Goal: Information Seeking & Learning: Learn about a topic

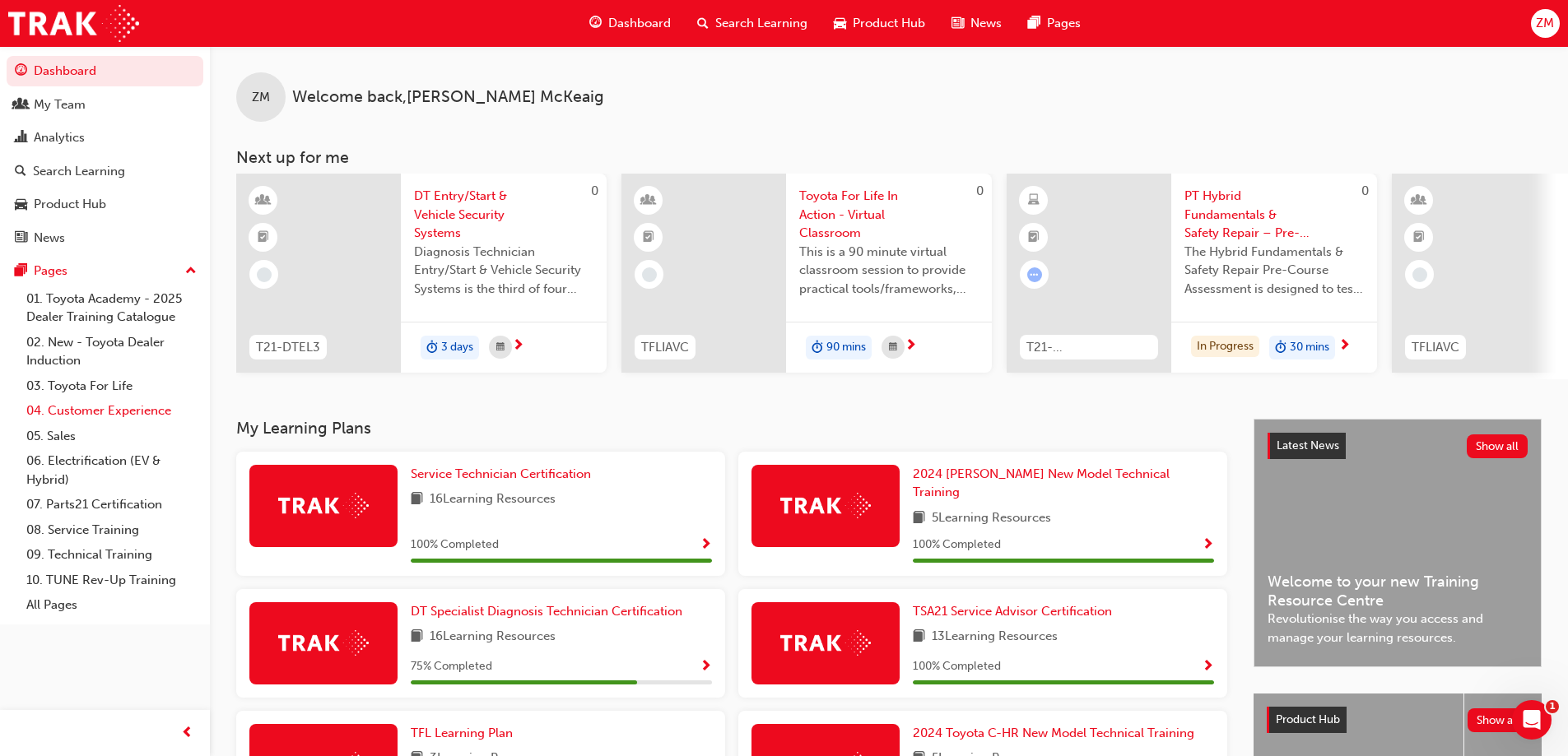
click at [102, 421] on link "04. Customer Experience" at bounding box center [111, 410] width 184 height 25
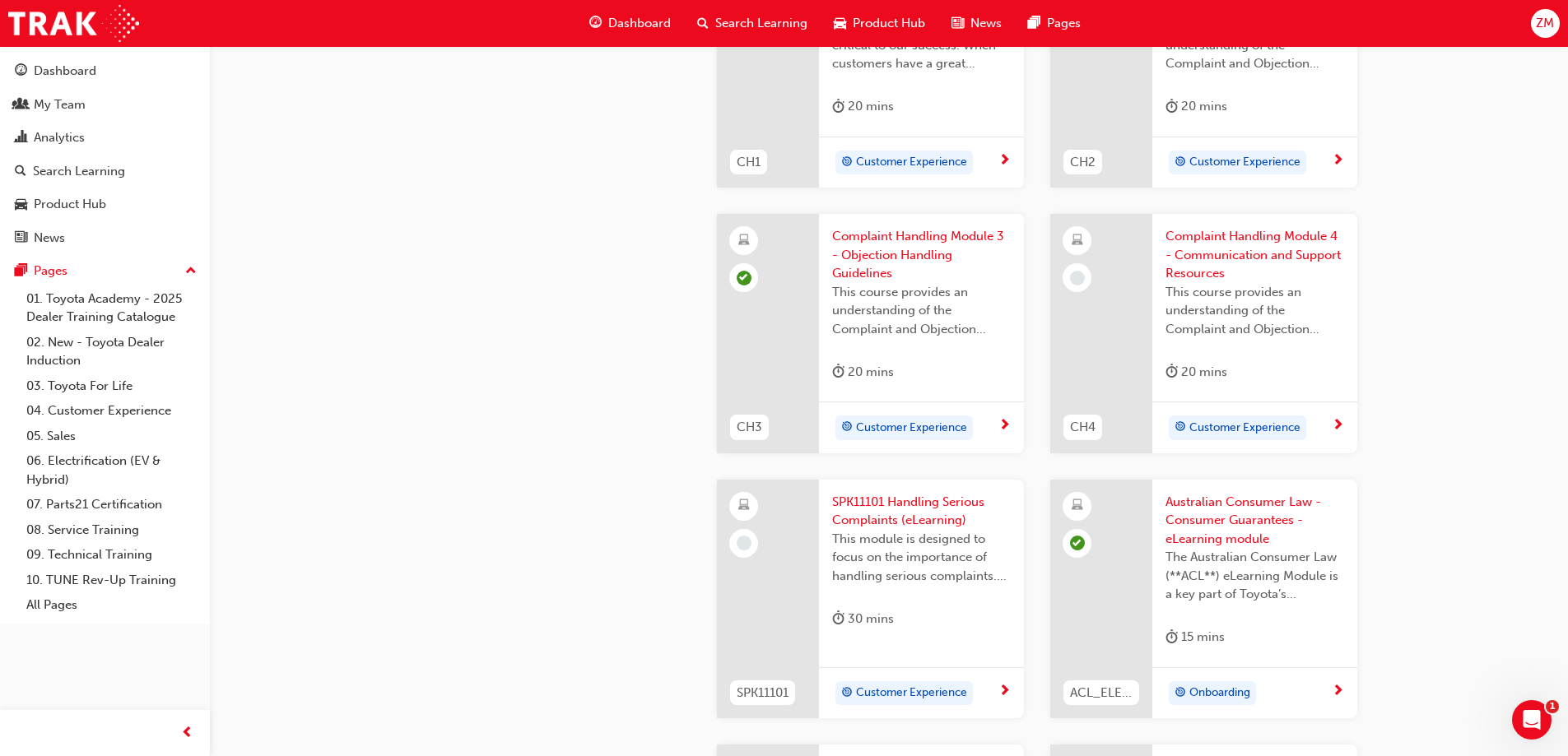
scroll to position [741, 0]
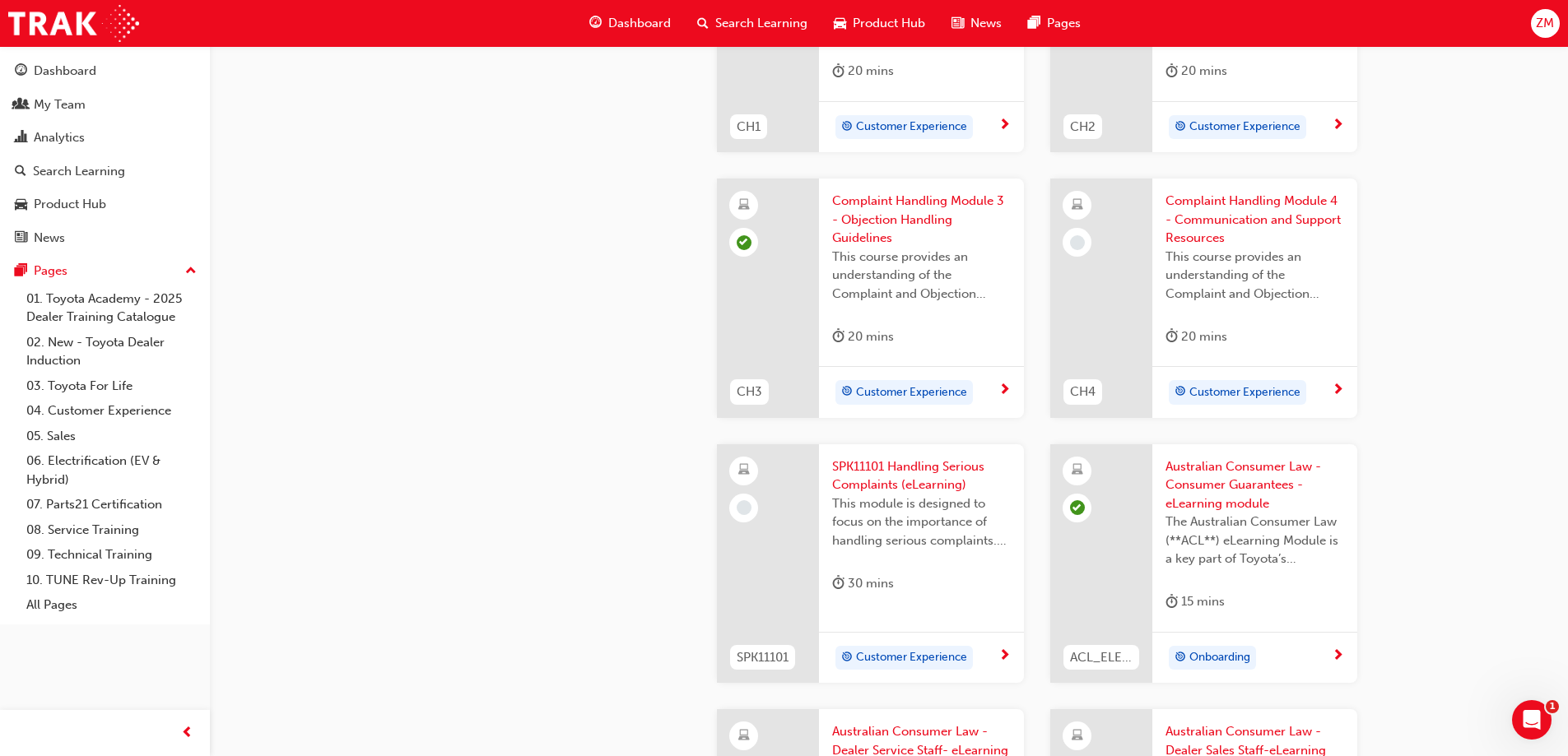
click at [1190, 213] on span "Complaint Handling Module 4 - Communication and Support Resources" at bounding box center [1254, 219] width 179 height 56
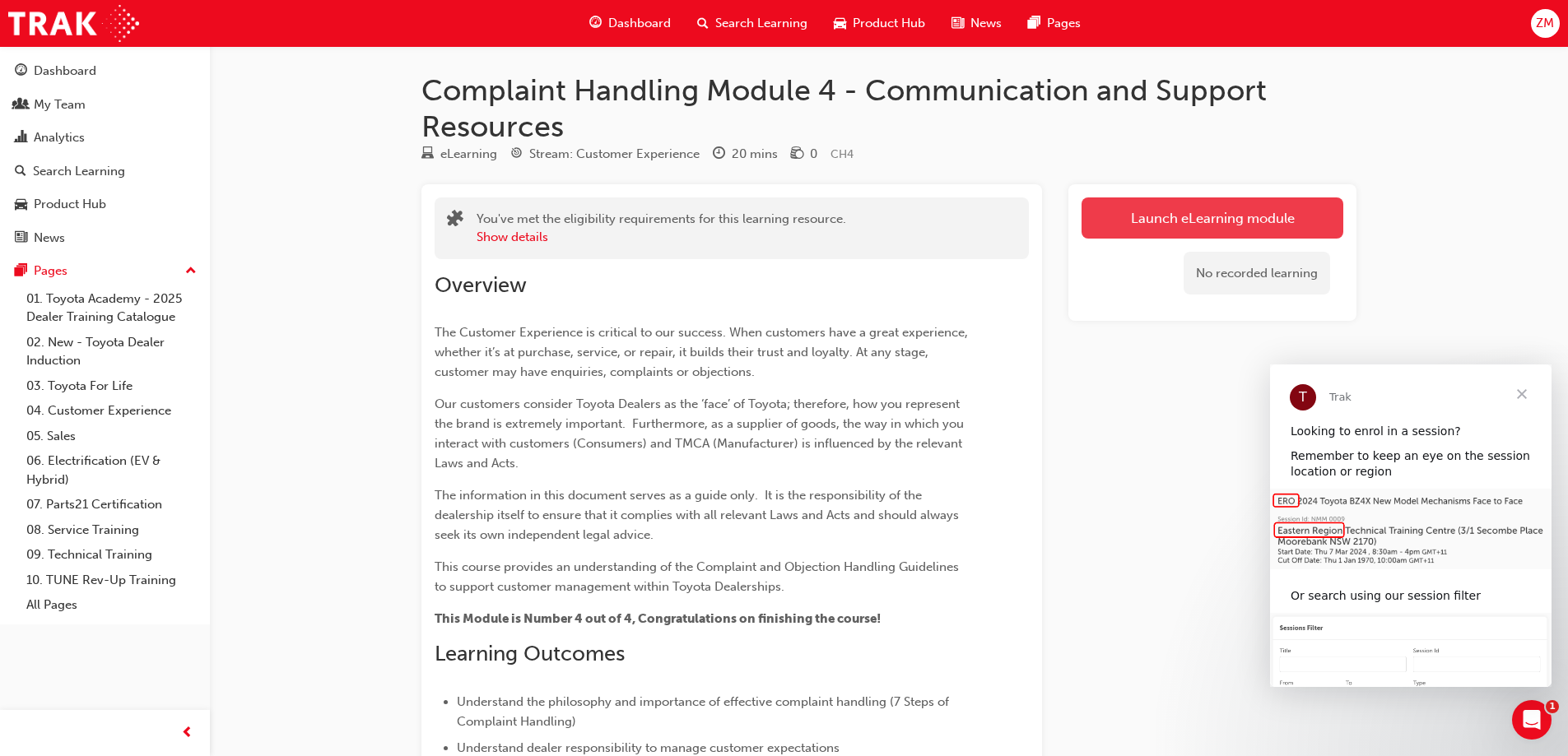
click at [1097, 210] on link "Launch eLearning module" at bounding box center [1212, 217] width 261 height 41
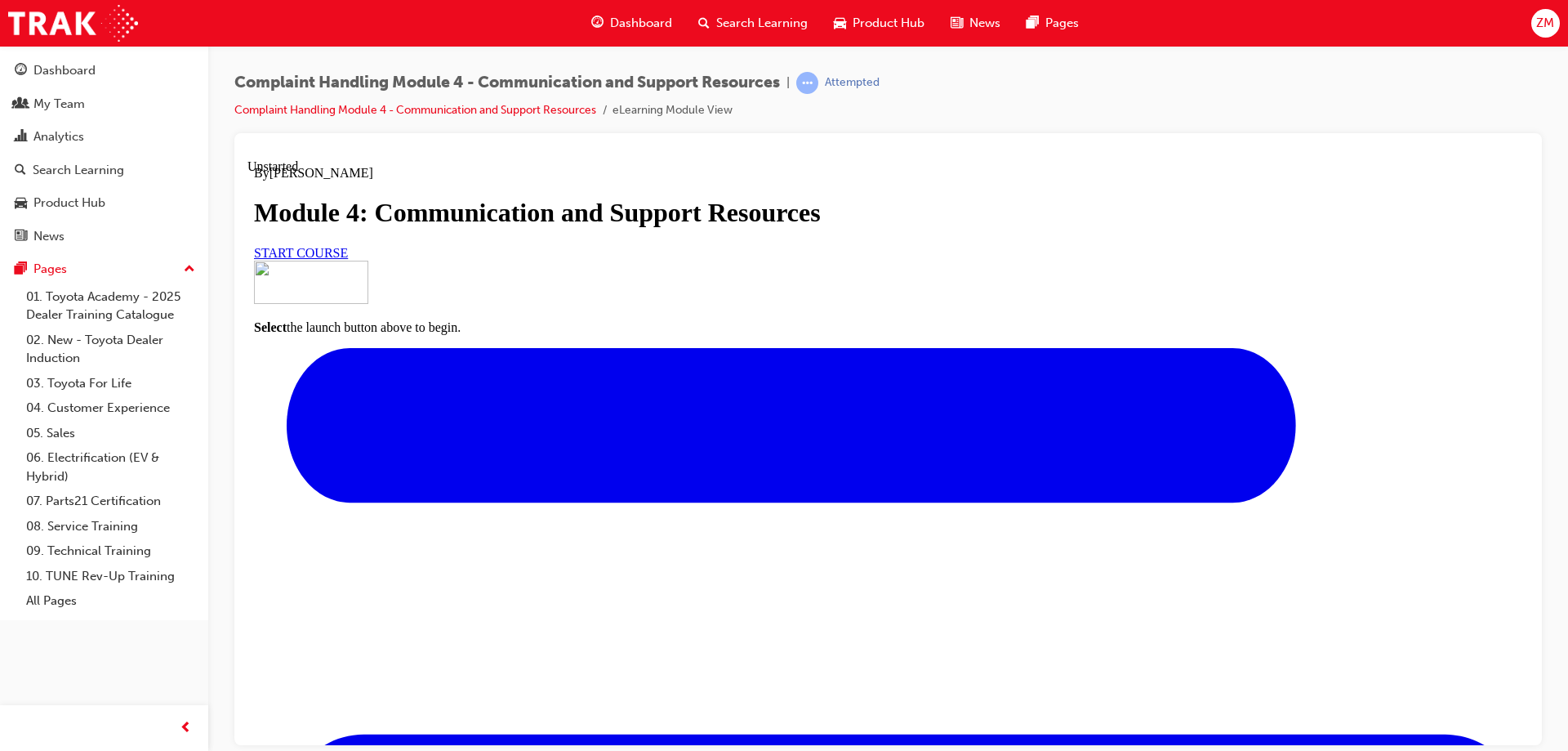
click at [348, 259] on link "START COURSE" at bounding box center [301, 252] width 94 height 14
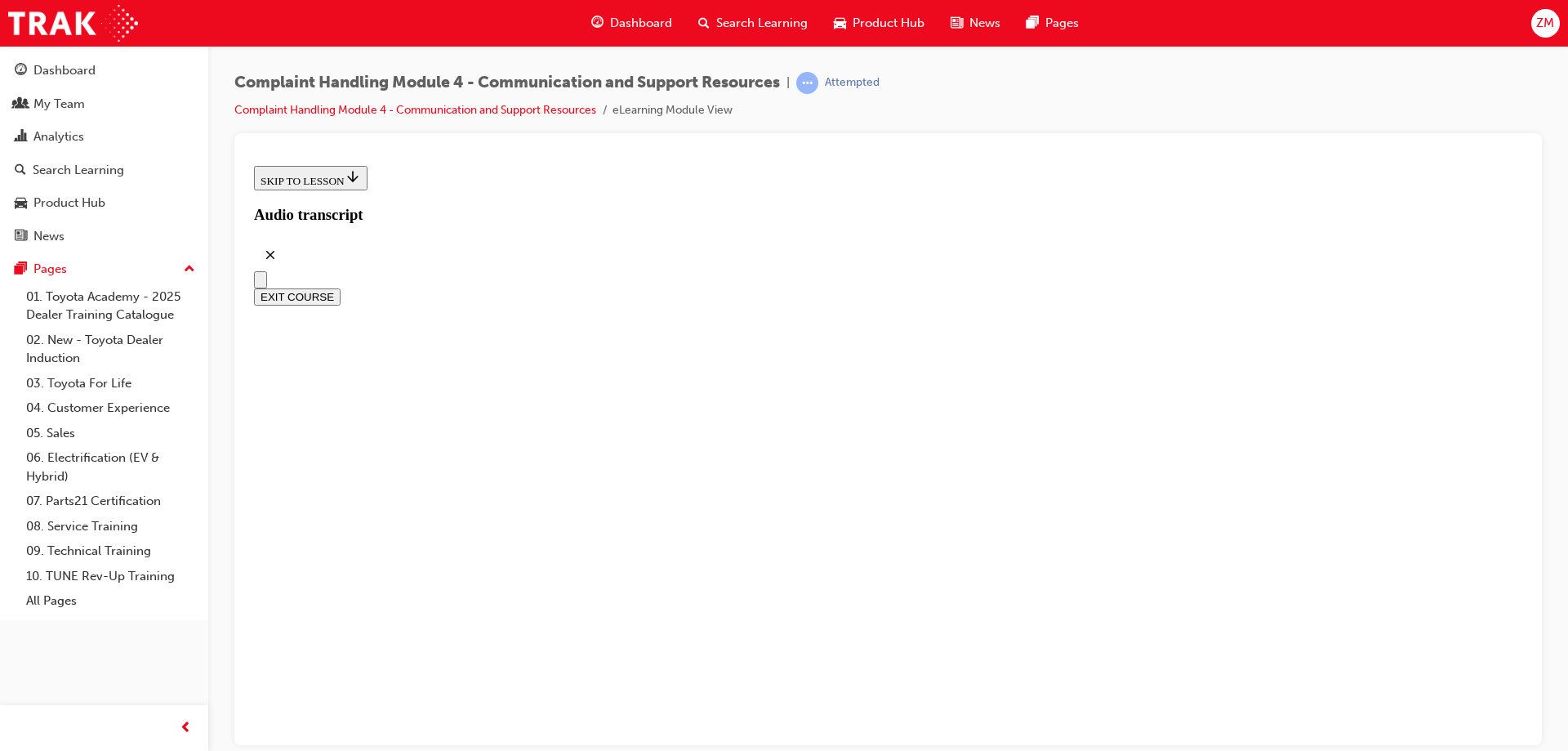
scroll to position [471, 0]
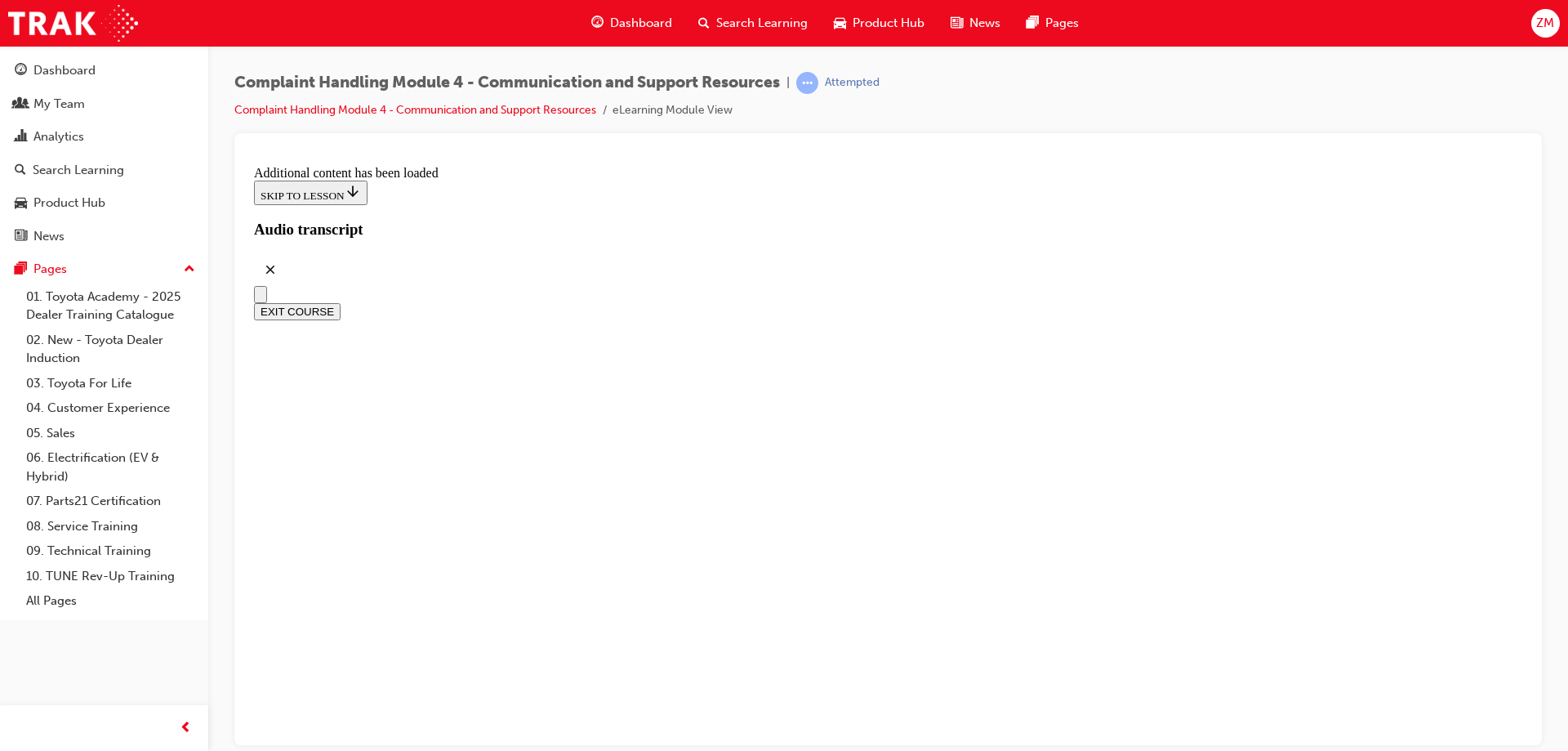
drag, startPoint x: 871, startPoint y: 453, endPoint x: 854, endPoint y: 650, distance: 197.7
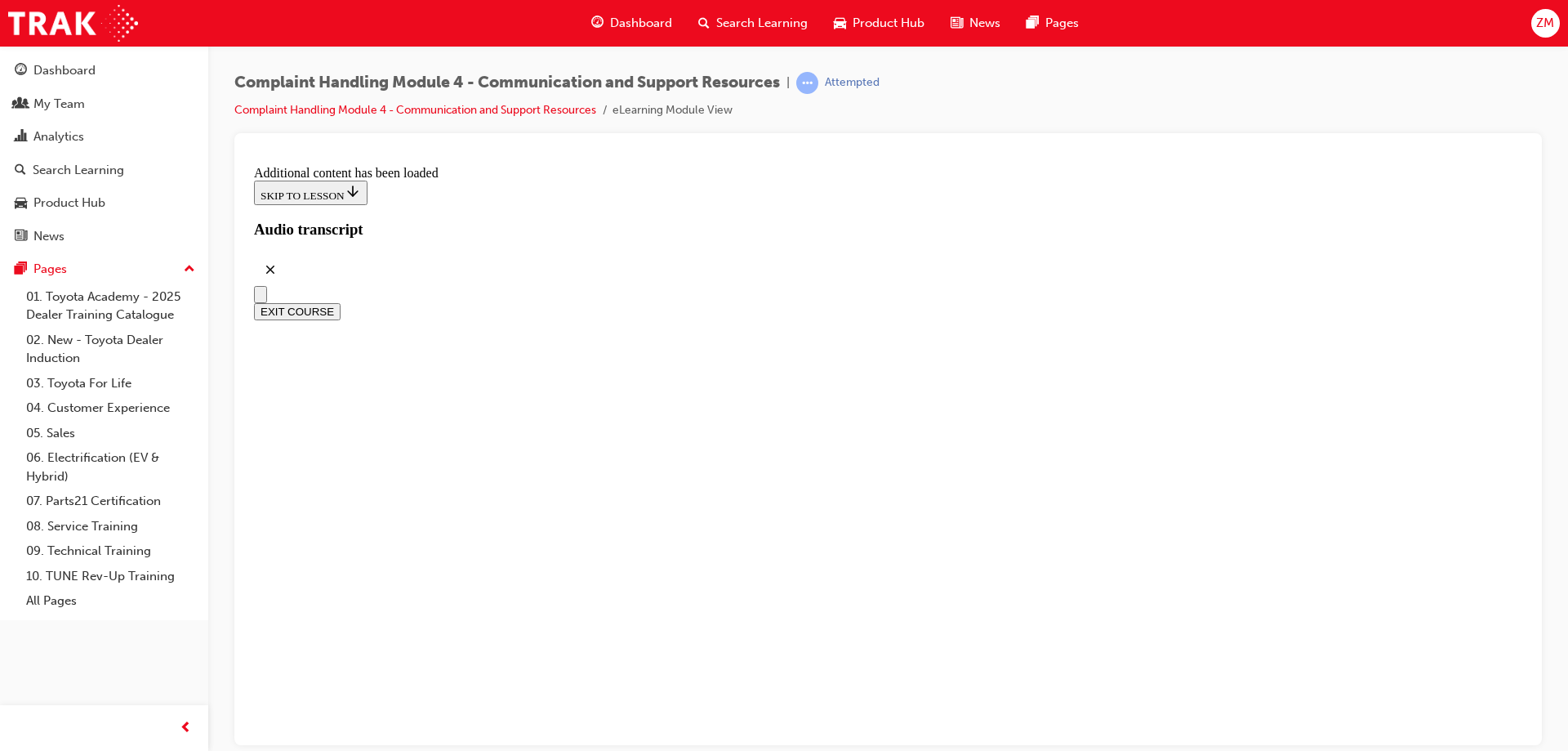
drag, startPoint x: 858, startPoint y: 574, endPoint x: 887, endPoint y: 679, distance: 108.9
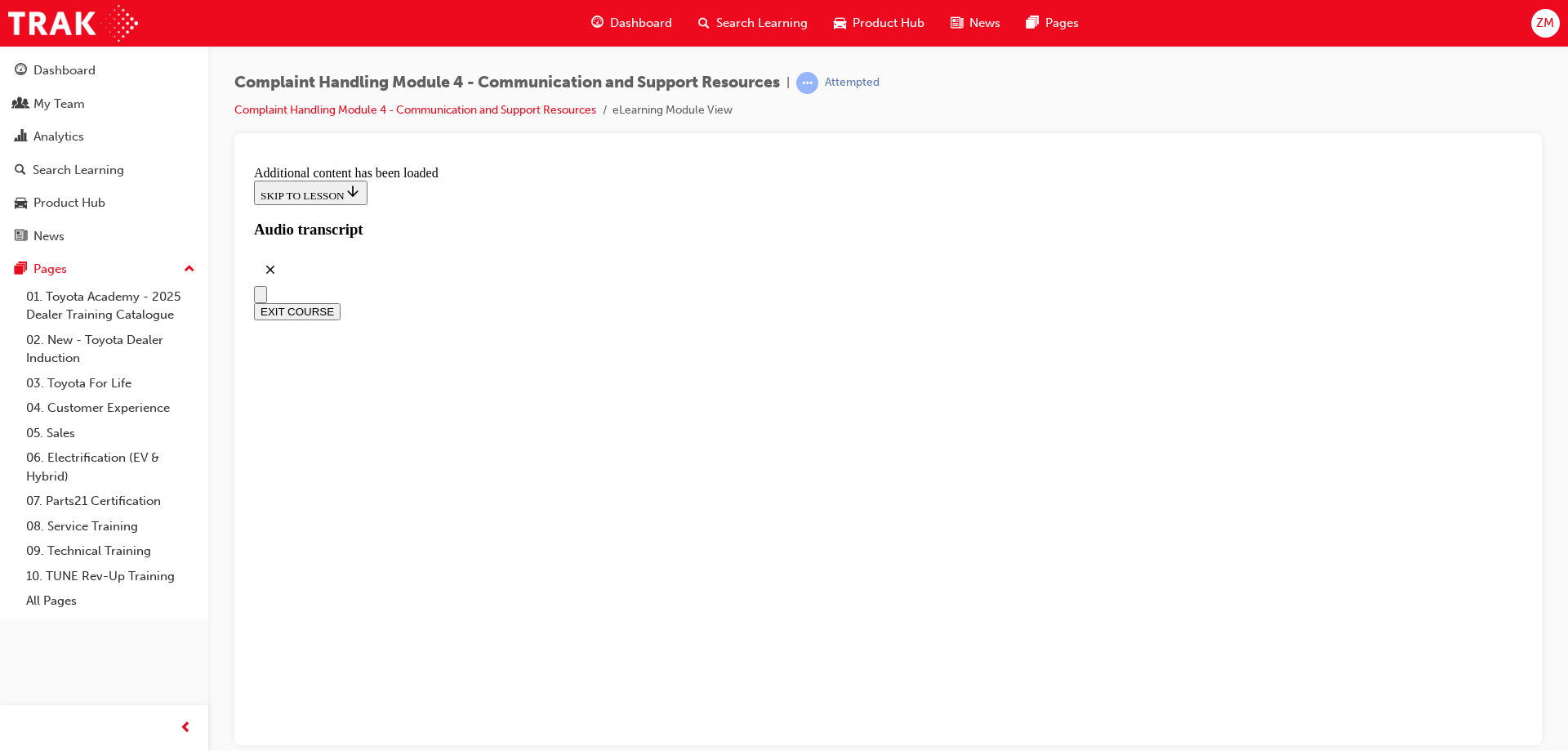
radio input "true"
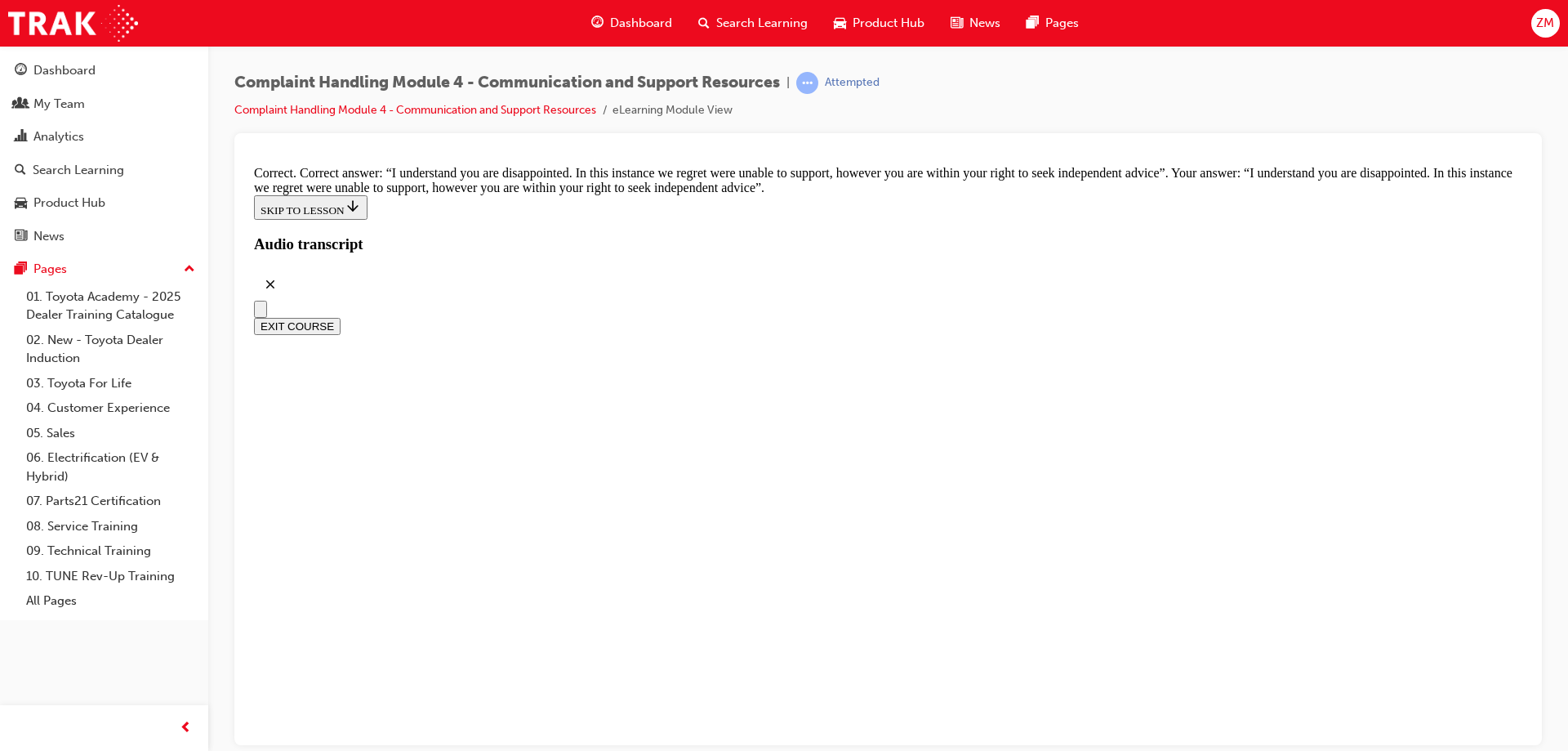
scroll to position [10625, 0]
checkbox input "true"
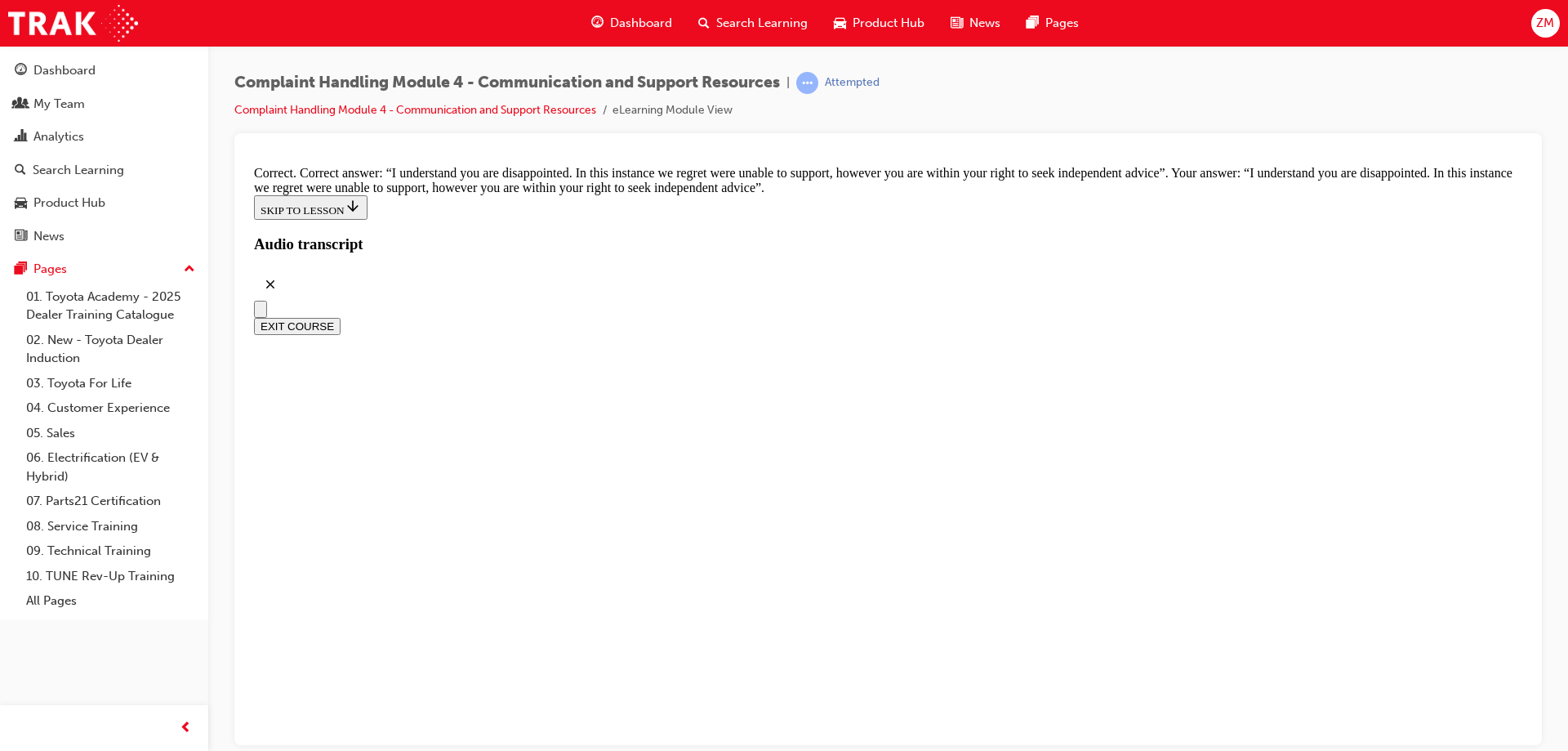
checkbox input "true"
checkbox input "false"
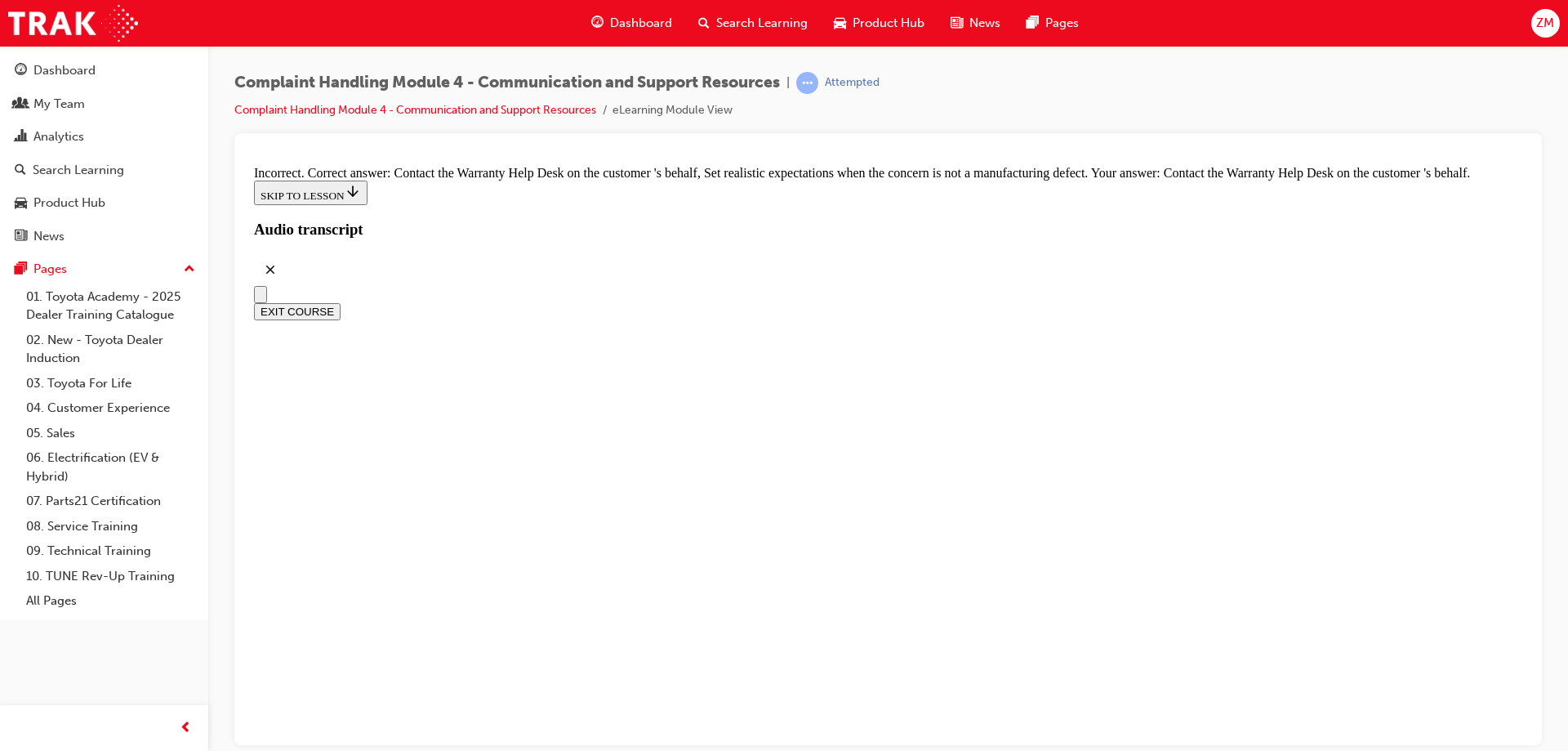
checkbox input "true"
checkbox input "false"
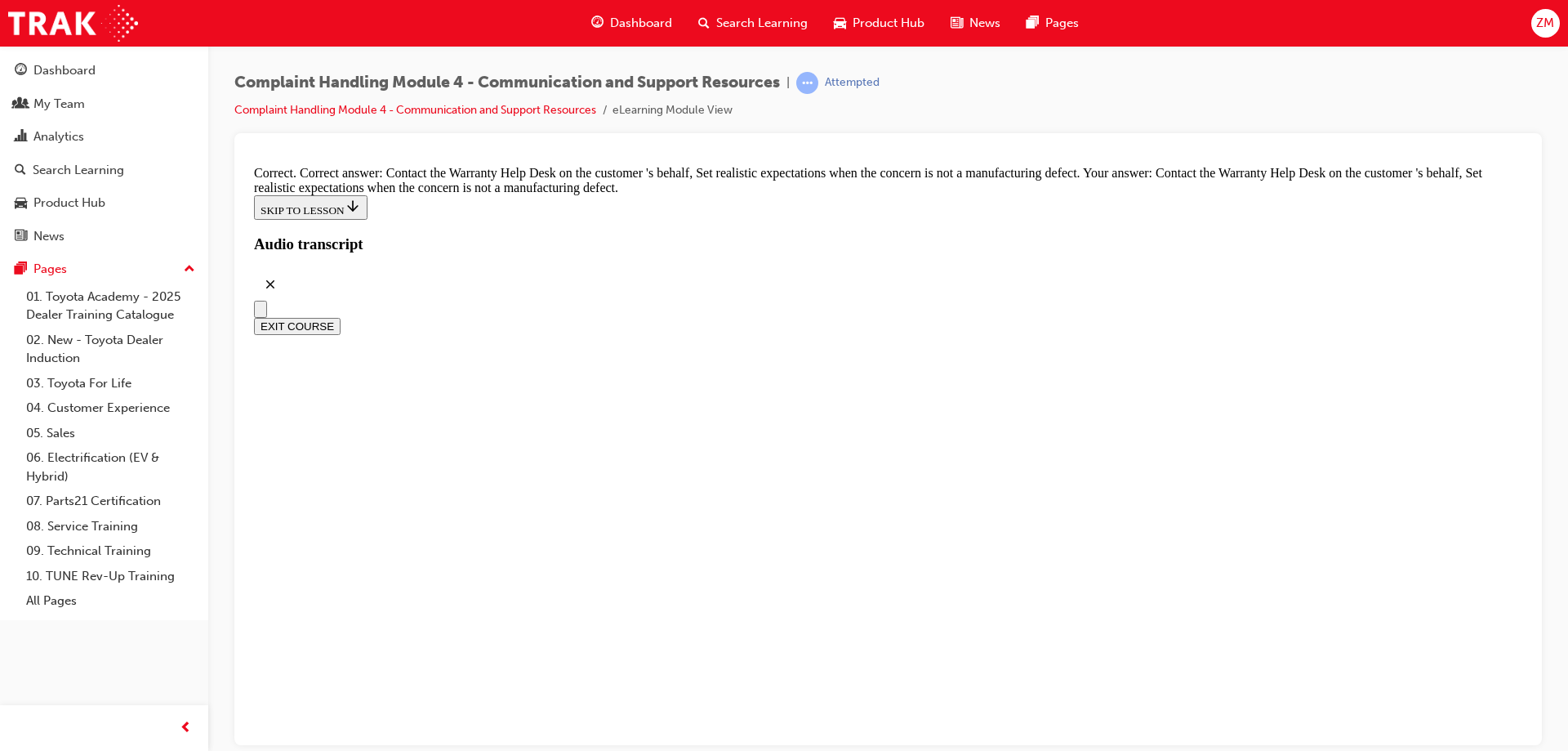
scroll to position [11310, 0]
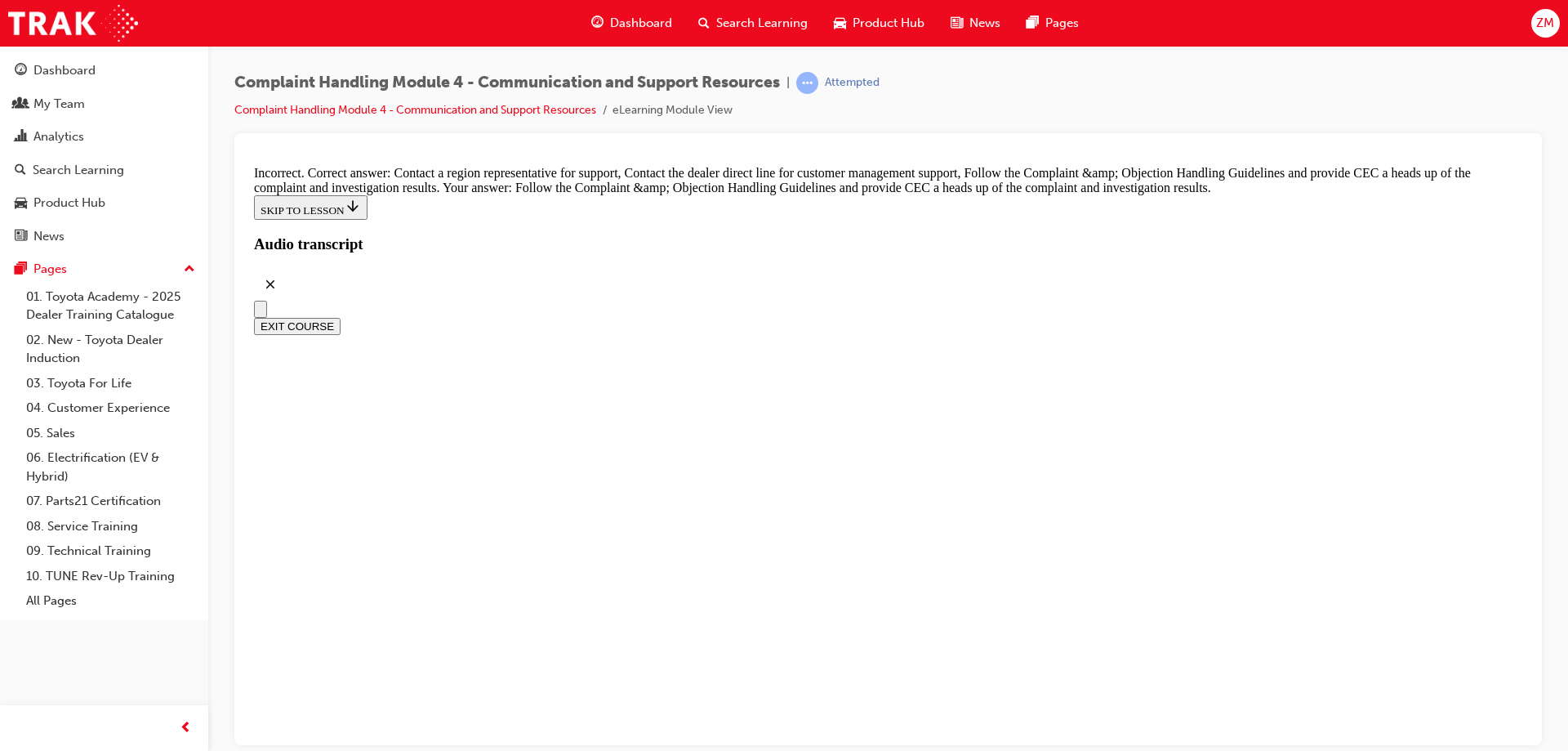
drag, startPoint x: 651, startPoint y: 486, endPoint x: 647, endPoint y: 439, distance: 47.2
checkbox input "false"
drag, startPoint x: 645, startPoint y: 427, endPoint x: 645, endPoint y: 397, distance: 30.0
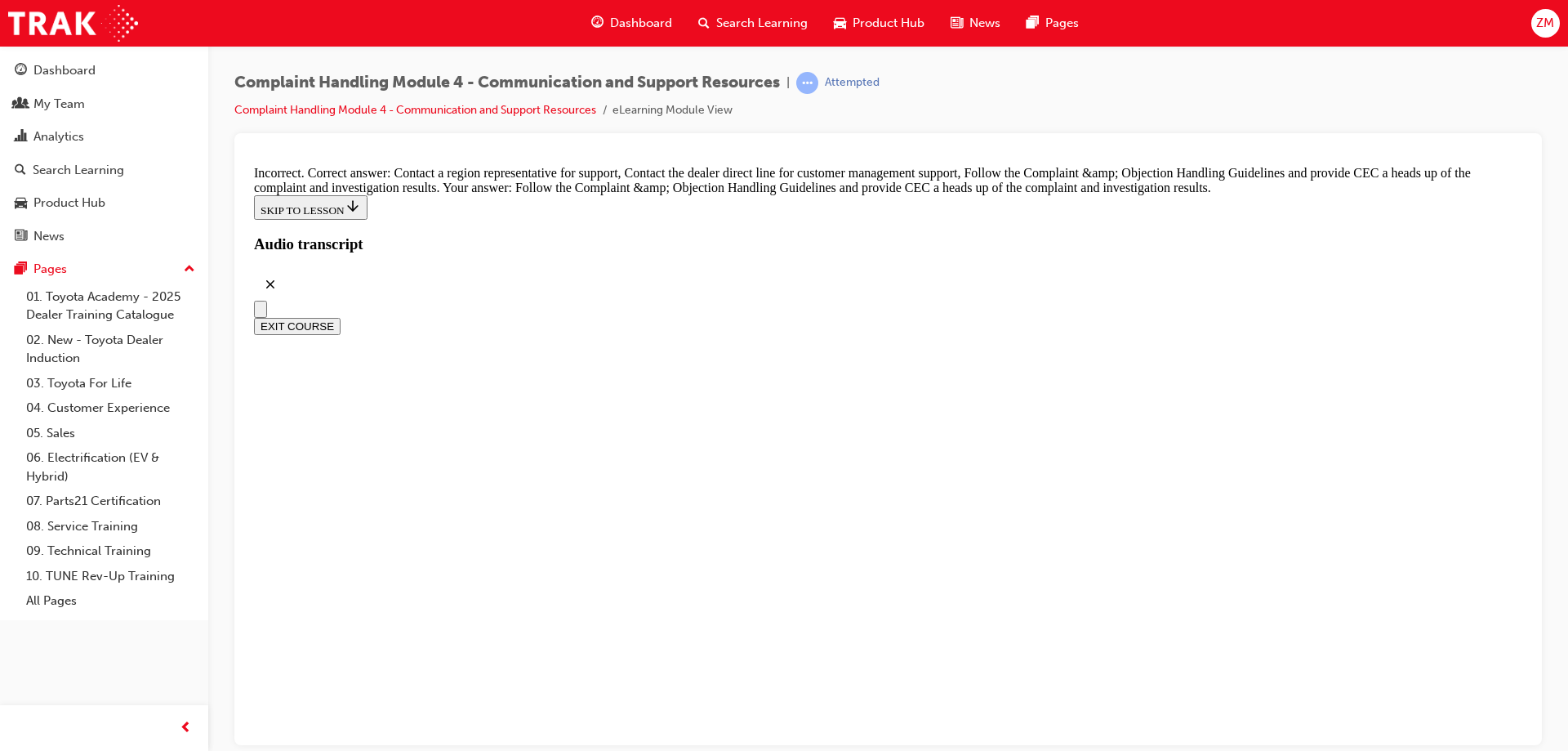
checkbox input "true"
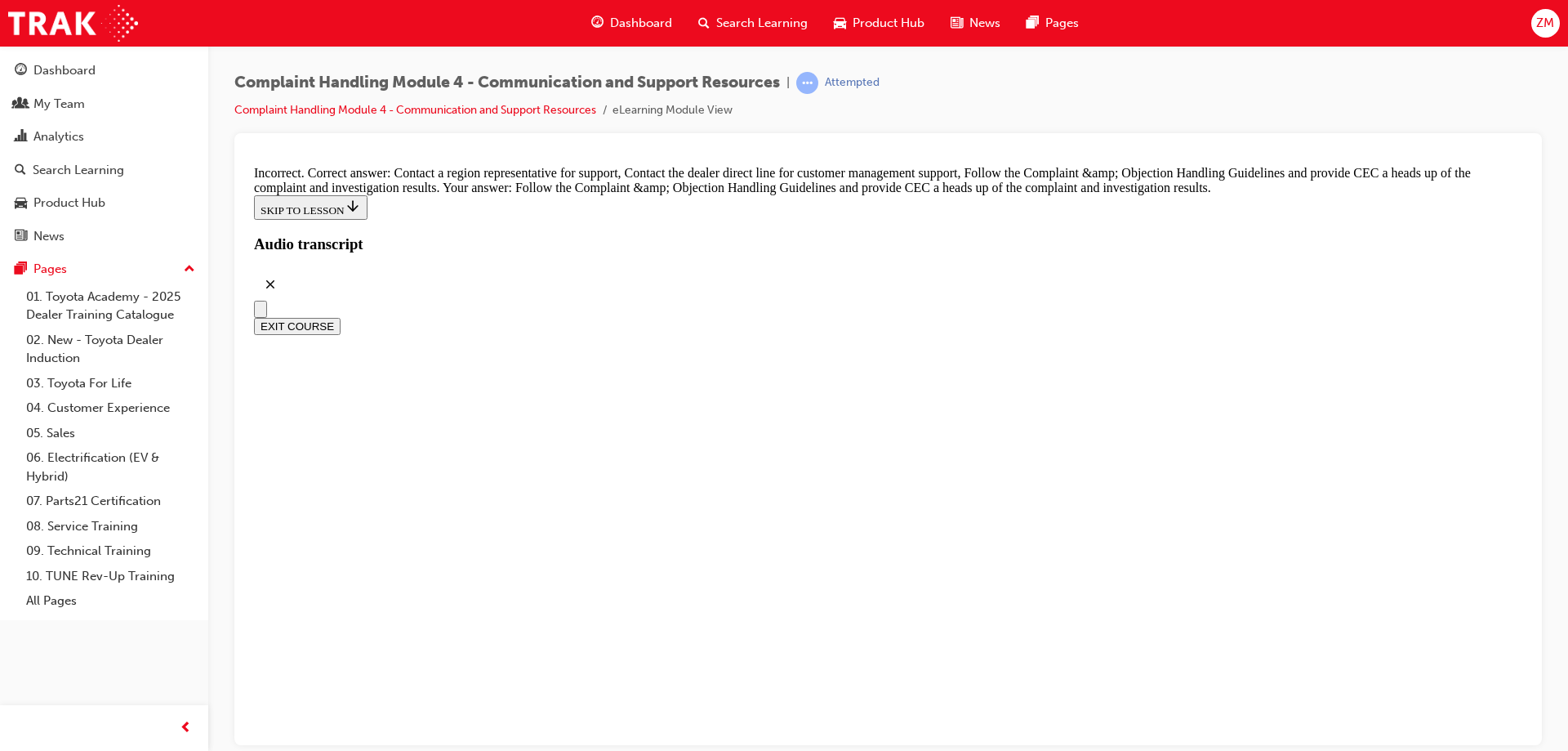
checkbox input "true"
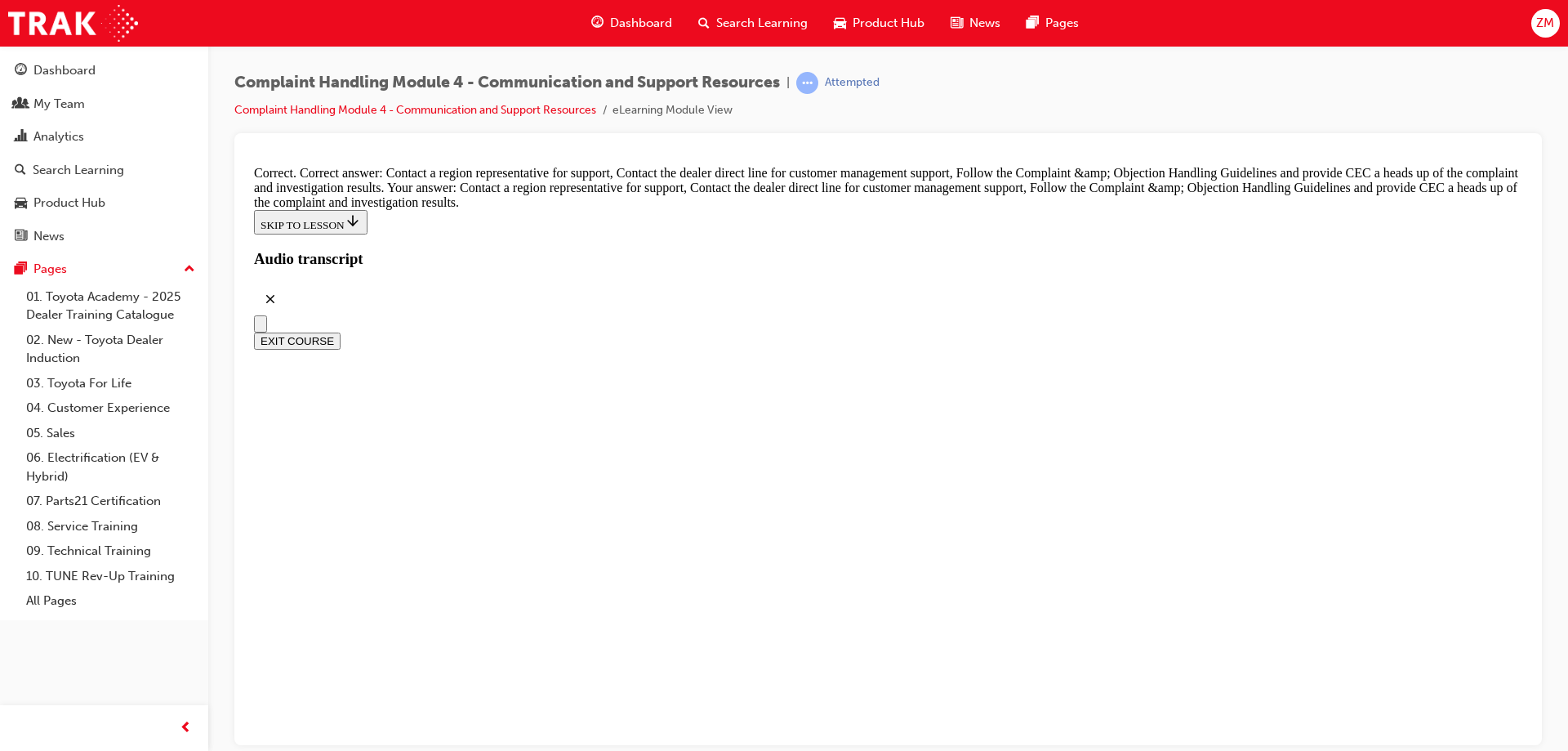
radio input "true"
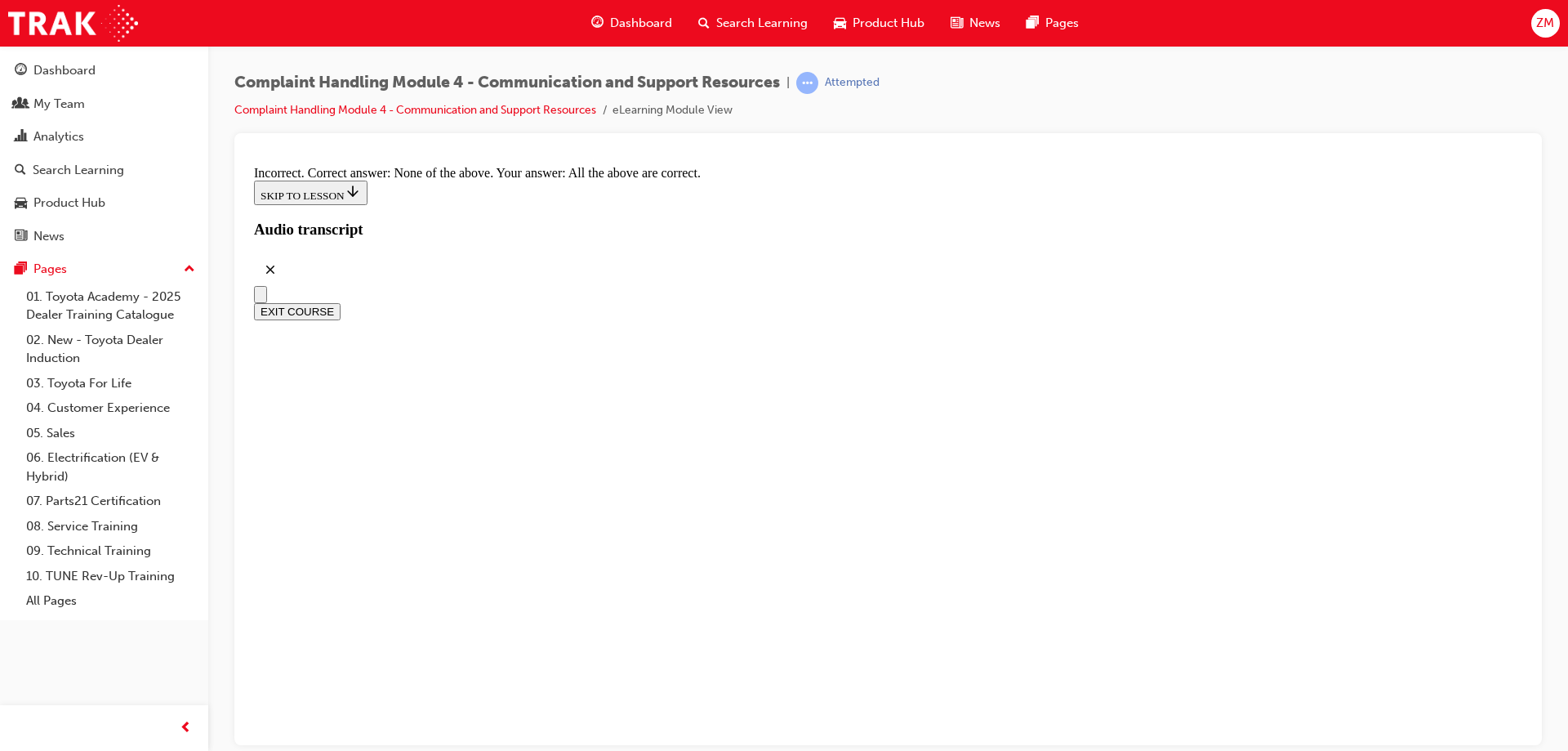
radio input "true"
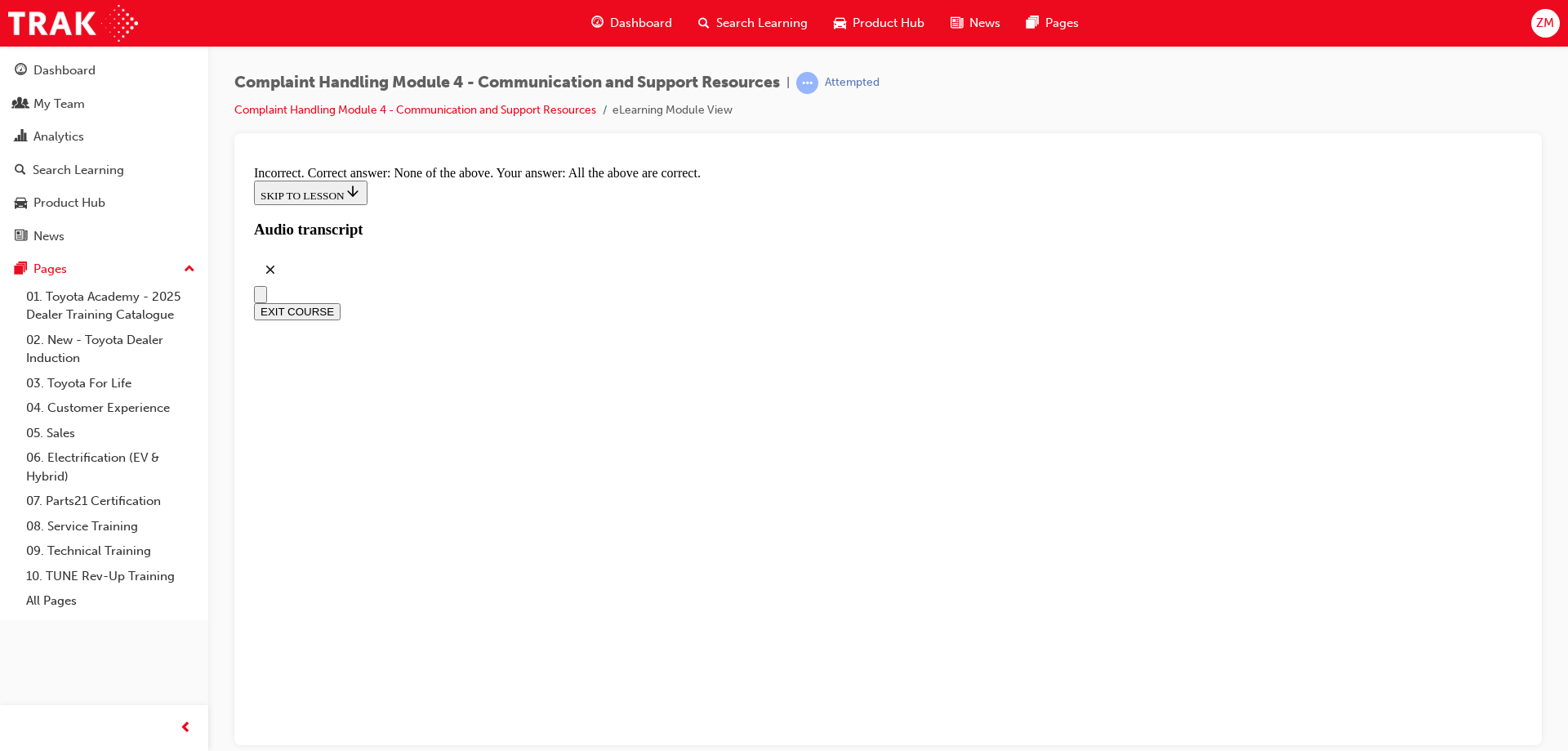
radio input "true"
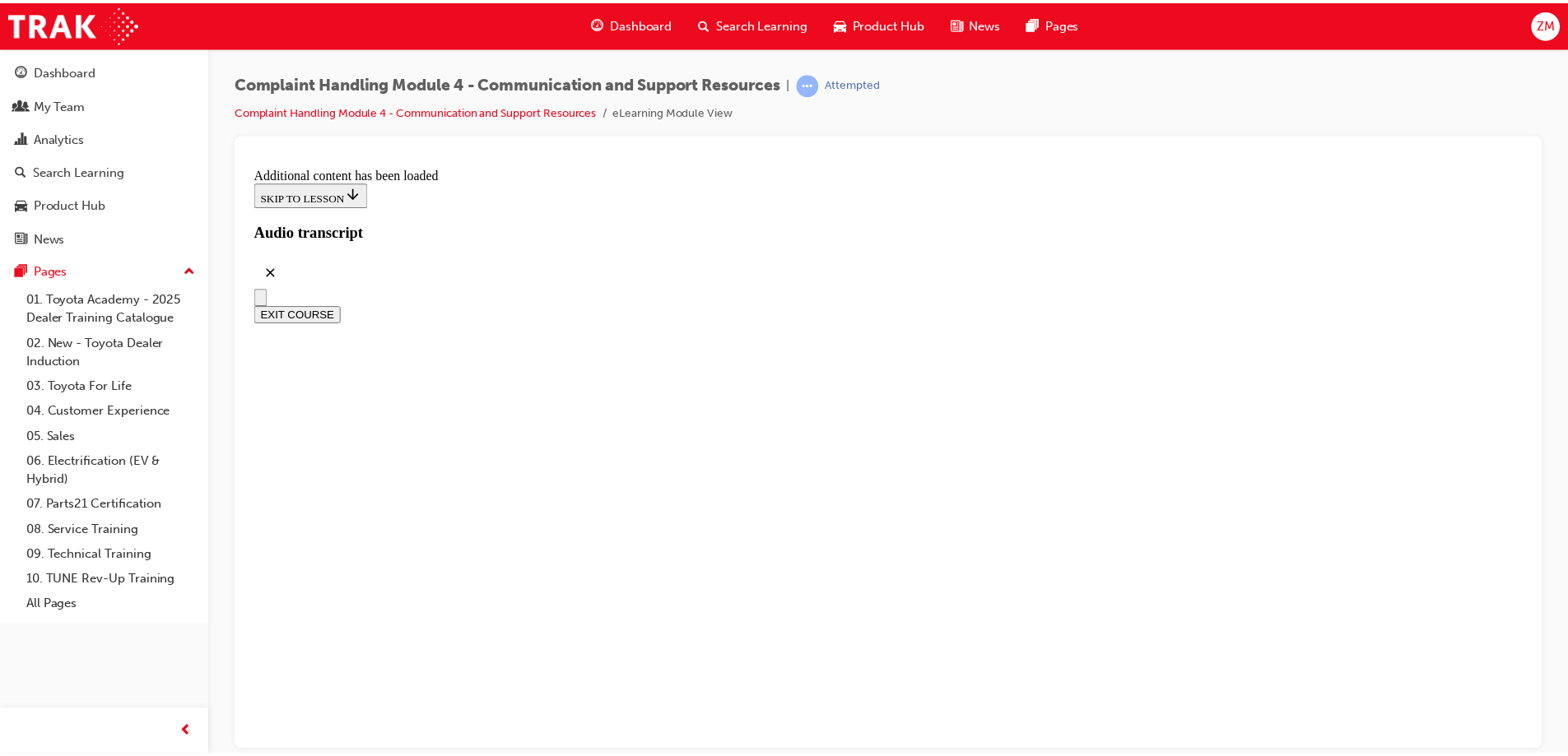
scroll to position [14200, 0]
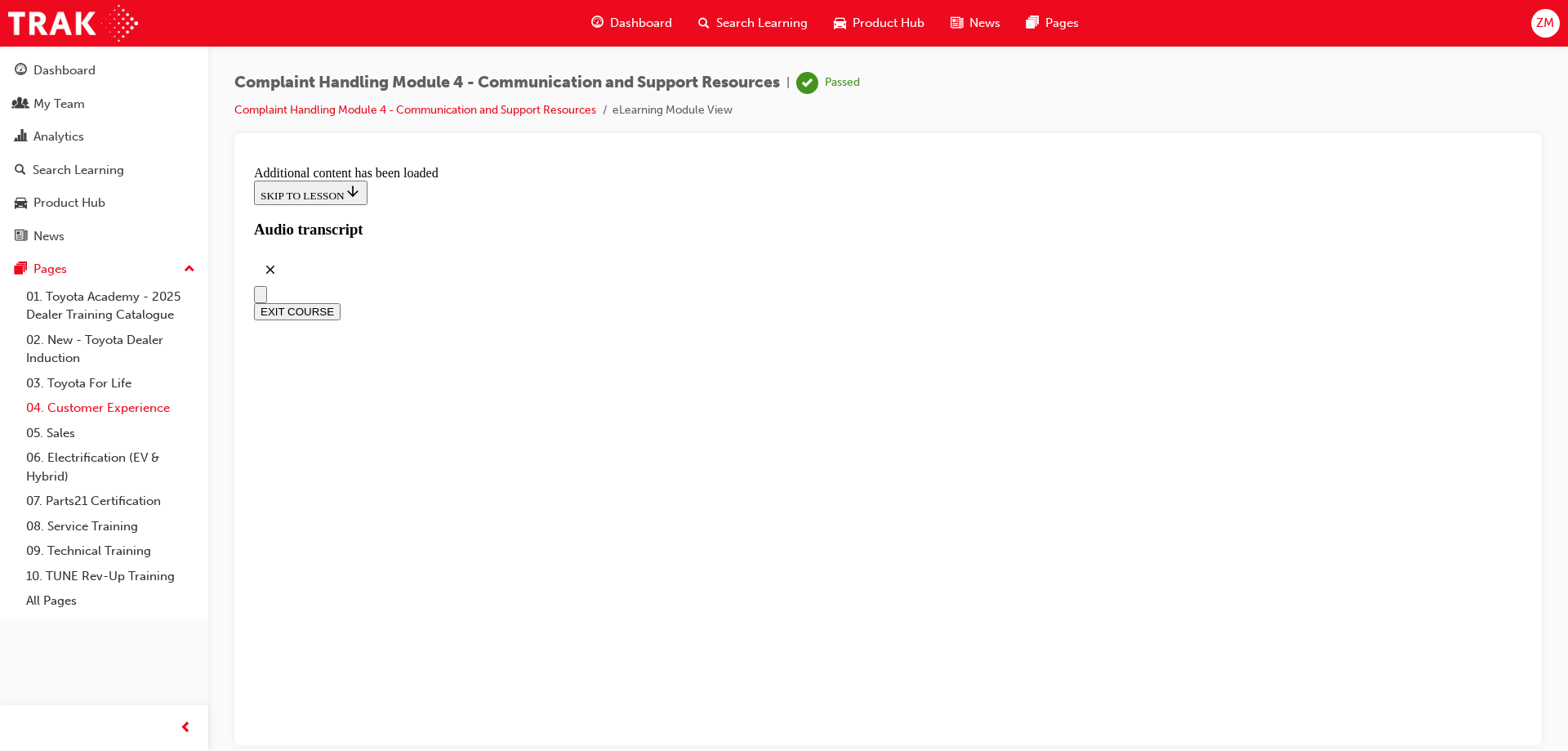
click at [98, 407] on link "04. Customer Experience" at bounding box center [110, 408] width 182 height 25
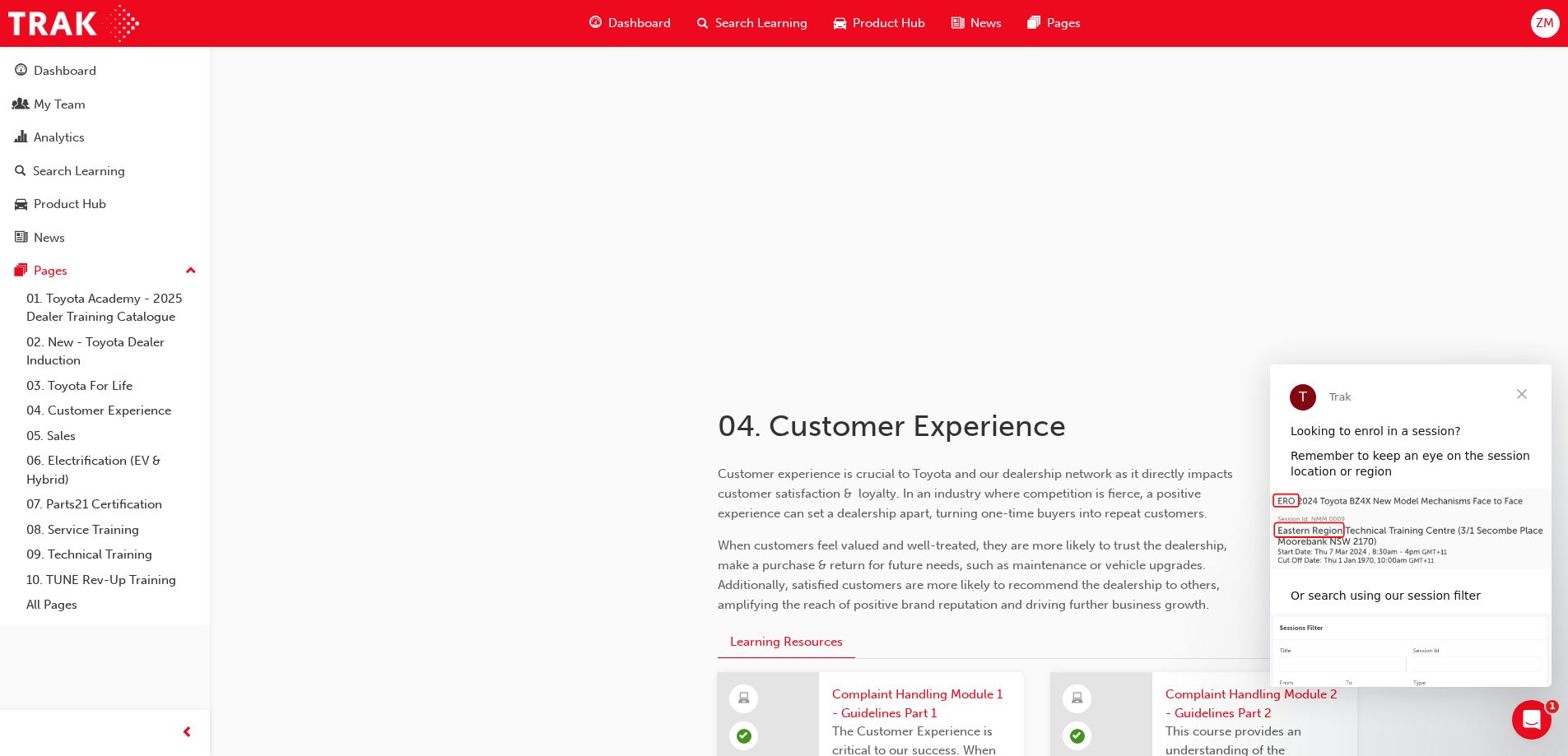
click at [1521, 396] on span "Close" at bounding box center [1522, 394] width 59 height 59
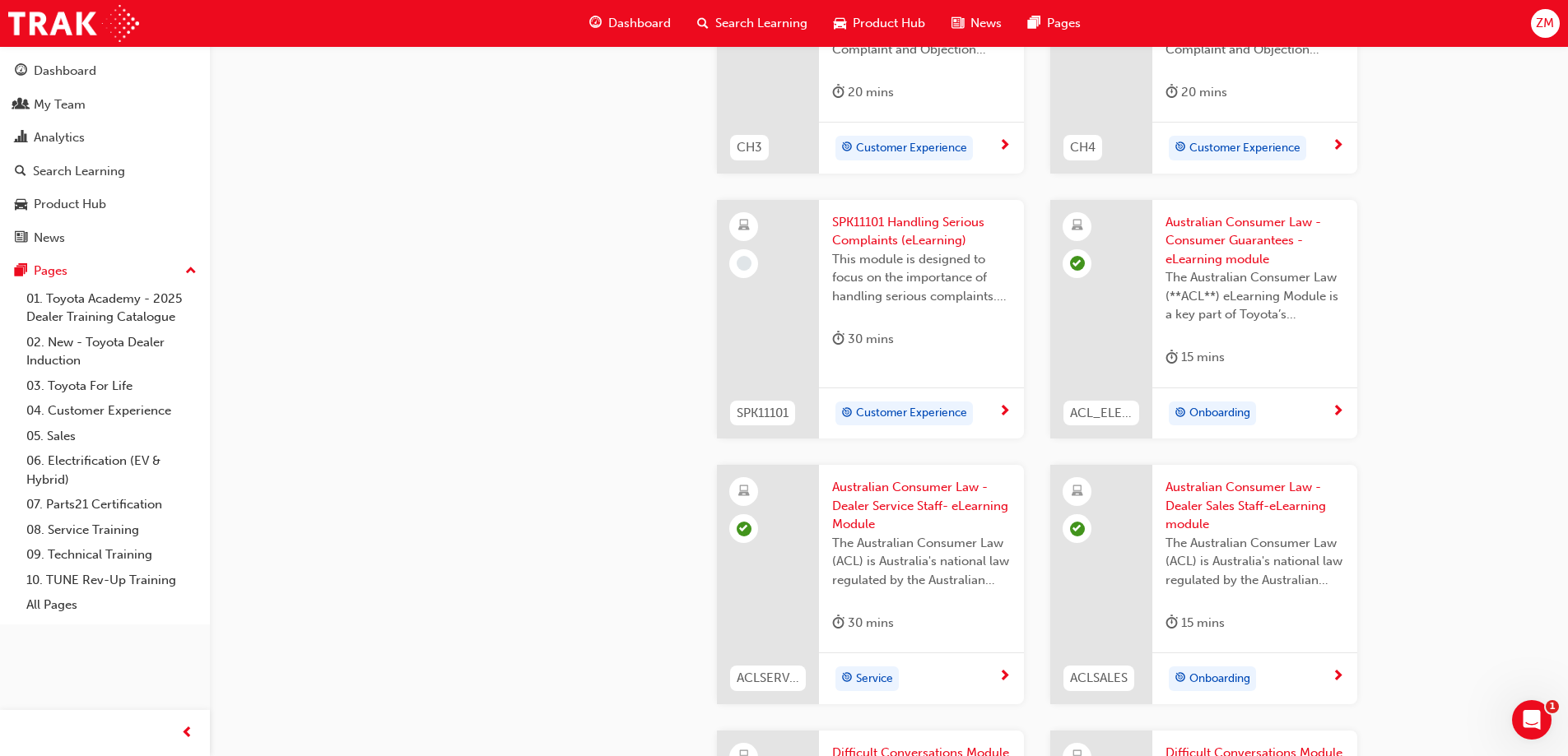
scroll to position [987, 0]
click at [899, 235] on span "SPK11101 Handling Serious Complaints (eLearning)" at bounding box center [921, 229] width 179 height 37
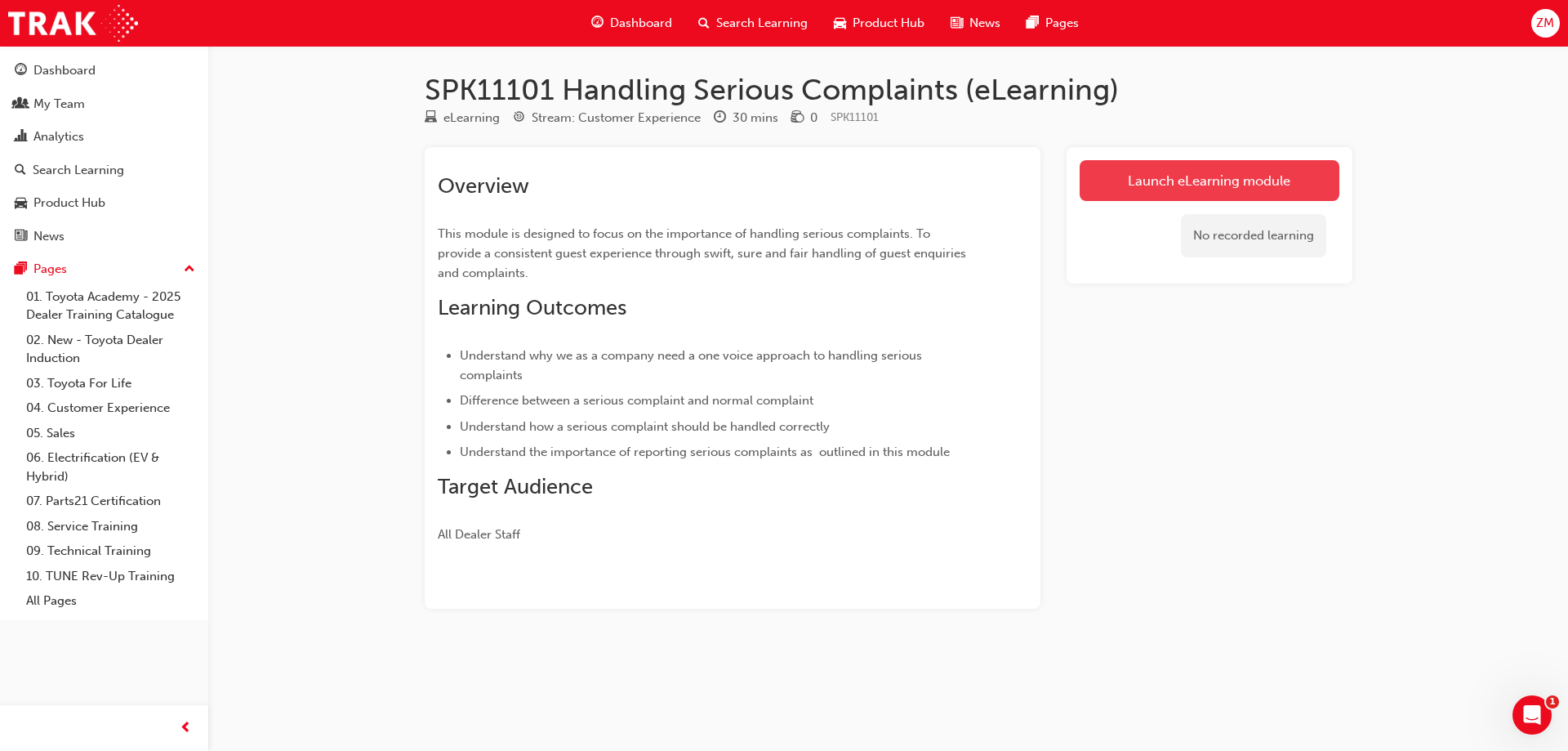
click at [1135, 188] on link "Launch eLearning module" at bounding box center [1210, 180] width 259 height 41
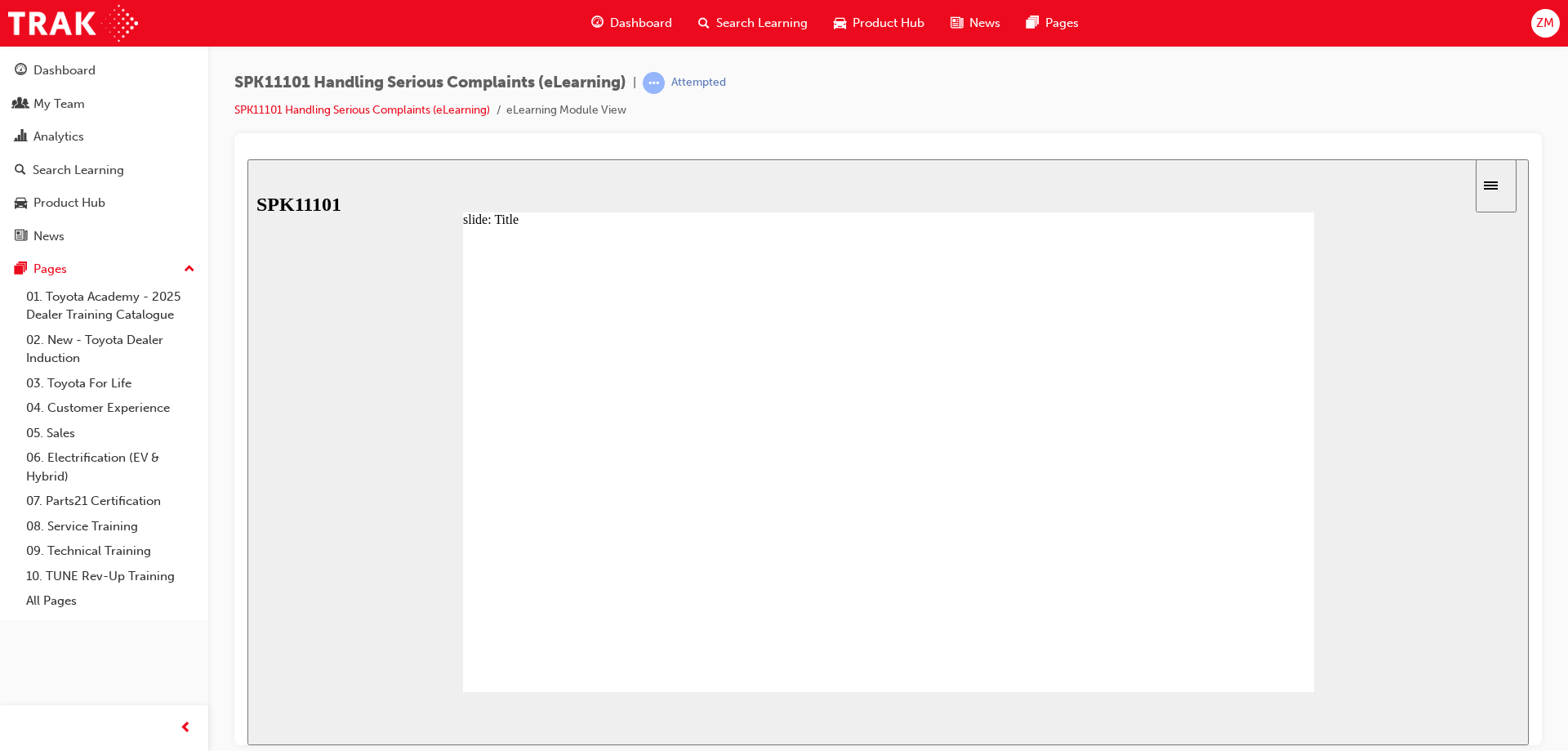
click at [1472, 728] on button "NEXT" at bounding box center [1482, 718] width 64 height 24
click at [1473, 726] on section "SUBMIT NEXT PREV" at bounding box center [889, 718] width 1282 height 53
click at [1473, 723] on section "SUBMIT NEXT PREV" at bounding box center [889, 718] width 1282 height 53
drag, startPoint x: 1473, startPoint y: 722, endPoint x: 1228, endPoint y: 654, distance: 254.3
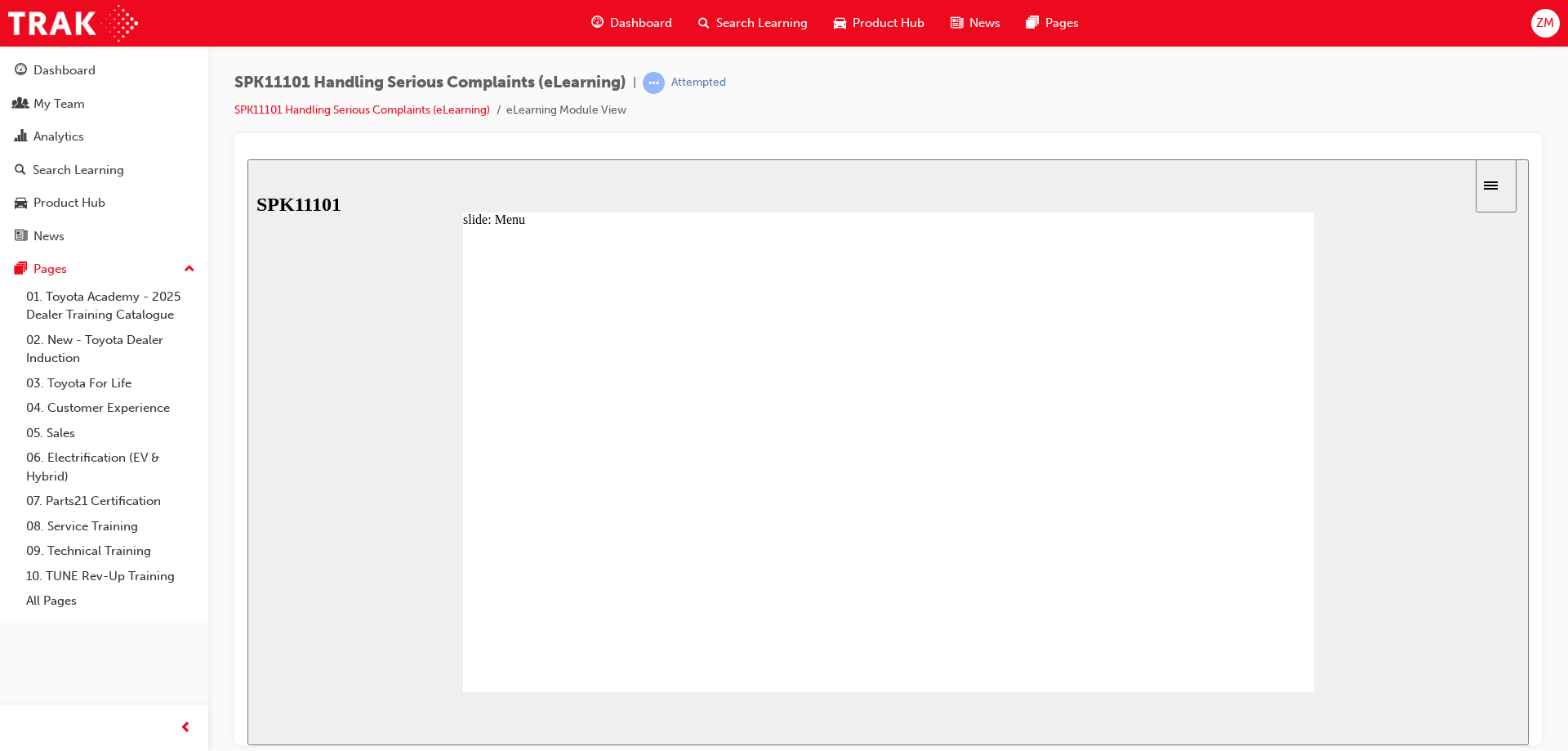
click at [1473, 720] on section "SUBMIT NEXT PREV" at bounding box center [889, 718] width 1282 height 53
click at [1111, 526] on div "Toyota Brand & Guest Handling “One Voice” Approach What is a Serious Complaint?…" at bounding box center [889, 466] width 851 height 480
drag, startPoint x: 1110, startPoint y: 494, endPoint x: 1110, endPoint y: 476, distance: 18.0
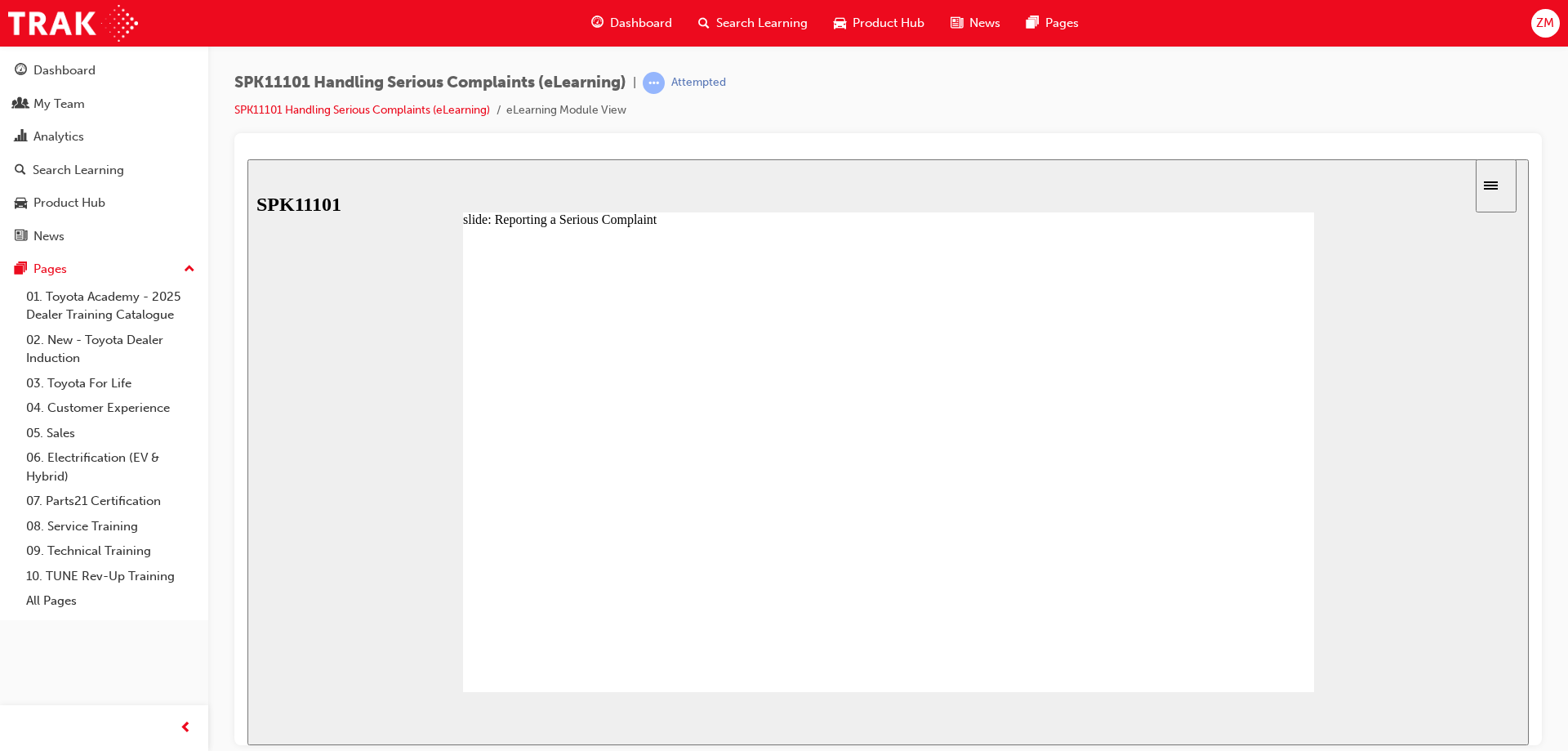
drag, startPoint x: 757, startPoint y: 318, endPoint x: 710, endPoint y: 318, distance: 47.0
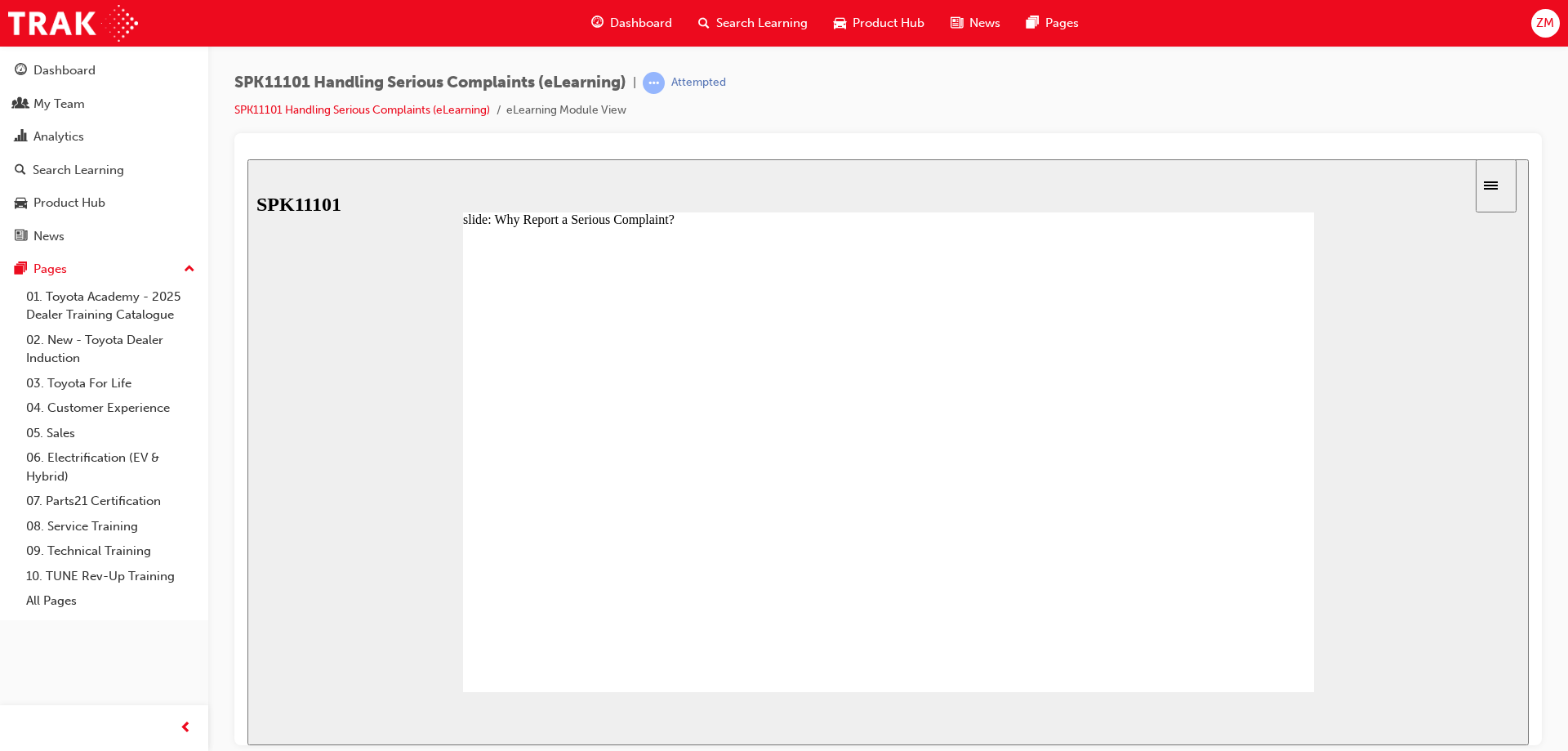
drag, startPoint x: 634, startPoint y: 319, endPoint x: 1268, endPoint y: 602, distance: 694.3
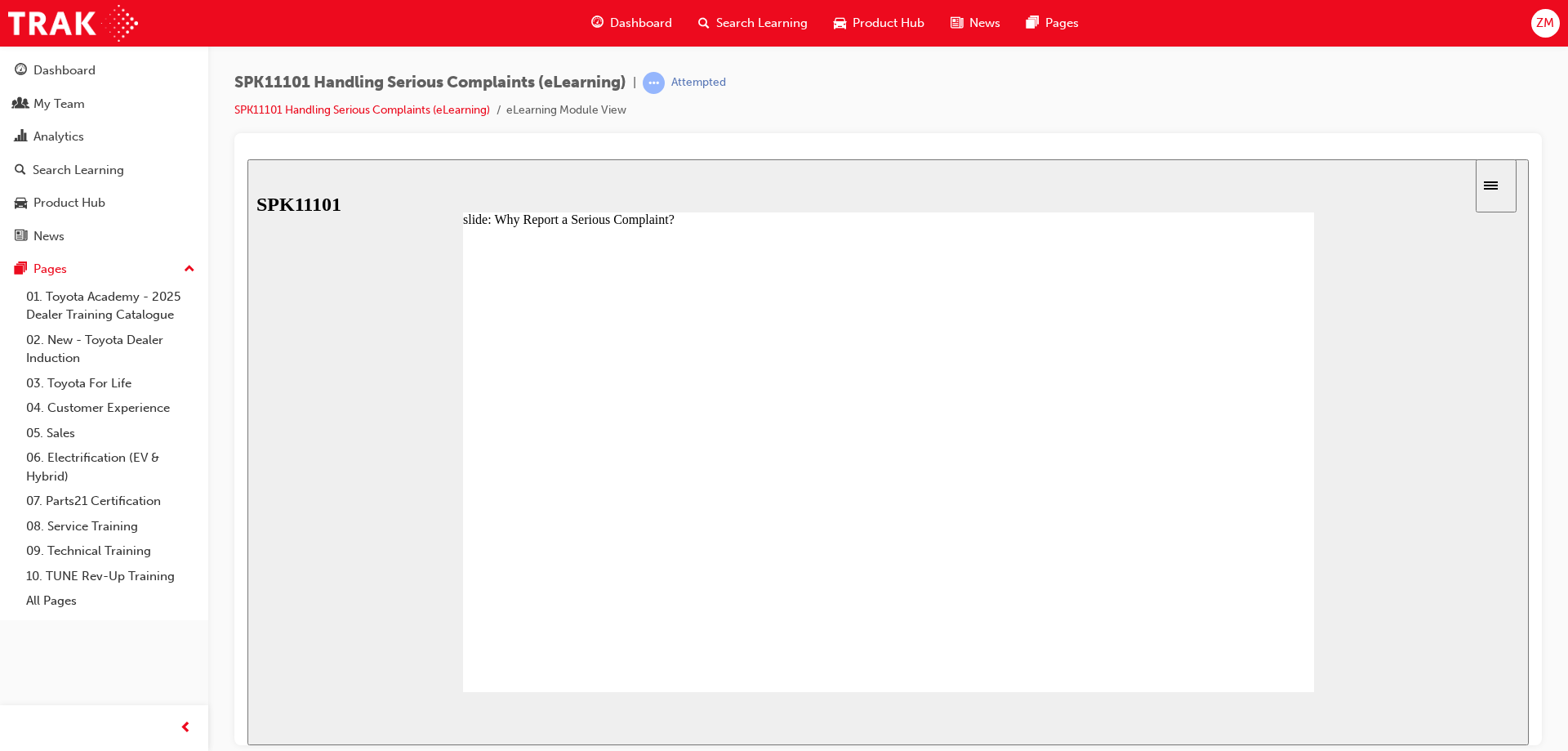
click at [1289, 651] on div at bounding box center [889, 466] width 851 height 480
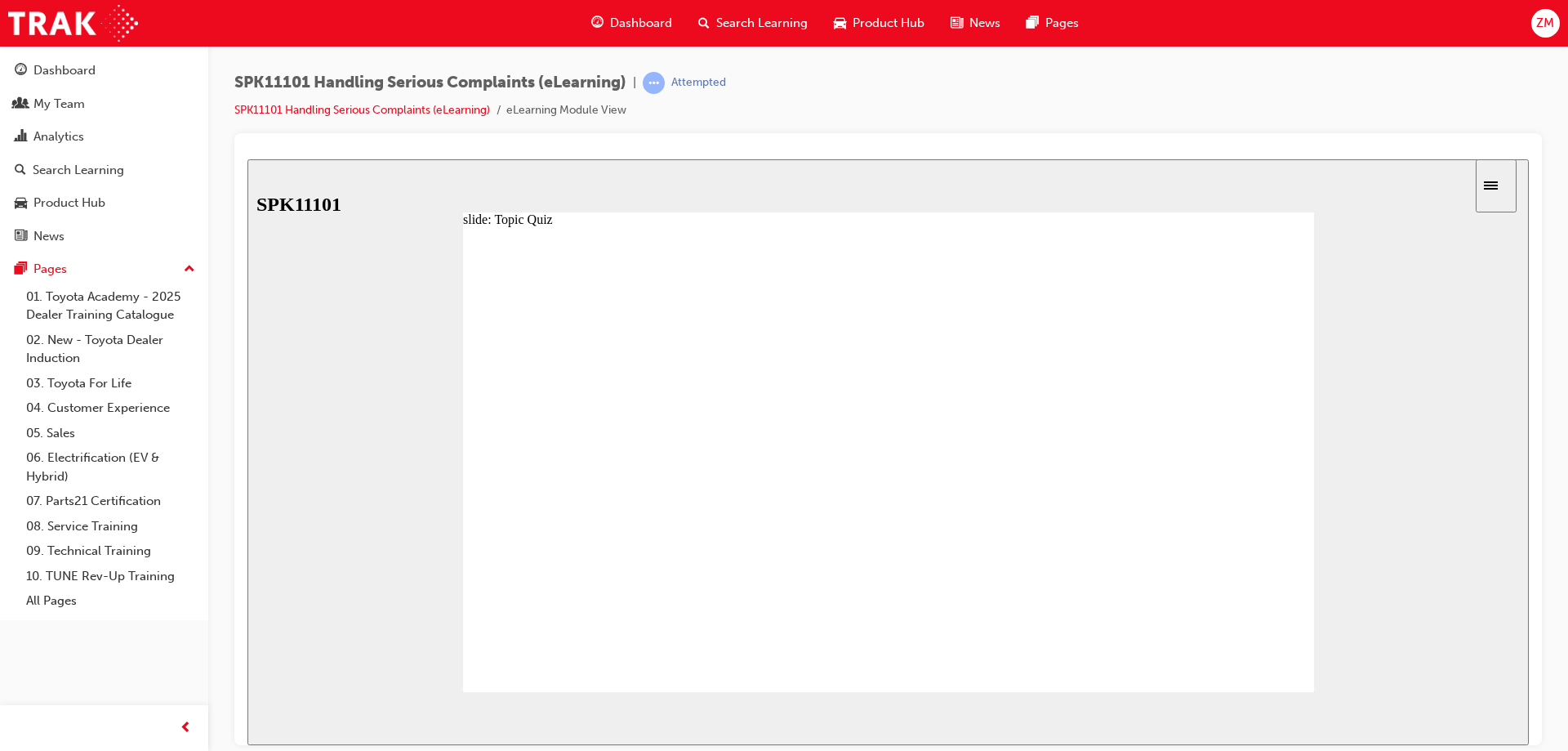
click at [1284, 646] on div "Rectangle 1 Submit" at bounding box center [889, 466] width 851 height 480
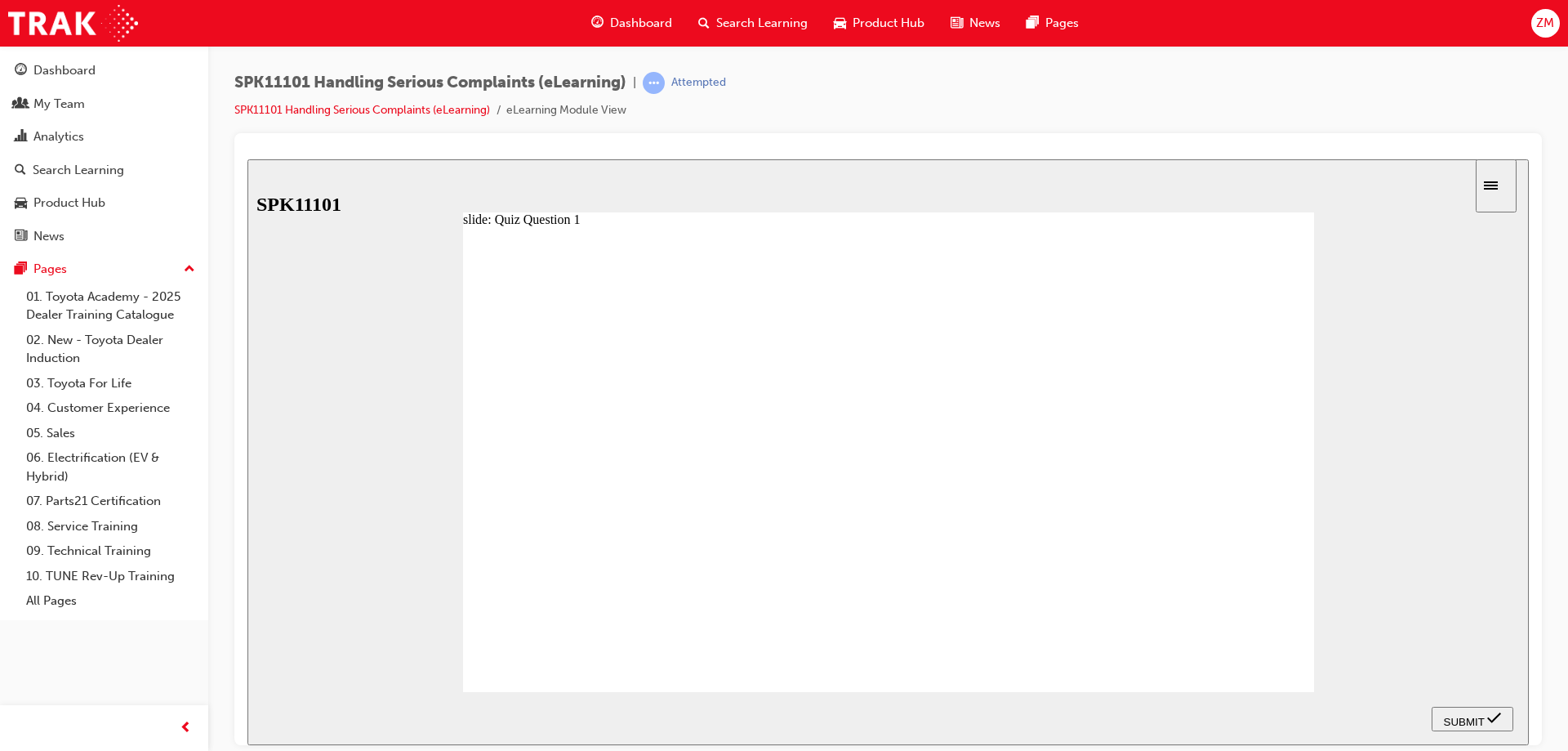
radio input "true"
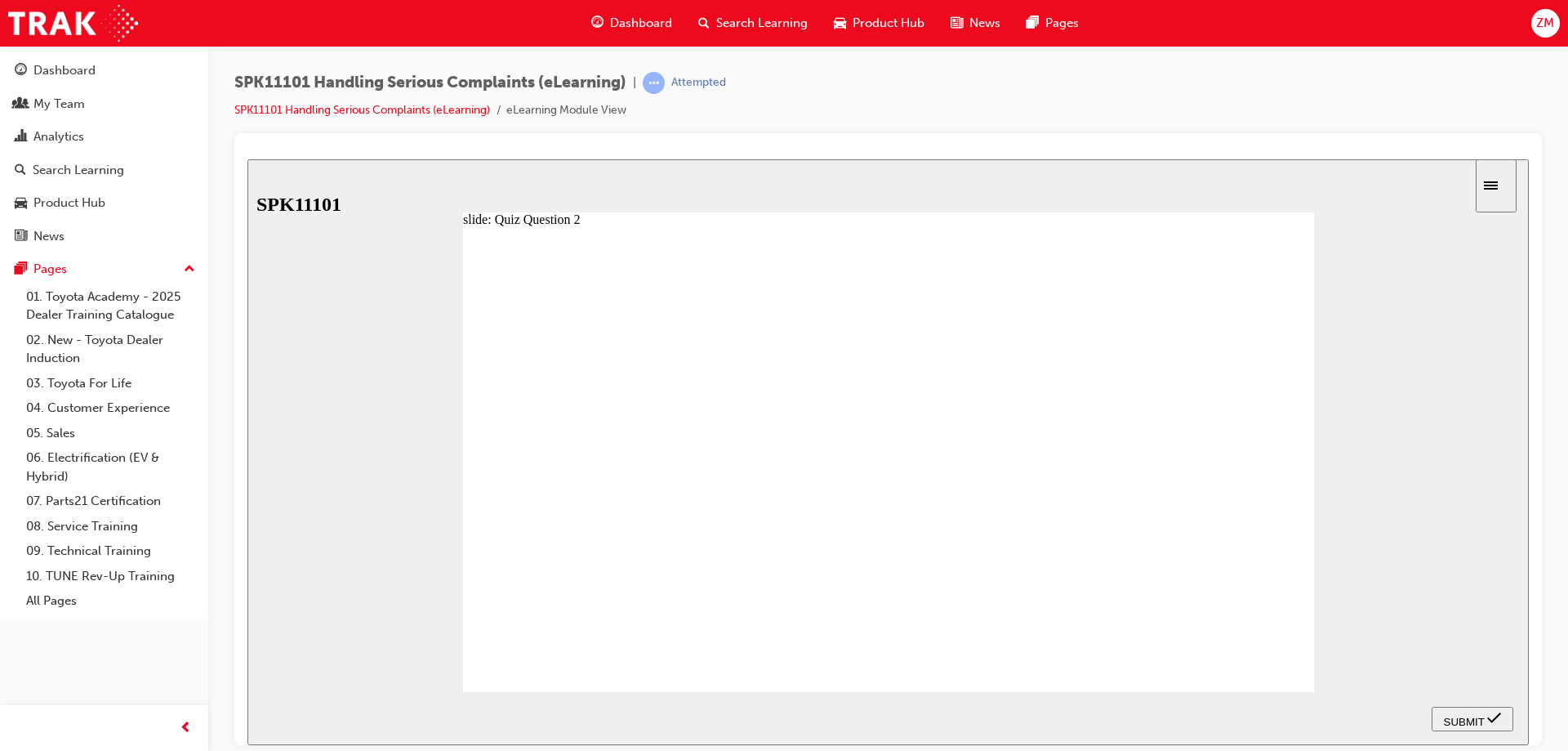
radio input "false"
radio input "true"
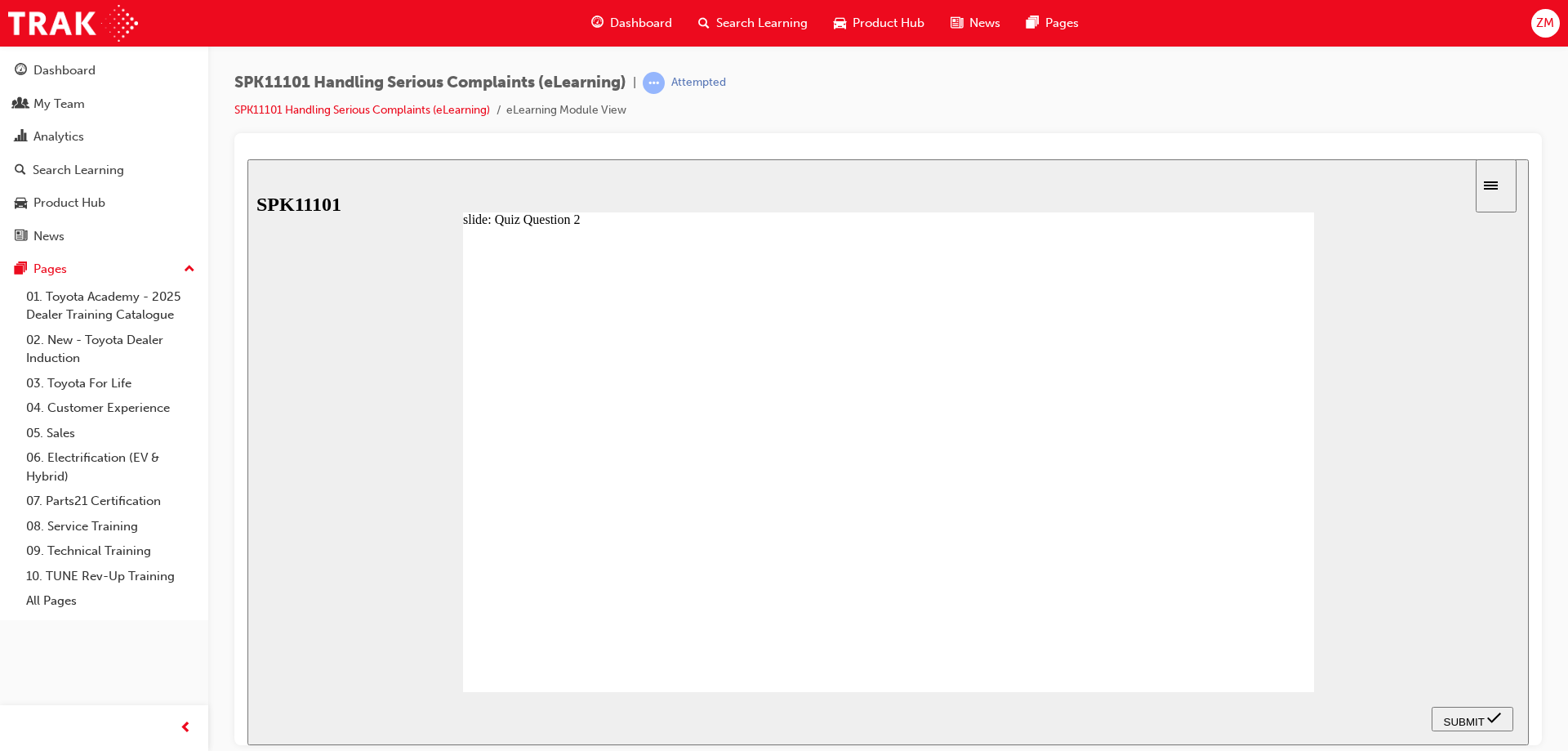
drag, startPoint x: 1291, startPoint y: 689, endPoint x: 1236, endPoint y: 676, distance: 56.5
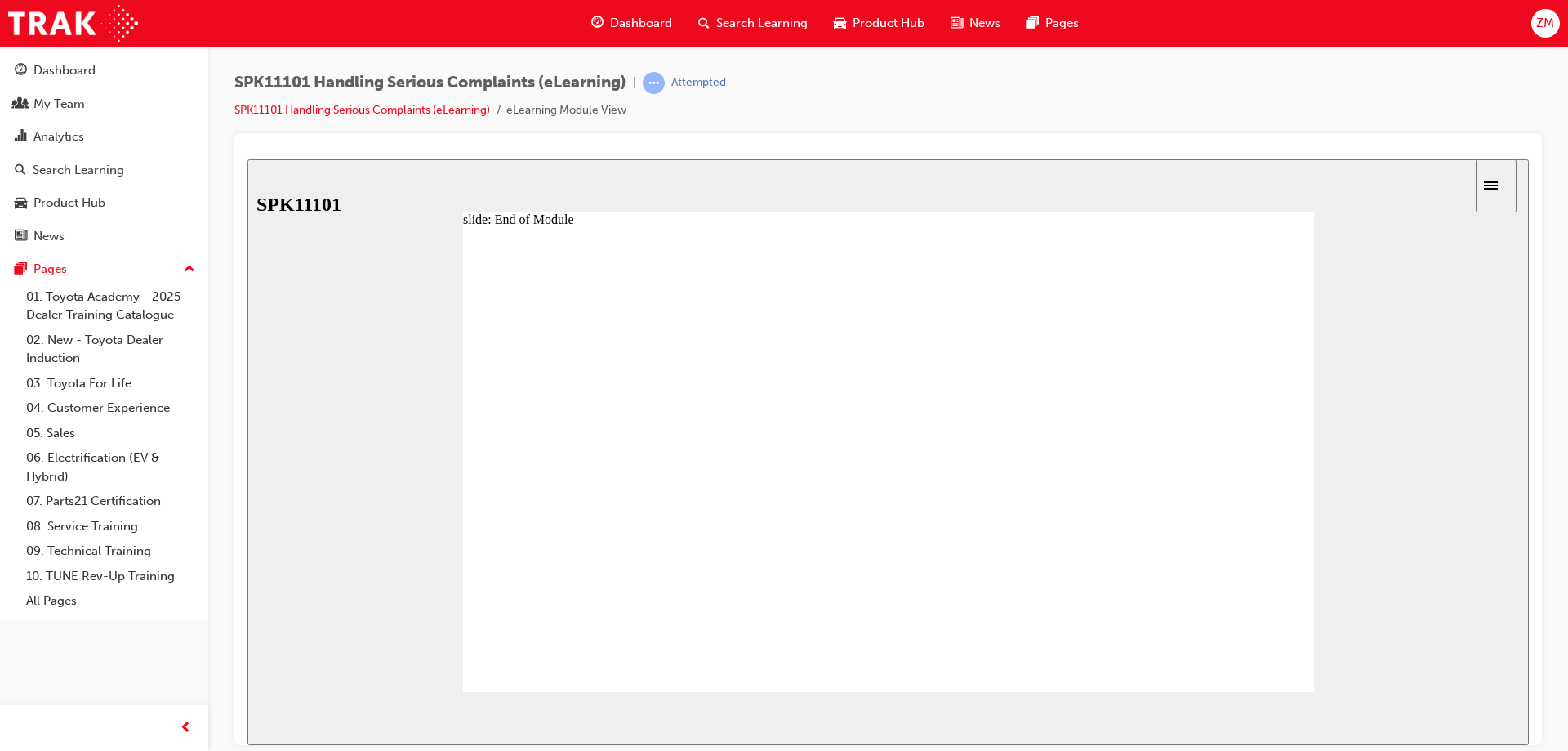
drag, startPoint x: 855, startPoint y: 536, endPoint x: 844, endPoint y: 534, distance: 11.2
click at [69, 409] on link "04. Customer Experience" at bounding box center [110, 408] width 182 height 25
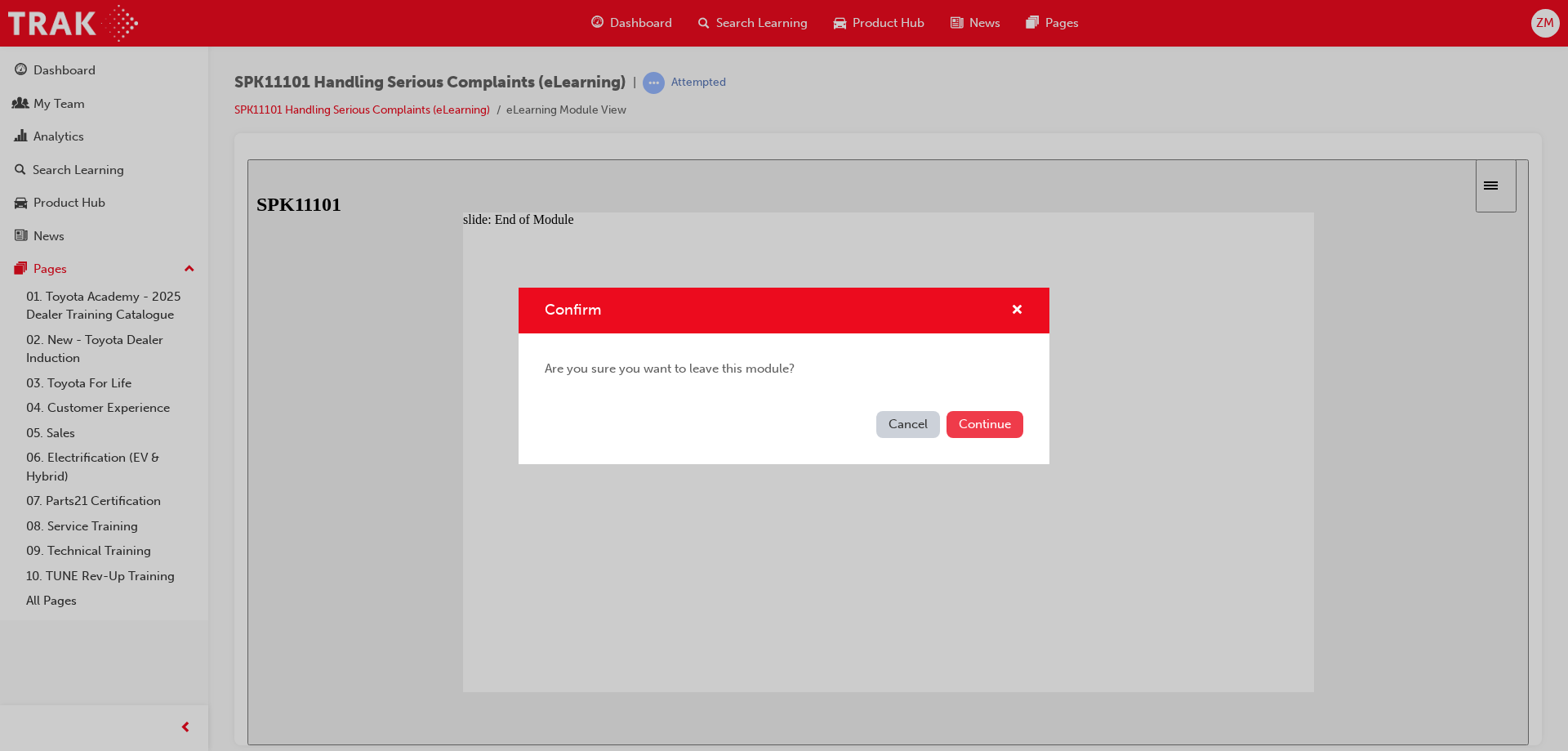
click at [961, 419] on button "Continue" at bounding box center [985, 424] width 77 height 27
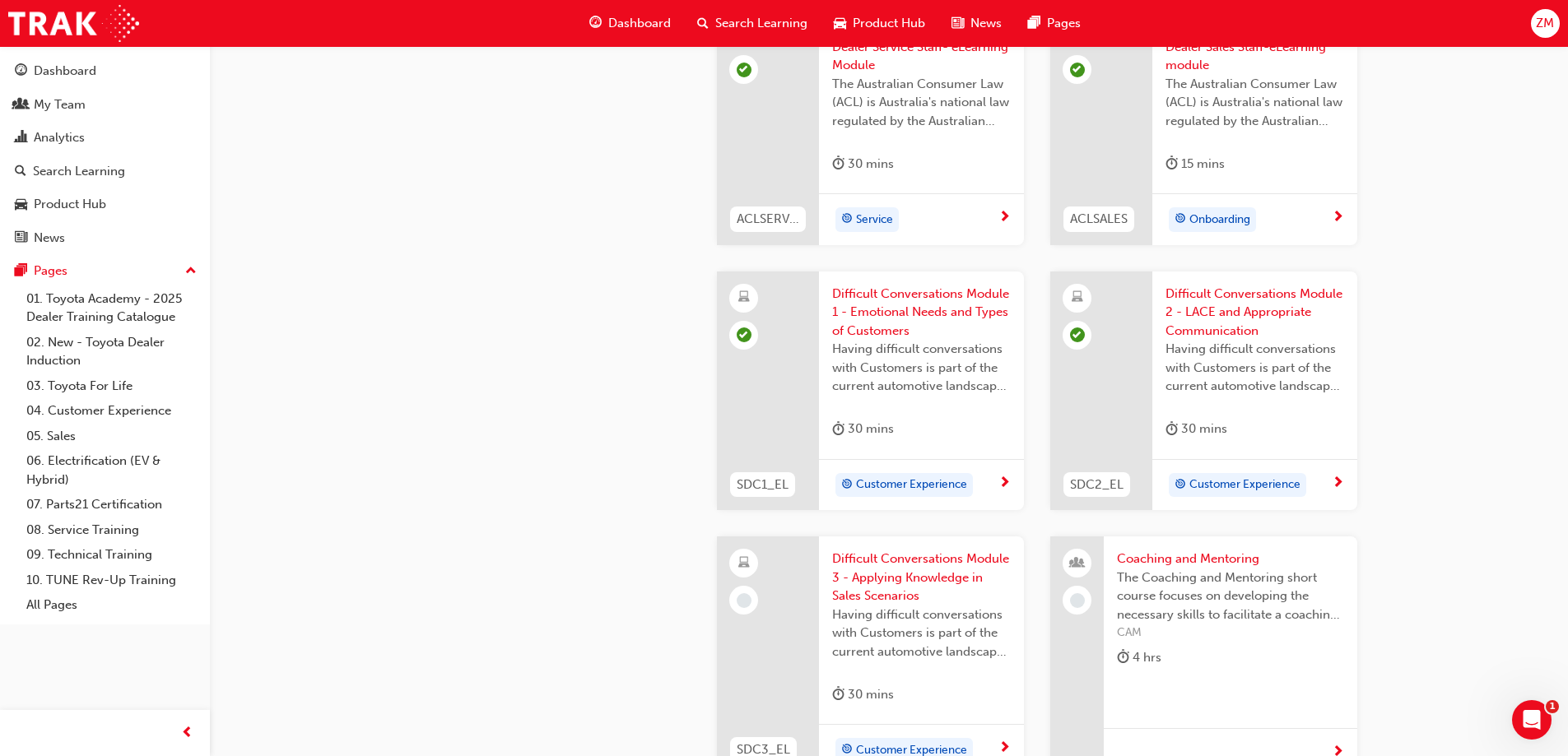
scroll to position [1481, 0]
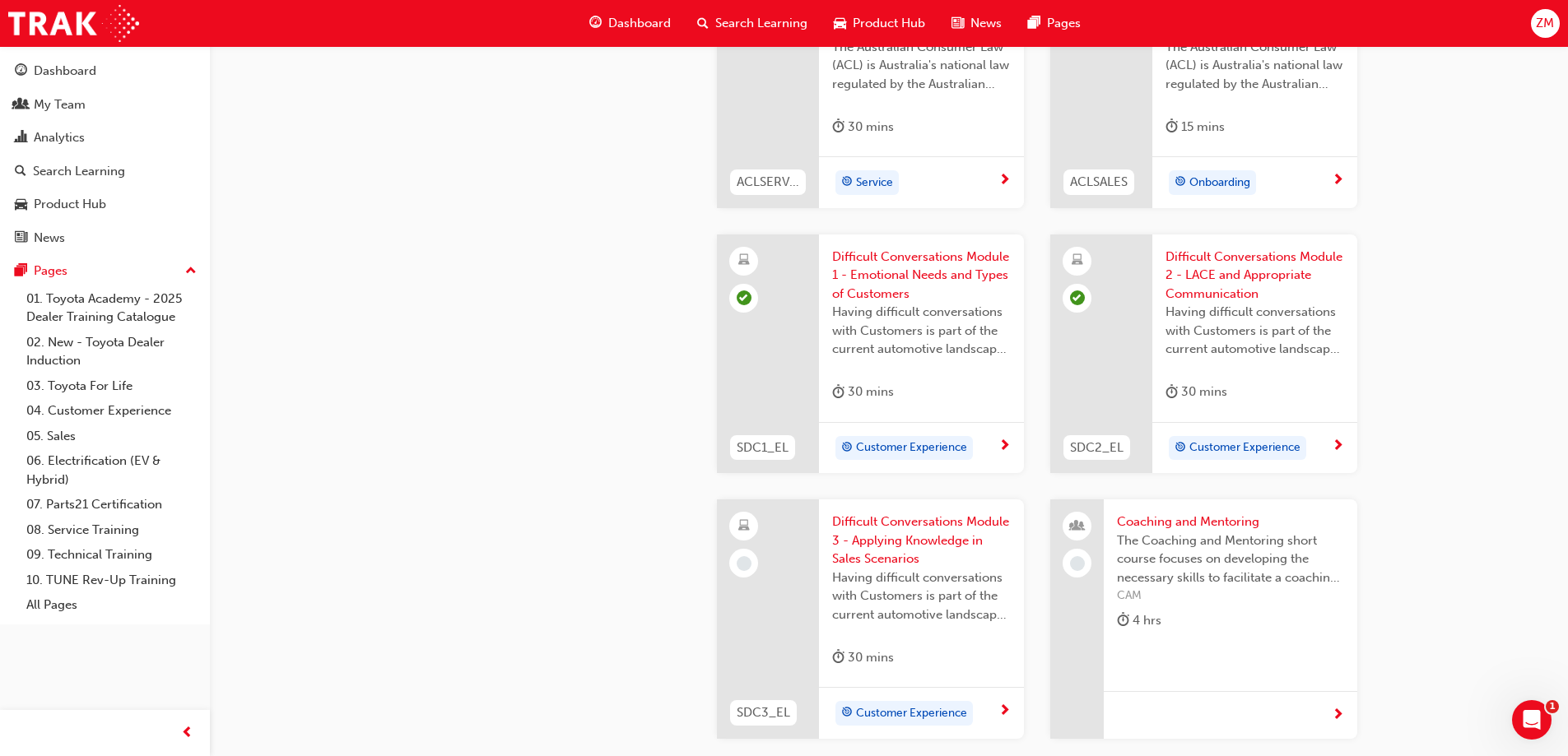
click at [902, 552] on span "Difficult Conversations Module 3 - Applying Knowledge in Sales Scenarios" at bounding box center [921, 540] width 179 height 56
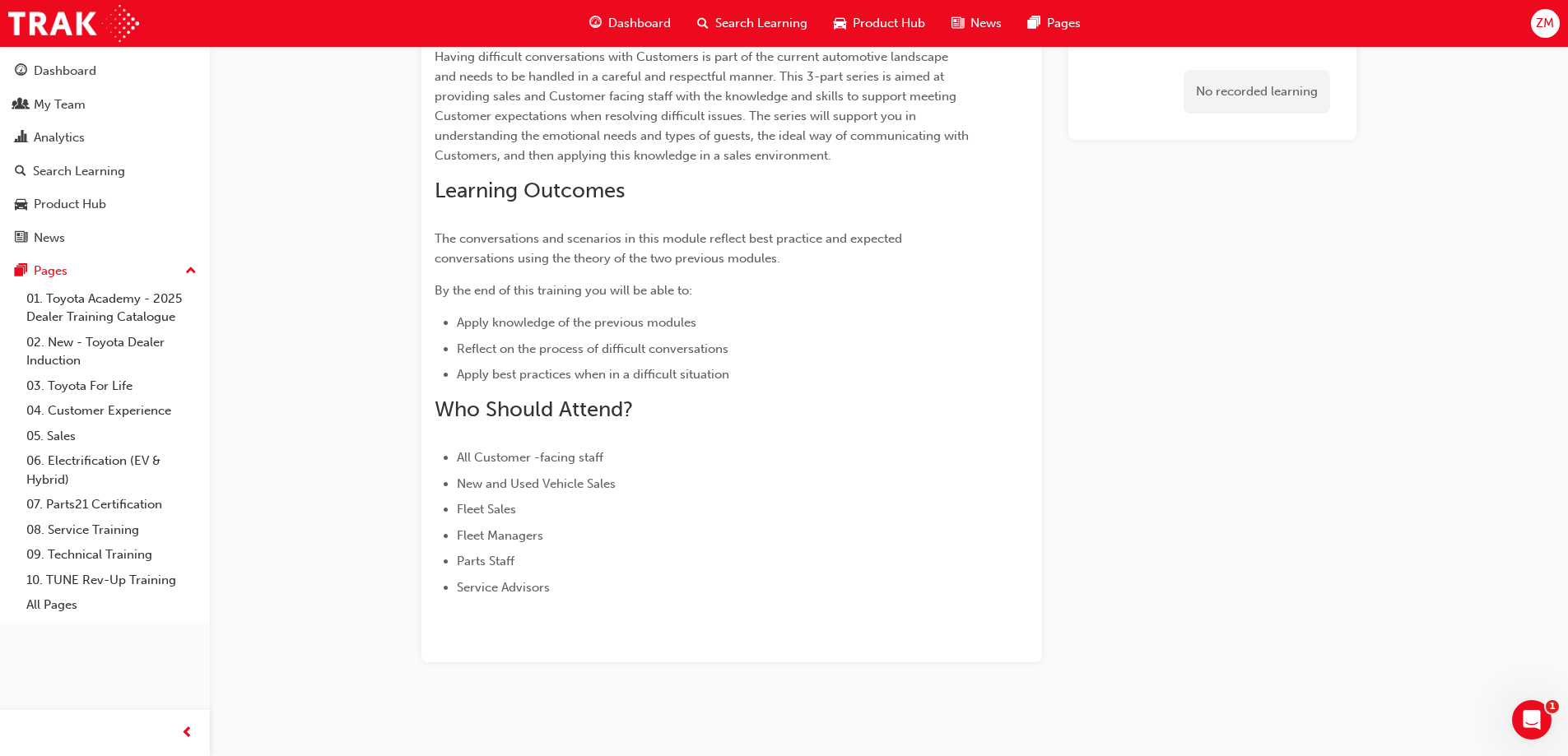
scroll to position [276, 0]
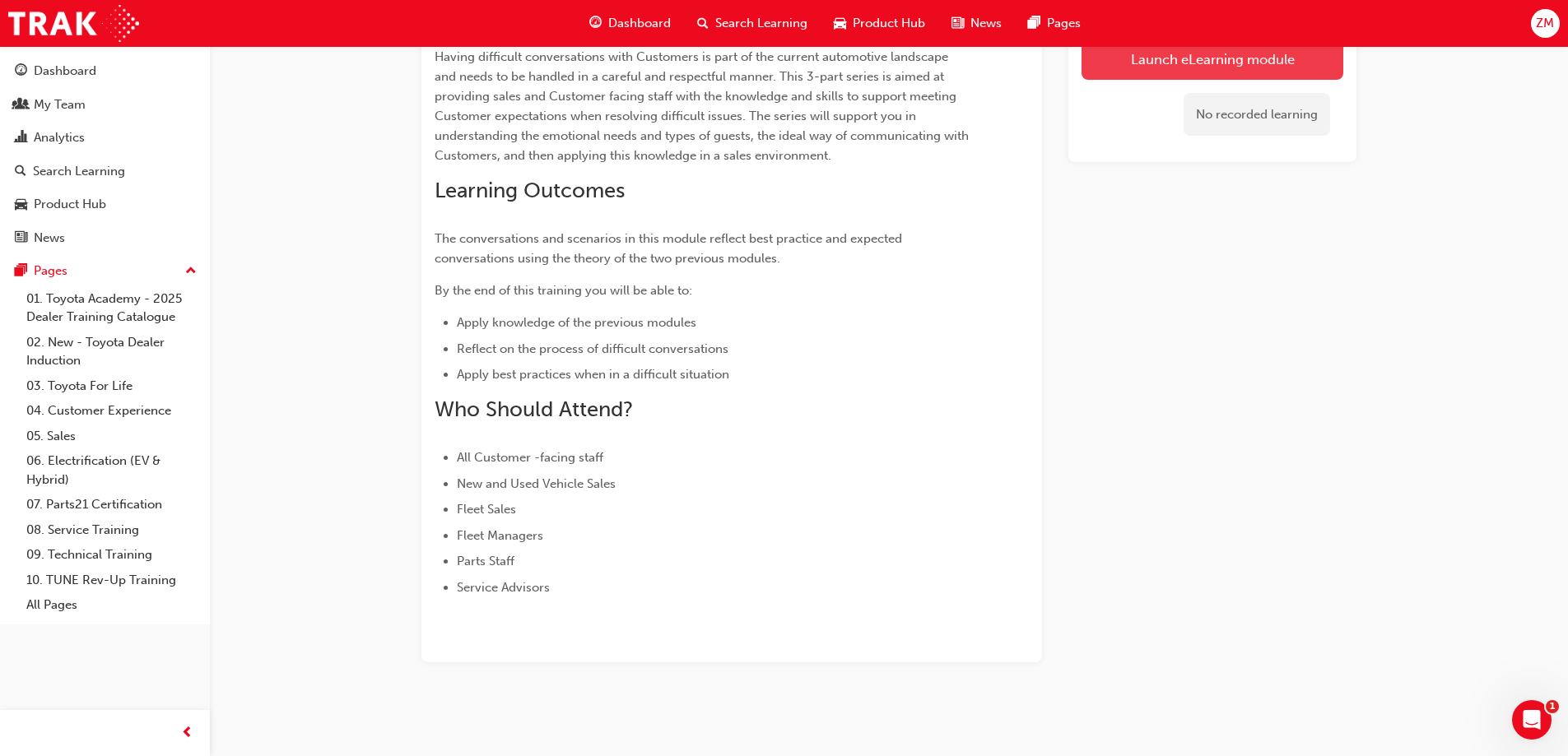
click at [1097, 72] on link "Launch eLearning module" at bounding box center [1212, 58] width 261 height 41
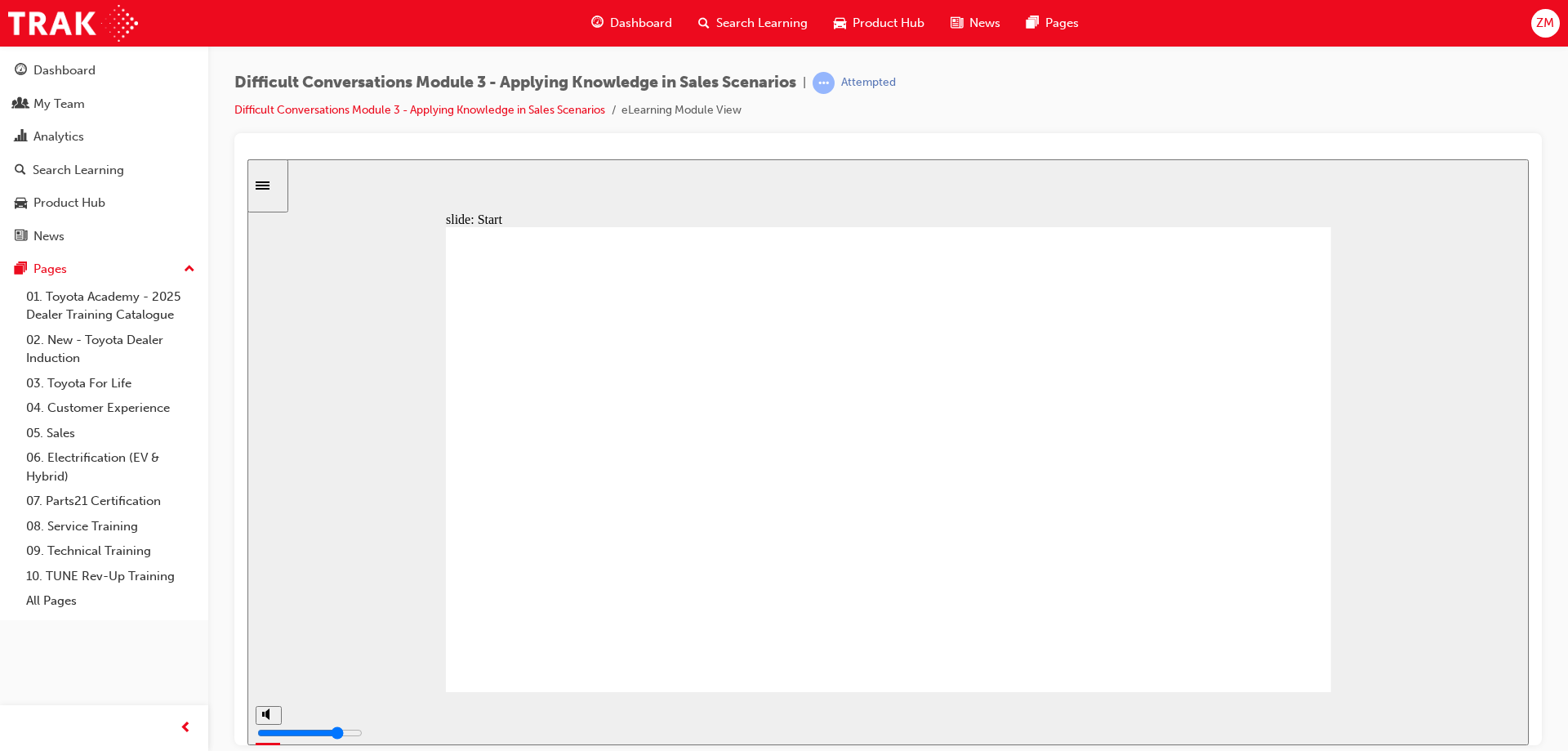
drag, startPoint x: 1569, startPoint y: 702, endPoint x: 1654, endPoint y: 670, distance: 90.8
click at [1530, 670] on html "slide: Difficult Conversations Series Having difficult conversations with Guest…" at bounding box center [889, 451] width 1282 height 586
click at [398, 717] on input "slide progress" at bounding box center [346, 714] width 105 height 13
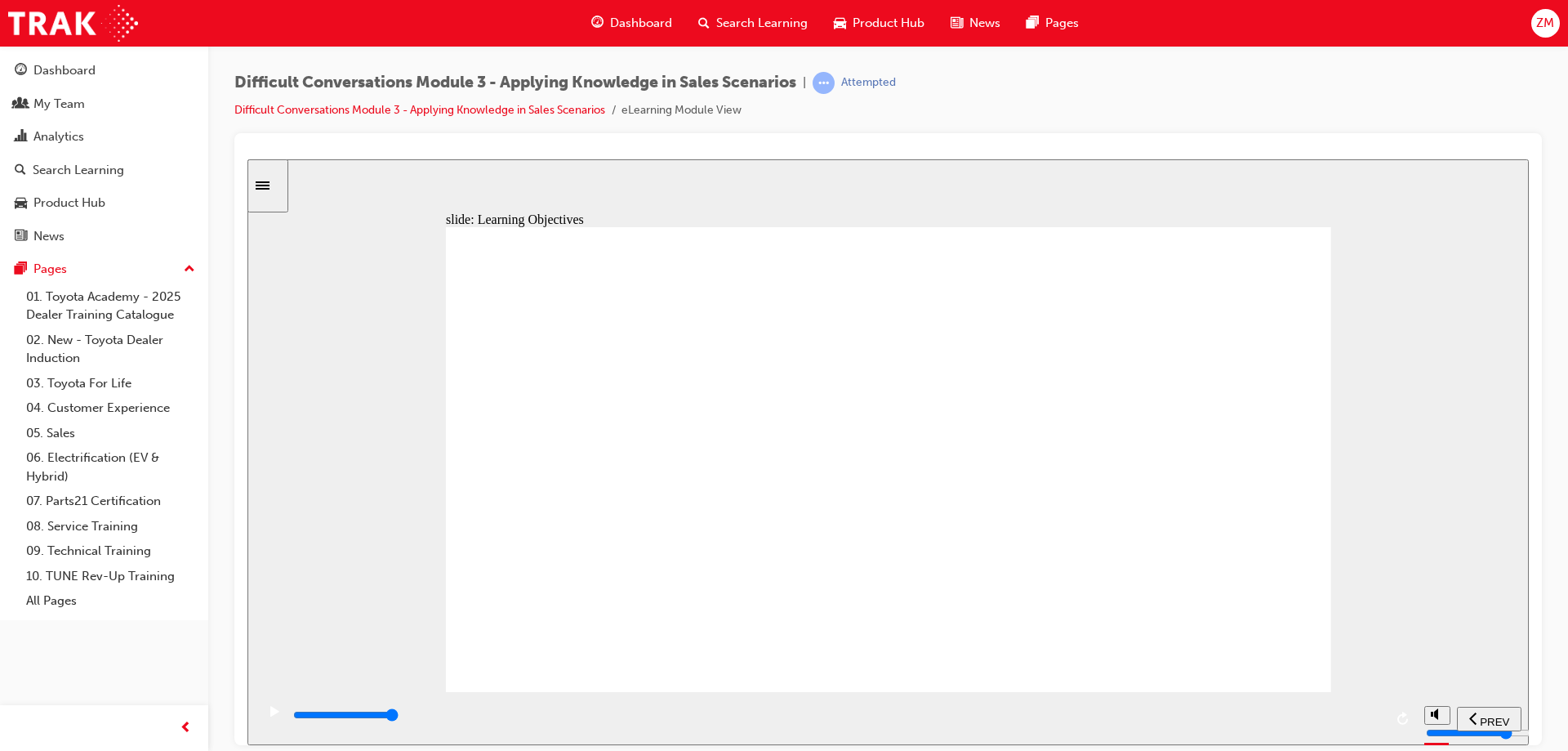
click at [1349, 712] on div "playback controls" at bounding box center [838, 714] width 1092 height 18
click at [1355, 724] on div "playback controls" at bounding box center [838, 714] width 1092 height 18
click at [1371, 723] on div "playback controls" at bounding box center [838, 714] width 1092 height 18
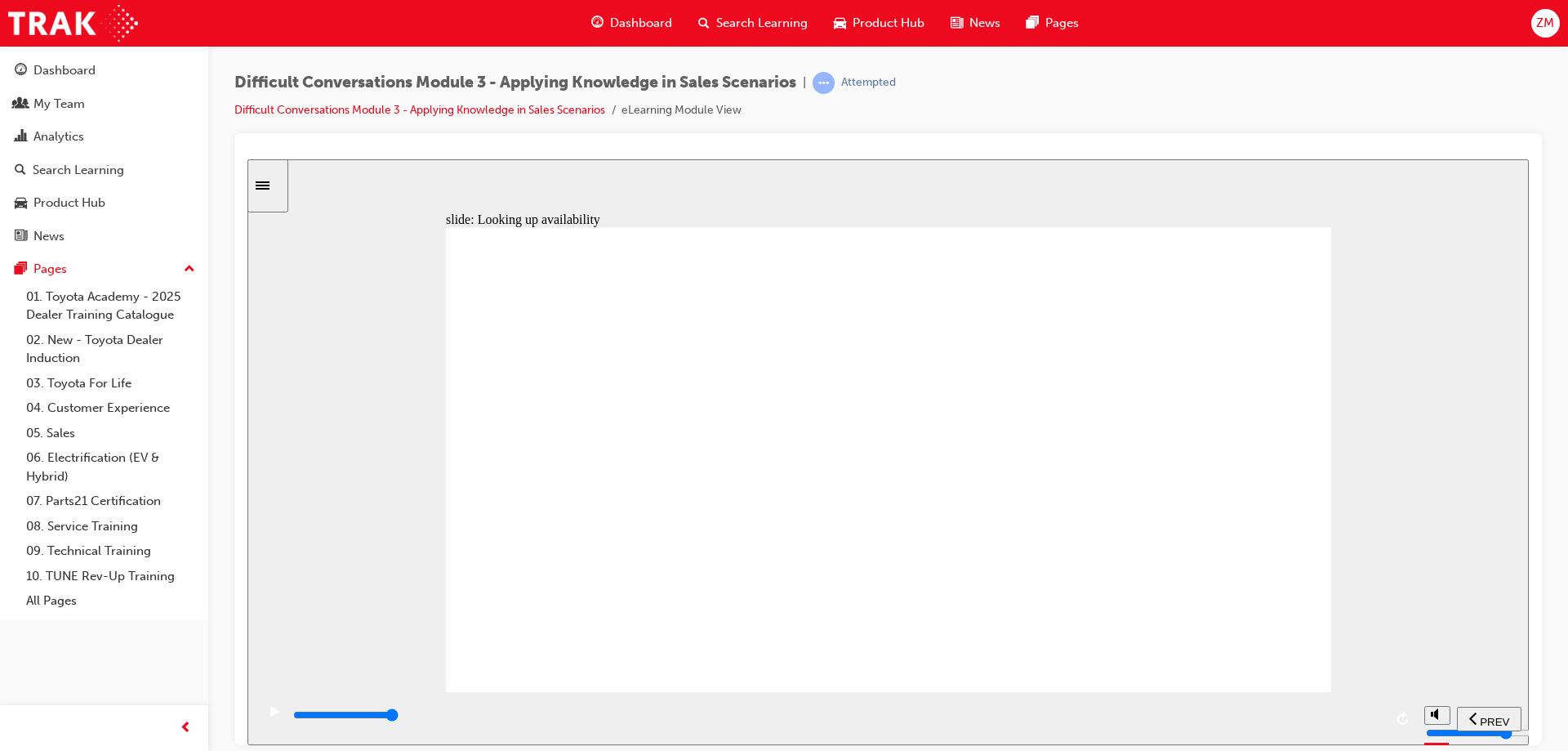
click at [1377, 724] on div "playback controls" at bounding box center [838, 714] width 1092 height 18
click at [1265, 720] on div "playback controls" at bounding box center [792, 714] width 999 height 18
type input "24800"
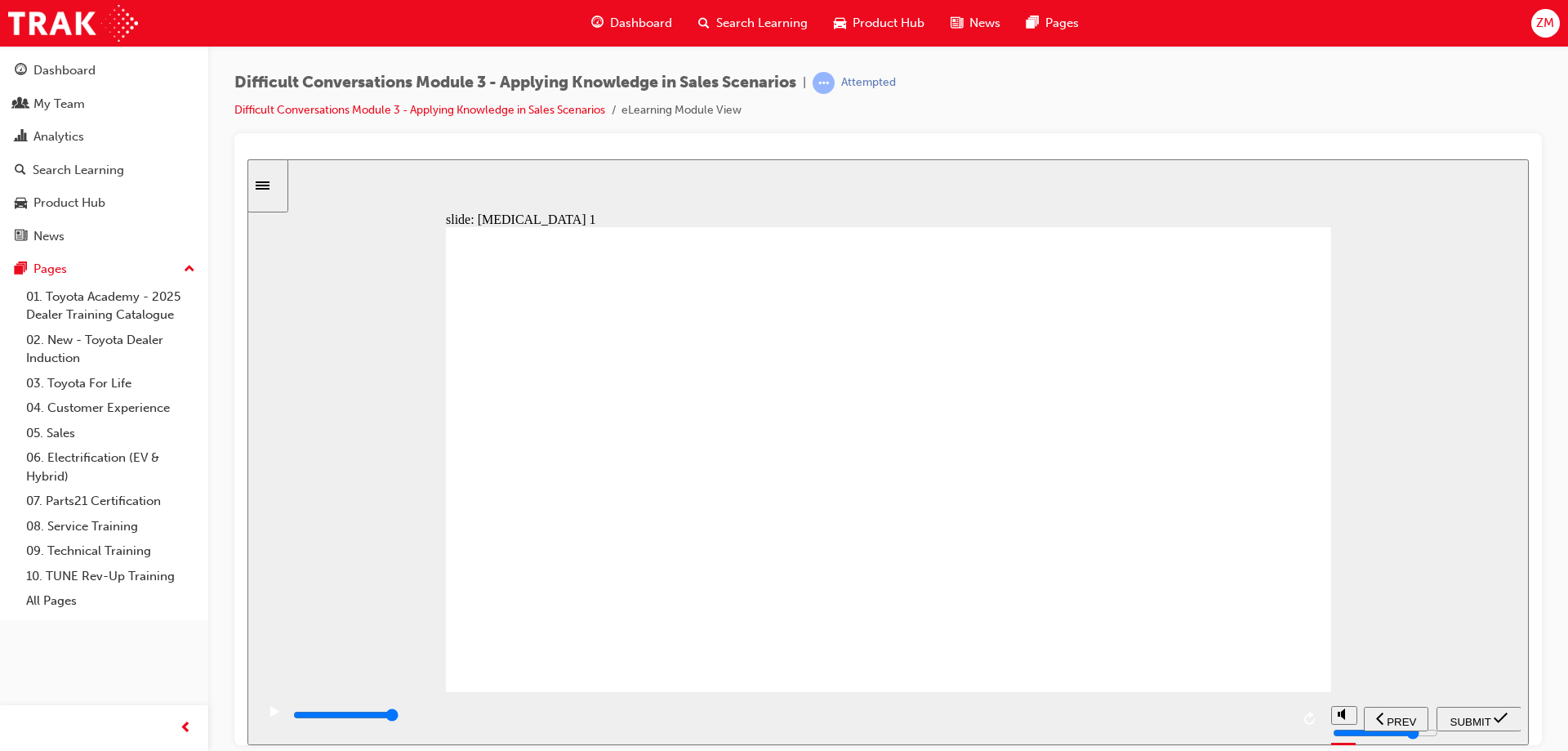
radio input "true"
click at [1475, 710] on div "SUBMIT" at bounding box center [1479, 718] width 72 height 18
drag, startPoint x: 925, startPoint y: 637, endPoint x: 1058, endPoint y: 595, distance: 139.5
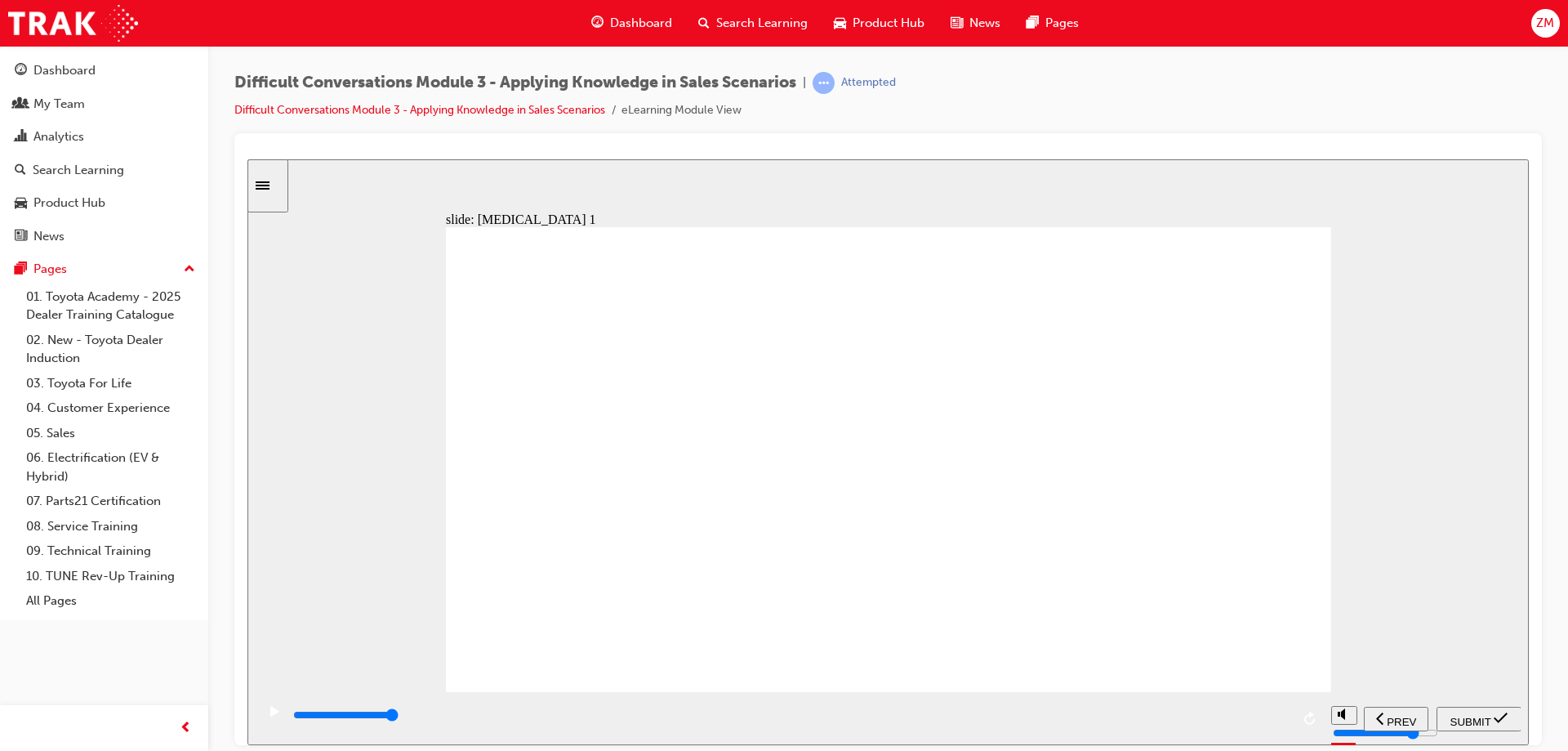
drag, startPoint x: 932, startPoint y: 640, endPoint x: 944, endPoint y: 634, distance: 13.4
click at [1355, 723] on div "playback controls" at bounding box center [838, 714] width 1092 height 18
click at [1366, 720] on div "playback controls" at bounding box center [838, 714] width 1092 height 18
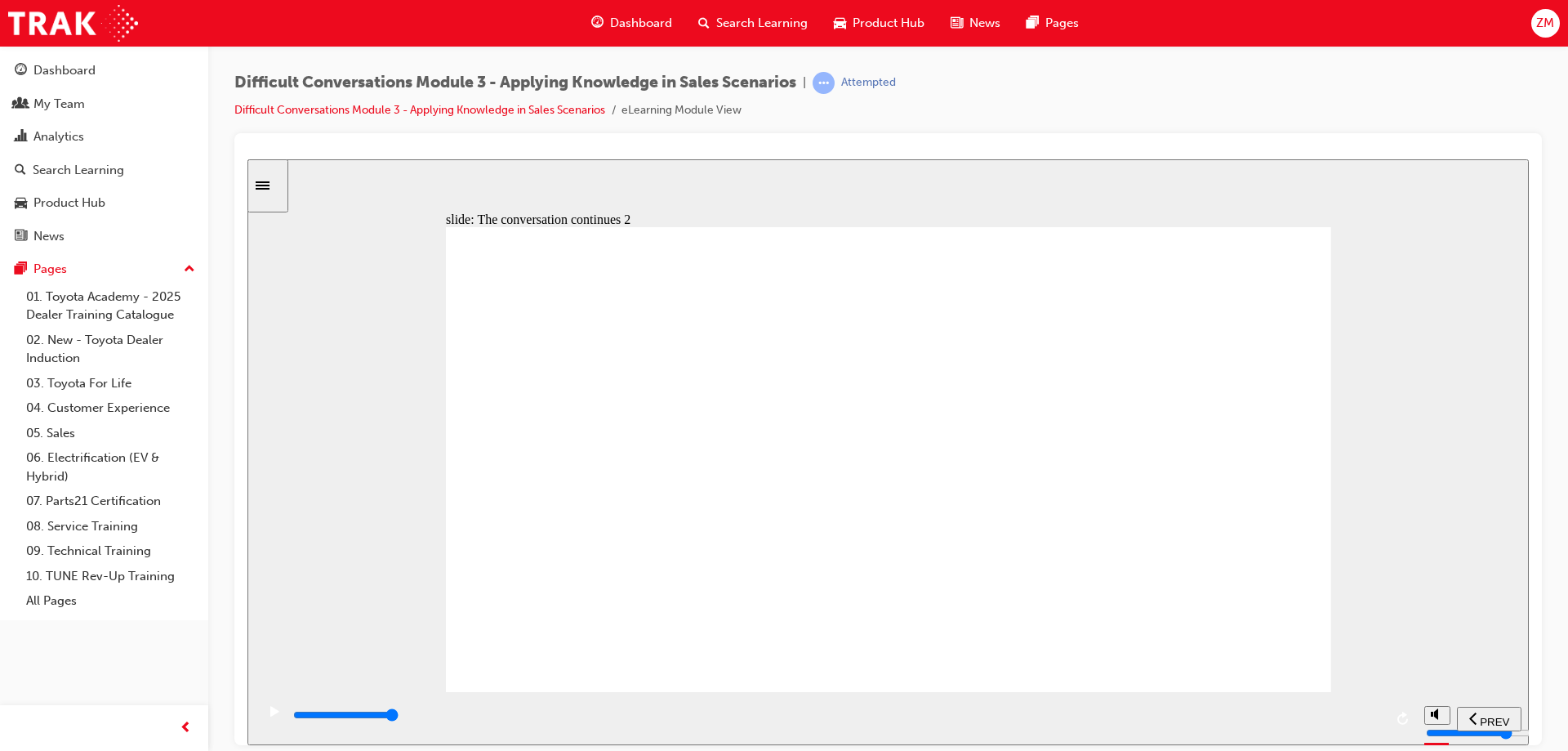
drag, startPoint x: 1259, startPoint y: 715, endPoint x: 1284, endPoint y: 712, distance: 25.2
click at [1284, 712] on div "playback controls" at bounding box center [792, 714] width 999 height 18
type input "10200"
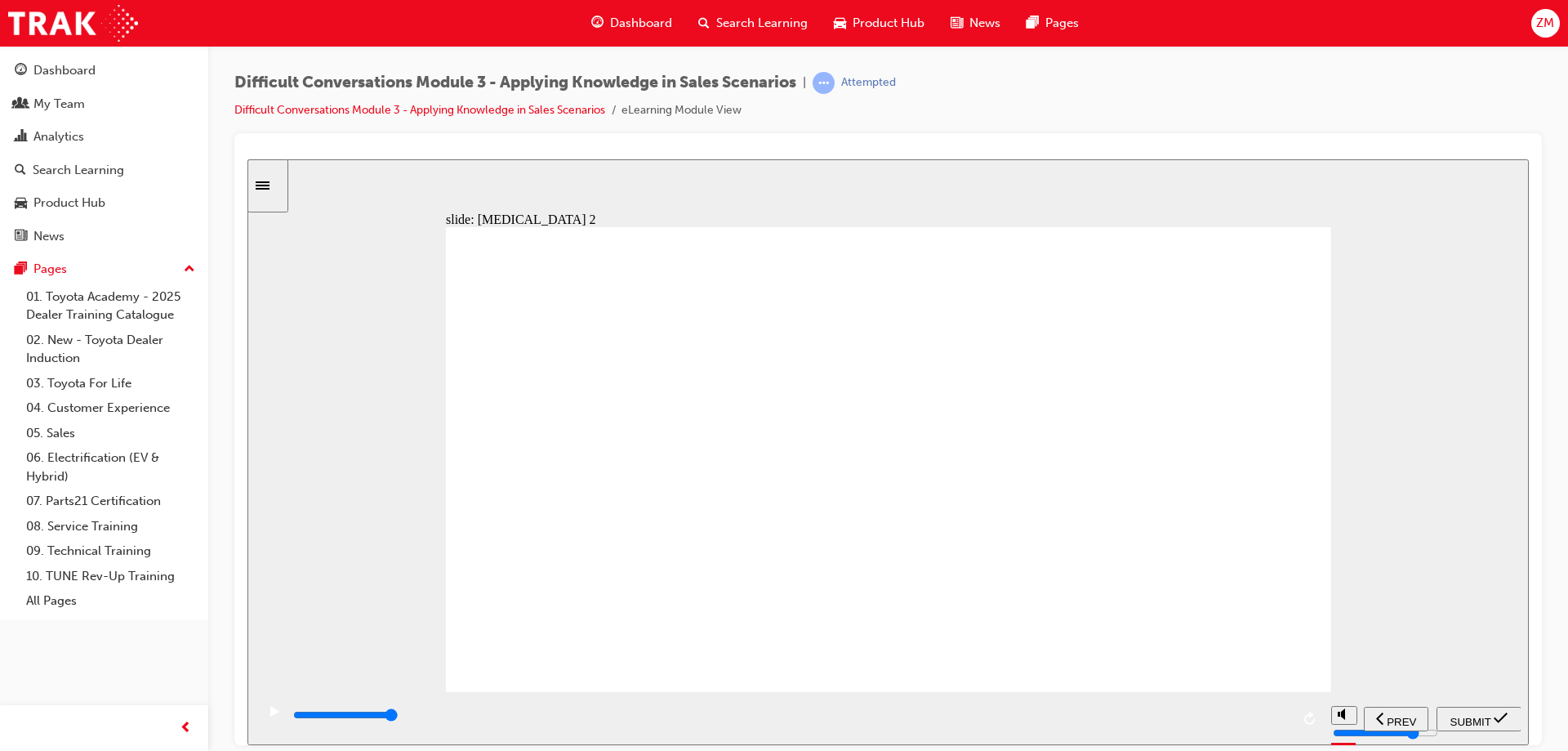
radio input "true"
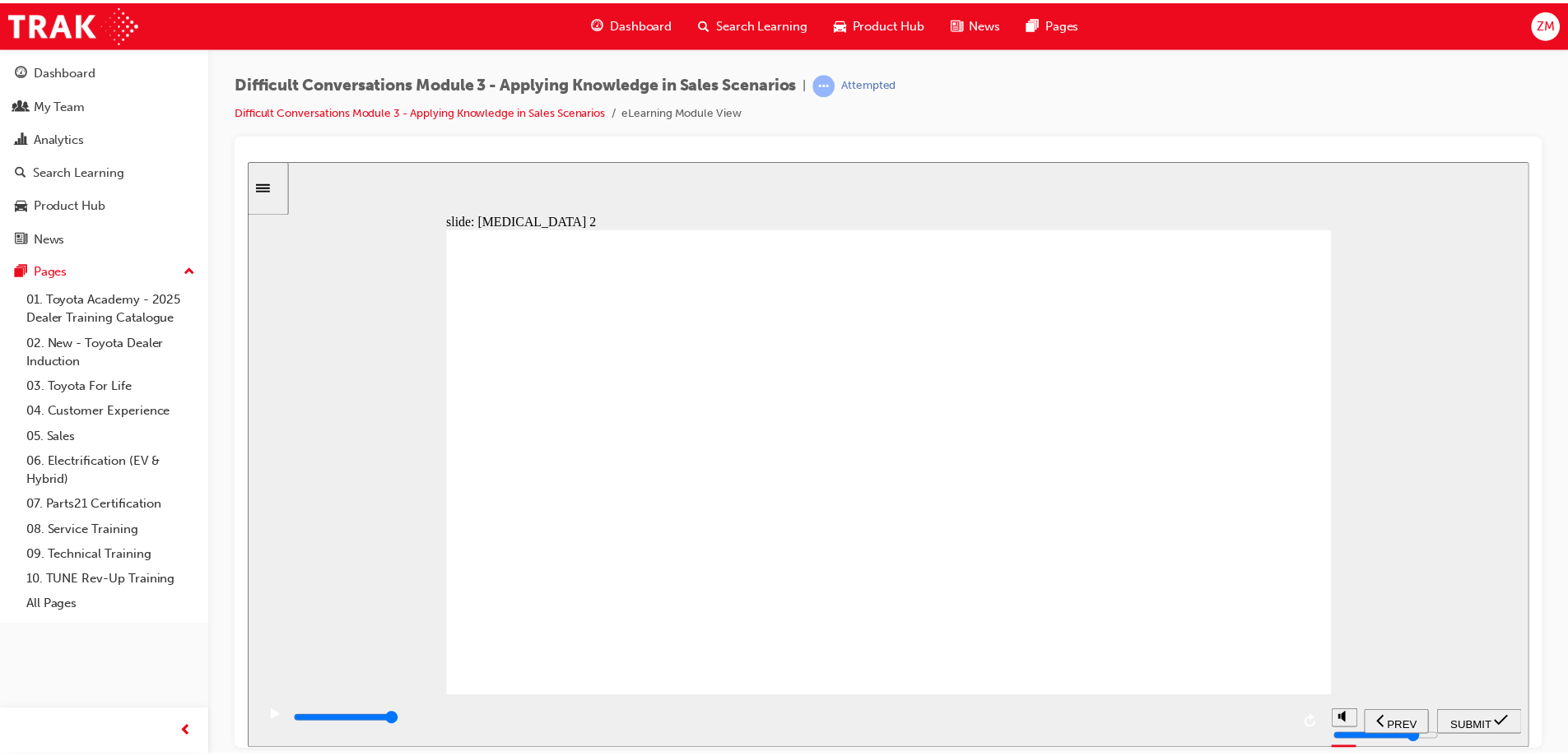
scroll to position [1, 0]
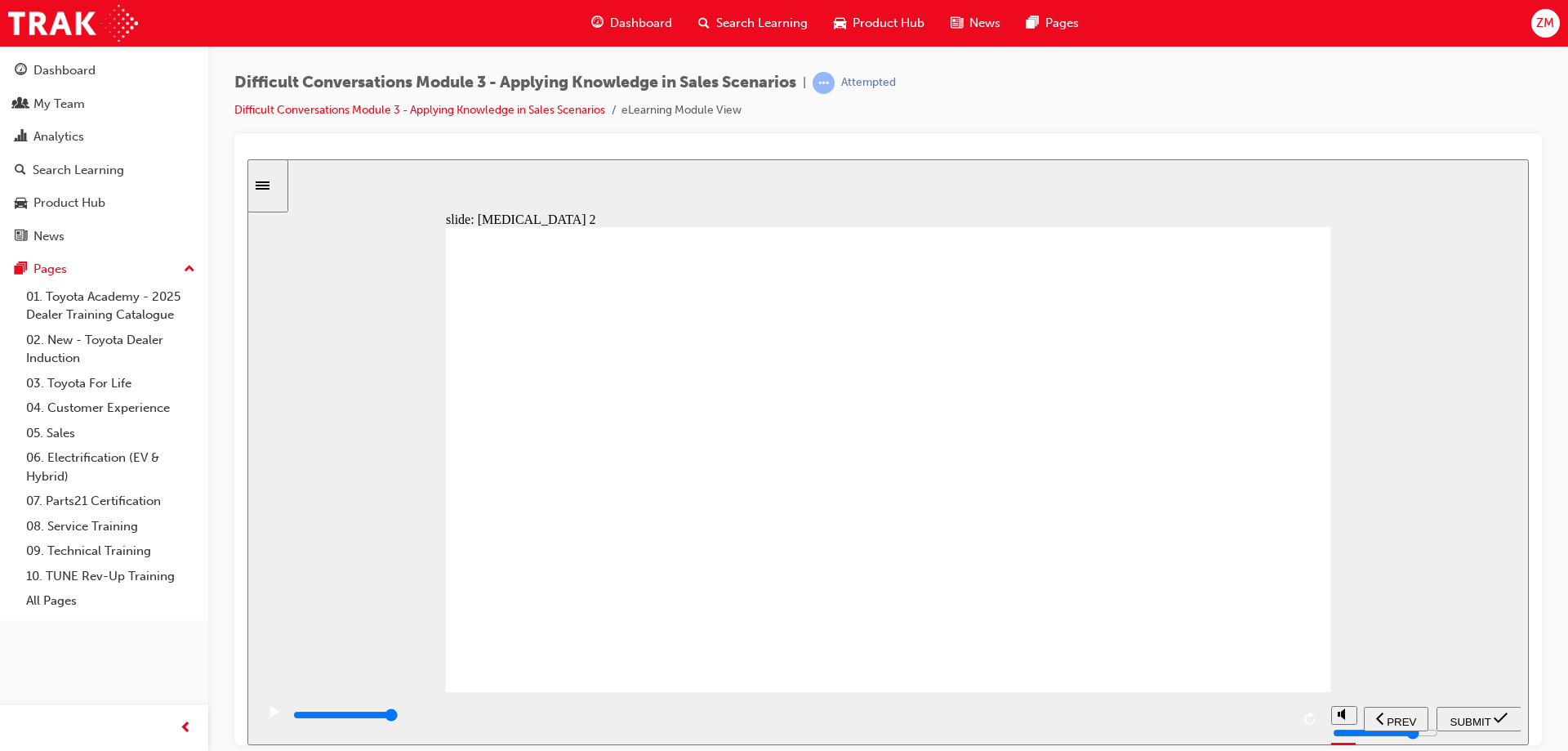
click at [1480, 721] on span "SUBMIT" at bounding box center [1471, 721] width 41 height 13
click at [1372, 720] on div "playback controls" at bounding box center [838, 714] width 1092 height 18
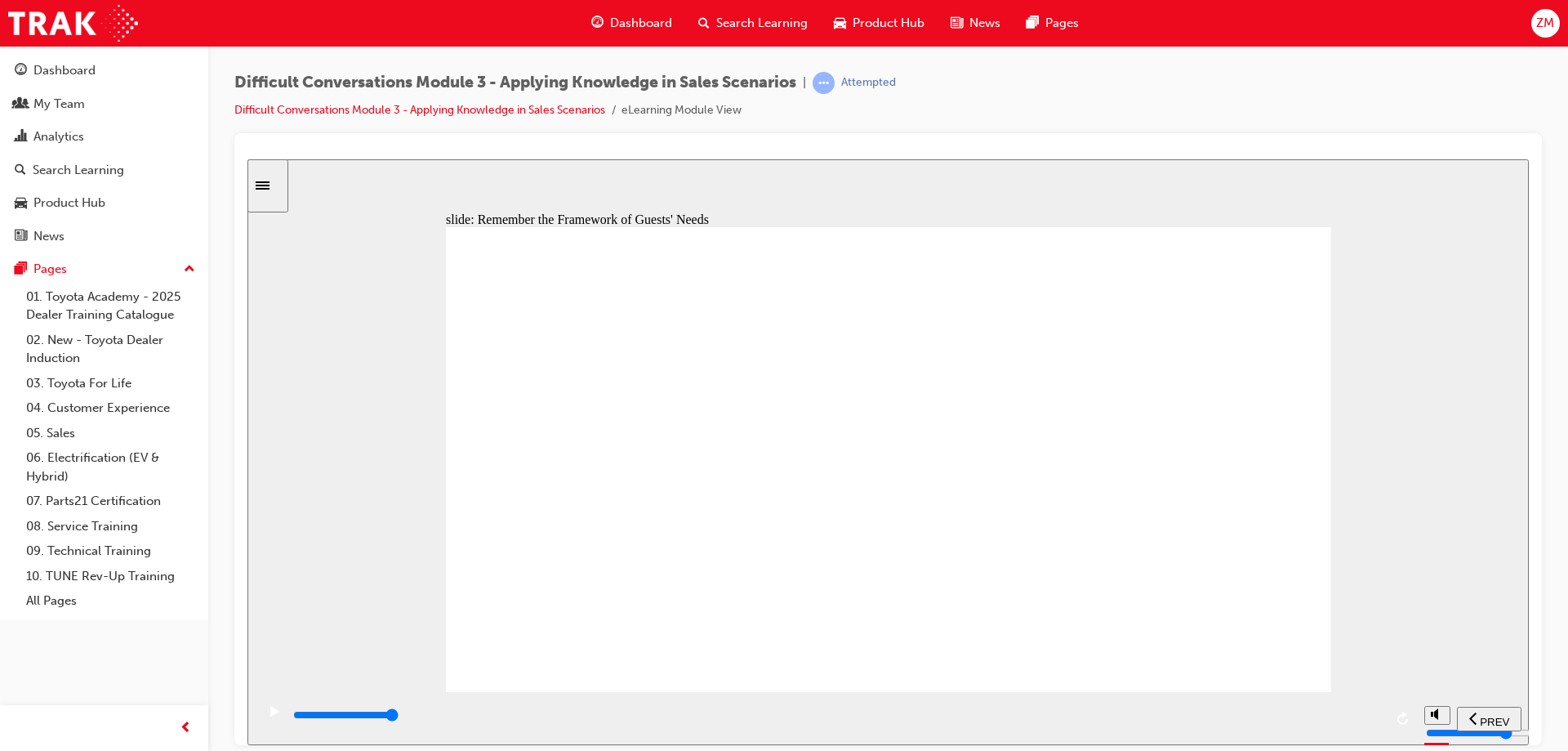
drag, startPoint x: 1194, startPoint y: 636, endPoint x: 1287, endPoint y: 692, distance: 108.6
drag, startPoint x: 1365, startPoint y: 718, endPoint x: 1369, endPoint y: 705, distance: 13.6
click at [398, 717] on input "slide progress" at bounding box center [346, 714] width 105 height 13
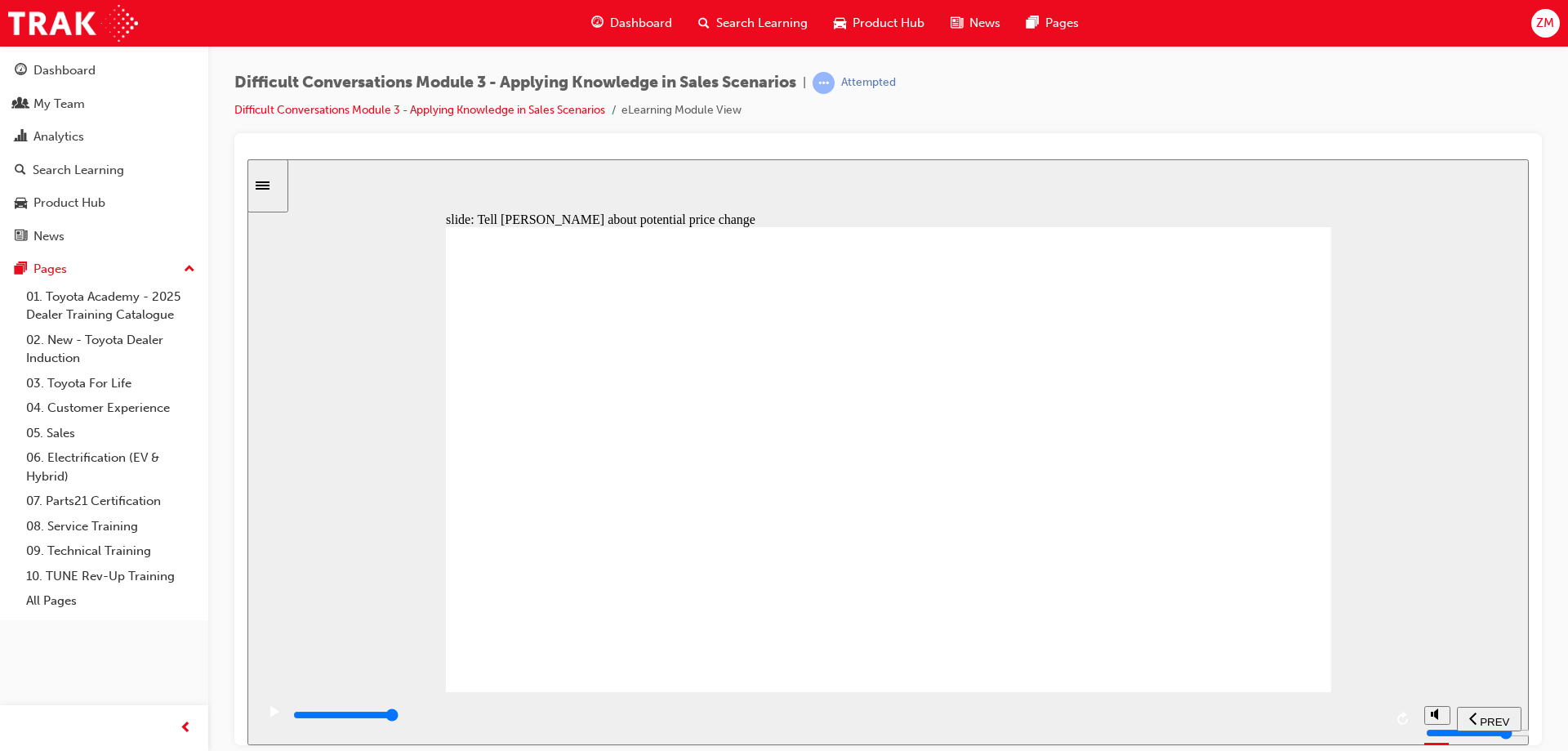
drag, startPoint x: 1099, startPoint y: 562, endPoint x: 1101, endPoint y: 551, distance: 11.2
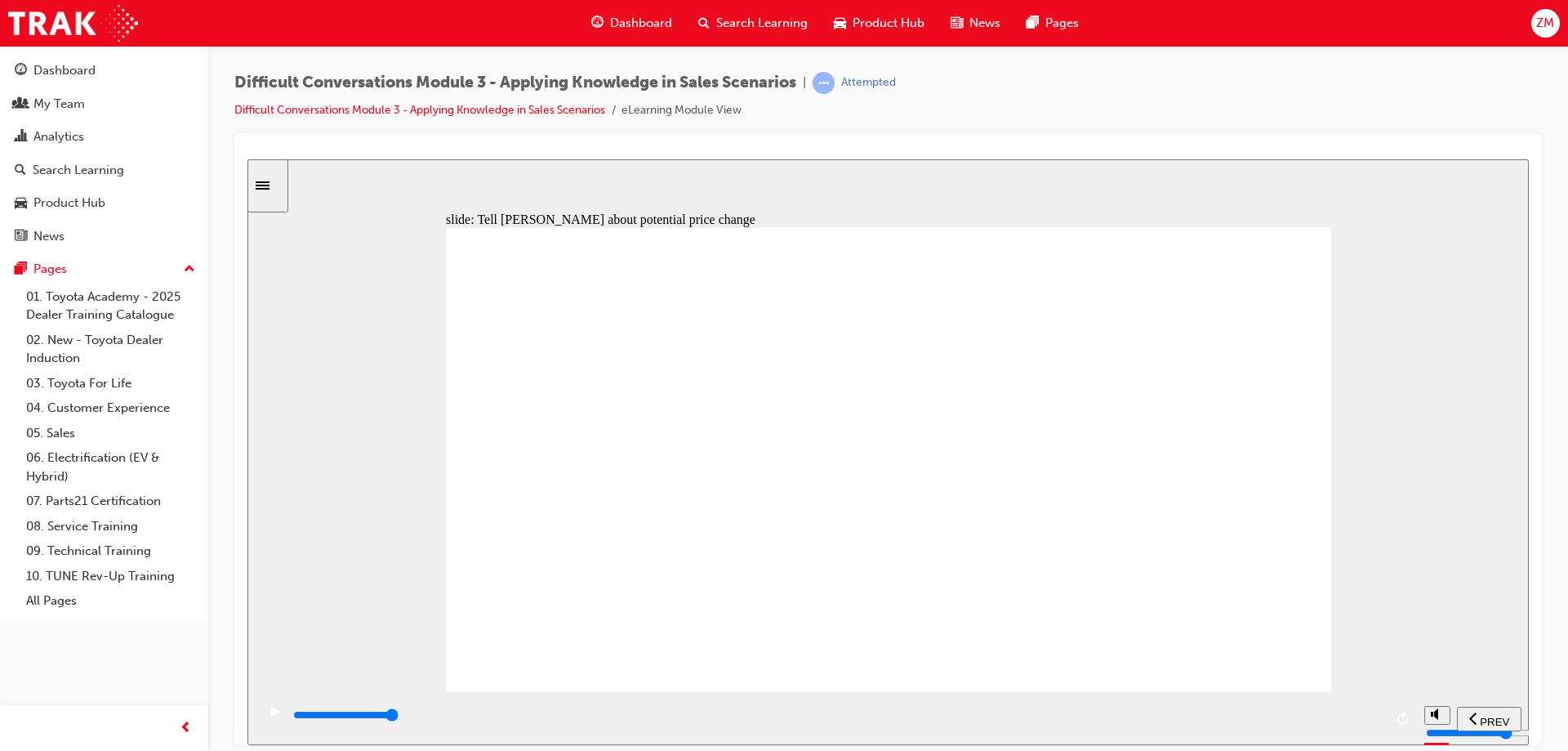
drag, startPoint x: 1330, startPoint y: 716, endPoint x: 1448, endPoint y: 705, distance: 118.5
click at [1439, 709] on section "PREV NEXT SUBMIT" at bounding box center [889, 718] width 1282 height 53
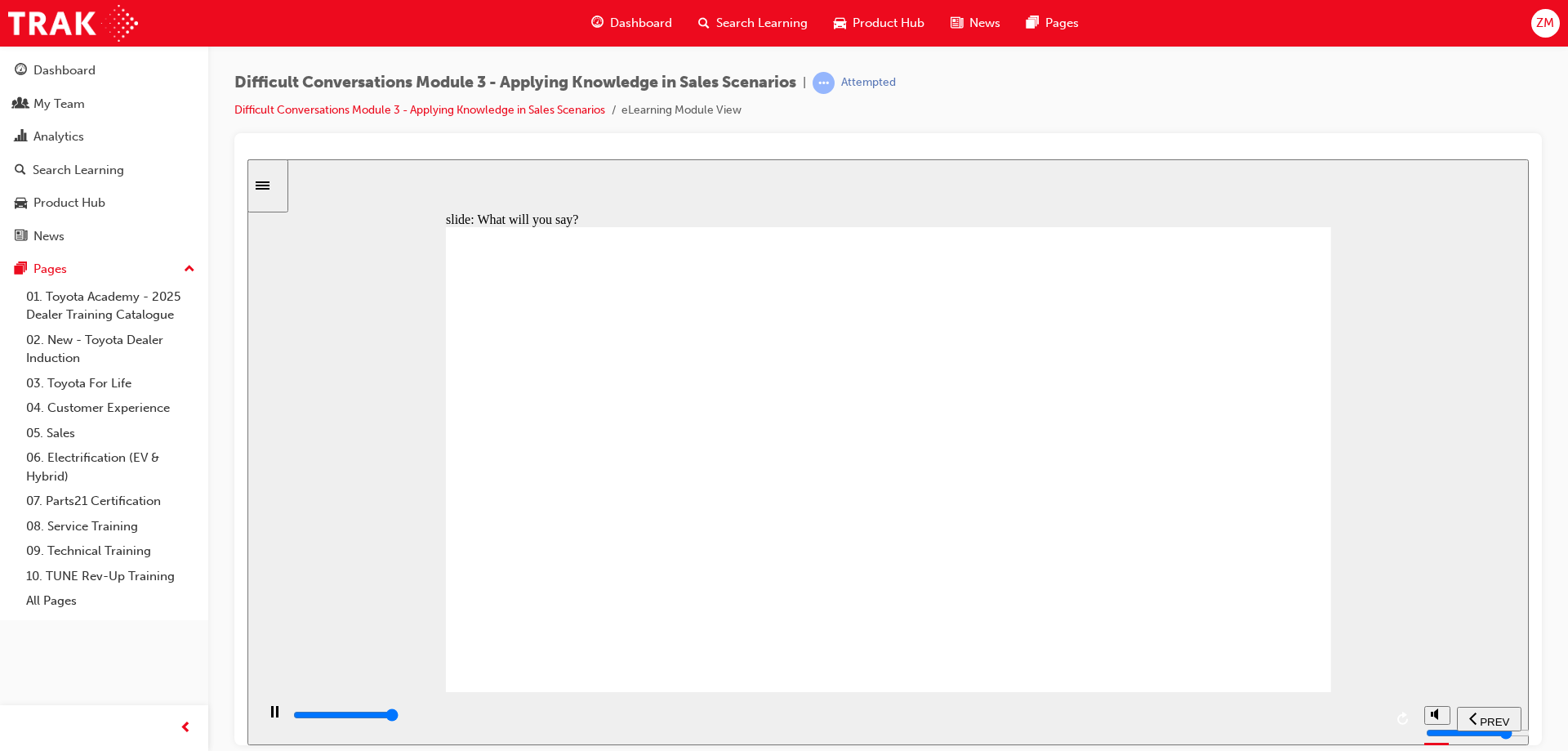
drag, startPoint x: 1390, startPoint y: 716, endPoint x: 1448, endPoint y: 700, distance: 60.2
click at [1437, 705] on section "PREV NEXT SUBMIT" at bounding box center [889, 718] width 1282 height 53
drag, startPoint x: 1321, startPoint y: 712, endPoint x: 1370, endPoint y: 718, distance: 49.4
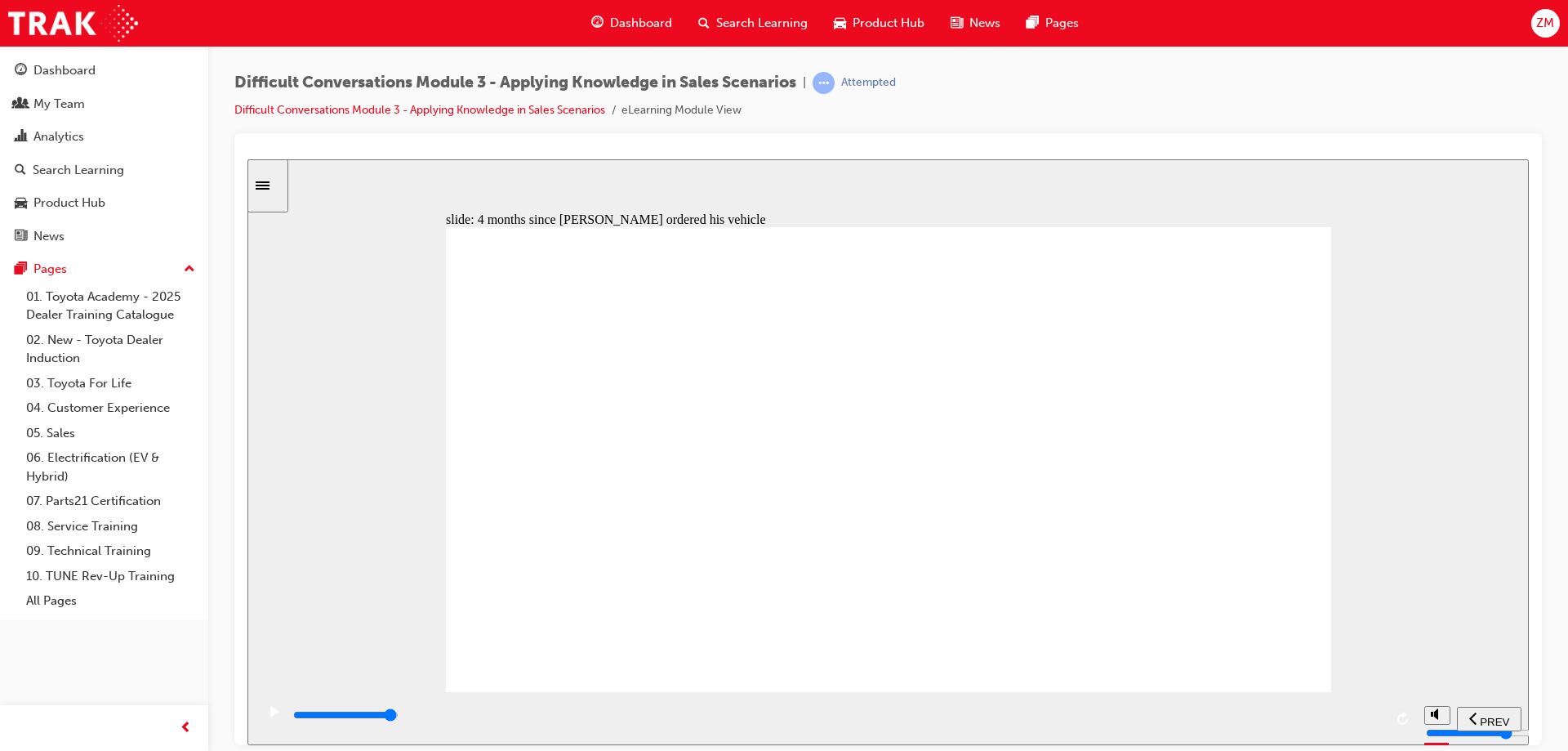
click at [1370, 718] on div "playback controls" at bounding box center [838, 714] width 1092 height 18
click at [1423, 690] on div "slide: 4 months since [PERSON_NAME] ordered his vehicle time icon 1 Scenario Re…" at bounding box center [889, 451] width 1282 height 586
click at [1414, 719] on div "playback controls" at bounding box center [836, 718] width 1161 height 53
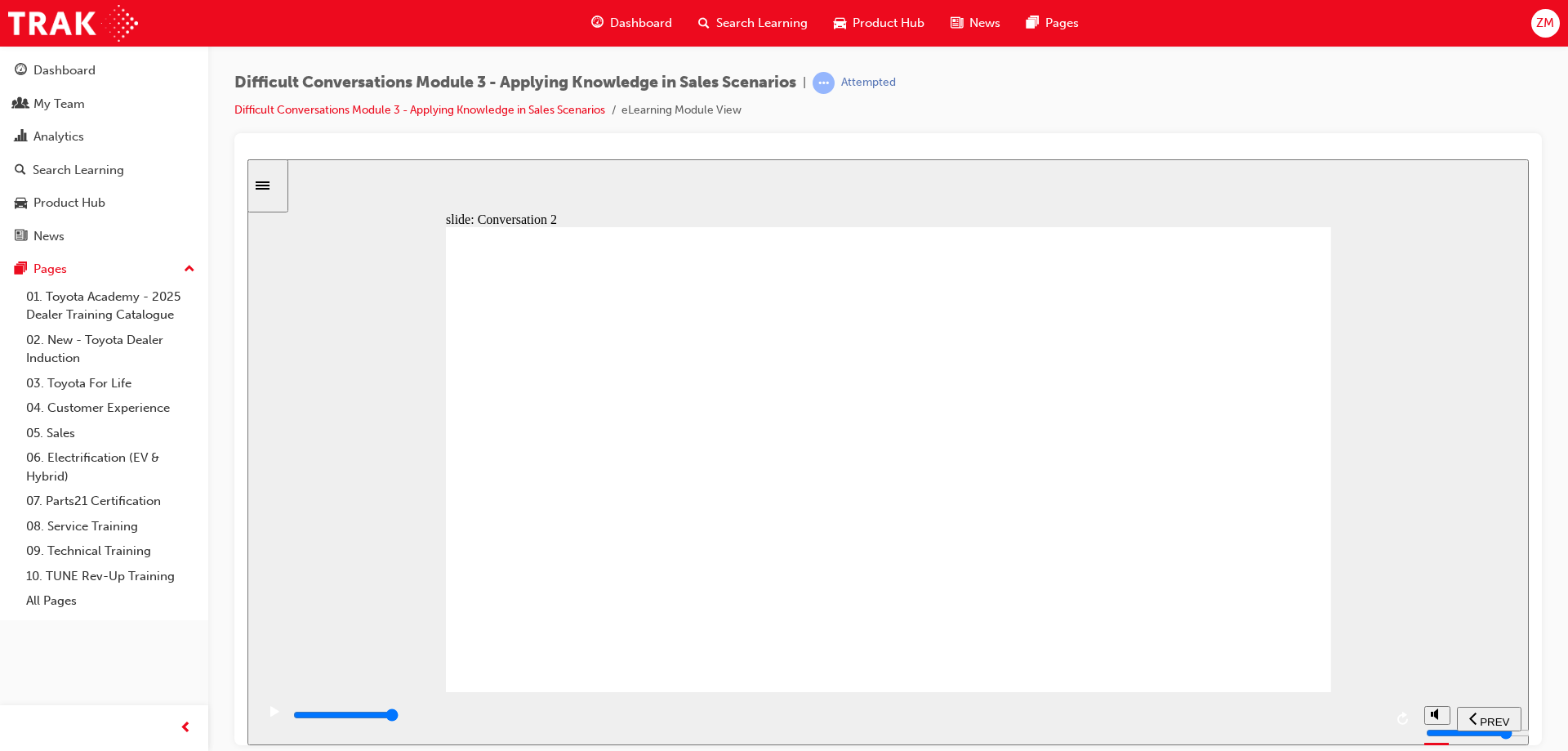
click at [1401, 699] on div "playback controls" at bounding box center [836, 718] width 1161 height 53
click at [1394, 703] on div "playback controls" at bounding box center [836, 718] width 1161 height 53
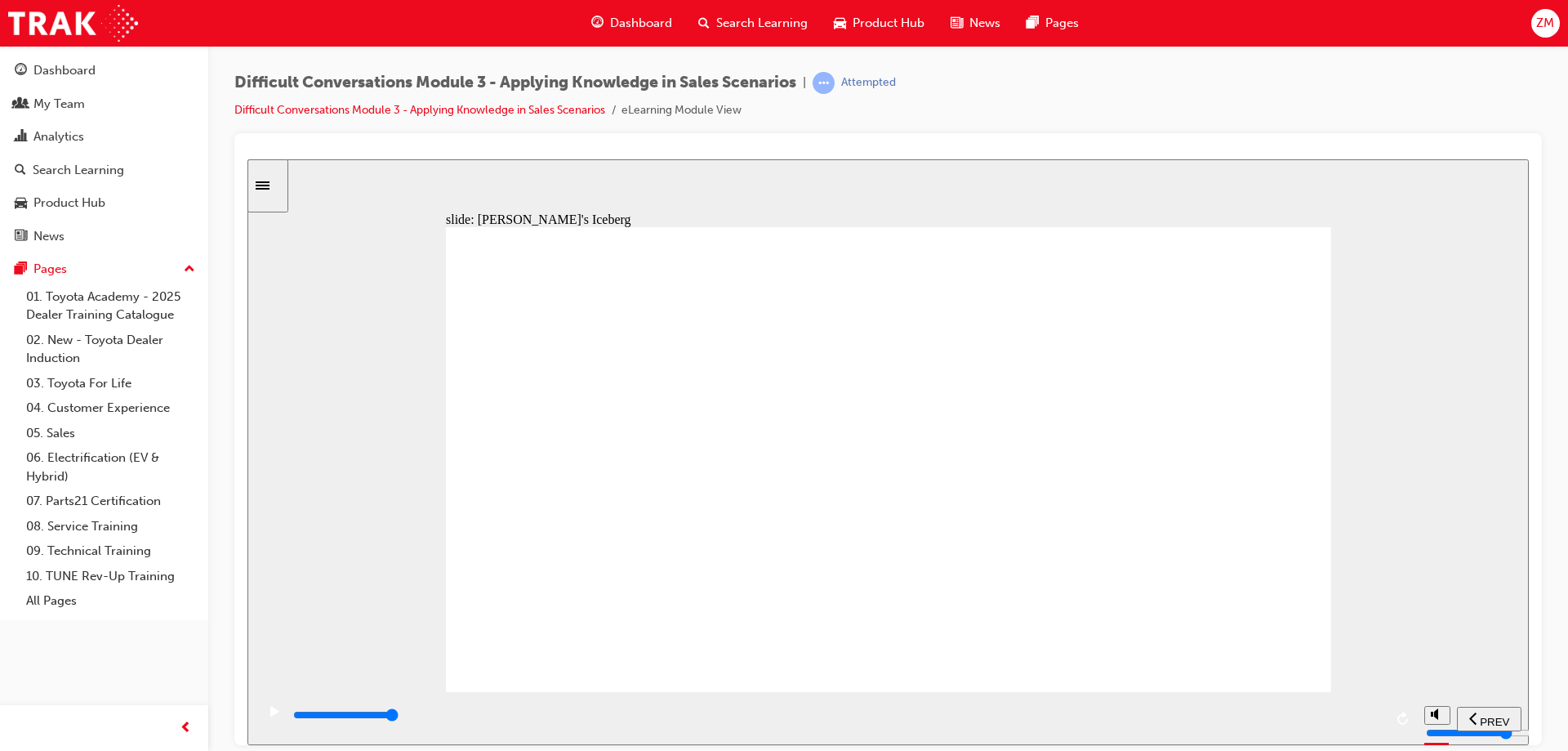
drag, startPoint x: 1145, startPoint y: 298, endPoint x: 764, endPoint y: 363, distance: 386.5
drag, startPoint x: 1256, startPoint y: 715, endPoint x: 1444, endPoint y: 687, distance: 190.1
click at [1444, 687] on div "slide: [PERSON_NAME]'s Iceberg Why? It would be evident that [PERSON_NAME] is a…" at bounding box center [889, 451] width 1282 height 586
drag, startPoint x: 1168, startPoint y: 296, endPoint x: 785, endPoint y: 361, distance: 388.5
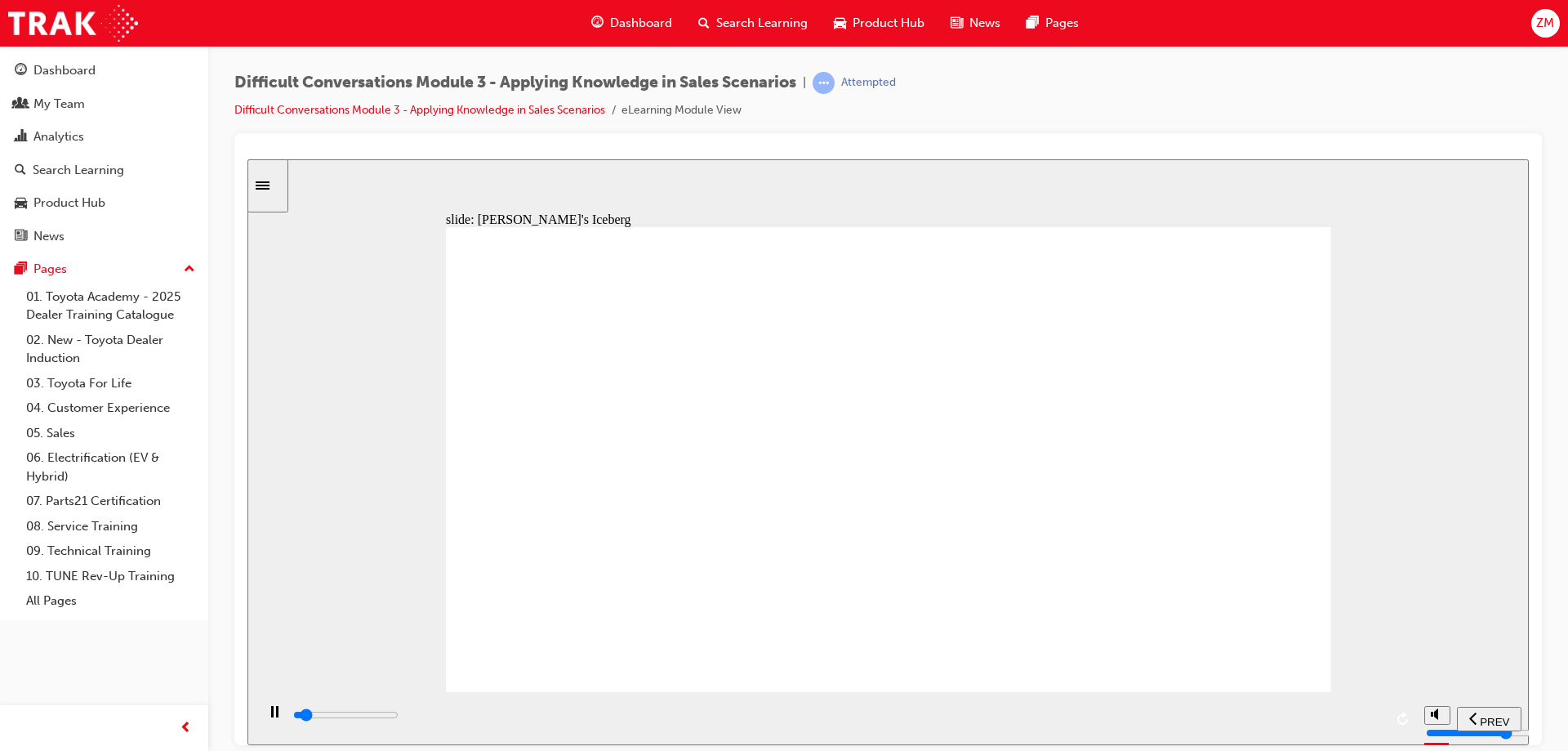
drag, startPoint x: 797, startPoint y: 428, endPoint x: 1082, endPoint y: 454, distance: 286.2
drag, startPoint x: 1214, startPoint y: 705, endPoint x: 1487, endPoint y: 652, distance: 278.1
click at [1486, 655] on div "slide: [PERSON_NAME]'s Iceberg Why? We do not have any evidence that [PERSON_NA…" at bounding box center [889, 451] width 1282 height 586
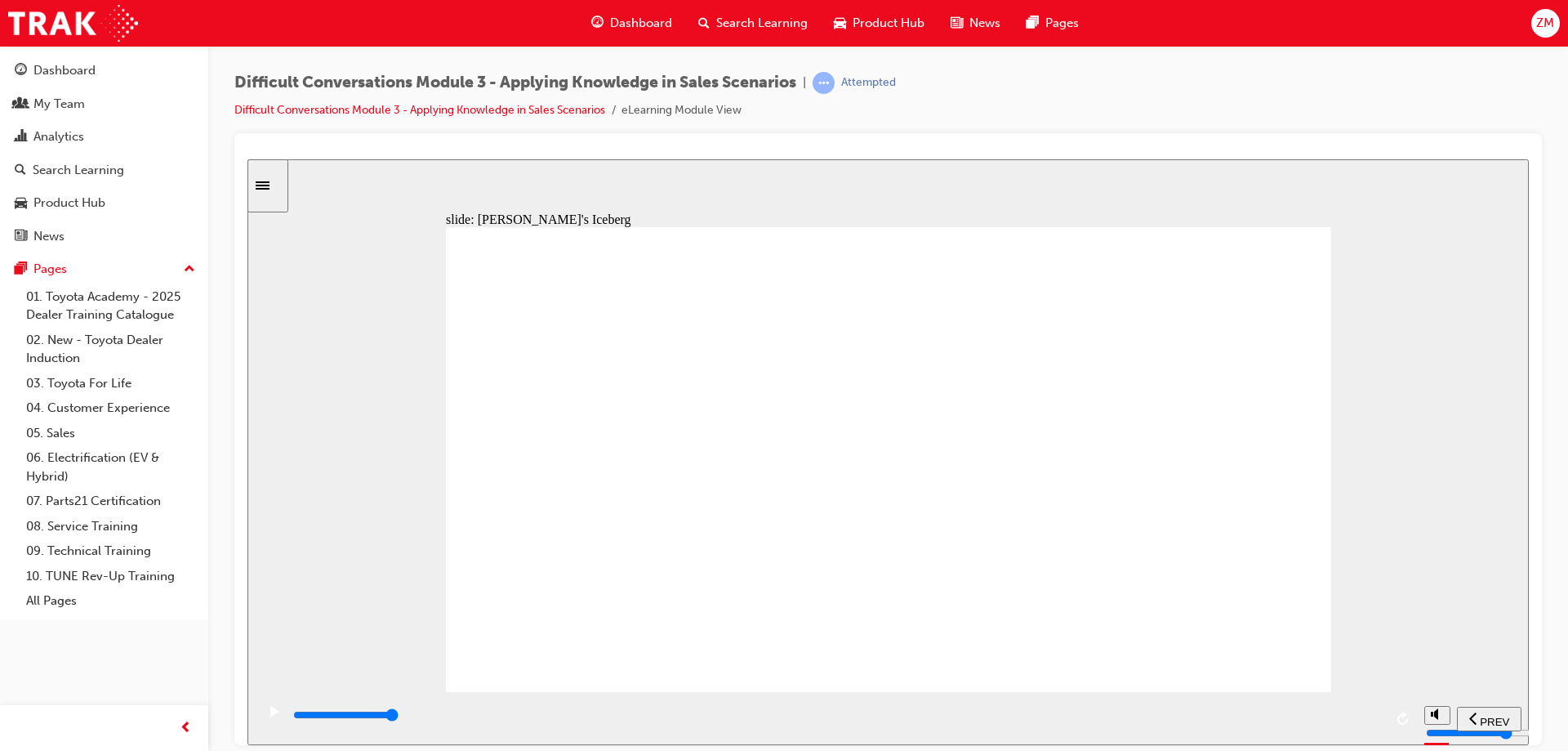
drag, startPoint x: 938, startPoint y: 306, endPoint x: 783, endPoint y: 357, distance: 163.2
drag, startPoint x: 1038, startPoint y: 709, endPoint x: 1501, endPoint y: 562, distance: 485.8
click at [1484, 617] on div "slide: [PERSON_NAME]'s Iceberg Why? [PERSON_NAME]’s distress is evident through…" at bounding box center [889, 451] width 1282 height 586
drag, startPoint x: 1129, startPoint y: 296, endPoint x: 758, endPoint y: 435, distance: 396.2
drag, startPoint x: 1029, startPoint y: 711, endPoint x: 1467, endPoint y: 682, distance: 439.0
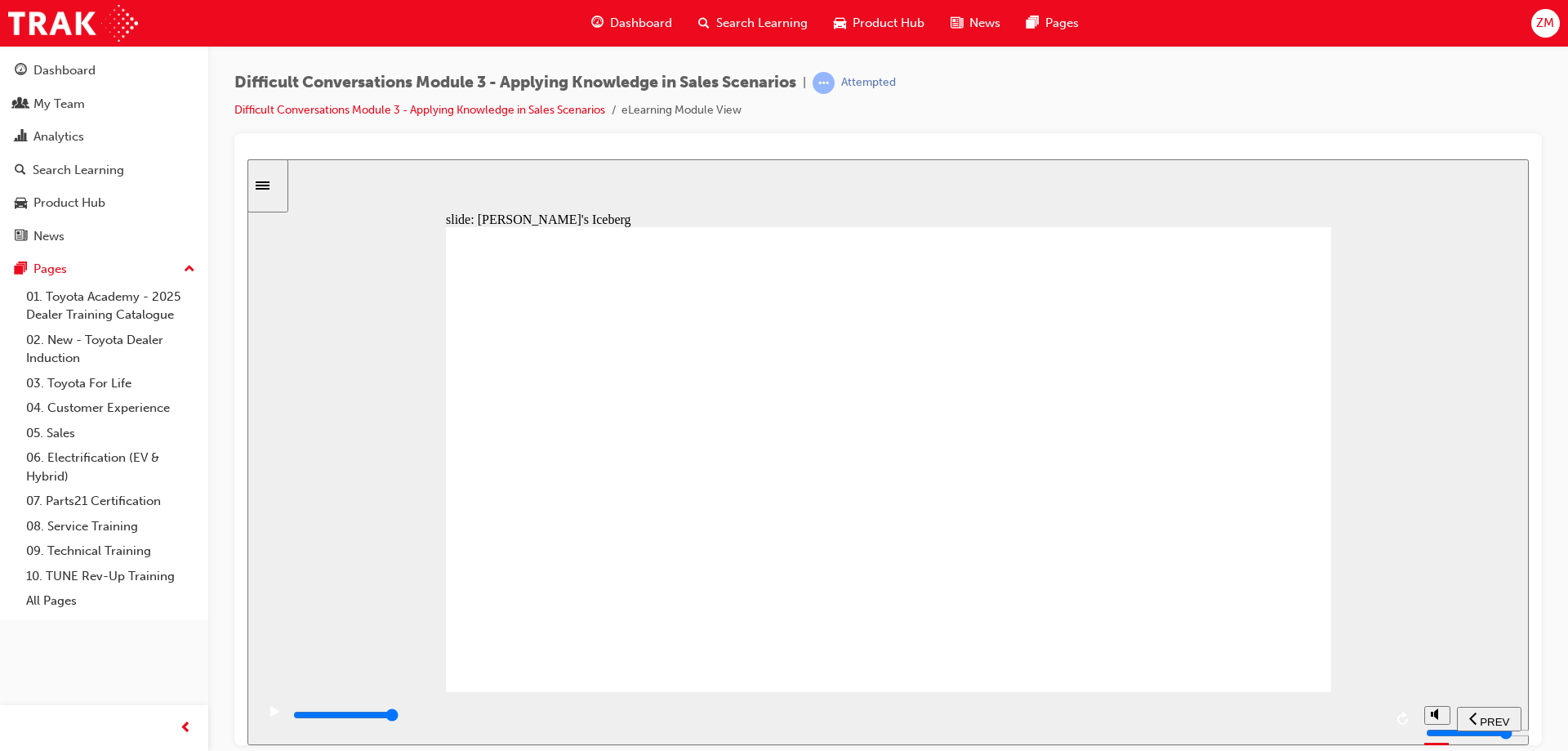
click at [1493, 694] on section "PREV NEXT SUBMIT" at bounding box center [889, 718] width 1282 height 53
drag, startPoint x: 1142, startPoint y: 624, endPoint x: 1153, endPoint y: 599, distance: 27.3
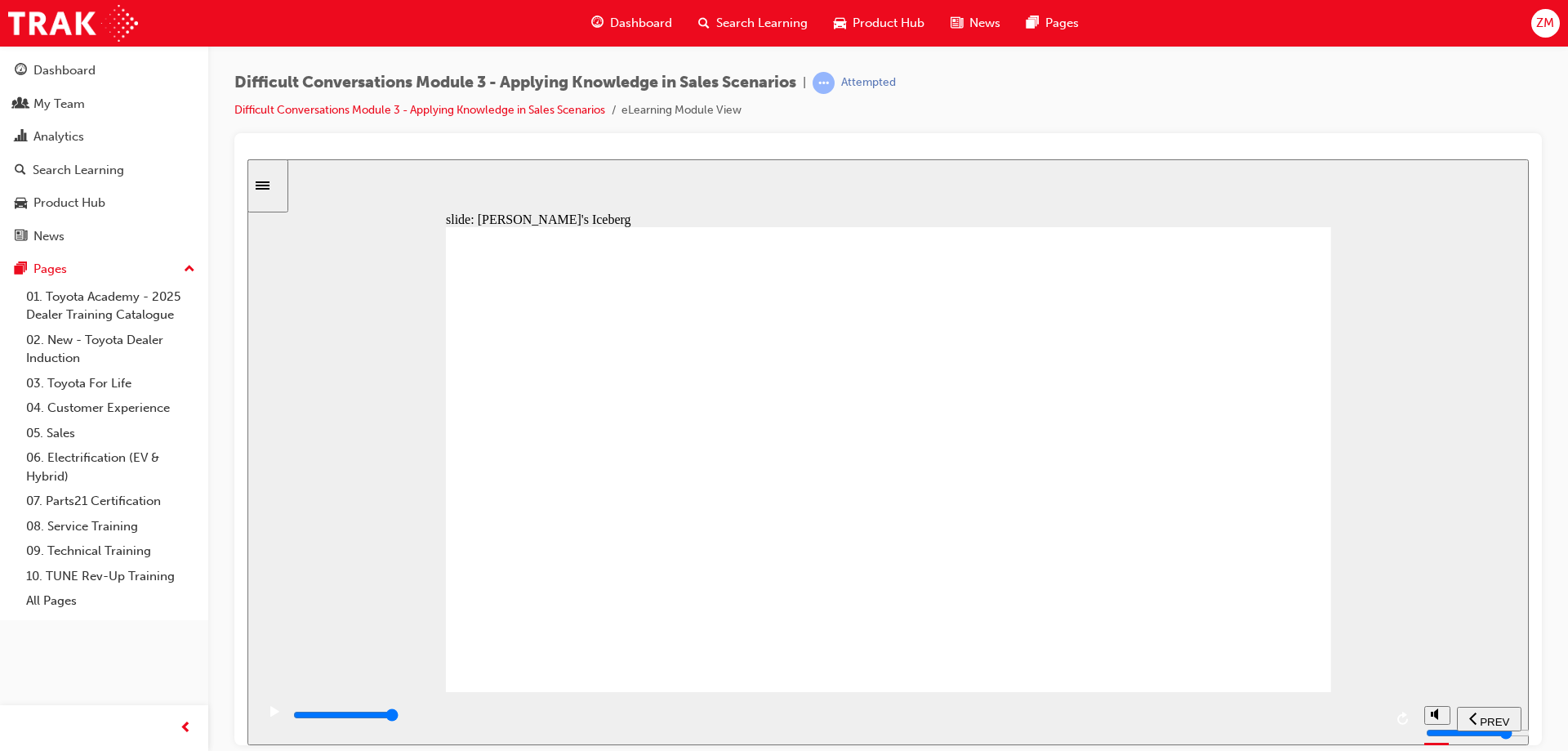
drag, startPoint x: 982, startPoint y: 327, endPoint x: 773, endPoint y: 439, distance: 237.1
drag, startPoint x: 1062, startPoint y: 718, endPoint x: 1457, endPoint y: 603, distance: 411.4
click at [1419, 646] on div "slide: [PERSON_NAME]'s Iceberg Why? As with any big ticket purchase, it is poss…" at bounding box center [889, 451] width 1282 height 586
drag, startPoint x: 735, startPoint y: 458, endPoint x: 725, endPoint y: 449, distance: 13.5
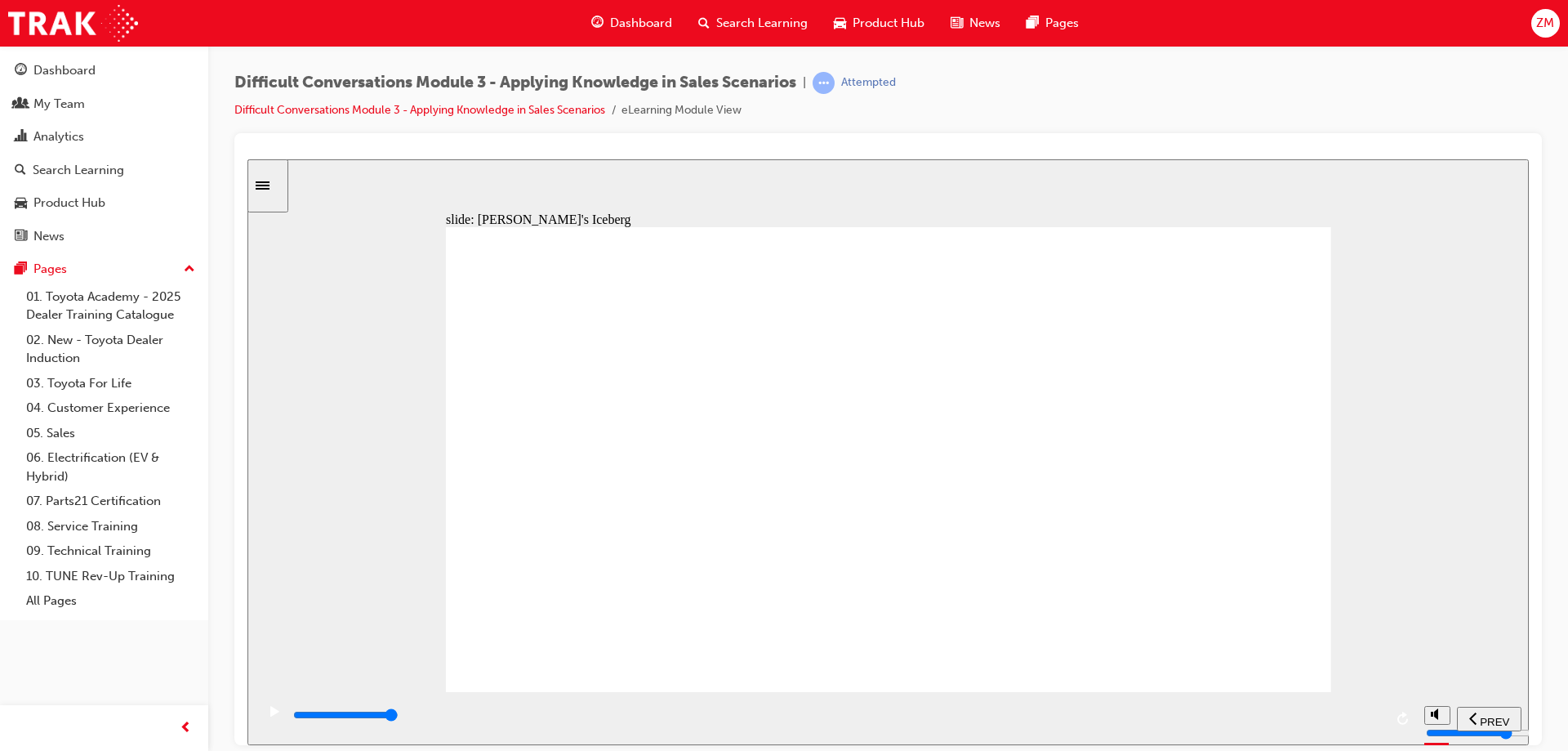
drag, startPoint x: 1084, startPoint y: 723, endPoint x: 1542, endPoint y: 685, distance: 459.6
click at [1530, 685] on html "​13/12​ slide: [PERSON_NAME]'s Iceberg Why? We would assume that the waiting fo…" at bounding box center [889, 451] width 1282 height 586
drag, startPoint x: 1086, startPoint y: 589, endPoint x: 1095, endPoint y: 561, distance: 29.4
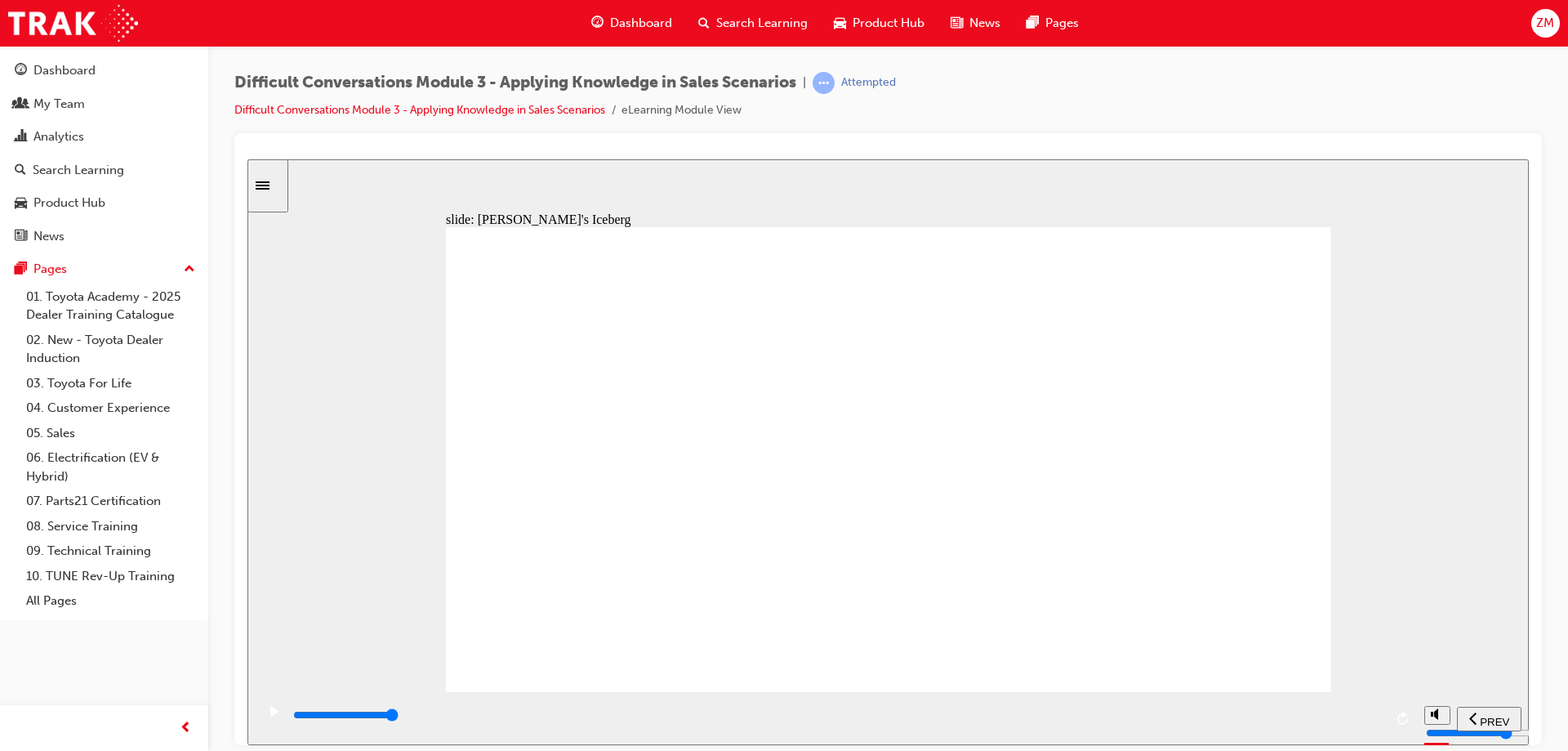
drag, startPoint x: 1108, startPoint y: 302, endPoint x: 761, endPoint y: 363, distance: 352.3
drag, startPoint x: 1008, startPoint y: 715, endPoint x: 1640, endPoint y: 645, distance: 635.9
click at [1530, 645] on html "​13/12​ slide: [PERSON_NAME]'s Iceberg Why? Through the process, [PERSON_NAME] …" at bounding box center [889, 451] width 1282 height 586
click at [1187, 558] on div "Why? Through the process, [PERSON_NAME] has had expectations that haven’t been …" at bounding box center [889, 466] width 885 height 480
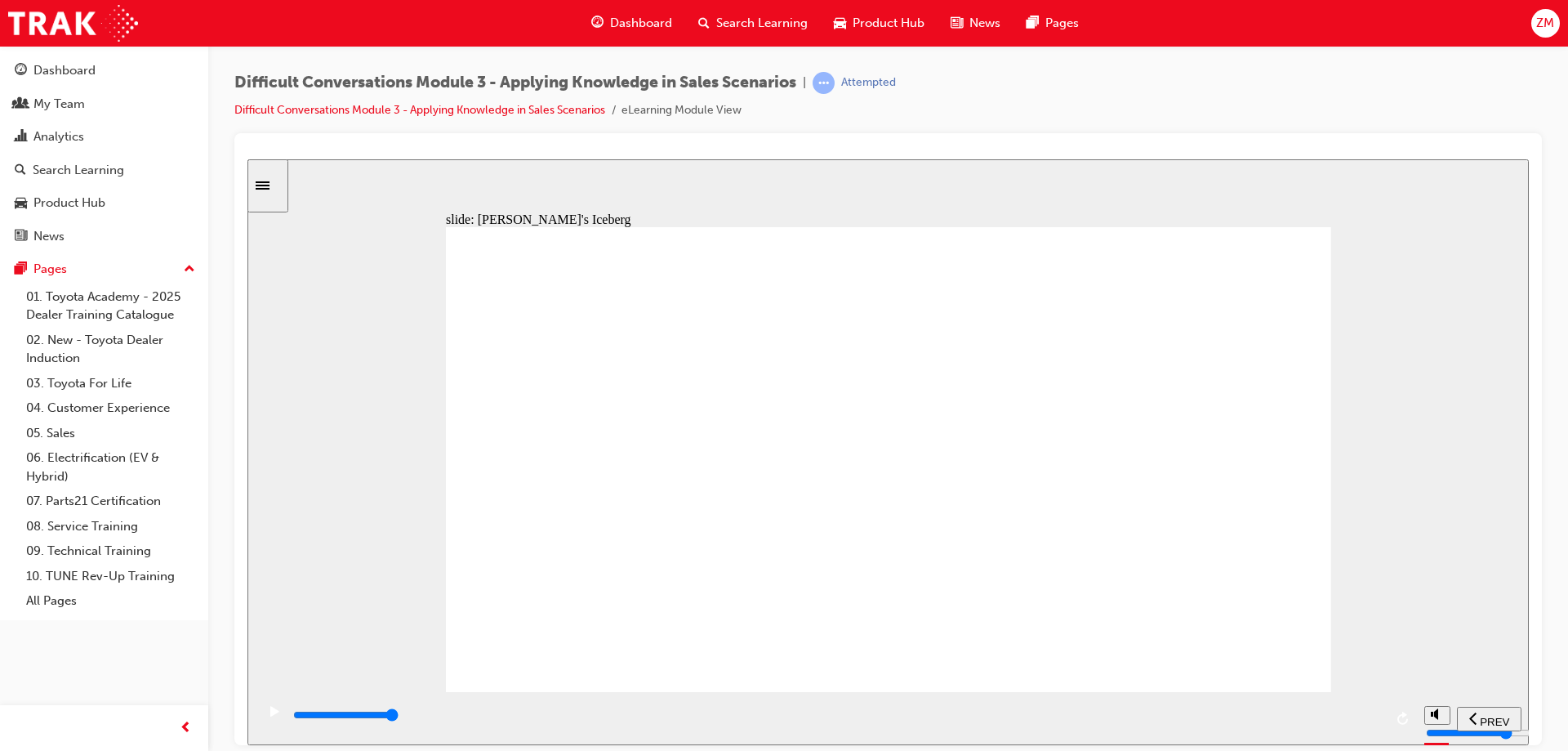
drag, startPoint x: 1010, startPoint y: 328, endPoint x: 810, endPoint y: 508, distance: 269.1
drag, startPoint x: 1025, startPoint y: 707, endPoint x: 1526, endPoint y: 582, distance: 516.4
click at [1528, 600] on div "slide: [PERSON_NAME]'s Iceberg Why? As with any person, we have to assume that …" at bounding box center [889, 451] width 1282 height 586
drag, startPoint x: 1157, startPoint y: 286, endPoint x: 787, endPoint y: 350, distance: 375.5
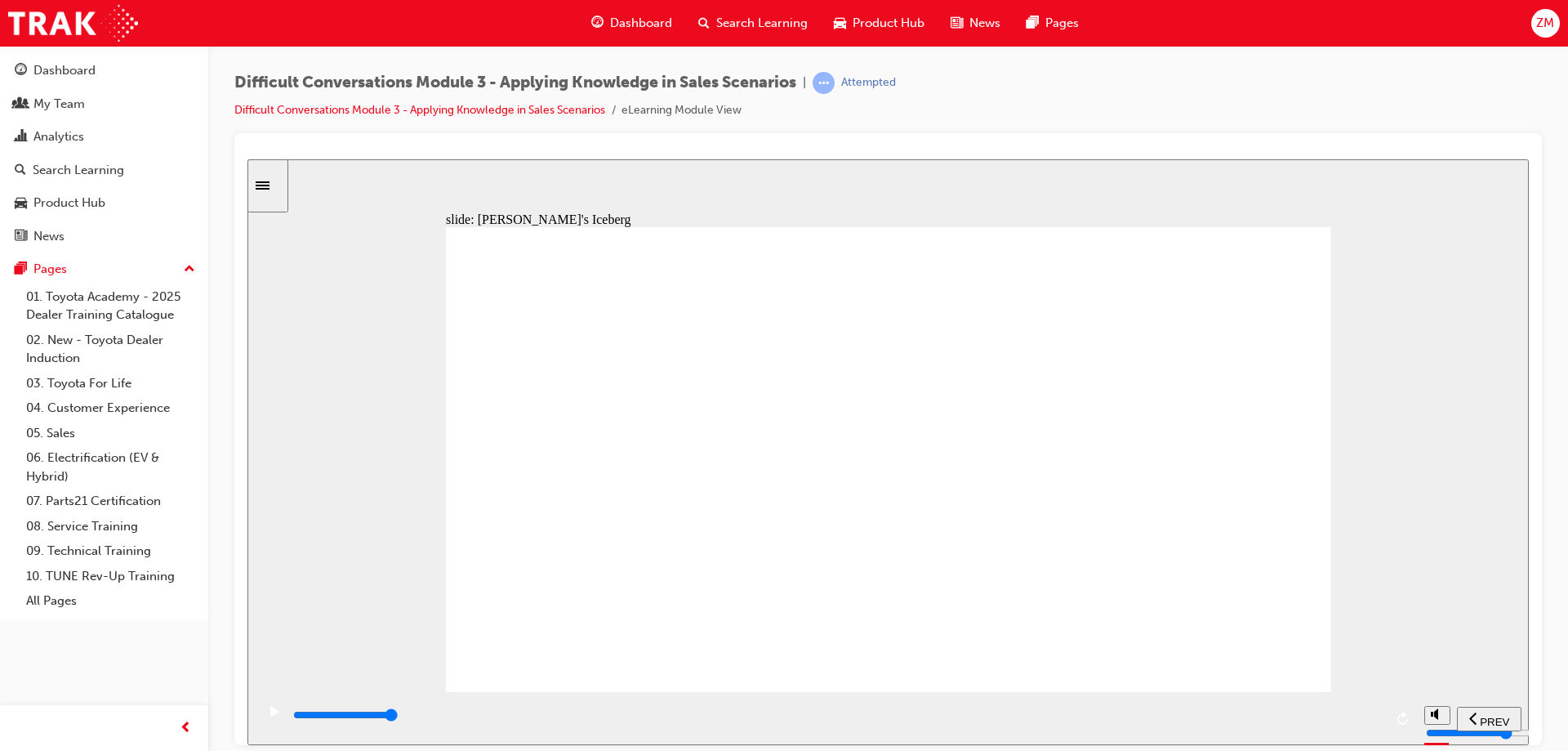
drag, startPoint x: 1083, startPoint y: 705, endPoint x: 1483, endPoint y: 558, distance: 426.2
click at [1487, 596] on div "slide: [PERSON_NAME]'s Iceberg Why? [PERSON_NAME] is obviously frustrated and t…" at bounding box center [889, 451] width 1282 height 586
drag, startPoint x: 1335, startPoint y: 717, endPoint x: 1450, endPoint y: 699, distance: 116.4
click at [1437, 710] on section "PREV NEXT SUBMIT" at bounding box center [889, 718] width 1282 height 53
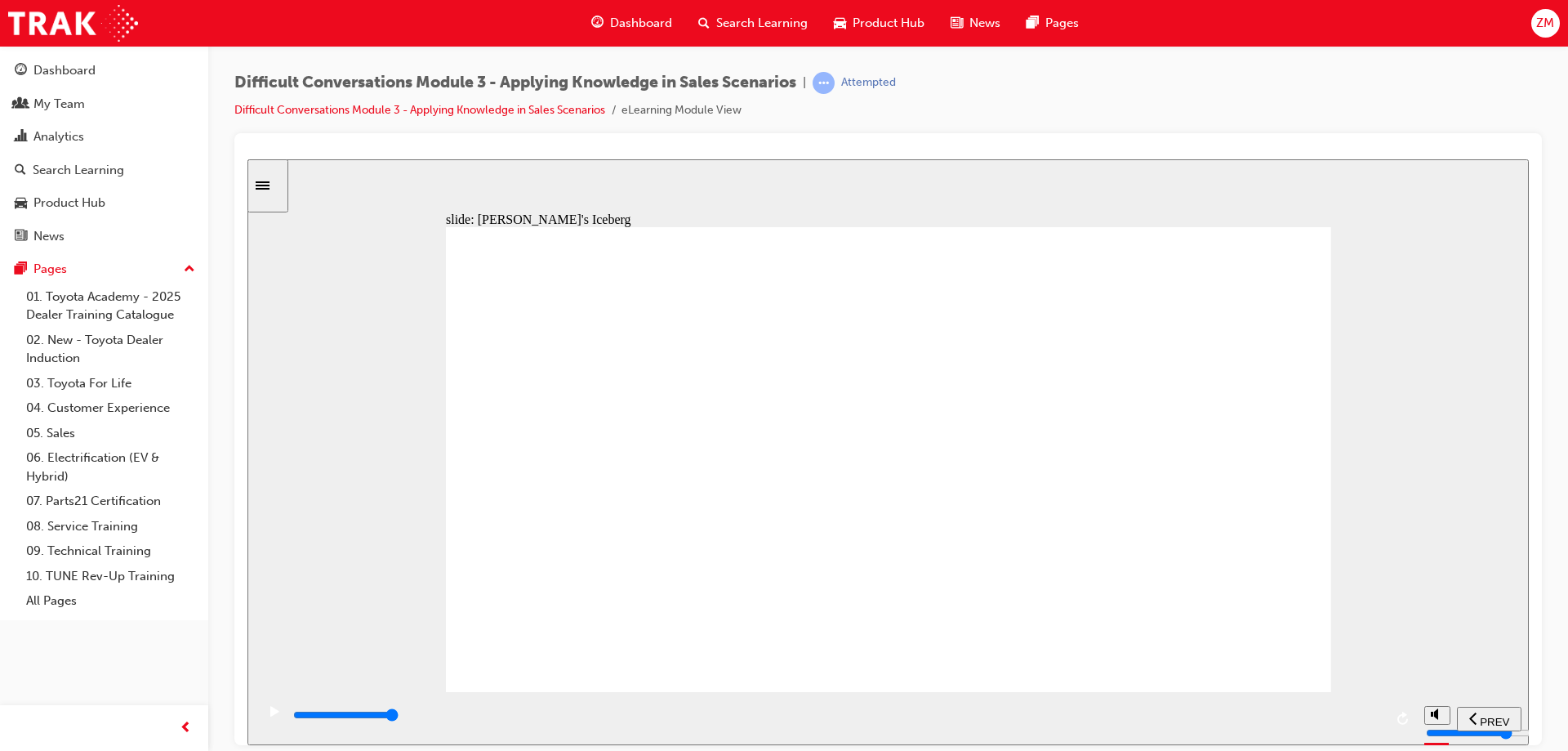
click at [1254, 306] on div "Continue Why? [PERSON_NAME] is obviously frustrated and this is shown as anger …" at bounding box center [889, 466] width 885 height 480
click at [1335, 705] on section "PREV NEXT SUBMIT" at bounding box center [889, 718] width 1282 height 53
type input "9000"
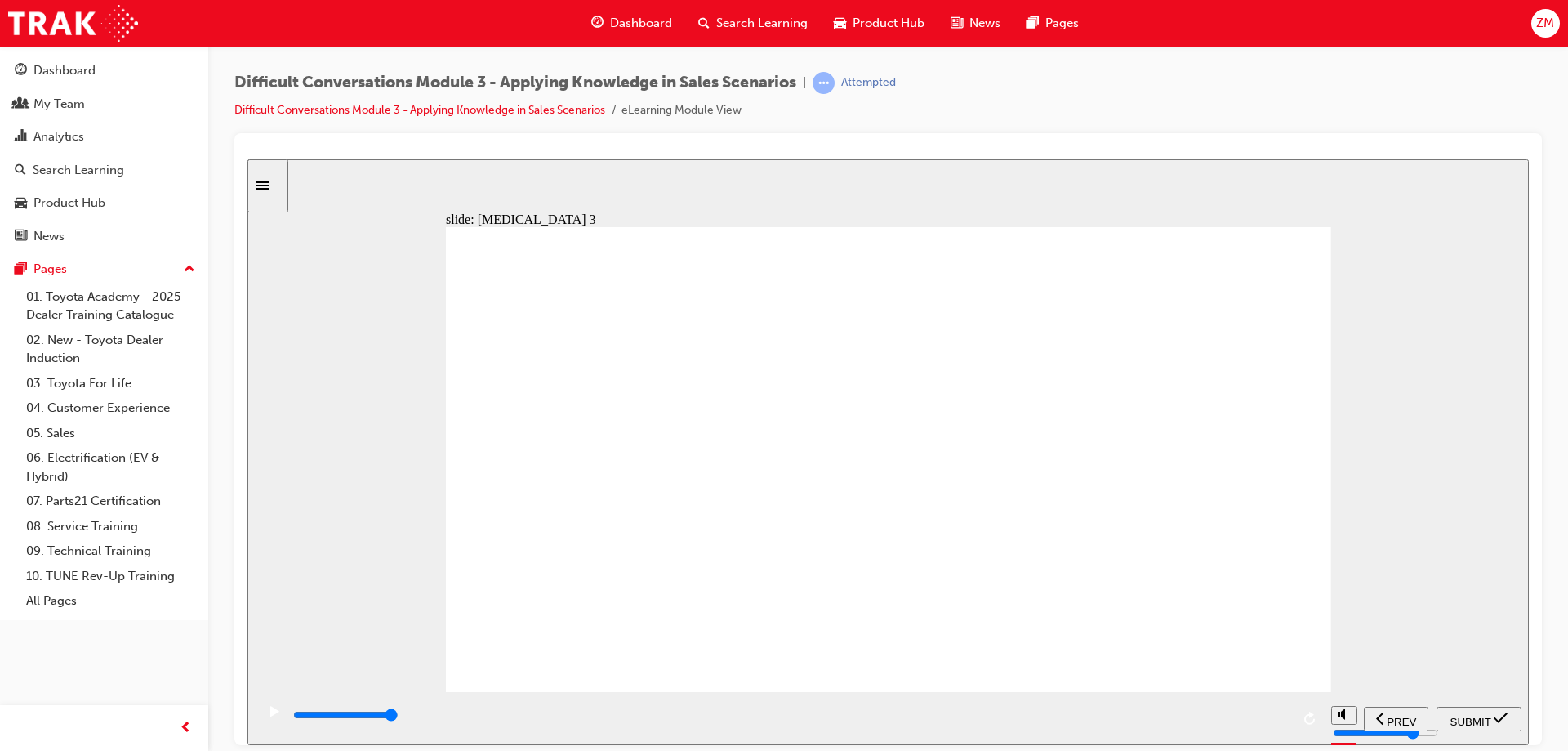
radio input "true"
click at [1483, 718] on span "SUBMIT" at bounding box center [1471, 721] width 41 height 13
click at [1454, 719] on section "PREV NEXT SUBMIT" at bounding box center [889, 718] width 1282 height 53
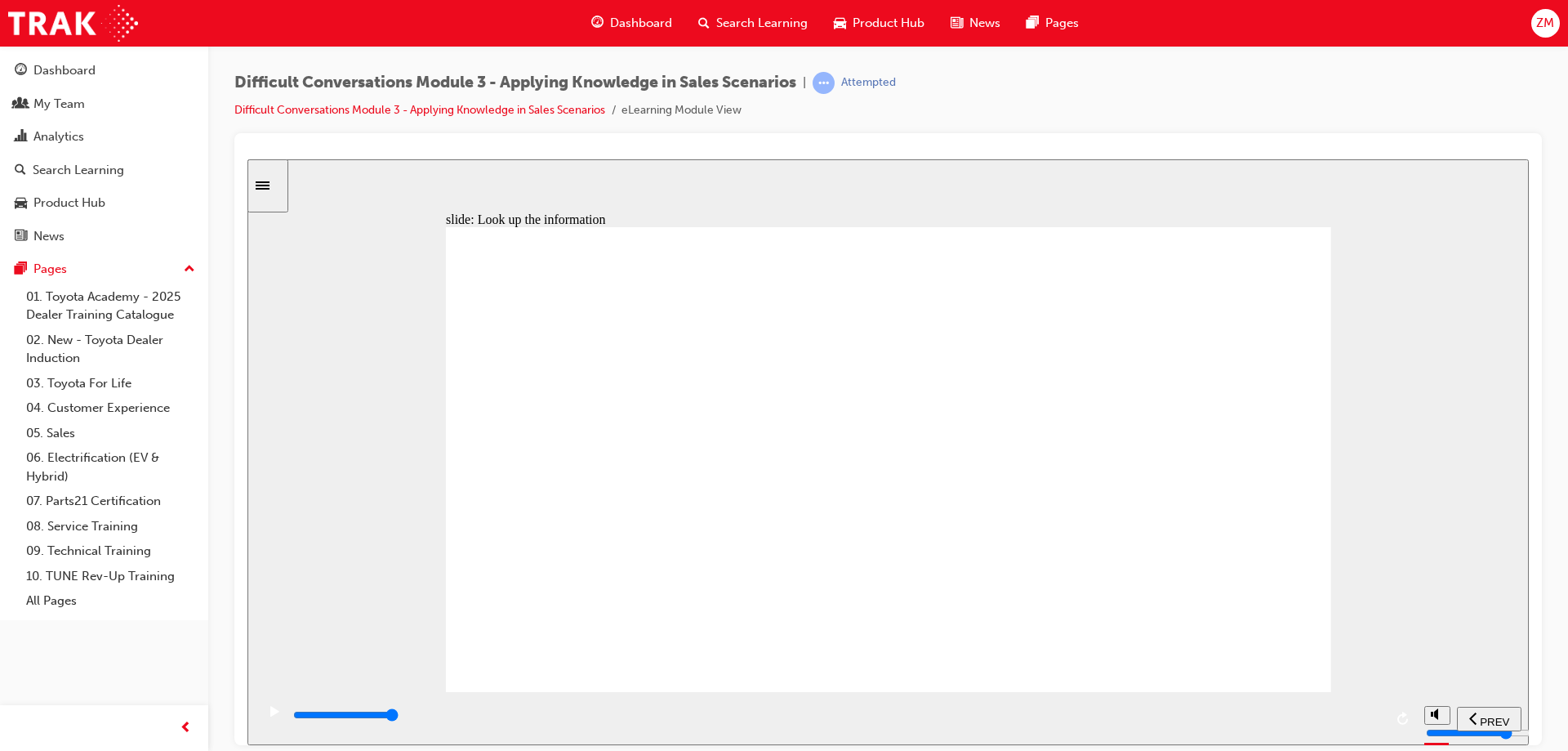
drag, startPoint x: 1276, startPoint y: 713, endPoint x: 1355, endPoint y: 720, distance: 79.3
click at [1351, 720] on section "PREV NEXT SUBMIT" at bounding box center [889, 718] width 1282 height 53
type input "9800"
click at [1462, 715] on span "SUBMIT" at bounding box center [1471, 721] width 41 height 13
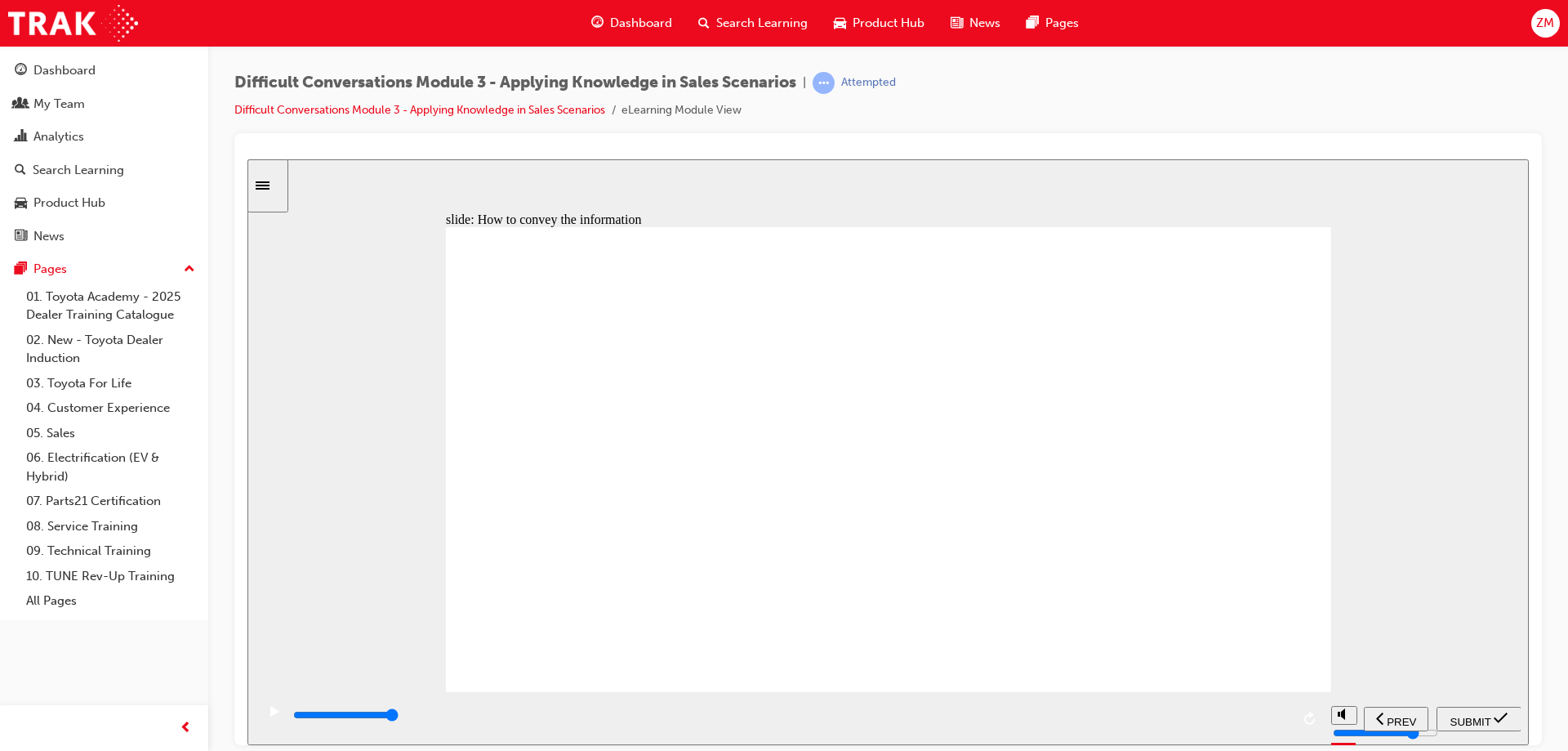
checkbox input "true"
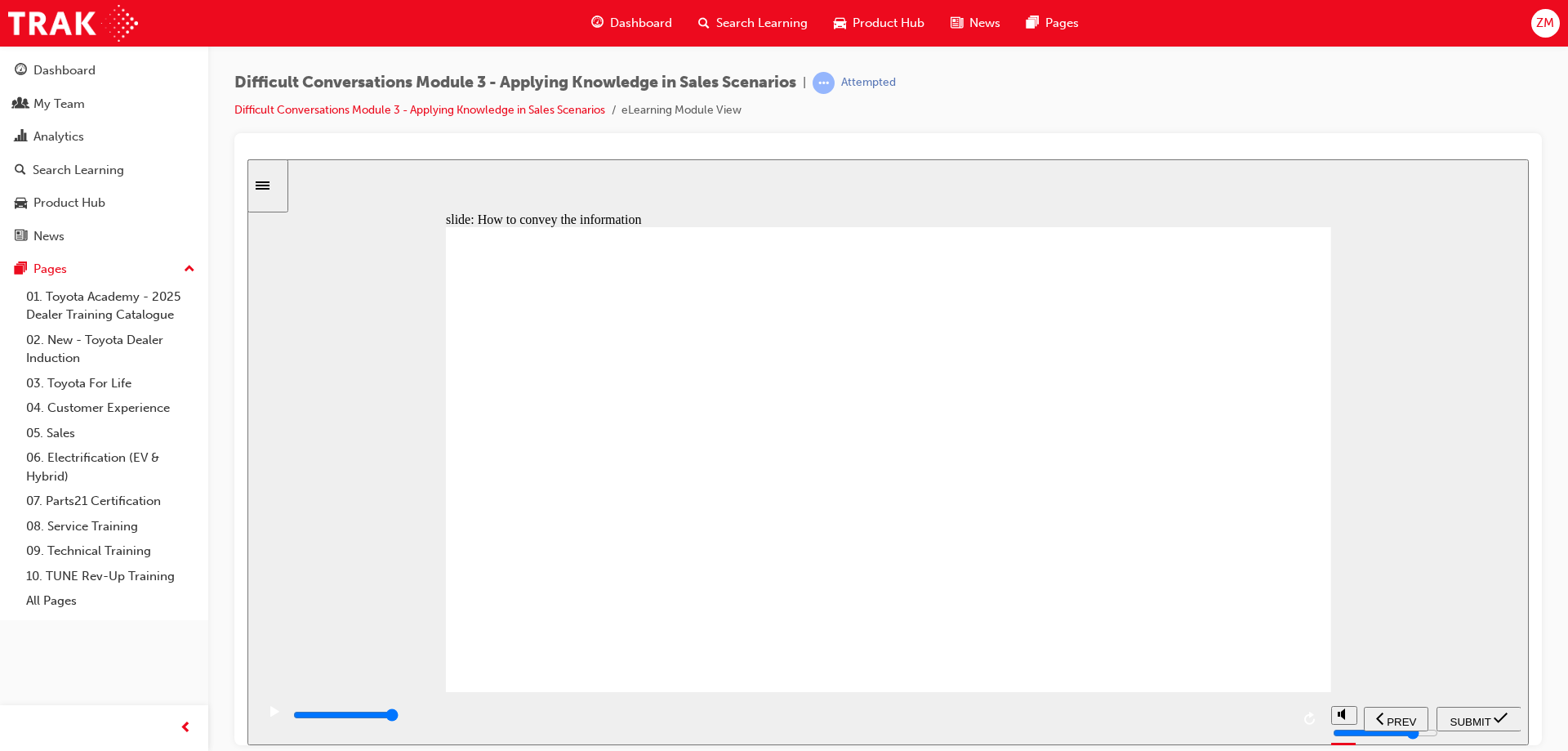
checkbox input "true"
click at [1483, 719] on span "SUBMIT" at bounding box center [1471, 721] width 41 height 13
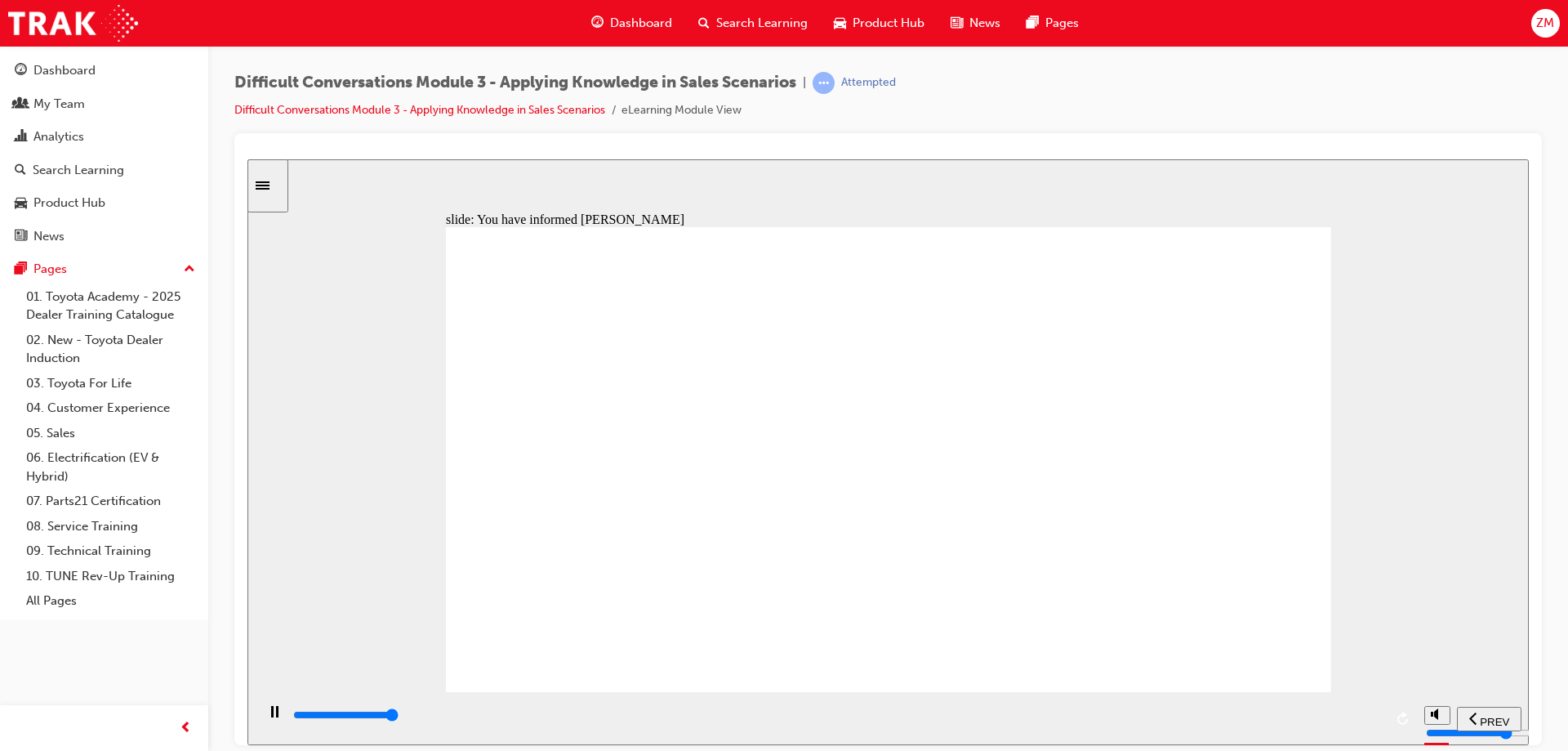
drag, startPoint x: 1335, startPoint y: 717, endPoint x: 1432, endPoint y: 672, distance: 106.9
click at [1431, 692] on section "PREV NEXT SUBMIT" at bounding box center [889, 718] width 1282 height 53
click at [1434, 678] on div "slide: Phone call Scenario Rectangle 1 conversation icon 1 You have informed [P…" at bounding box center [889, 451] width 1282 height 586
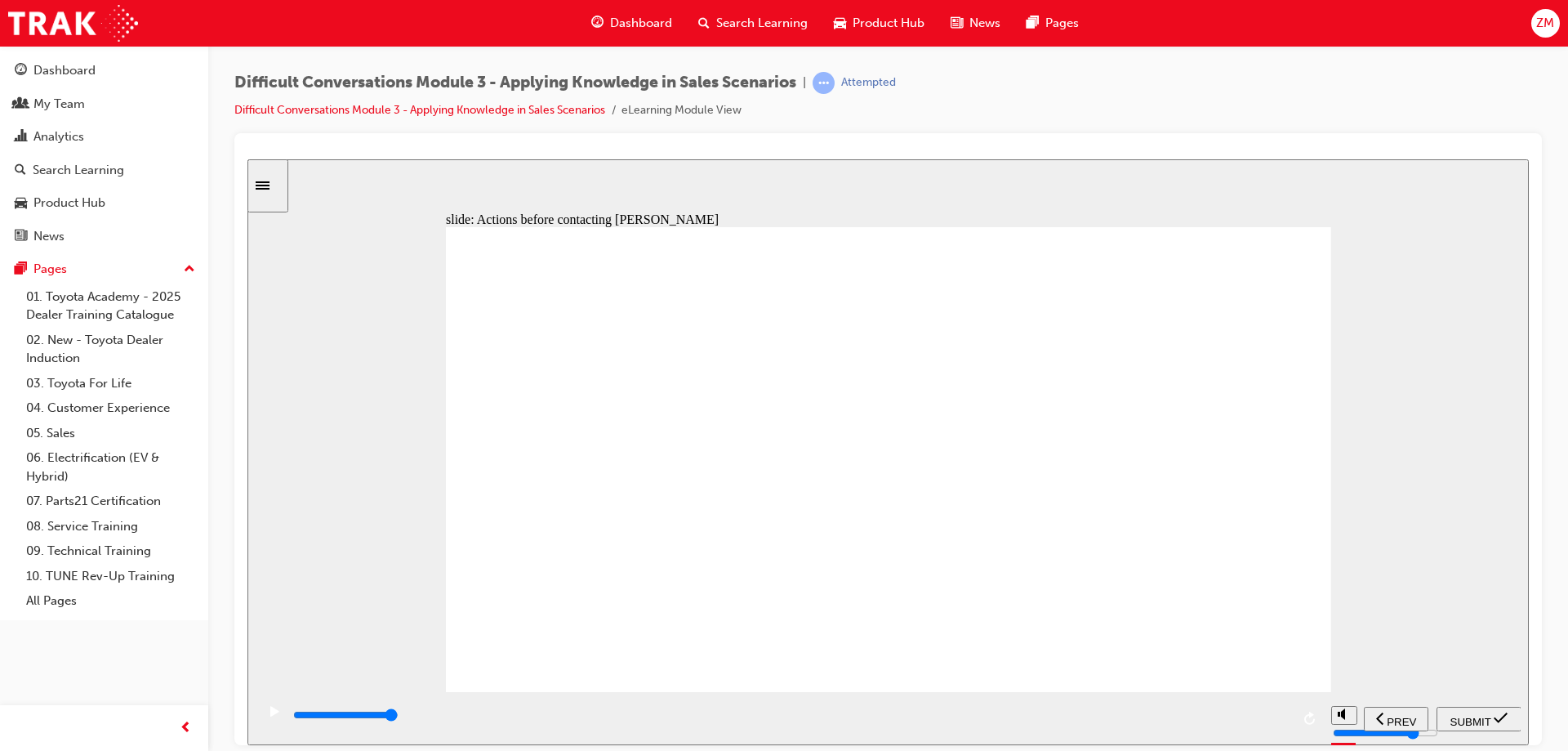
drag, startPoint x: 1317, startPoint y: 711, endPoint x: 1282, endPoint y: 650, distance: 70.3
click at [1325, 707] on section "PREV NEXT SUBMIT" at bounding box center [889, 718] width 1282 height 53
type input "10900"
checkbox input "true"
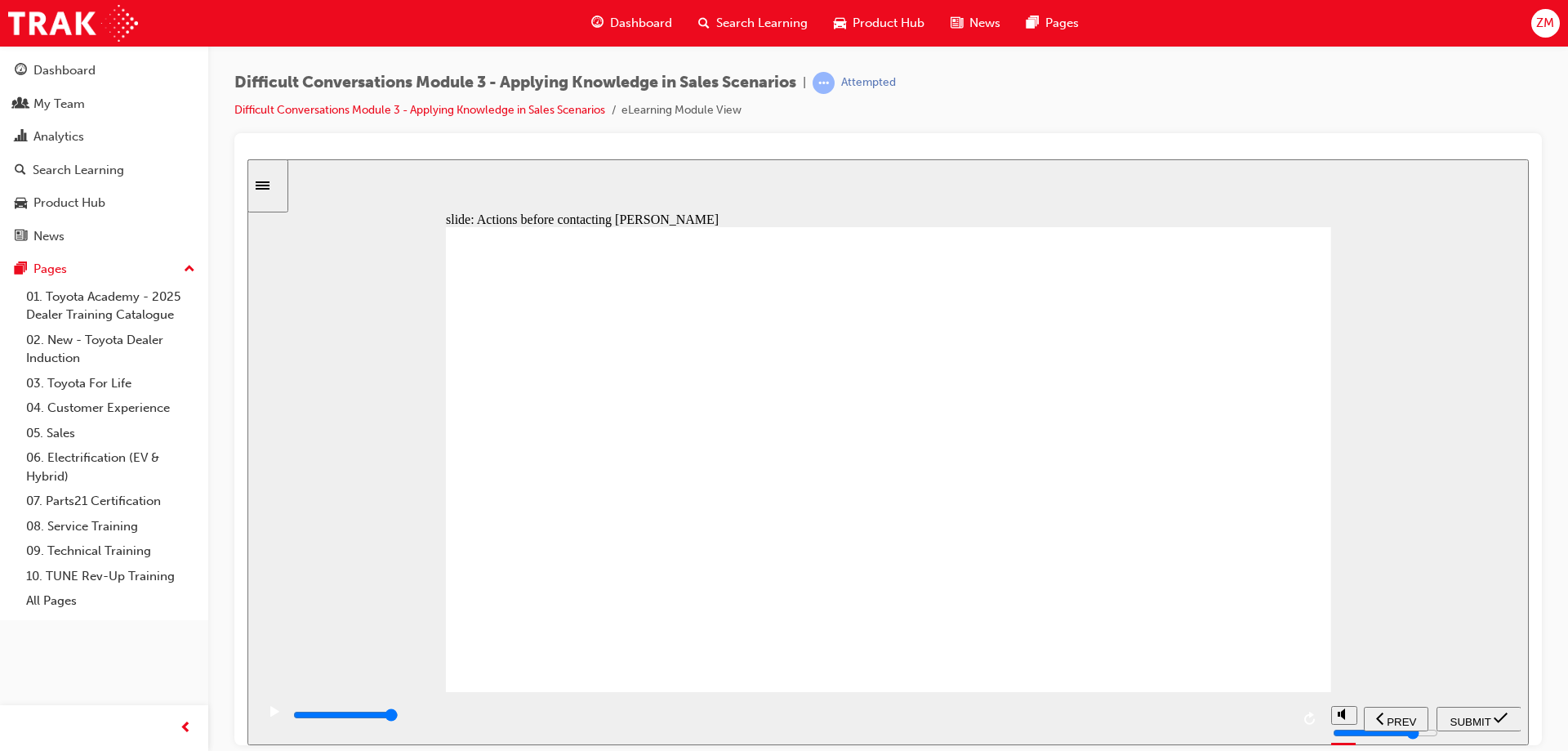
checkbox input "true"
drag, startPoint x: 1473, startPoint y: 723, endPoint x: 805, endPoint y: 609, distance: 677.7
click at [805, 609] on div "slide: Actions before contacting Jack Rectangle 1 What are the actions that you…" at bounding box center [889, 451] width 1282 height 586
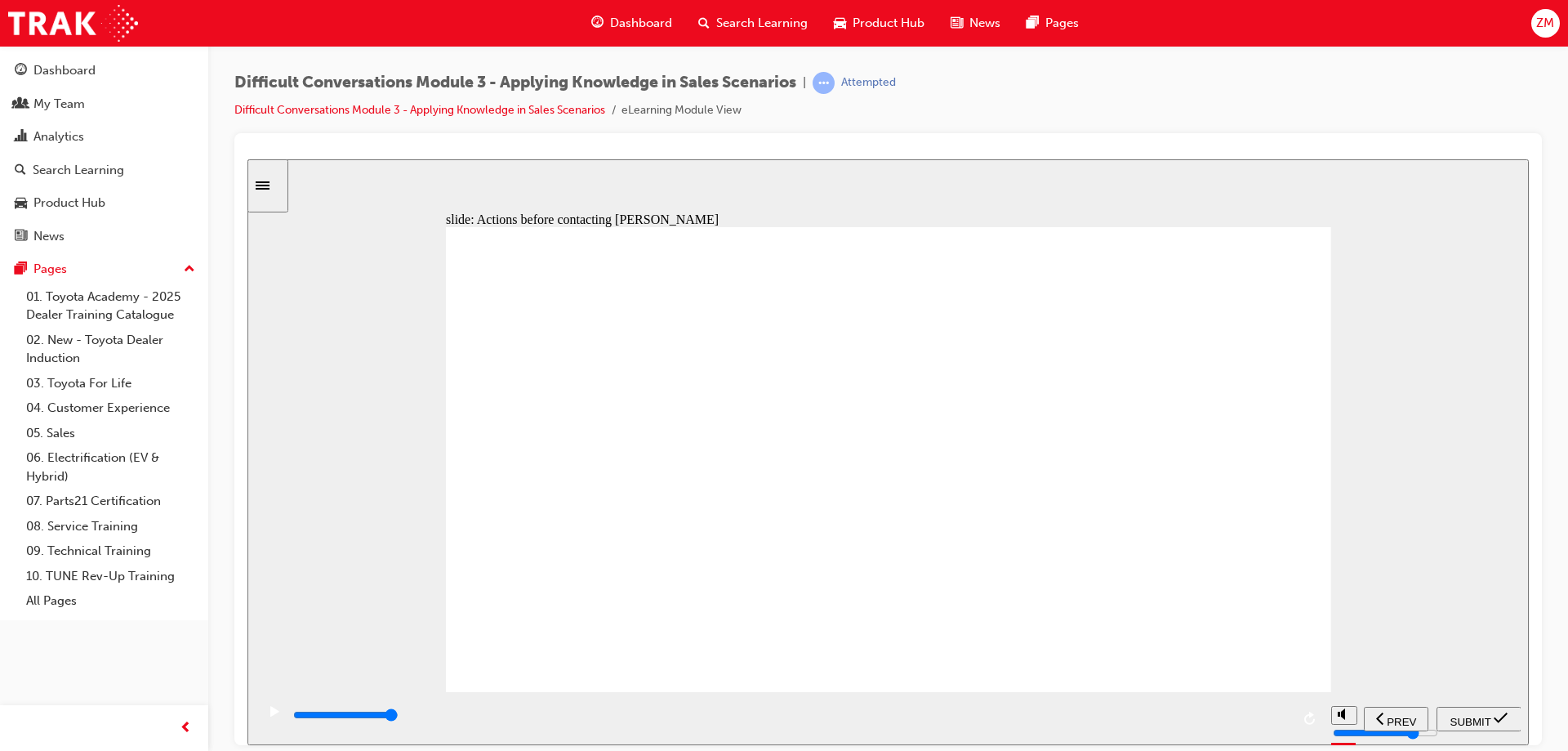
checkbox input "false"
click at [1468, 715] on span "SUBMIT" at bounding box center [1471, 721] width 41 height 13
drag, startPoint x: 1125, startPoint y: 719, endPoint x: 1445, endPoint y: 631, distance: 331.9
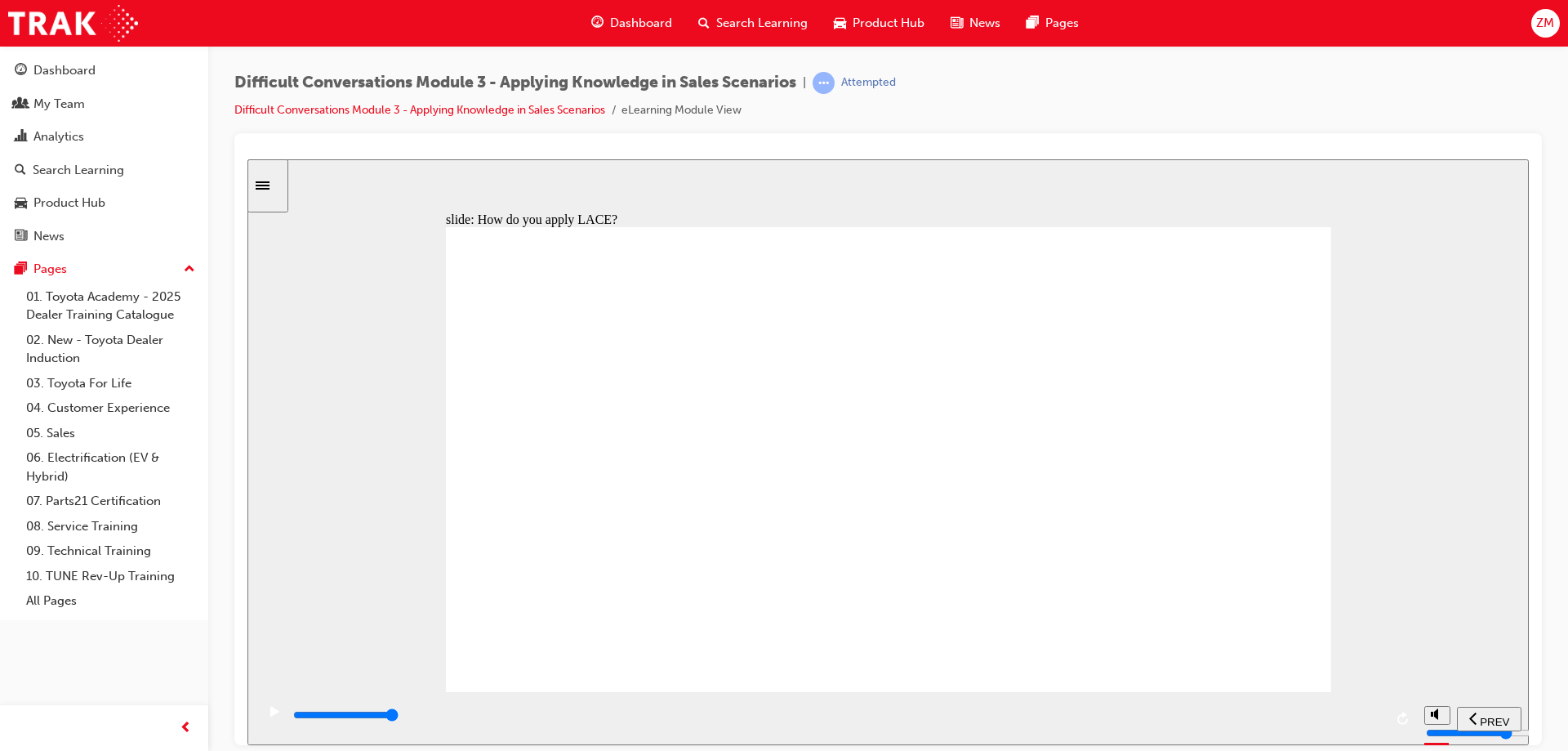
click at [1442, 637] on div "slide: How do you apply LACE? Scenario Rectangle 1 conversation icon 1 Informin…" at bounding box center [889, 451] width 1282 height 586
click at [1371, 692] on section "PREV NEXT SUBMIT" at bounding box center [889, 718] width 1282 height 53
type input "10500"
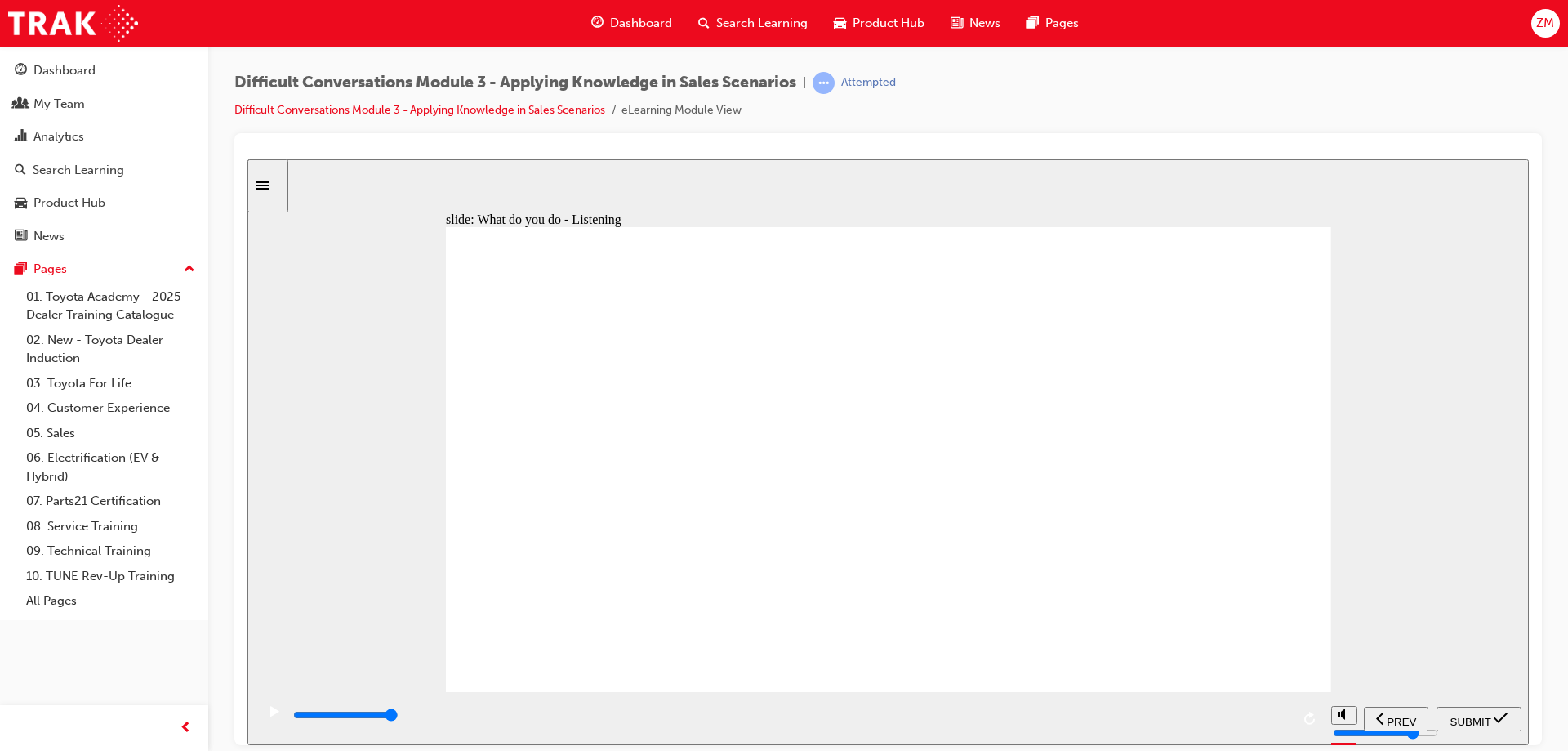
checkbox input "true"
click at [1479, 715] on span "SUBMIT" at bounding box center [1471, 721] width 41 height 13
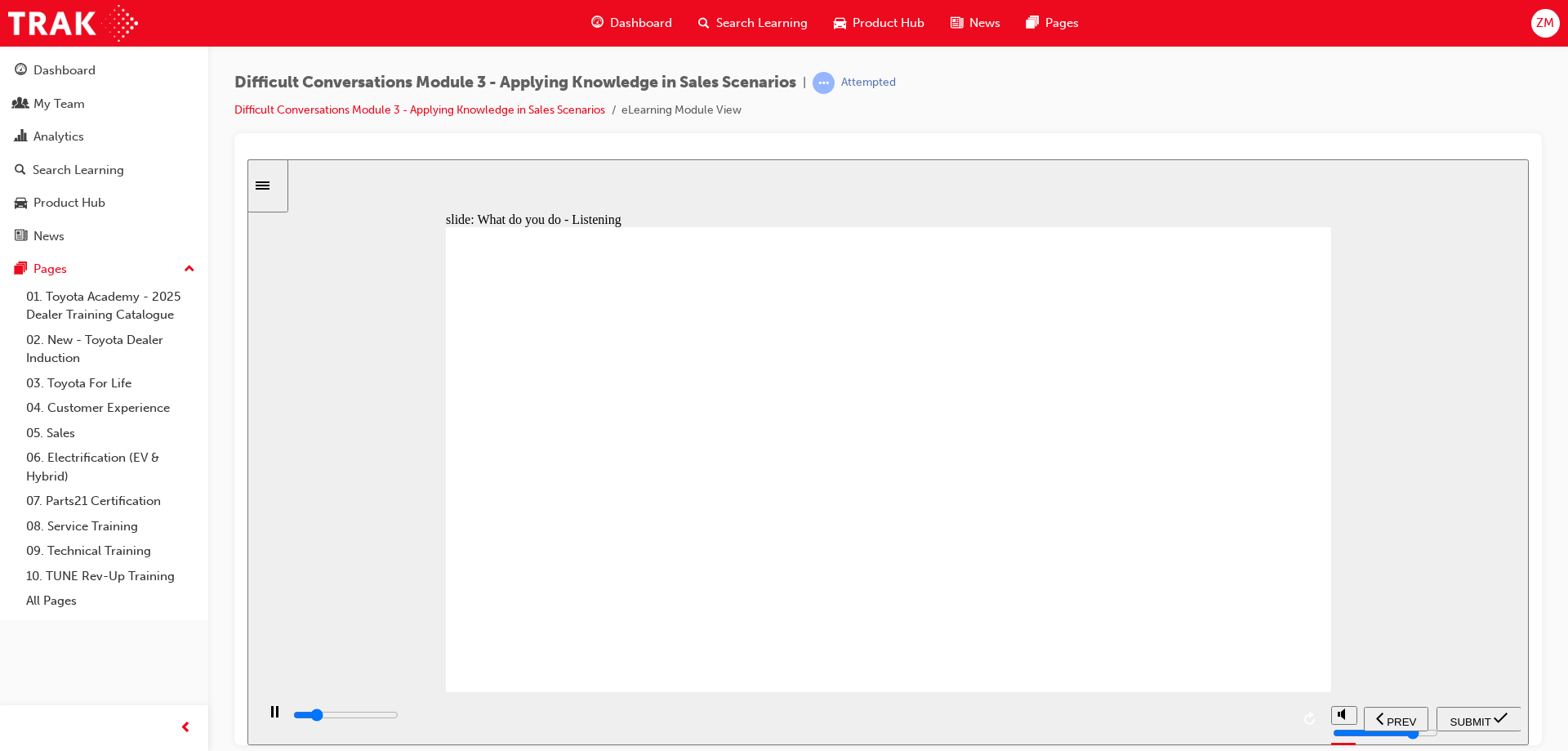
type input "9800"
checkbox input "false"
drag, startPoint x: 1306, startPoint y: 712, endPoint x: 1416, endPoint y: 674, distance: 116.4
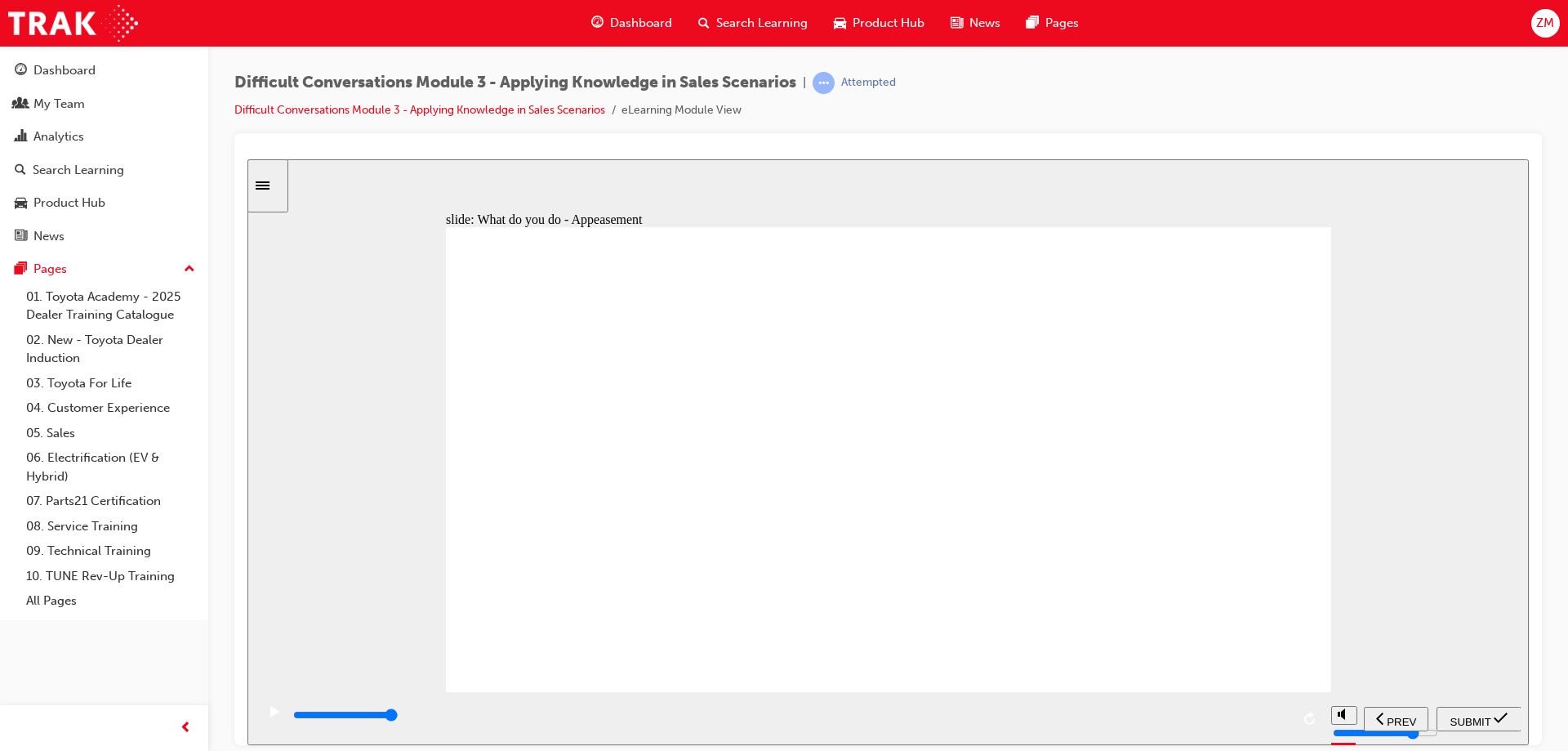
click at [1399, 692] on section "PREV NEXT SUBMIT" at bounding box center [889, 718] width 1282 height 53
click at [1345, 688] on div "slide: What do you do - Appeasement L A CE Appeasement Rectangle 1 conversation…" at bounding box center [889, 451] width 1282 height 586
type input "9700"
checkbox input "true"
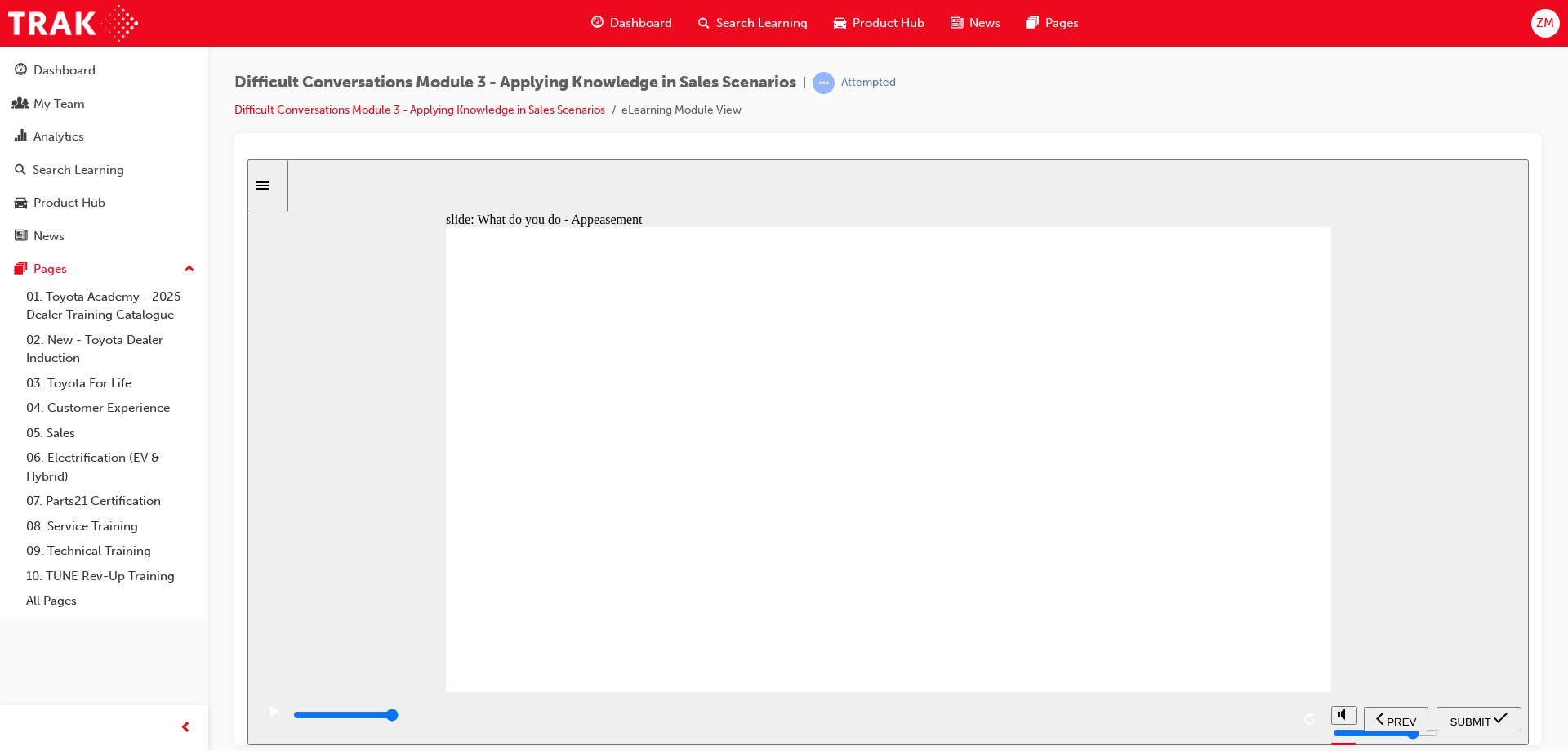
checkbox input "true"
click at [1486, 722] on span "SUBMIT" at bounding box center [1471, 721] width 41 height 13
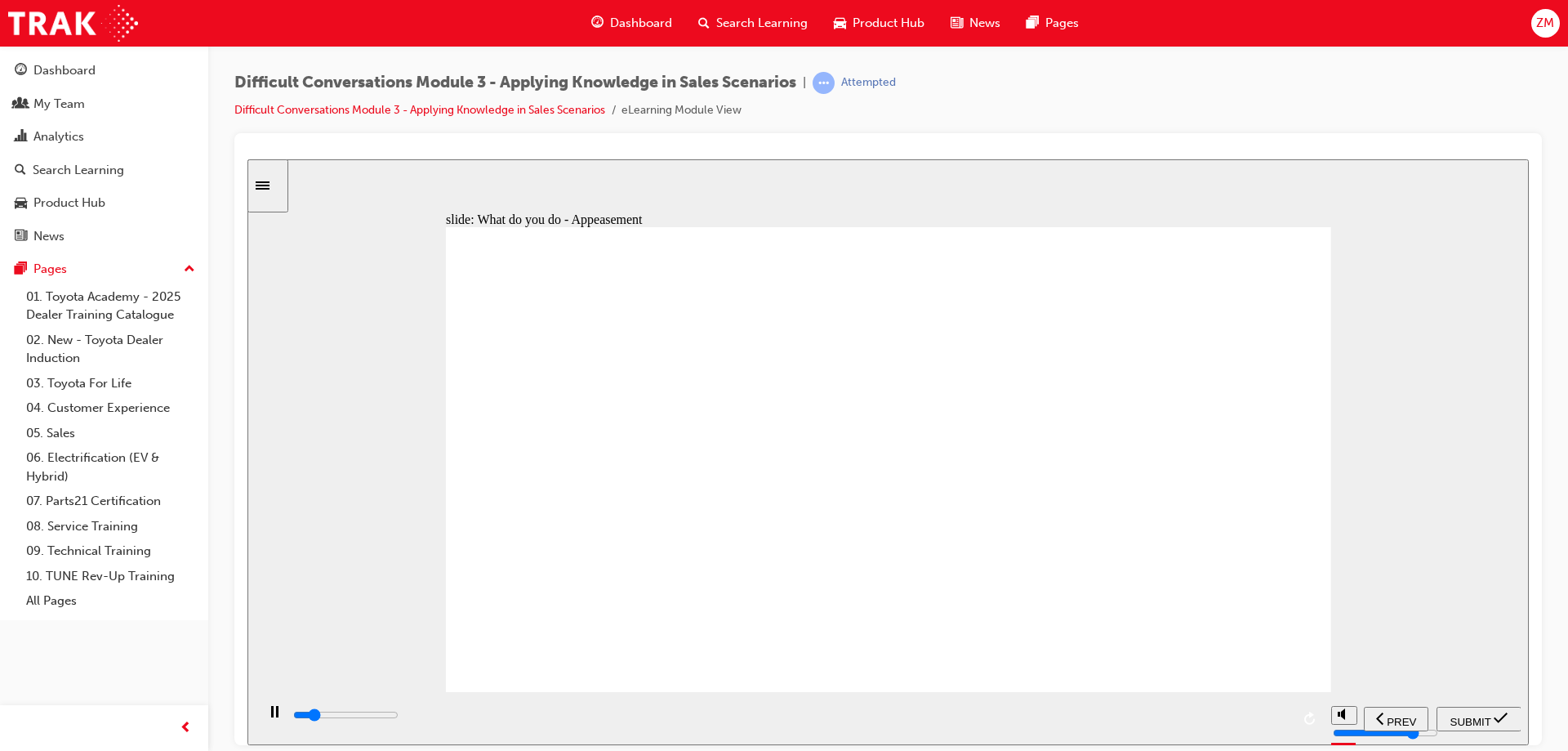
drag, startPoint x: 1196, startPoint y: 548, endPoint x: 1195, endPoint y: 558, distance: 10.0
click at [1338, 709] on section "PREV NEXT SUBMIT" at bounding box center [889, 718] width 1282 height 53
type input "10000"
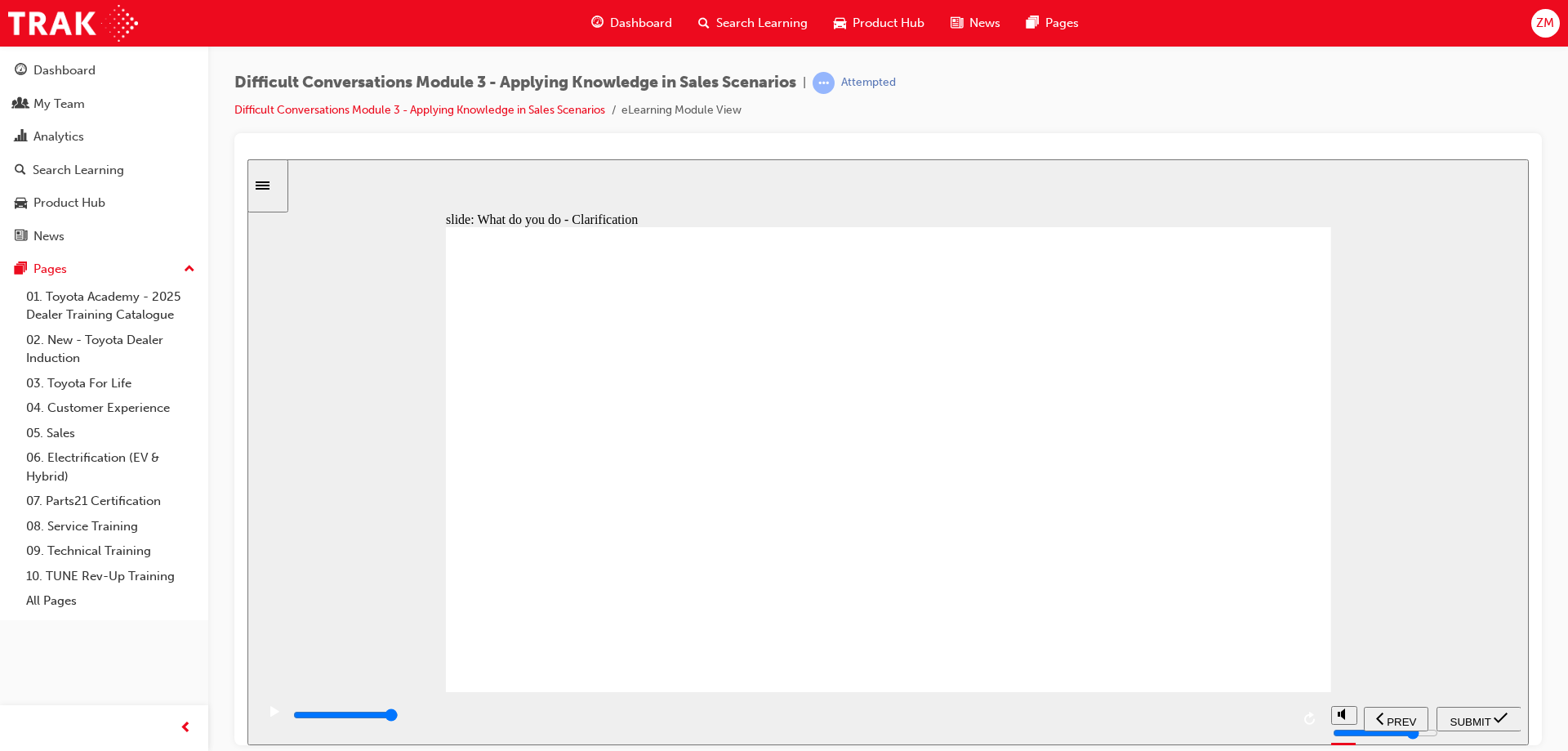
checkbox input "true"
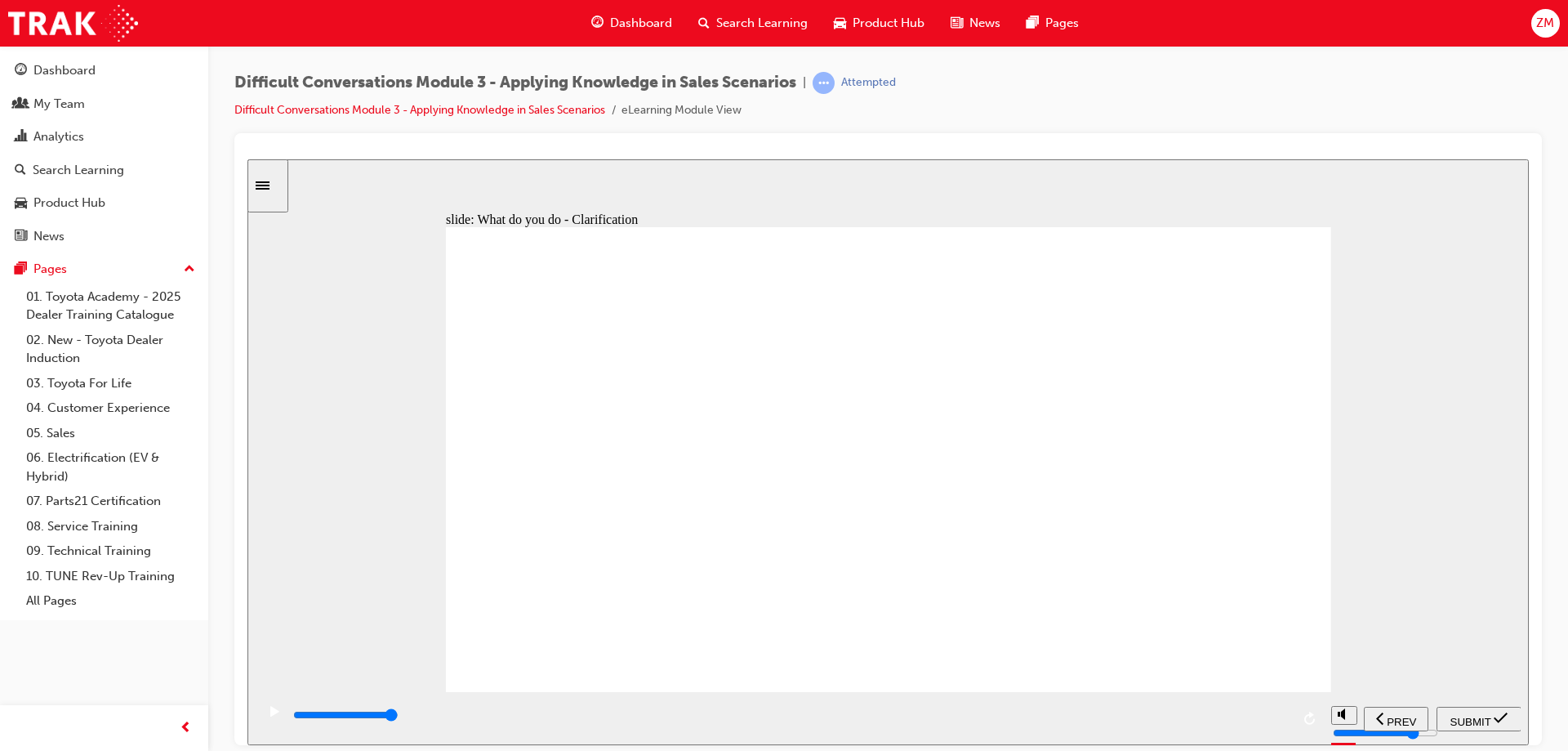
click at [1506, 713] on icon "submit" at bounding box center [1501, 718] width 14 height 15
drag, startPoint x: 1192, startPoint y: 550, endPoint x: 1186, endPoint y: 742, distance: 192.1
click at [1345, 710] on section "PREV NEXT SUBMIT" at bounding box center [889, 718] width 1282 height 53
type input "9100"
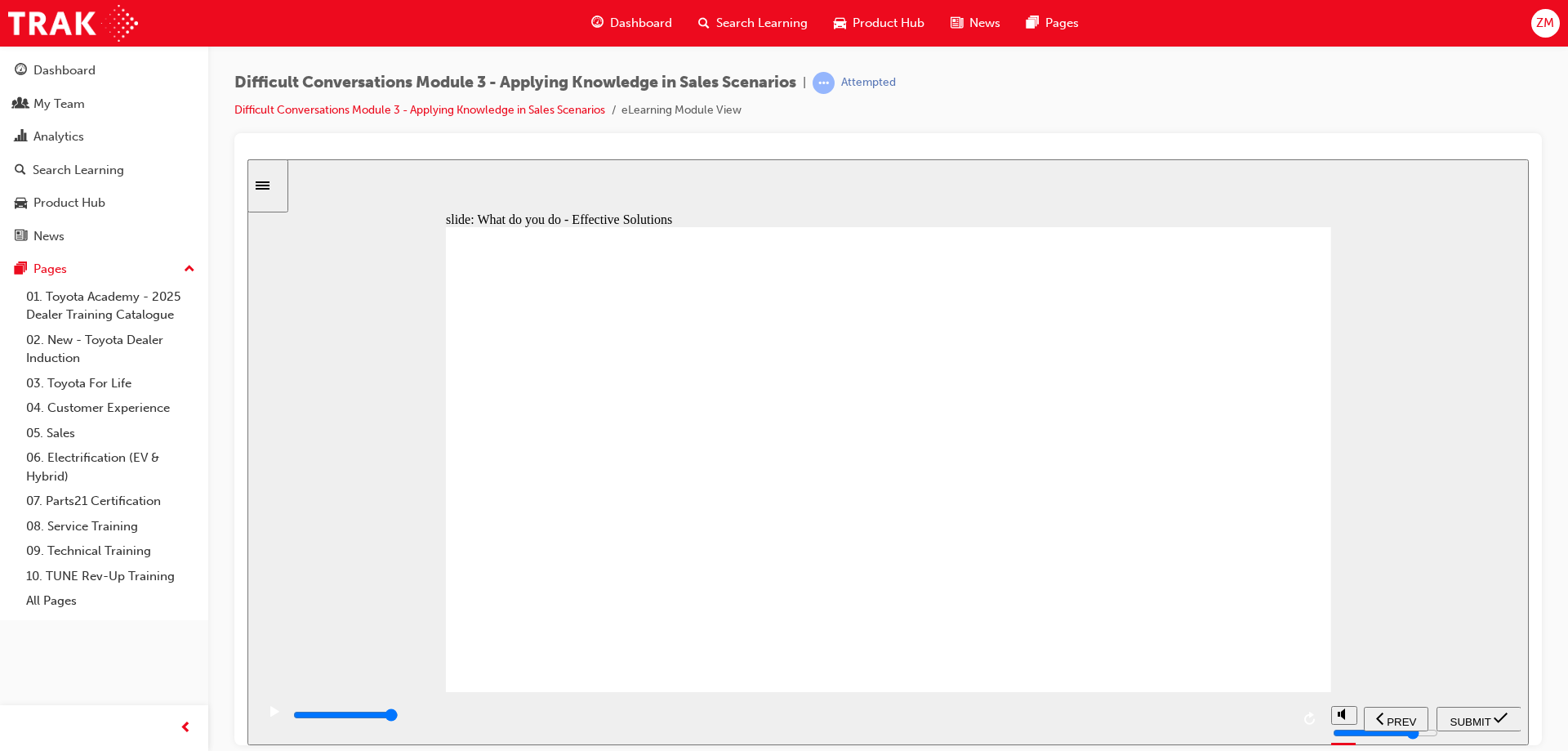
checkbox input "true"
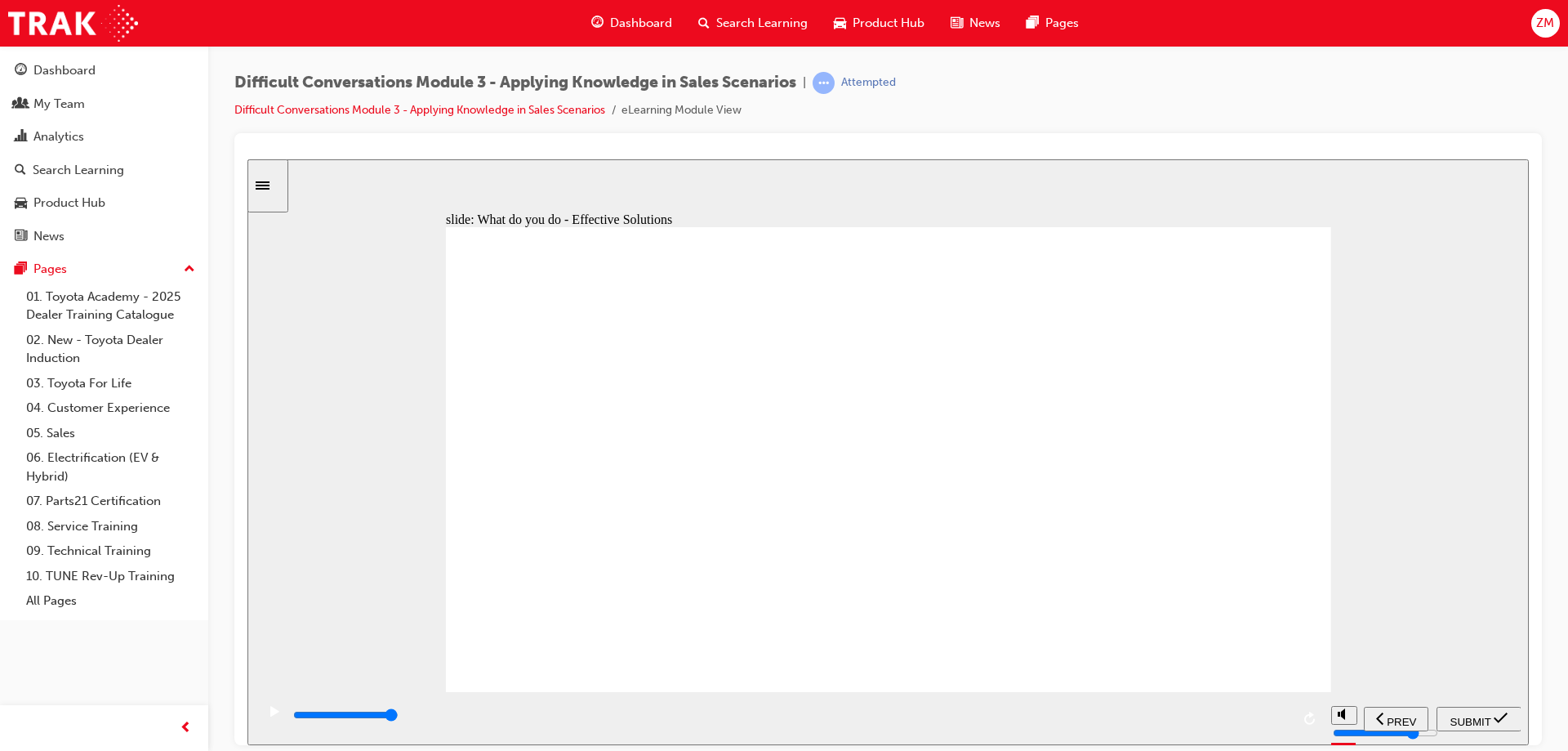
checkbox input "true"
click at [1469, 719] on span "SUBMIT" at bounding box center [1471, 721] width 41 height 13
click at [1412, 699] on div "playback controls" at bounding box center [836, 718] width 1161 height 53
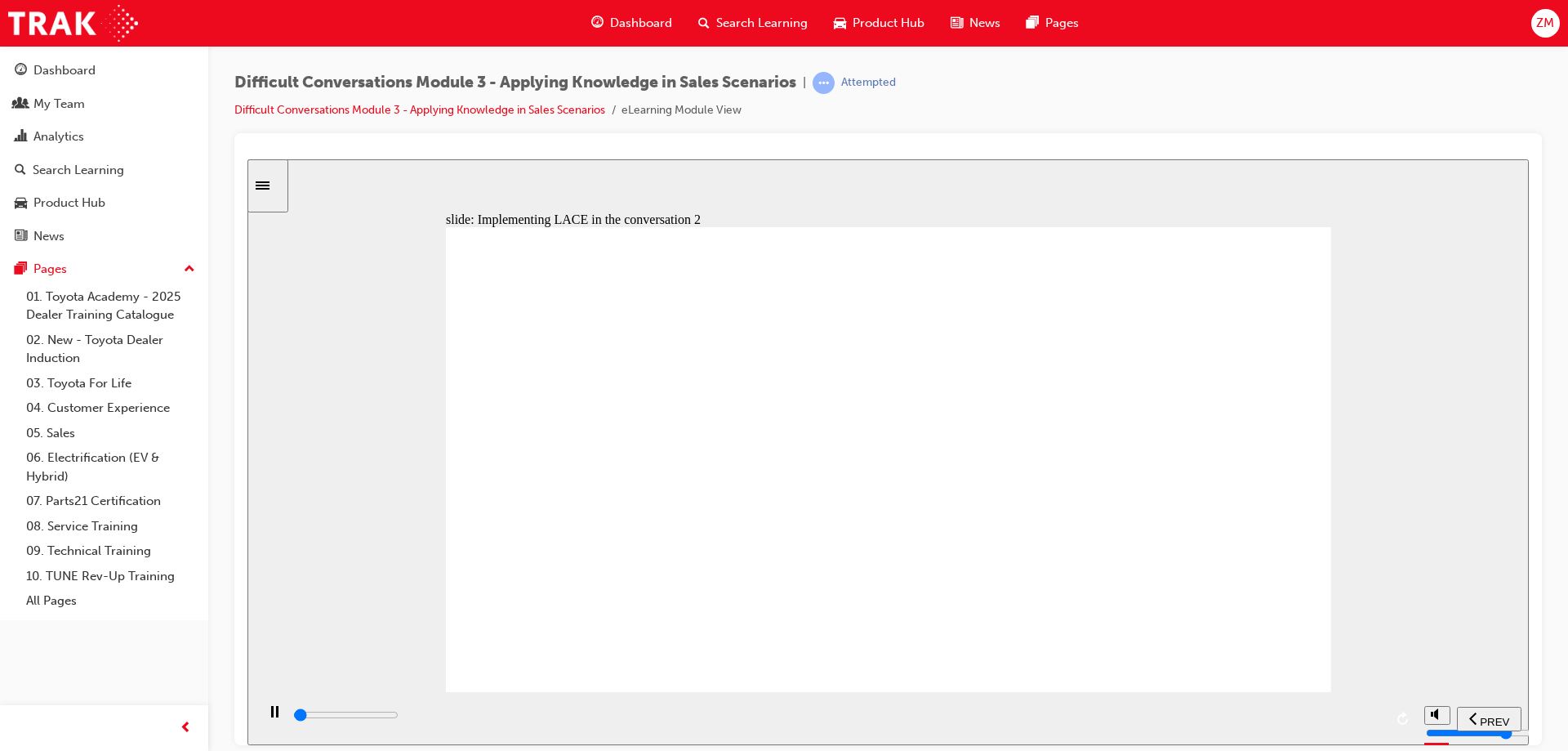
click at [1530, 703] on html "​13/12​ slide: Implementing LACE in the conversation 2 Scenario Implementing LA…" at bounding box center [889, 451] width 1282 height 586
click at [1455, 709] on section "PREV NEXT SUBMIT" at bounding box center [889, 718] width 1282 height 53
click at [1426, 680] on div "slide: Car is ready - BUT...! Scenario Implementing LACE Rectangle 1 There is n…" at bounding box center [889, 451] width 1282 height 586
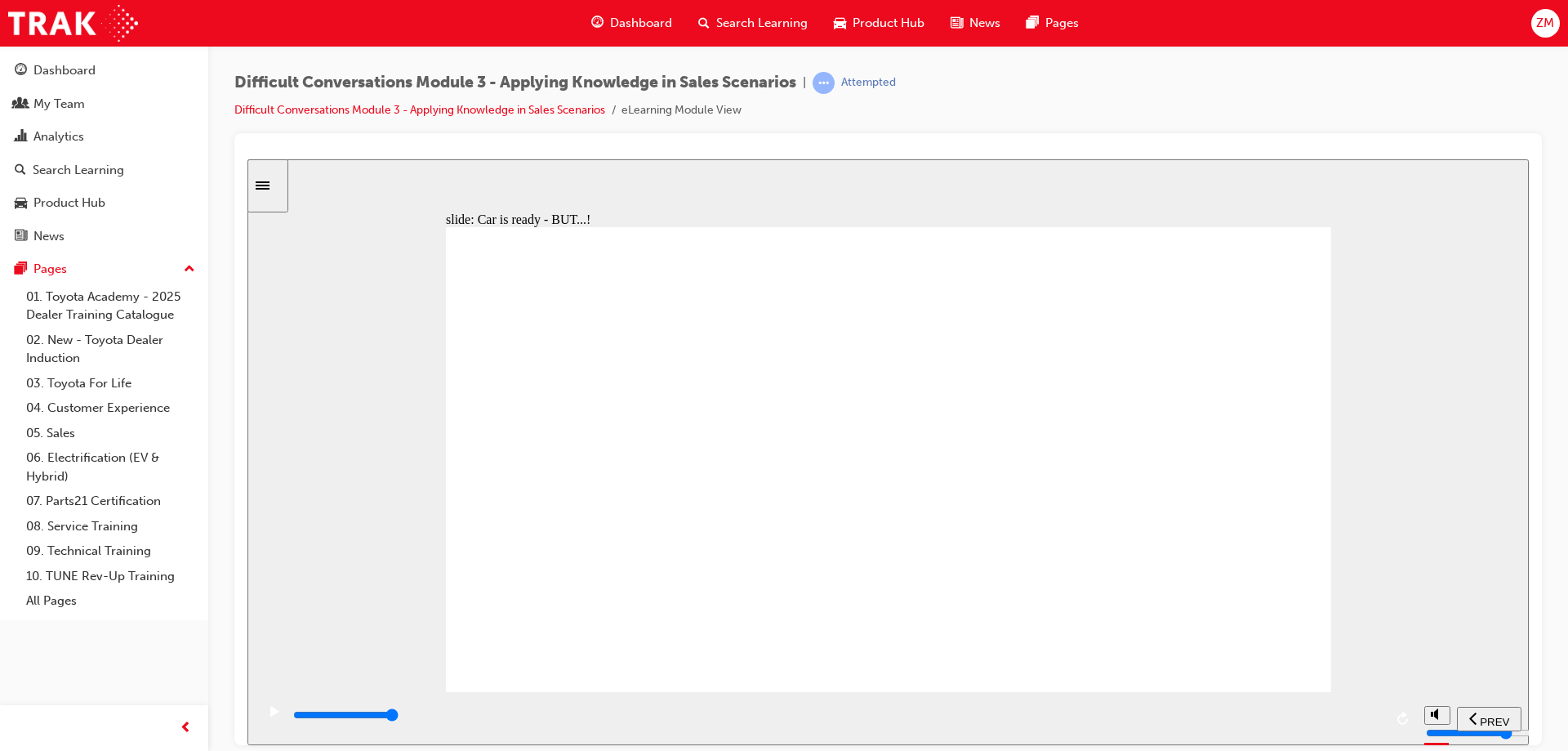
drag, startPoint x: 1243, startPoint y: 717, endPoint x: 1325, endPoint y: 712, distance: 82.2
click at [1288, 715] on div "playback controls" at bounding box center [792, 714] width 999 height 18
type input "9100"
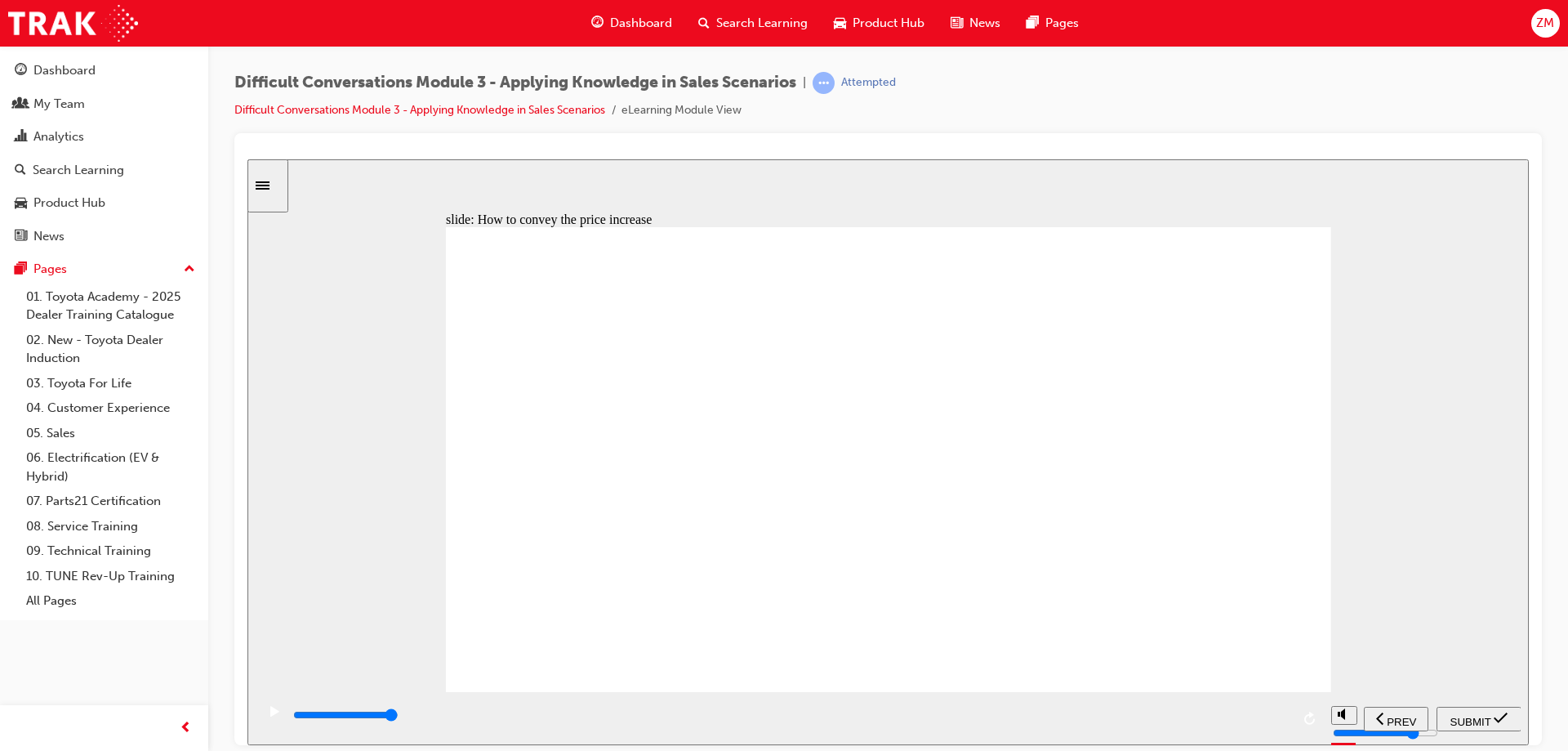
checkbox input "true"
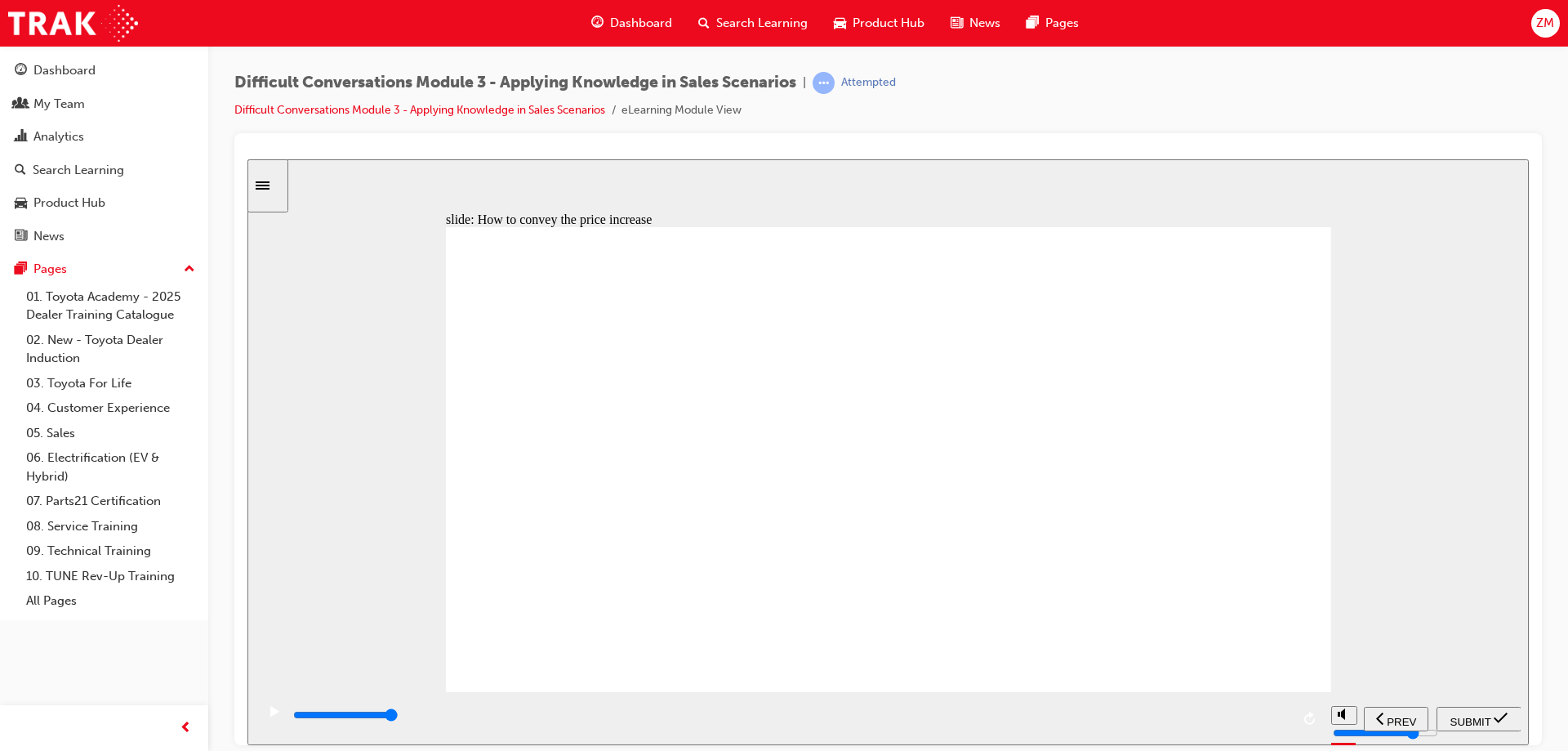
click at [1462, 718] on span "SUBMIT" at bounding box center [1471, 721] width 41 height 13
type input "7300"
checkbox input "false"
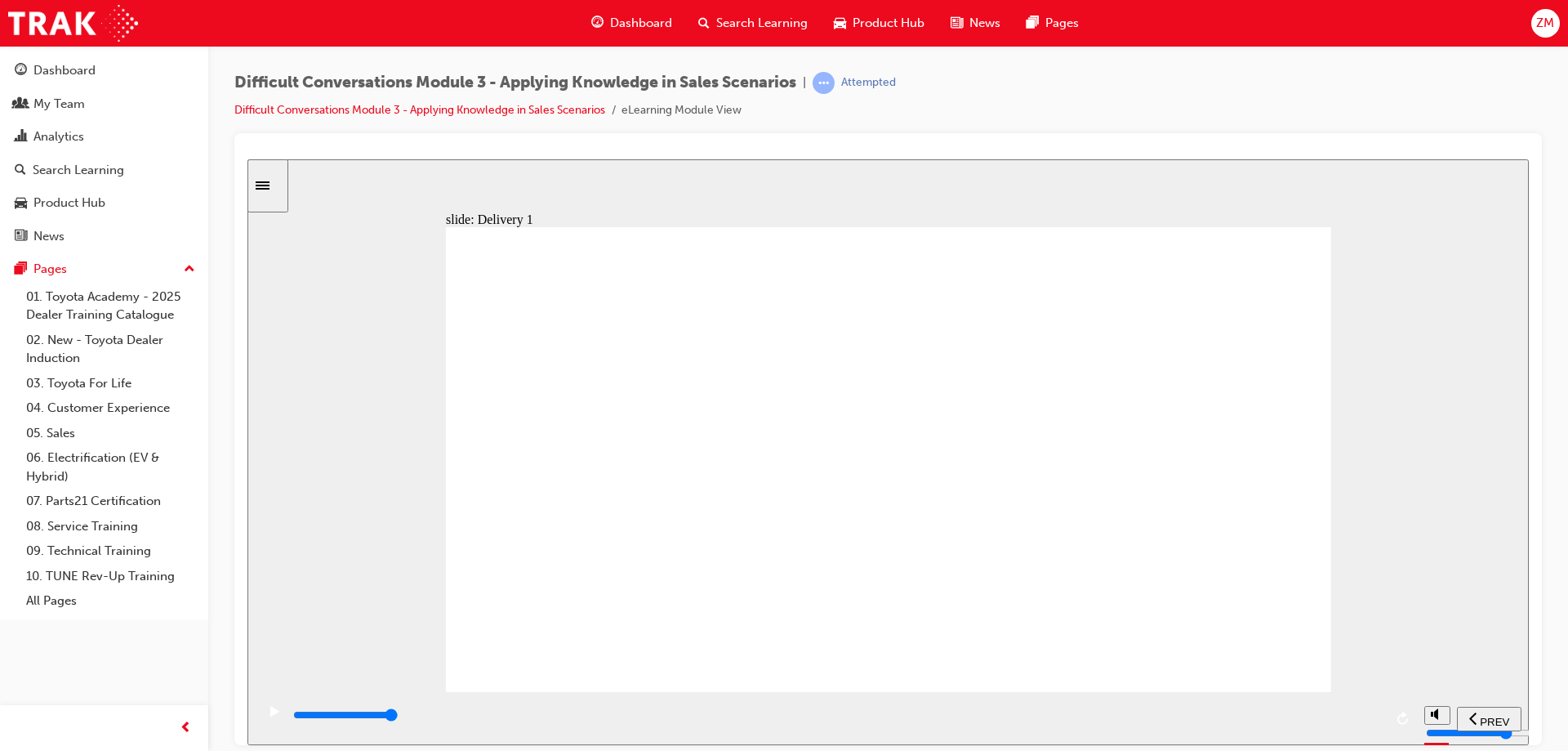
checkbox input "false"
drag, startPoint x: 1164, startPoint y: 714, endPoint x: 1431, endPoint y: 676, distance: 269.7
click at [1431, 680] on div "slide: Delivery 1 Why this is a good option This information needs to be presen…" at bounding box center [889, 451] width 1282 height 586
drag, startPoint x: 1298, startPoint y: 701, endPoint x: 1408, endPoint y: 685, distance: 111.2
click at [1396, 693] on div "playback controls" at bounding box center [836, 718] width 1161 height 53
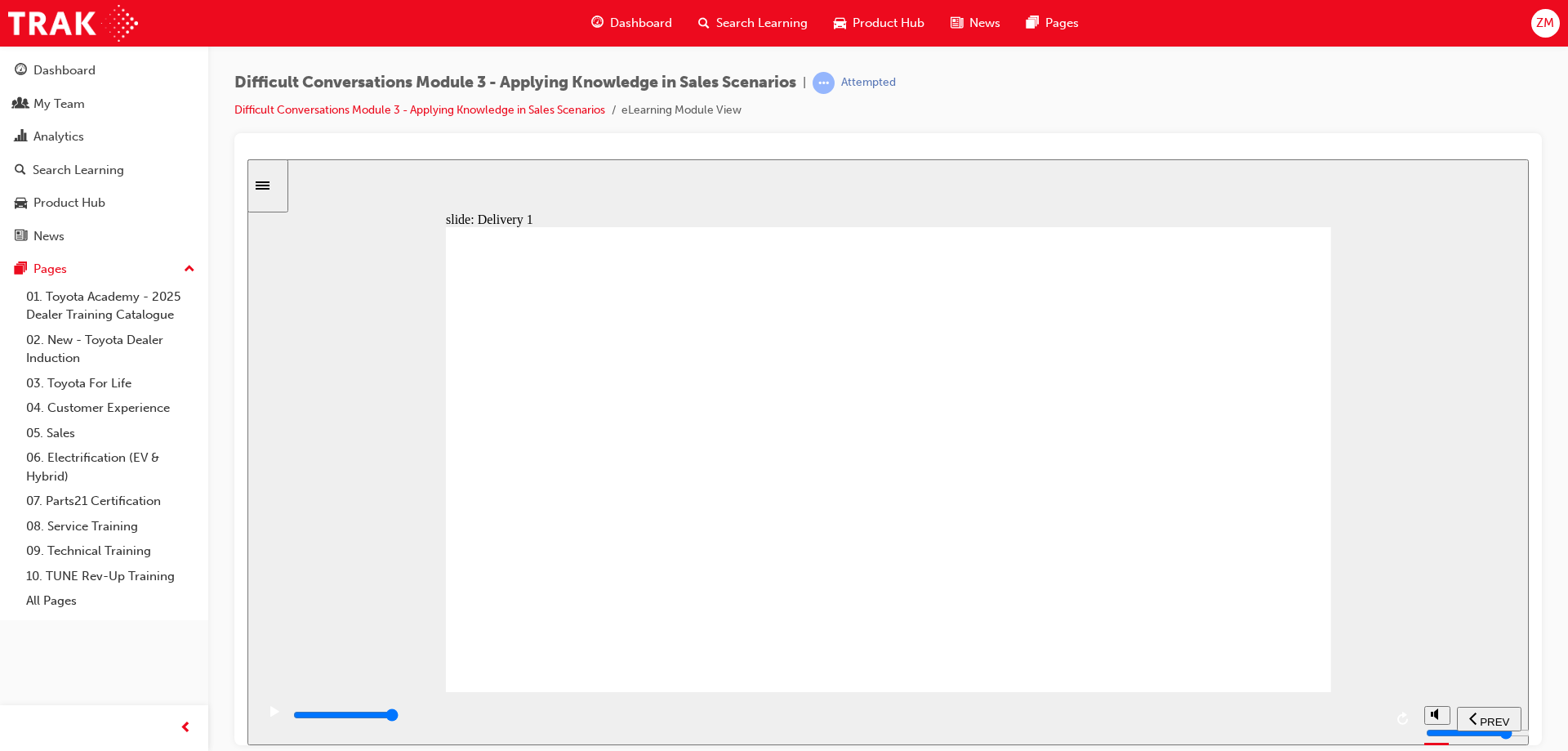
click at [1416, 700] on div "playback controls" at bounding box center [836, 718] width 1161 height 53
drag, startPoint x: 1233, startPoint y: 719, endPoint x: 1371, endPoint y: 719, distance: 138.0
click at [1329, 719] on div "playback controls" at bounding box center [838, 714] width 1092 height 18
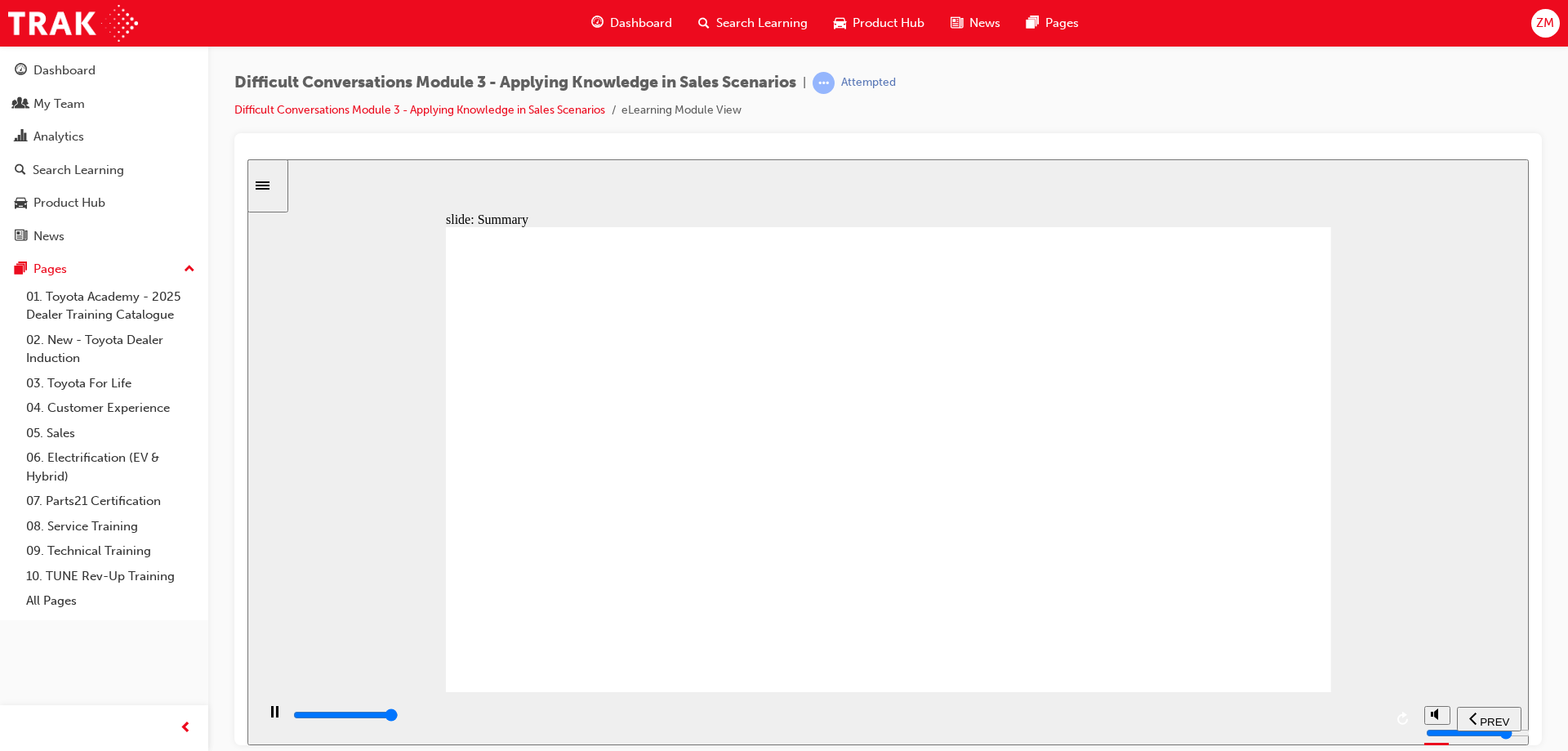
type input "13000"
drag, startPoint x: 1161, startPoint y: 724, endPoint x: 1442, endPoint y: 698, distance: 282.2
click at [1442, 702] on section "PREV NEXT SUBMIT" at bounding box center [889, 718] width 1282 height 53
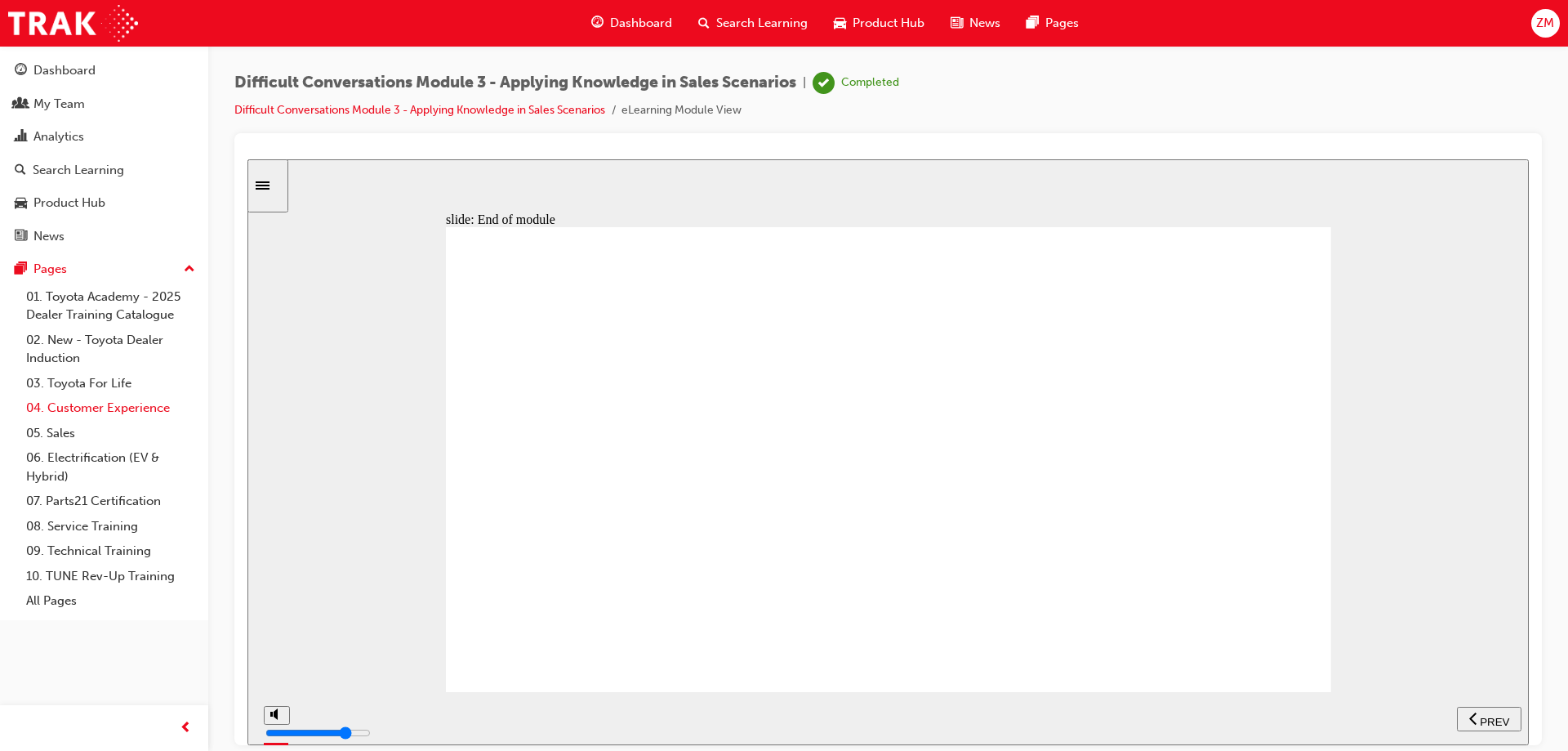
click at [83, 405] on link "04. Customer Experience" at bounding box center [110, 408] width 182 height 25
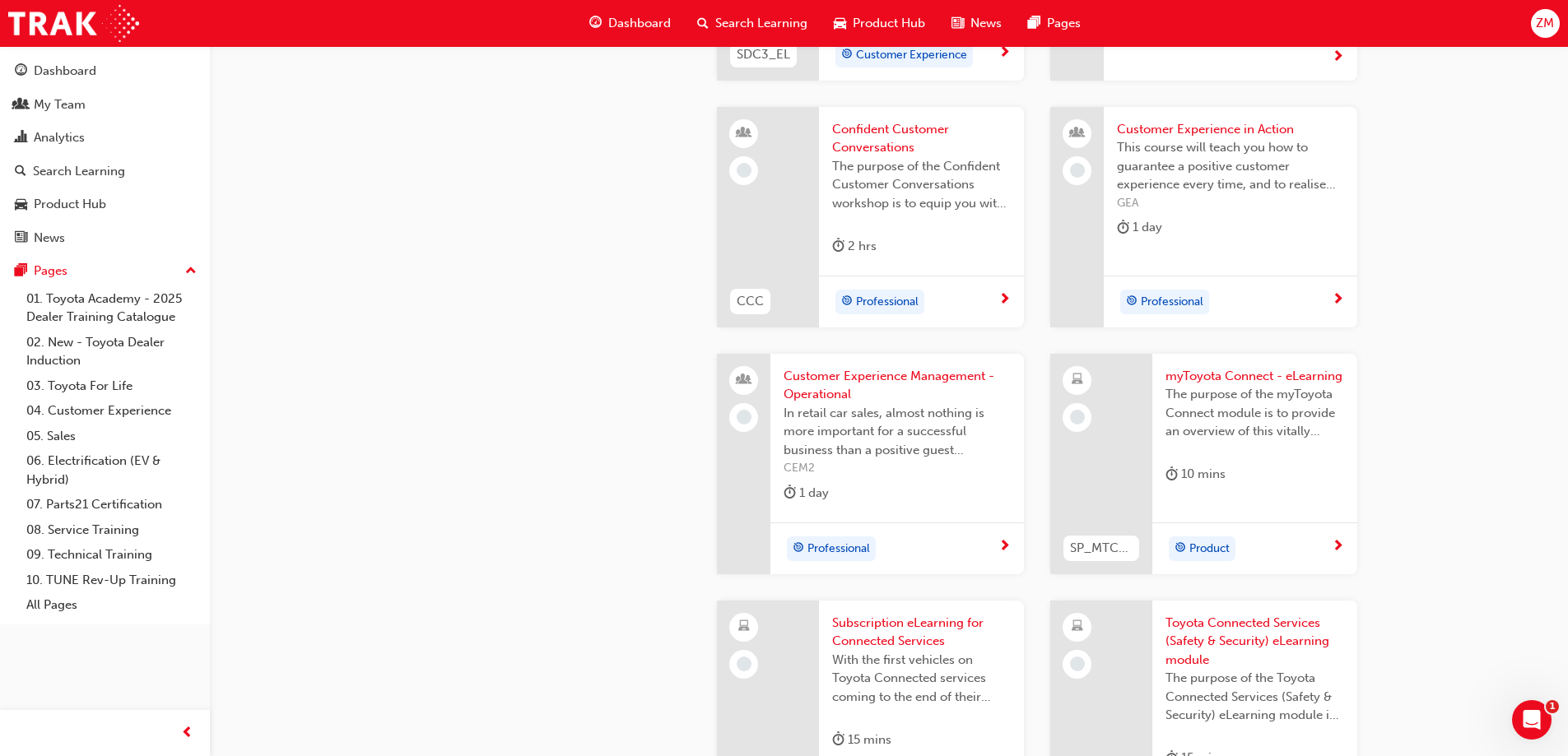
scroll to position [2222, 0]
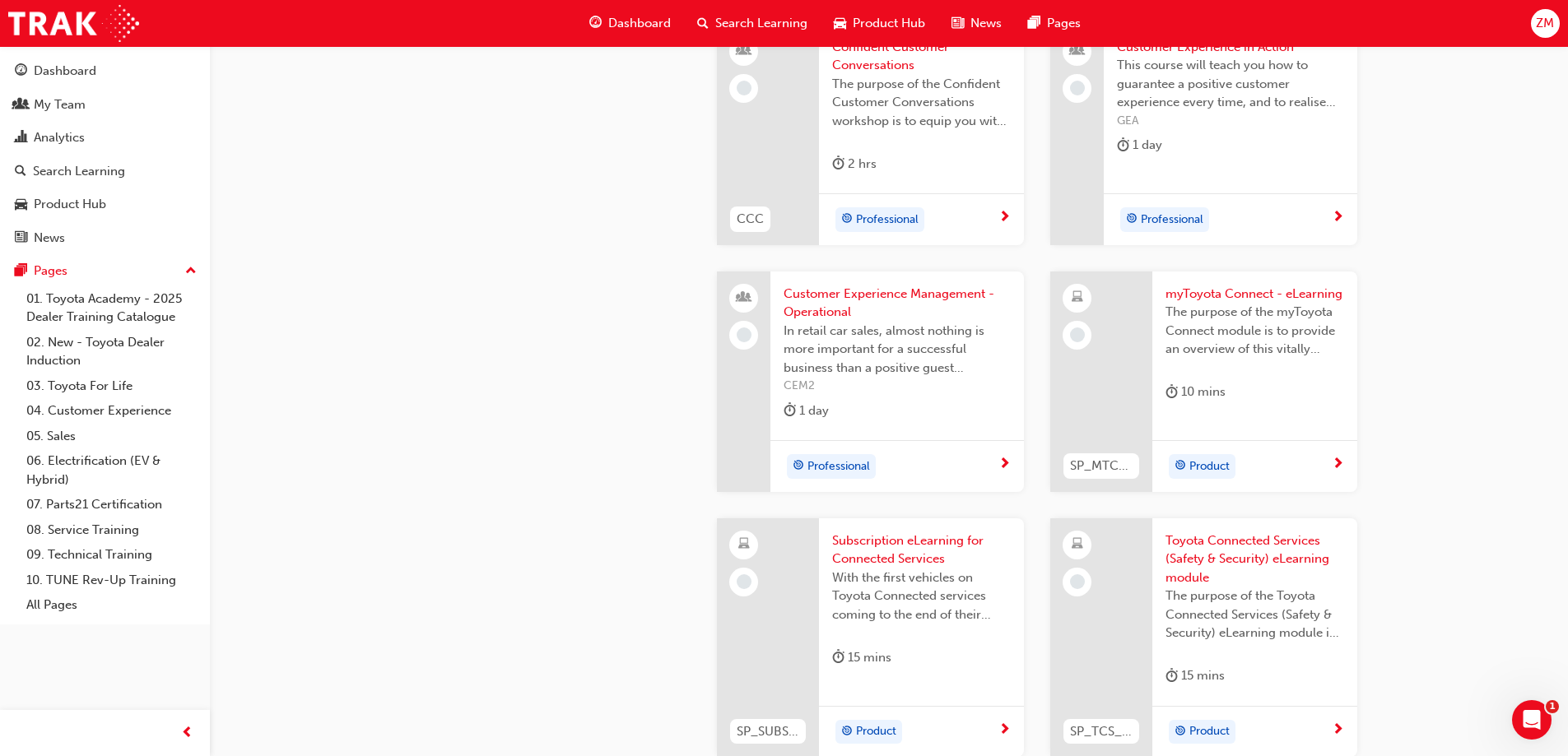
click at [1206, 302] on span "myToyota Connect - eLearning" at bounding box center [1254, 294] width 179 height 19
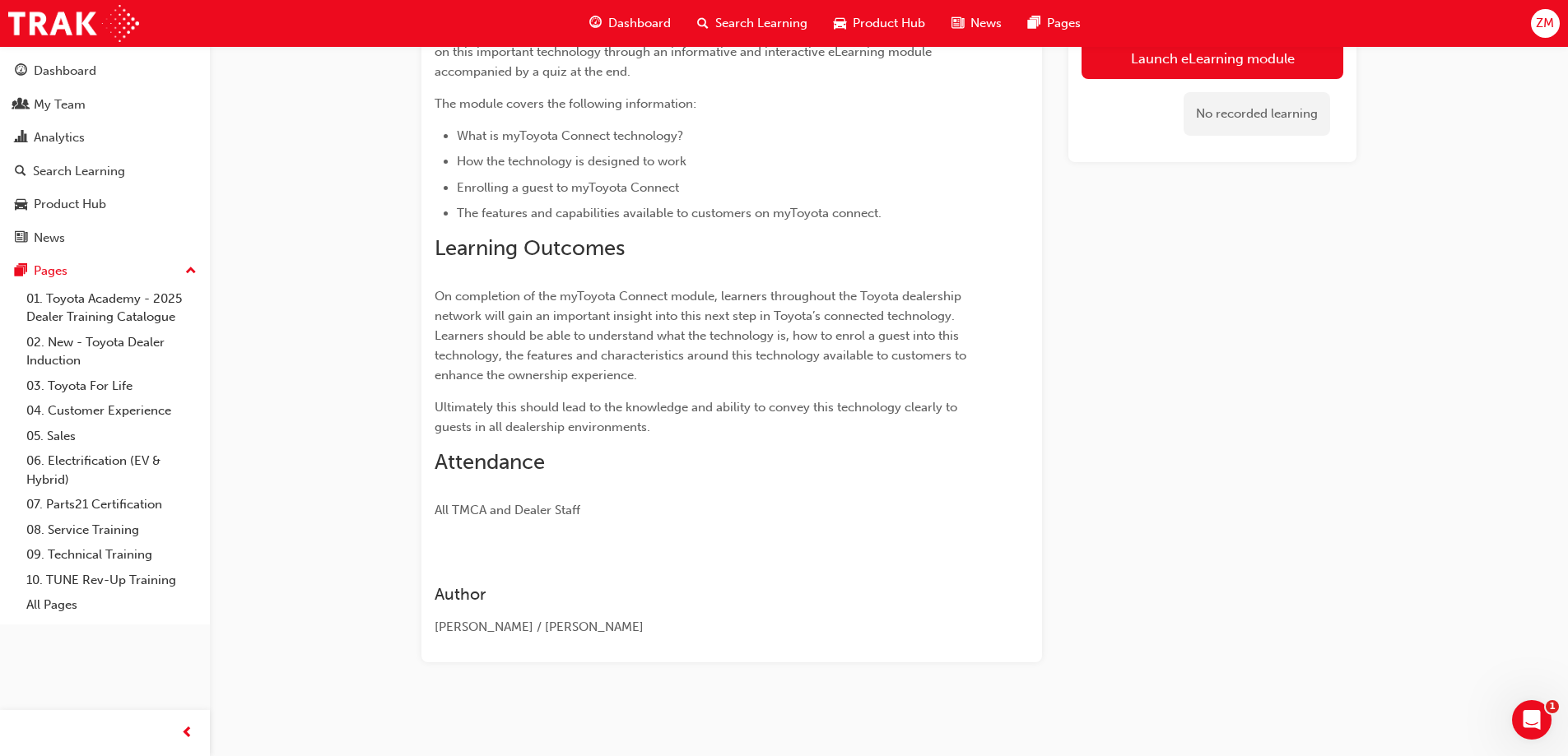
scroll to position [255, 0]
click at [1184, 71] on link "Launch eLearning module" at bounding box center [1212, 58] width 261 height 41
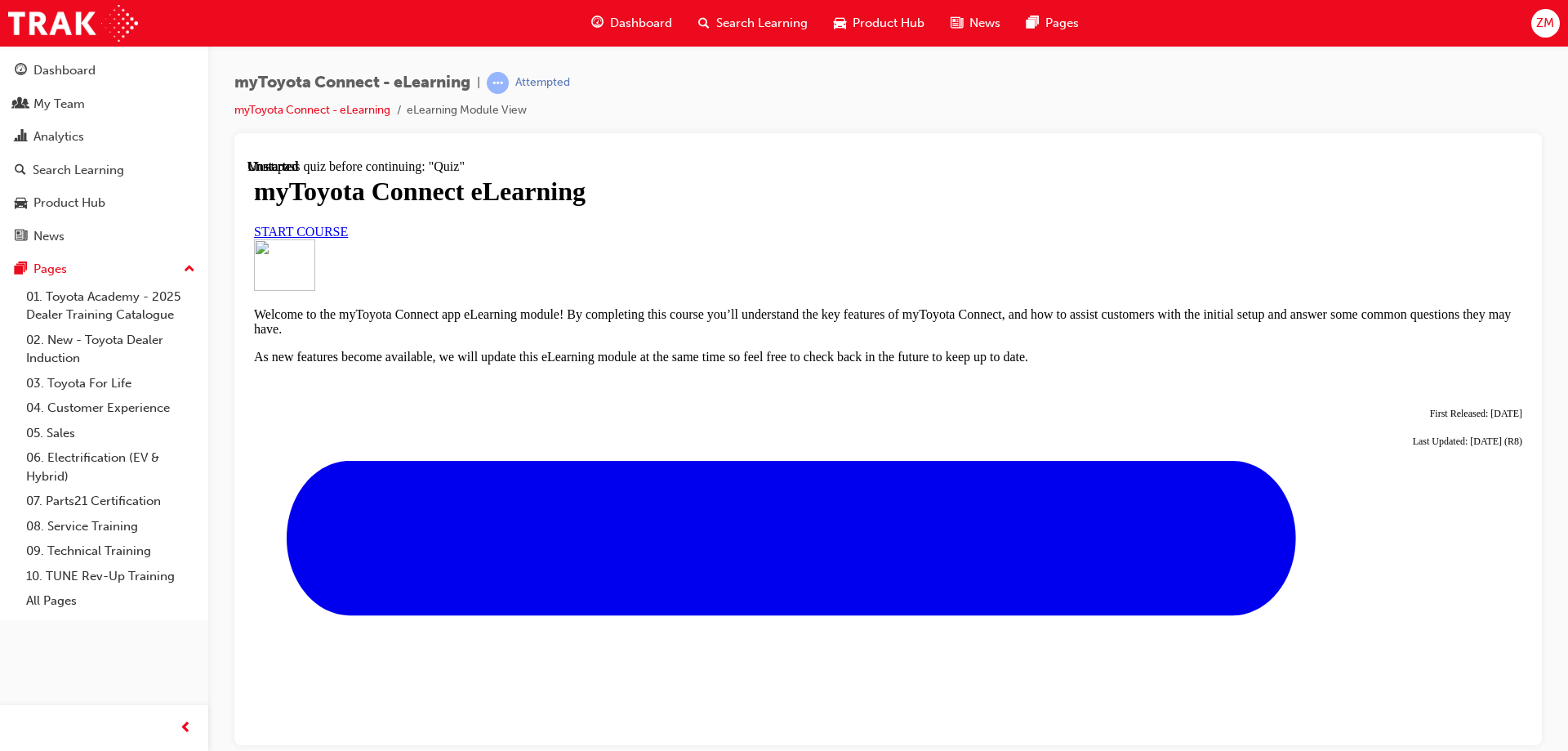
scroll to position [568, 0]
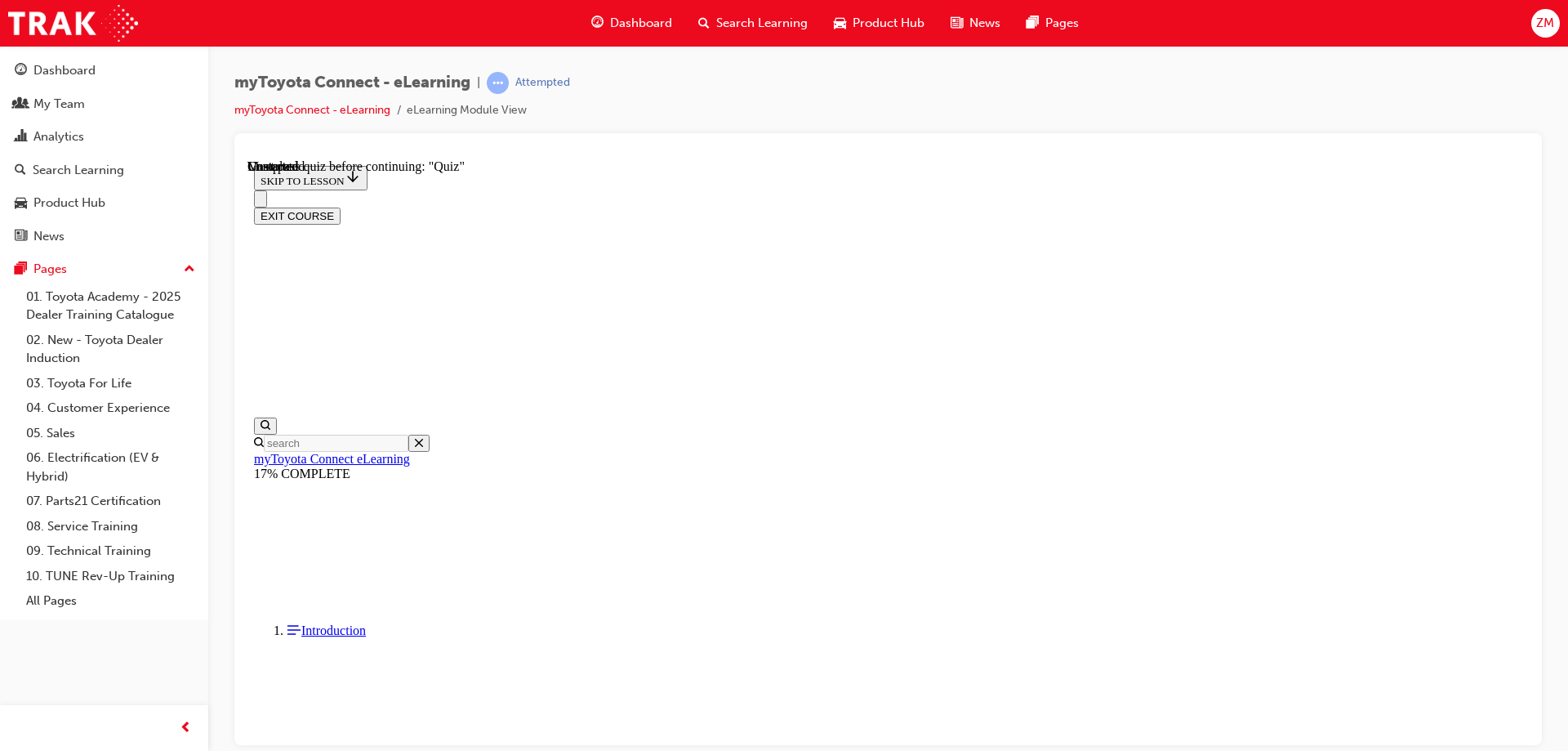
drag, startPoint x: 838, startPoint y: 453, endPoint x: 856, endPoint y: 705, distance: 252.6
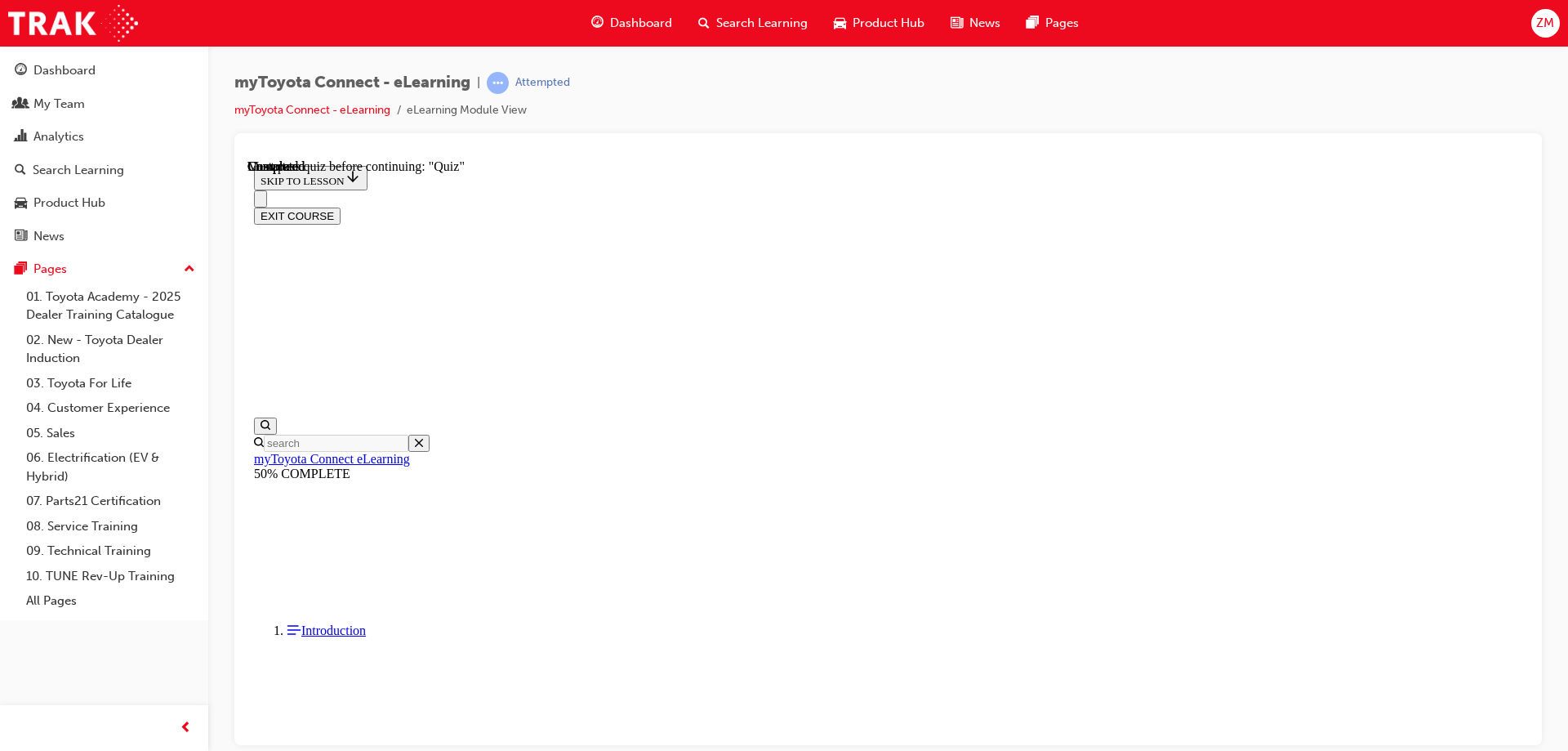
drag, startPoint x: 853, startPoint y: 297, endPoint x: 870, endPoint y: 731, distance: 434.3
drag, startPoint x: 822, startPoint y: 332, endPoint x: 843, endPoint y: 638, distance: 306.7
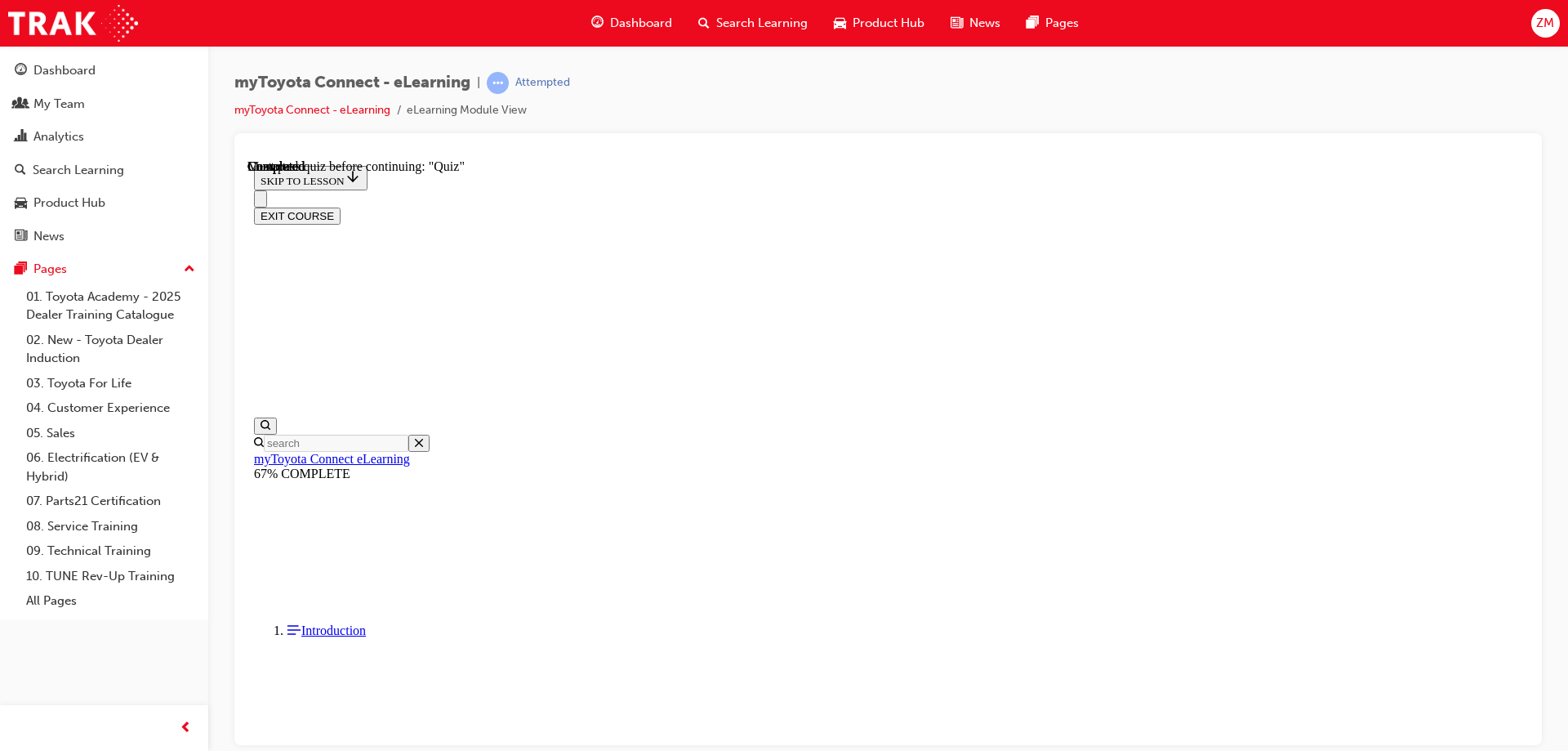
scroll to position [51, 0]
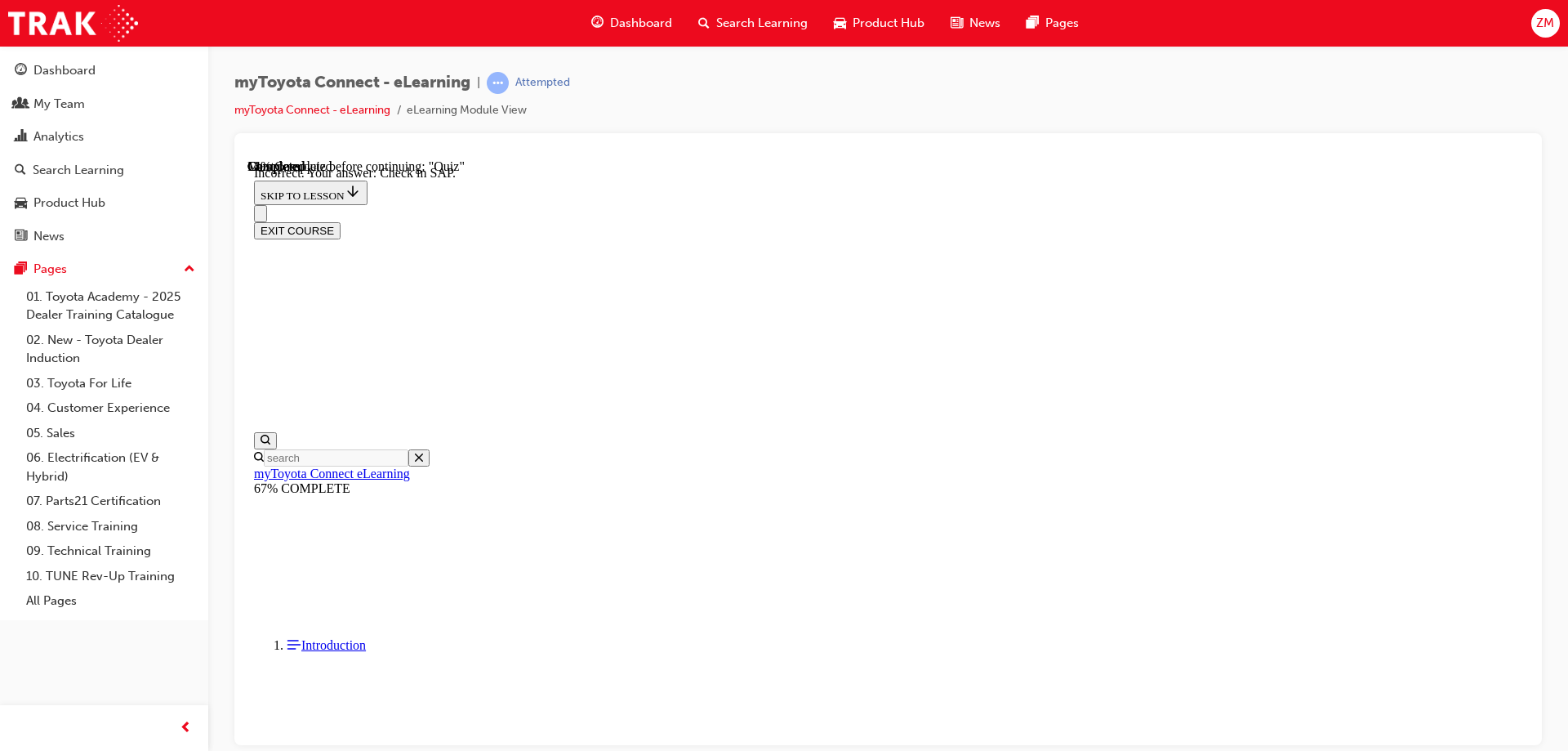
scroll to position [253, 0]
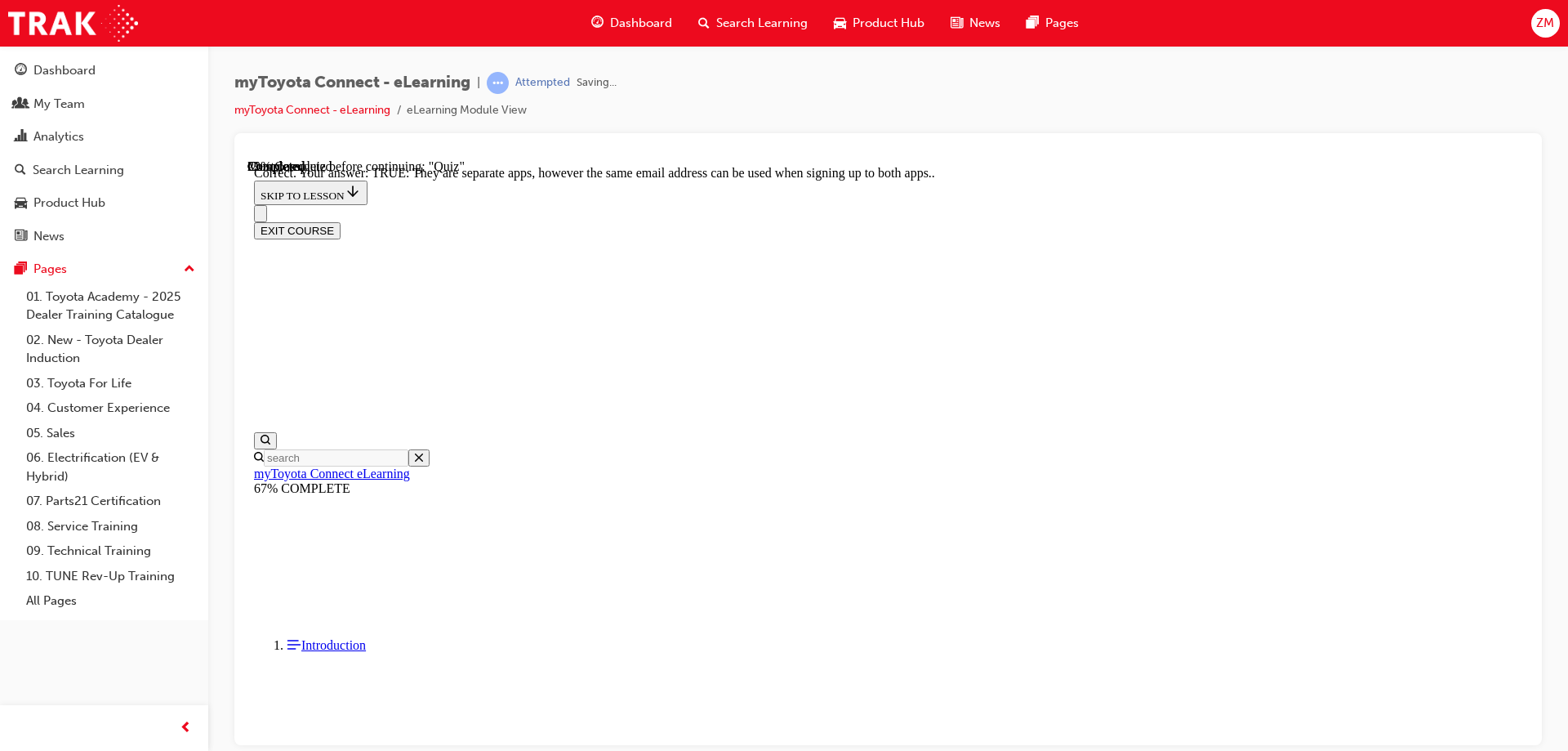
scroll to position [192, 0]
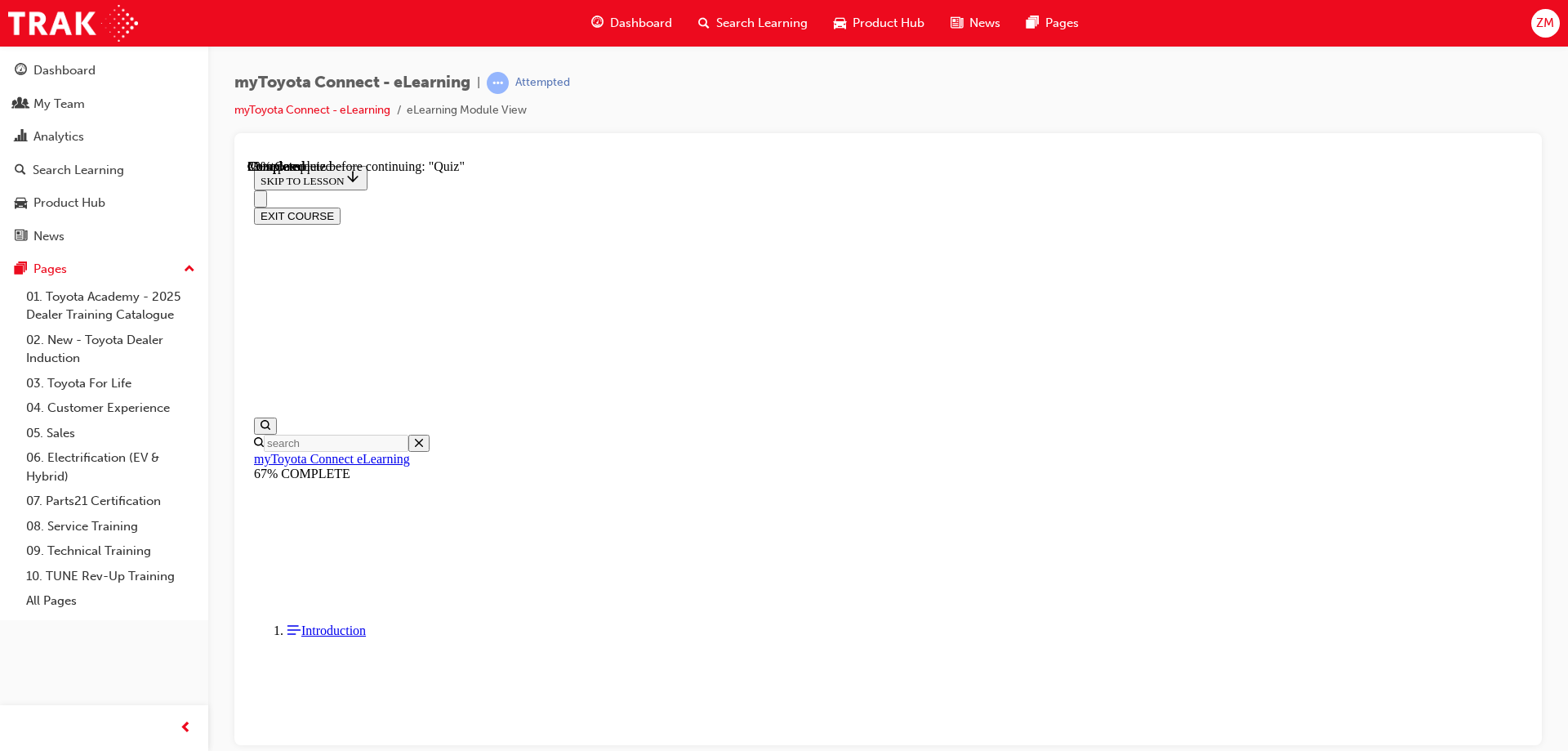
scroll to position [165, 0]
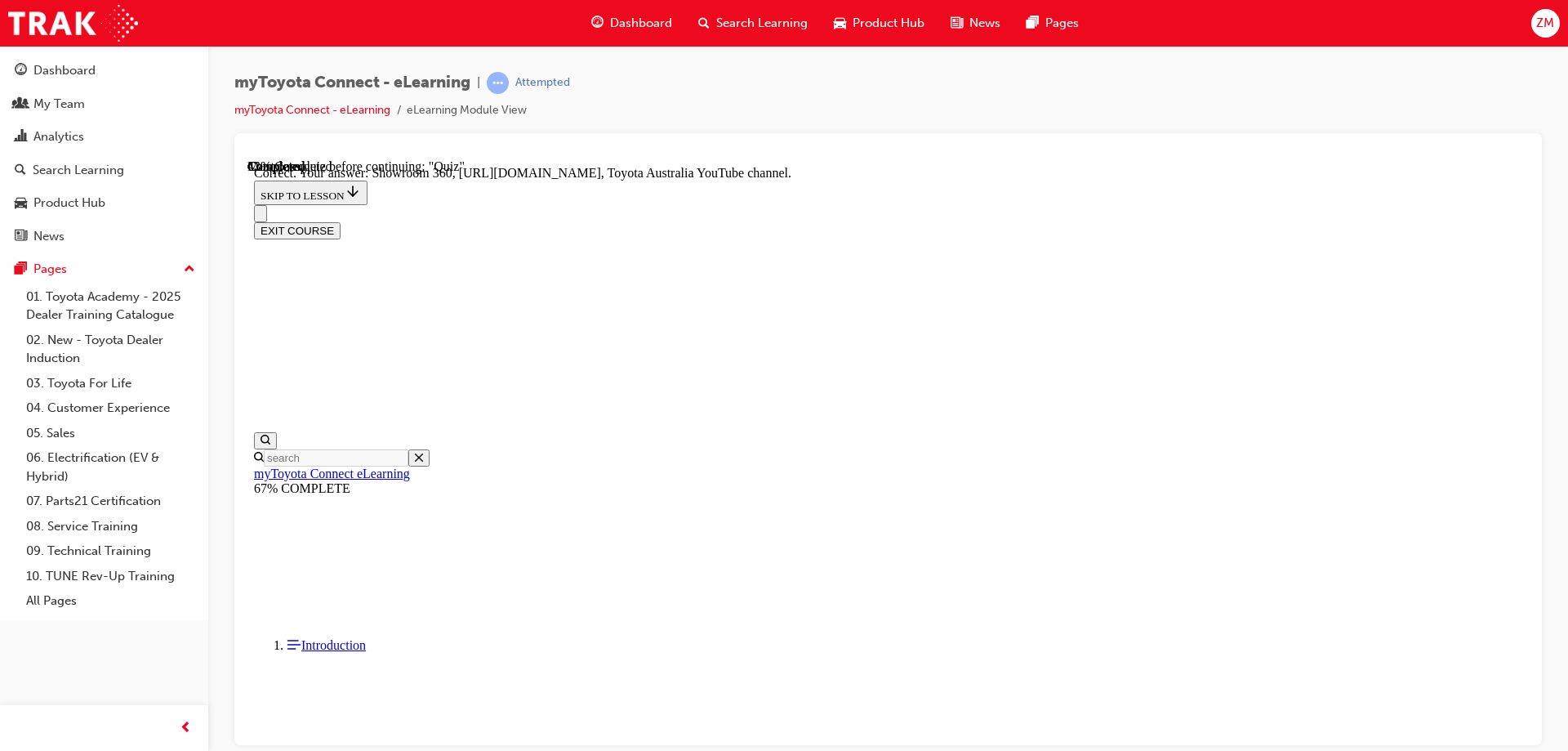
scroll to position [334, 0]
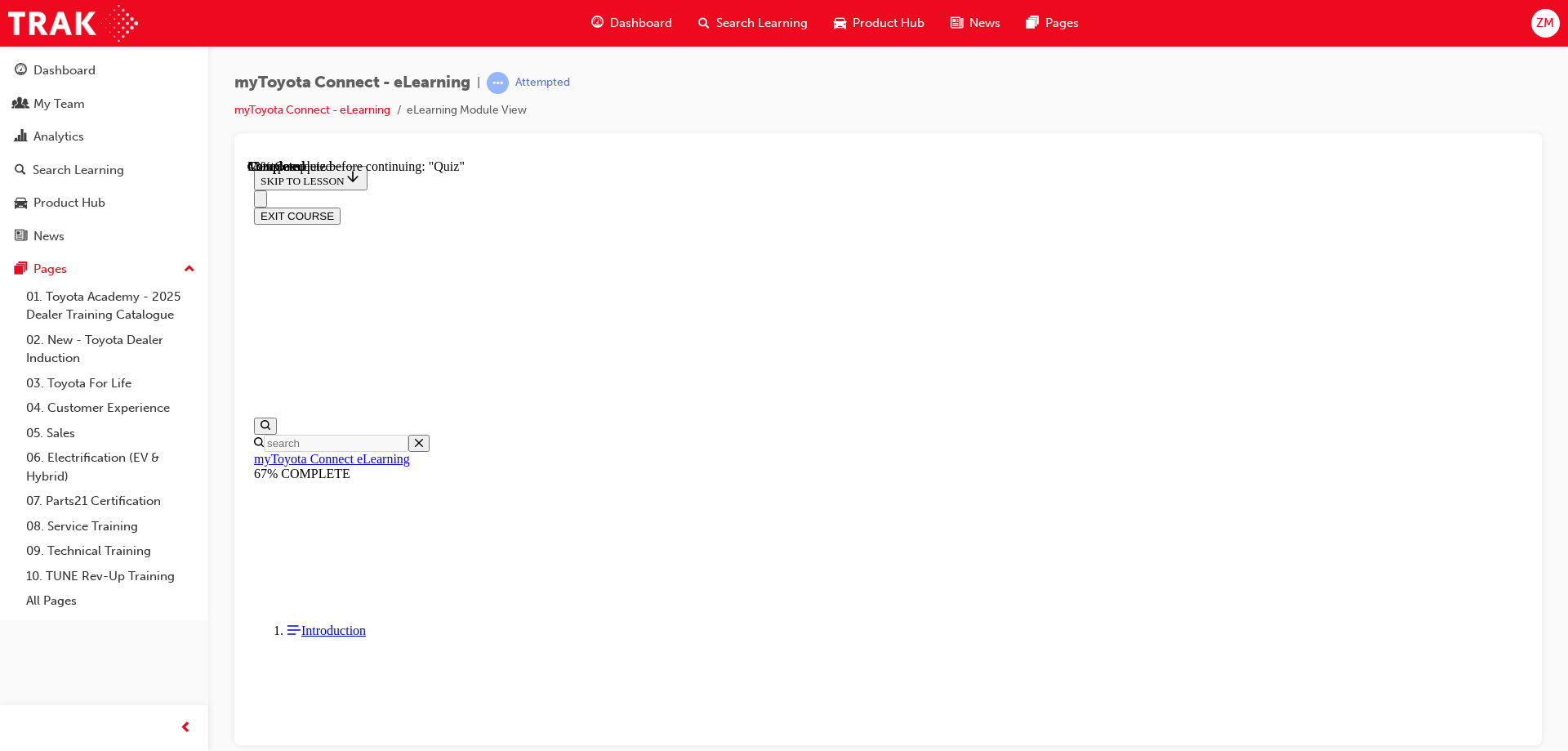
scroll to position [206, 0]
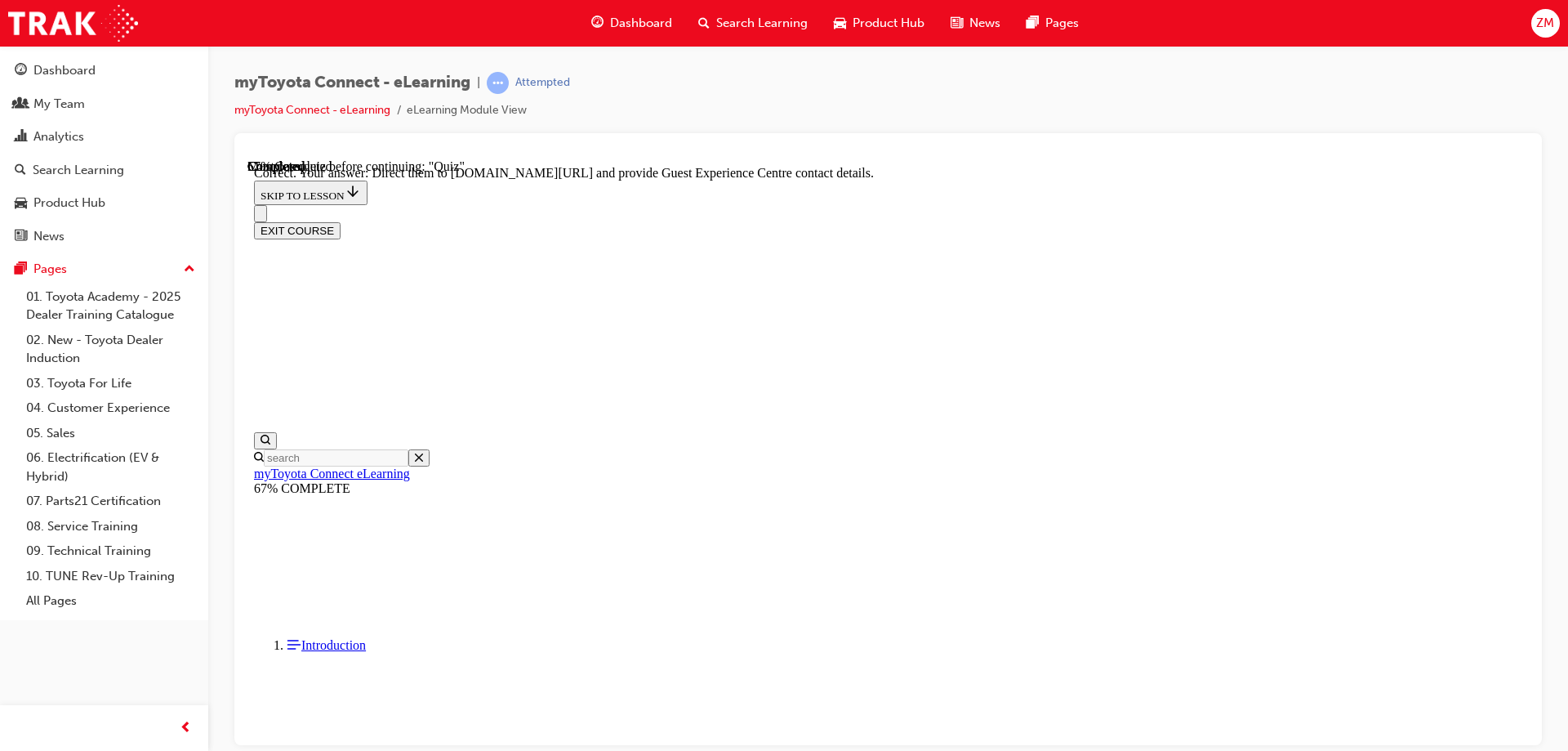
scroll to position [334, 0]
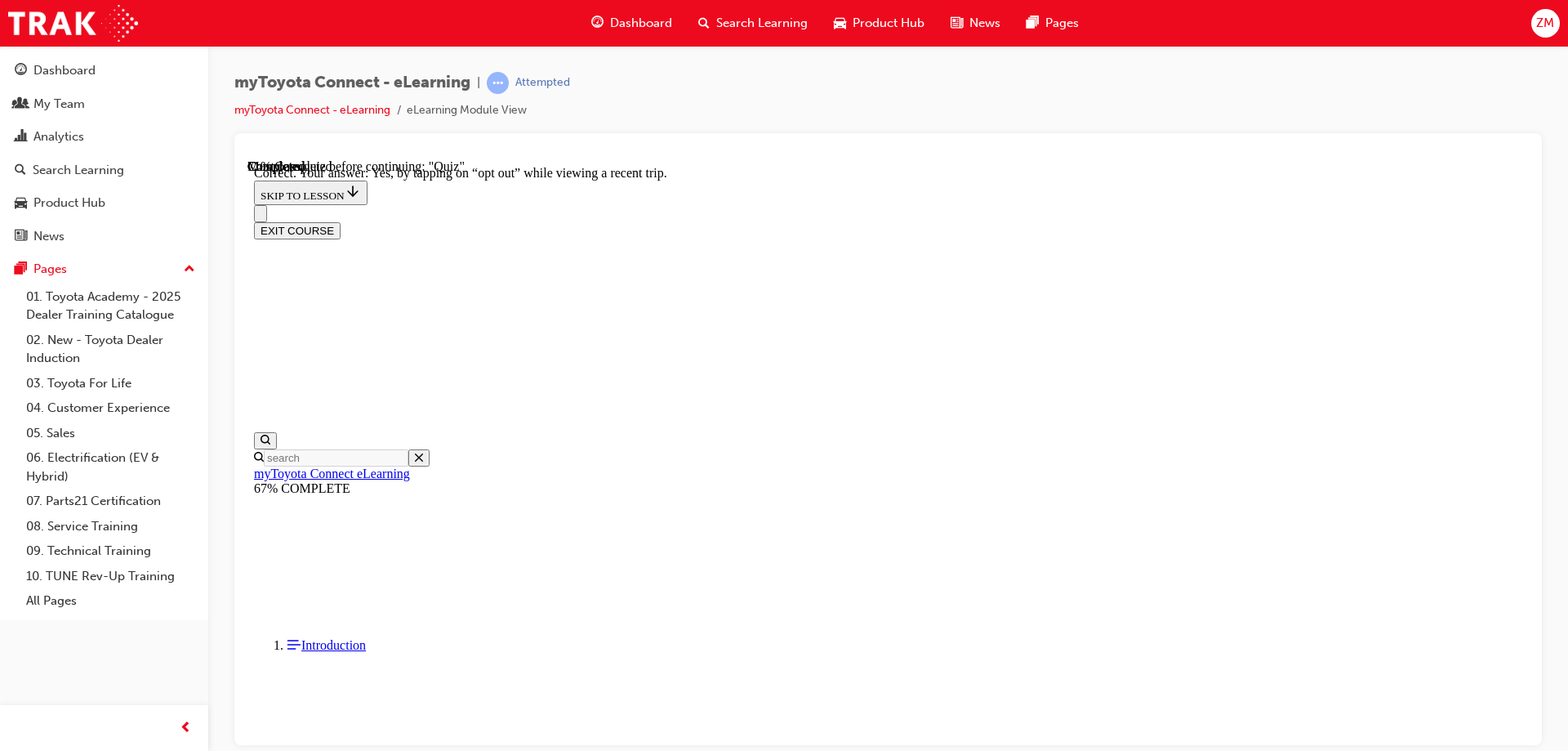
scroll to position [188, 0]
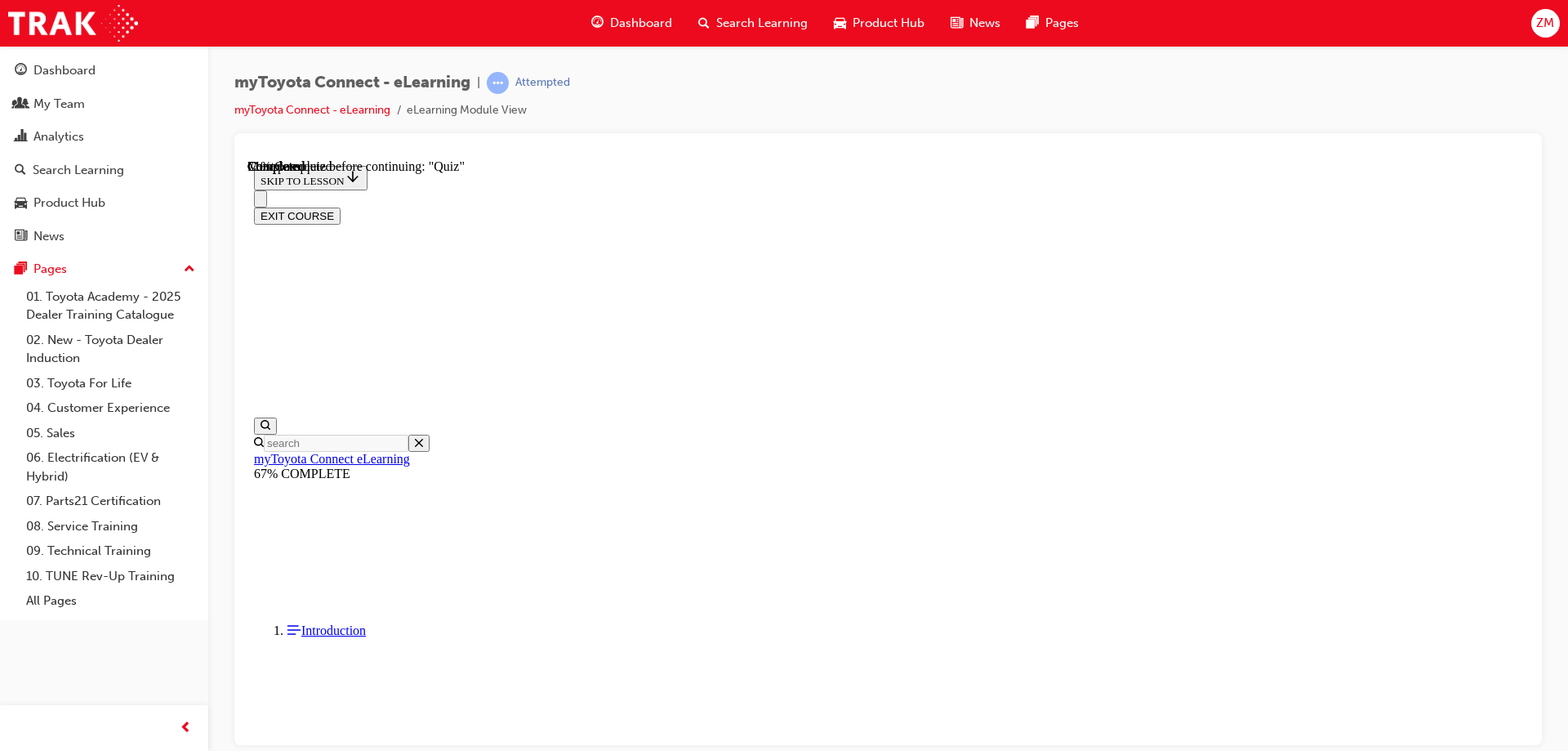
scroll to position [165, 0]
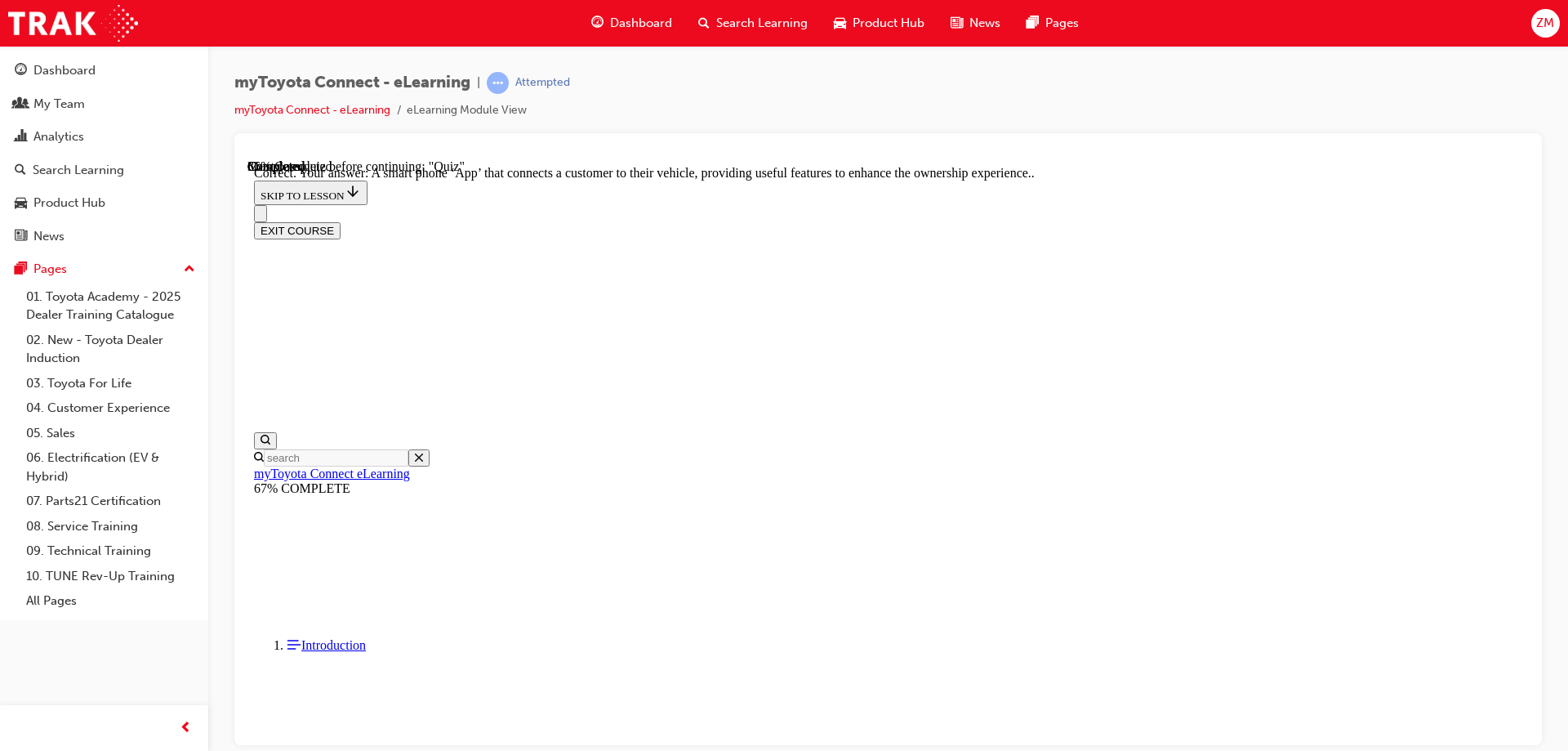
scroll to position [301, 0]
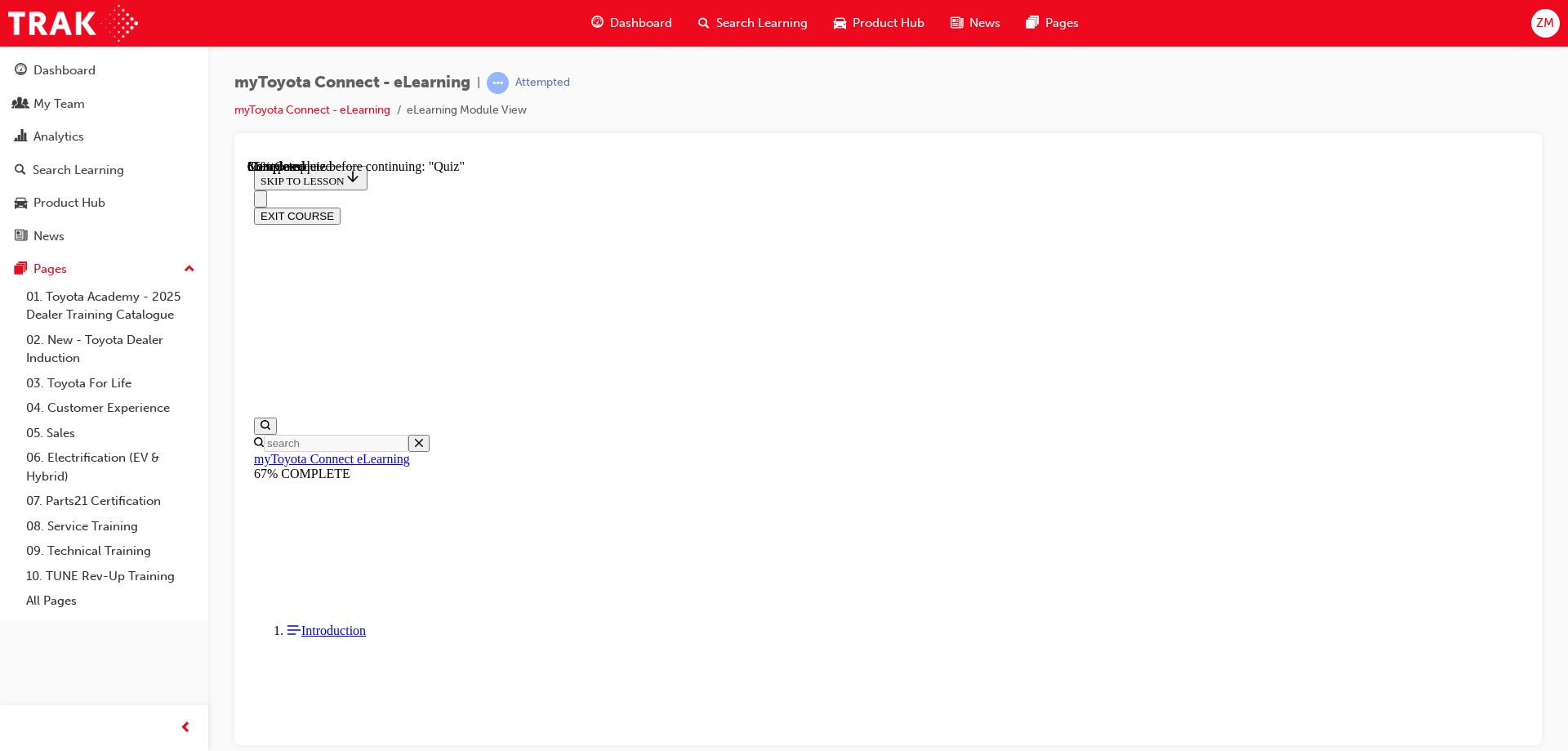
scroll to position [104, 0]
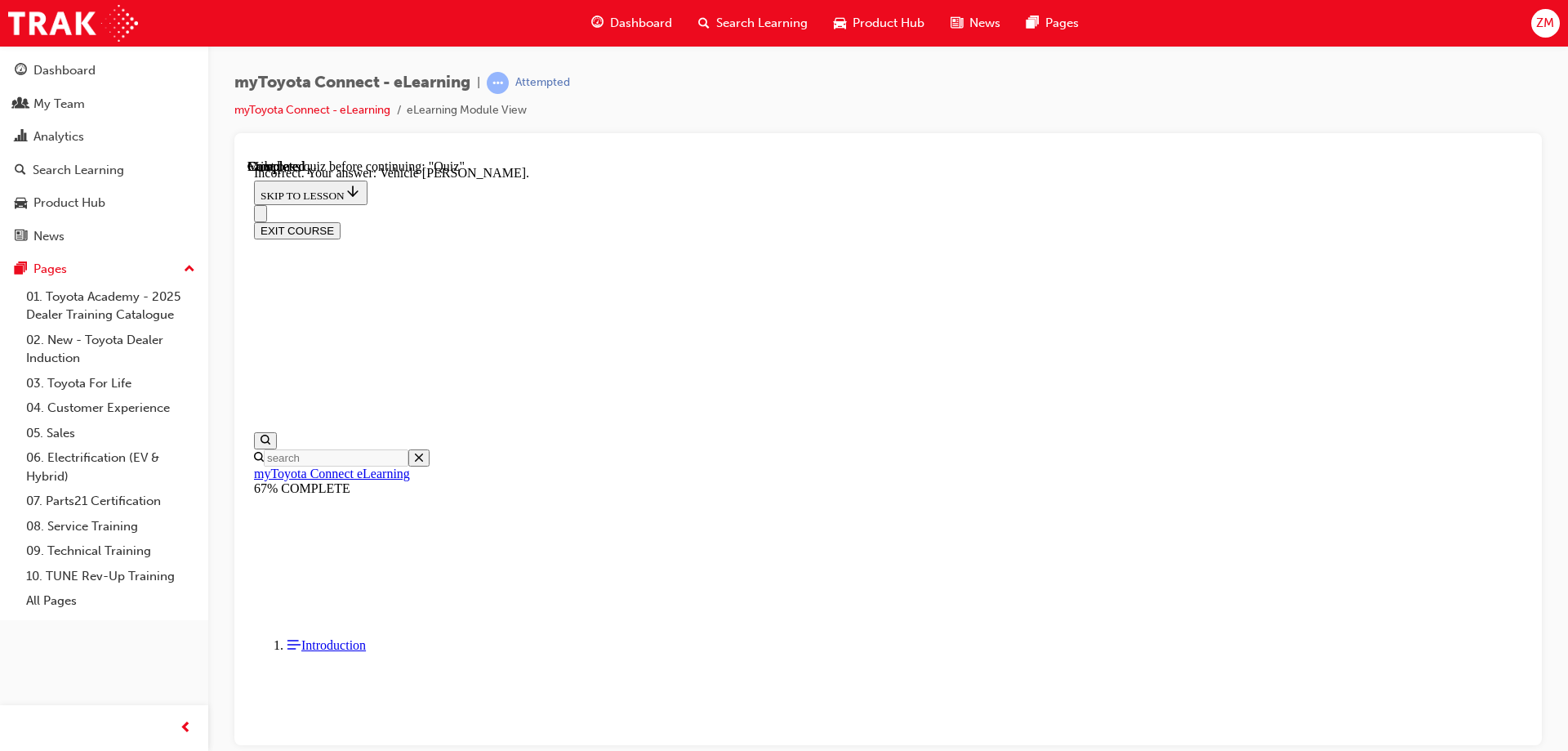
scroll to position [318, 0]
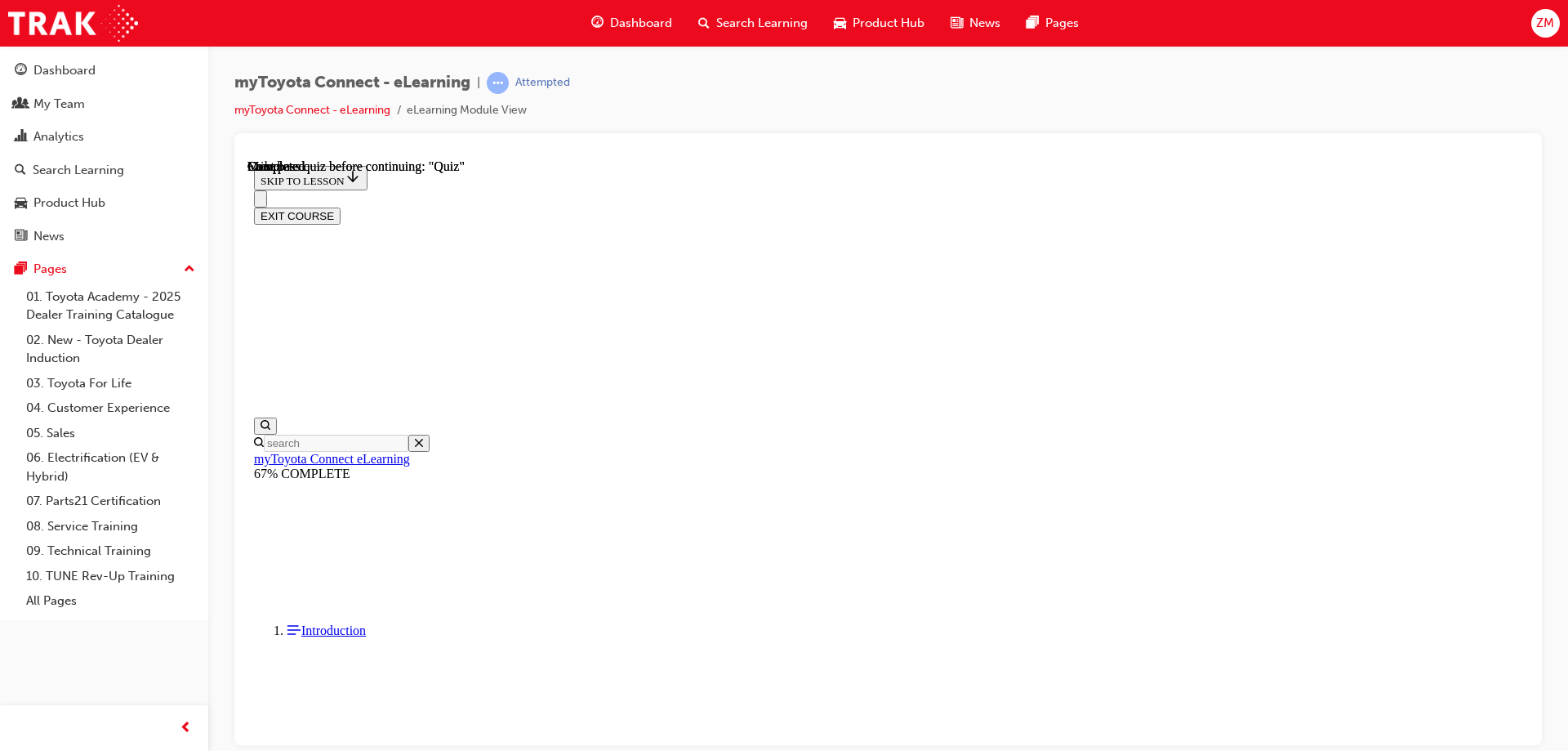
scroll to position [301, 0]
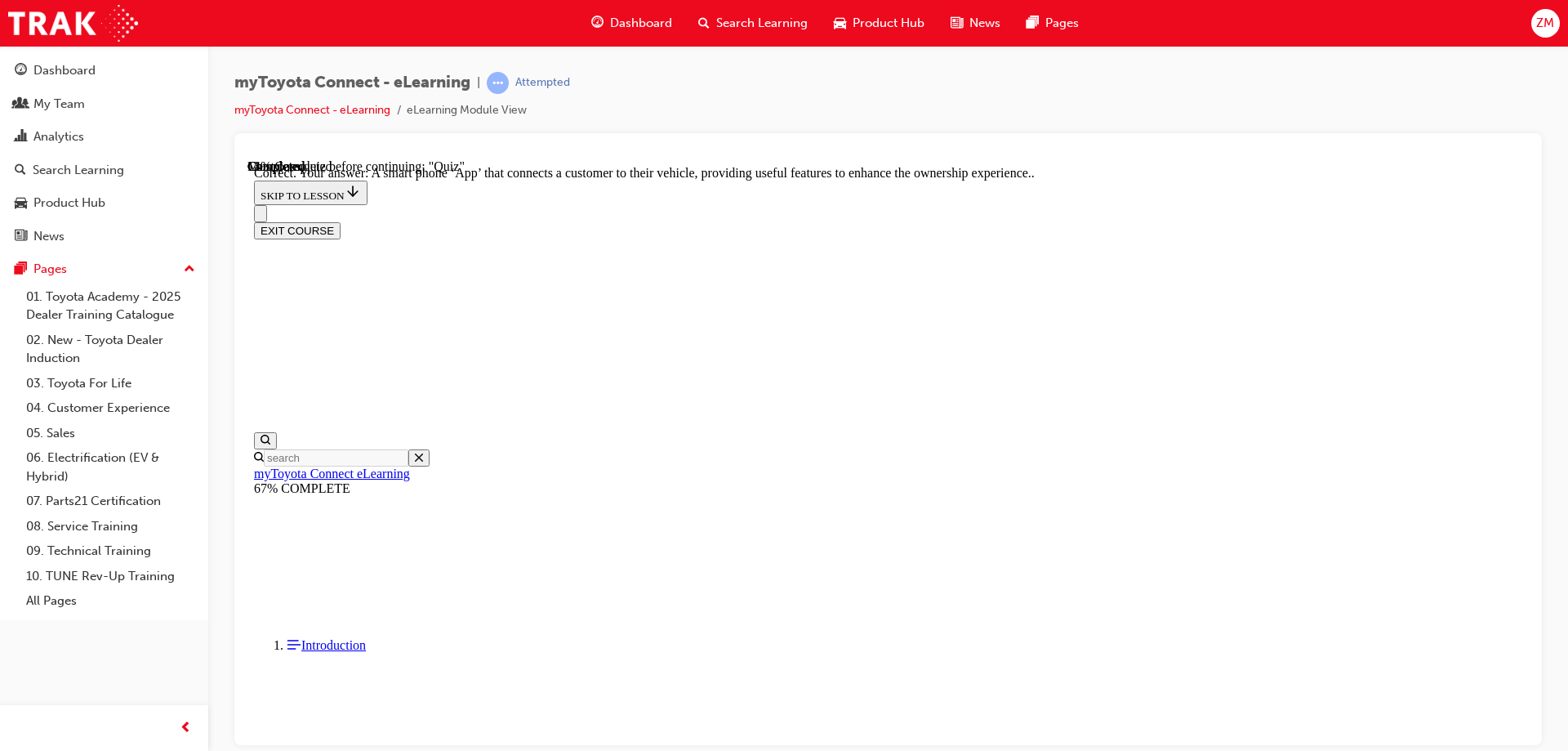
scroll to position [301, 0]
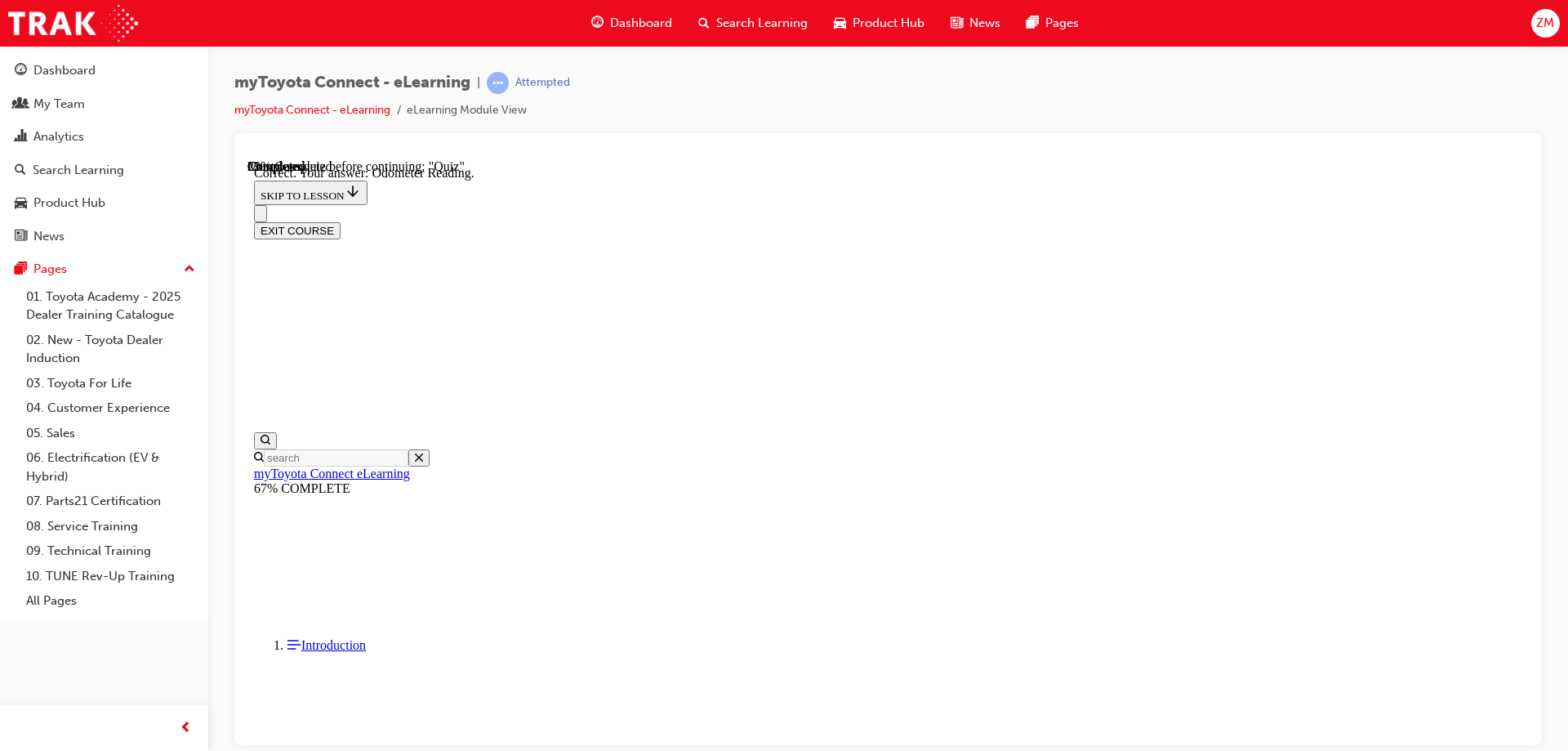
scroll to position [318, 0]
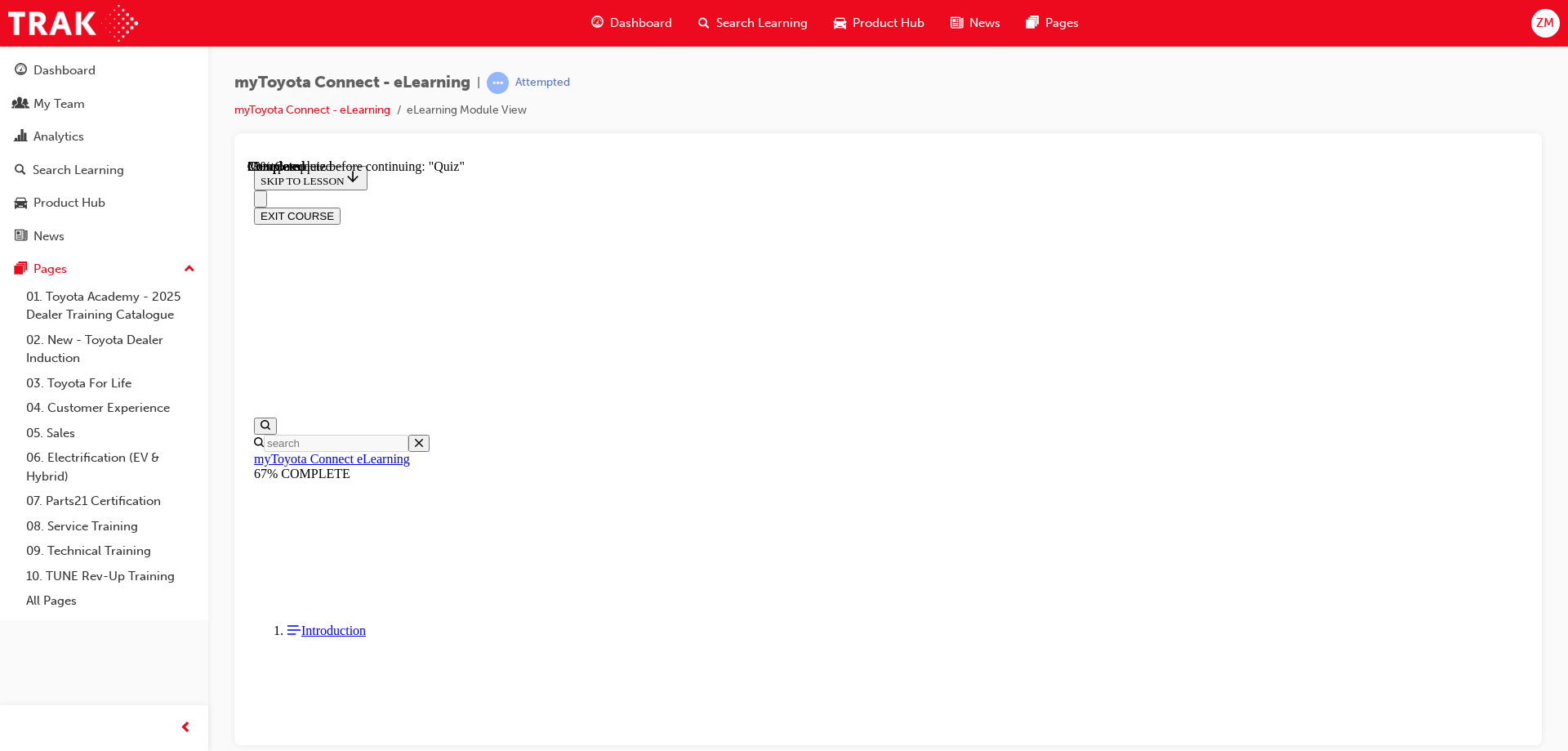
scroll to position [163, 0]
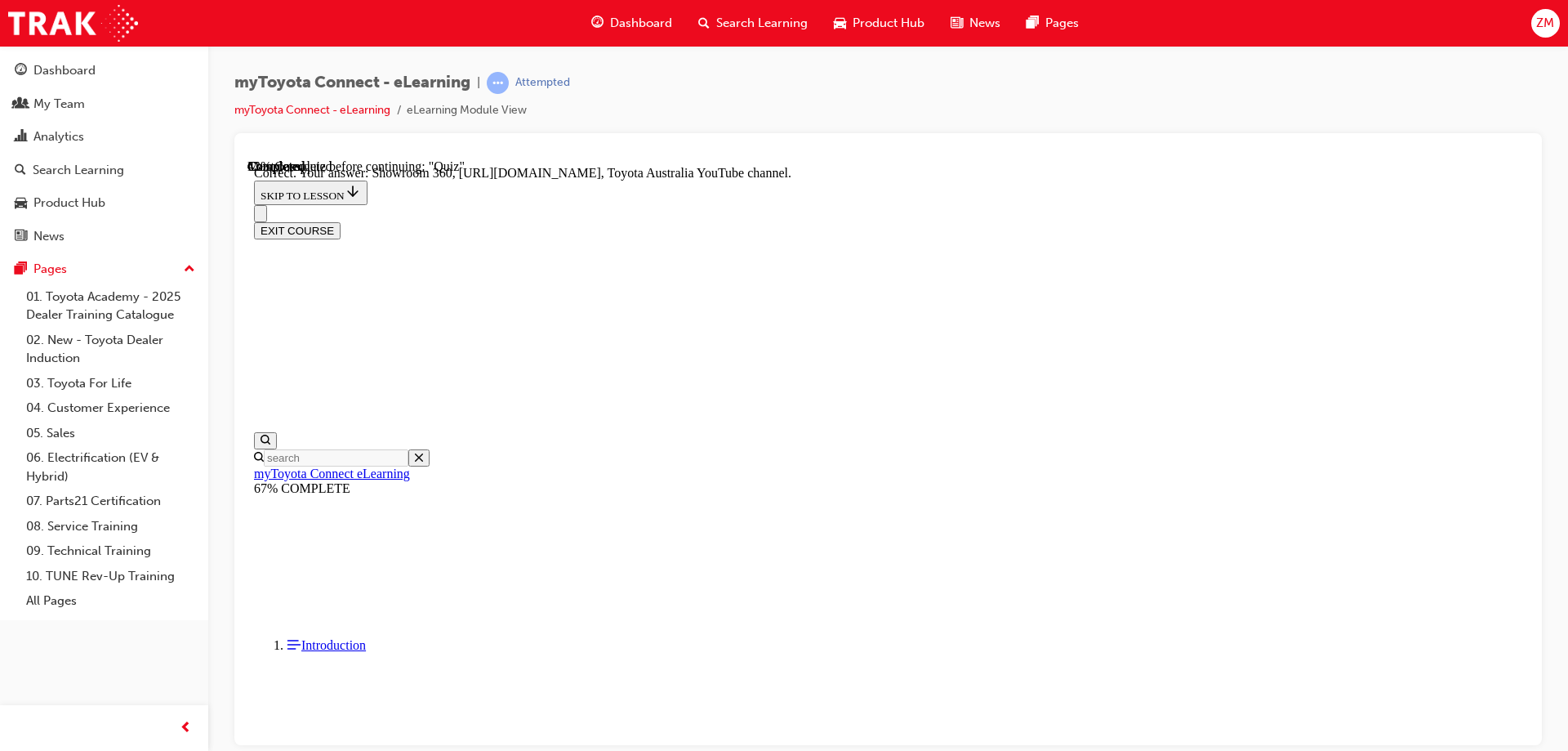
scroll to position [334, 0]
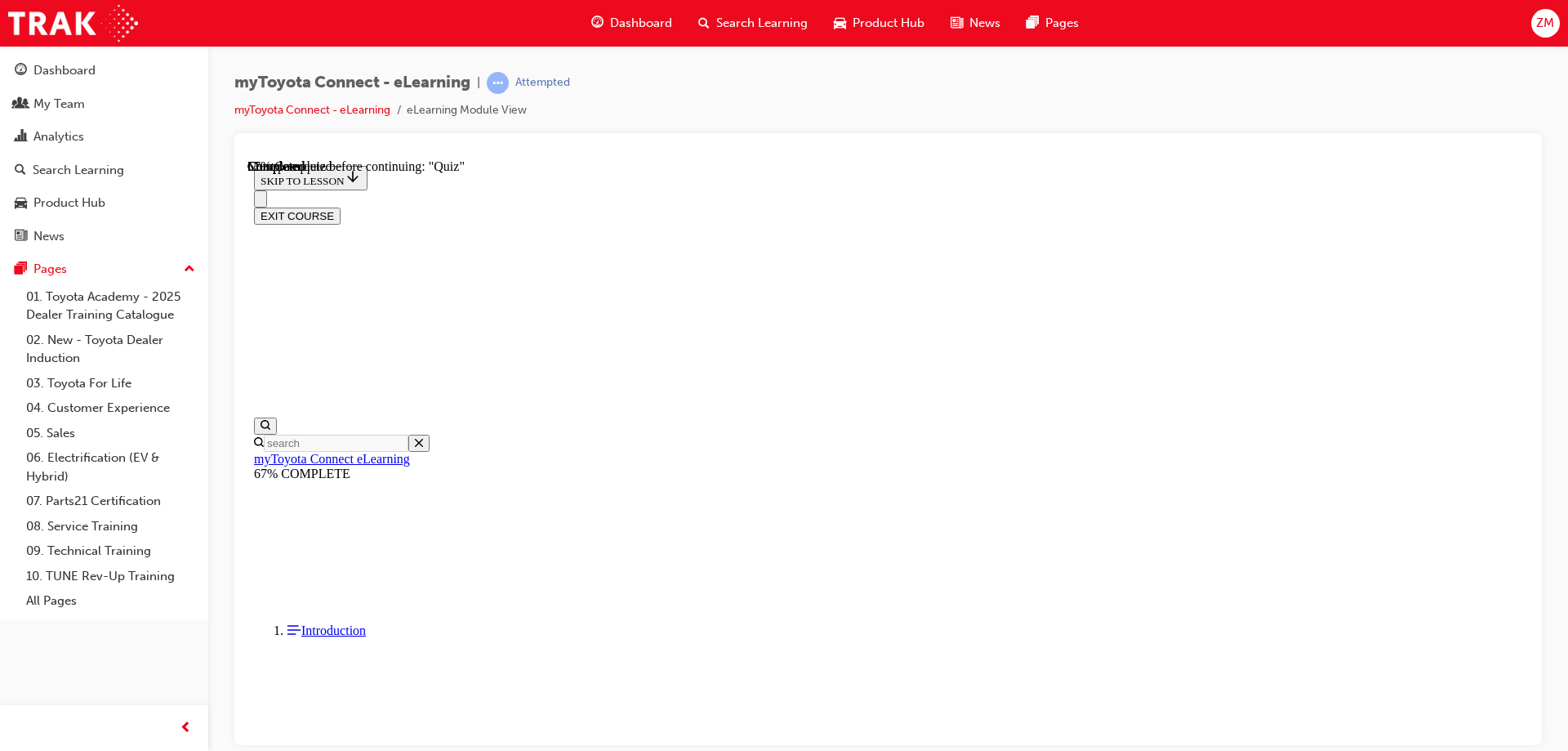
scroll to position [165, 0]
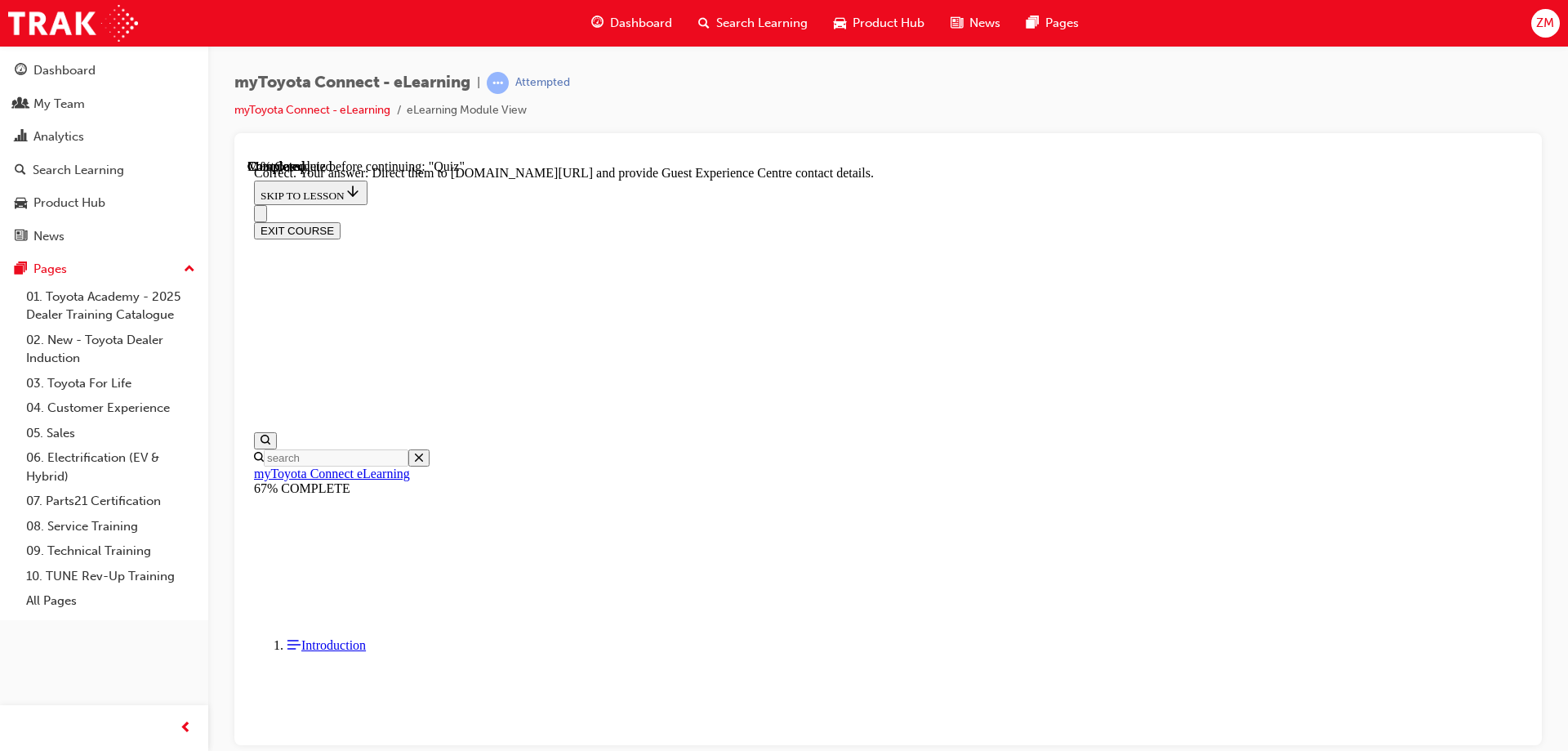
scroll to position [334, 0]
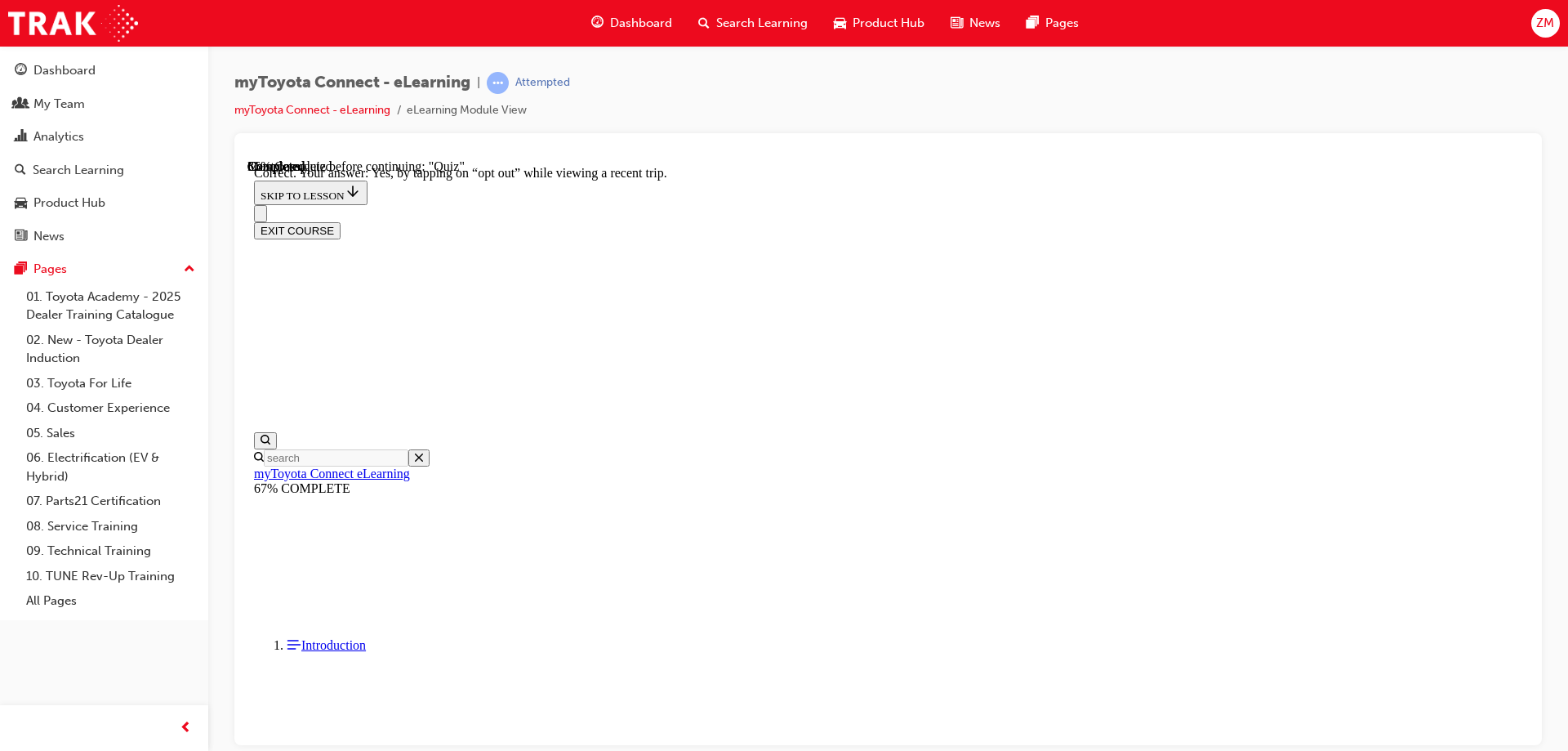
scroll to position [188, 0]
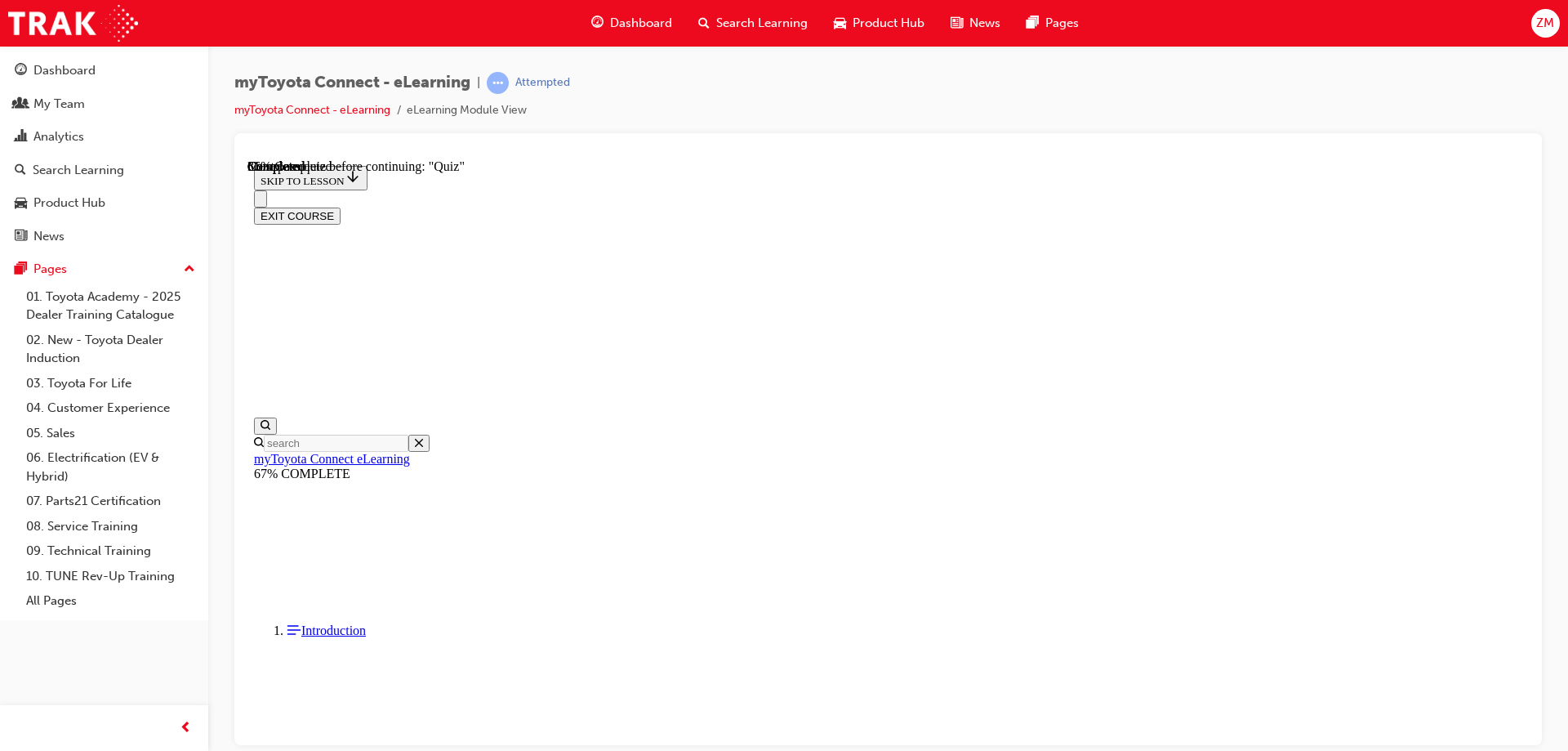
scroll to position [164, 0]
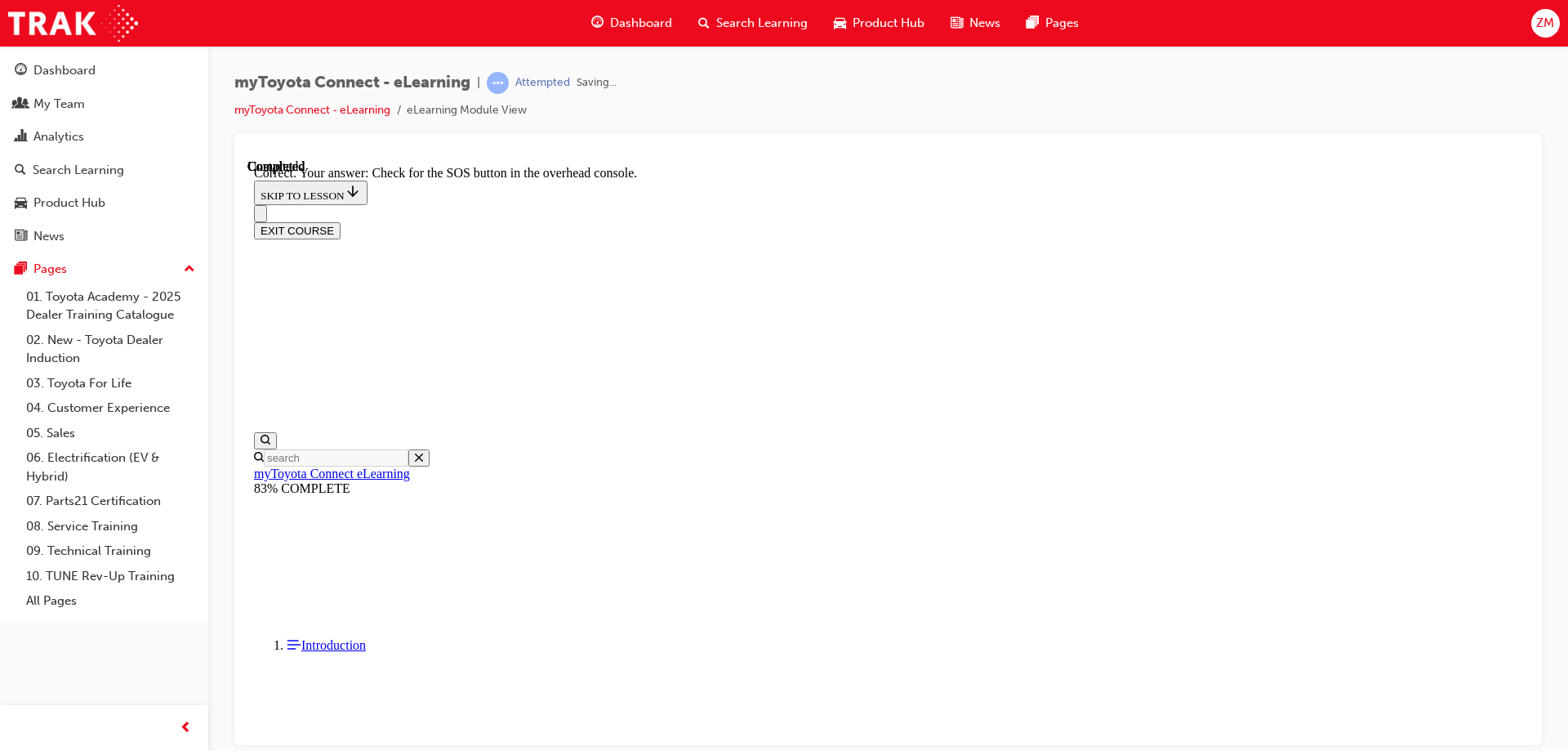
scroll to position [253, 0]
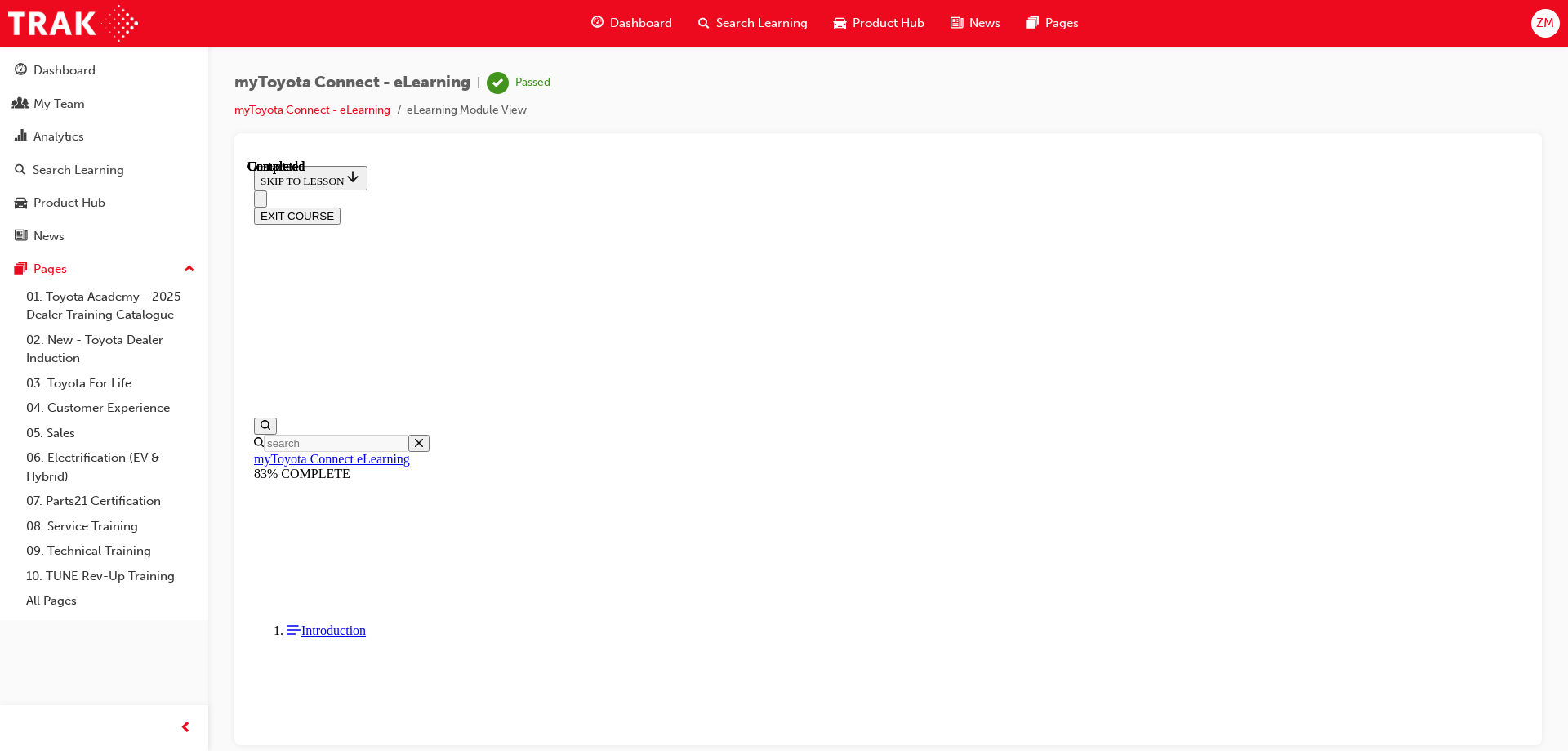
scroll to position [301, 0]
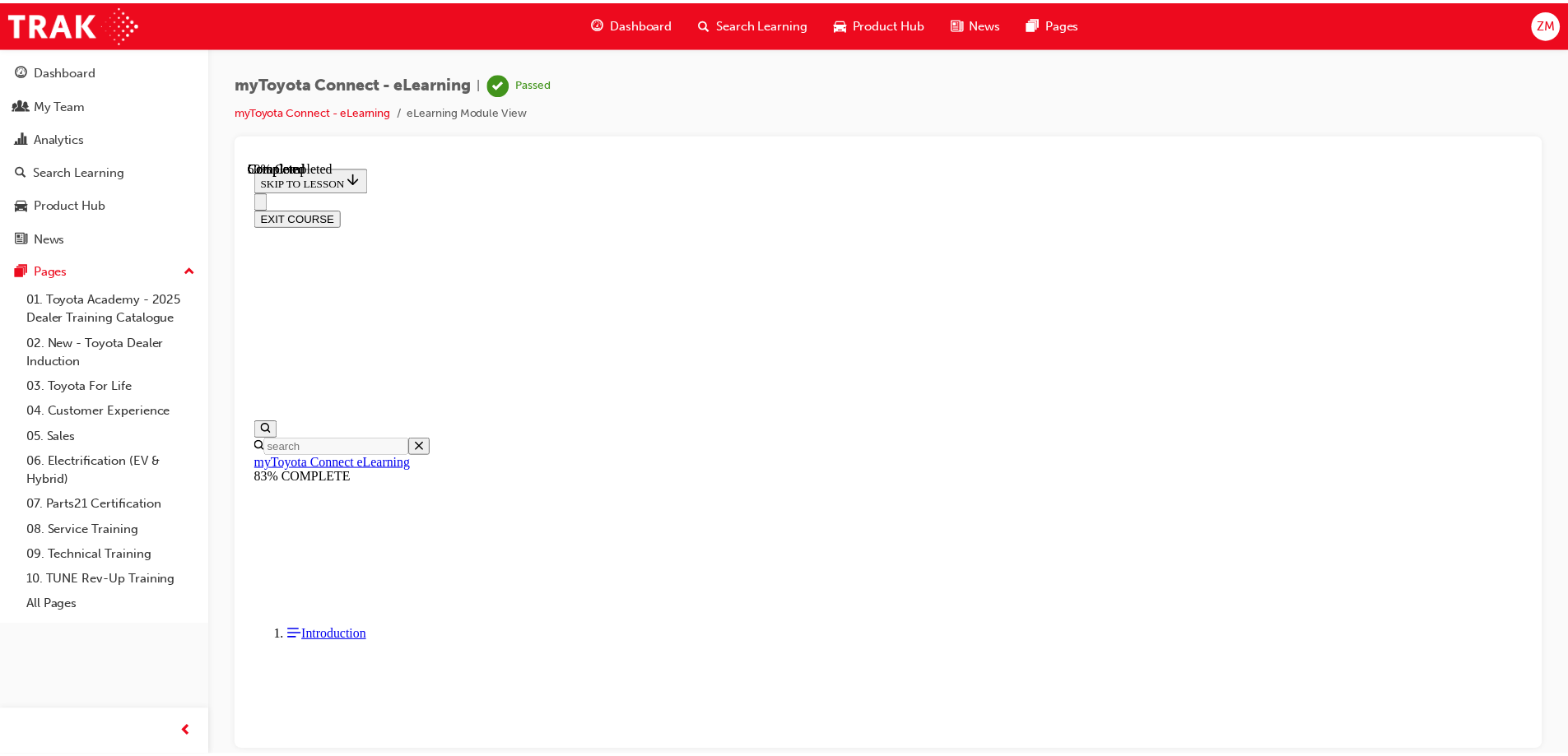
scroll to position [433, 0]
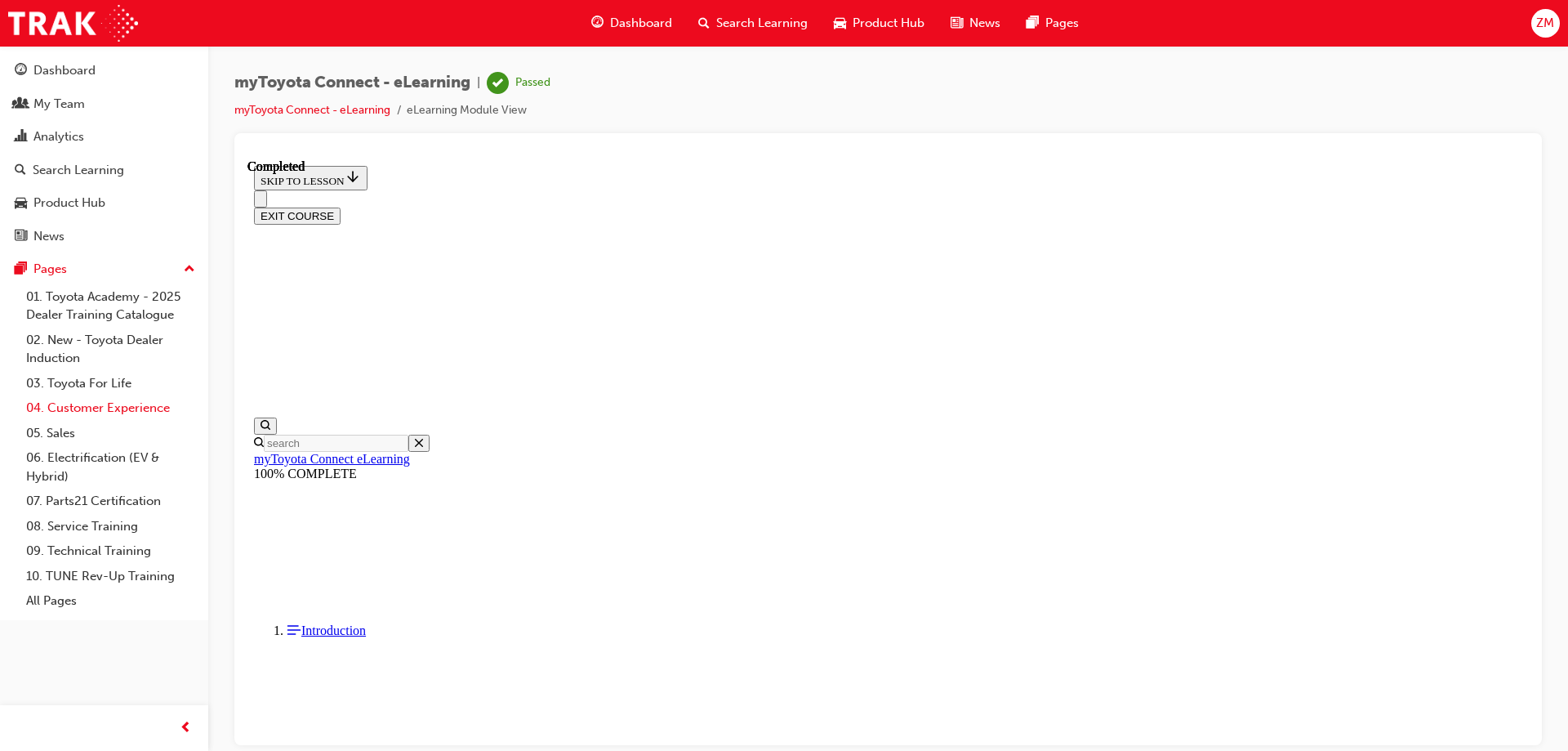
click at [89, 408] on link "04. Customer Experience" at bounding box center [110, 408] width 182 height 25
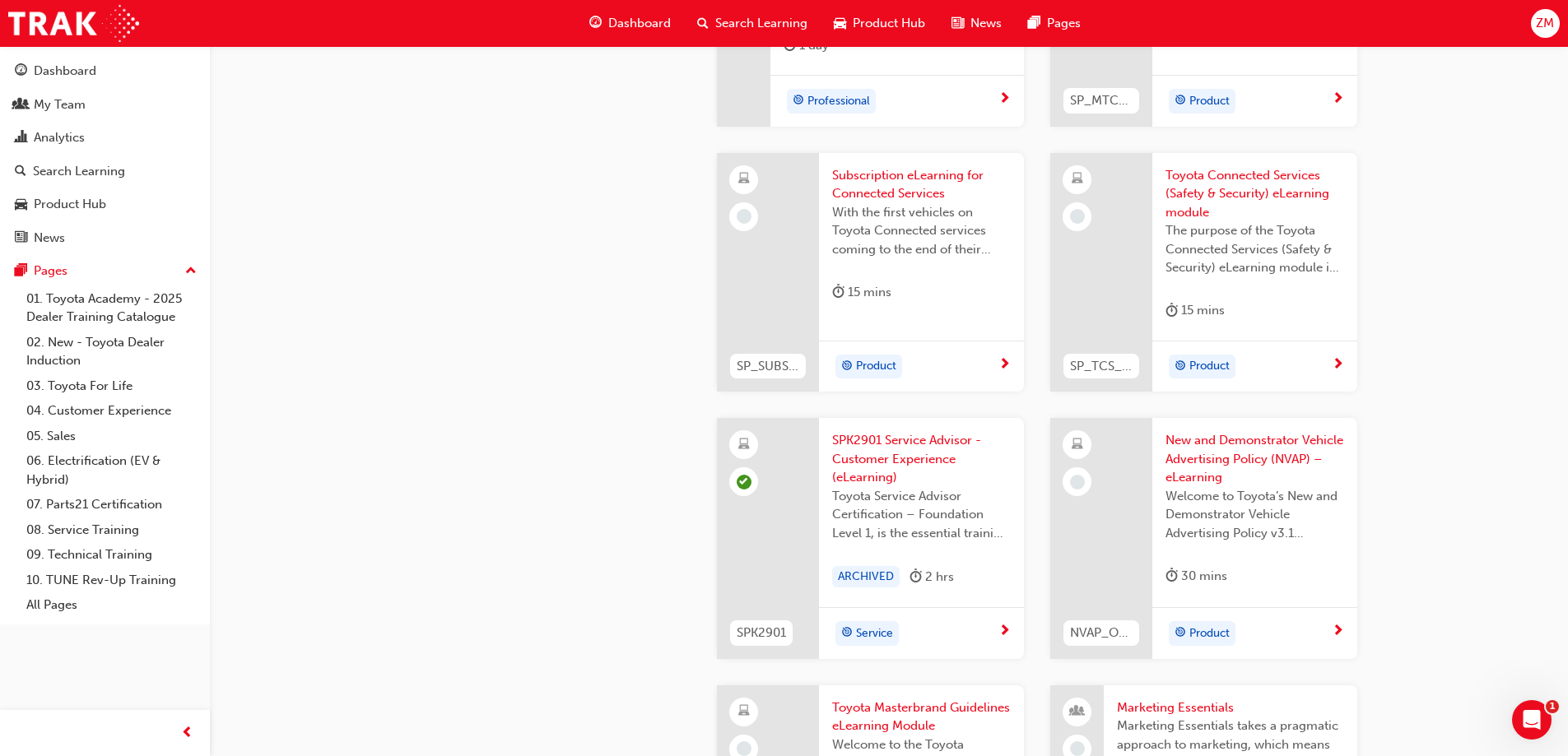
scroll to position [2550, 0]
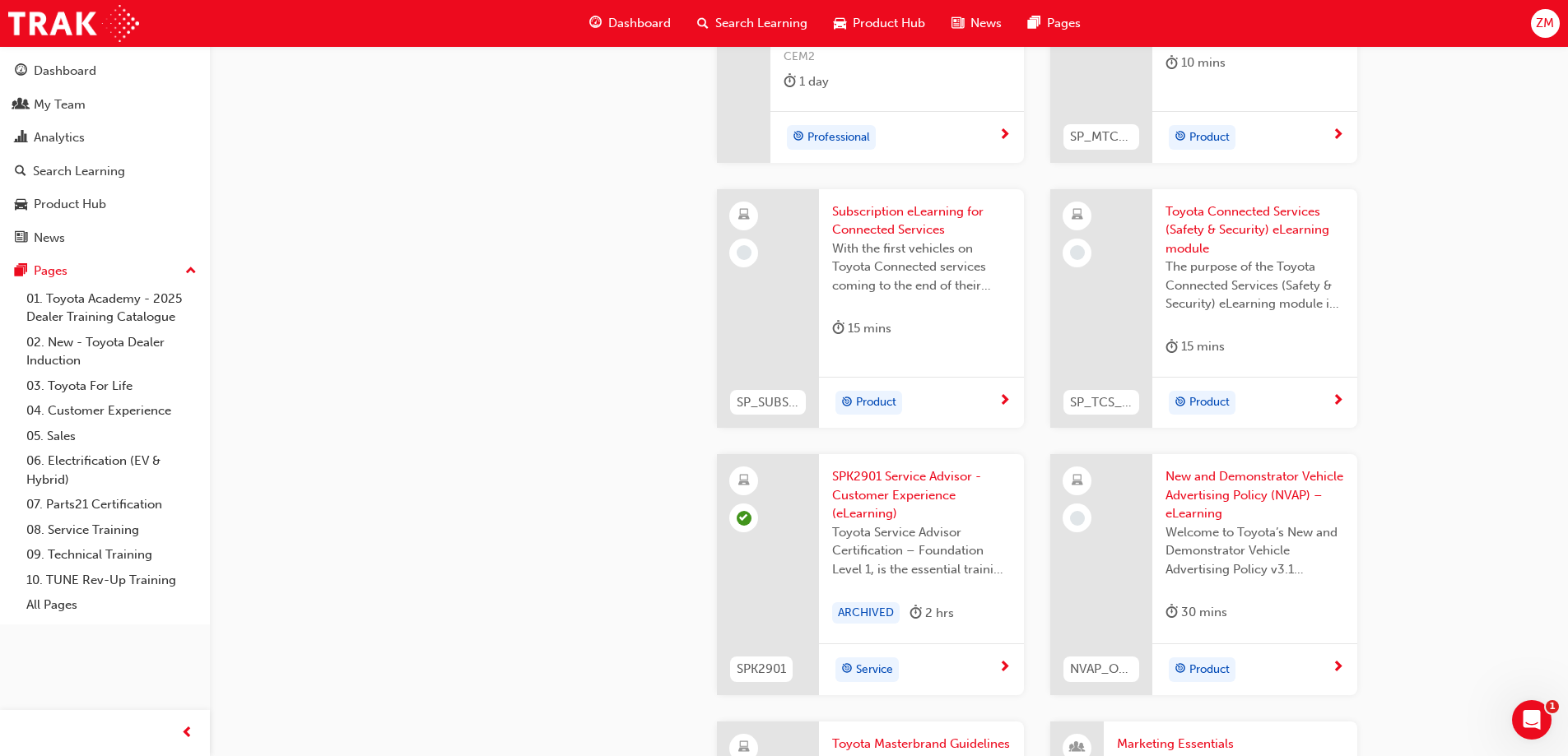
click at [907, 227] on span "Subscription eLearning for Connected Services" at bounding box center [921, 221] width 179 height 37
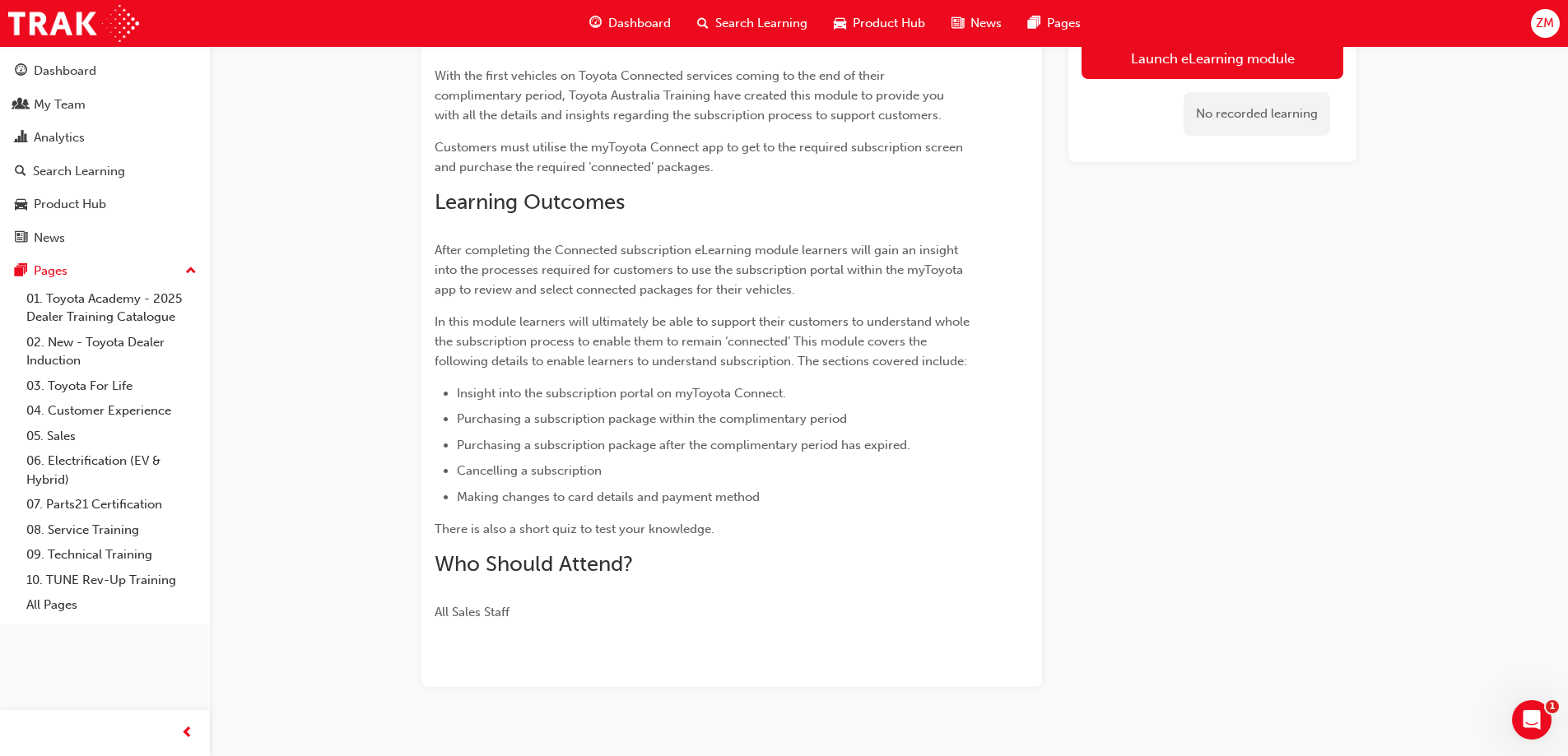
scroll to position [246, 0]
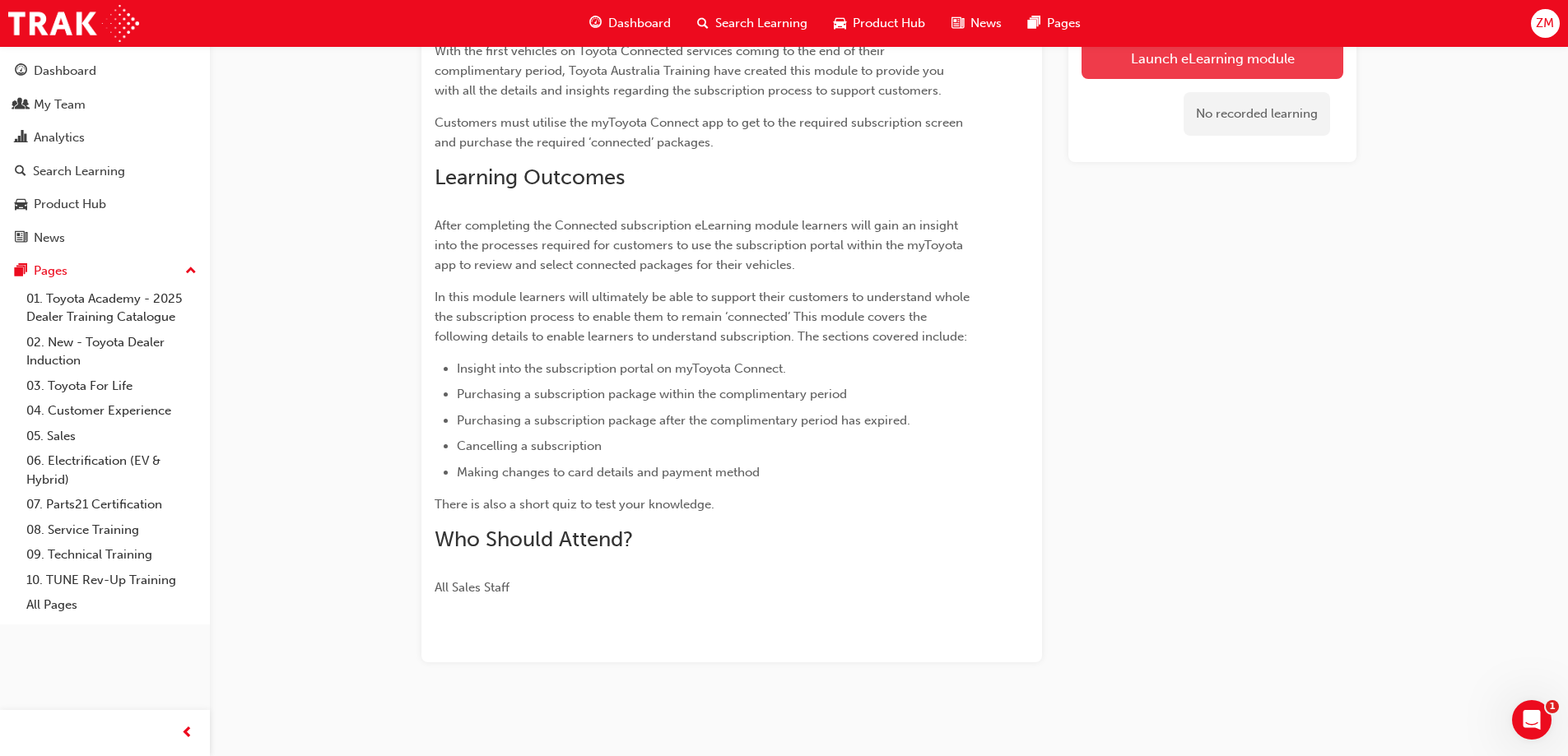
click at [1201, 63] on link "Launch eLearning module" at bounding box center [1212, 58] width 261 height 41
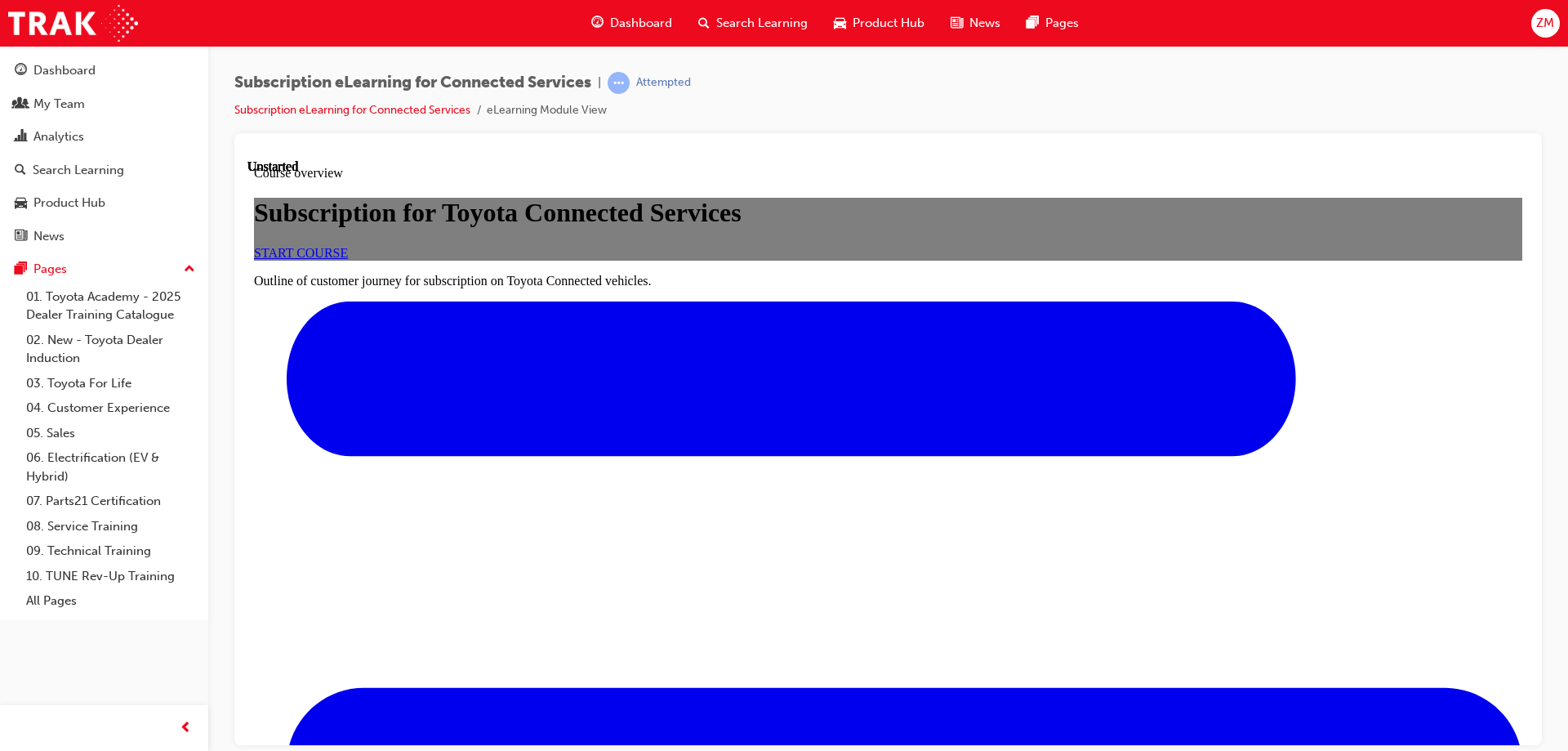
click at [892, 260] on div "START COURSE" at bounding box center [889, 253] width 1268 height 15
click at [348, 259] on link "START COURSE" at bounding box center [301, 252] width 94 height 14
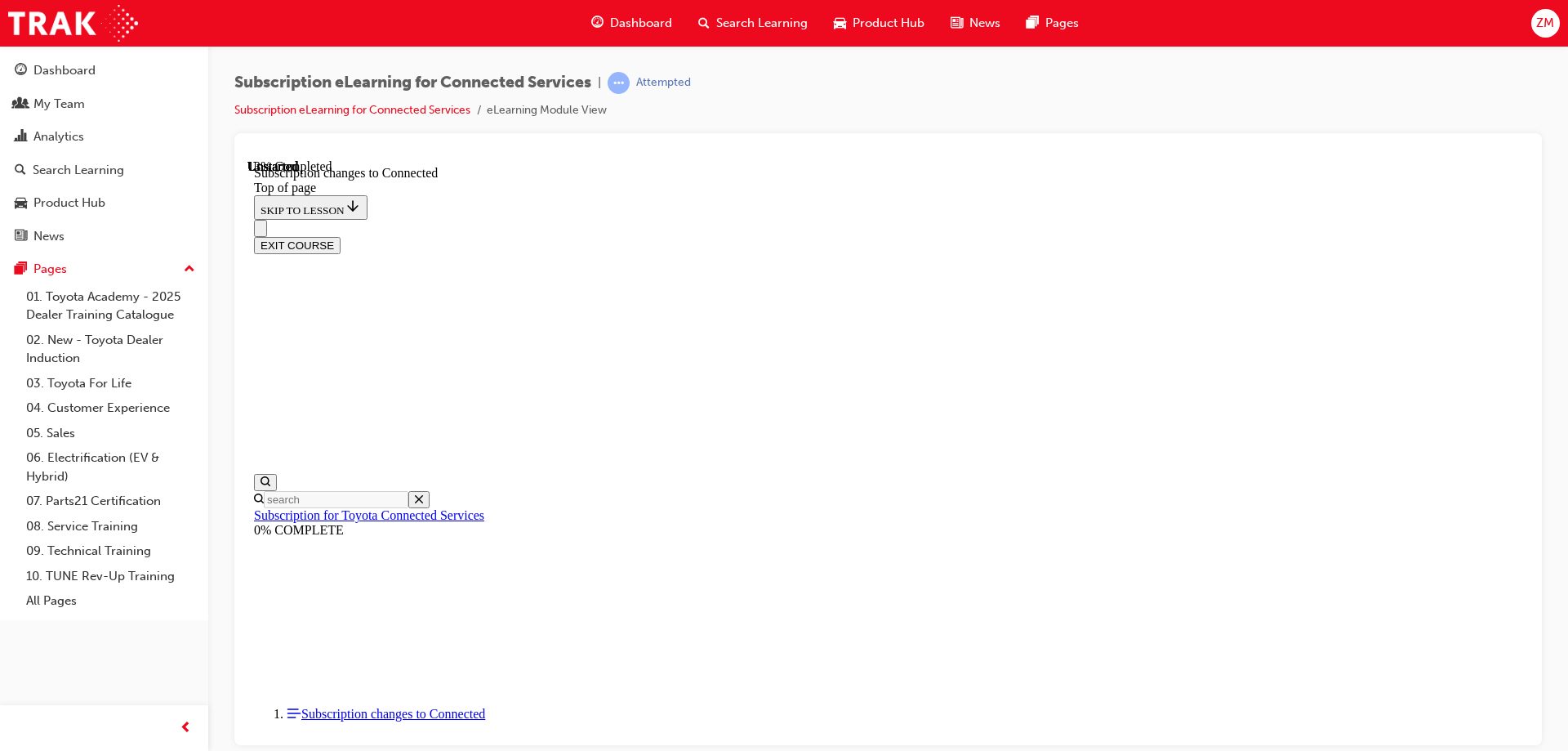
scroll to position [886, 0]
drag, startPoint x: 638, startPoint y: 402, endPoint x: 855, endPoint y: 570, distance: 274.4
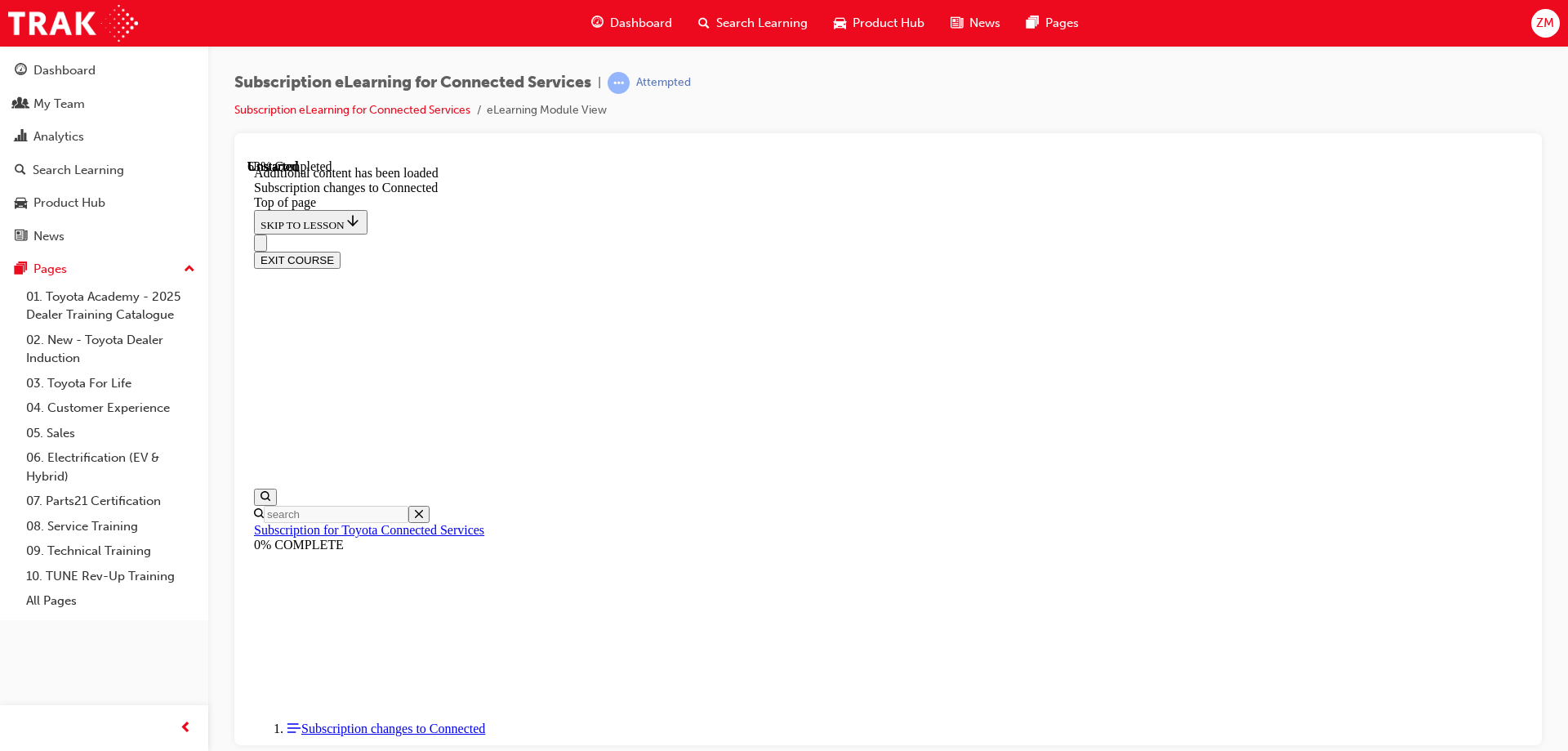
drag, startPoint x: 716, startPoint y: 339, endPoint x: 798, endPoint y: 619, distance: 291.8
drag, startPoint x: 694, startPoint y: 337, endPoint x: 866, endPoint y: 585, distance: 301.8
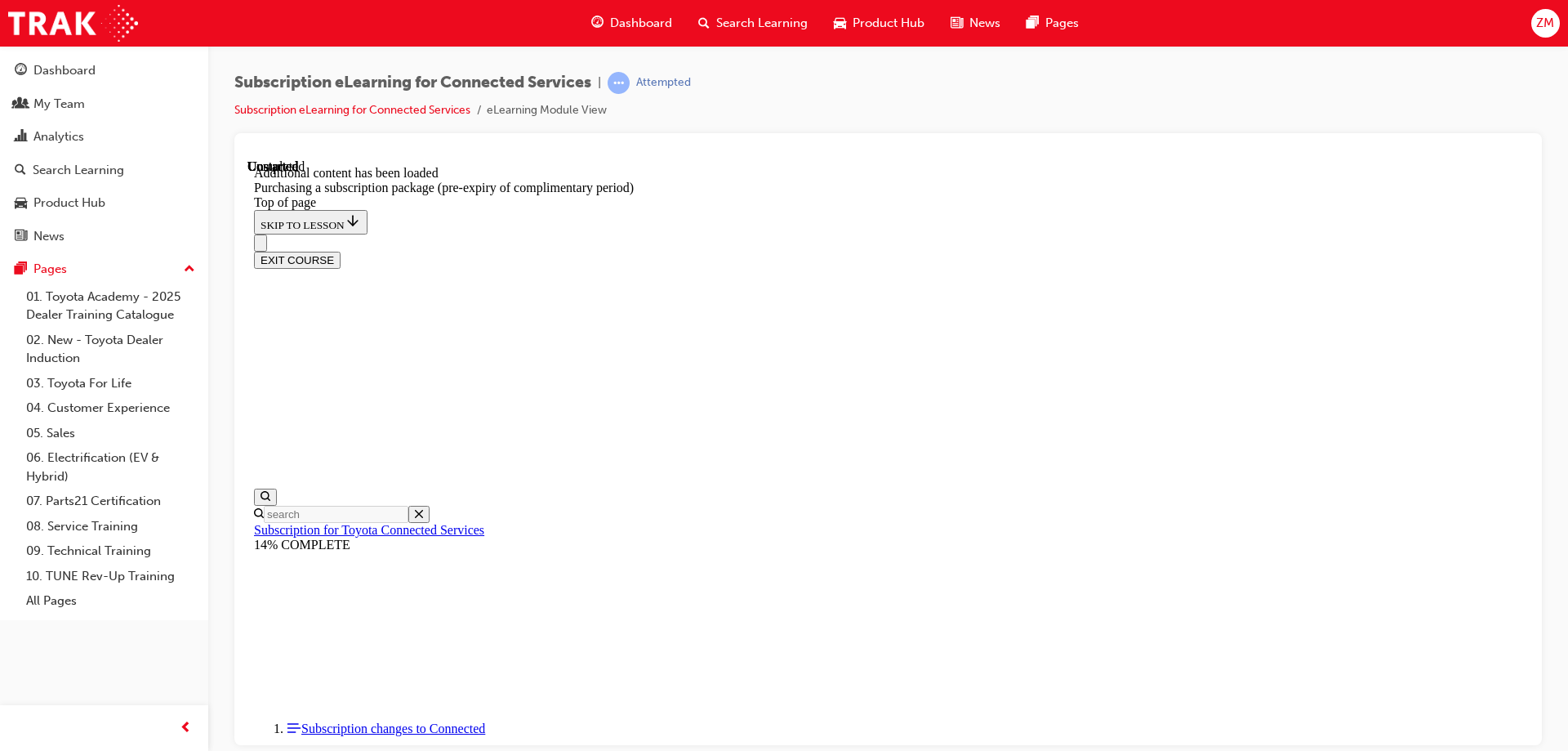
scroll to position [2348, 0]
drag, startPoint x: 647, startPoint y: 568, endPoint x: 807, endPoint y: 739, distance: 234.2
drag, startPoint x: 976, startPoint y: 626, endPoint x: 876, endPoint y: 565, distance: 117.1
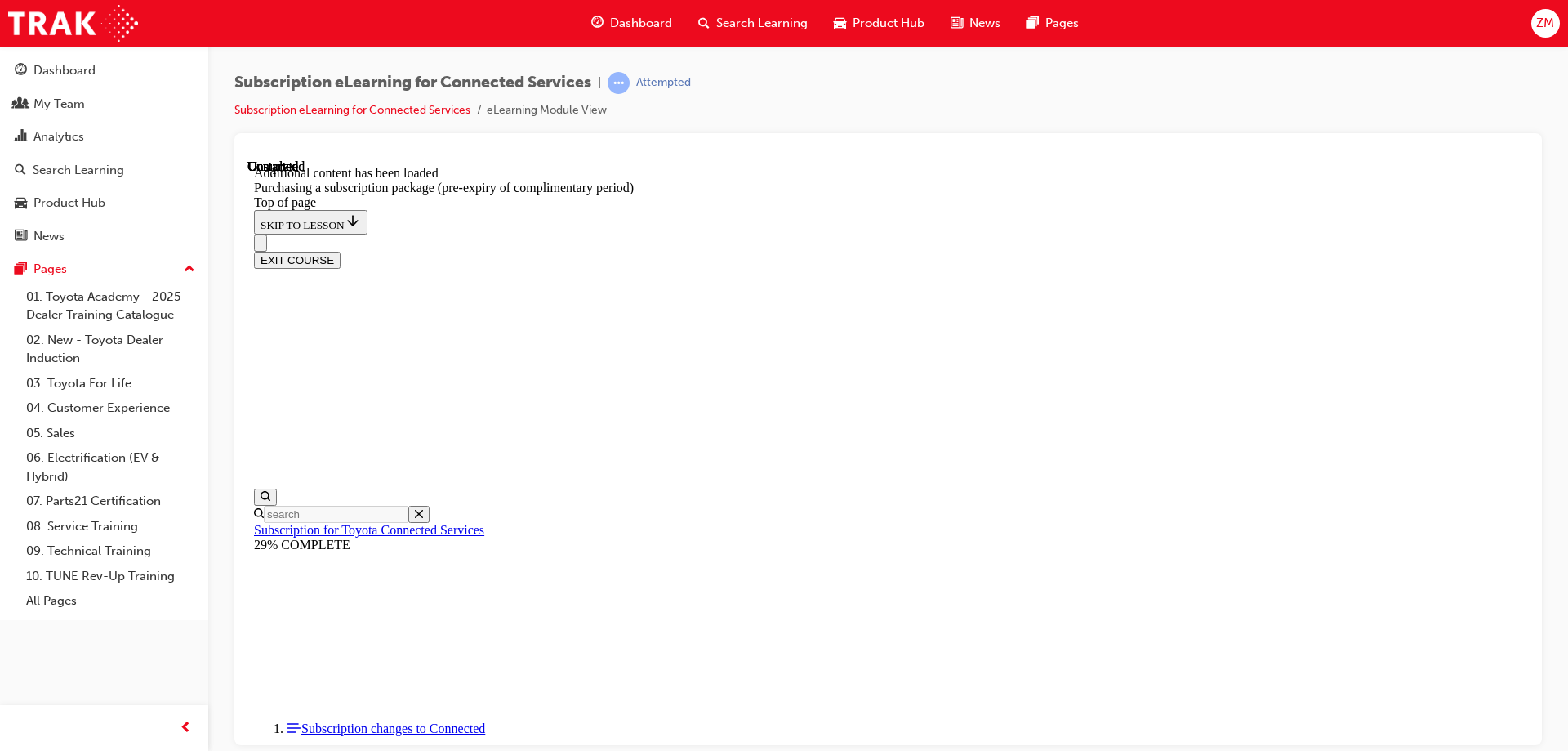
drag, startPoint x: 652, startPoint y: 505, endPoint x: 877, endPoint y: 649, distance: 267.1
drag, startPoint x: 643, startPoint y: 347, endPoint x: 735, endPoint y: 692, distance: 357.1
drag, startPoint x: 853, startPoint y: 593, endPoint x: 848, endPoint y: 605, distance: 13.0
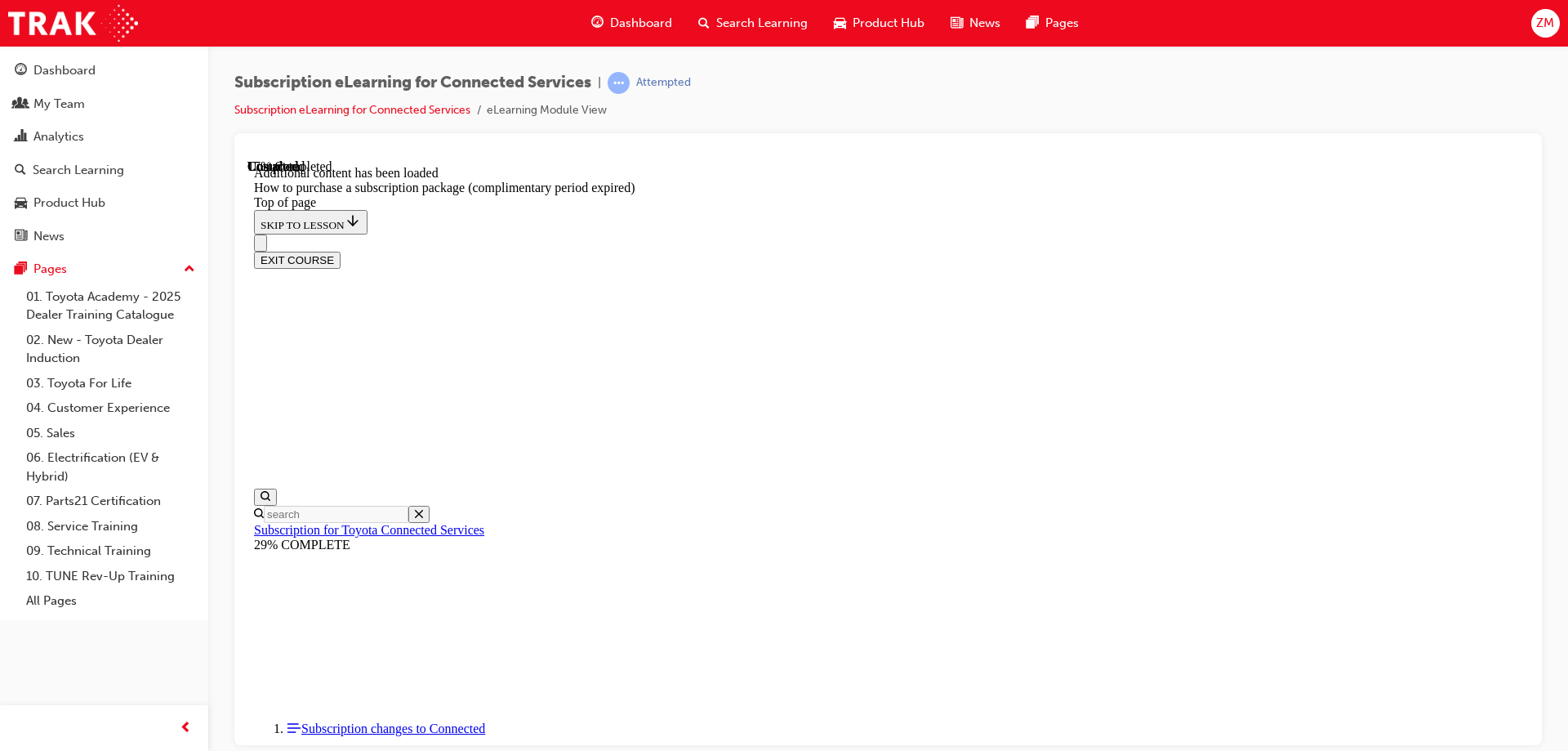
drag, startPoint x: 636, startPoint y: 548, endPoint x: 925, endPoint y: 909, distance: 462.4
drag, startPoint x: 612, startPoint y: 545, endPoint x: 773, endPoint y: 716, distance: 234.9
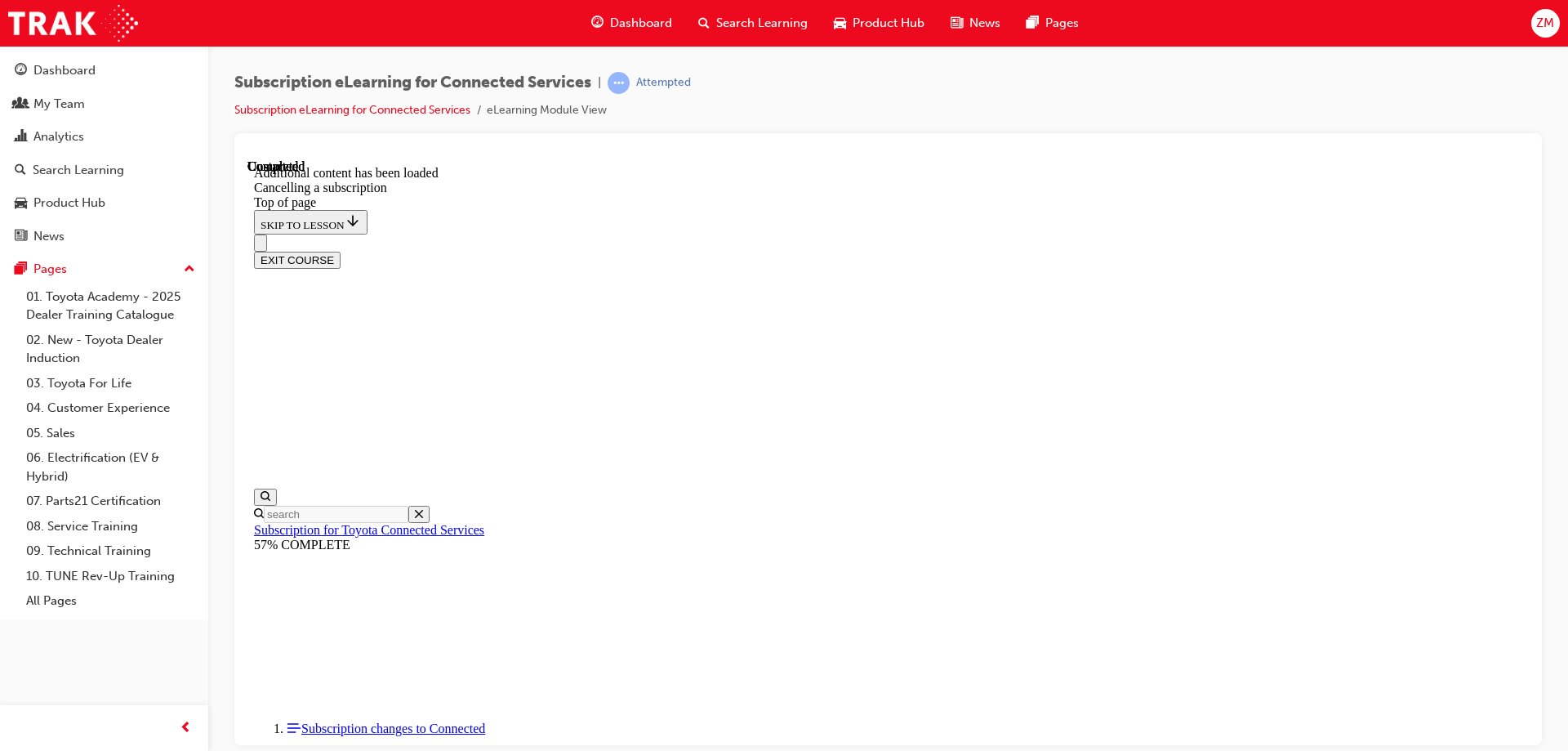
scroll to position [1507, 0]
drag, startPoint x: 595, startPoint y: 619, endPoint x: 668, endPoint y: 732, distance: 134.5
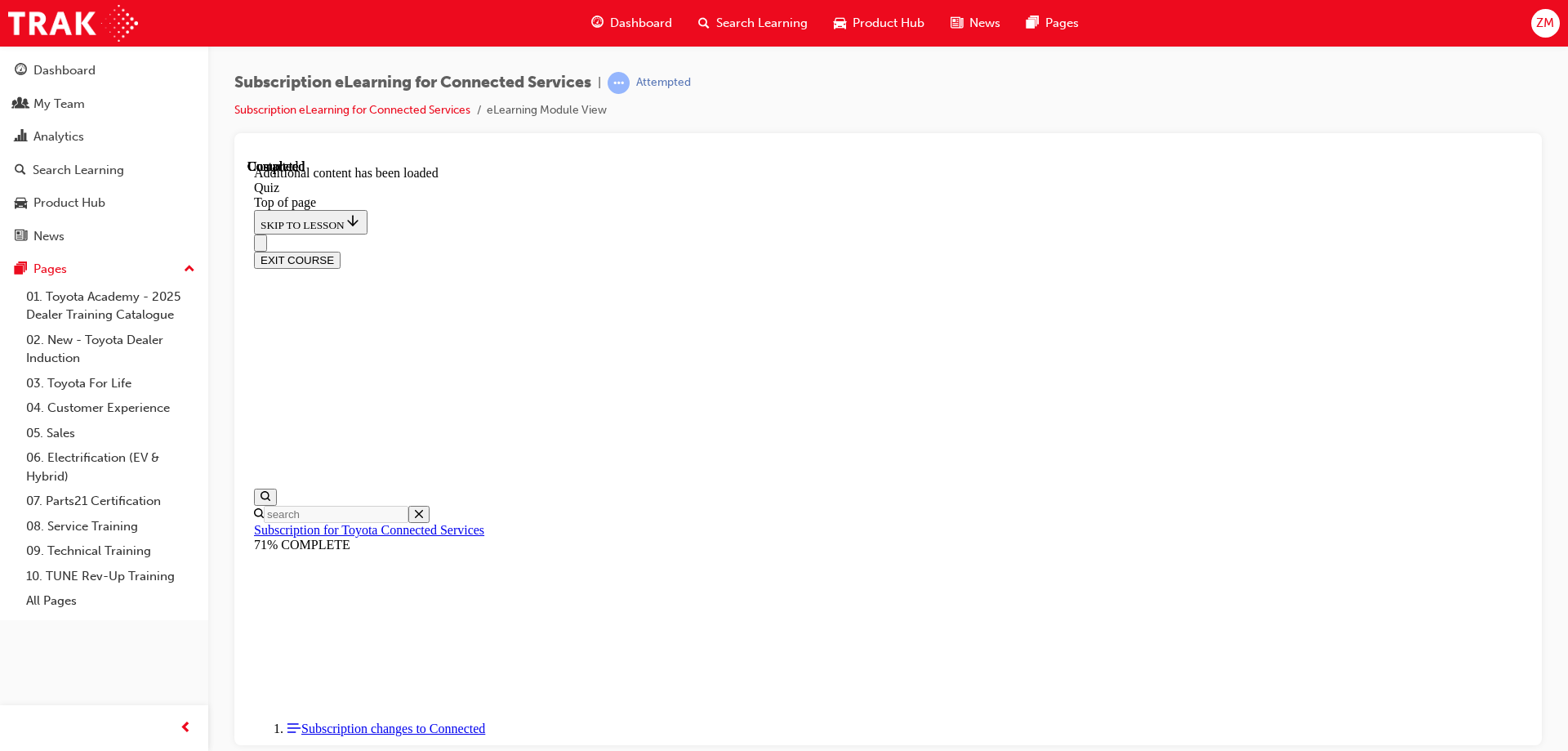
scroll to position [51, 0]
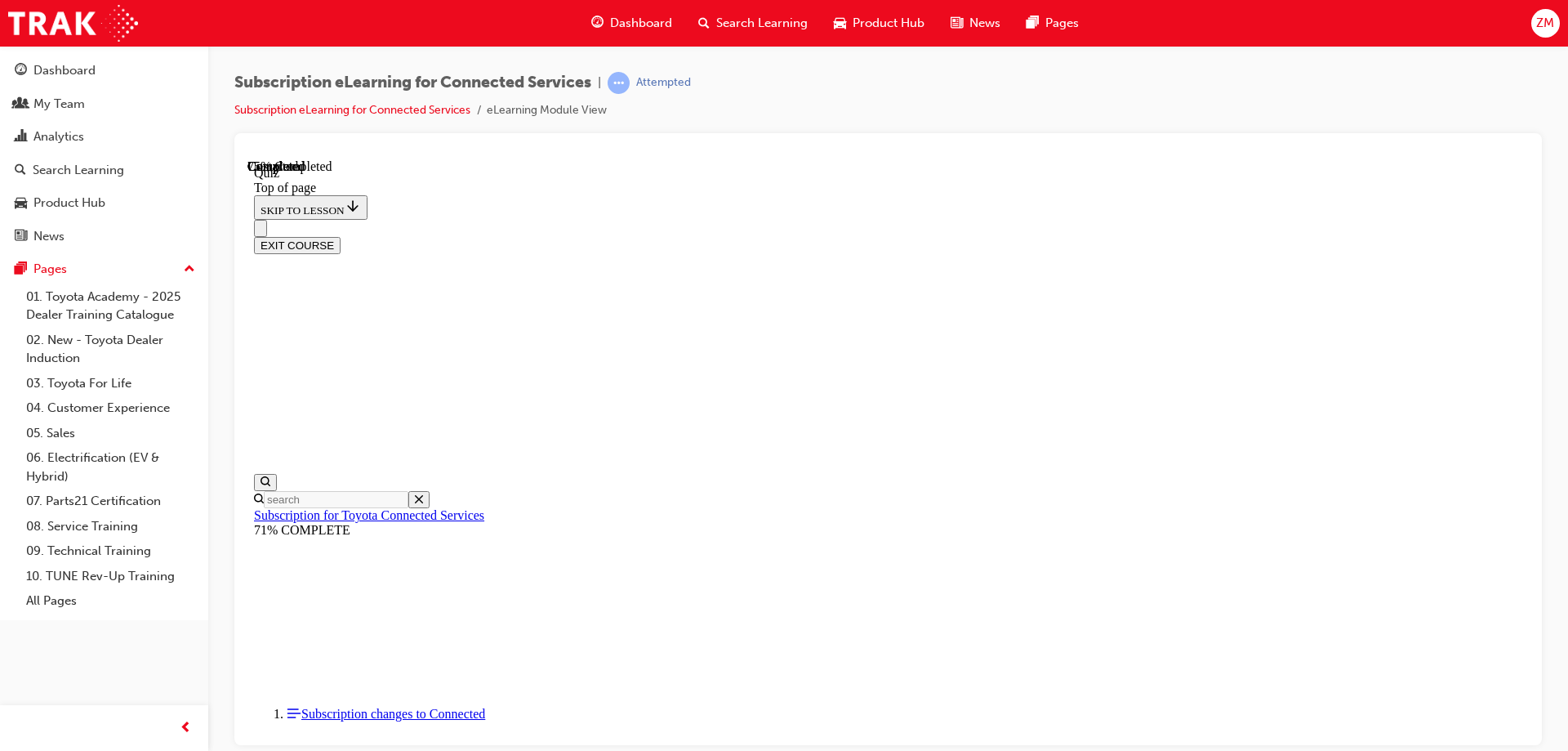
scroll to position [77, 0]
drag, startPoint x: 749, startPoint y: 578, endPoint x: 755, endPoint y: 570, distance: 10.0
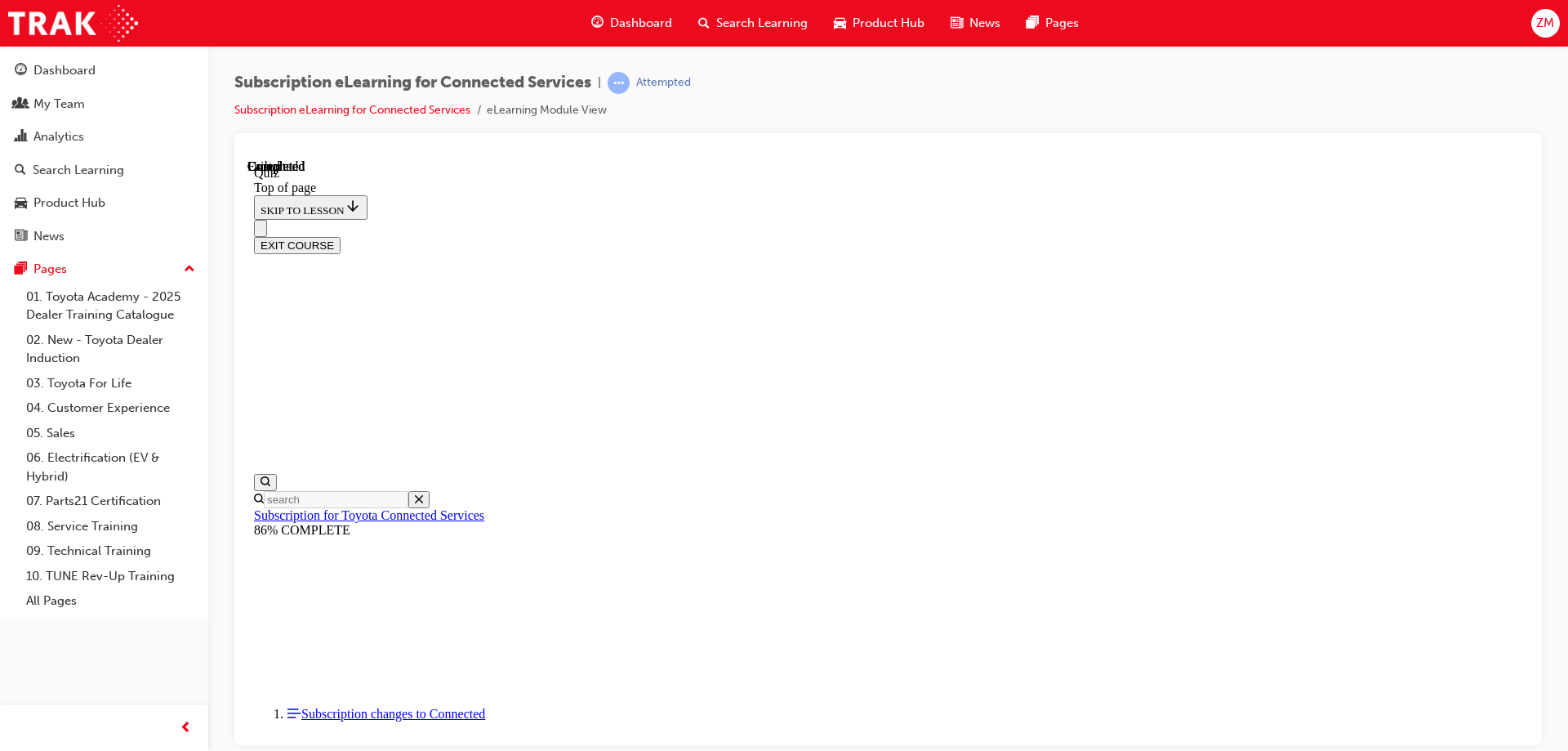
scroll to position [301, 0]
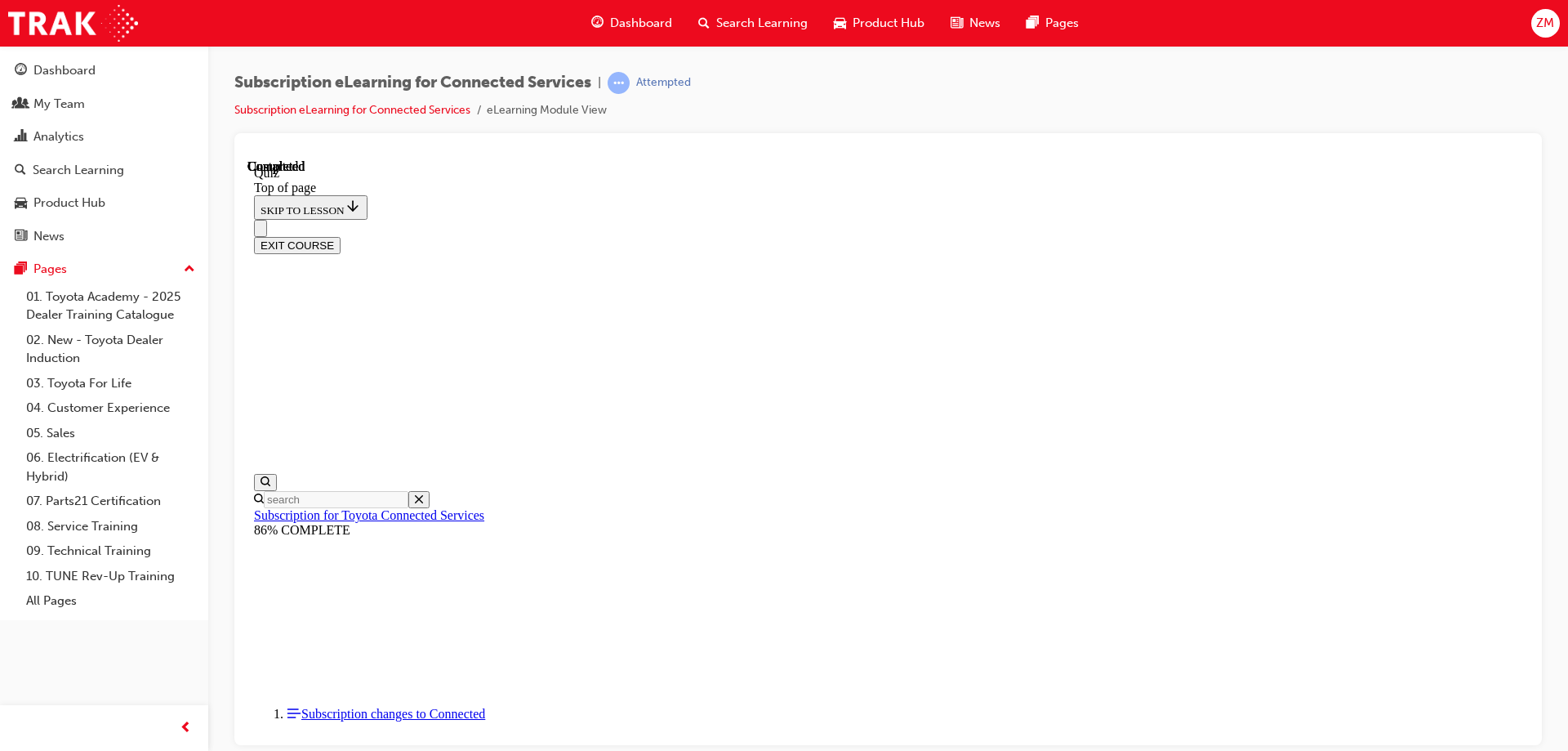
scroll to position [52, 0]
drag, startPoint x: 765, startPoint y: 572, endPoint x: 788, endPoint y: 576, distance: 23.3
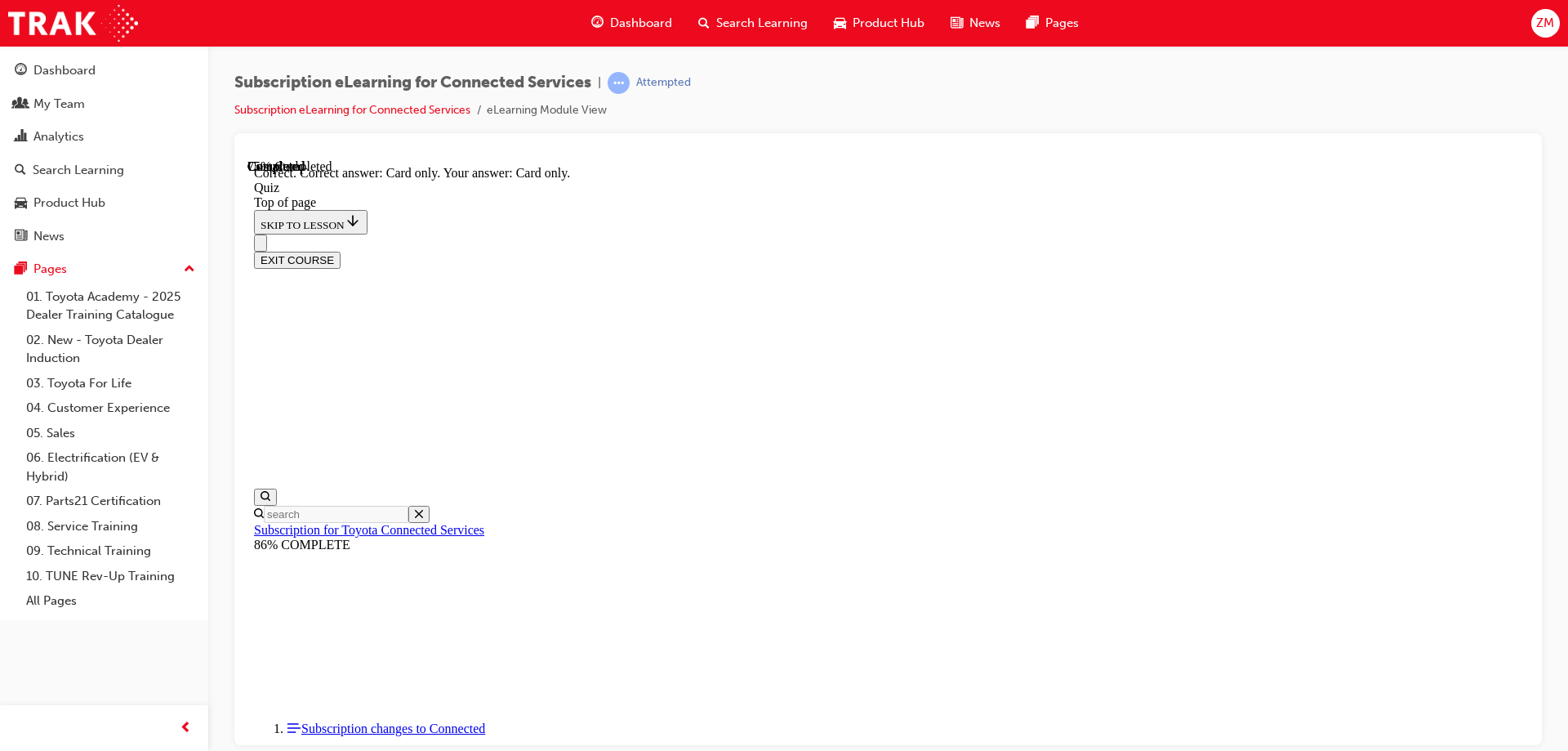
scroll to position [210, 0]
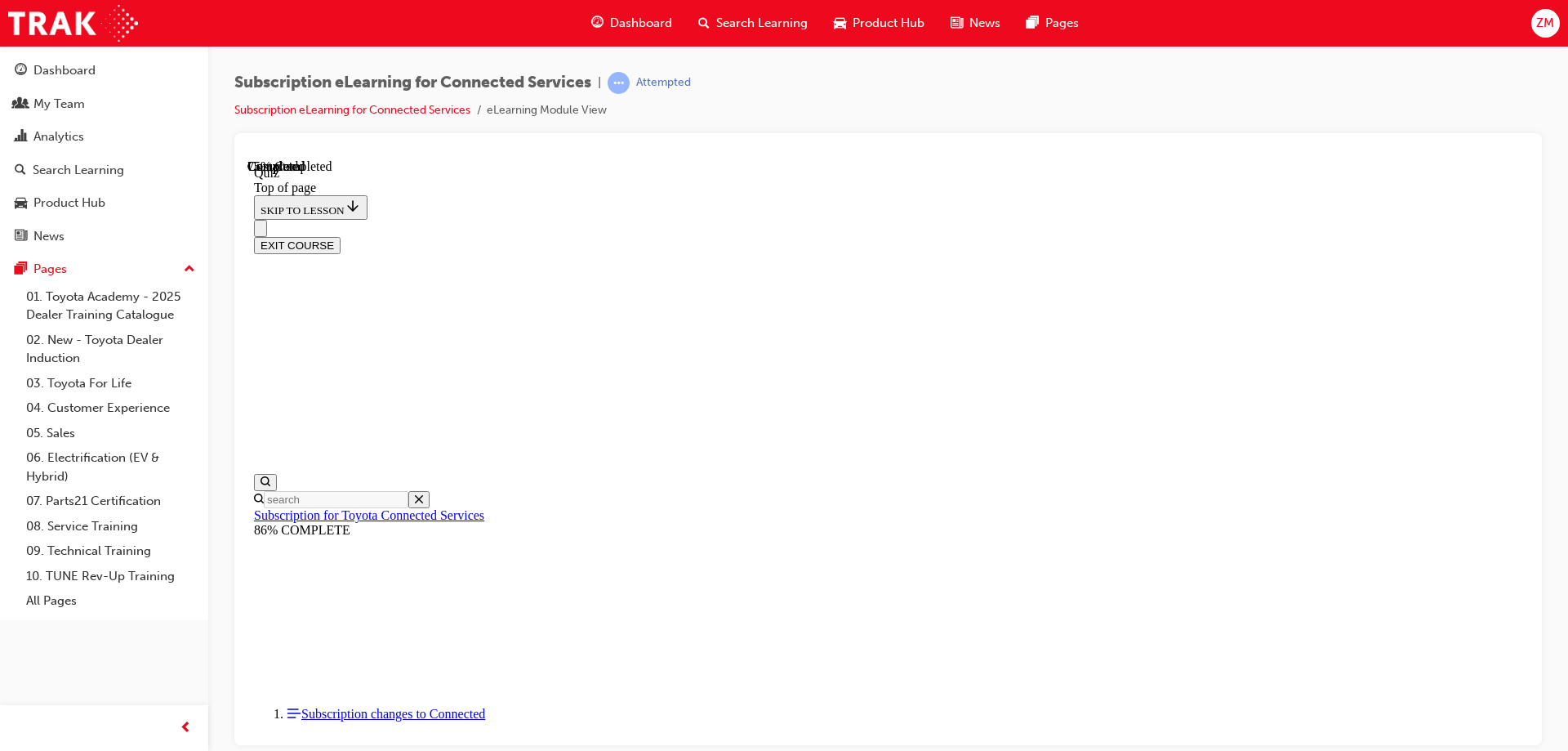
scroll to position [50, 0]
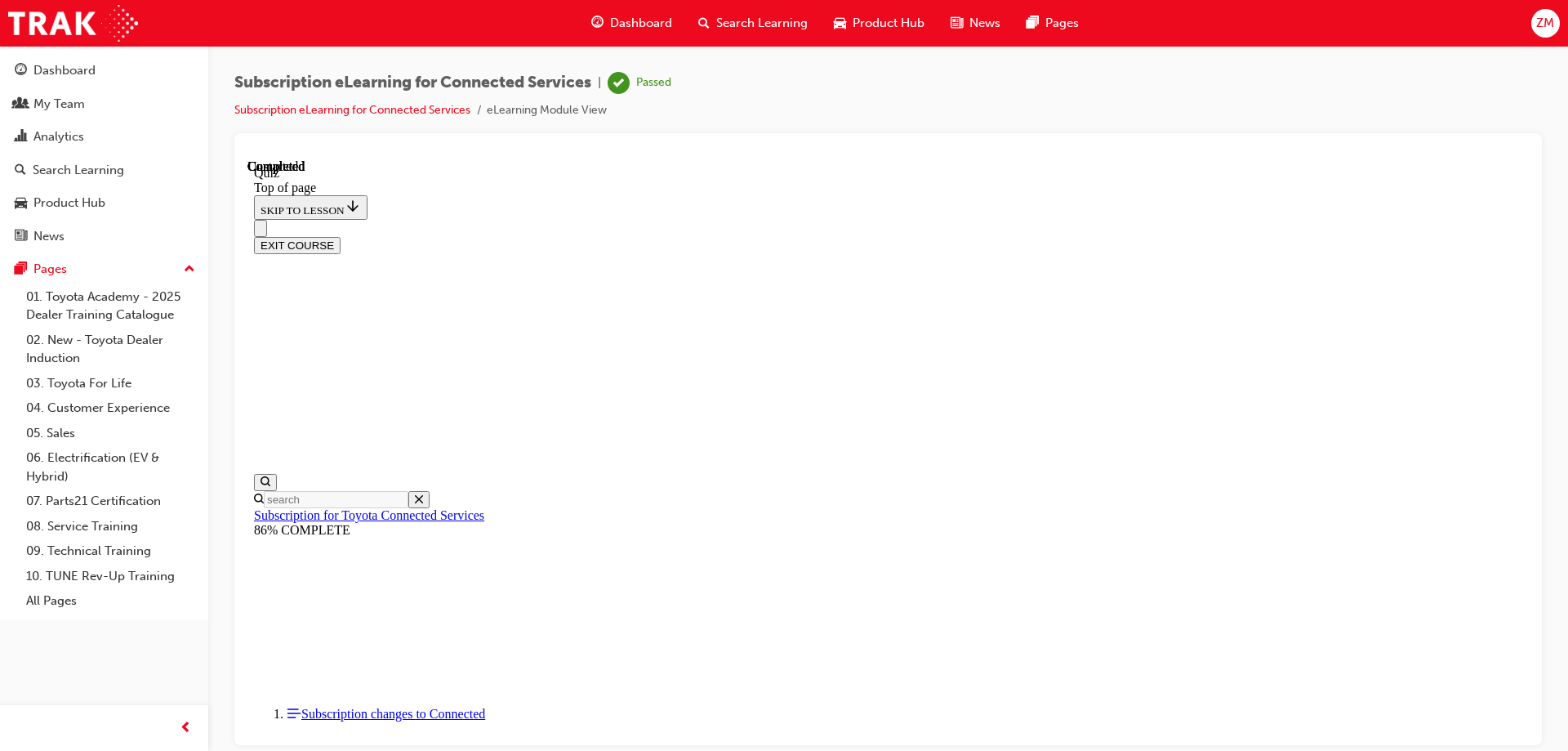
scroll to position [285, 0]
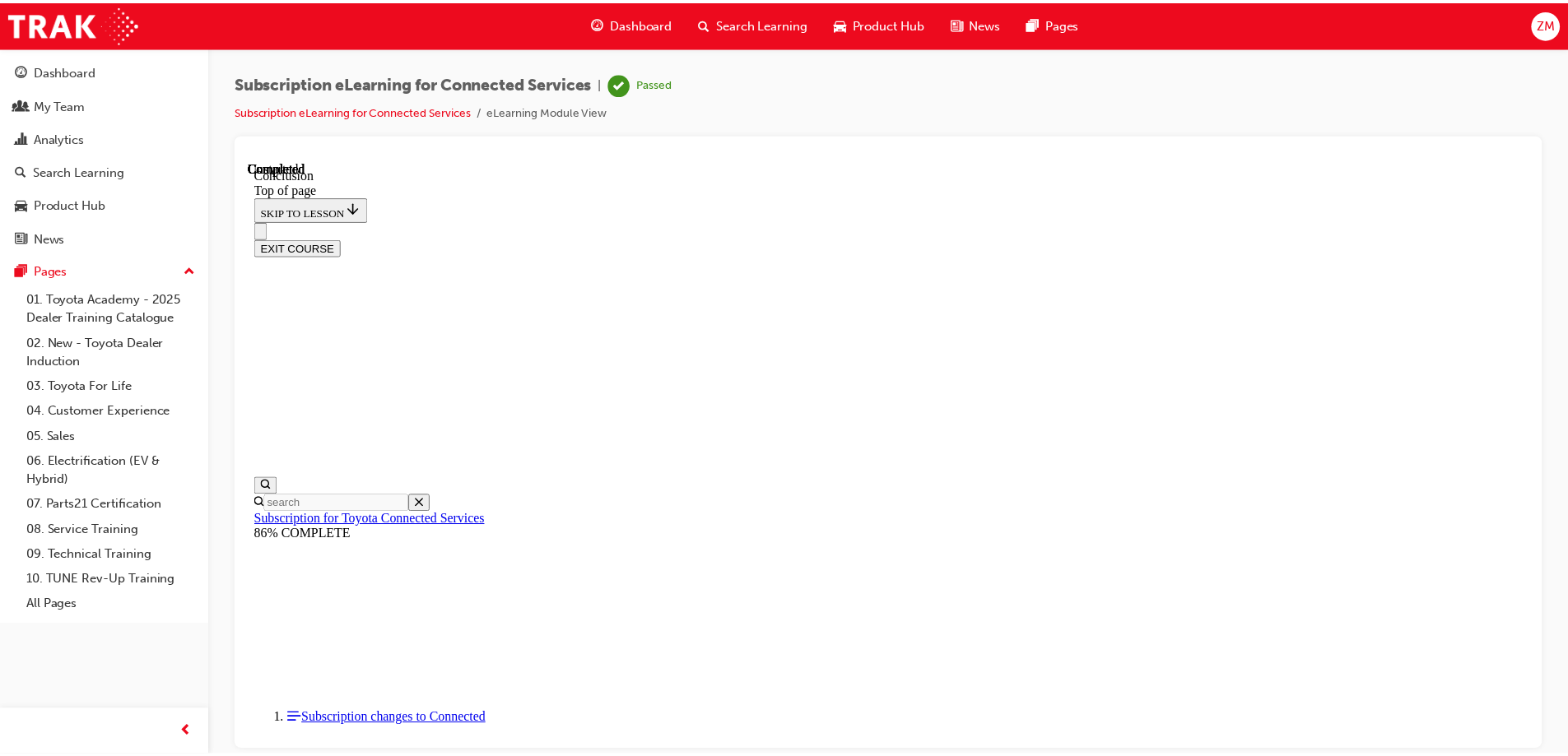
scroll to position [526, 0]
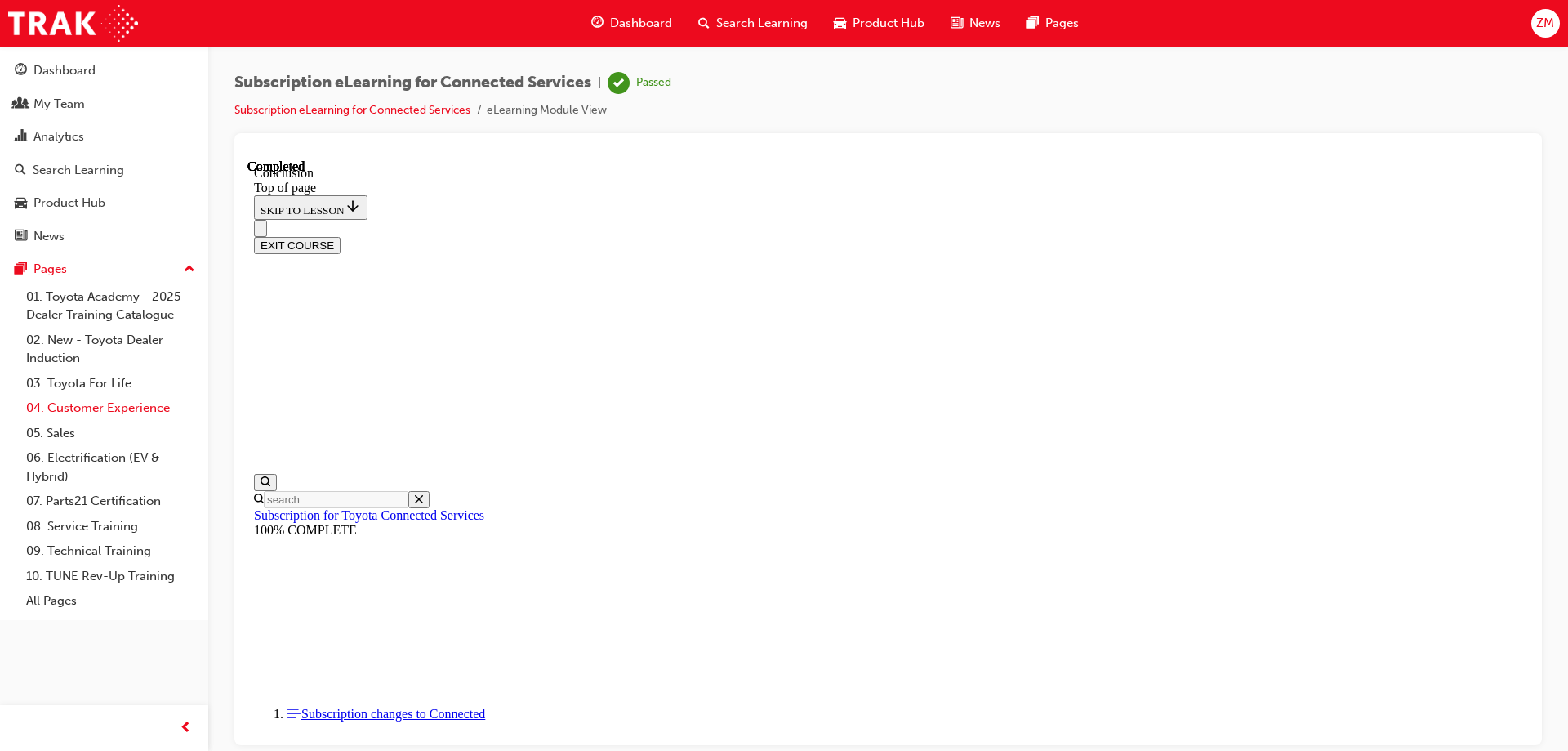
click at [99, 413] on link "04. Customer Experience" at bounding box center [110, 408] width 182 height 25
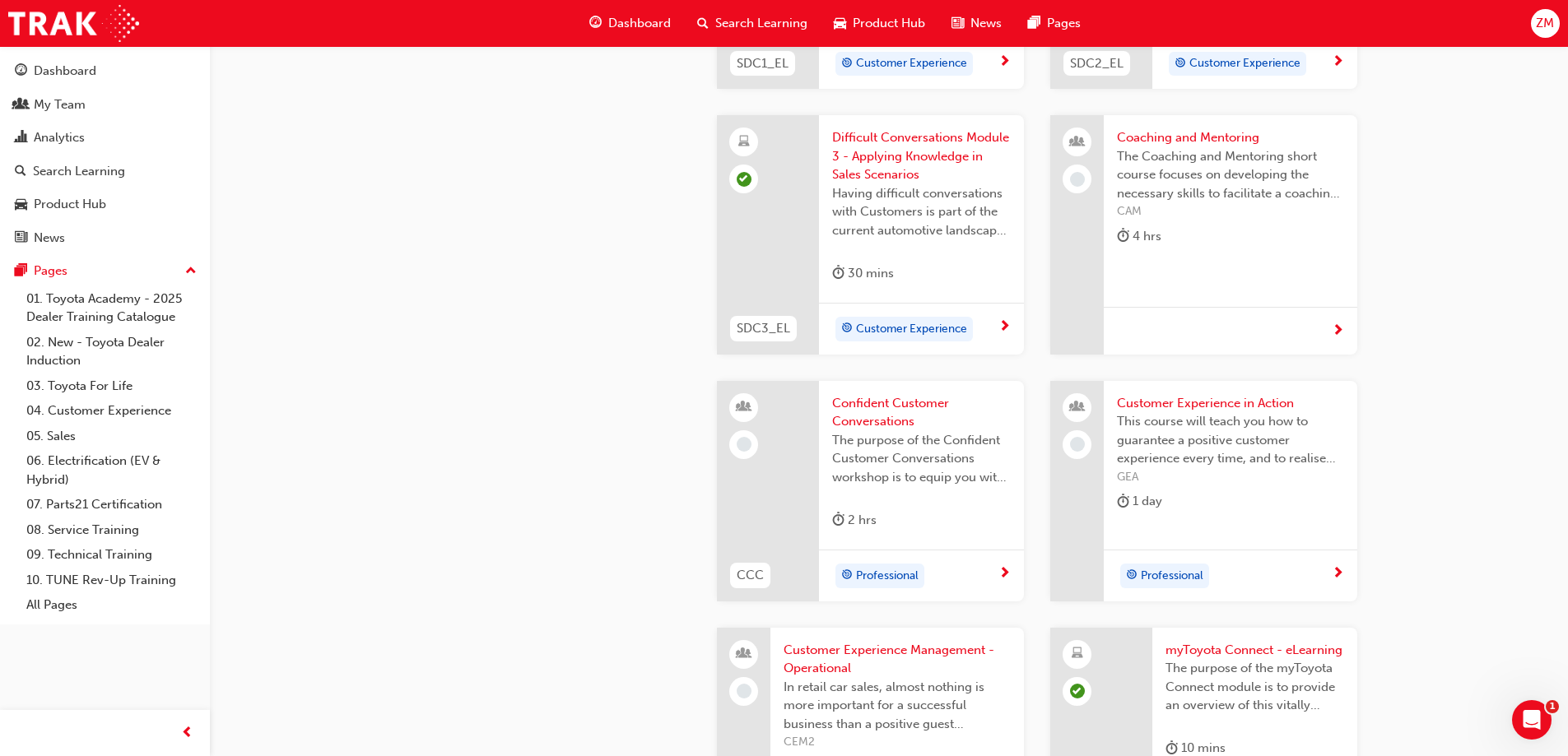
scroll to position [1892, 0]
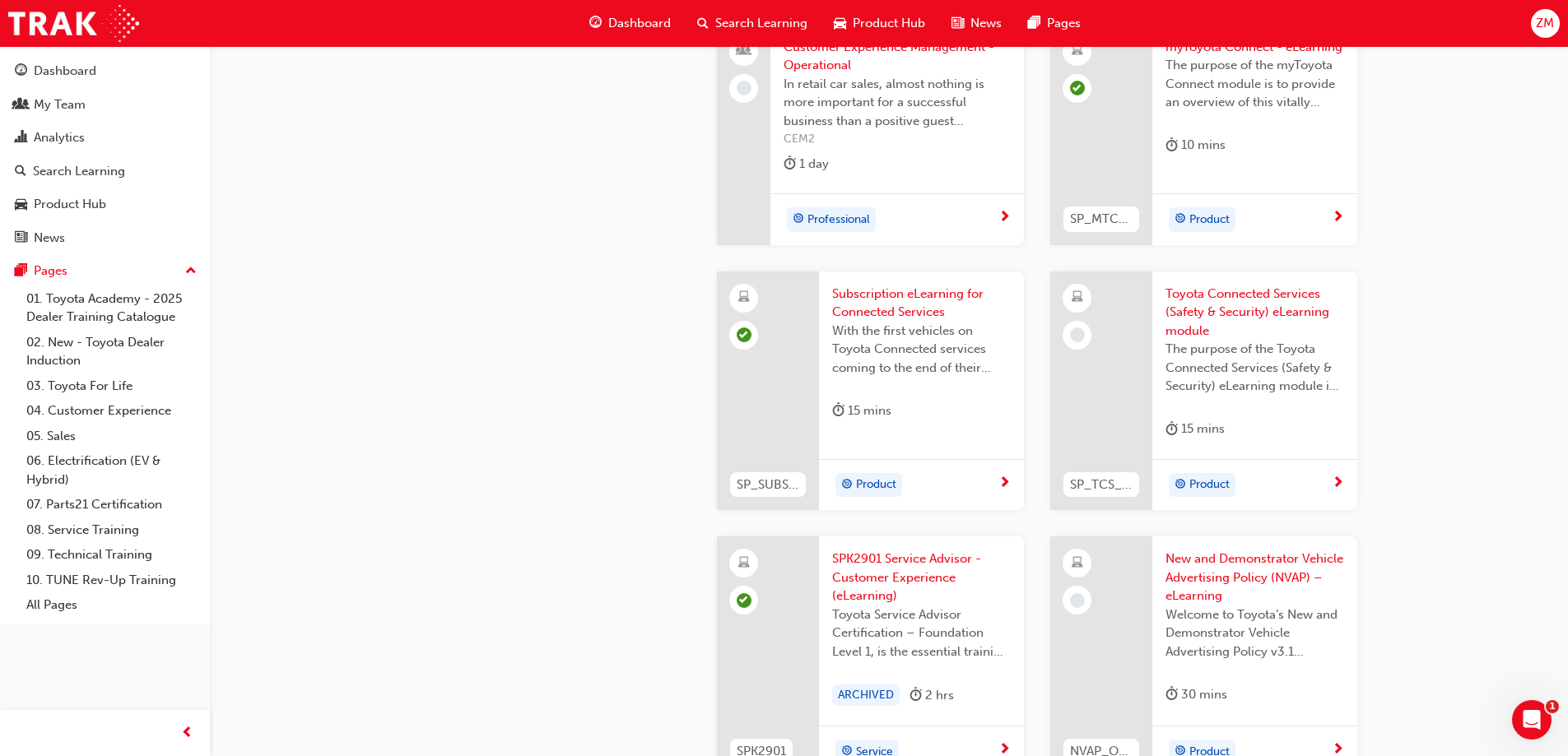
click at [1195, 301] on span "Toyota Connected Services (Safety & Security) eLearning module" at bounding box center [1254, 313] width 179 height 56
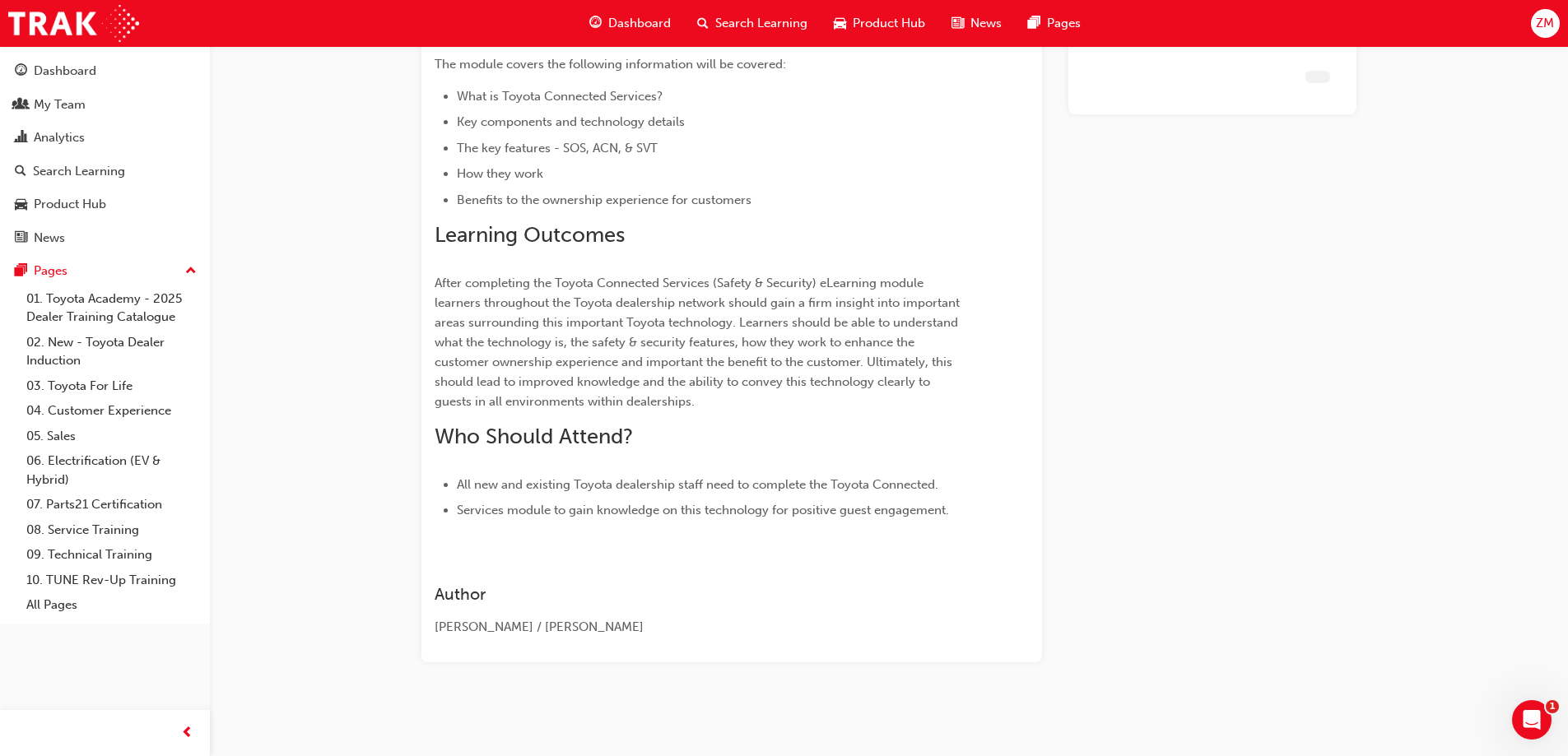
scroll to position [294, 0]
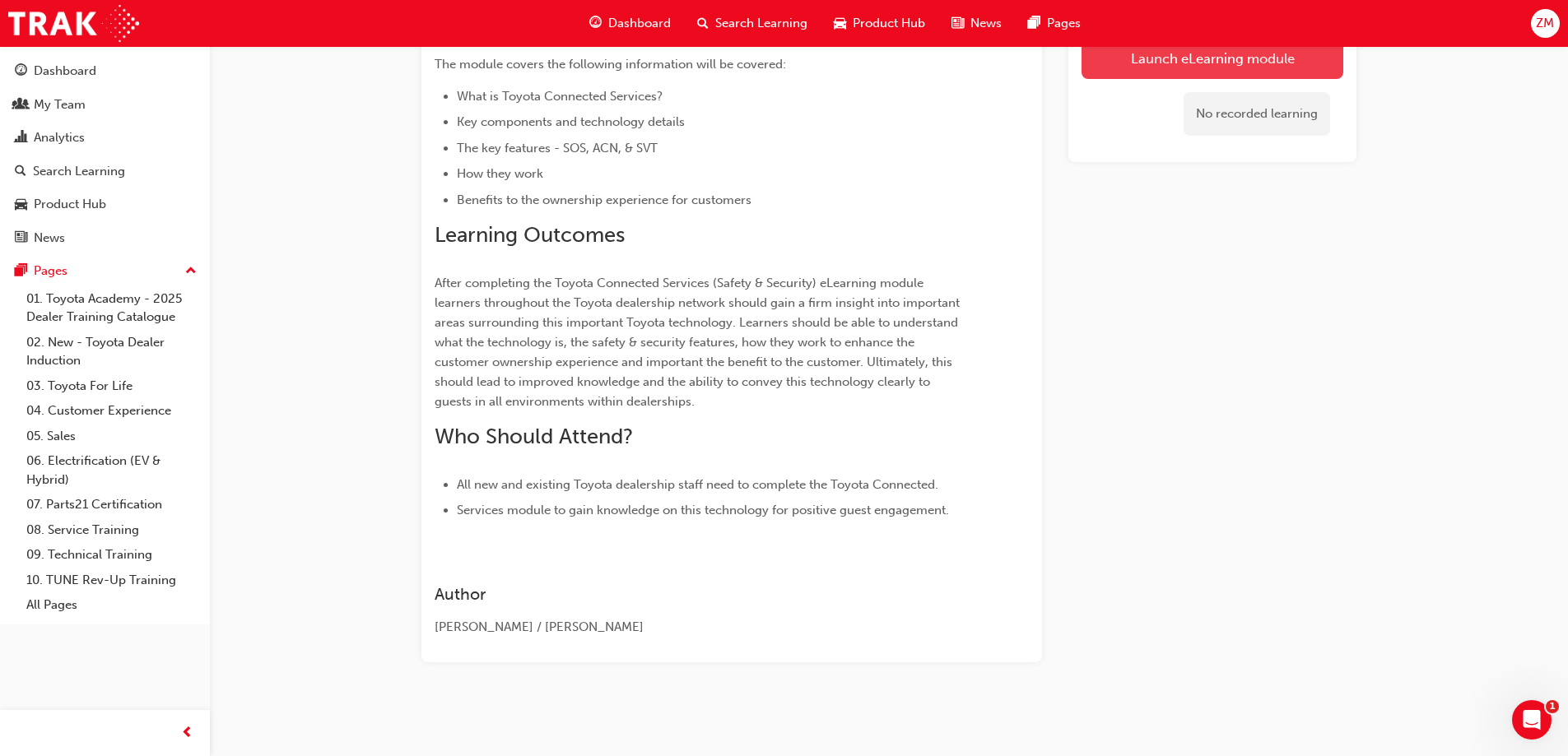
click at [1176, 66] on link "Launch eLearning module" at bounding box center [1212, 58] width 261 height 41
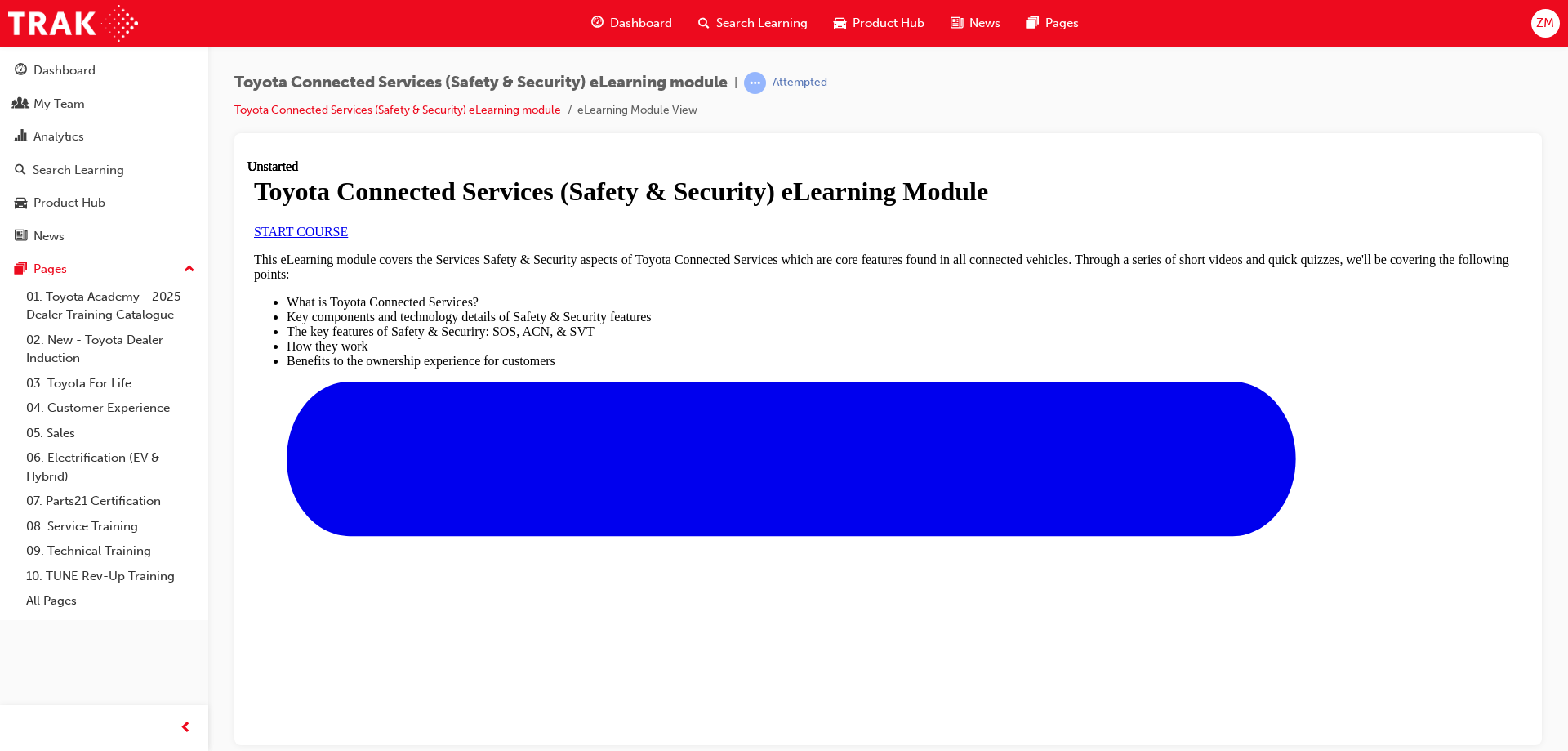
click at [348, 238] on link "START COURSE" at bounding box center [301, 230] width 94 height 14
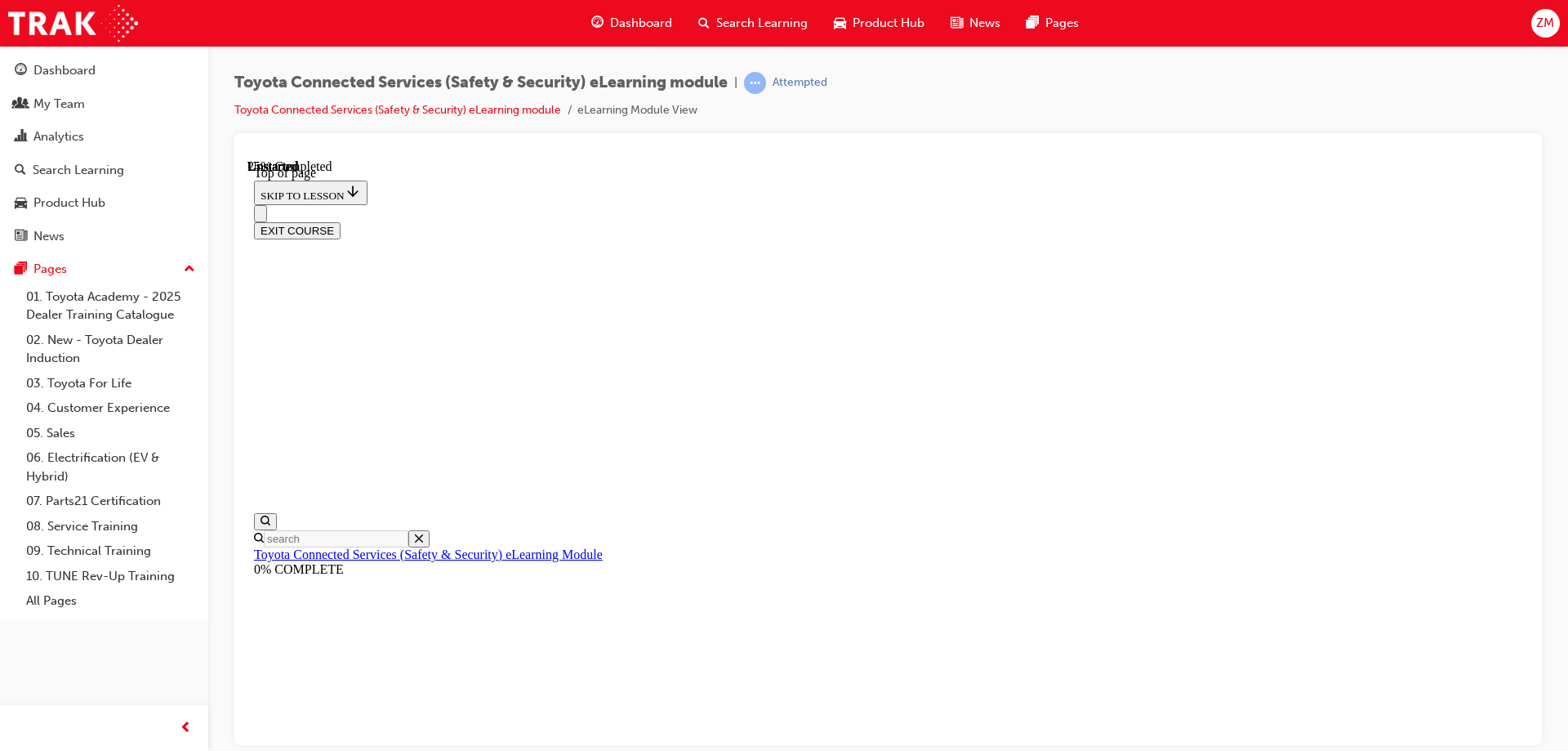
scroll to position [51, 0]
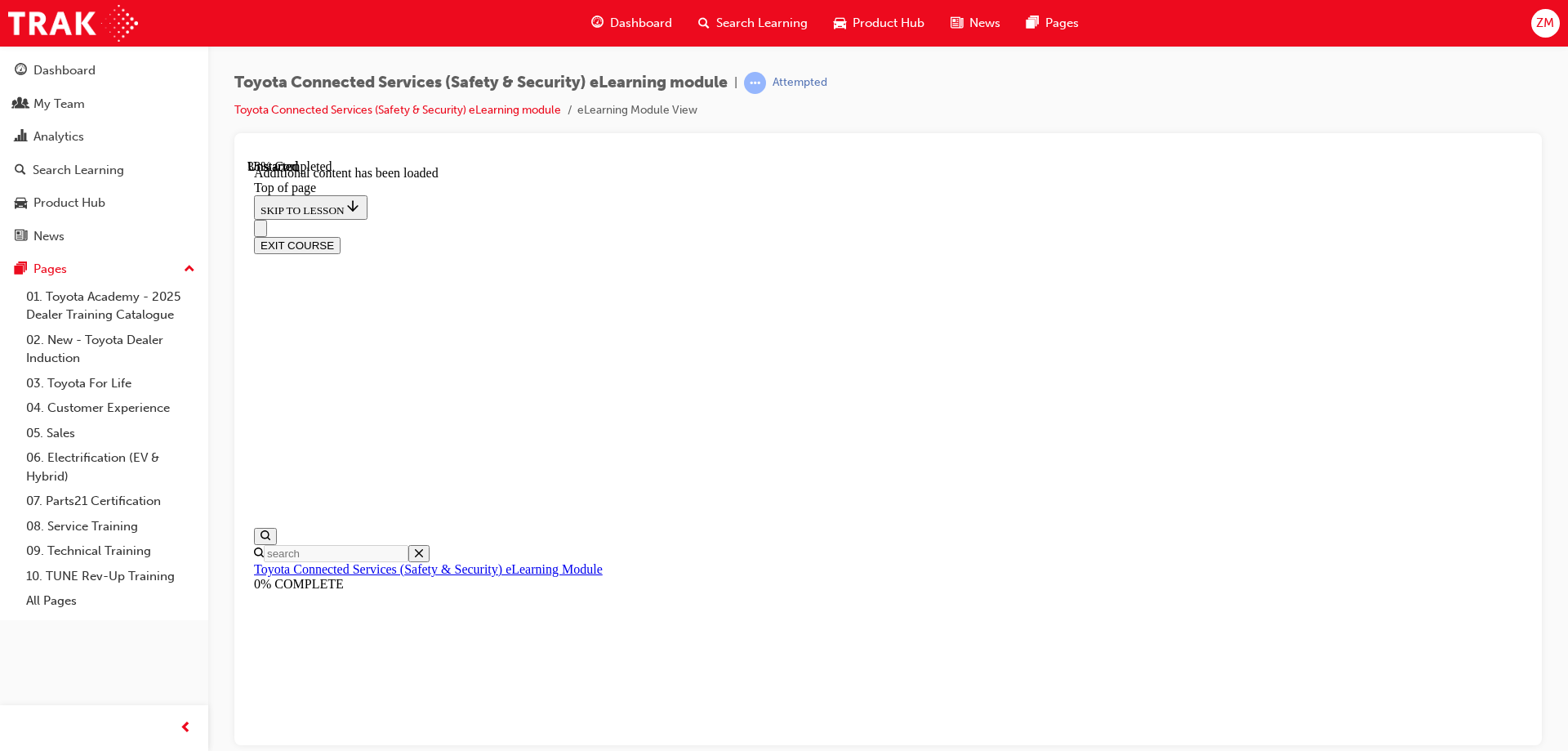
scroll to position [646, 0]
drag, startPoint x: 730, startPoint y: 364, endPoint x: 746, endPoint y: 750, distance: 386.3
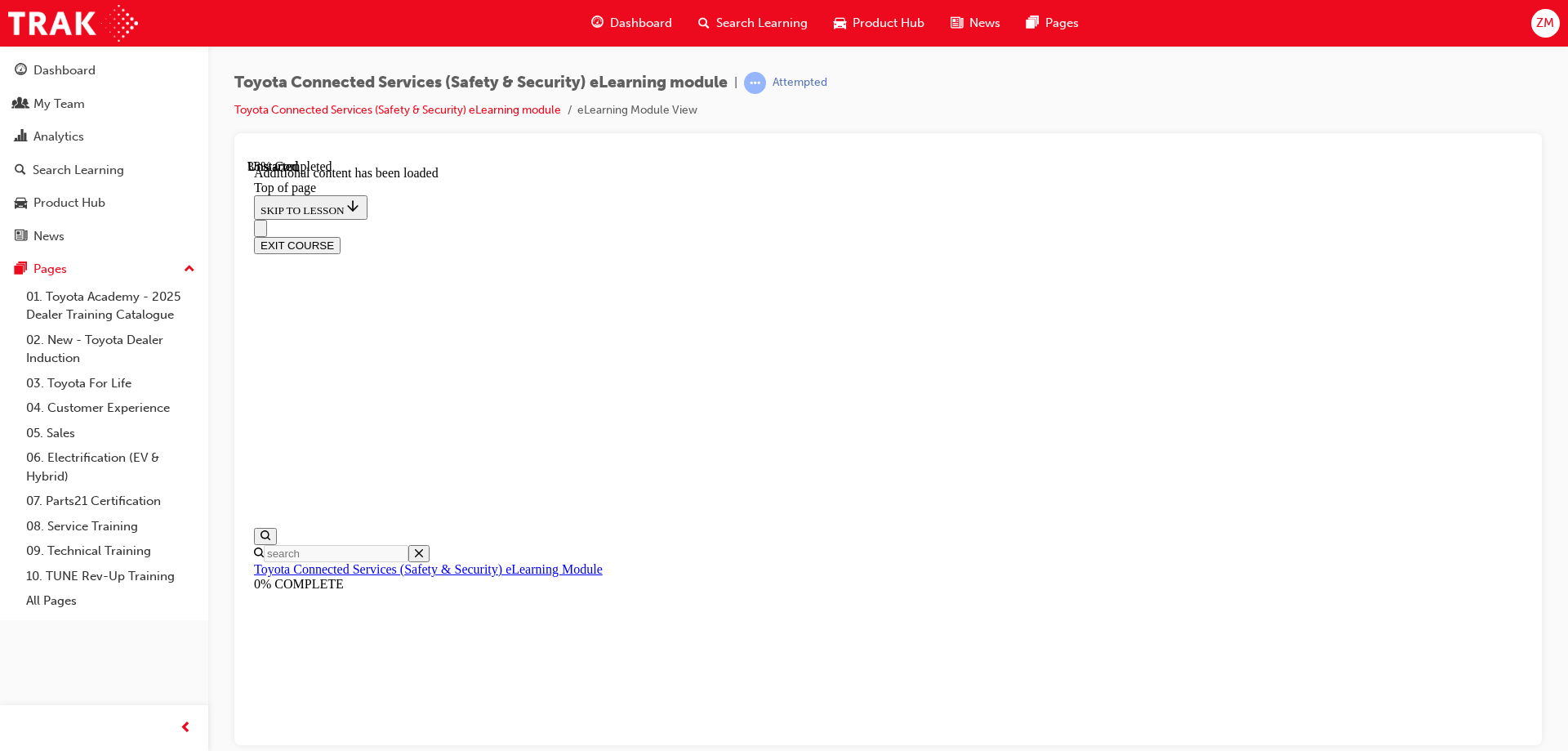
drag, startPoint x: 1216, startPoint y: 636, endPoint x: 1241, endPoint y: 637, distance: 25.0
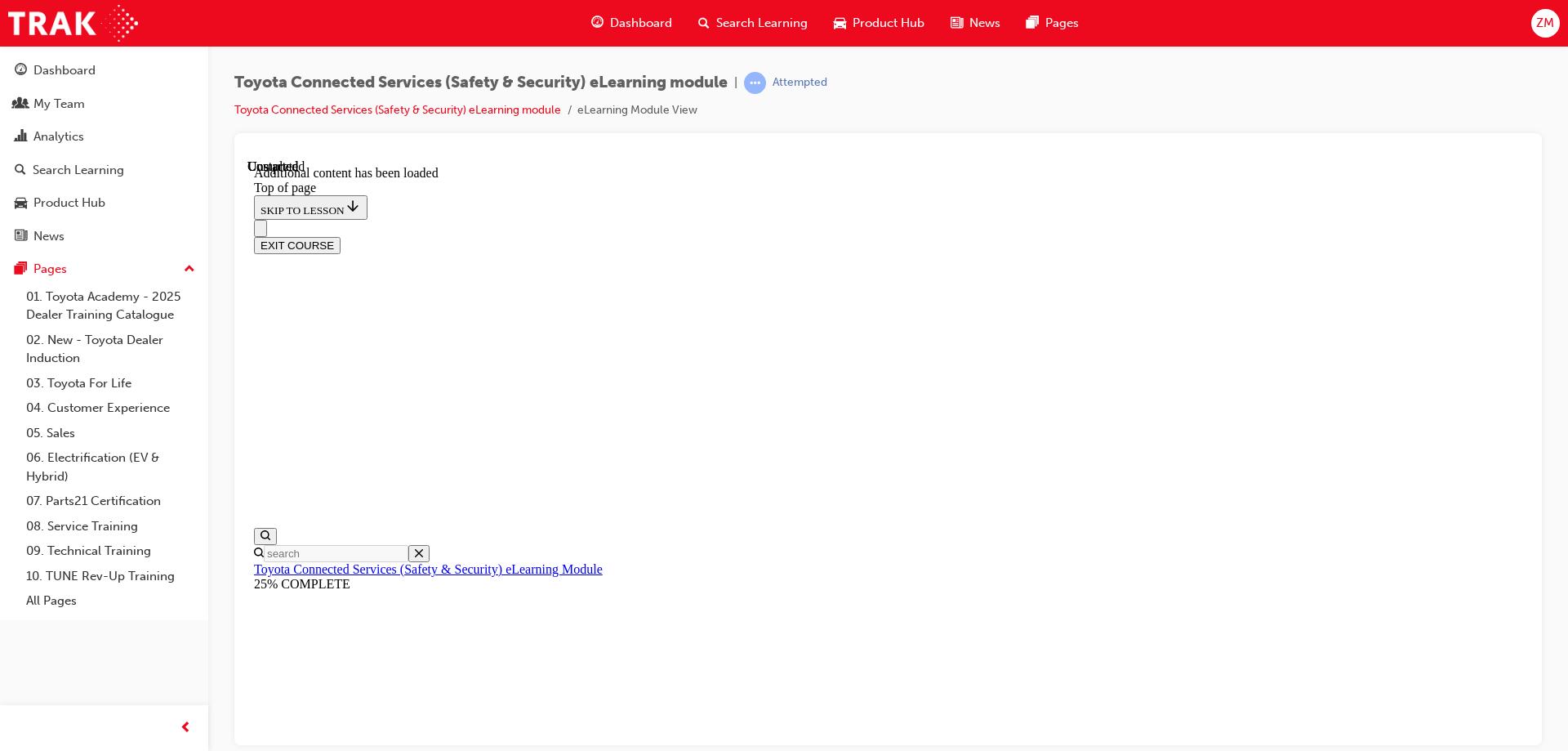
scroll to position [2113, 0]
drag, startPoint x: 1134, startPoint y: 623, endPoint x: 1293, endPoint y: 621, distance: 159.0
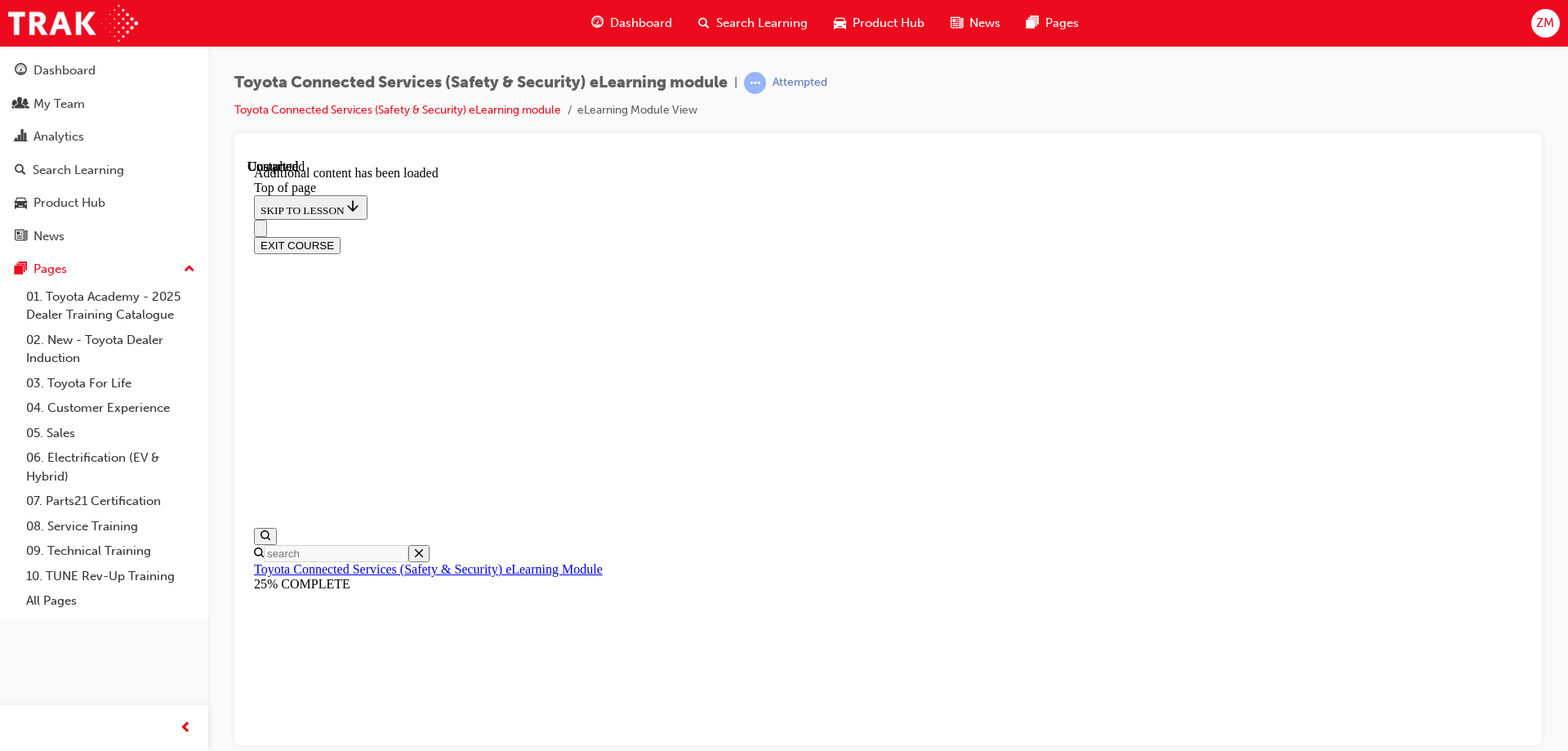
drag, startPoint x: 1202, startPoint y: 640, endPoint x: 1212, endPoint y: 638, distance: 10.2
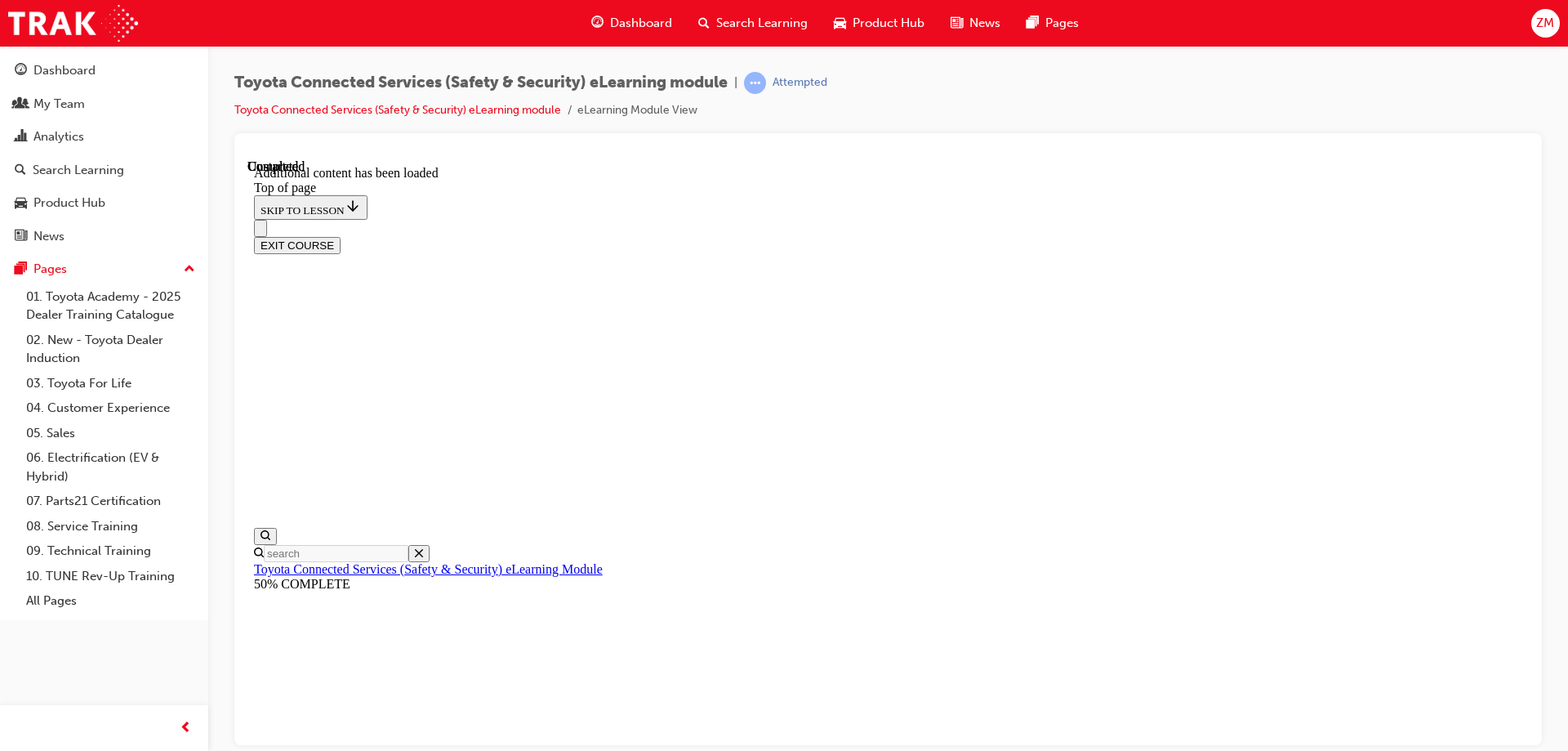
scroll to position [51, 0]
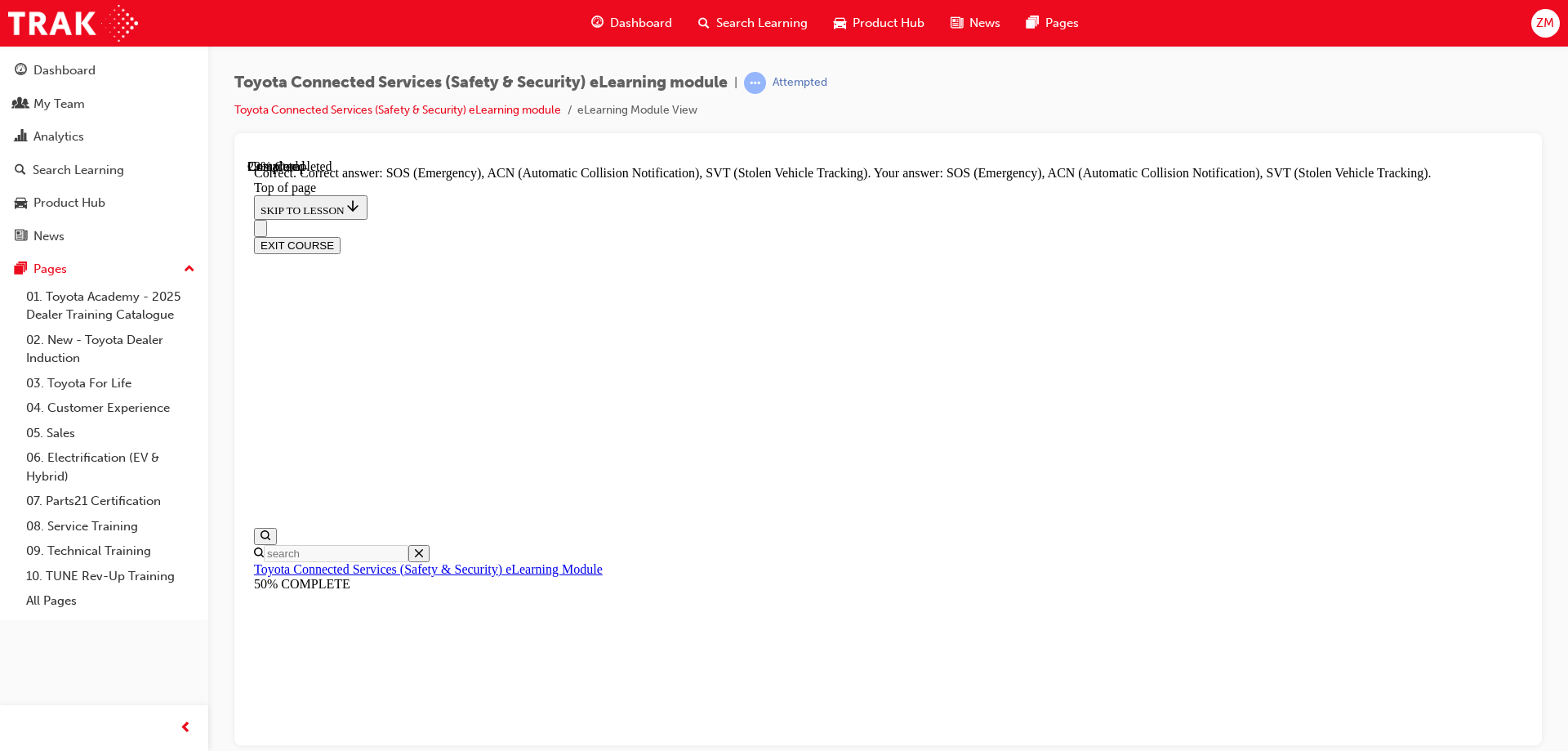
drag, startPoint x: 996, startPoint y: 641, endPoint x: 991, endPoint y: 671, distance: 30.4
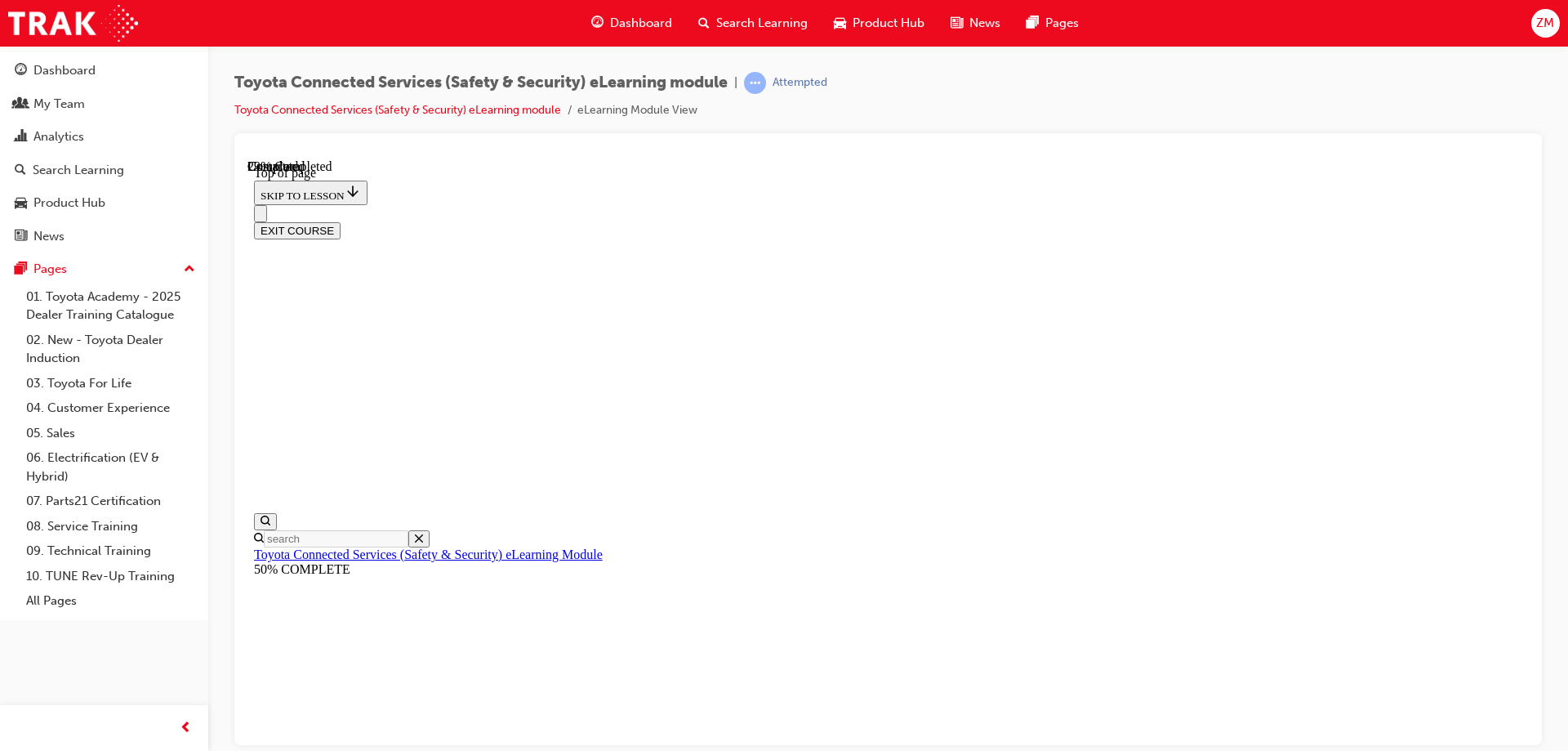
scroll to position [172, 0]
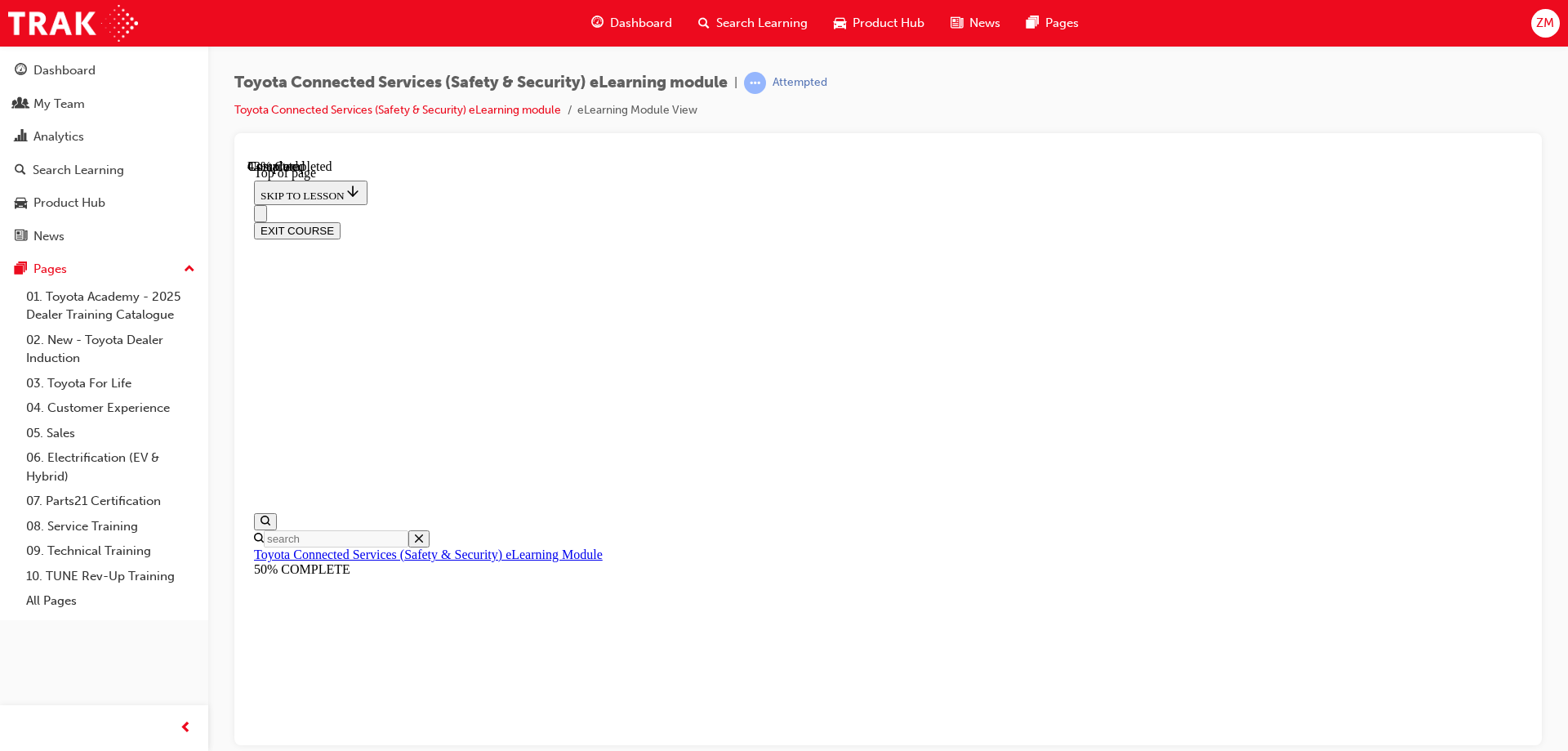
scroll to position [131, 0]
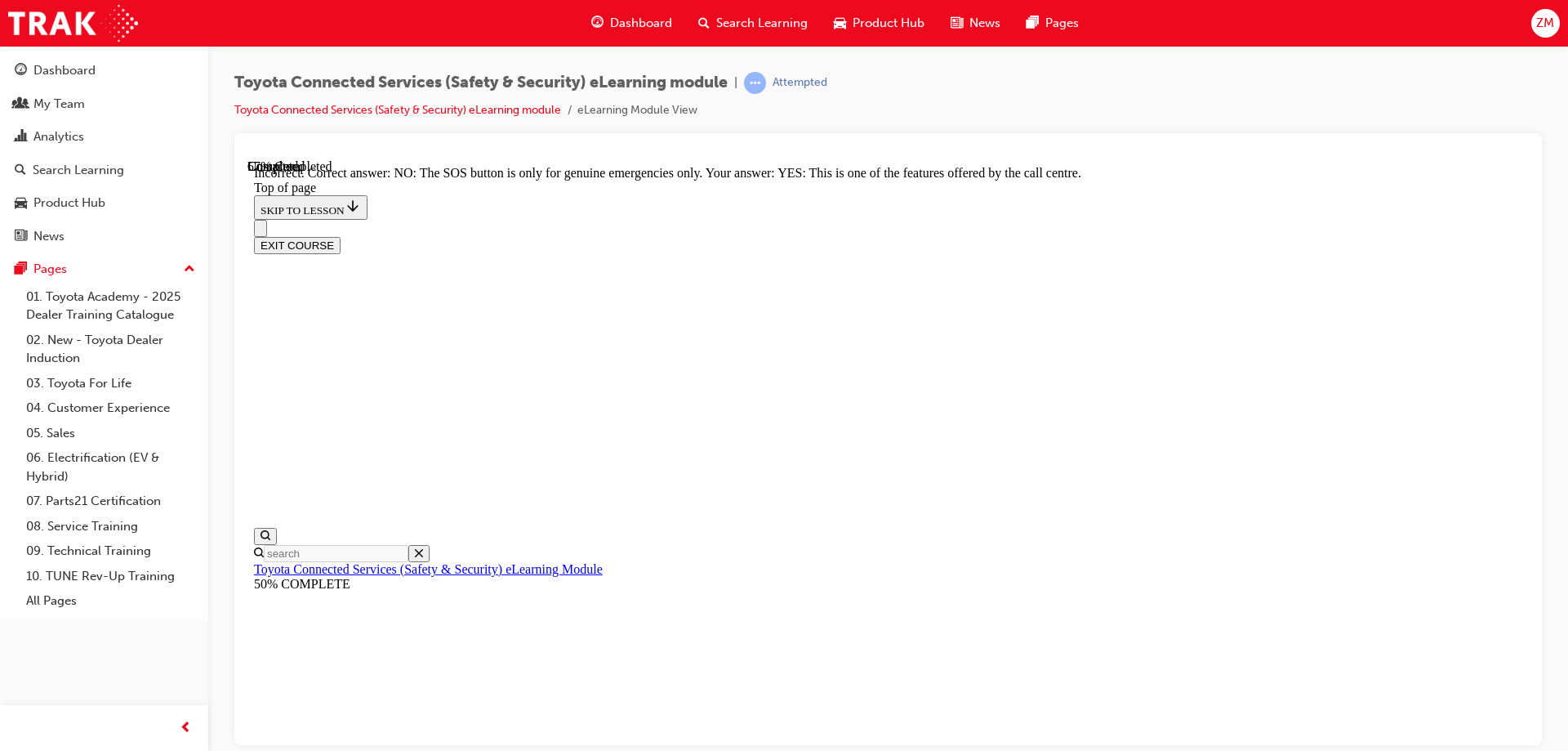
scroll to position [256, 0]
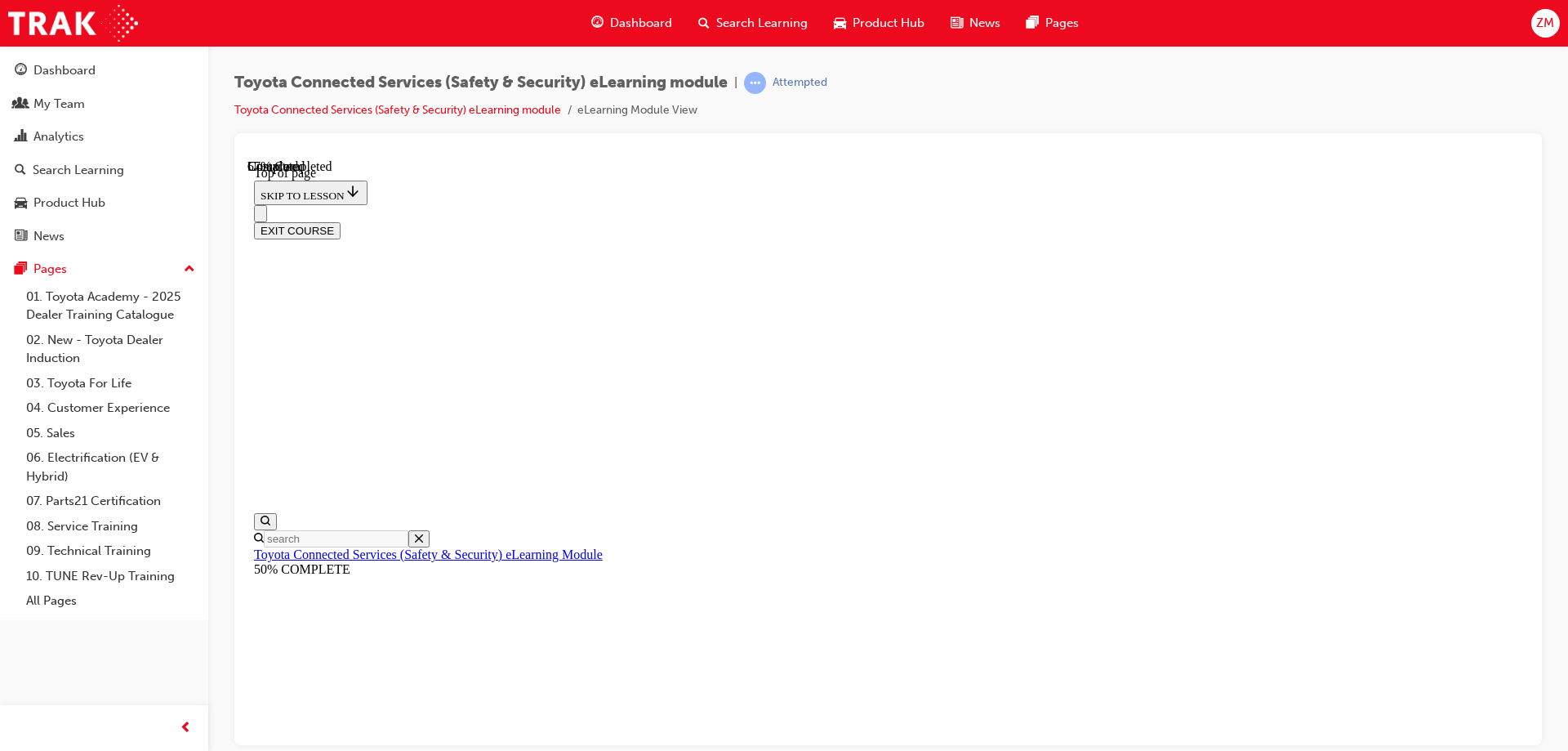
scroll to position [198, 0]
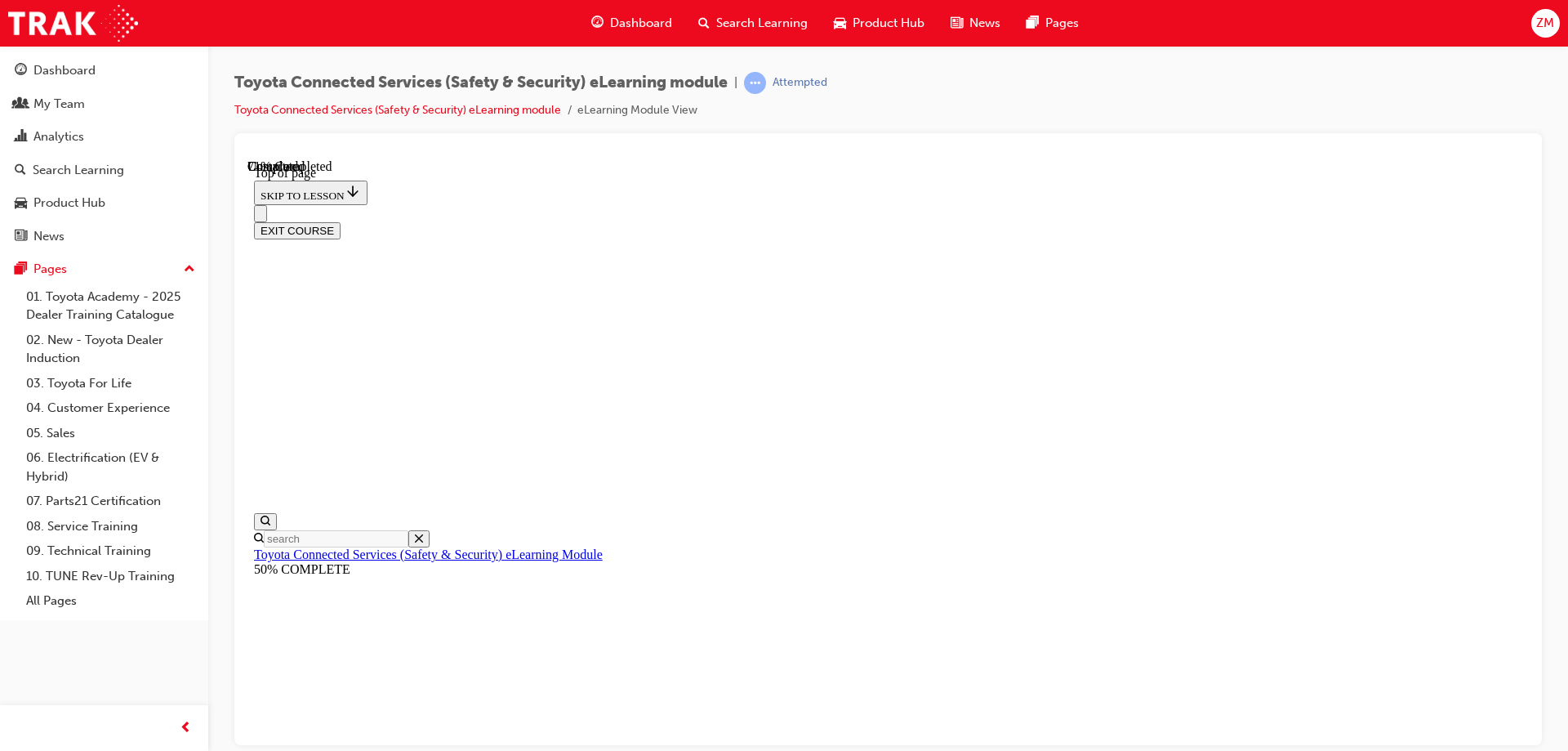
scroll to position [122, 0]
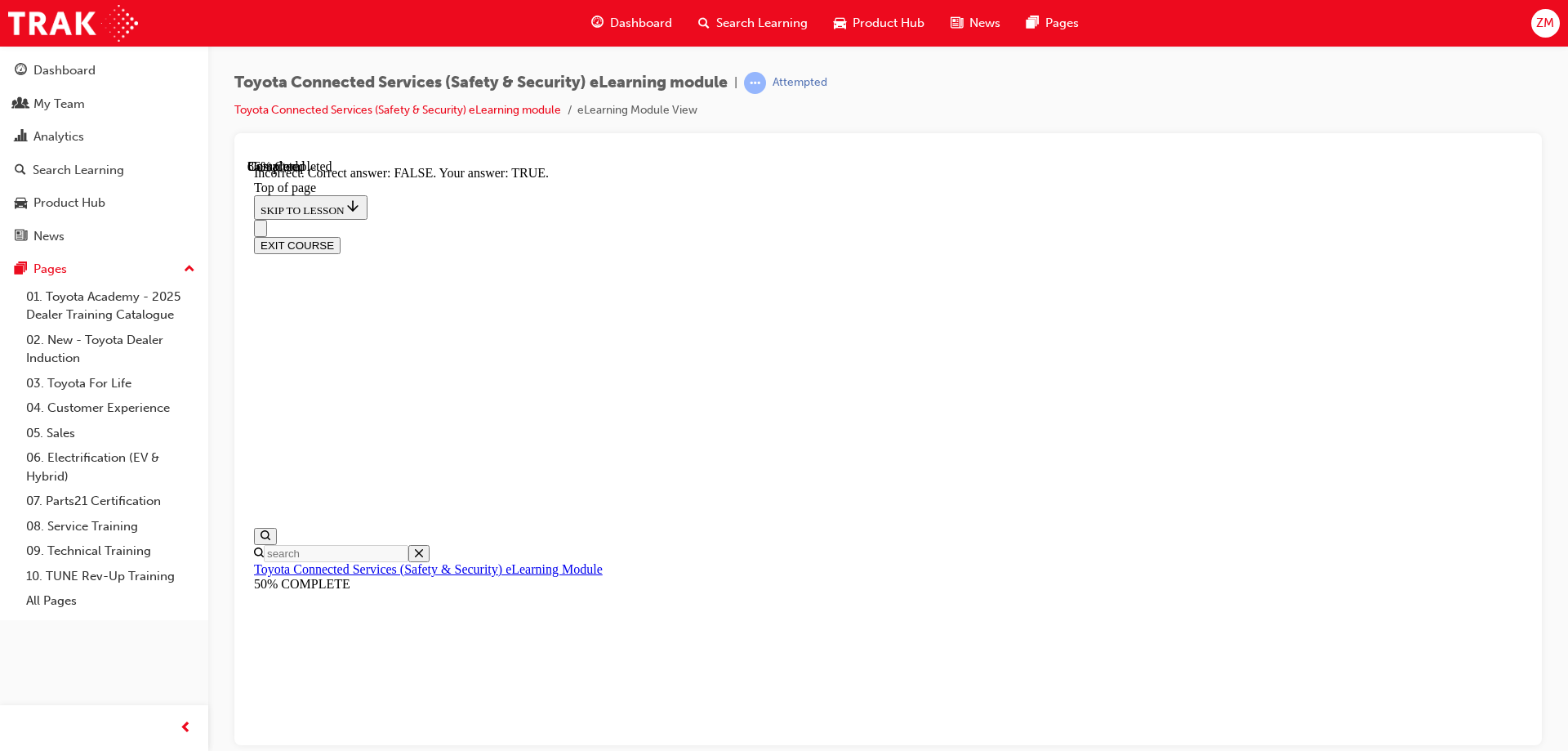
scroll to position [256, 0]
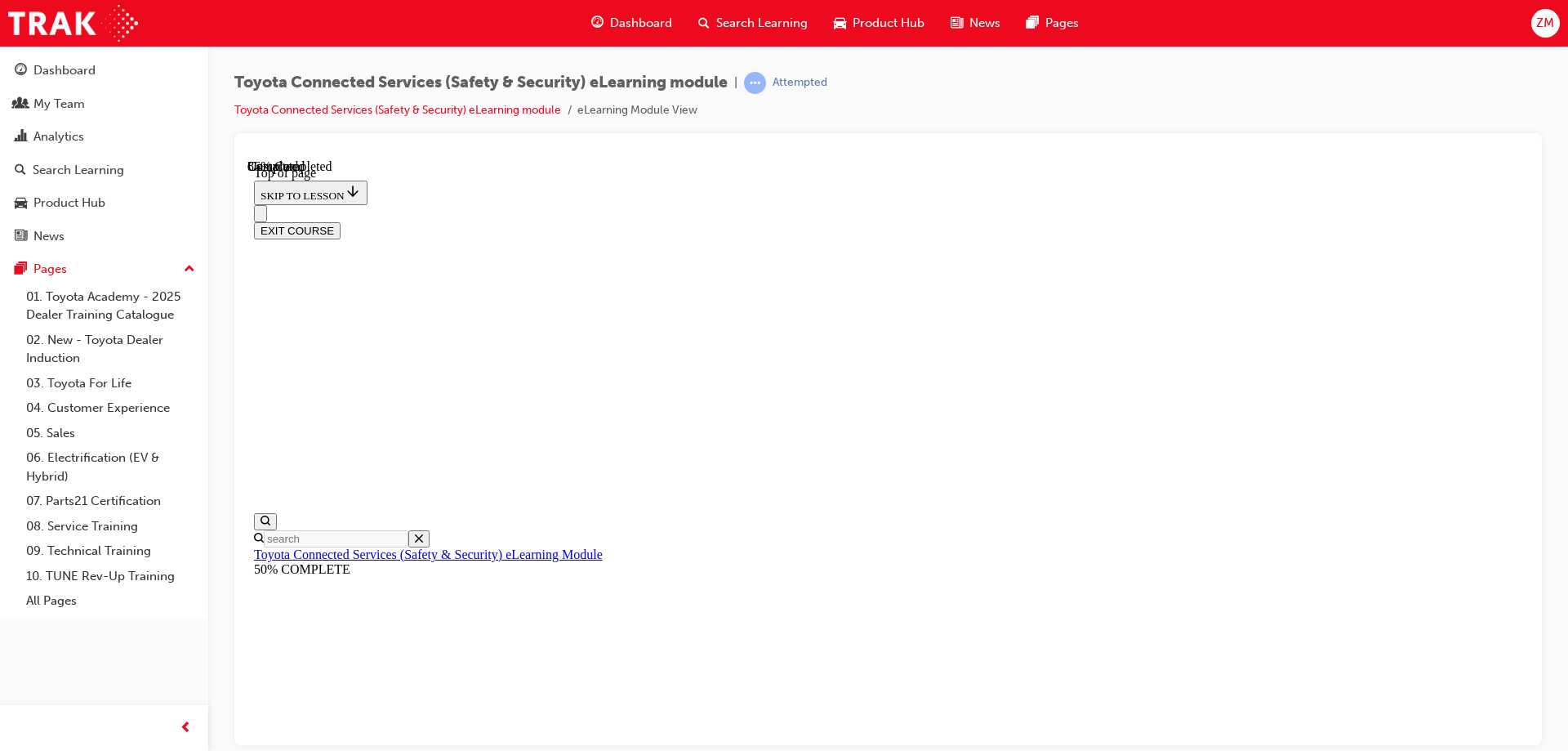
scroll to position [296, 0]
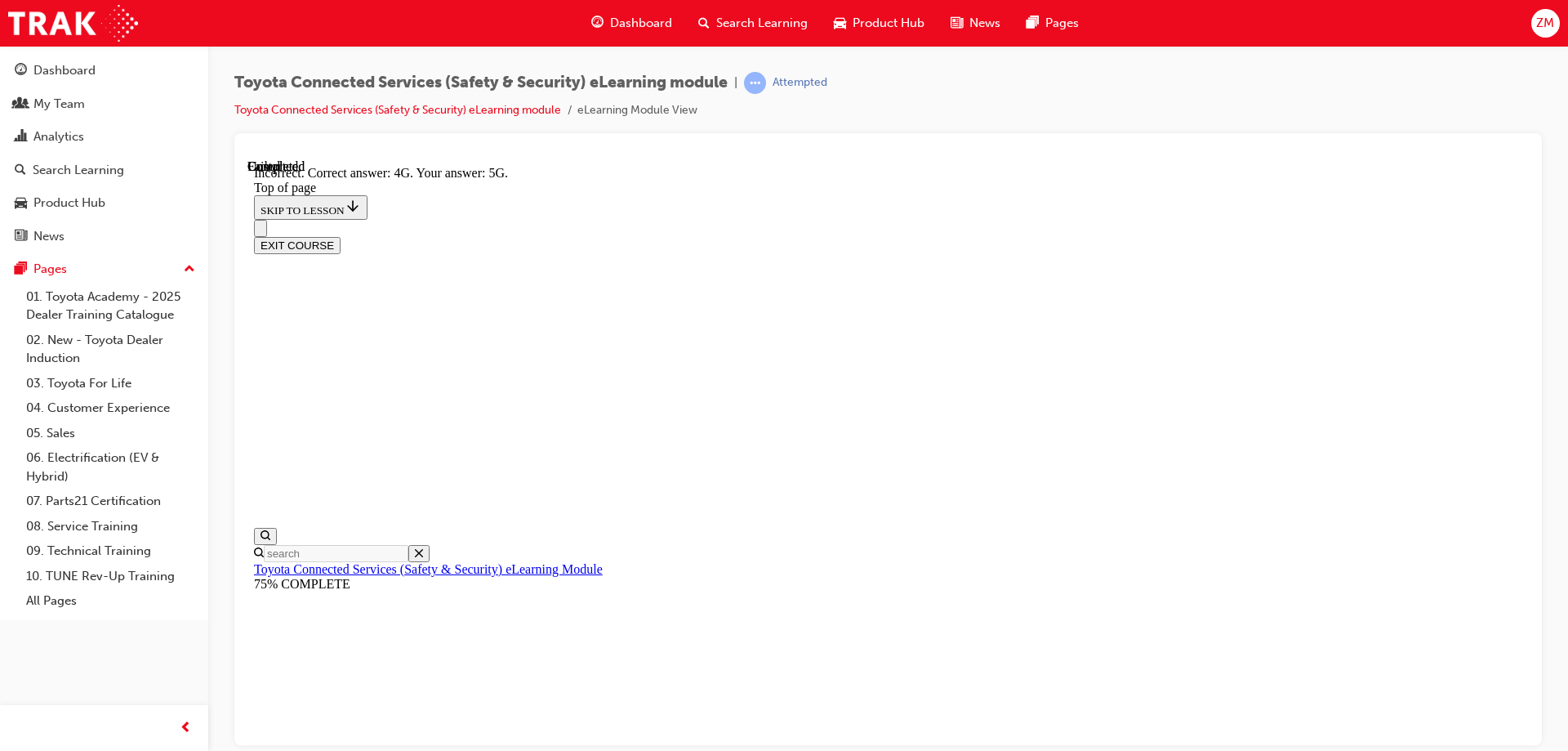
scroll to position [359, 0]
drag, startPoint x: 1004, startPoint y: 661, endPoint x: 1001, endPoint y: 670, distance: 9.5
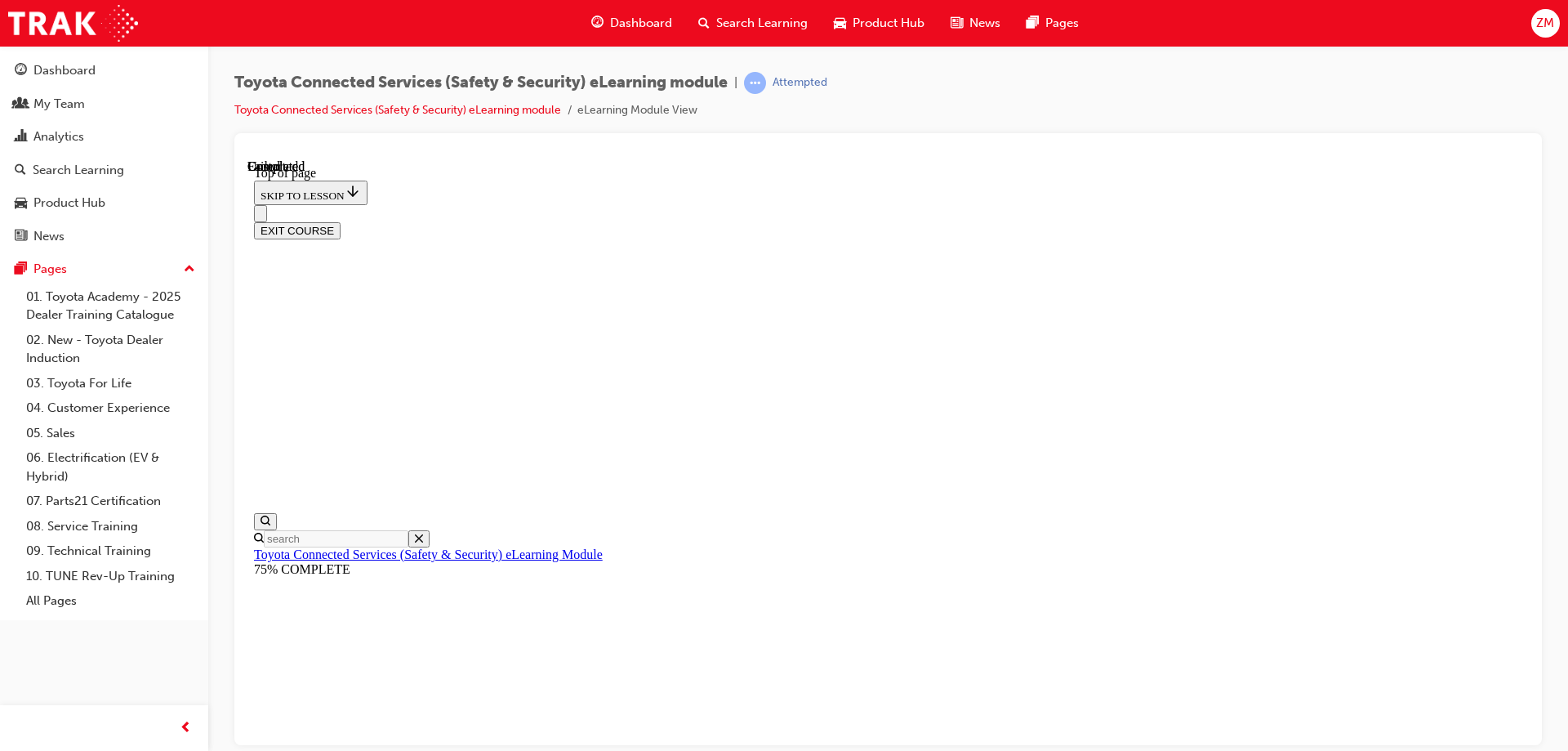
scroll to position [301, 0]
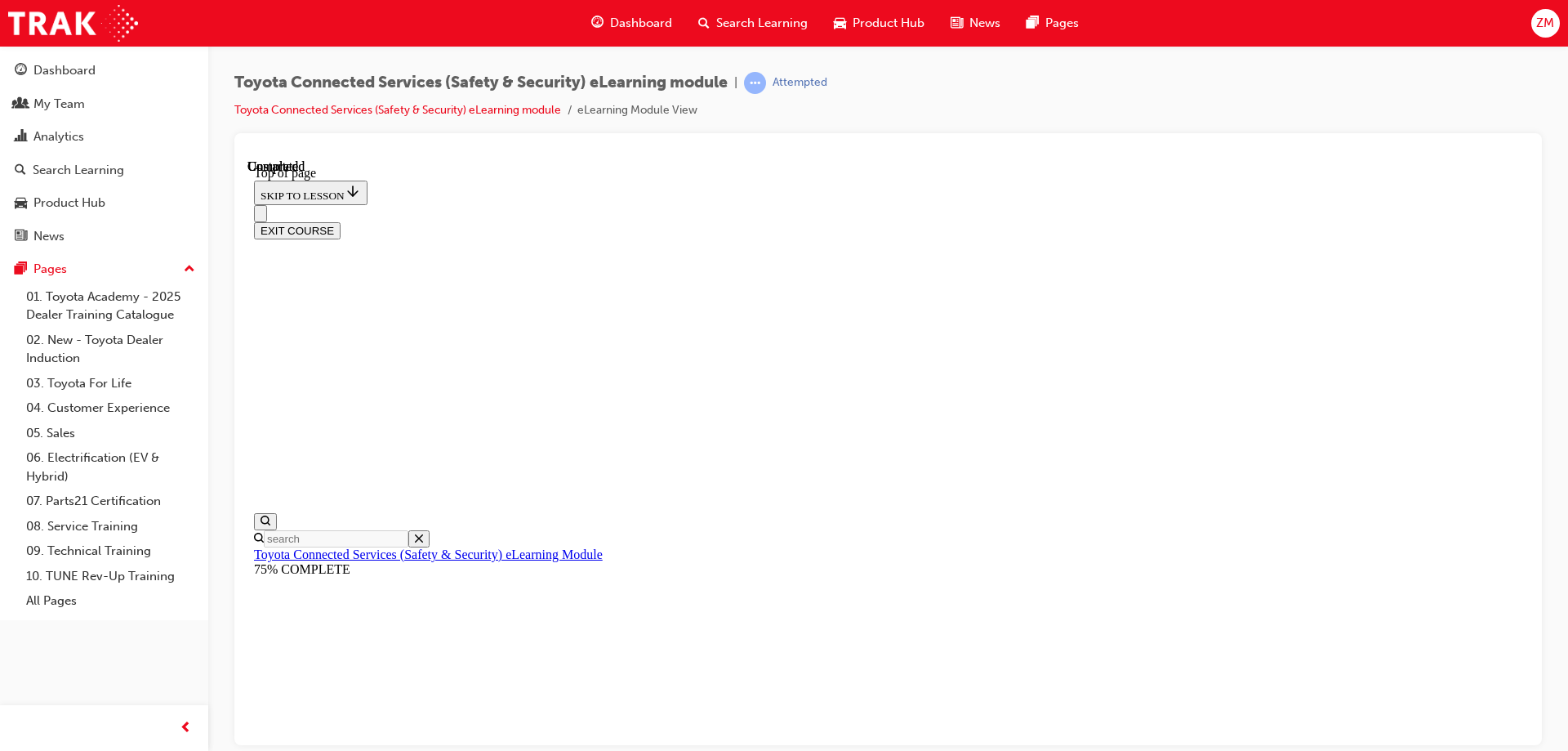
drag, startPoint x: 983, startPoint y: 689, endPoint x: 1005, endPoint y: 681, distance: 23.4
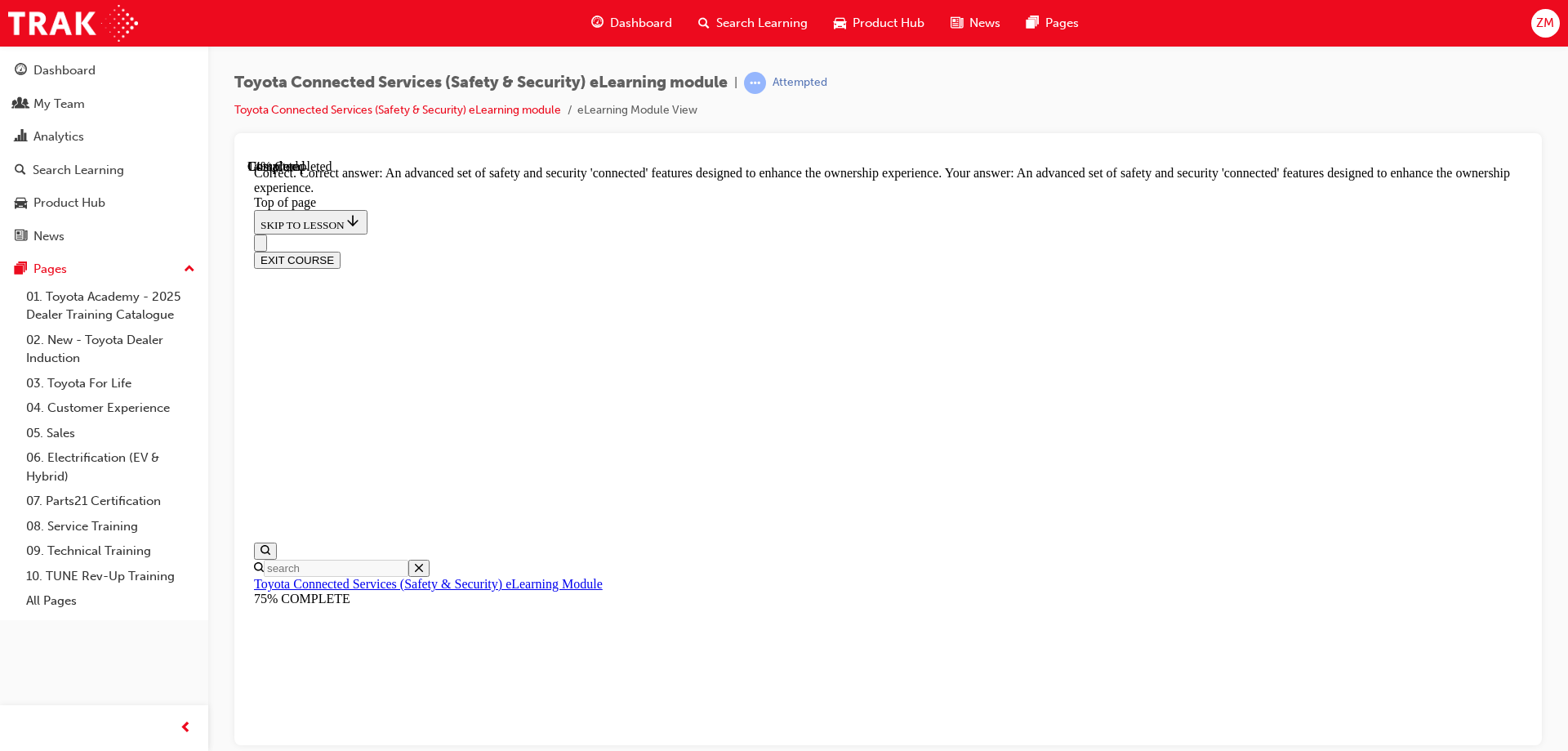
drag, startPoint x: 744, startPoint y: 557, endPoint x: 756, endPoint y: 489, distance: 69.1
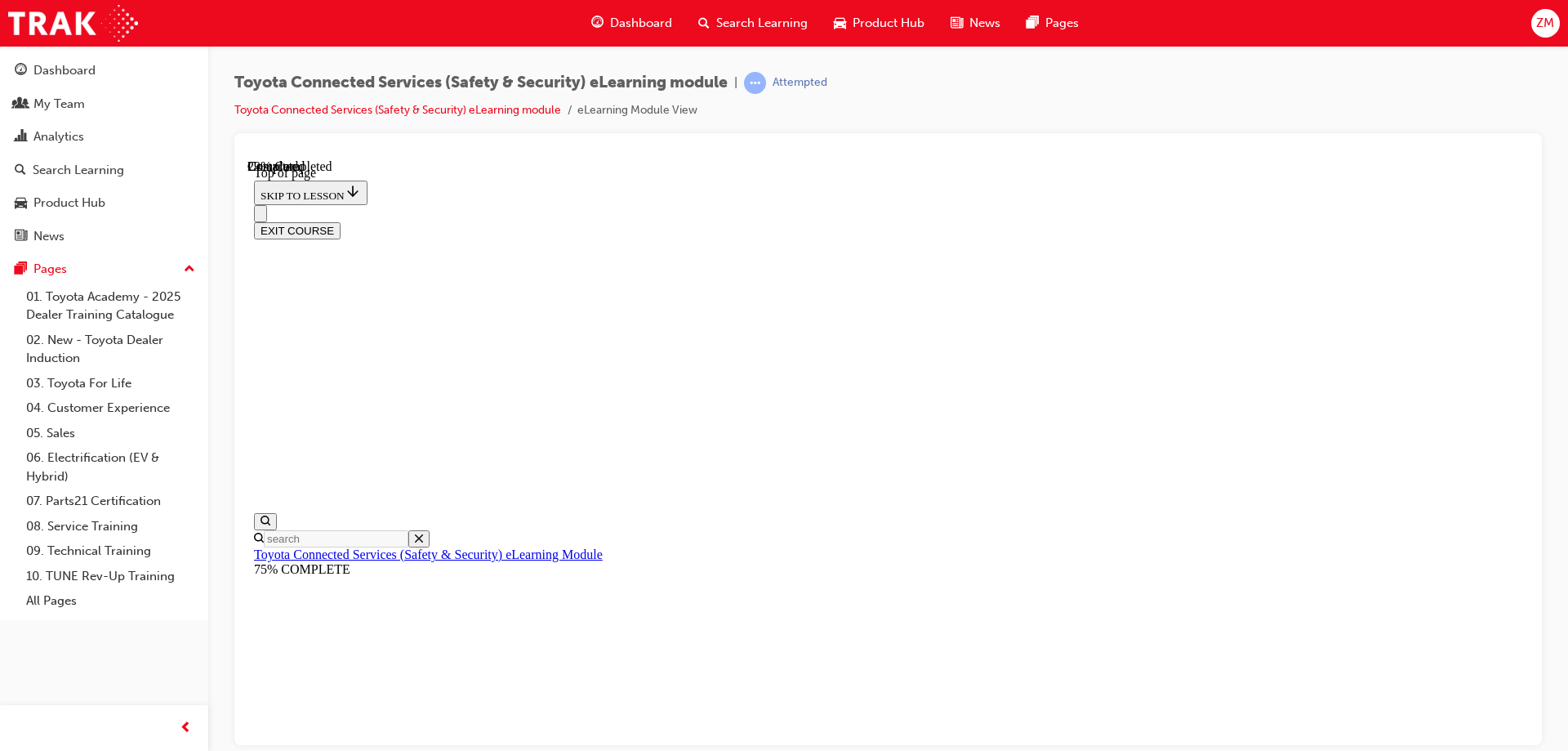
scroll to position [254, 0]
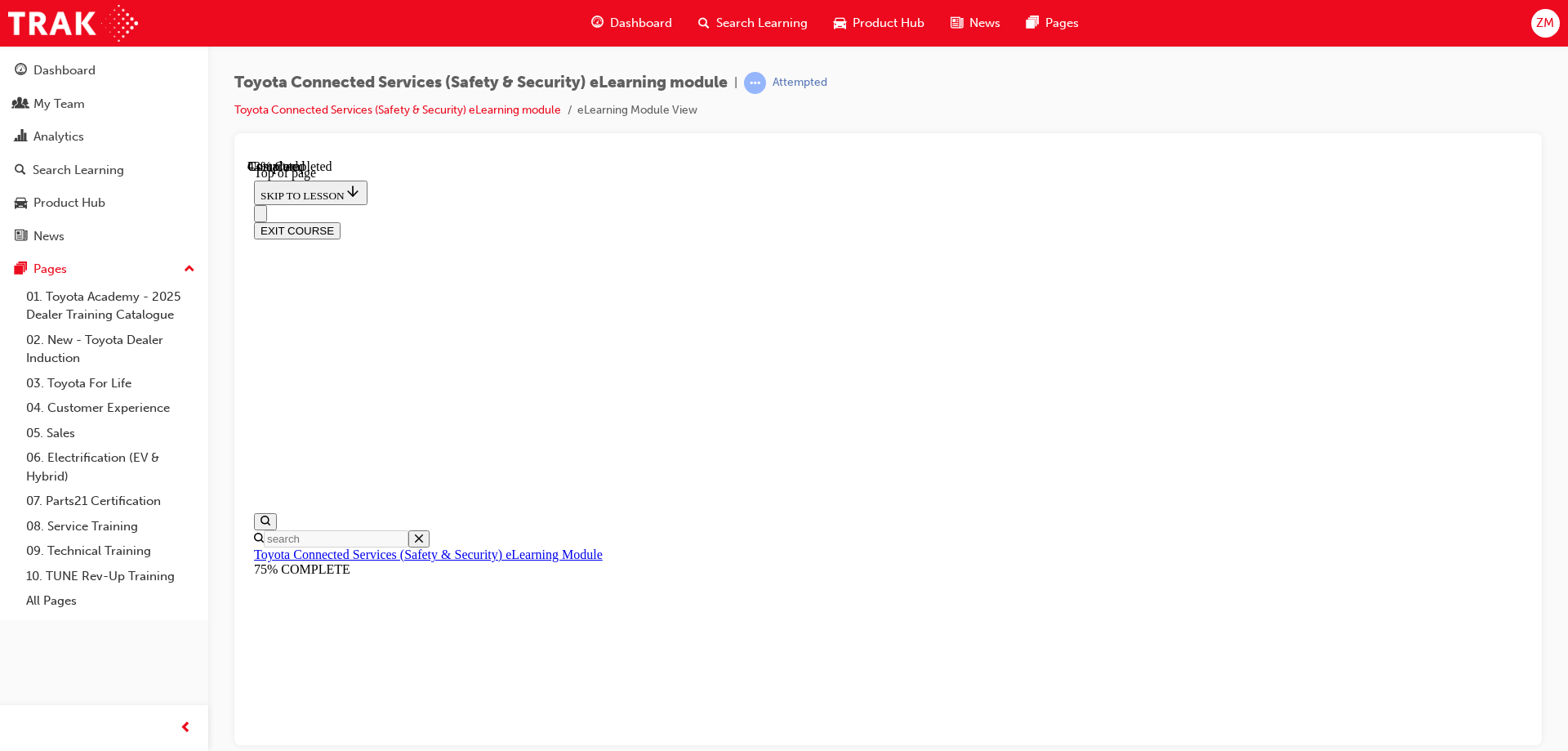
scroll to position [204, 0]
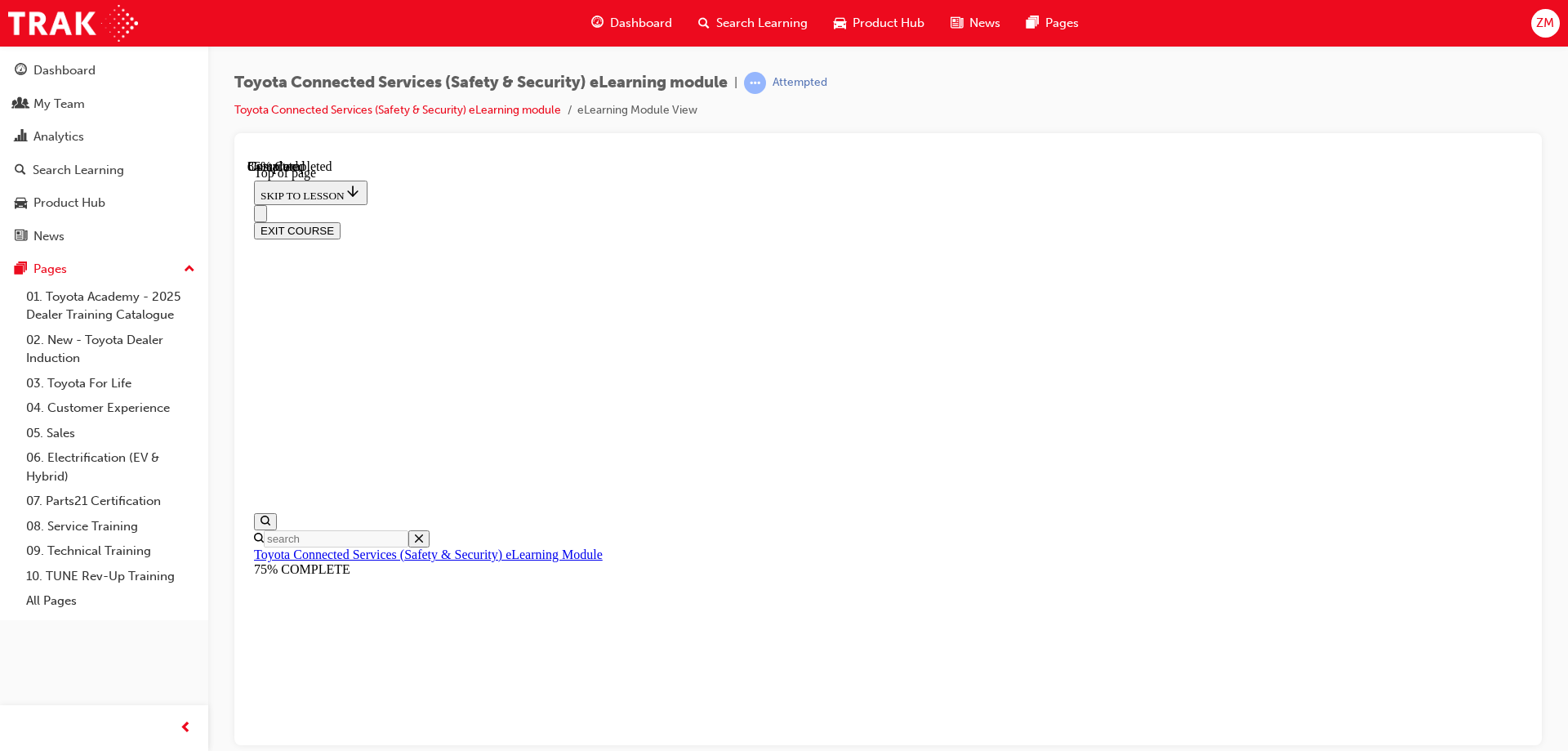
scroll to position [291, 0]
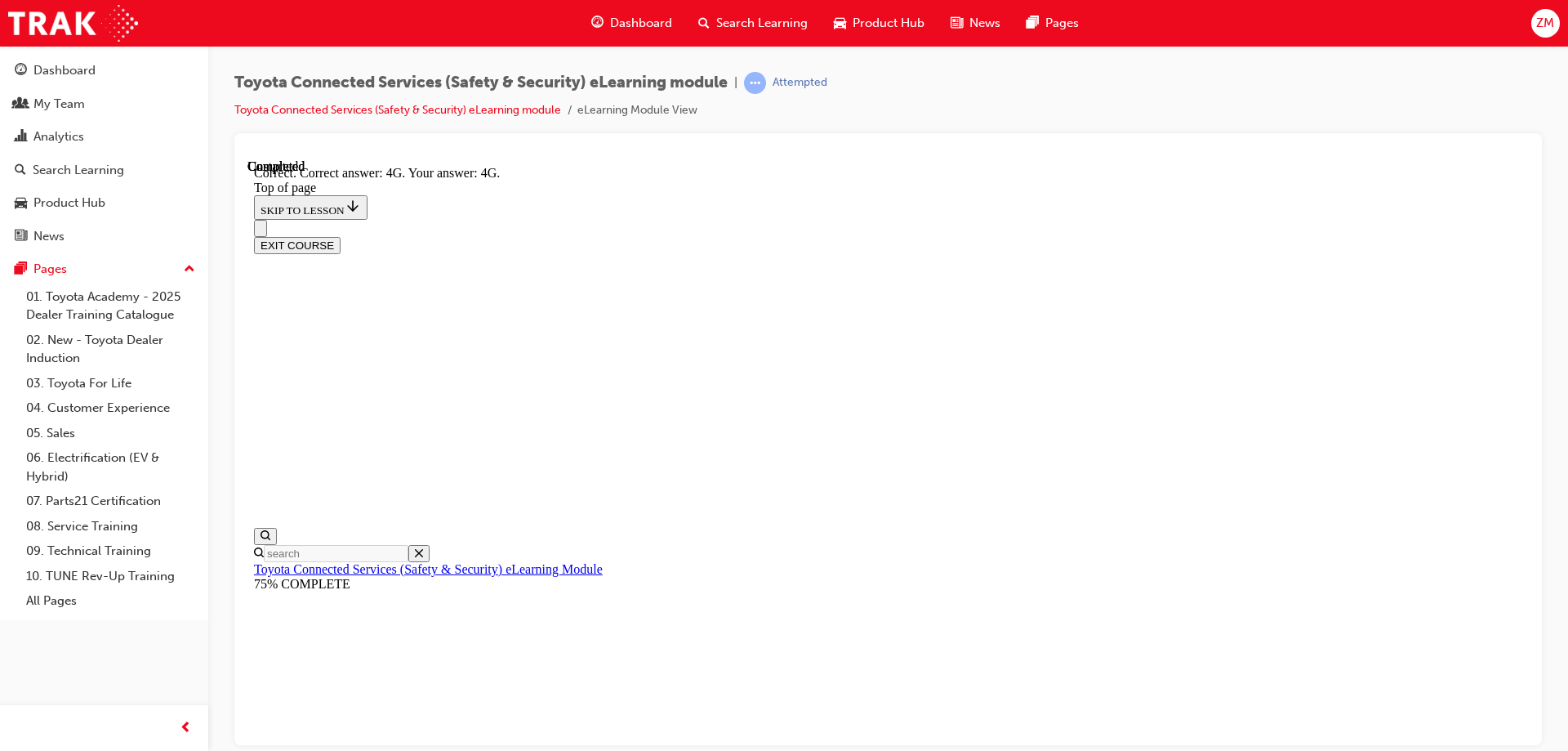
scroll to position [359, 0]
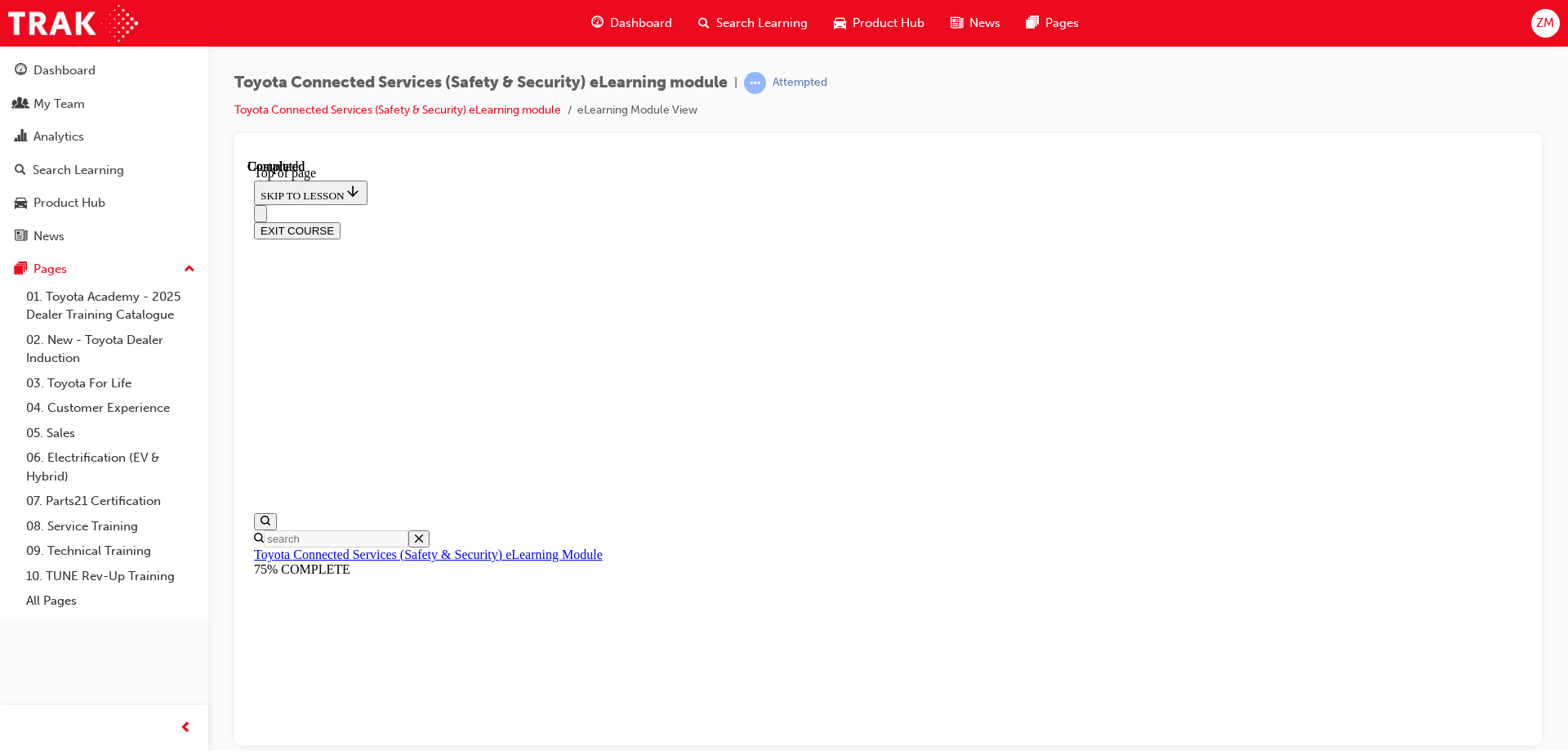
scroll to position [301, 0]
drag, startPoint x: 890, startPoint y: 616, endPoint x: 957, endPoint y: 504, distance: 130.5
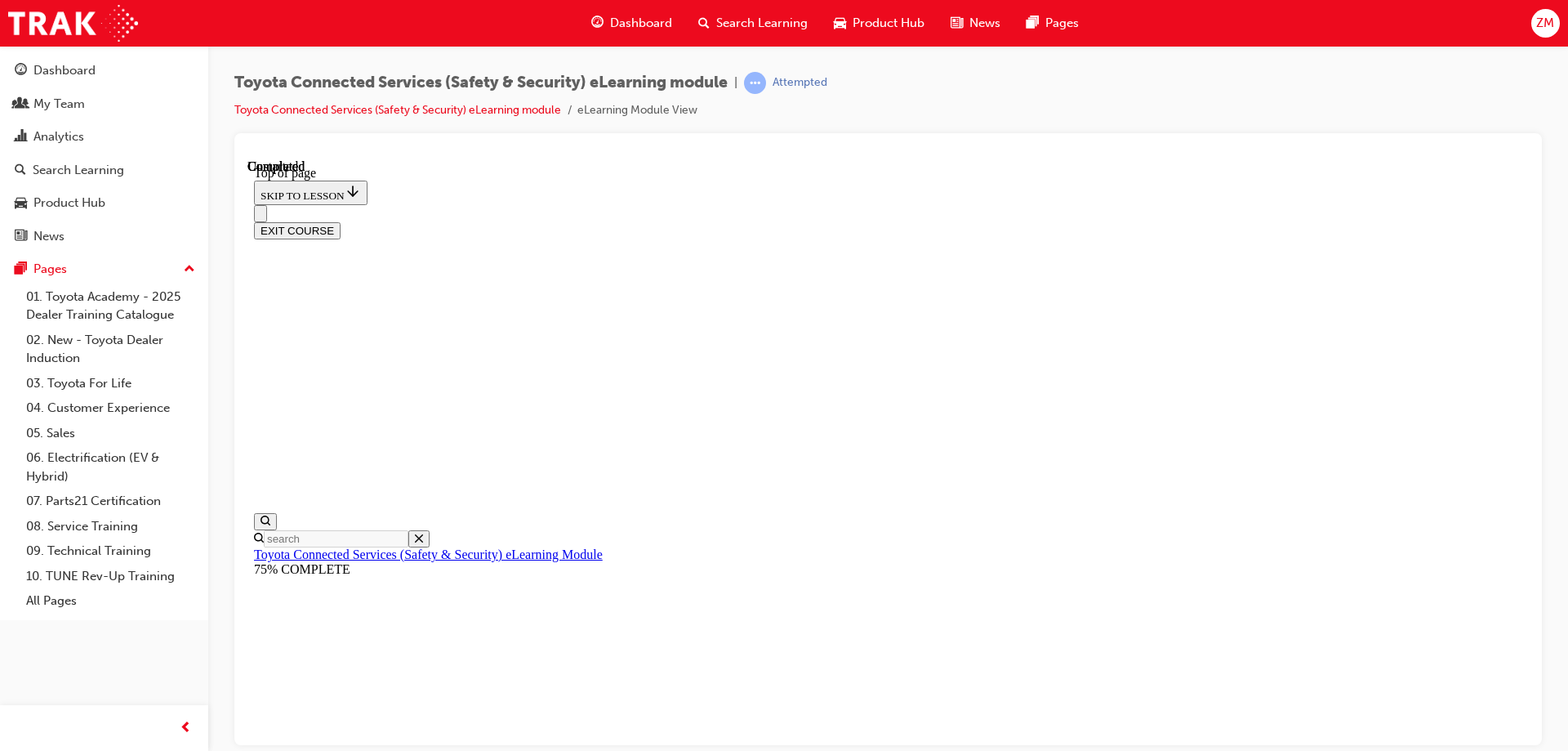
scroll to position [281, 0]
drag, startPoint x: 1161, startPoint y: 627, endPoint x: 1229, endPoint y: 612, distance: 69.6
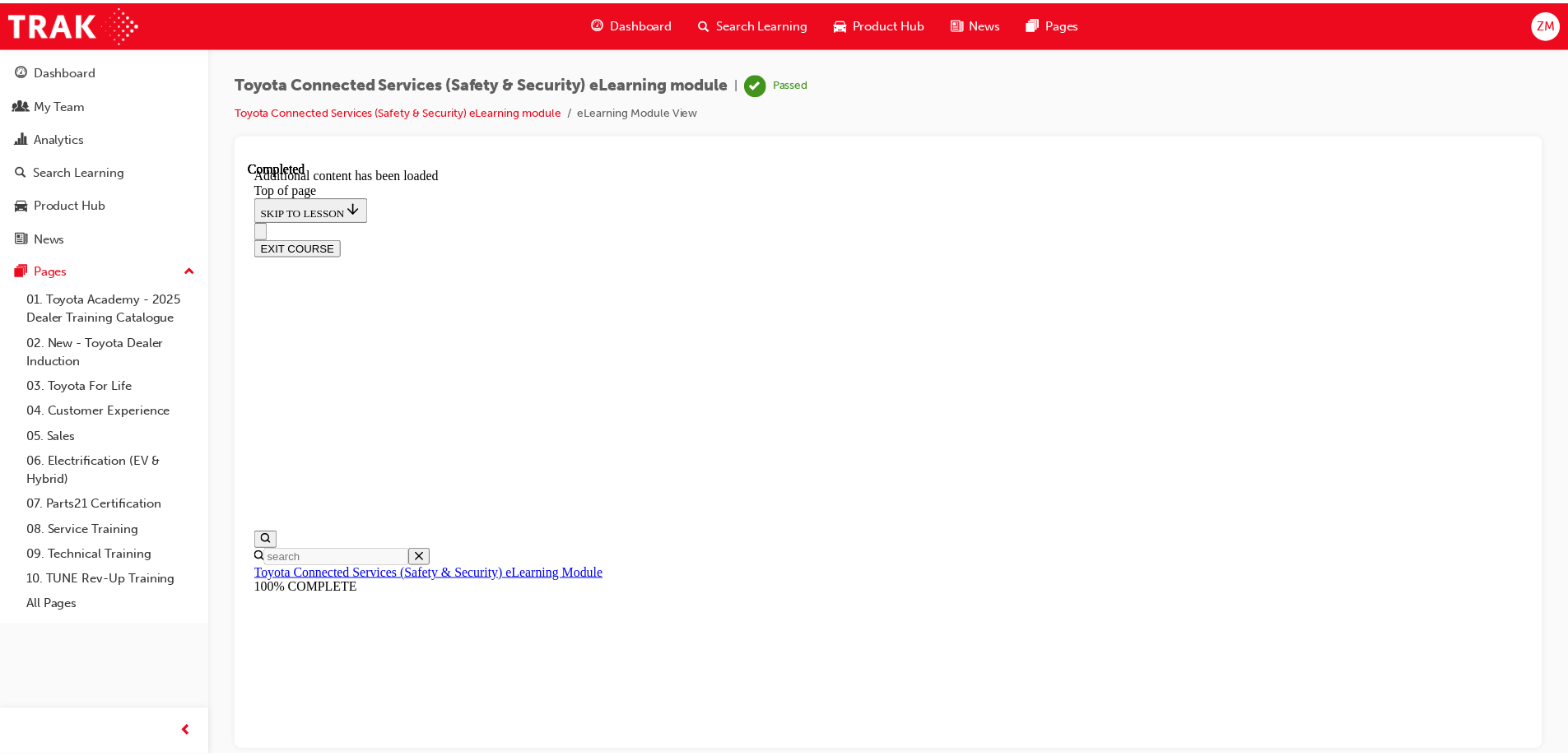
scroll to position [499, 0]
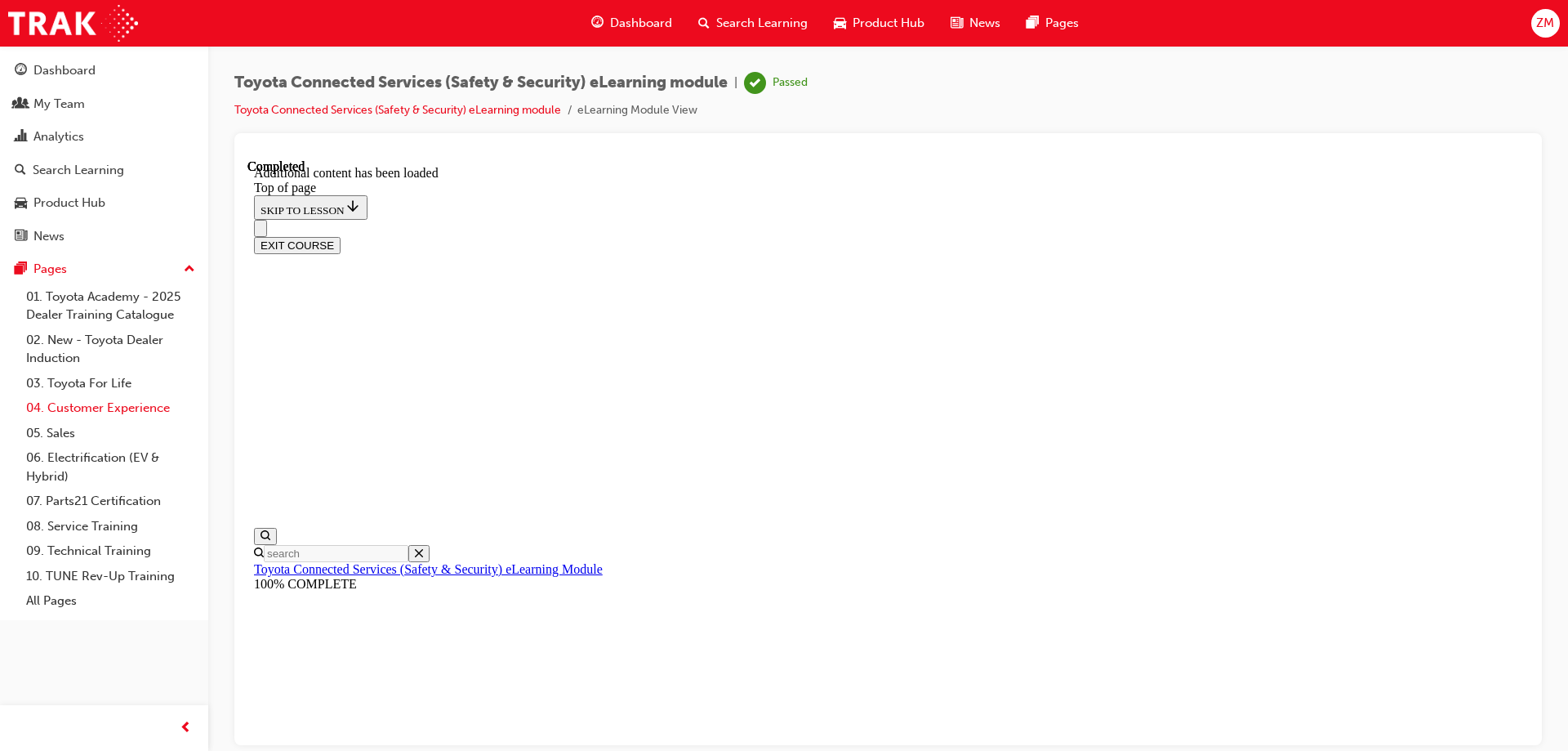
click at [120, 409] on link "04. Customer Experience" at bounding box center [110, 408] width 182 height 25
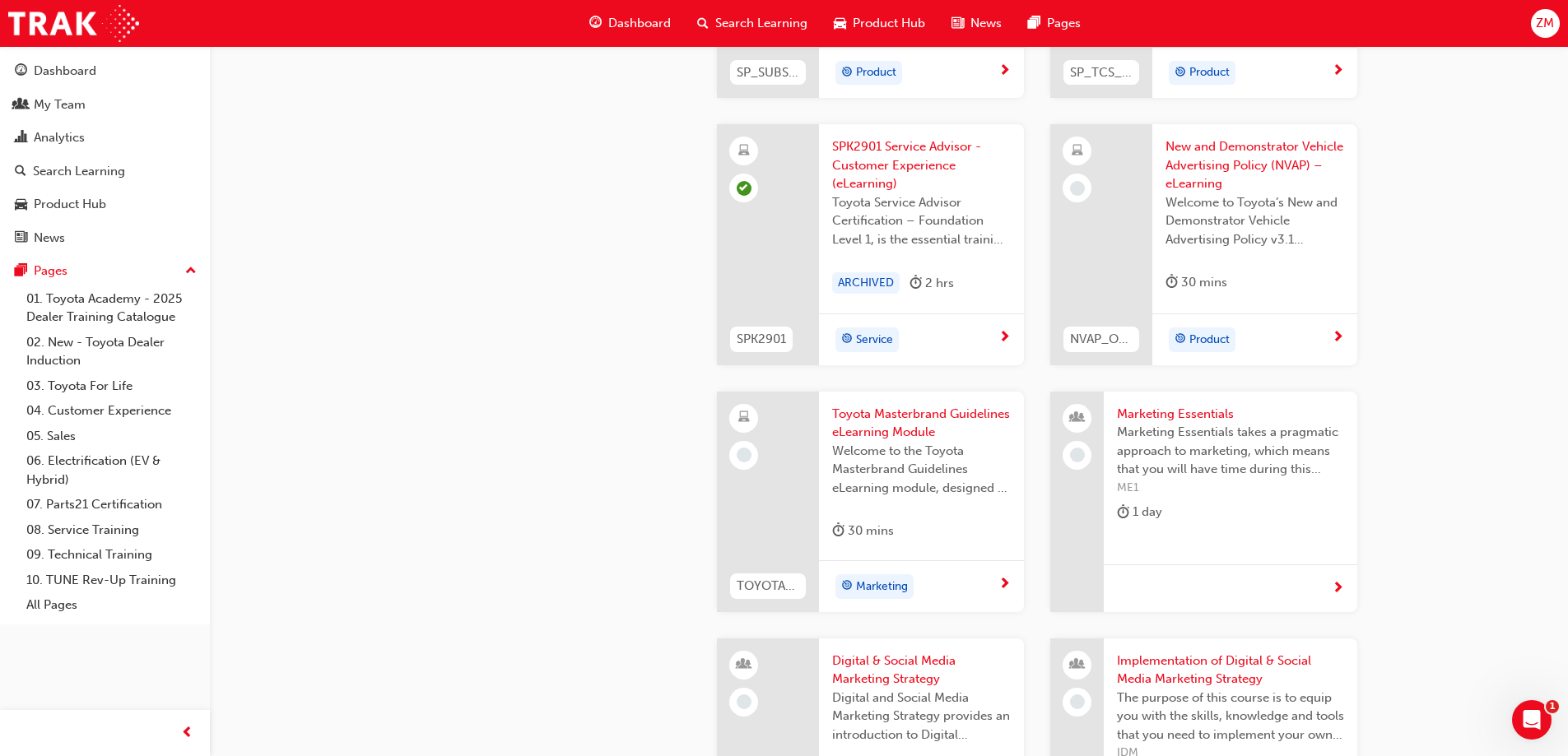
scroll to position [2827, 0]
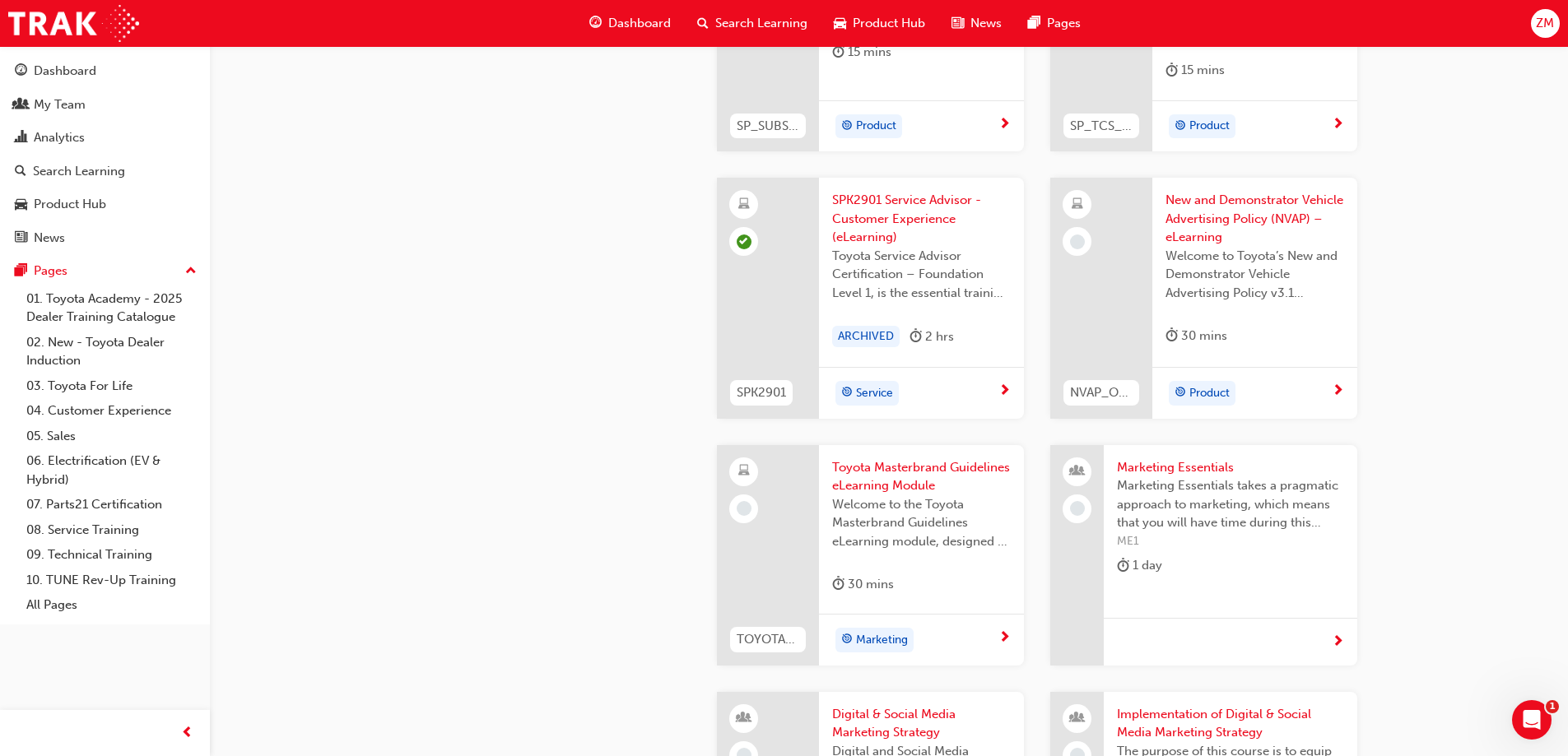
click at [899, 479] on span "Toyota Masterbrand Guidelines eLearning Module" at bounding box center [921, 477] width 179 height 37
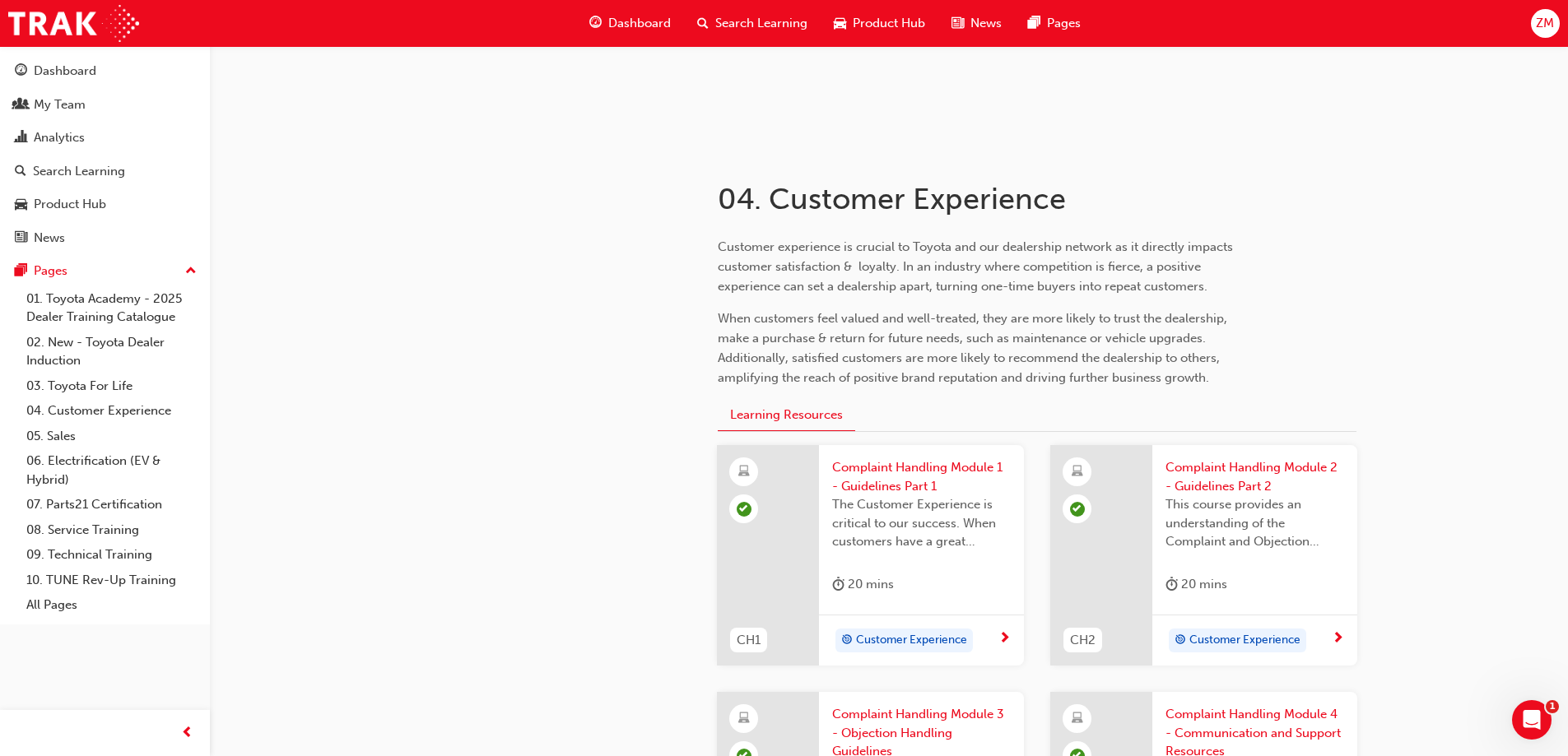
scroll to position [190, 0]
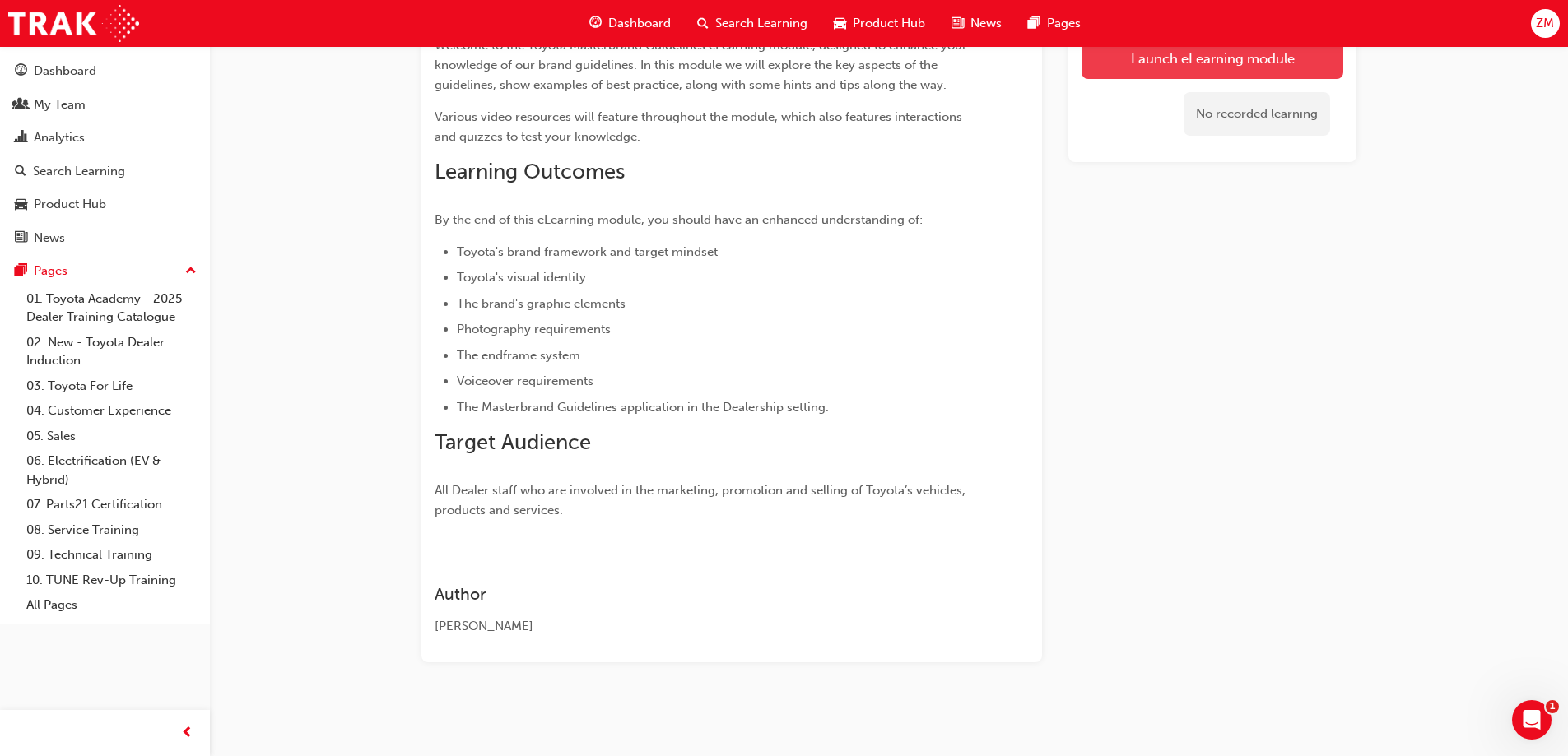
click at [1163, 62] on link "Launch eLearning module" at bounding box center [1212, 58] width 261 height 41
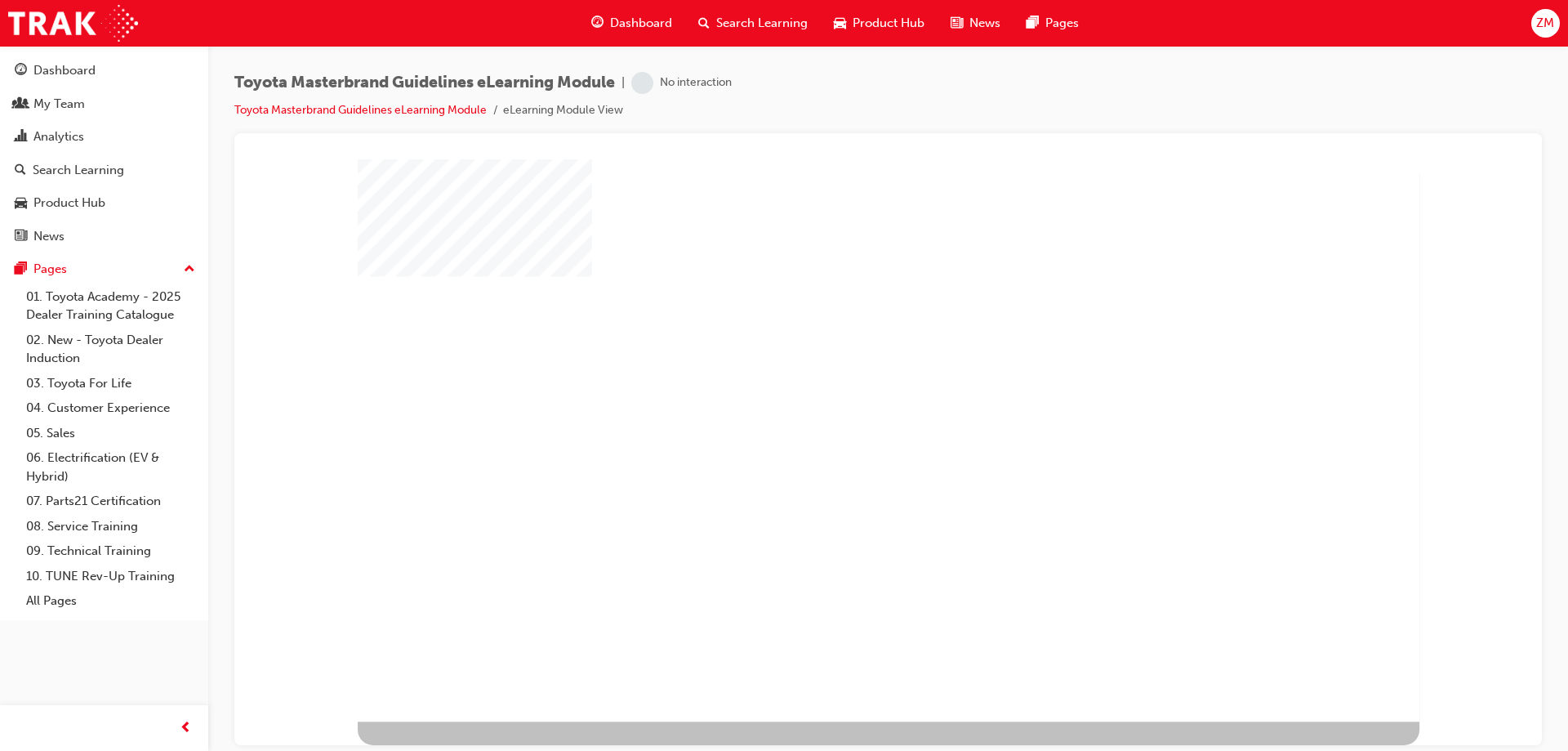
click at [843, 395] on div "play" at bounding box center [843, 395] width 0 height 0
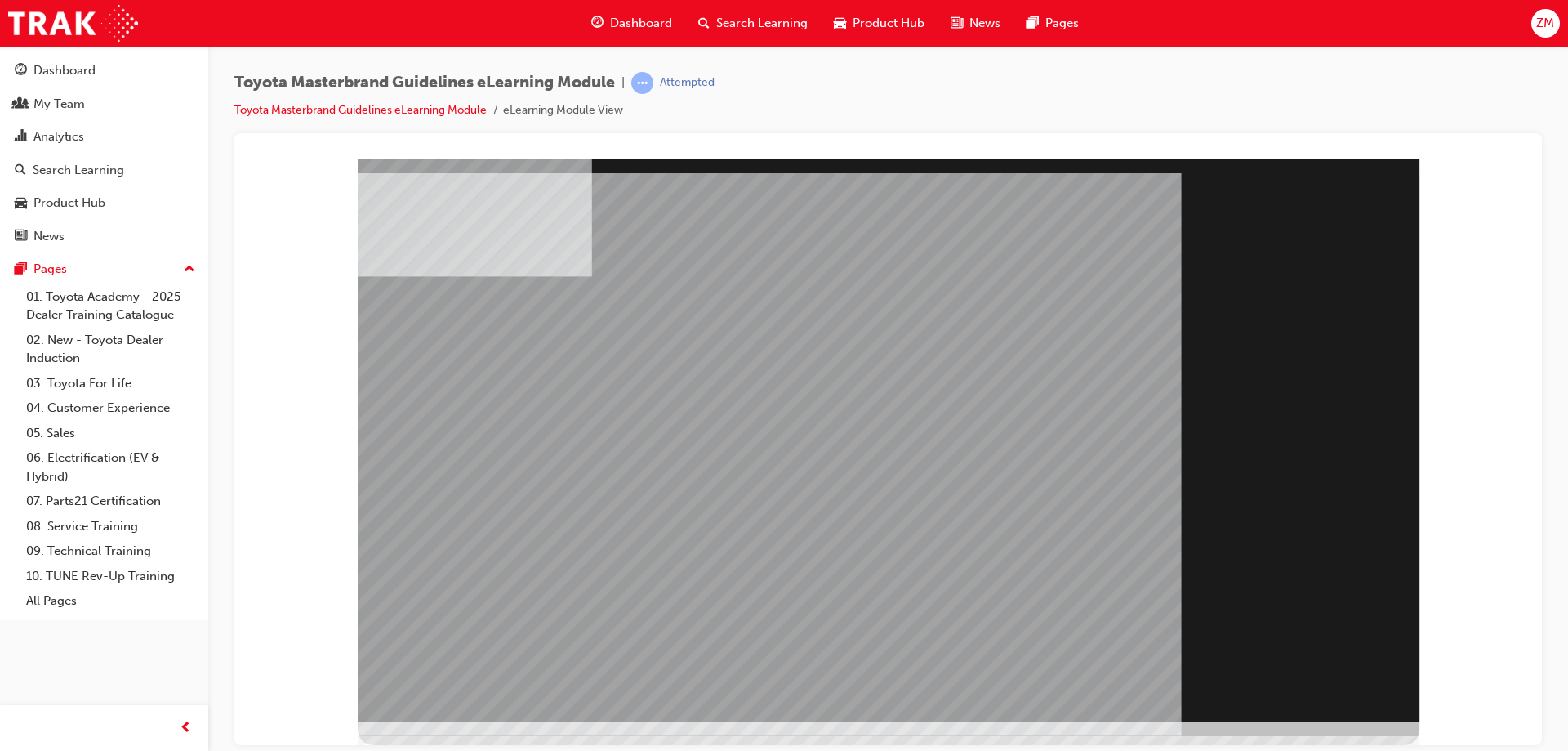
drag, startPoint x: 1293, startPoint y: 676, endPoint x: 1308, endPoint y: 684, distance: 17.0
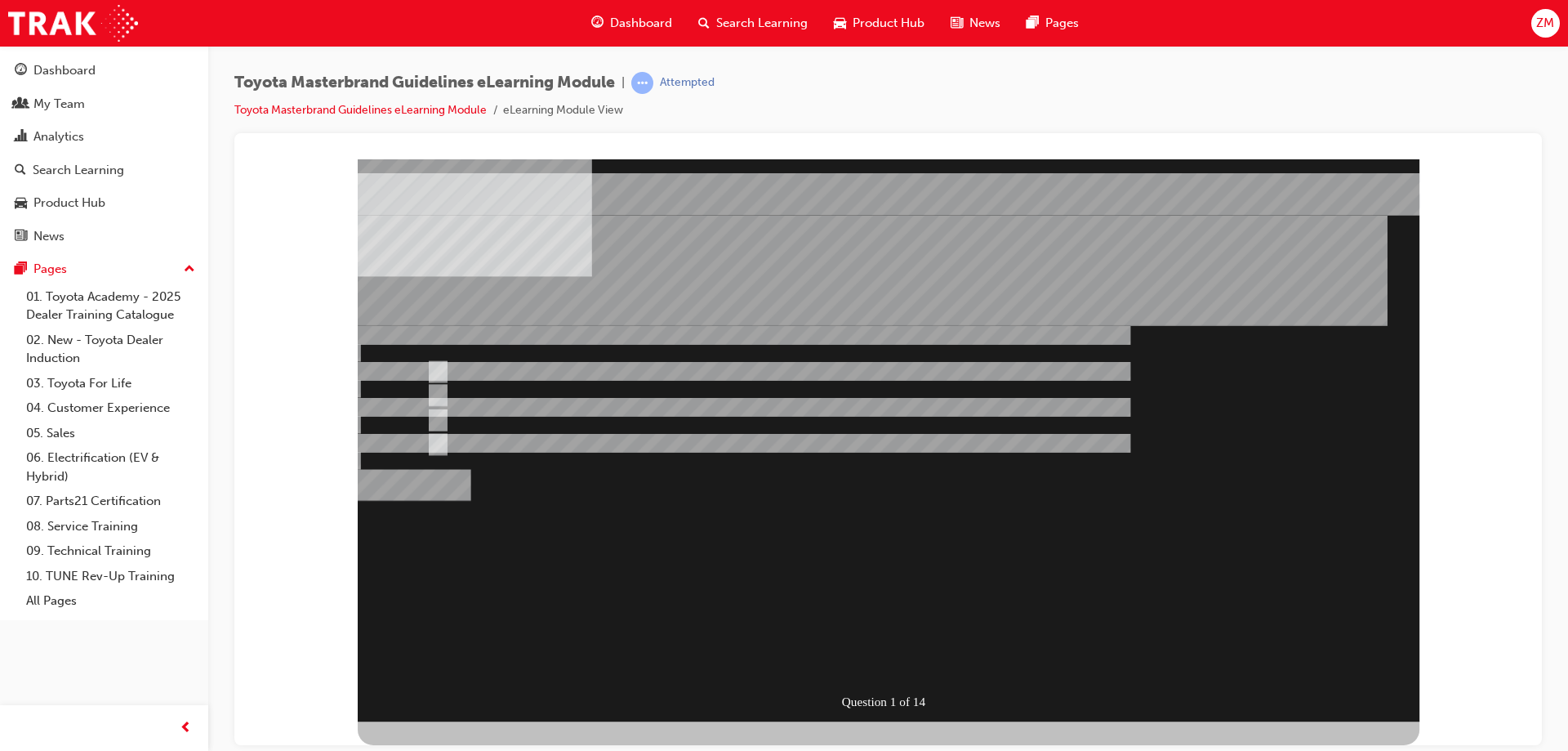
click at [1307, 691] on div "Question 1 of 14" at bounding box center [889, 440] width 1062 height 563
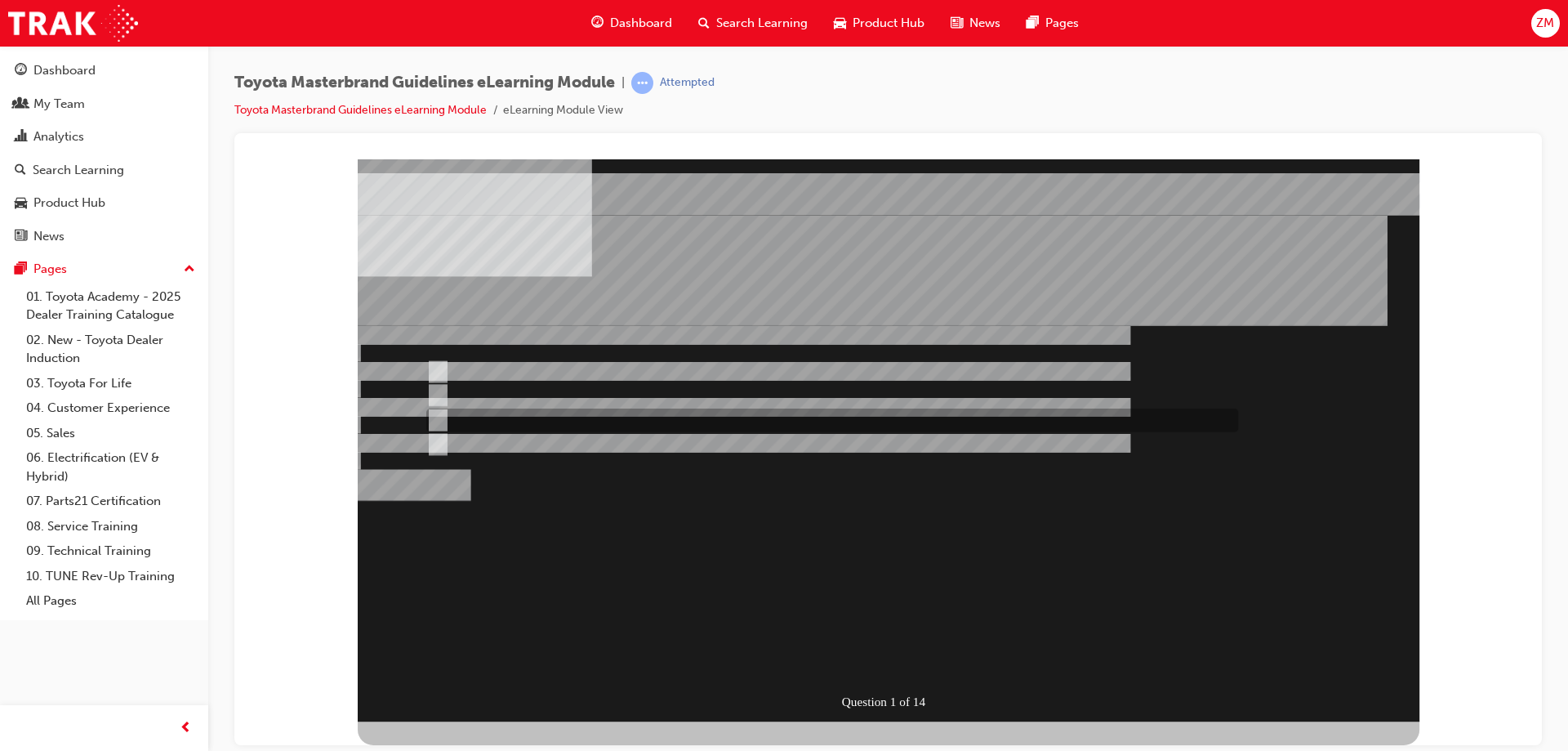
radio input "false"
radio input "true"
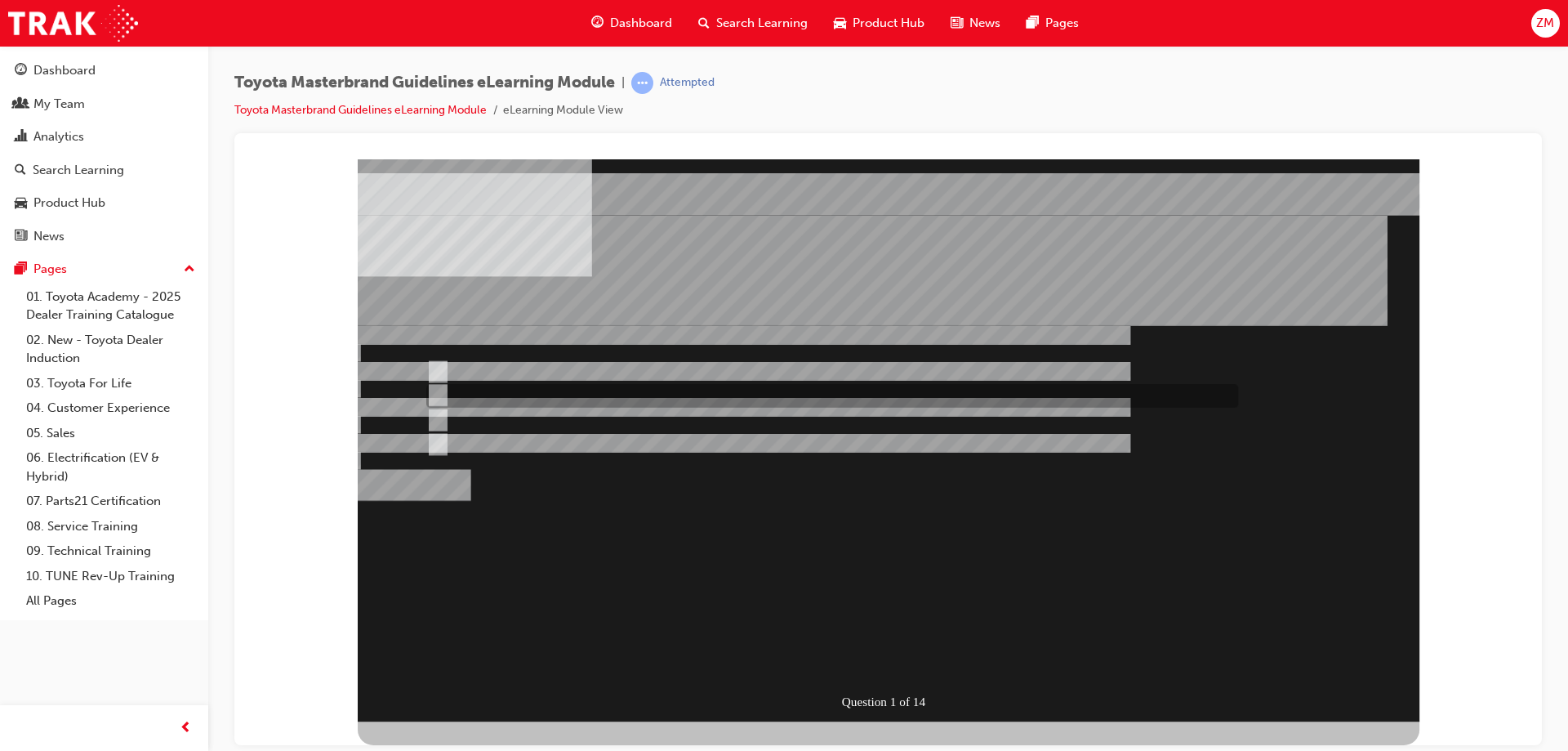
radio input "true"
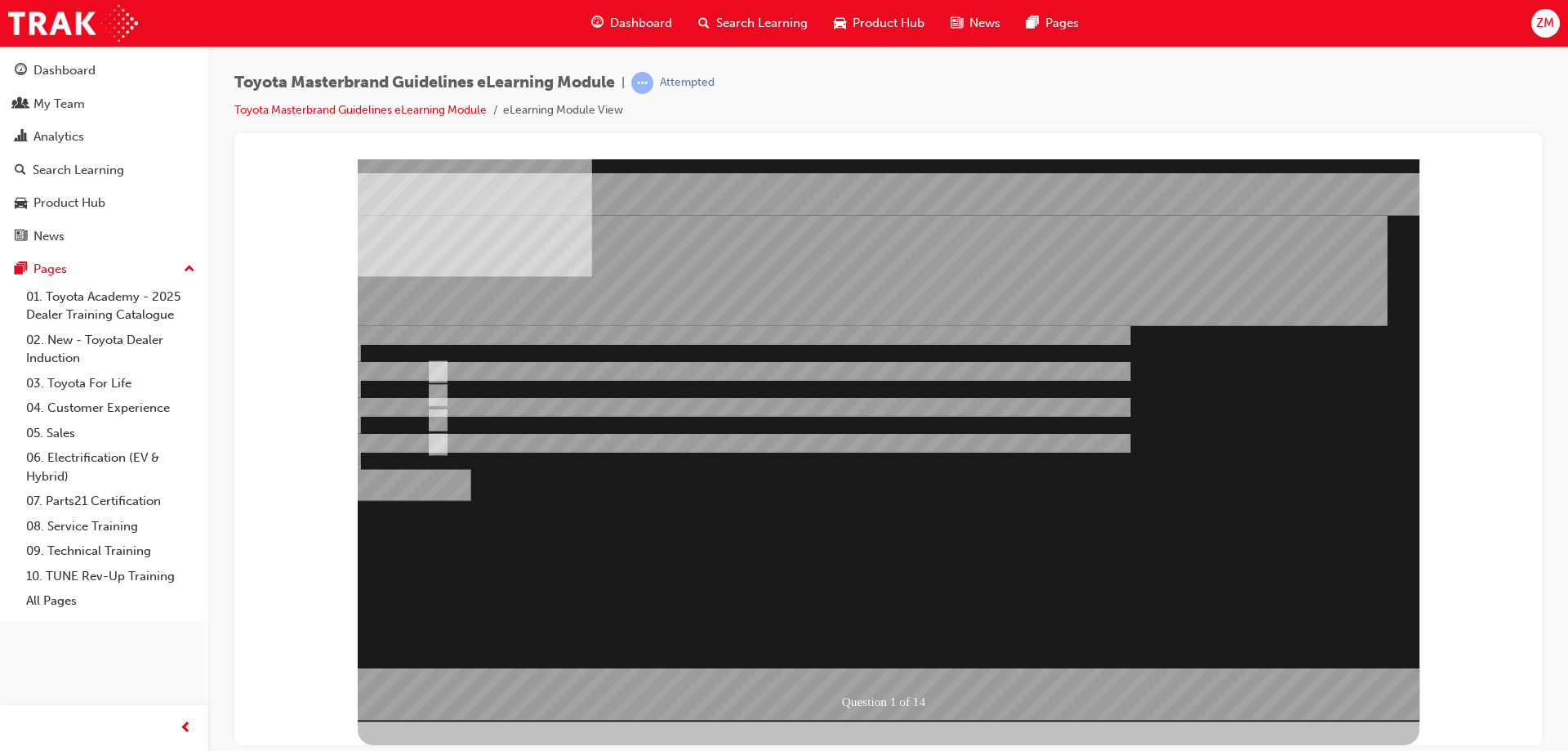
click at [480, 362] on div at bounding box center [889, 440] width 1062 height 563
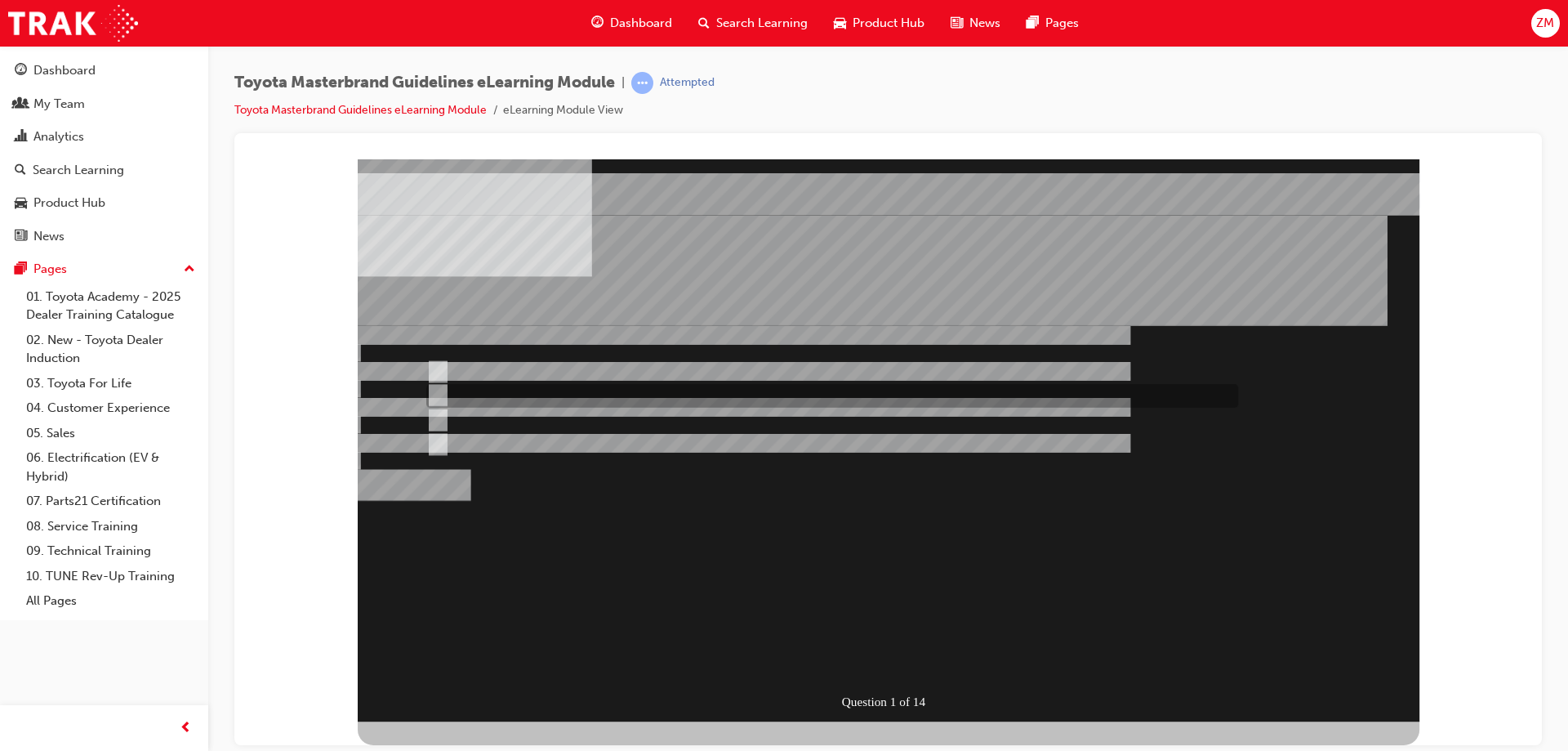
radio input "true"
click at [562, 612] on div "" at bounding box center [889, 638] width 1062 height 52
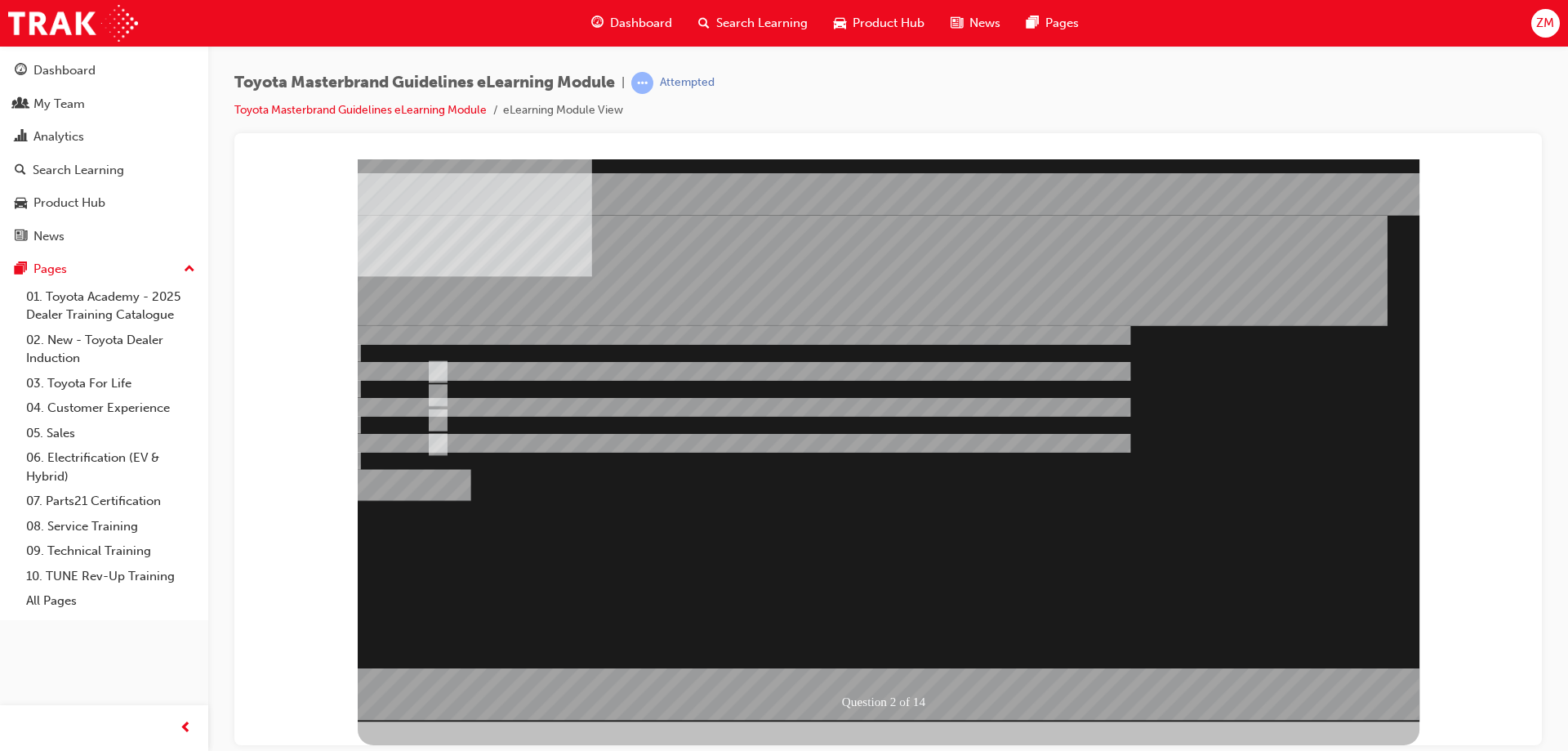
click at [526, 373] on div at bounding box center [889, 440] width 1062 height 563
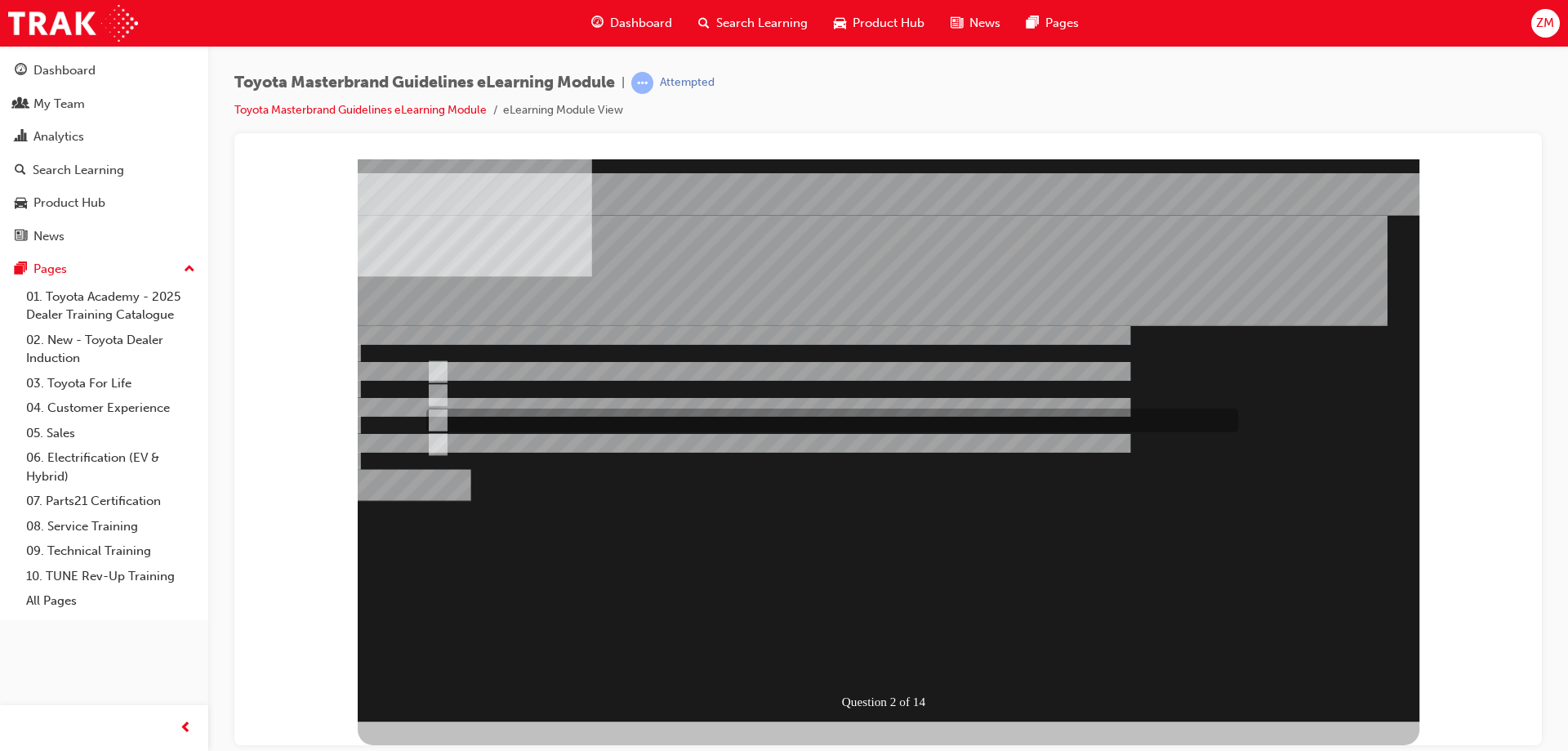
radio input "false"
radio input "true"
drag, startPoint x: 763, startPoint y: 604, endPoint x: 751, endPoint y: 609, distance: 13.0
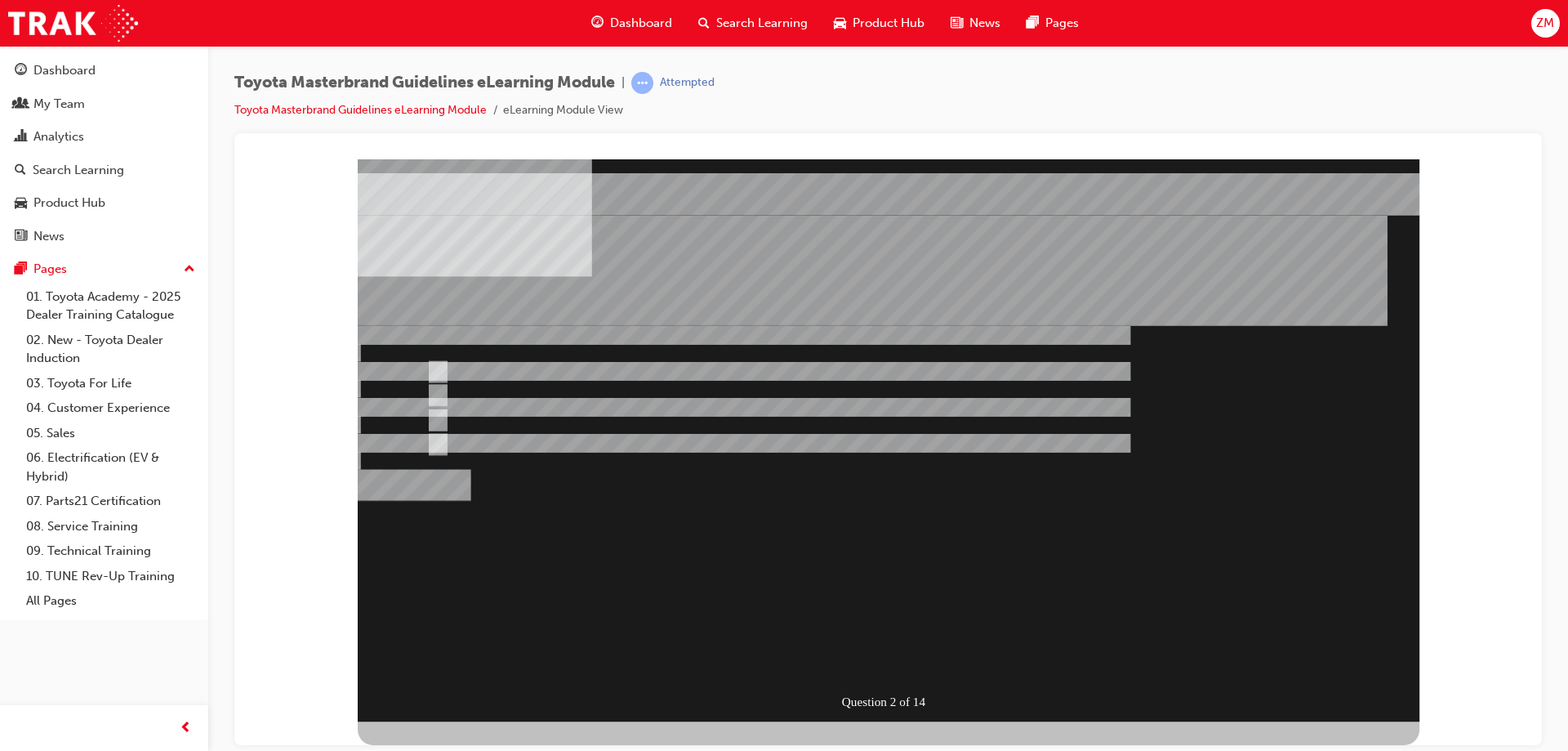
click at [762, 612] on div "" at bounding box center [889, 638] width 1062 height 52
radio input "true"
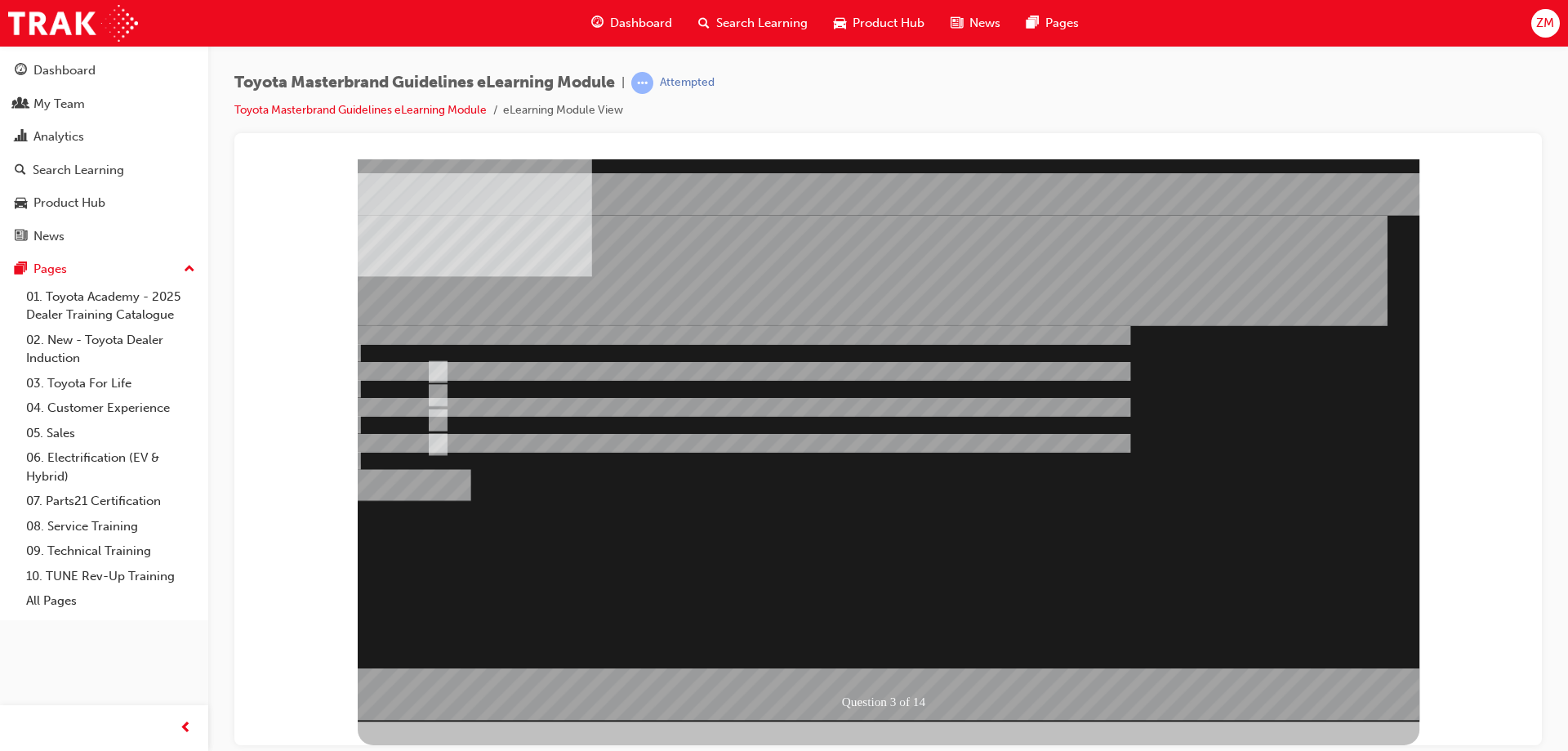
click at [533, 409] on div at bounding box center [889, 440] width 1062 height 563
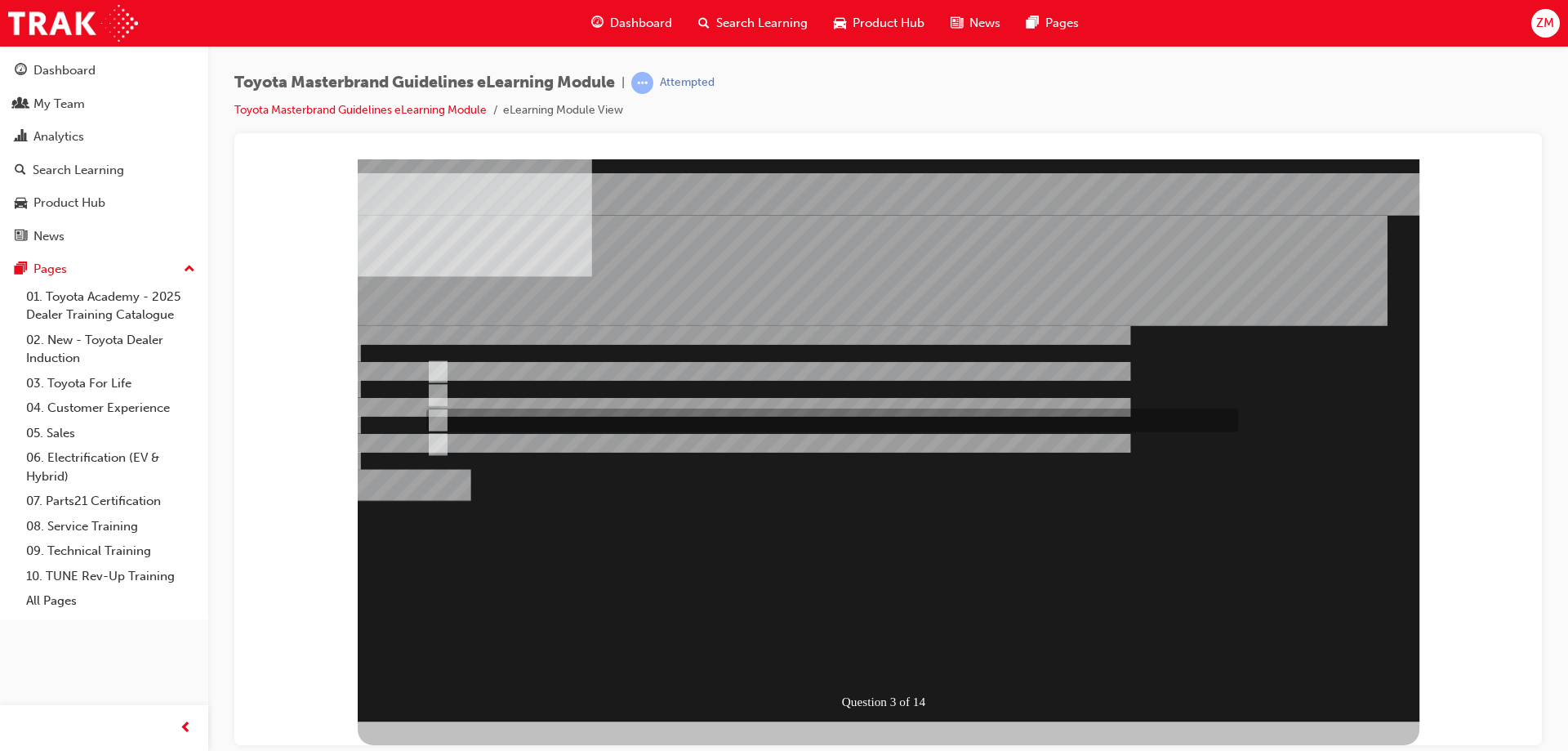
radio input "false"
radio input "true"
click at [619, 543] on div "Question 3 of 14" at bounding box center [889, 440] width 1062 height 563
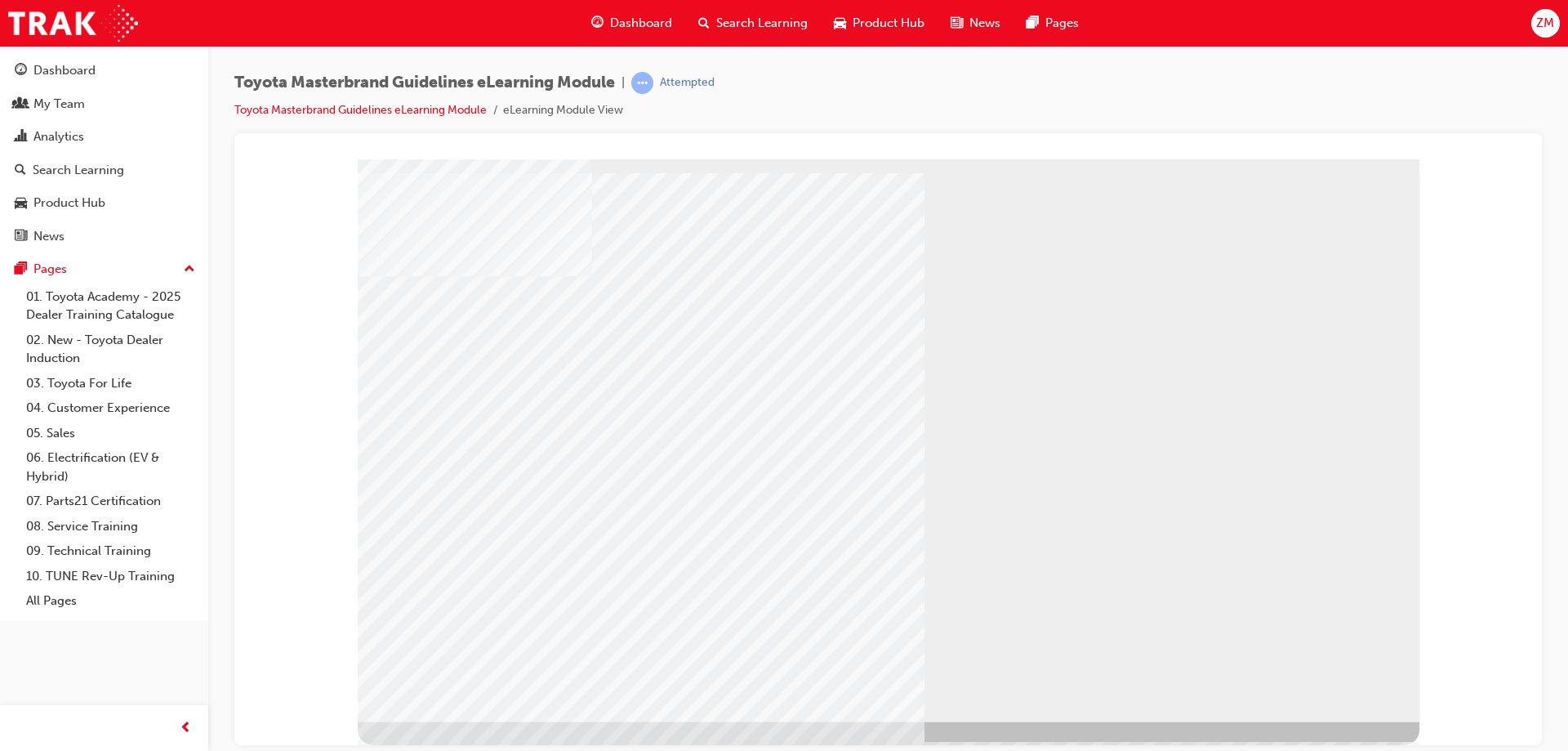
drag, startPoint x: 1295, startPoint y: 671, endPoint x: 1315, endPoint y: 671, distance: 20.0
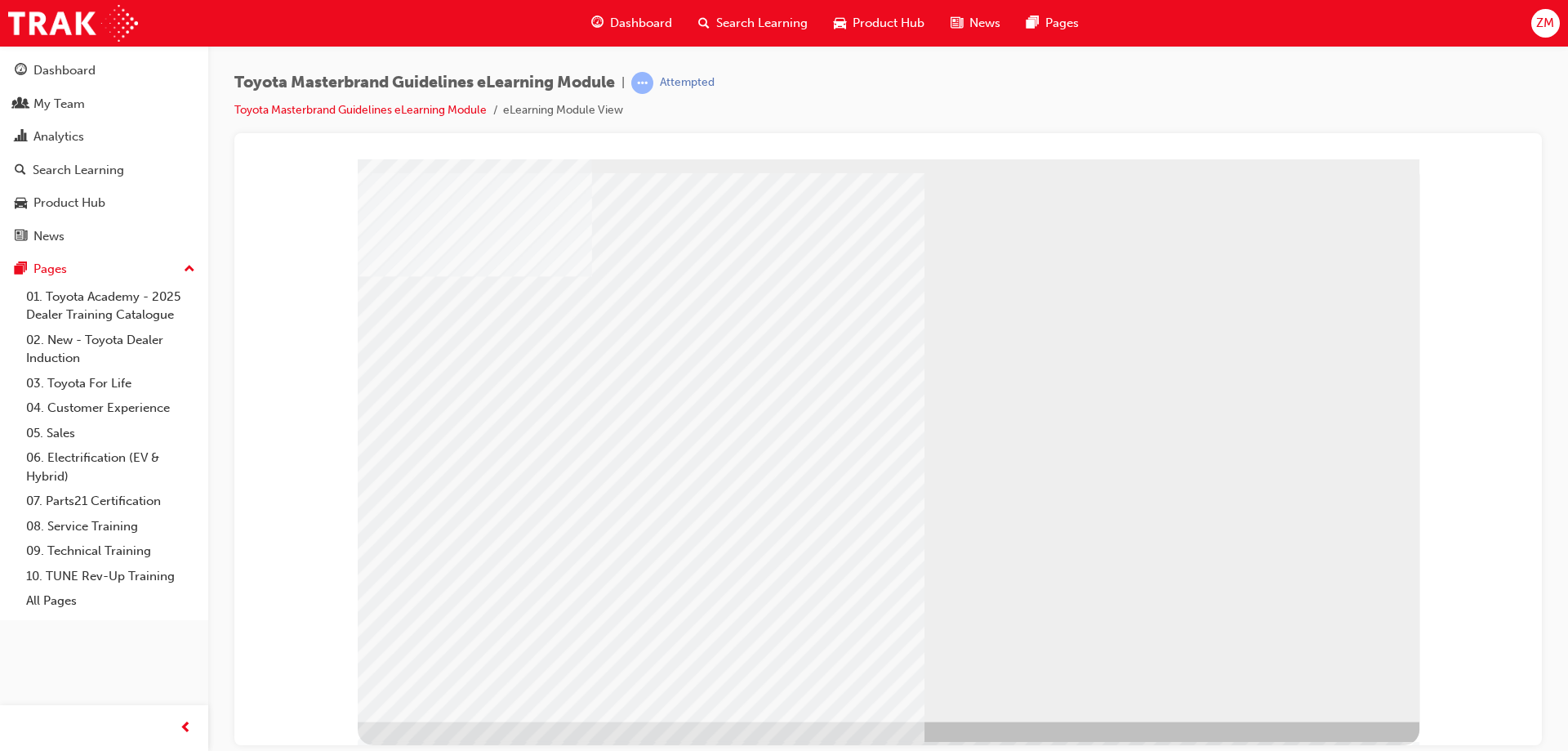
drag, startPoint x: 568, startPoint y: 448, endPoint x: 587, endPoint y: 459, distance: 22.0
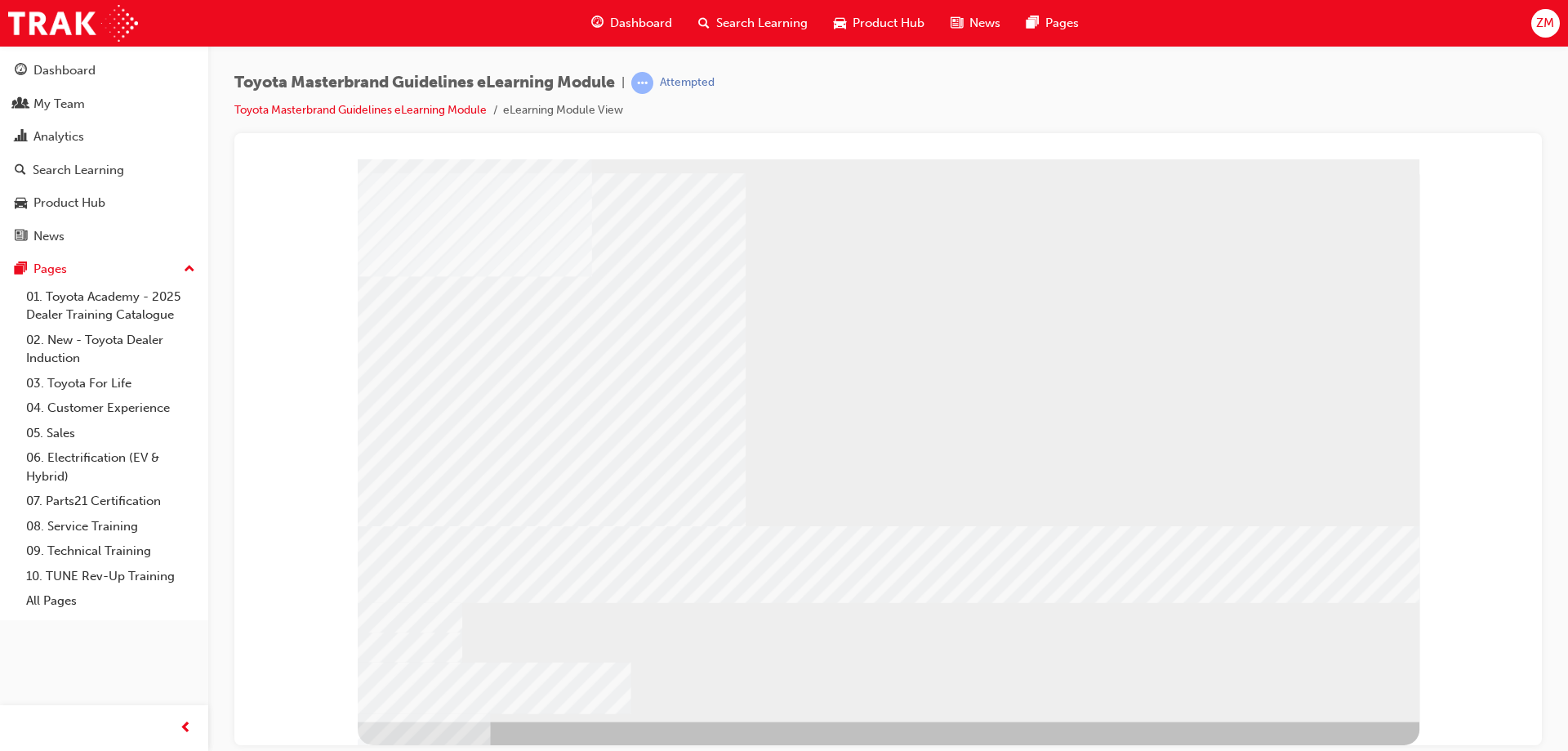
drag, startPoint x: 551, startPoint y: 481, endPoint x: 600, endPoint y: 508, distance: 55.9
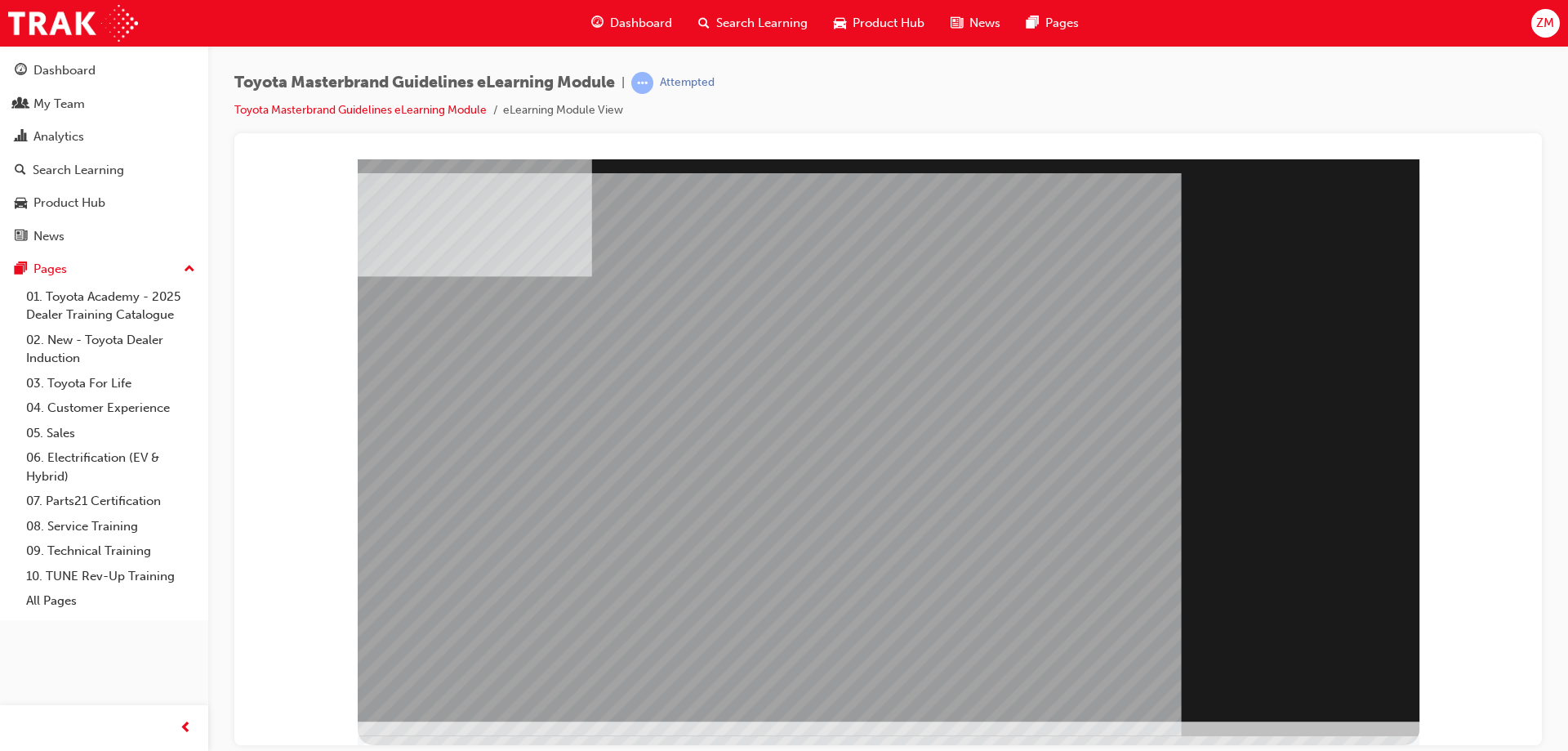
drag, startPoint x: 1322, startPoint y: 686, endPoint x: 1323, endPoint y: 709, distance: 23.0
click at [1323, 709] on div "Section Title Page" at bounding box center [889, 440] width 1062 height 563
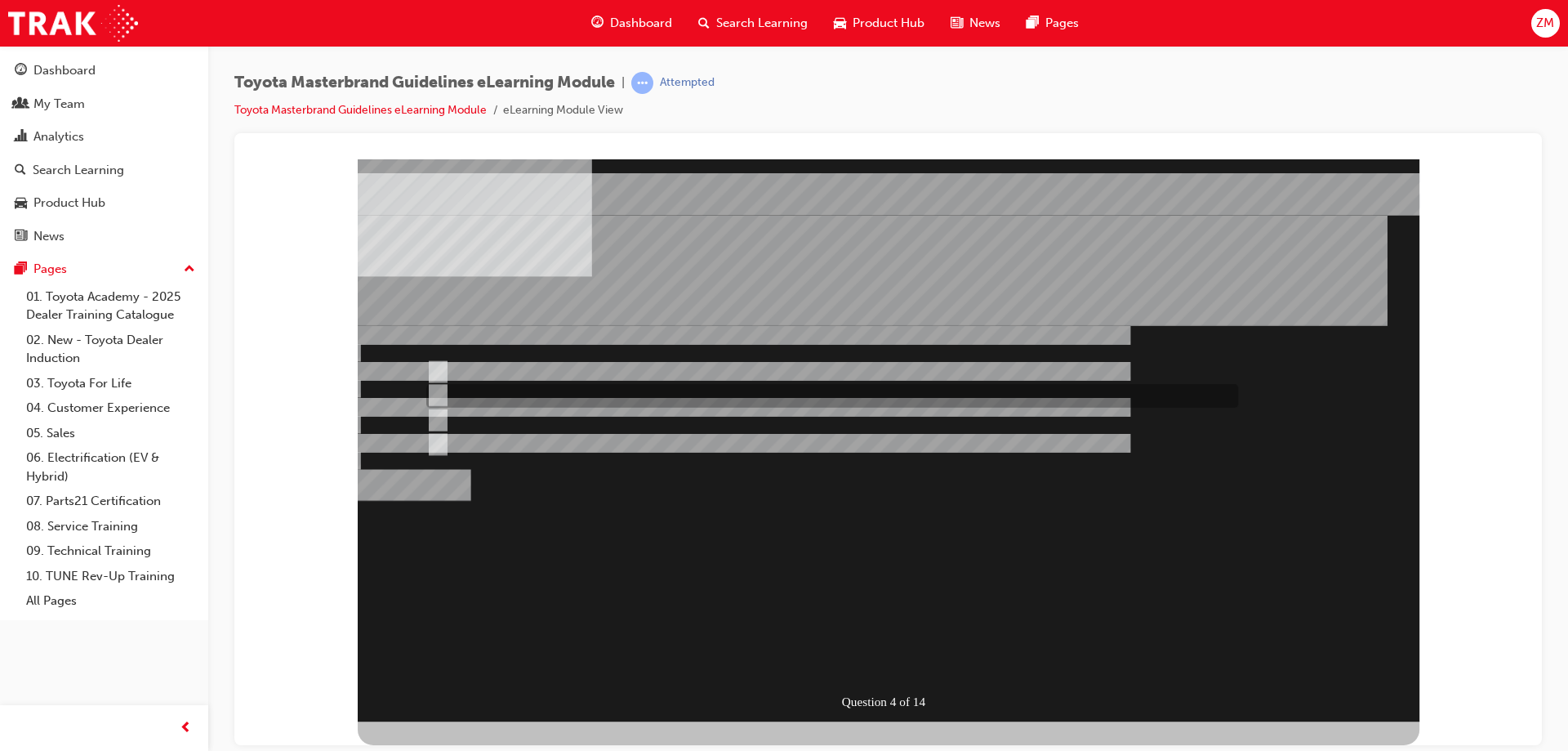
radio input "true"
click at [612, 568] on div "" at bounding box center [889, 579] width 1062 height 65
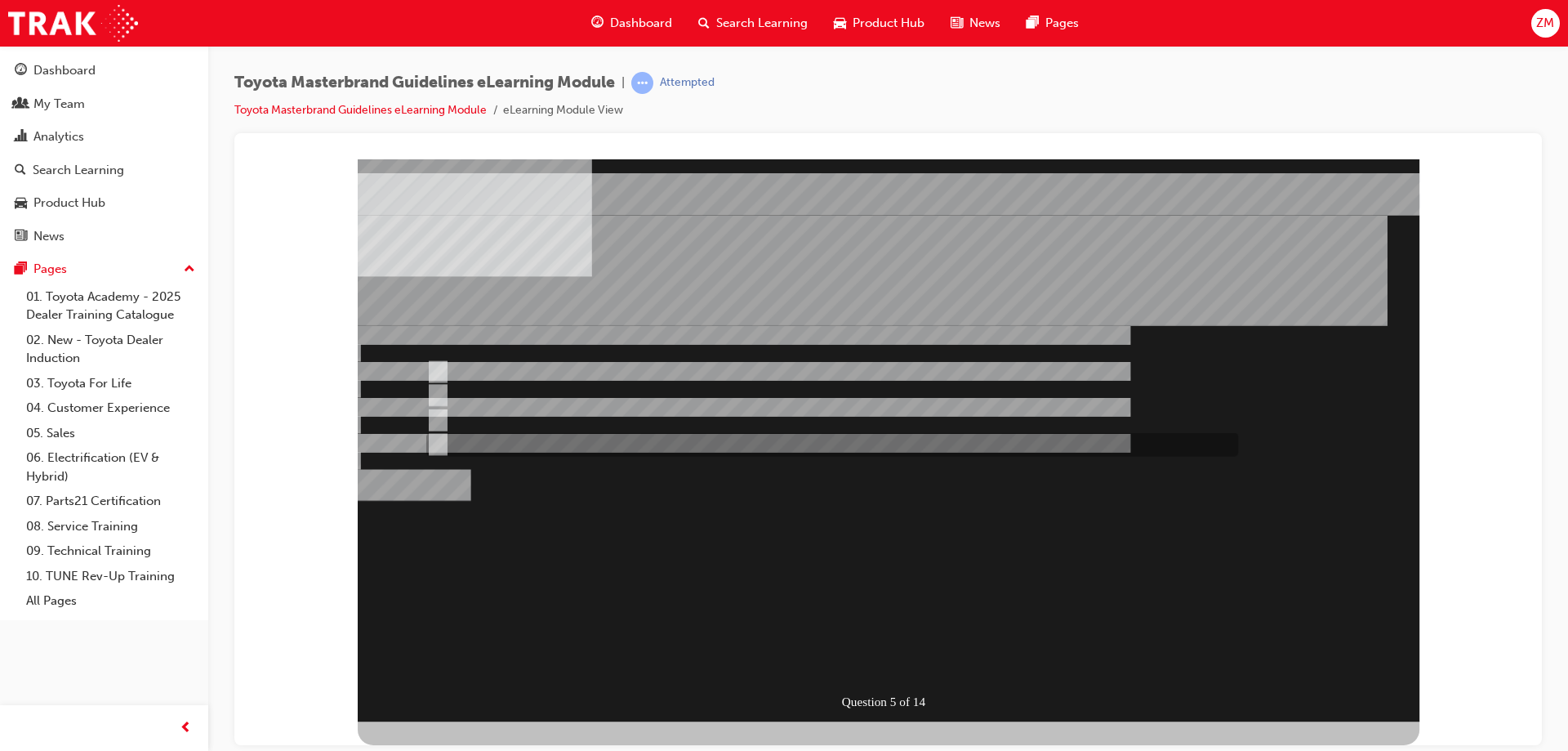
radio input "false"
radio input "true"
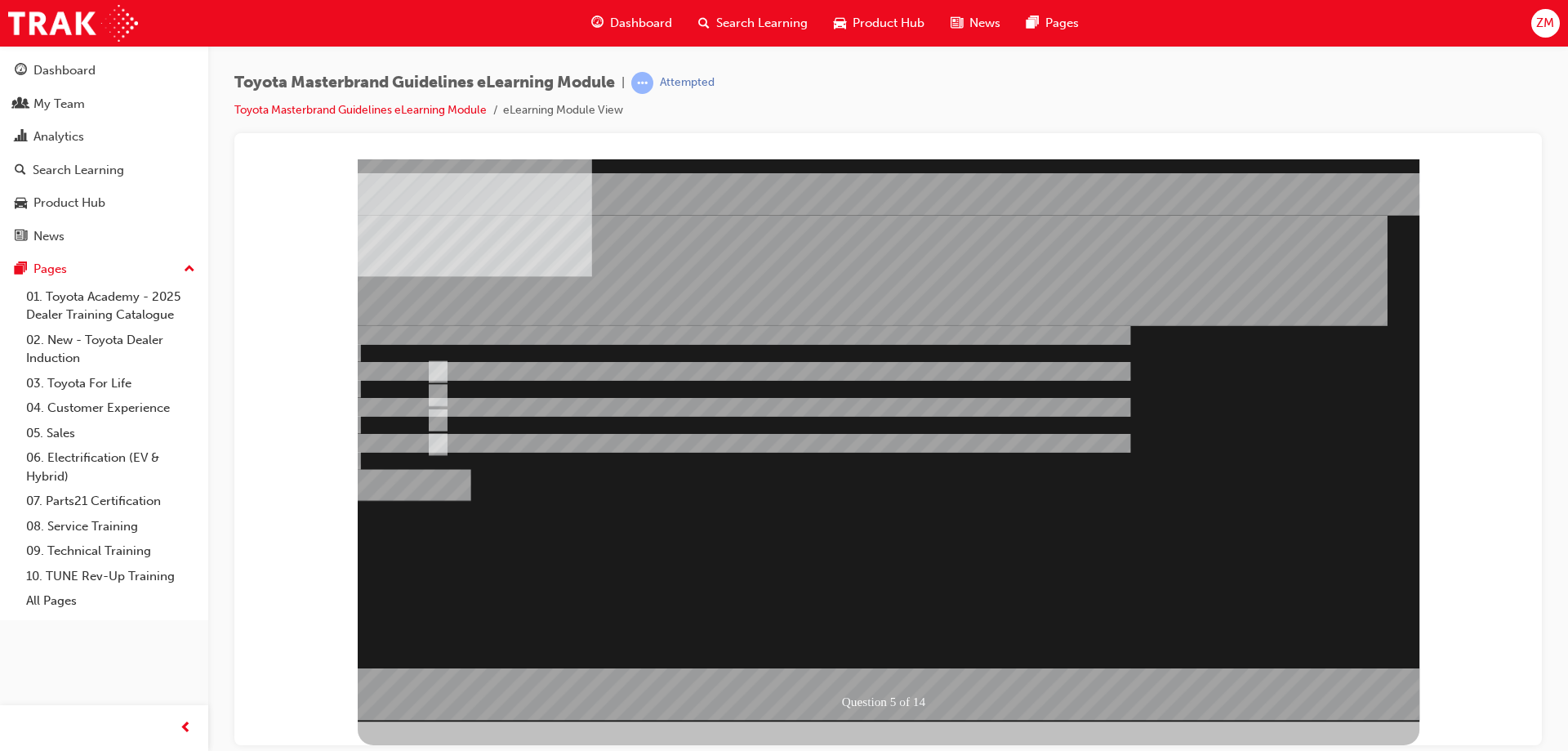
click at [510, 363] on div at bounding box center [889, 440] width 1062 height 563
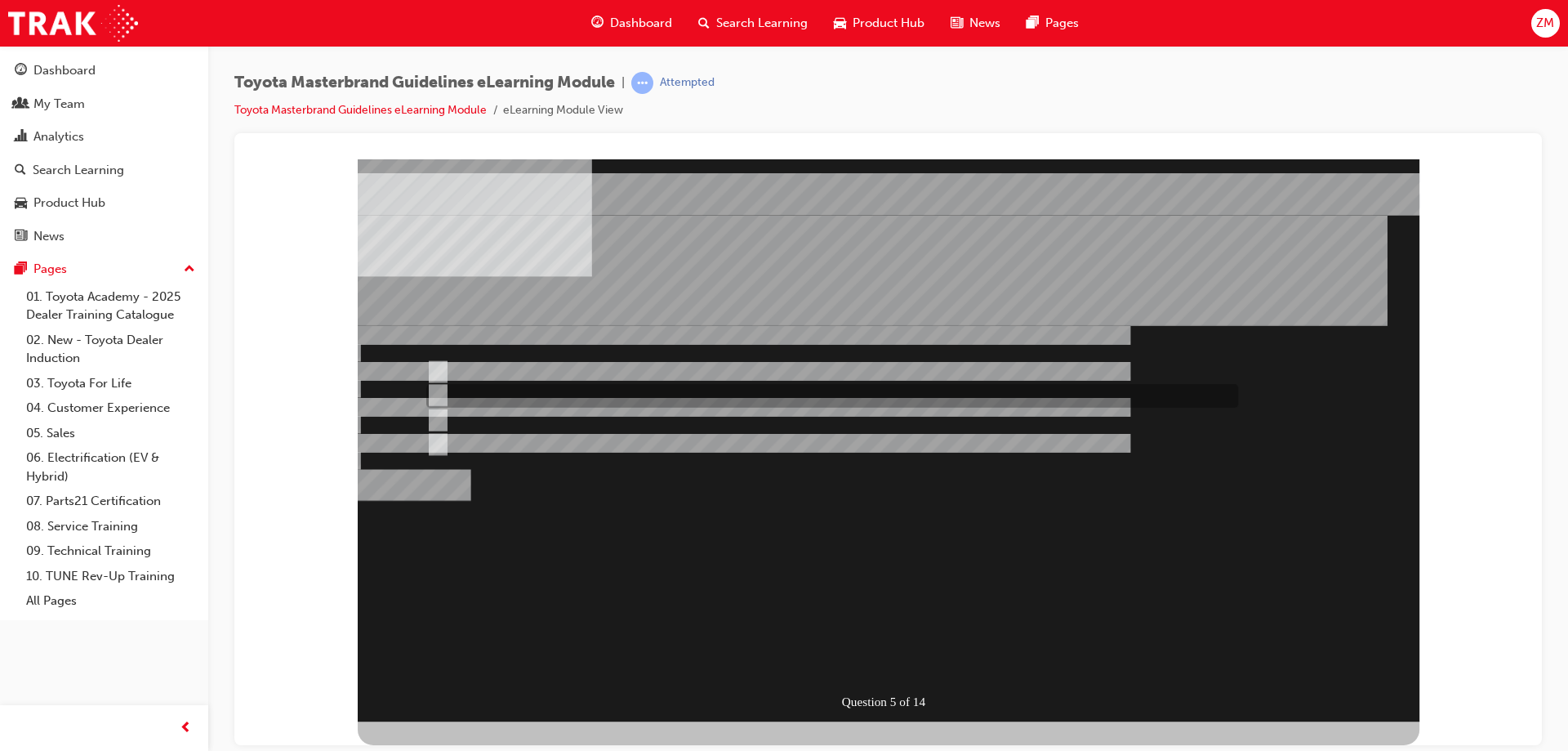
radio input "true"
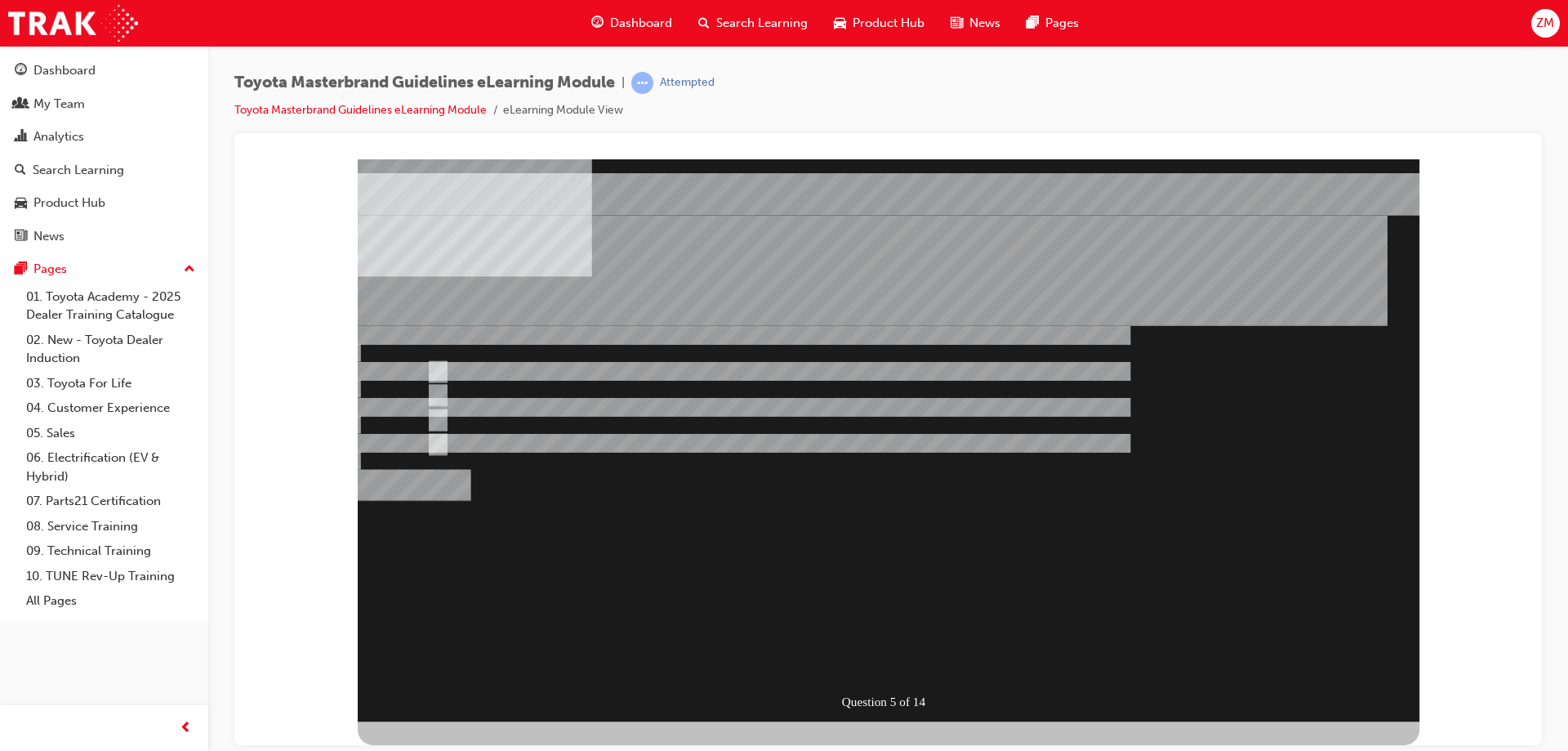
click at [638, 612] on div "" at bounding box center [889, 638] width 1062 height 52
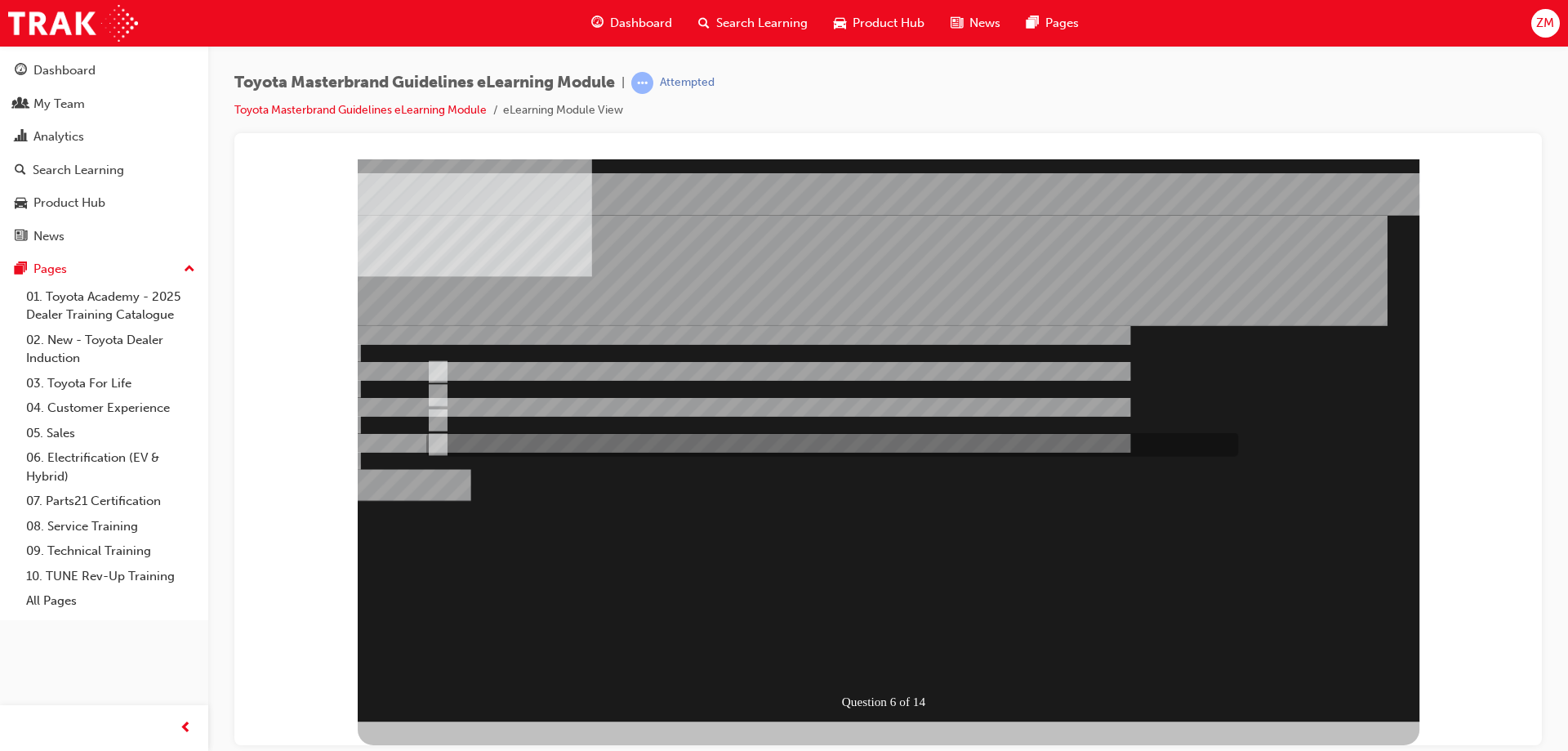
radio input "true"
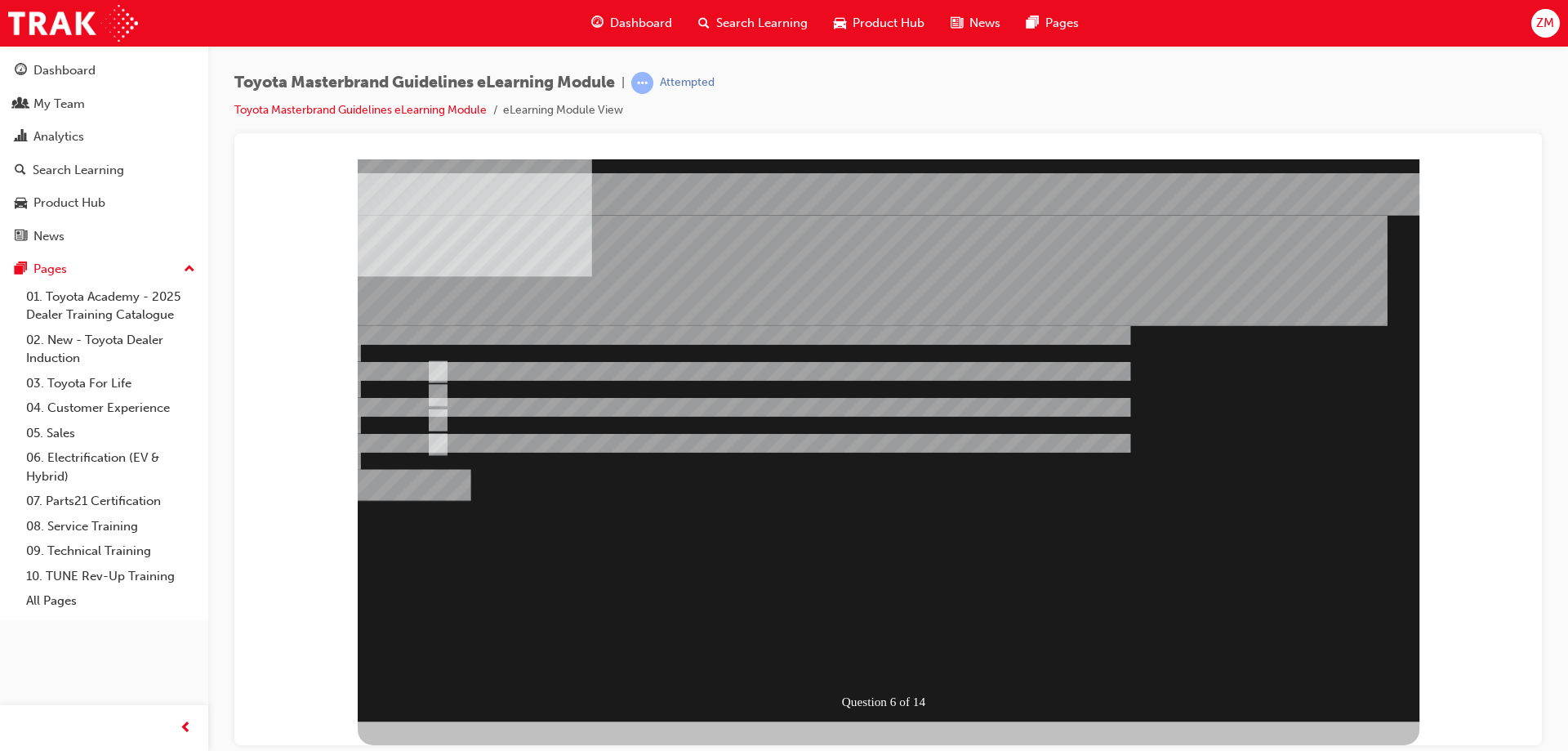
click at [630, 612] on div "" at bounding box center [889, 638] width 1062 height 52
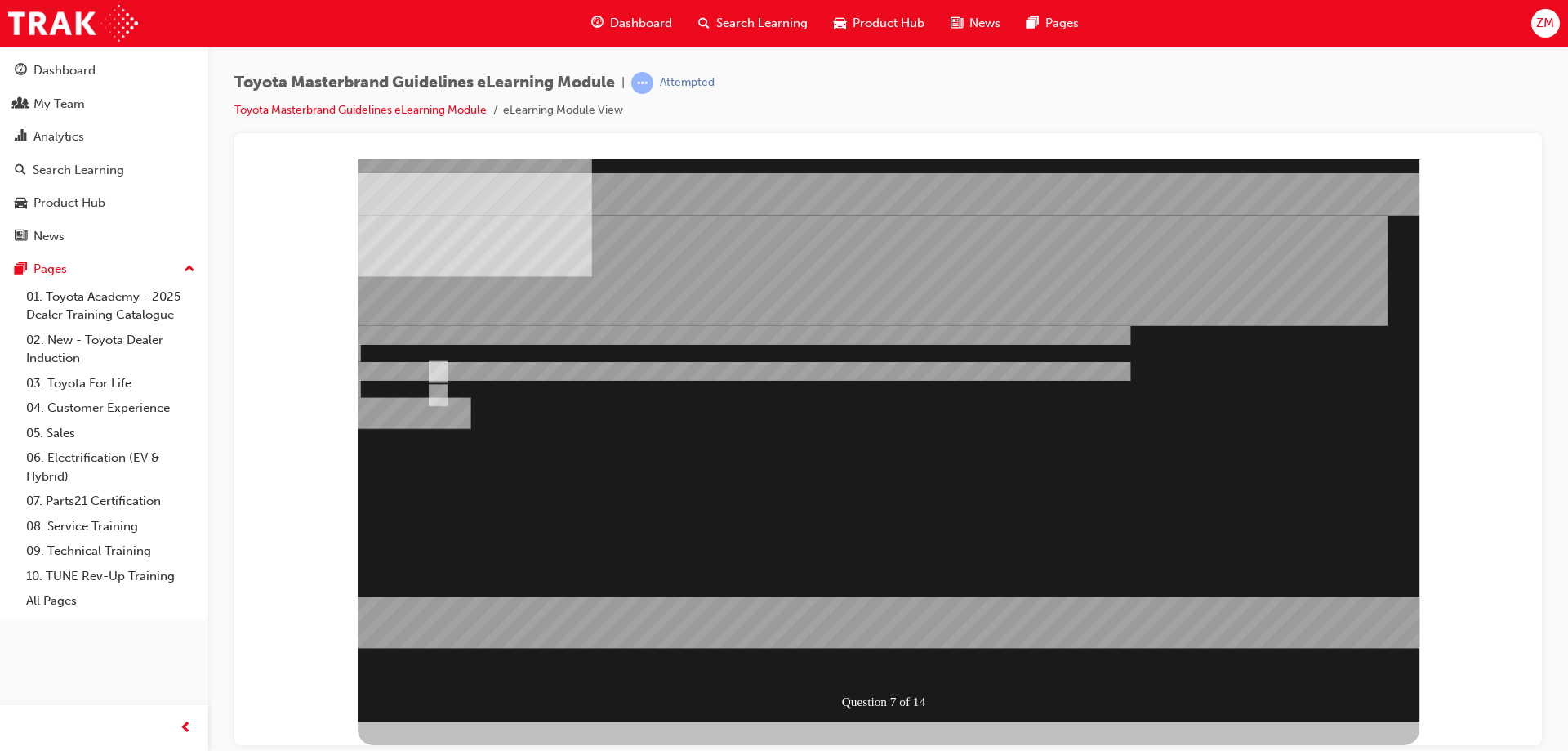
click at [484, 398] on div at bounding box center [889, 440] width 1062 height 563
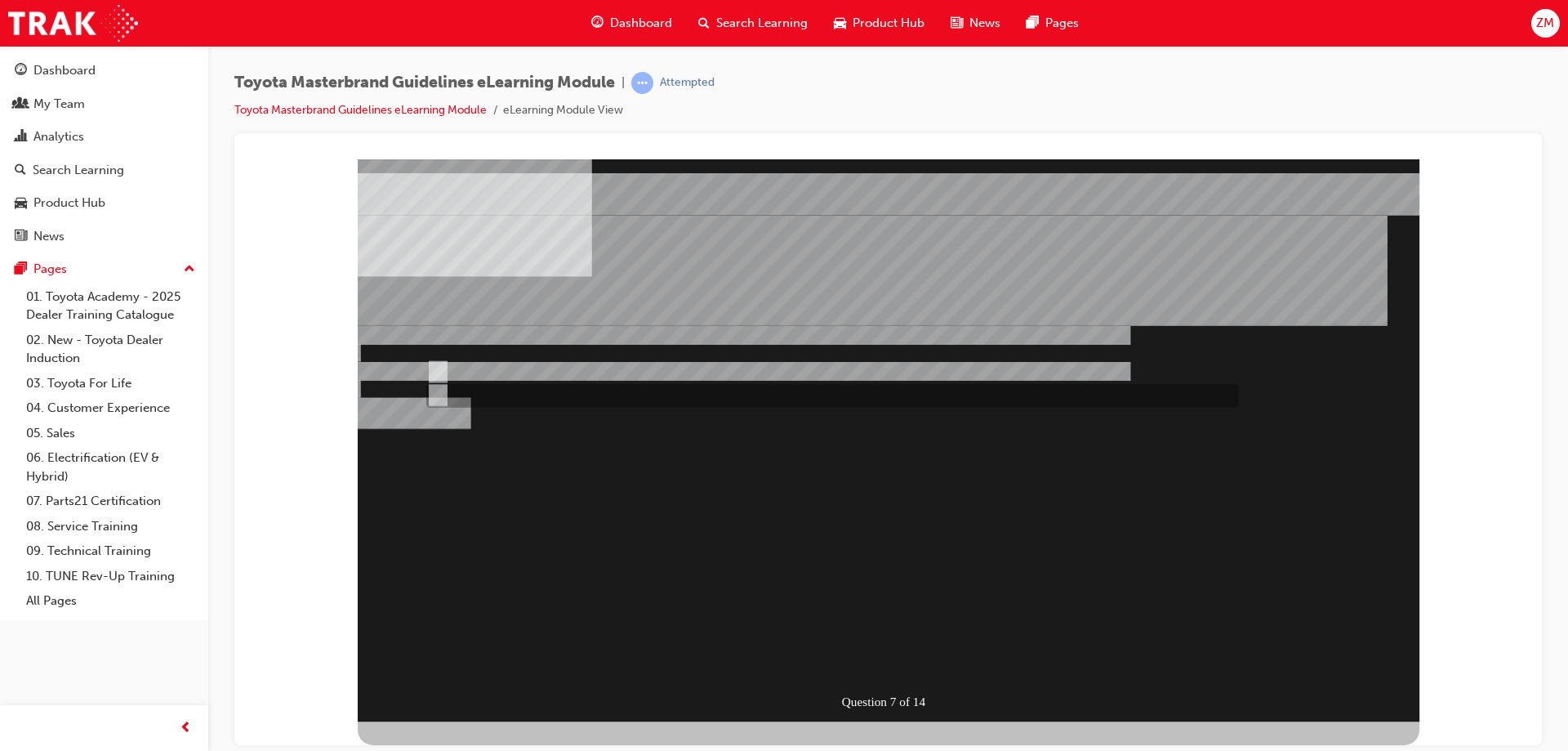
radio input "false"
radio input "true"
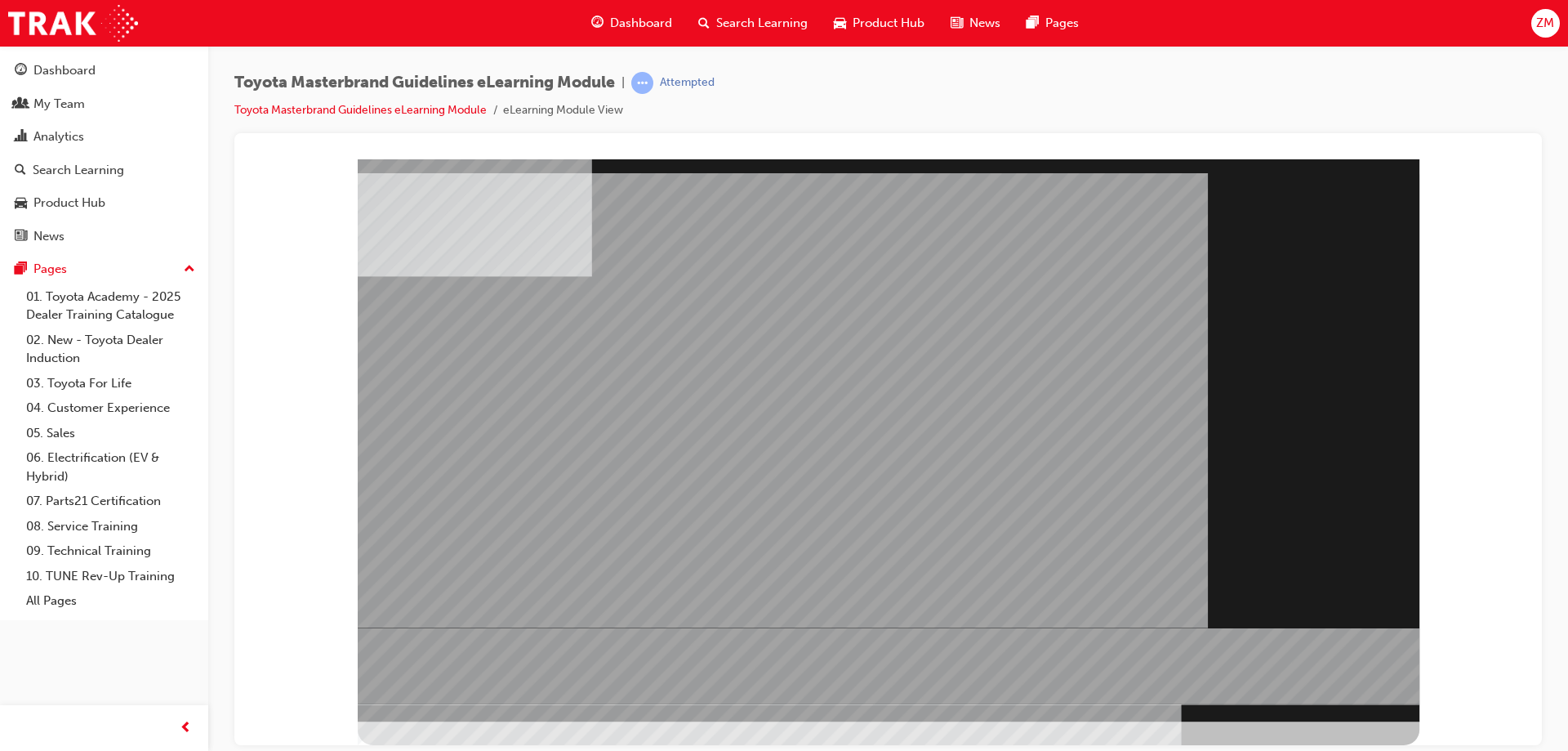
click at [1271, 678] on div "" at bounding box center [889, 440] width 1062 height 563
drag, startPoint x: 1272, startPoint y: 679, endPoint x: 1295, endPoint y: 690, distance: 25.5
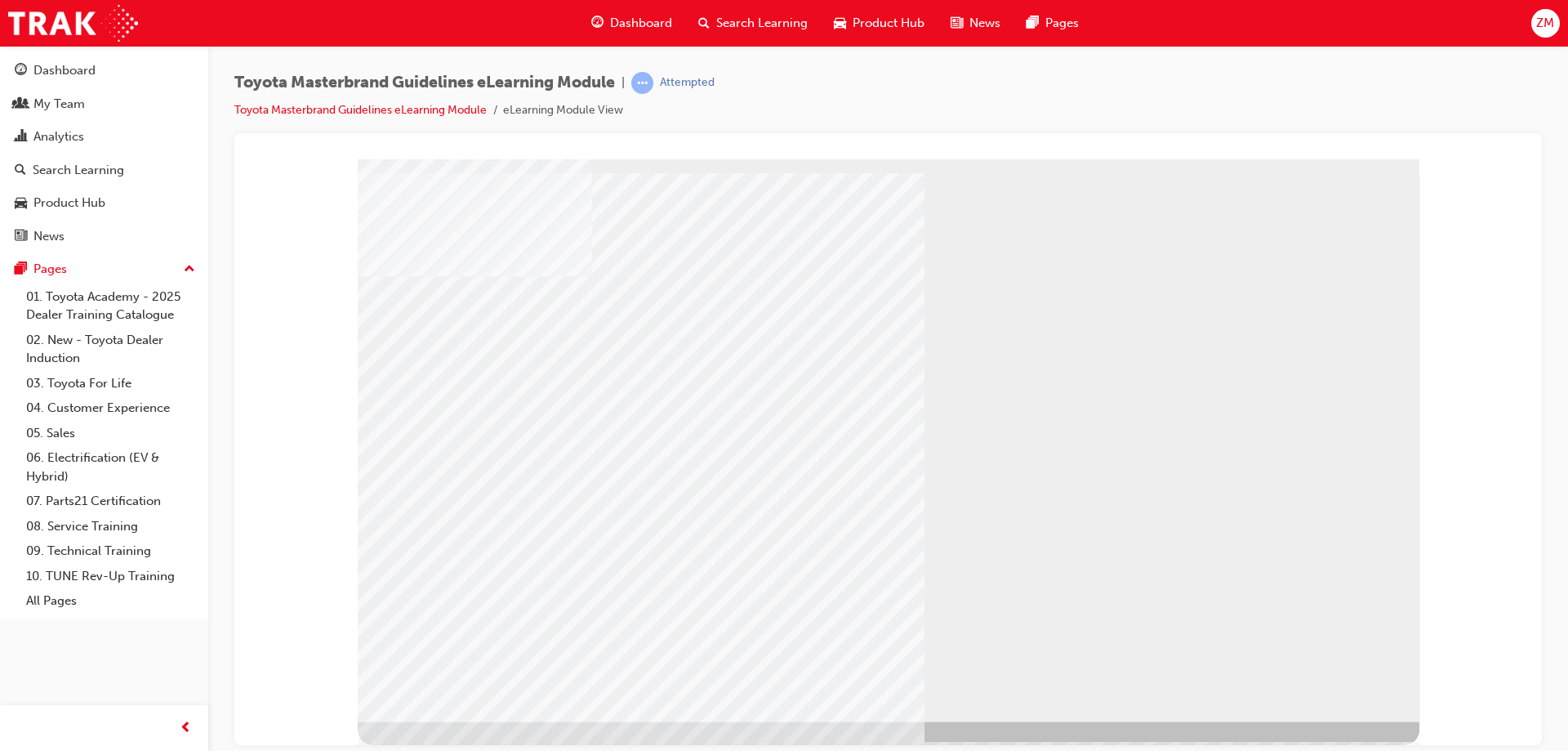
drag, startPoint x: 547, startPoint y: 423, endPoint x: 557, endPoint y: 486, distance: 63.8
drag, startPoint x: 596, startPoint y: 542, endPoint x: 1163, endPoint y: 618, distance: 572.1
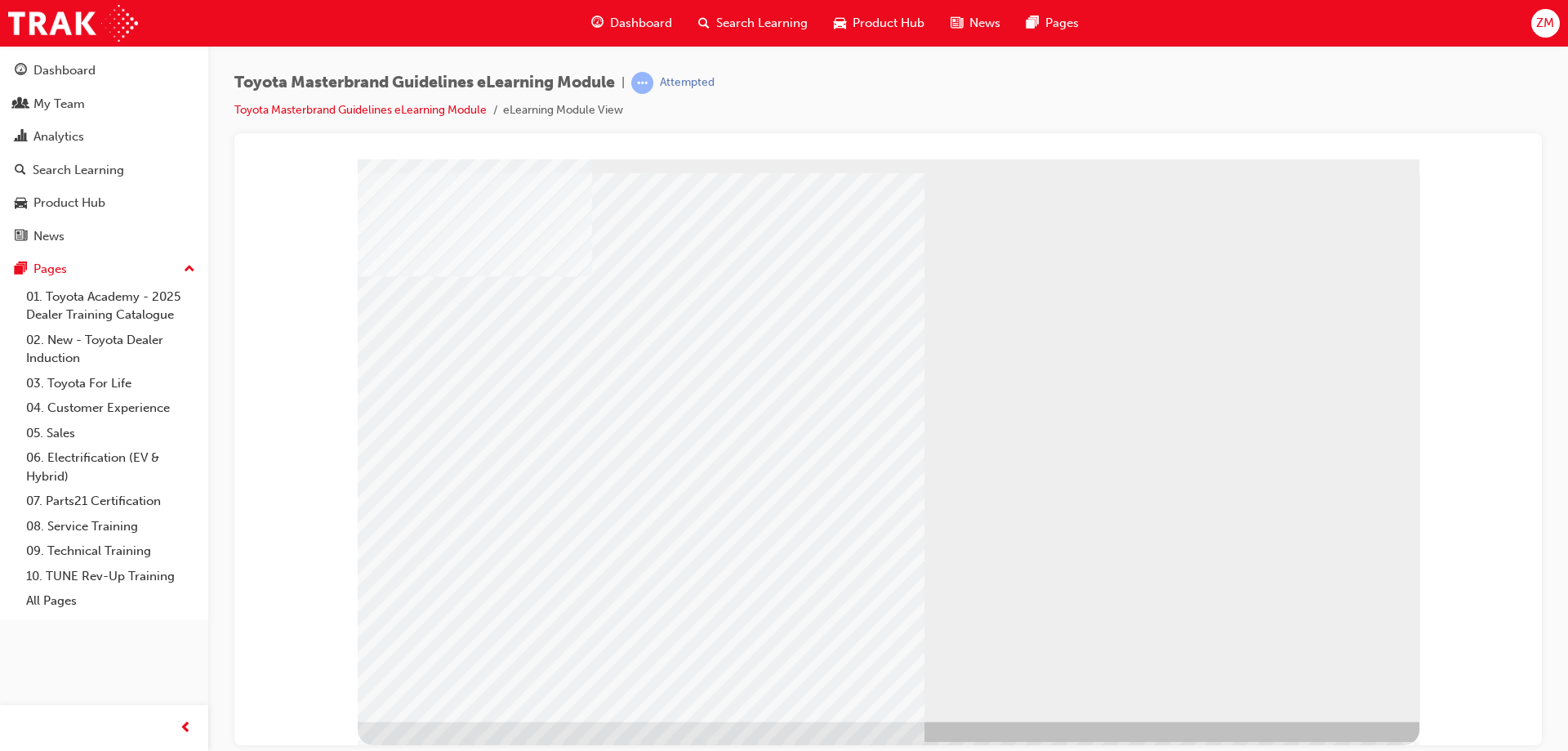
drag, startPoint x: 1288, startPoint y: 681, endPoint x: 1295, endPoint y: 680, distance: 7.1
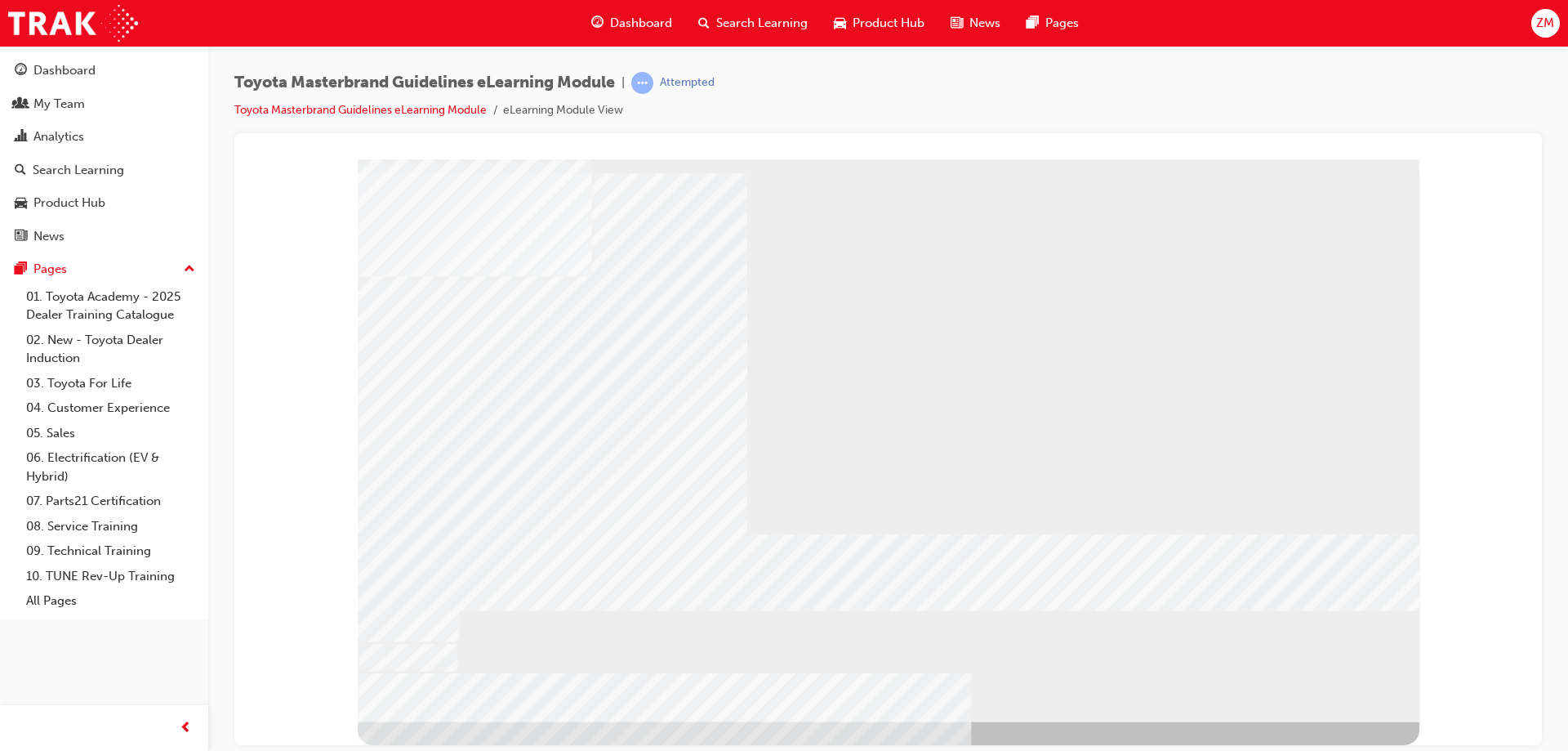
drag, startPoint x: 645, startPoint y: 489, endPoint x: 628, endPoint y: 451, distance: 41.6
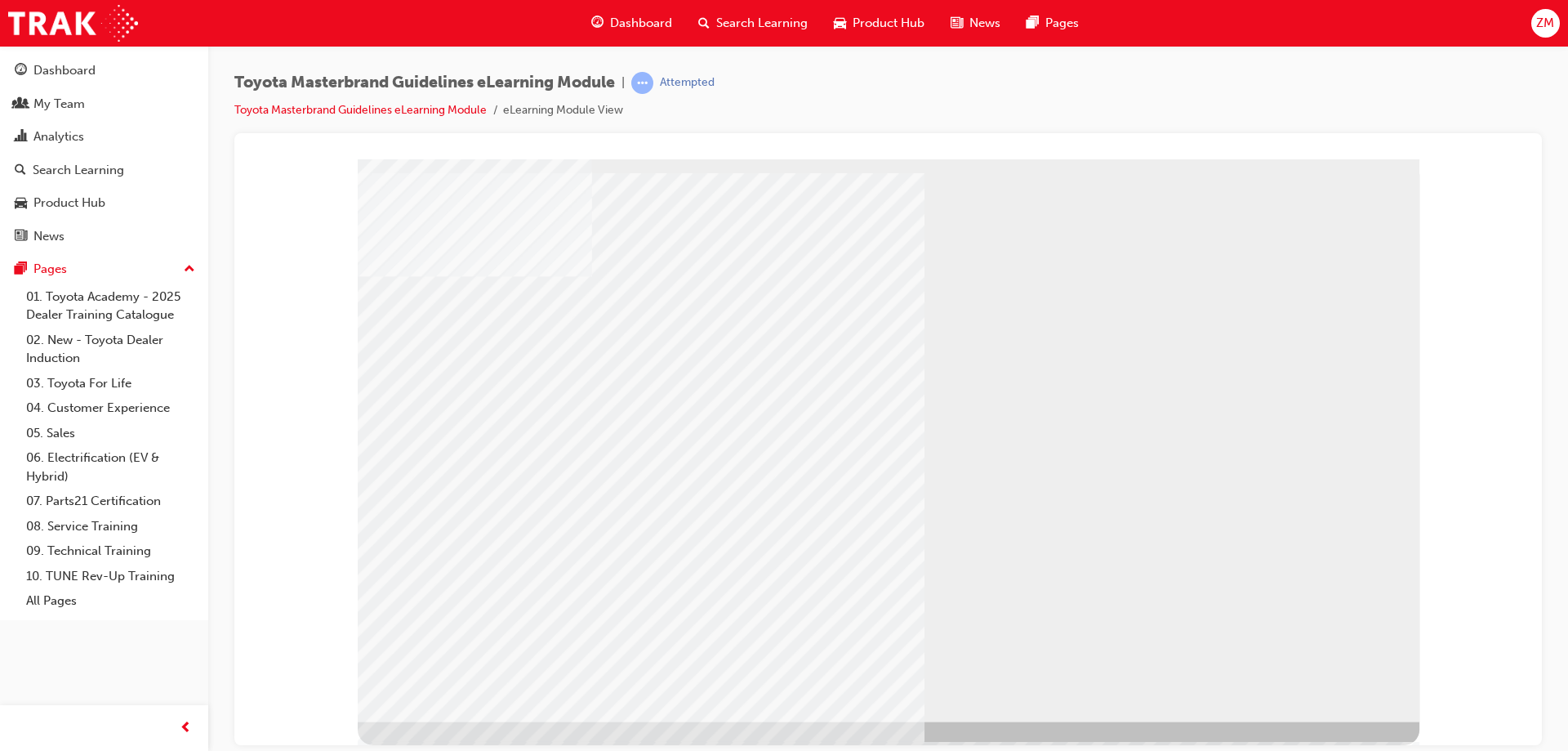
drag, startPoint x: 627, startPoint y: 544, endPoint x: 648, endPoint y: 567, distance: 31.1
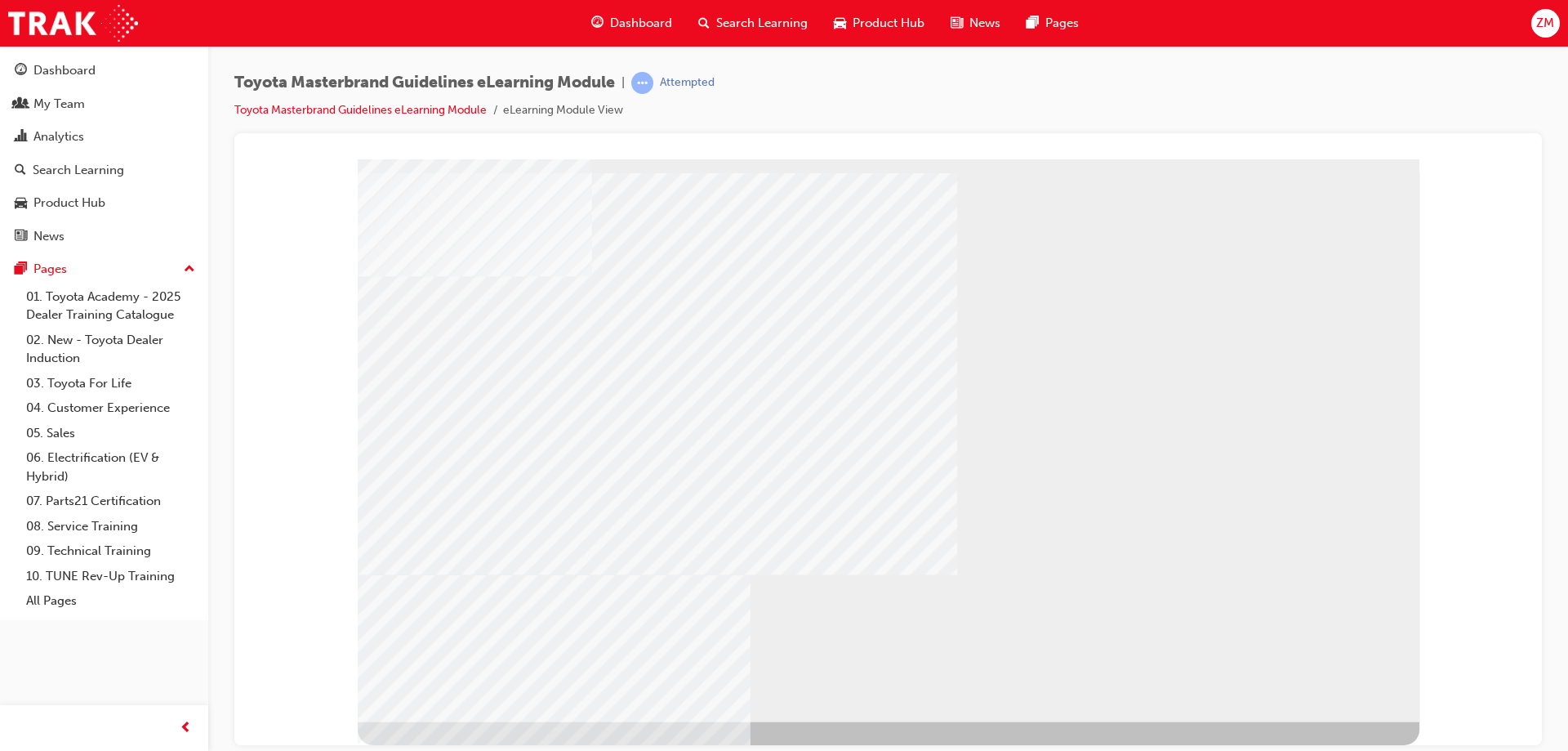
drag, startPoint x: 1291, startPoint y: 674, endPoint x: 1312, endPoint y: 677, distance: 21.2
drag, startPoint x: 1033, startPoint y: 639, endPoint x: 977, endPoint y: 646, distance: 56.4
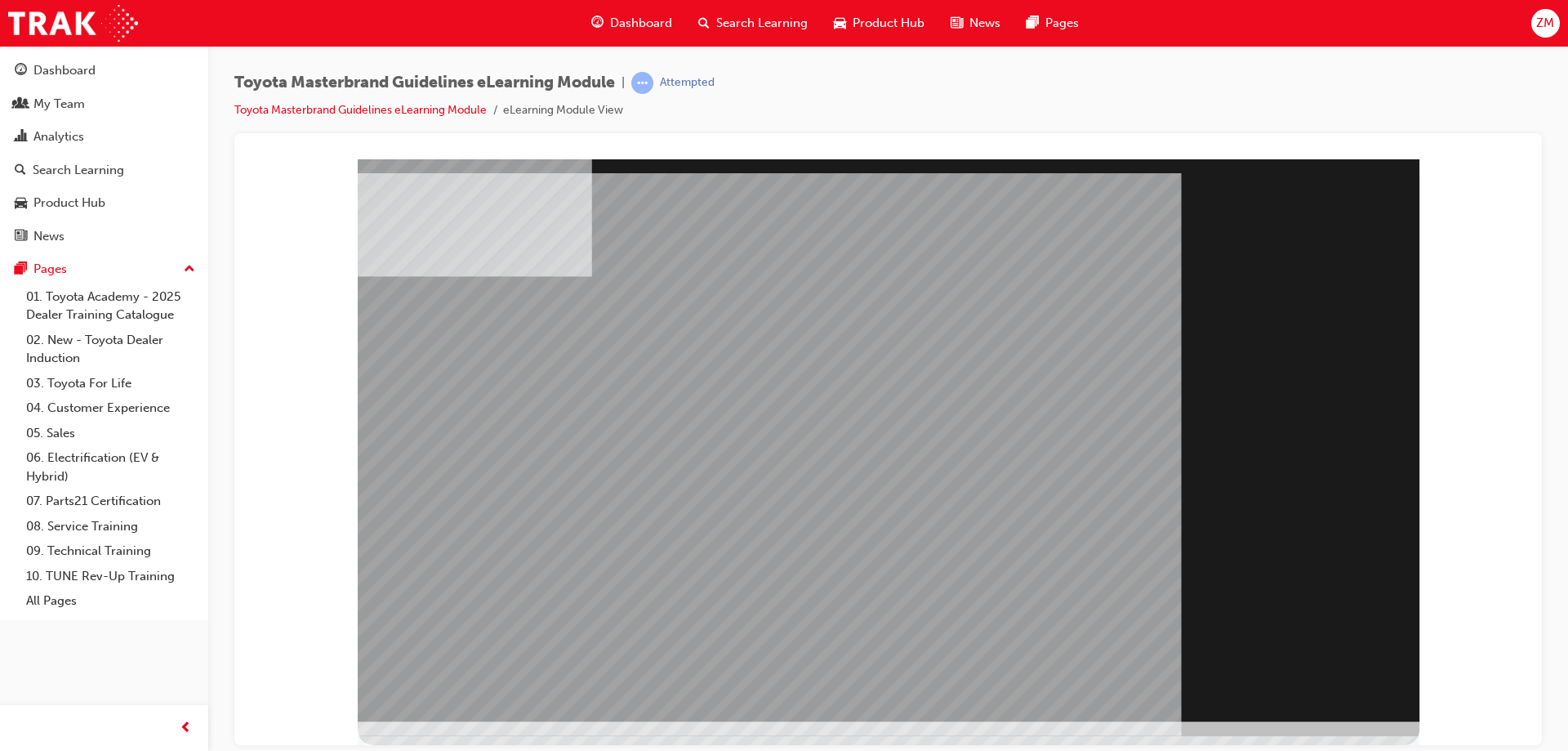
click at [1355, 687] on div "Section Title Page" at bounding box center [889, 440] width 1062 height 563
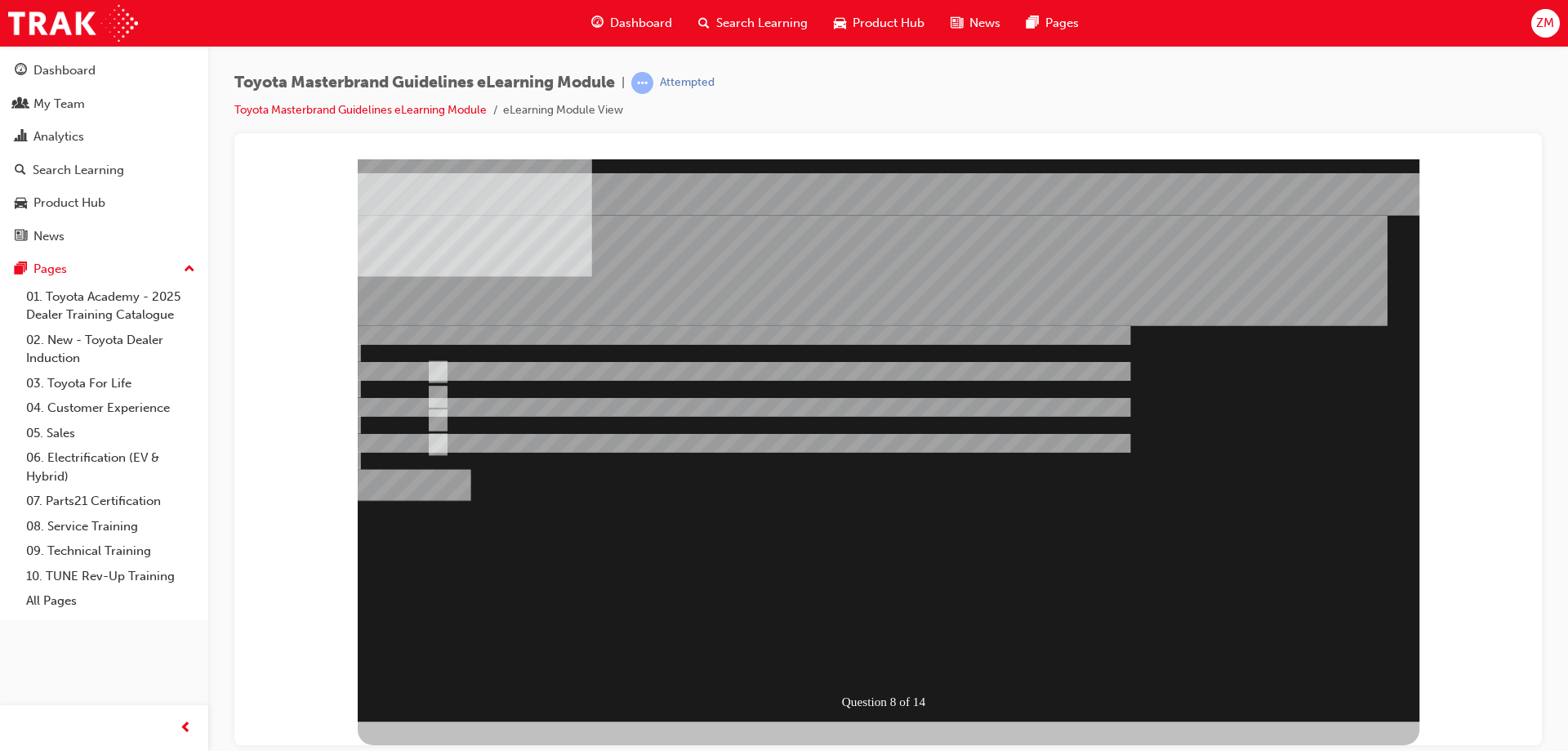
click at [1350, 686] on div "Question 8 of 14" at bounding box center [889, 440] width 1062 height 563
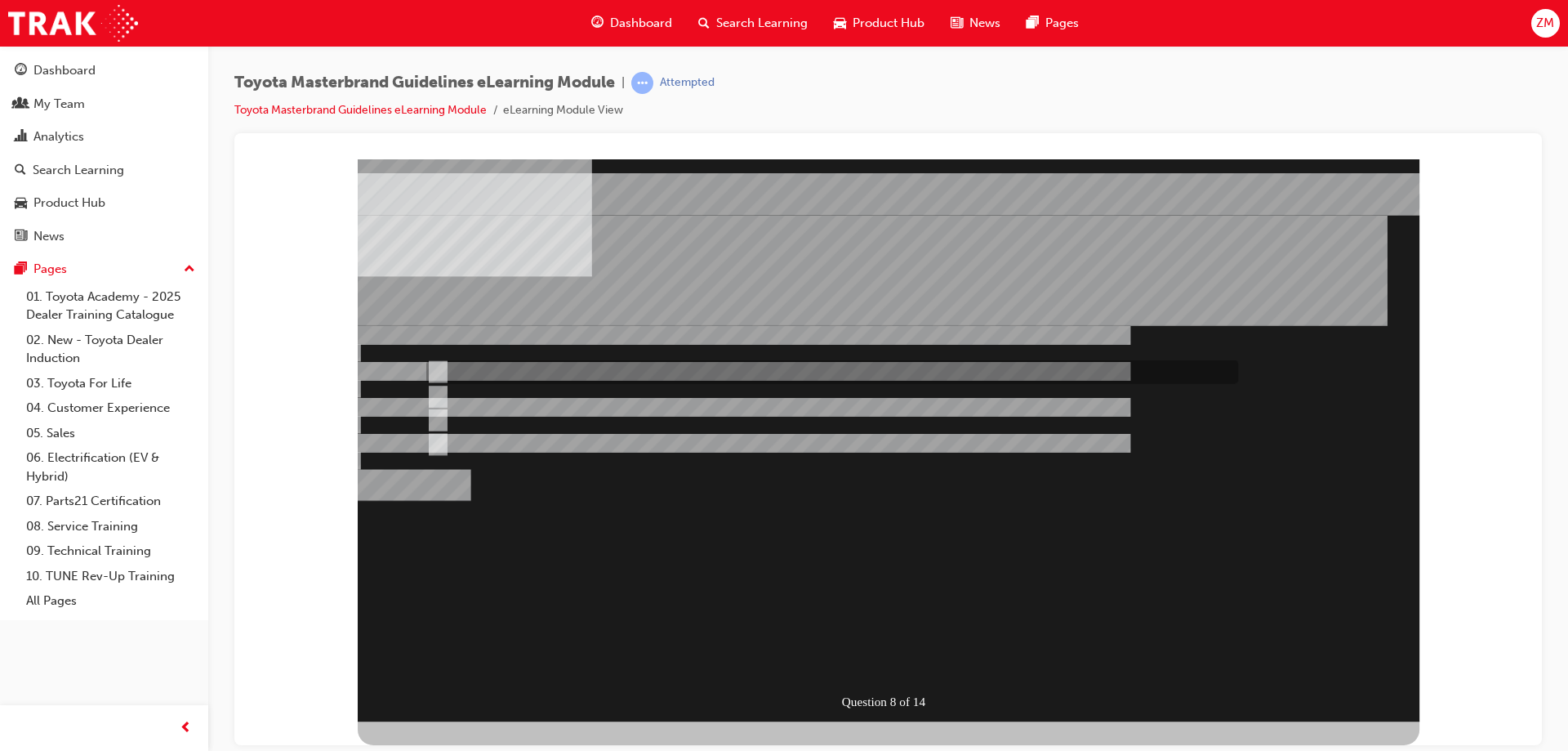
radio input "true"
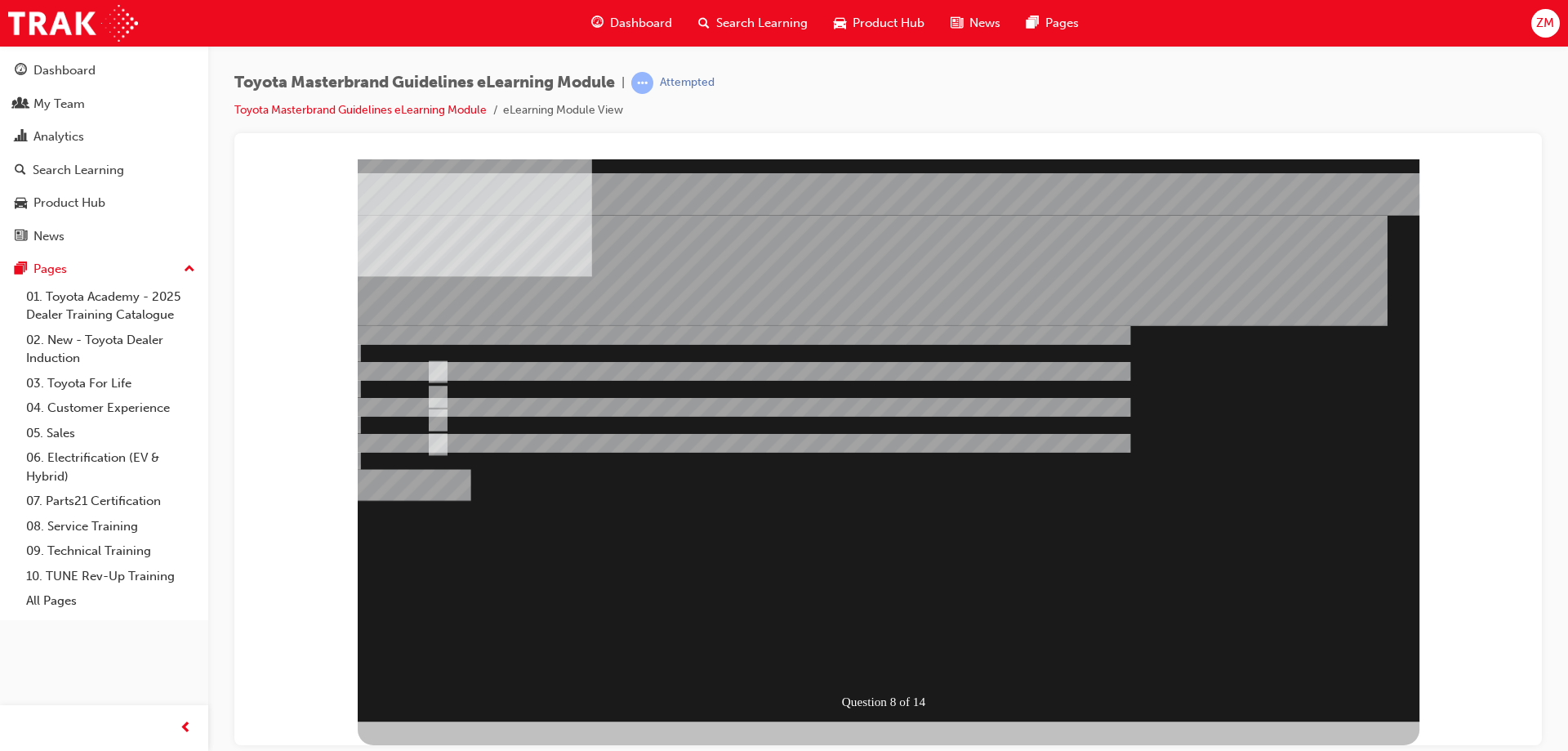
click at [553, 612] on div "" at bounding box center [889, 638] width 1062 height 52
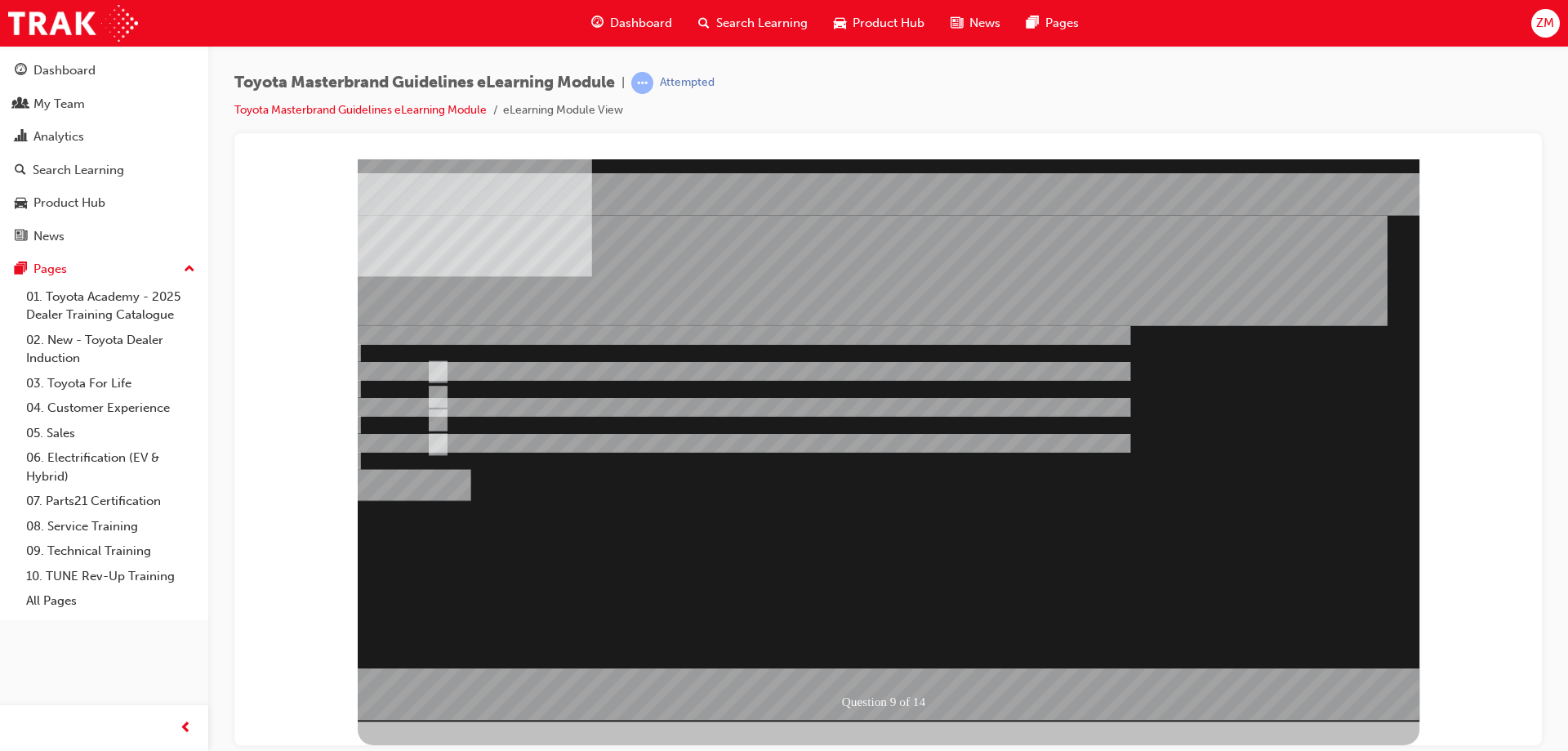
click at [525, 418] on div at bounding box center [889, 440] width 1062 height 563
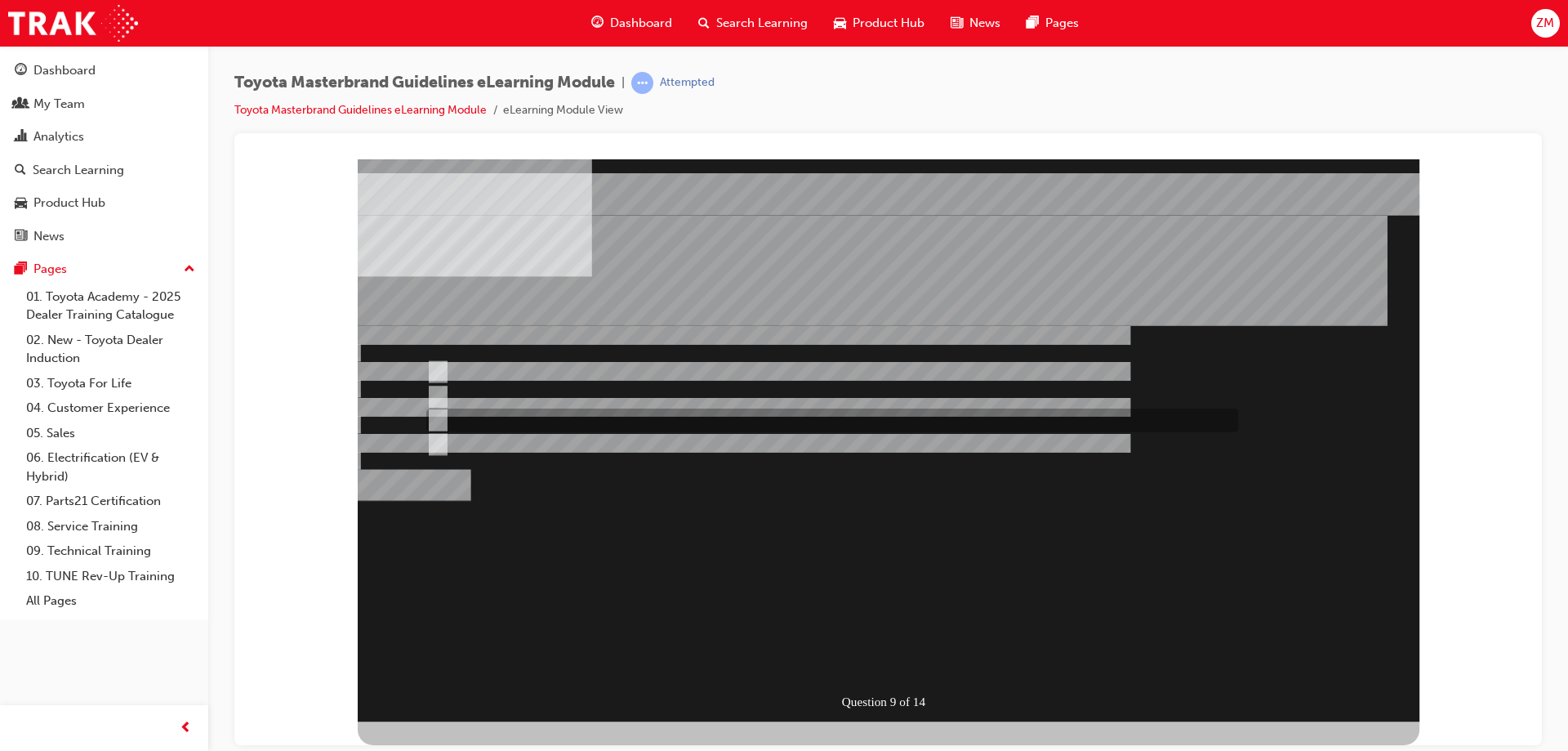
radio input "false"
radio input "true"
click at [582, 549] on div "Question 9 of 14" at bounding box center [889, 440] width 1062 height 563
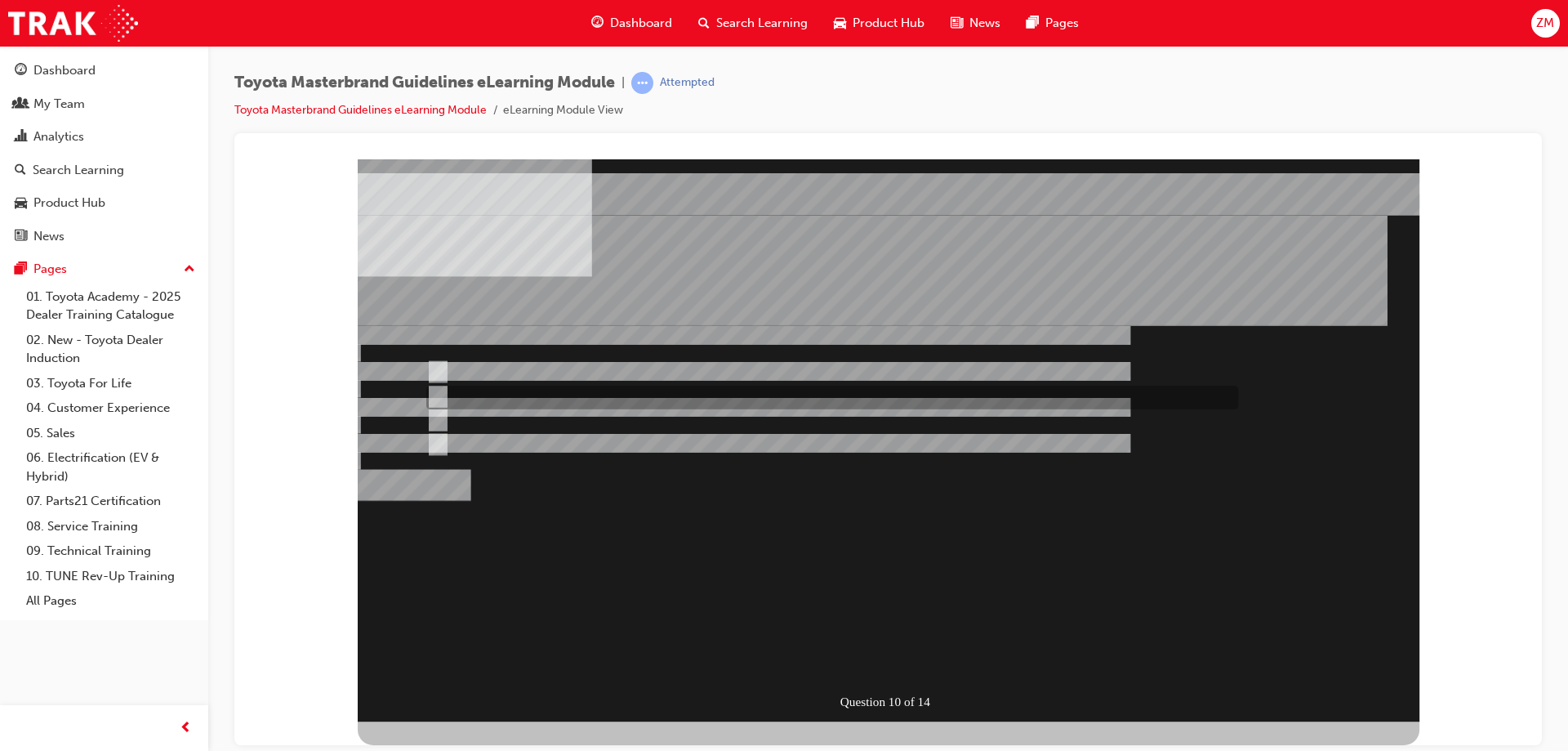
radio input "true"
click at [587, 612] on div "" at bounding box center [889, 638] width 1062 height 52
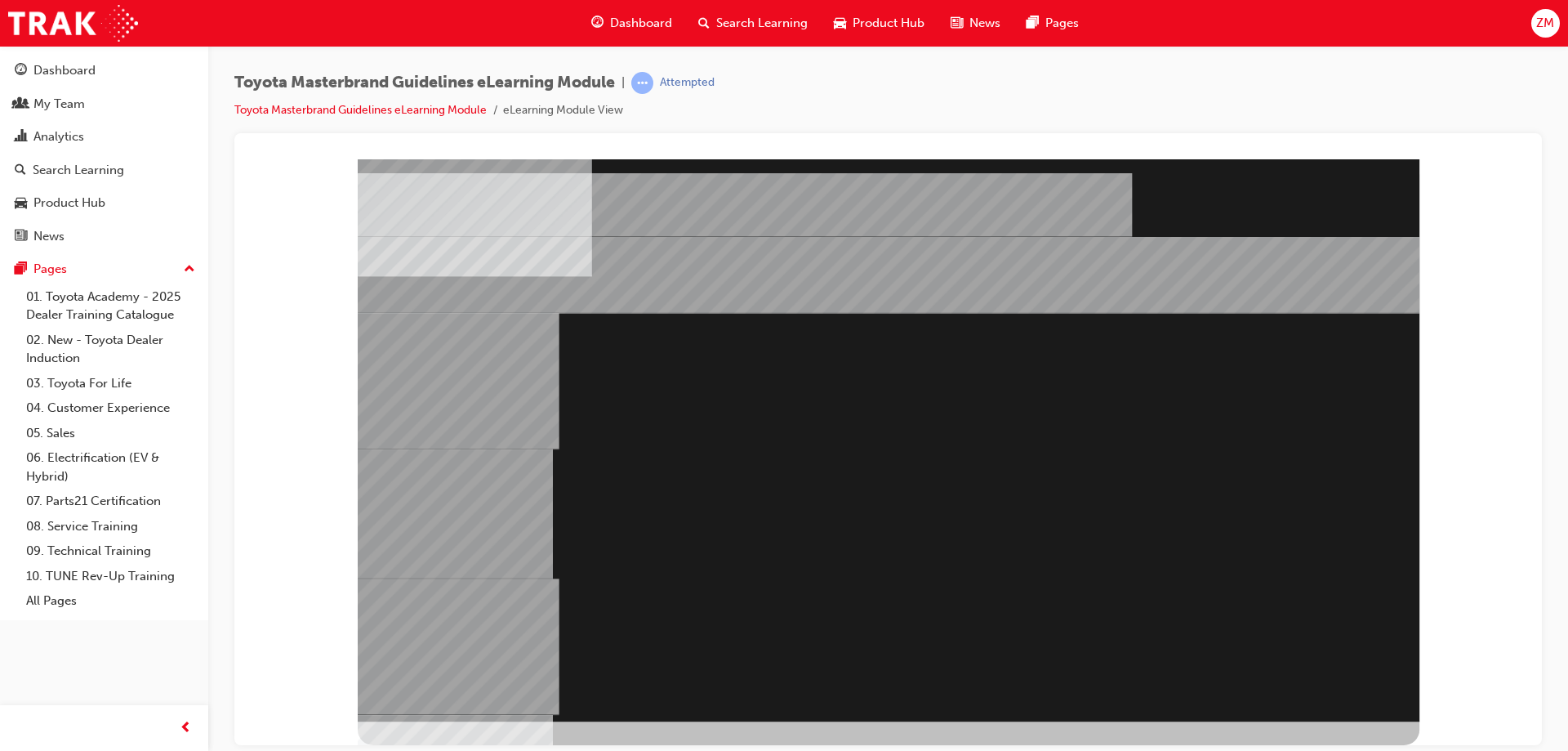
drag, startPoint x: 843, startPoint y: 549, endPoint x: 1128, endPoint y: 553, distance: 285.0
click at [1128, 553] on div at bounding box center [889, 440] width 1062 height 563
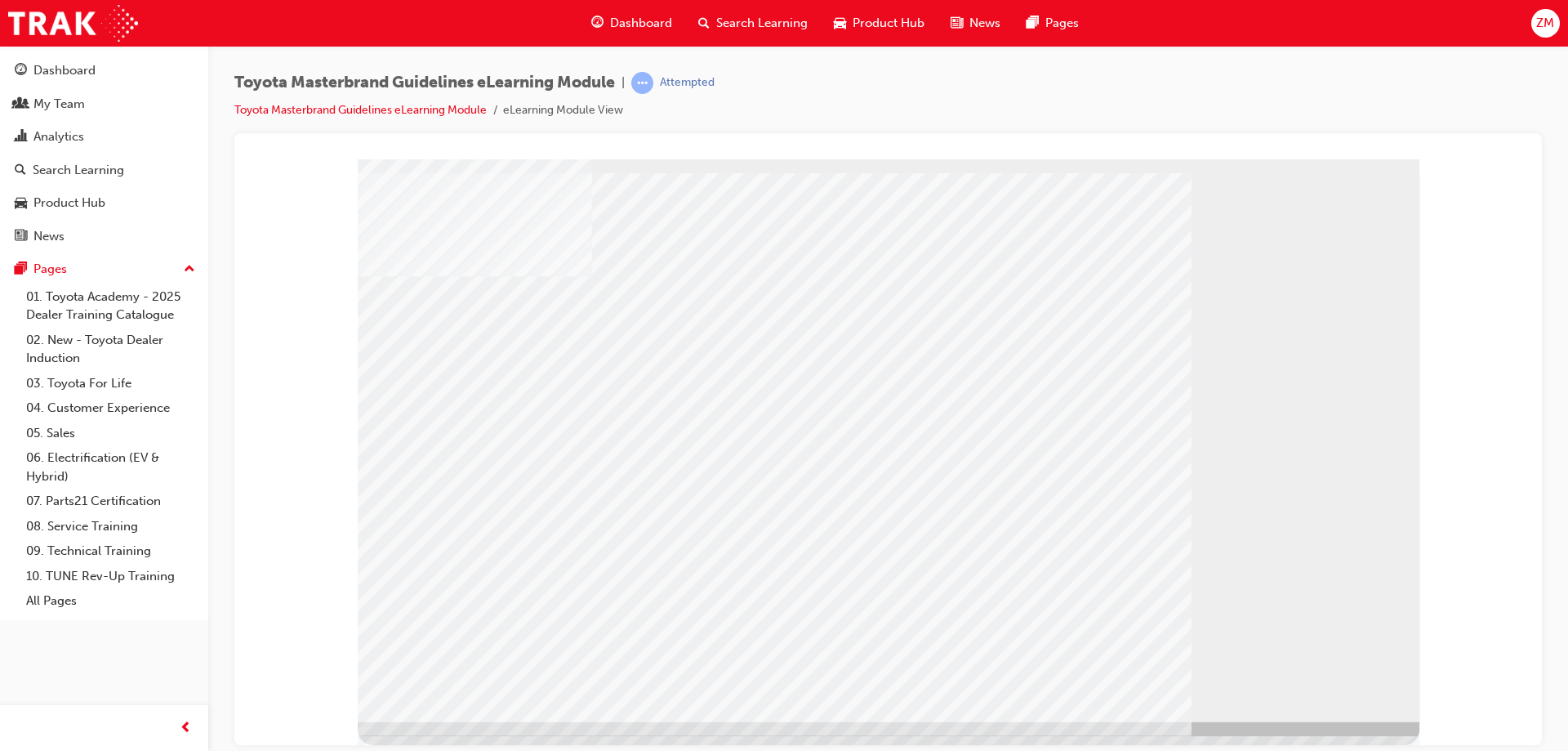
drag, startPoint x: 971, startPoint y: 327, endPoint x: 1156, endPoint y: 332, distance: 185.1
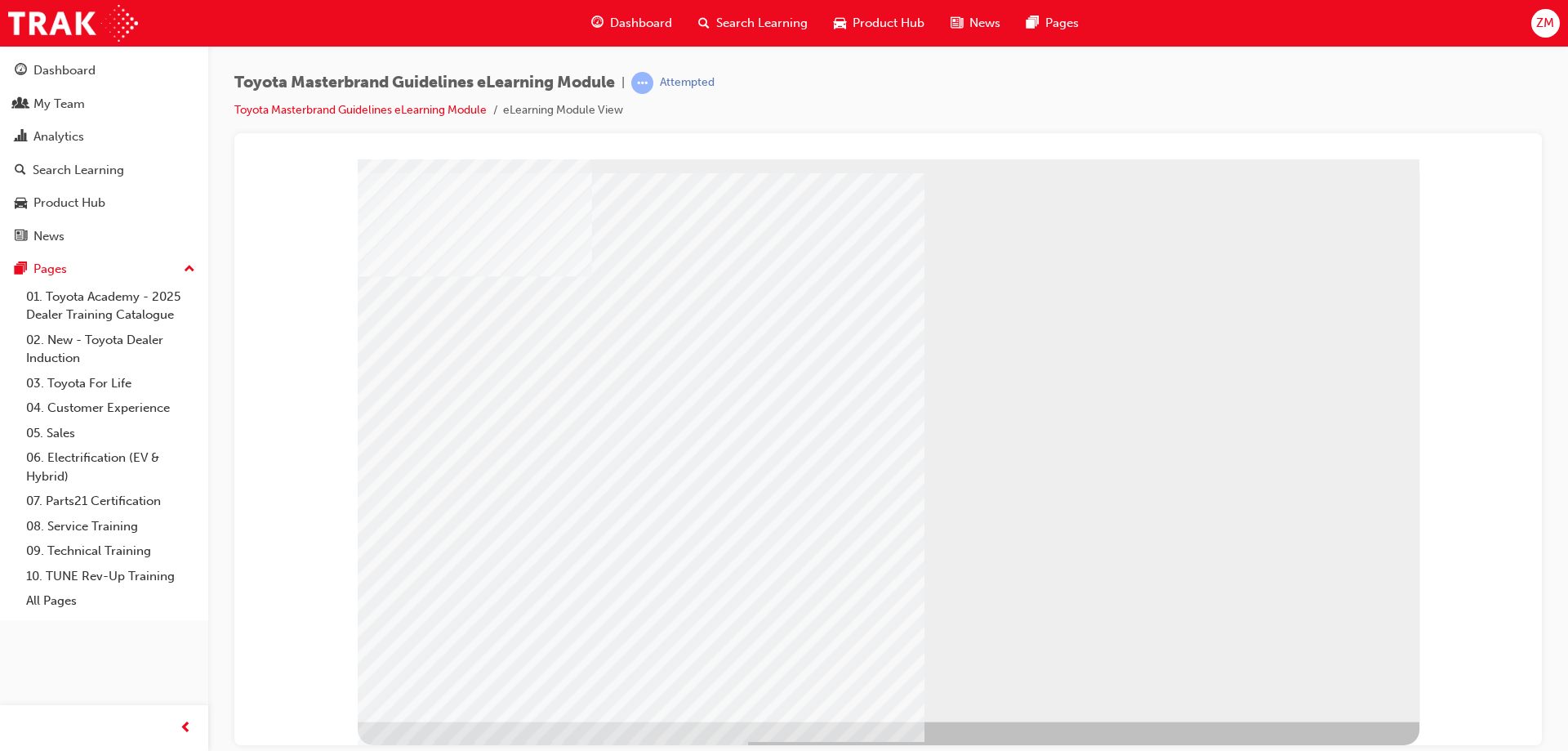
click at [1273, 671] on div "multistate" at bounding box center [889, 440] width 1062 height 563
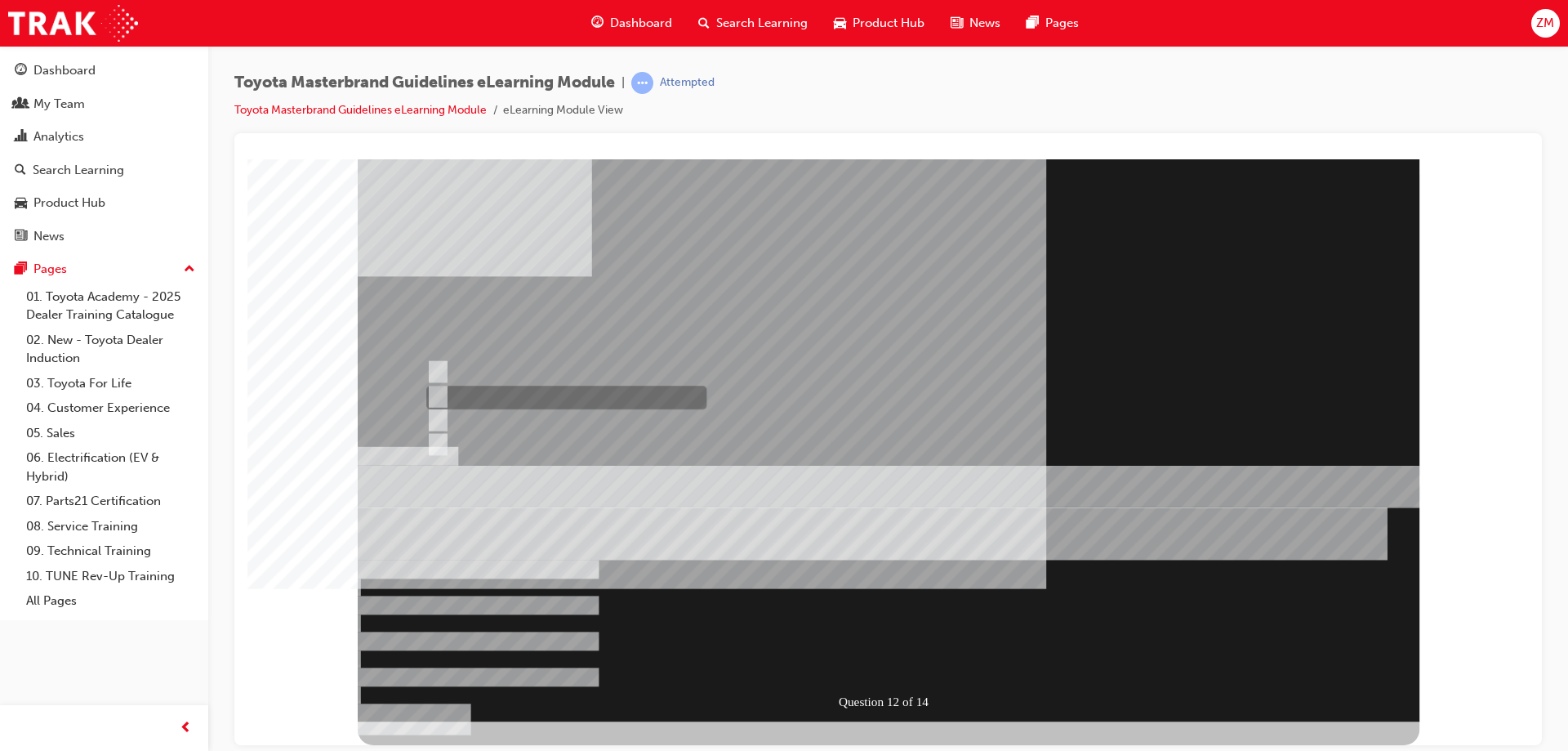
radio input "true"
click at [592, 372] on div at bounding box center [889, 440] width 1062 height 563
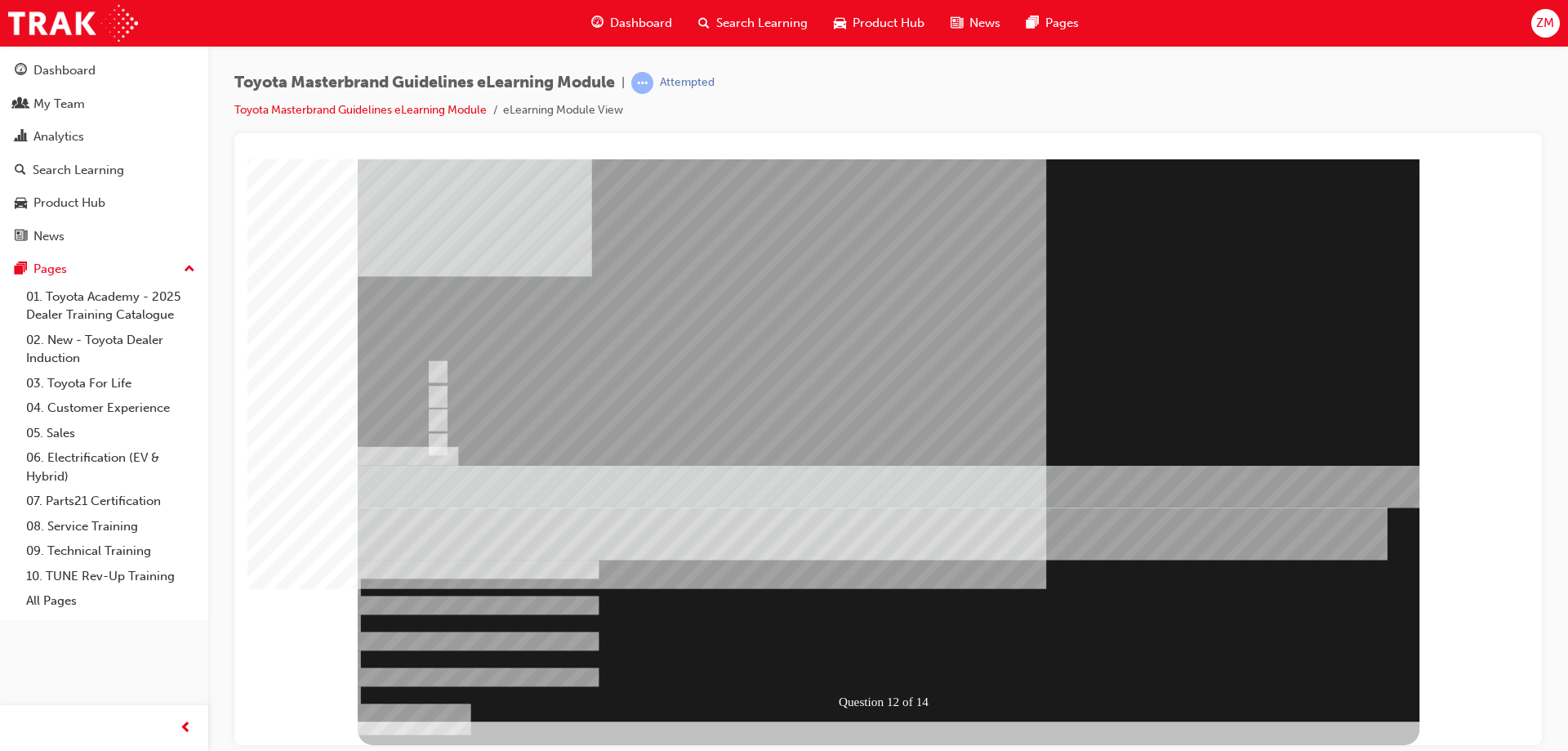
radio input "true"
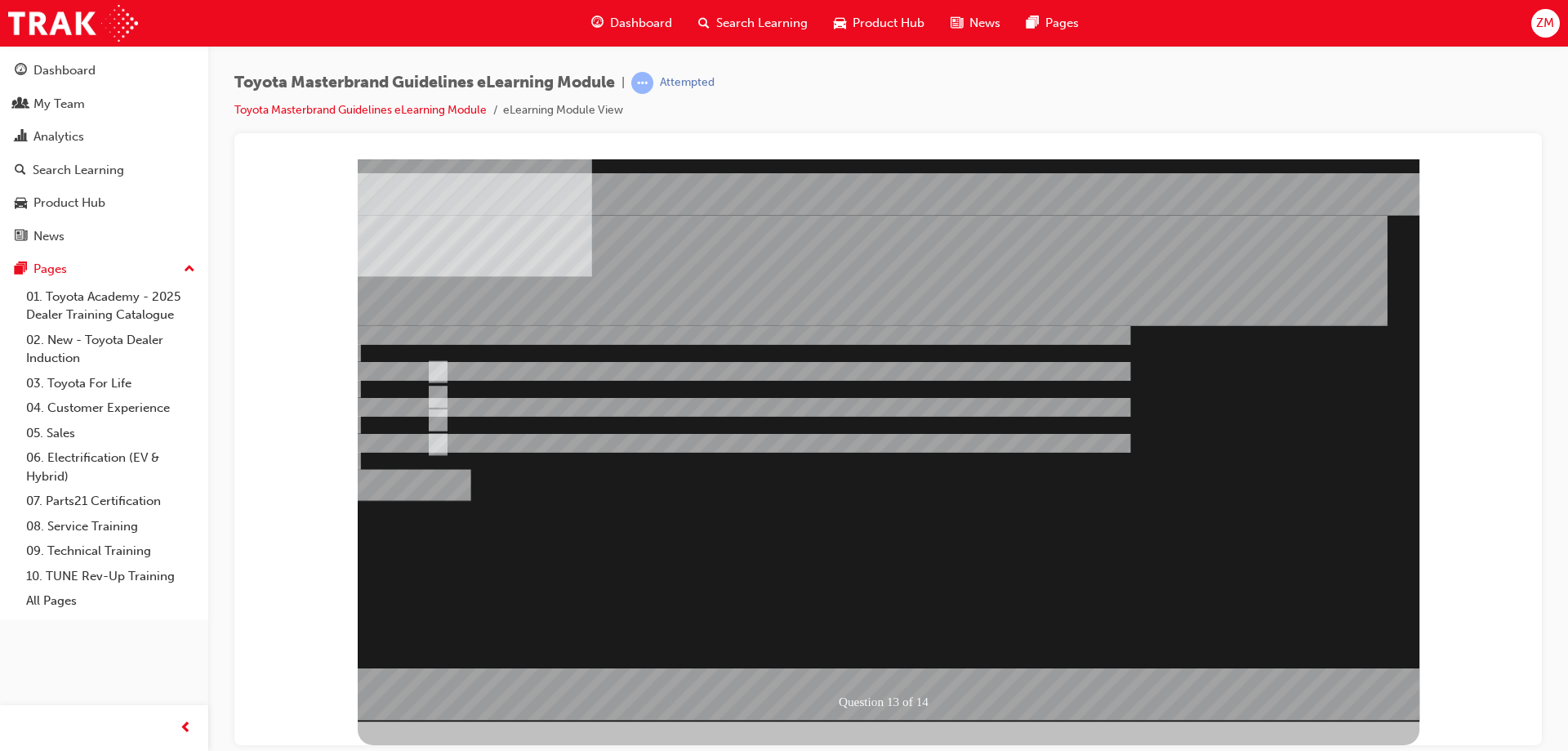
click at [517, 418] on div at bounding box center [889, 440] width 1062 height 563
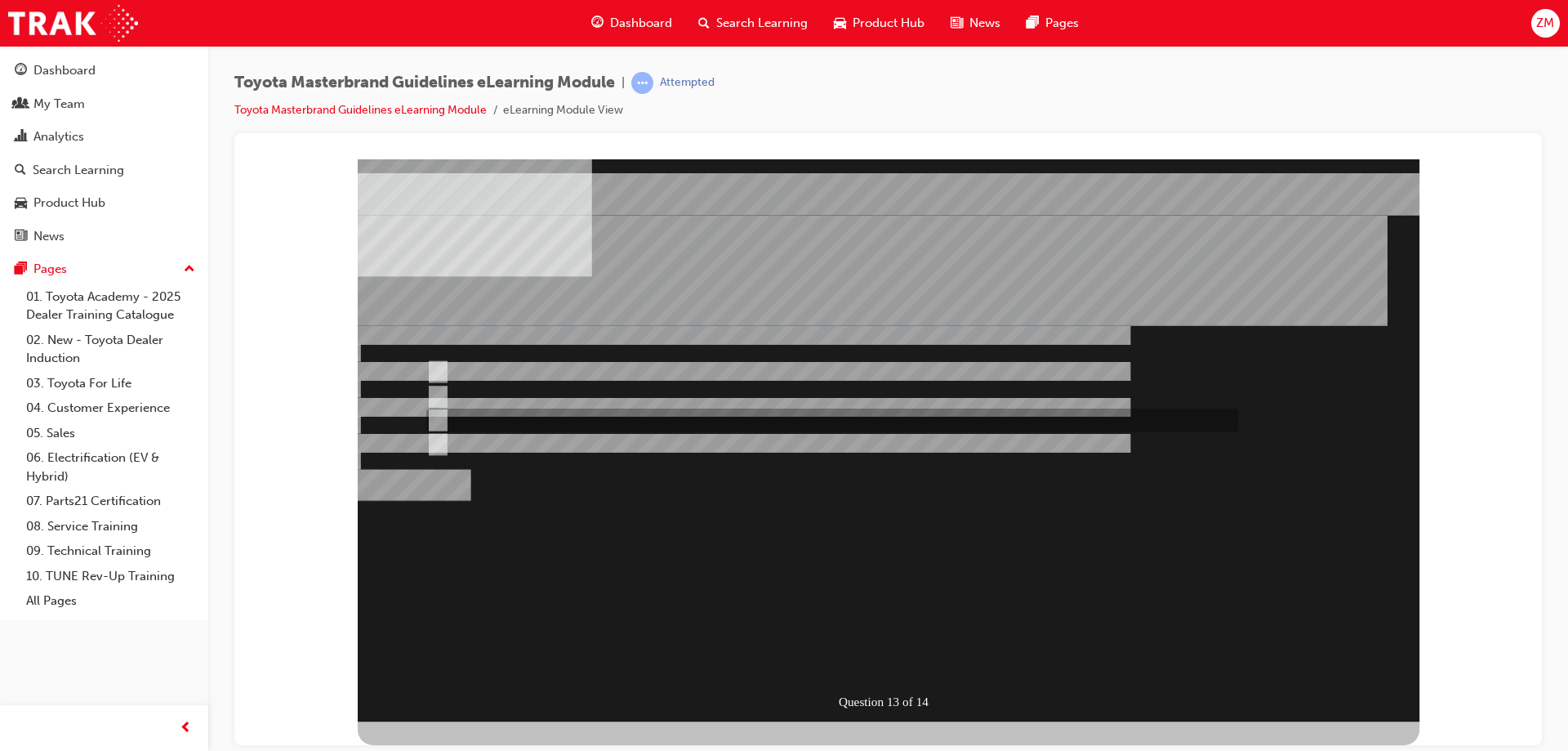
radio input "false"
radio input "true"
drag, startPoint x: 657, startPoint y: 625, endPoint x: 647, endPoint y: 674, distance: 50.0
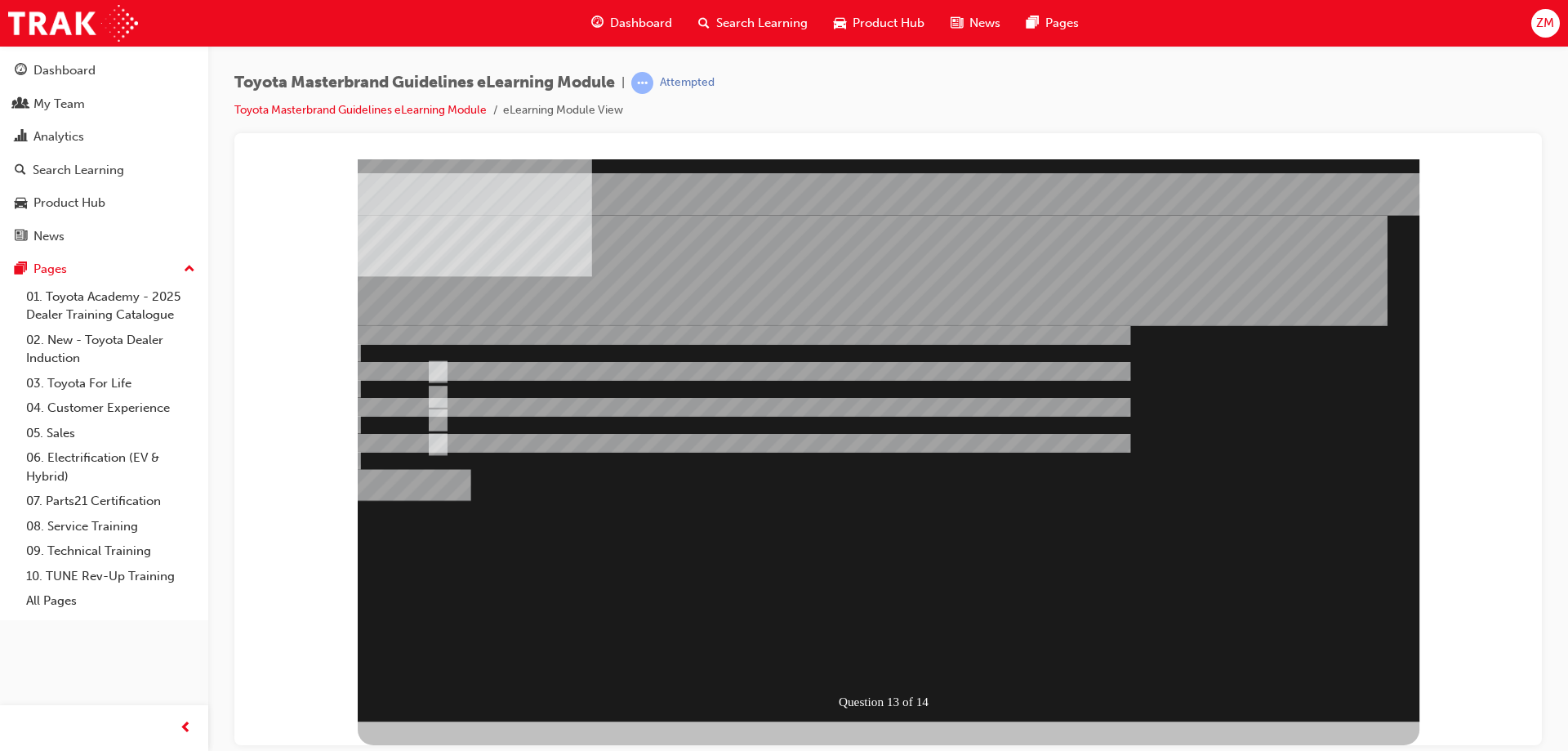
click at [649, 665] on div "Question 13 of 14" at bounding box center [889, 440] width 1062 height 563
radio input "true"
click at [577, 612] on div "" at bounding box center [889, 638] width 1062 height 52
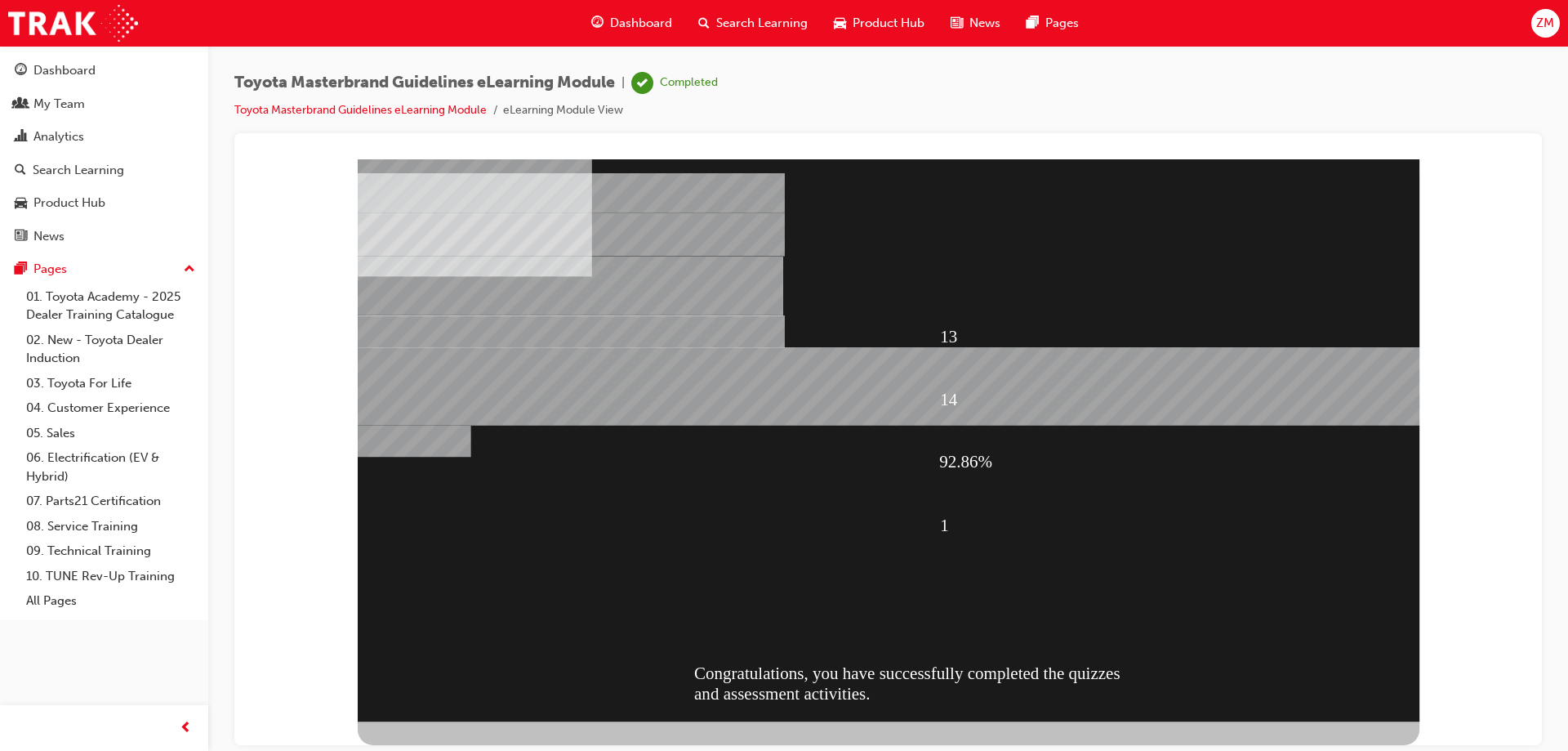
click at [1312, 684] on div "13 14 92.86% 1 Congratulations, you have successfully completed the quizzes and…" at bounding box center [889, 440] width 1062 height 563
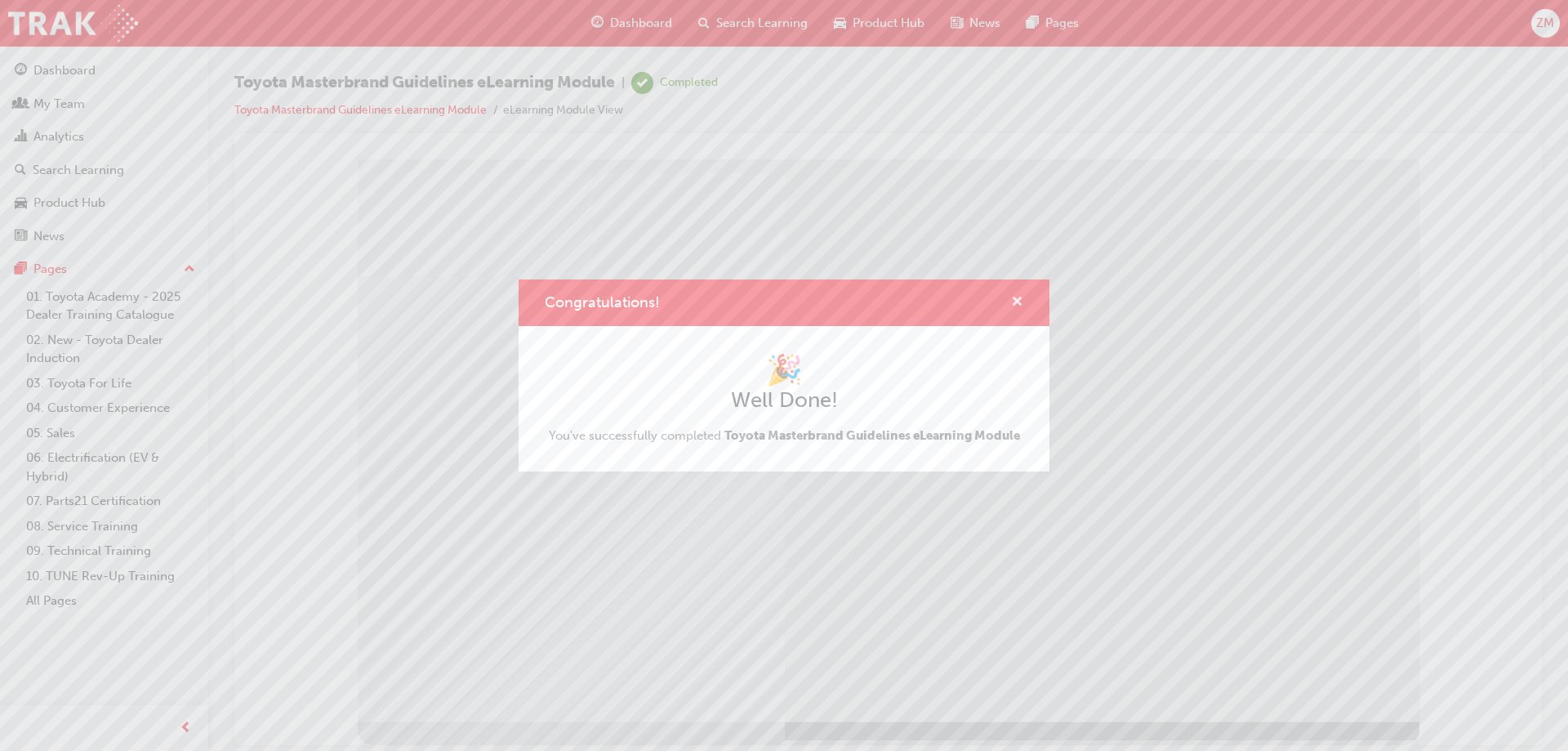
click at [1020, 301] on span "cross-icon" at bounding box center [1017, 303] width 13 height 15
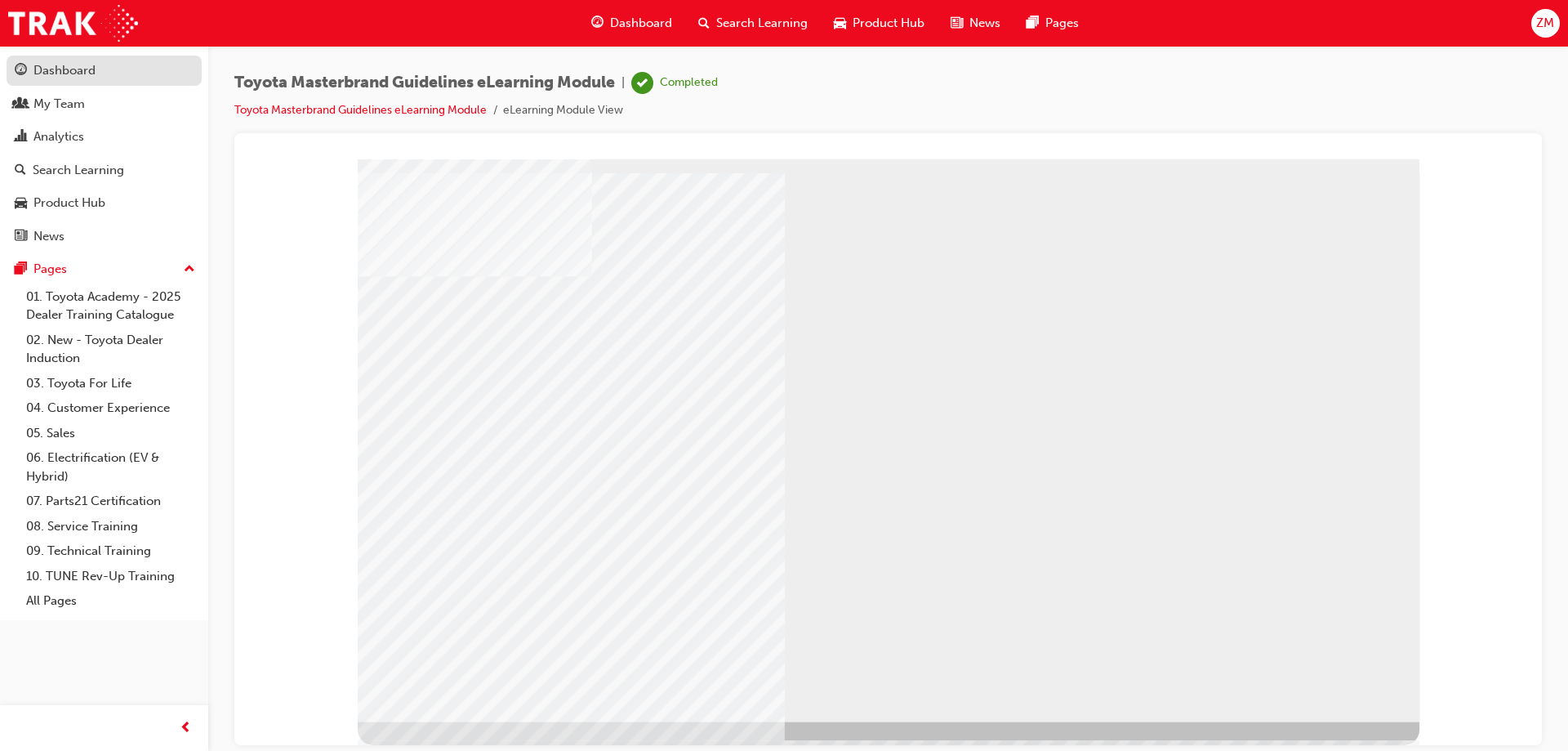
click at [91, 65] on div "Dashboard" at bounding box center [64, 70] width 62 height 18
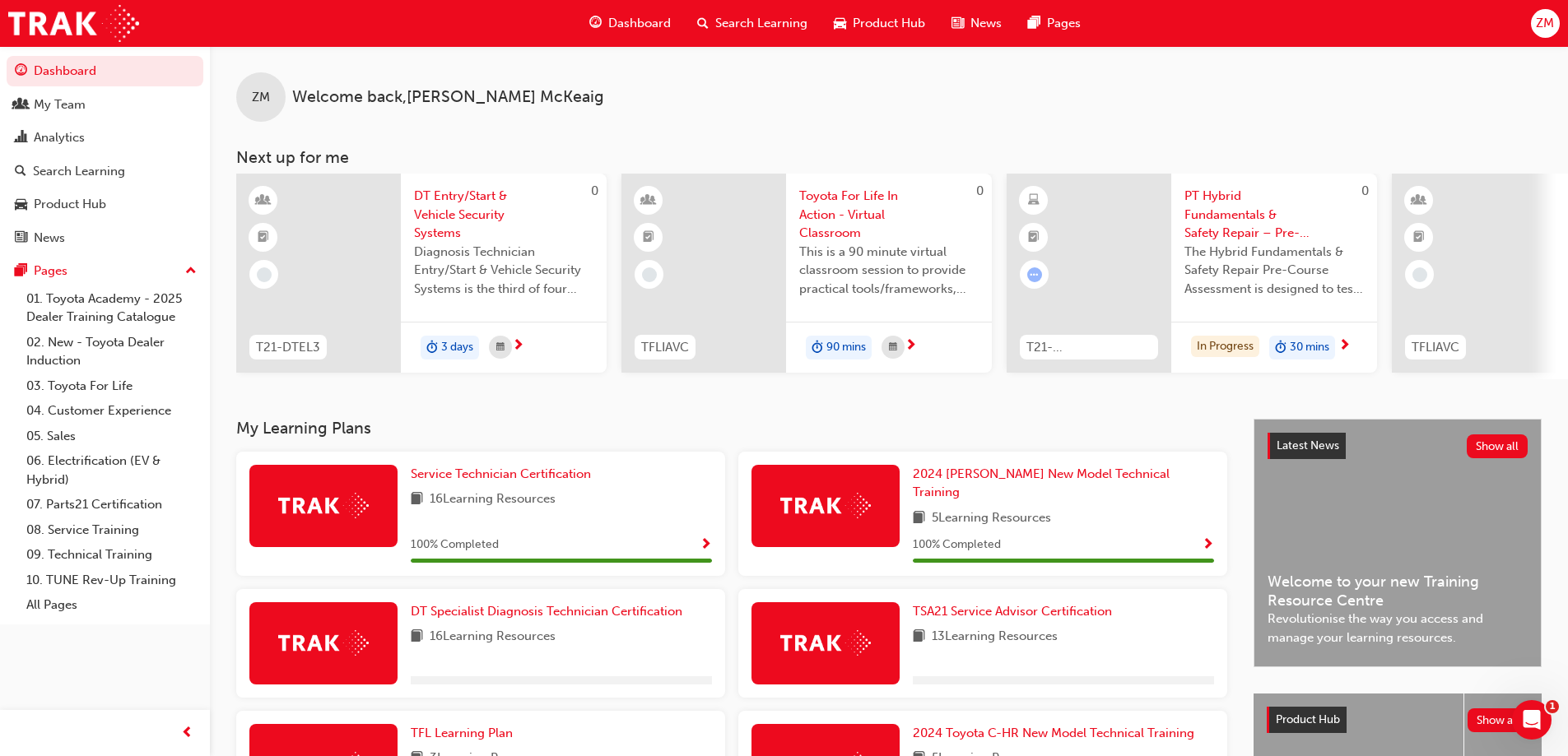
click at [1537, 28] on span "ZM" at bounding box center [1544, 24] width 18 height 19
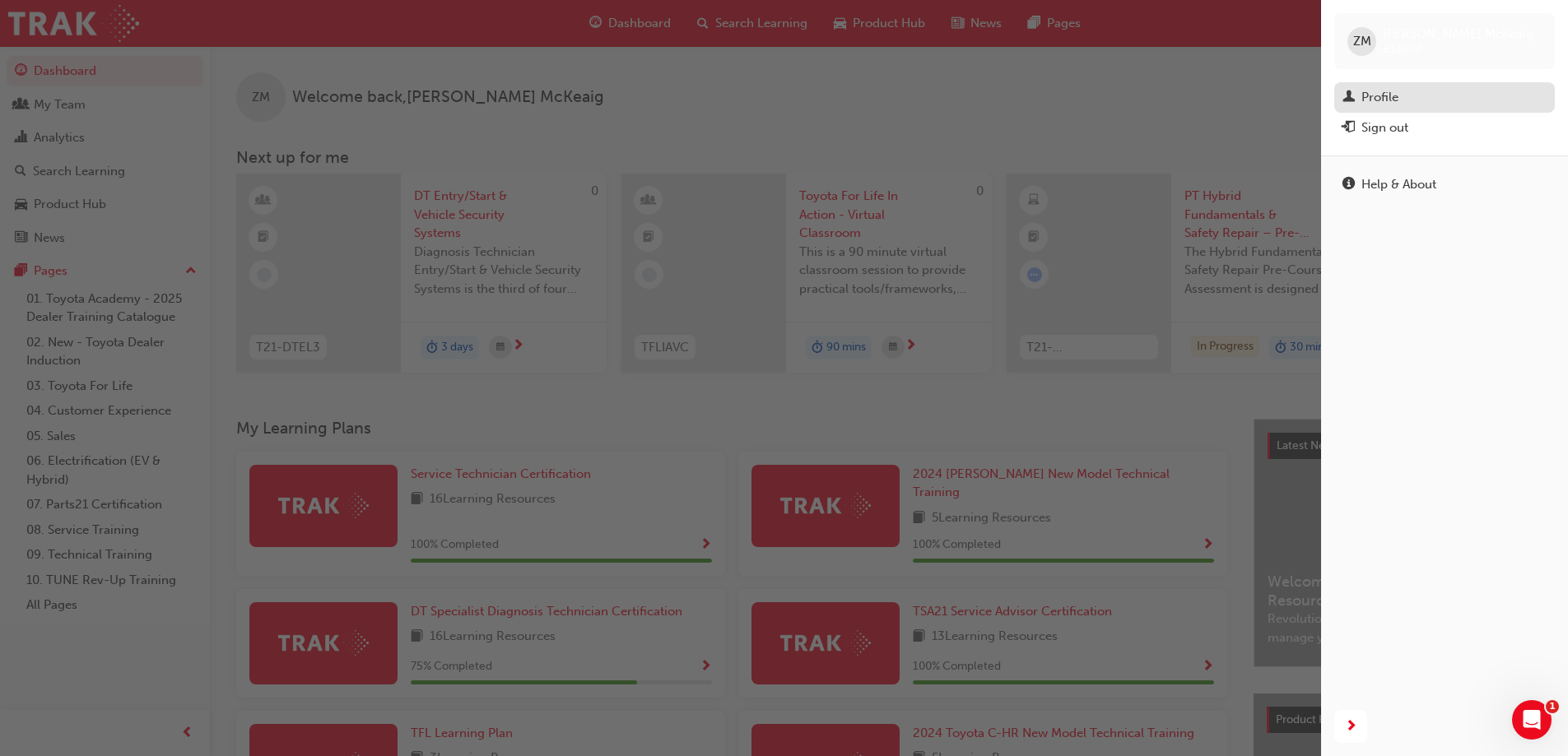
click at [1386, 97] on div "Profile" at bounding box center [1380, 97] width 37 height 19
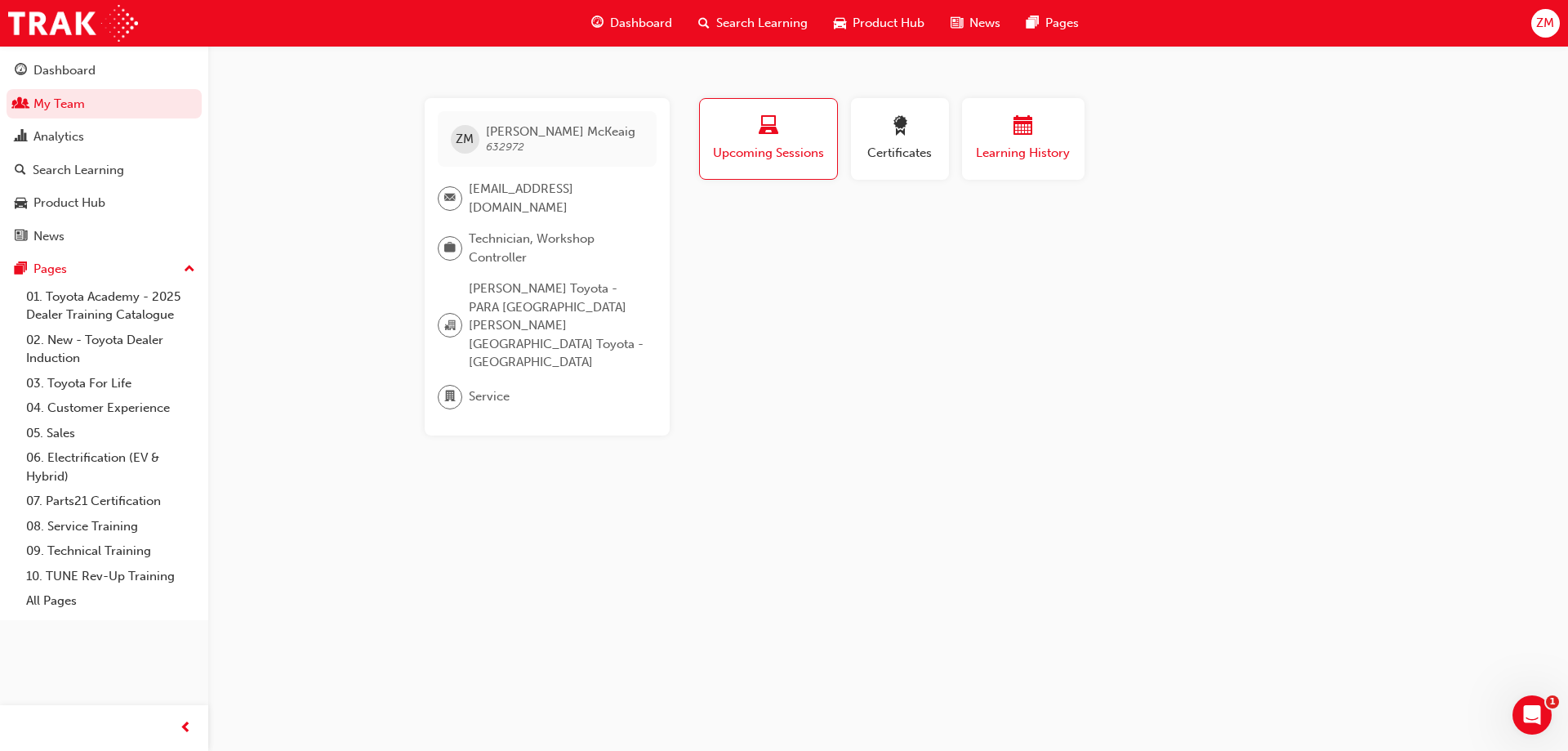
click at [992, 147] on span "Learning History" at bounding box center [1023, 153] width 98 height 18
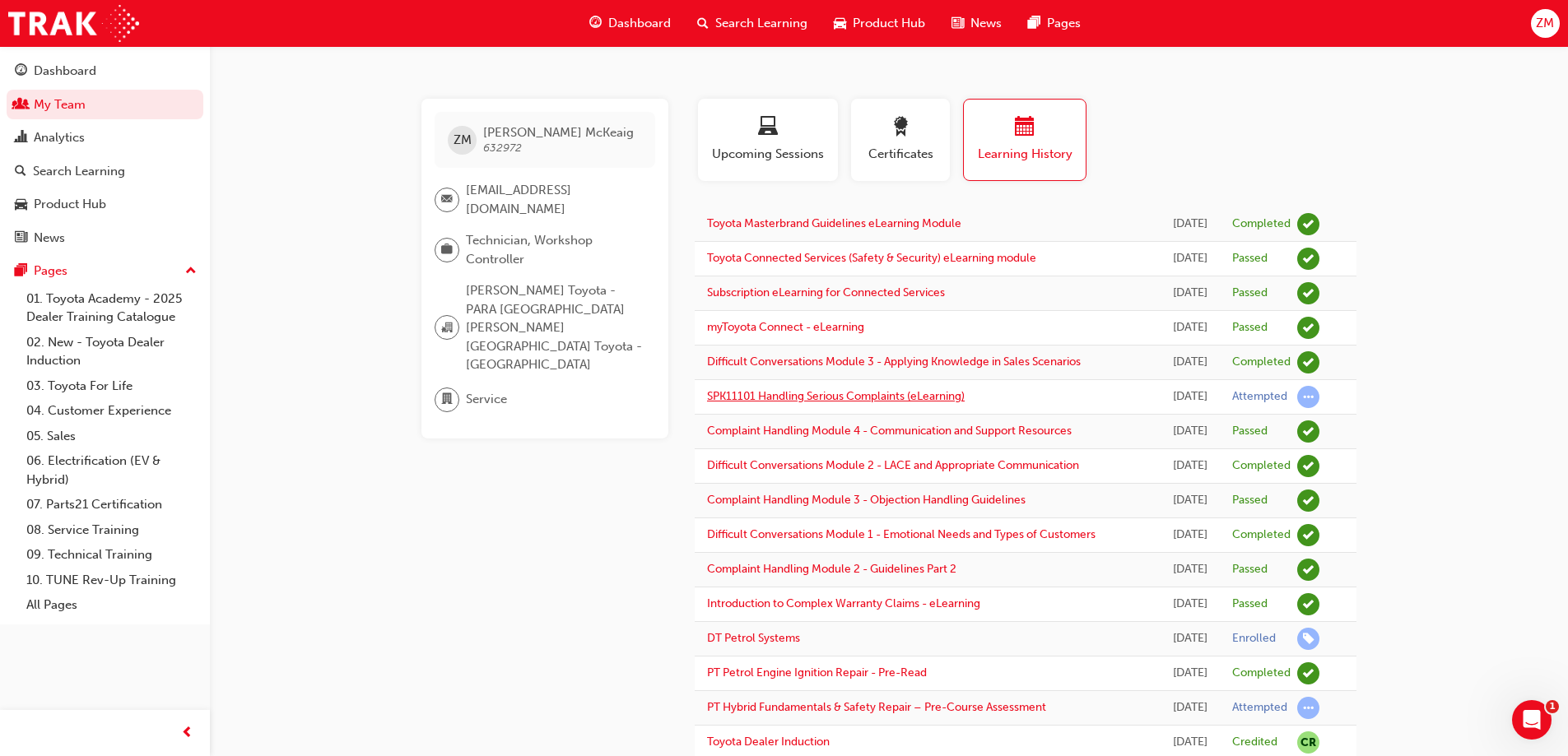
click at [882, 390] on link "SPK11101 Handling Serious Complaints (eLearning)" at bounding box center [836, 396] width 258 height 14
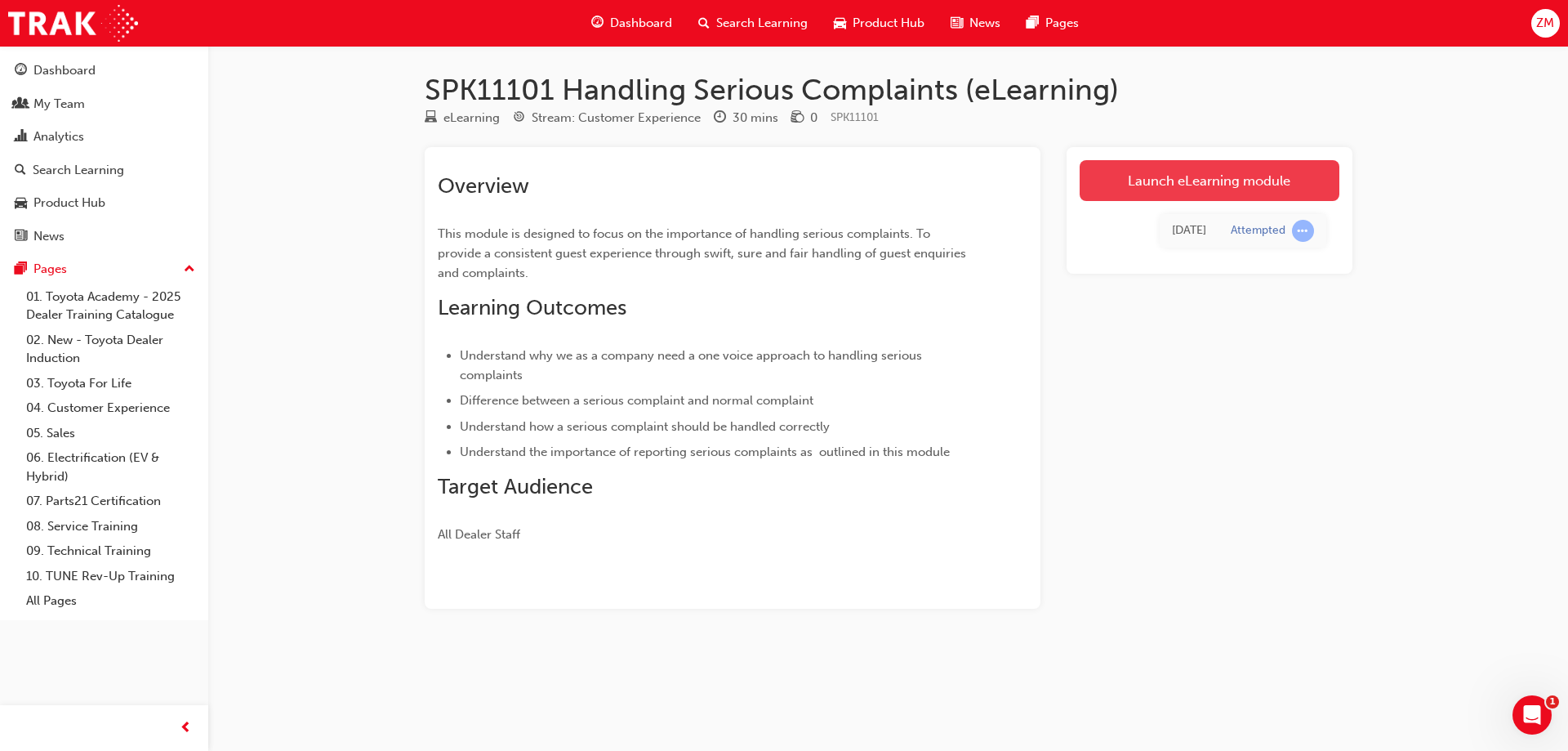
click at [1188, 188] on link "Launch eLearning module" at bounding box center [1210, 180] width 259 height 41
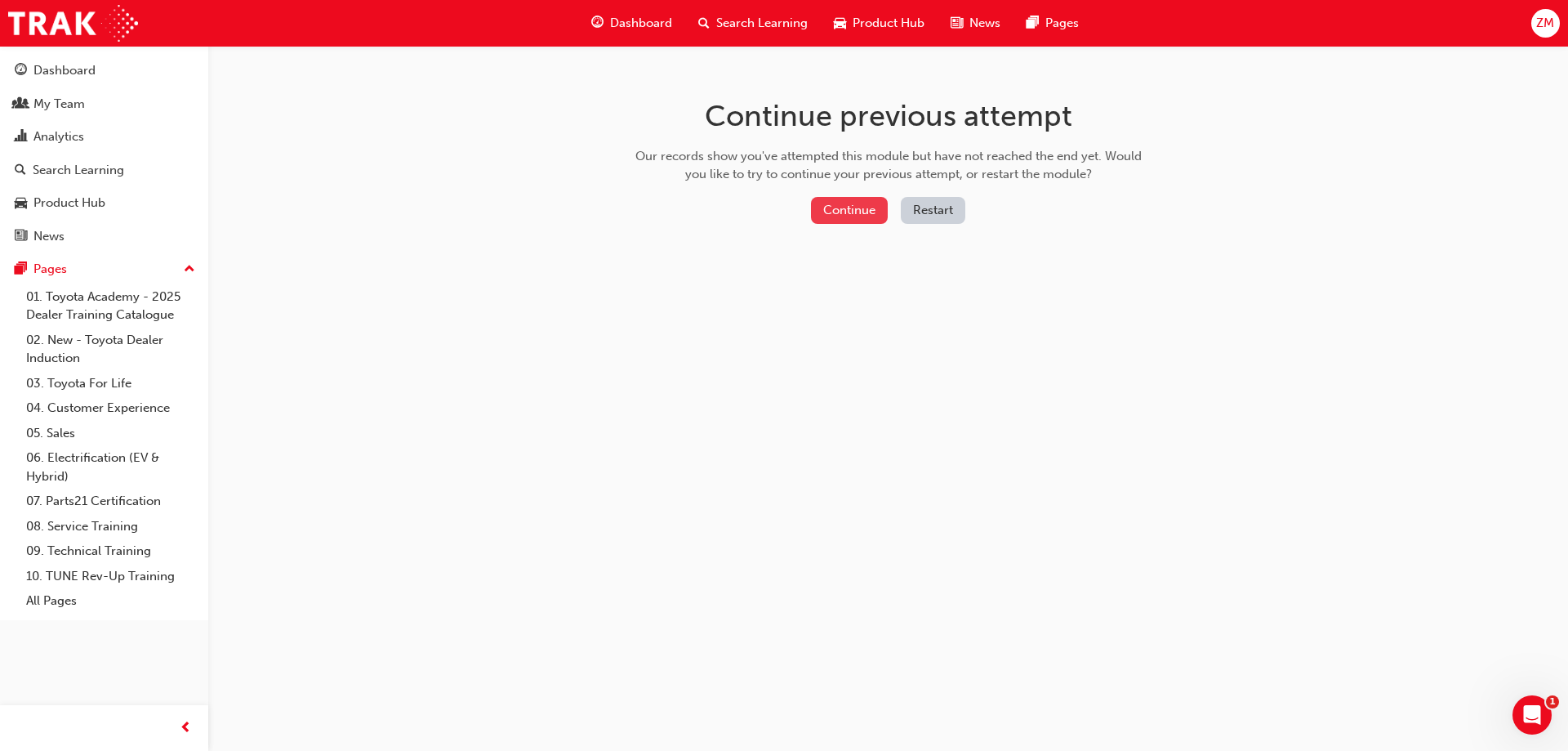
click at [858, 209] on button "Continue" at bounding box center [849, 210] width 77 height 27
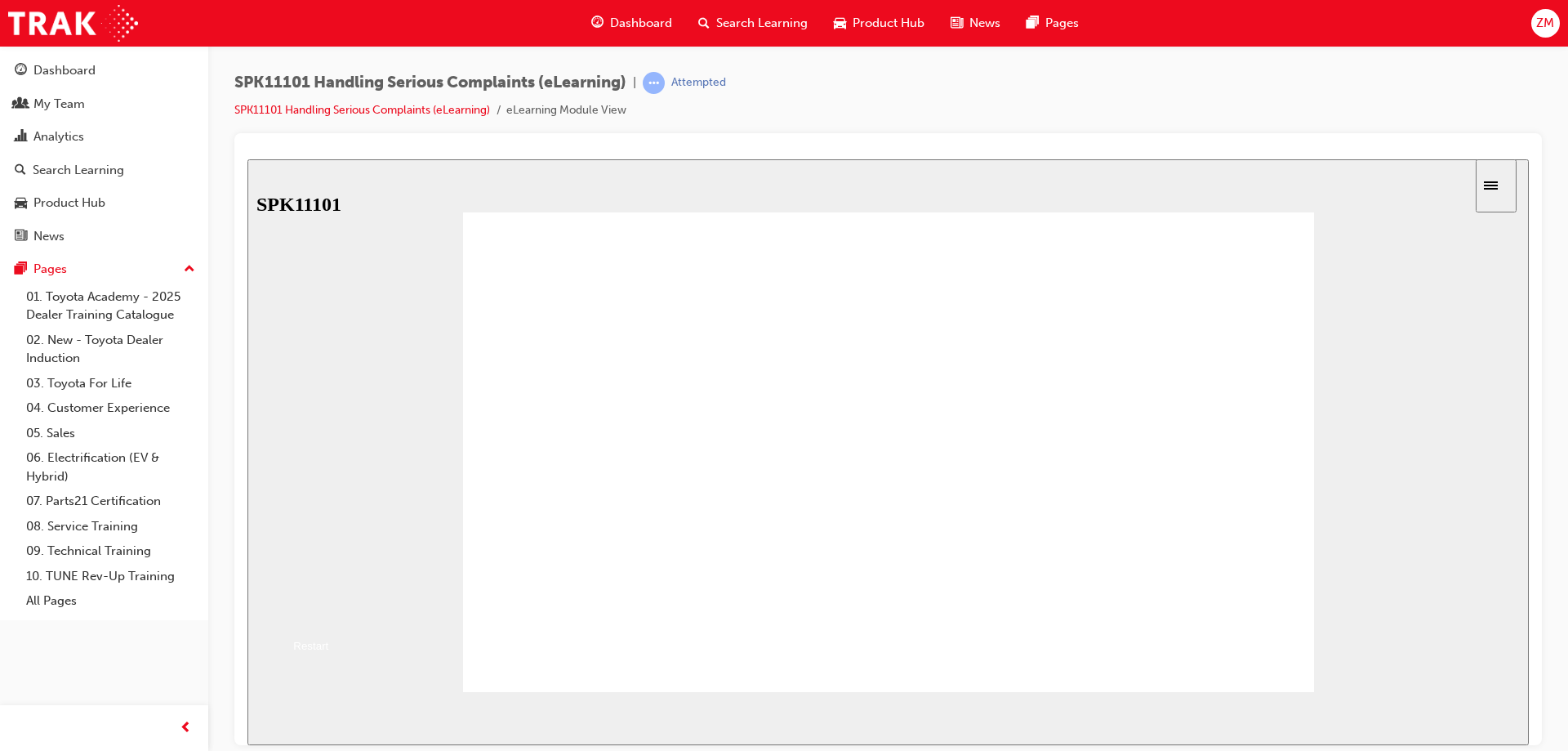
click at [301, 603] on button "Resume" at bounding box center [274, 611] width 54 height 18
drag, startPoint x: 904, startPoint y: 485, endPoint x: 927, endPoint y: 489, distance: 23.3
drag, startPoint x: 983, startPoint y: 508, endPoint x: 1008, endPoint y: 510, distance: 25.1
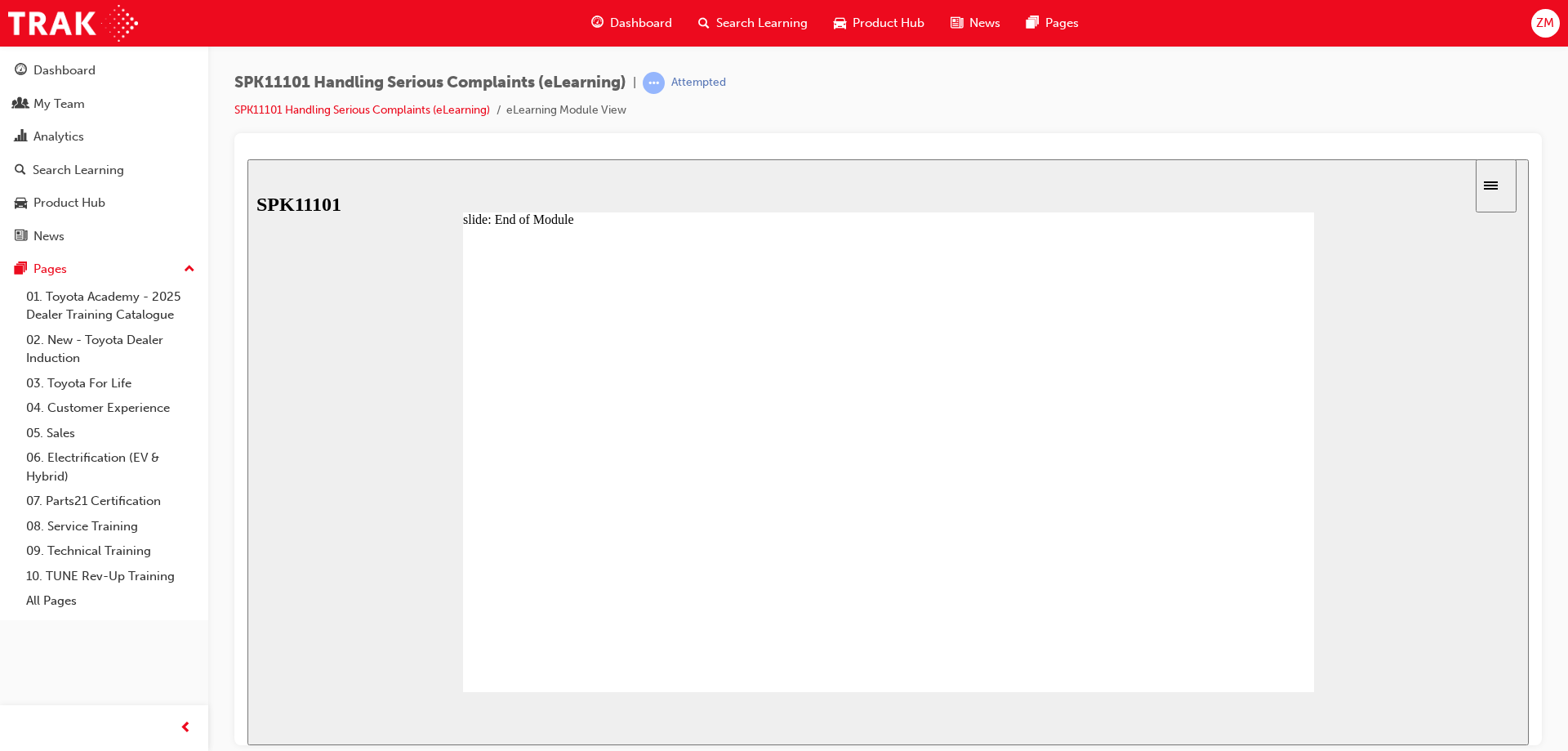
drag, startPoint x: 1069, startPoint y: 517, endPoint x: 1091, endPoint y: 517, distance: 22.0
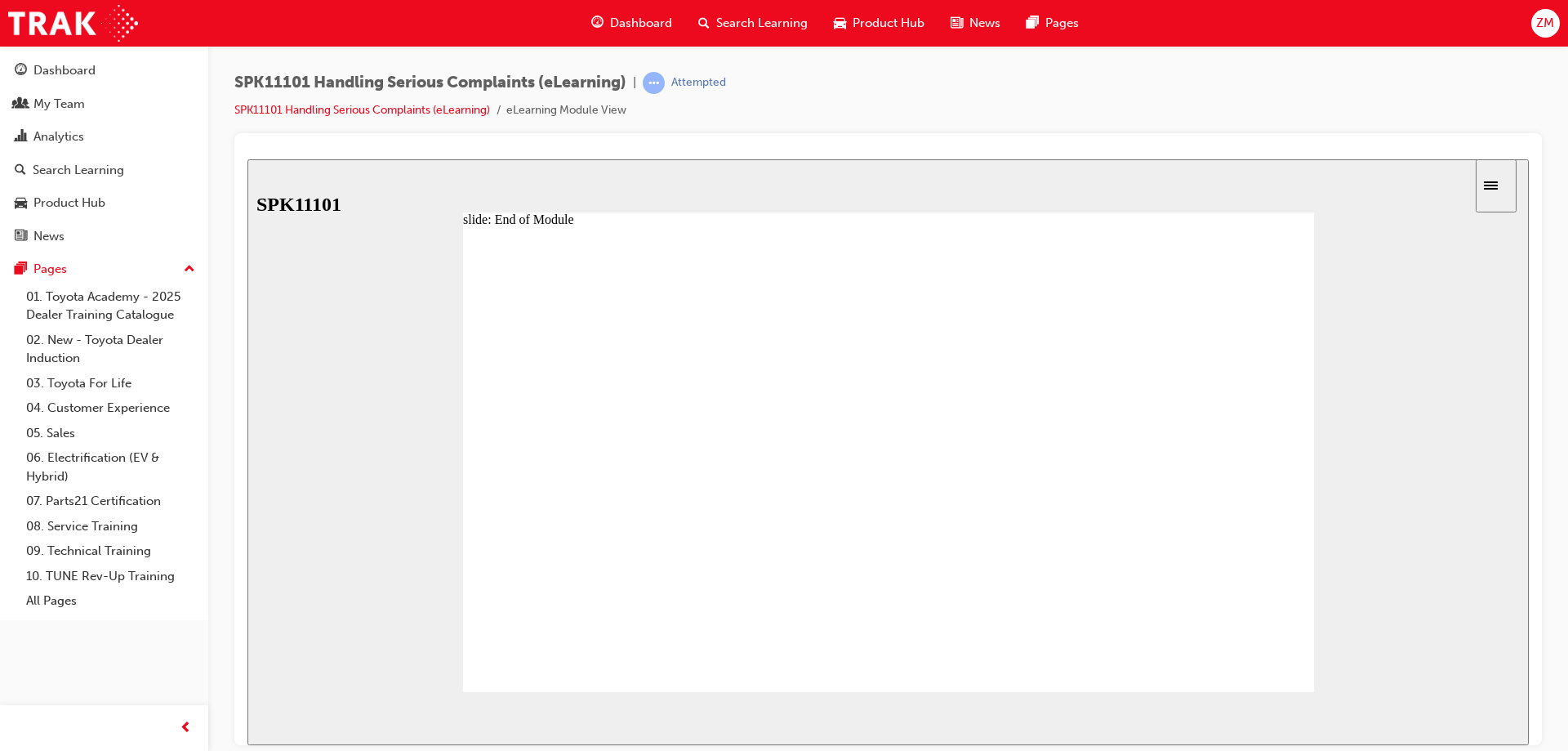
drag, startPoint x: 587, startPoint y: 310, endPoint x: 567, endPoint y: 292, distance: 26.9
drag, startPoint x: 567, startPoint y: 292, endPoint x: 857, endPoint y: 301, distance: 290.1
drag, startPoint x: 916, startPoint y: 312, endPoint x: 1169, endPoint y: 559, distance: 353.6
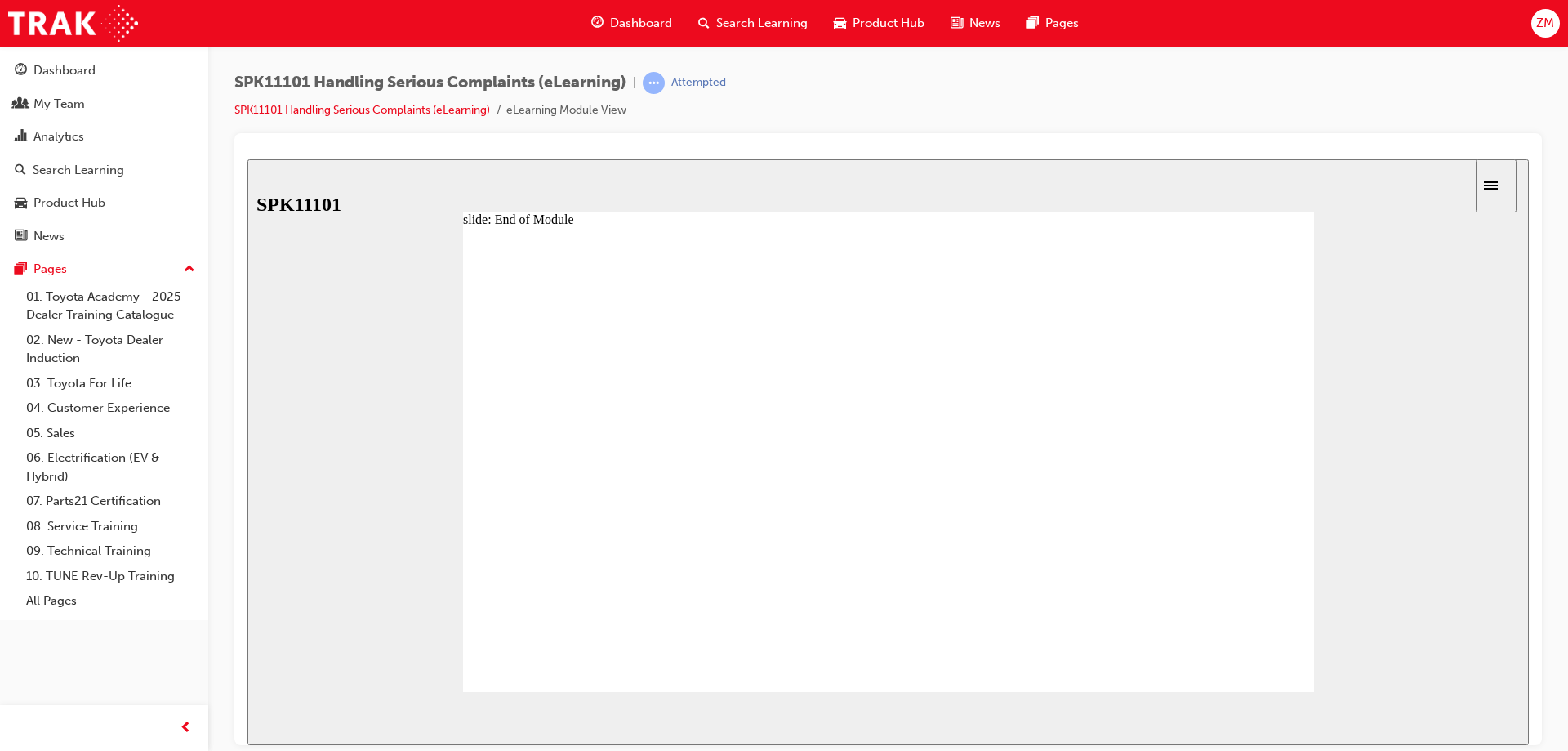
drag, startPoint x: 1169, startPoint y: 559, endPoint x: 1212, endPoint y: 629, distance: 82.2
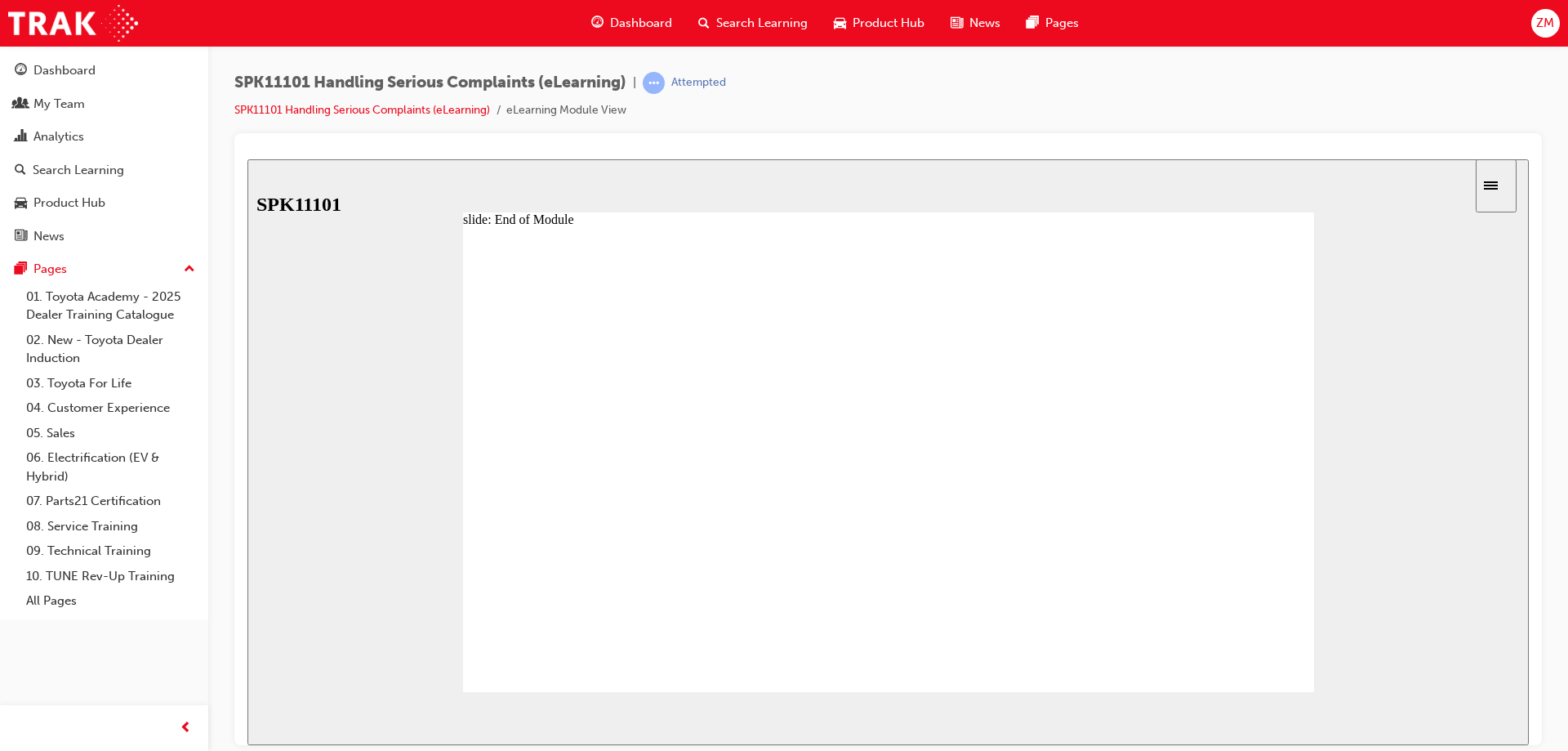
drag, startPoint x: 1226, startPoint y: 638, endPoint x: 807, endPoint y: 649, distance: 419.1
drag, startPoint x: 559, startPoint y: 530, endPoint x: 496, endPoint y: 557, distance: 68.5
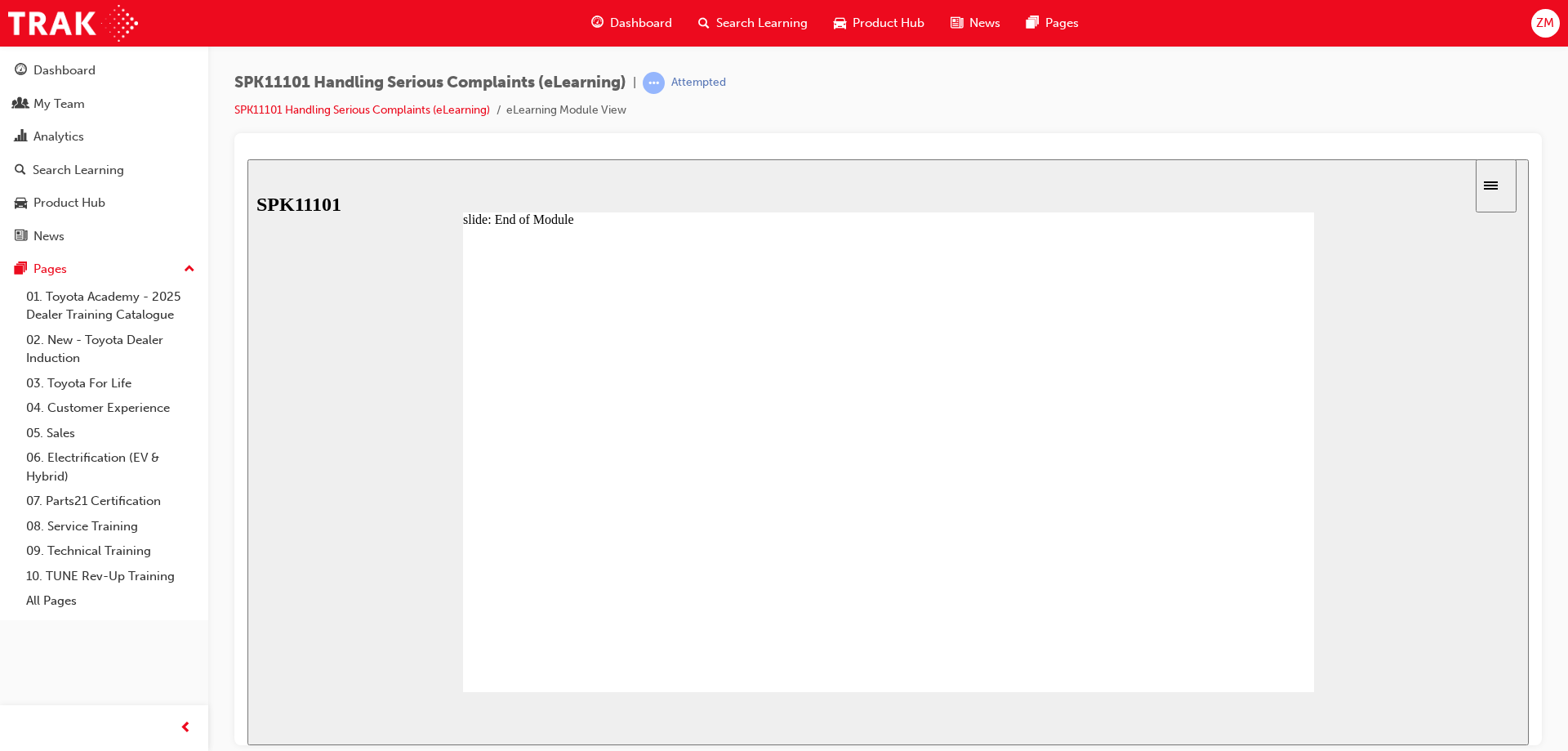
drag, startPoint x: 494, startPoint y: 560, endPoint x: 712, endPoint y: 538, distance: 219.1
drag, startPoint x: 679, startPoint y: 560, endPoint x: 829, endPoint y: 579, distance: 151.2
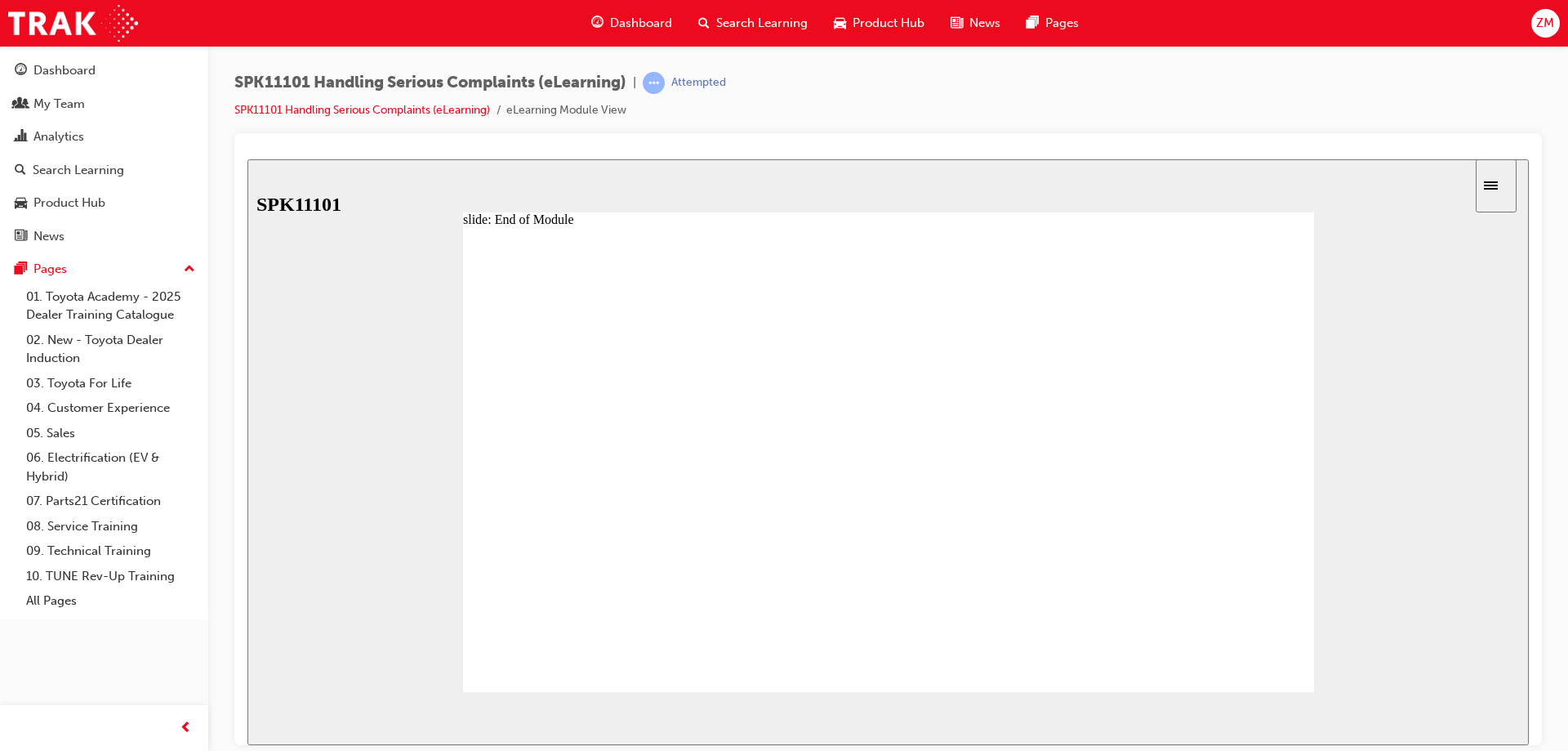
drag, startPoint x: 829, startPoint y: 579, endPoint x: 748, endPoint y: 635, distance: 98.5
drag, startPoint x: 833, startPoint y: 667, endPoint x: 880, endPoint y: 670, distance: 47.1
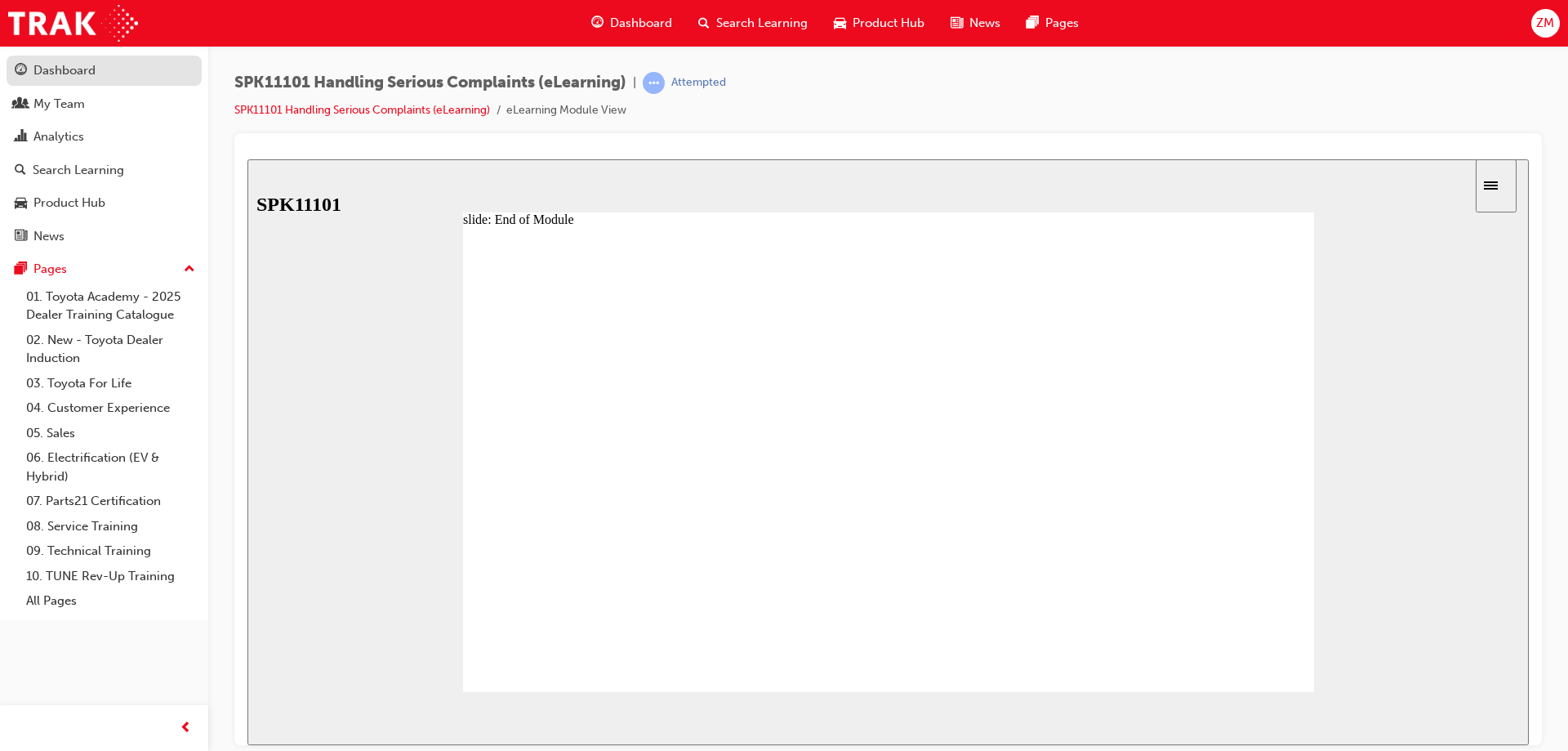
click at [87, 78] on div "Dashboard" at bounding box center [64, 70] width 62 height 18
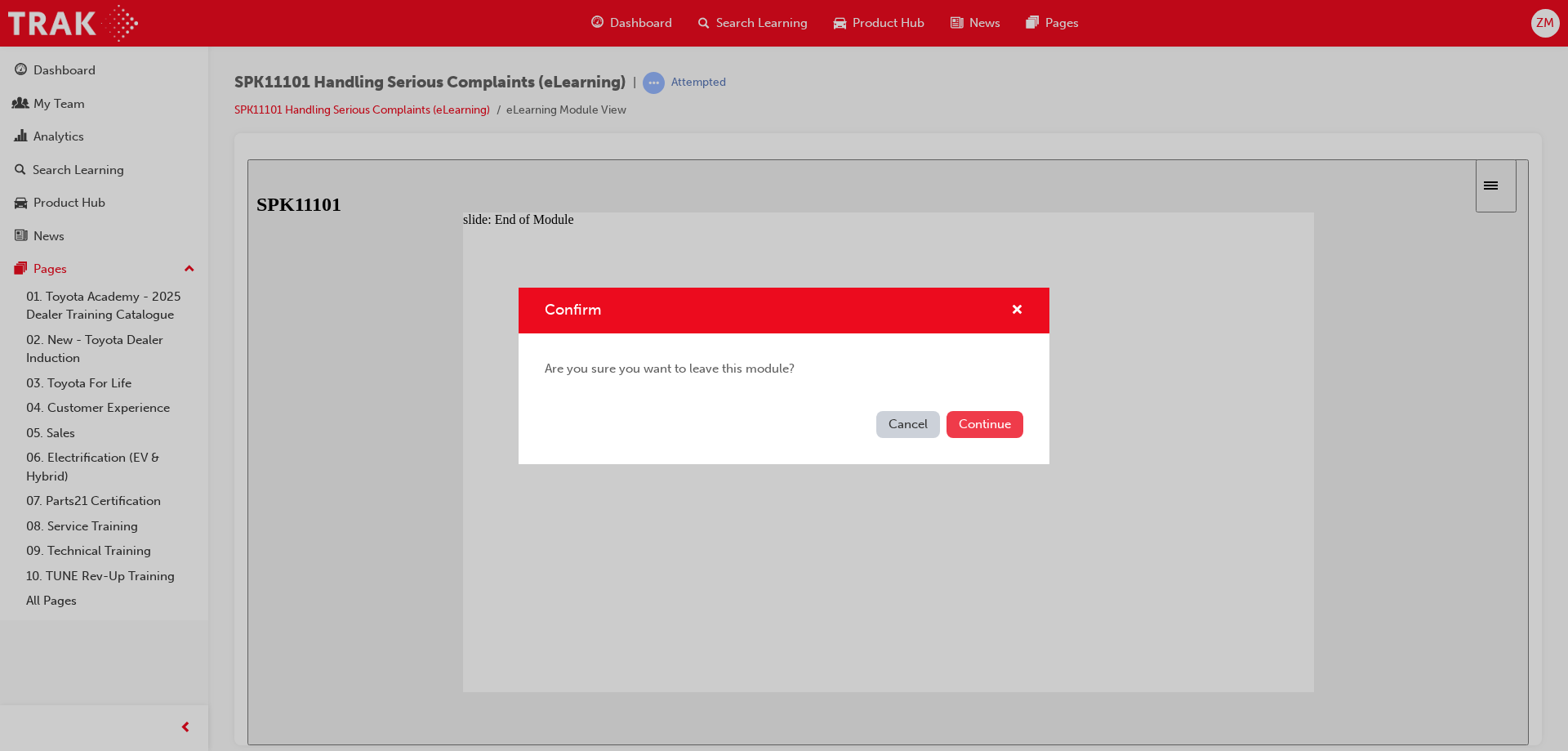
click at [957, 423] on button "Continue" at bounding box center [985, 424] width 77 height 27
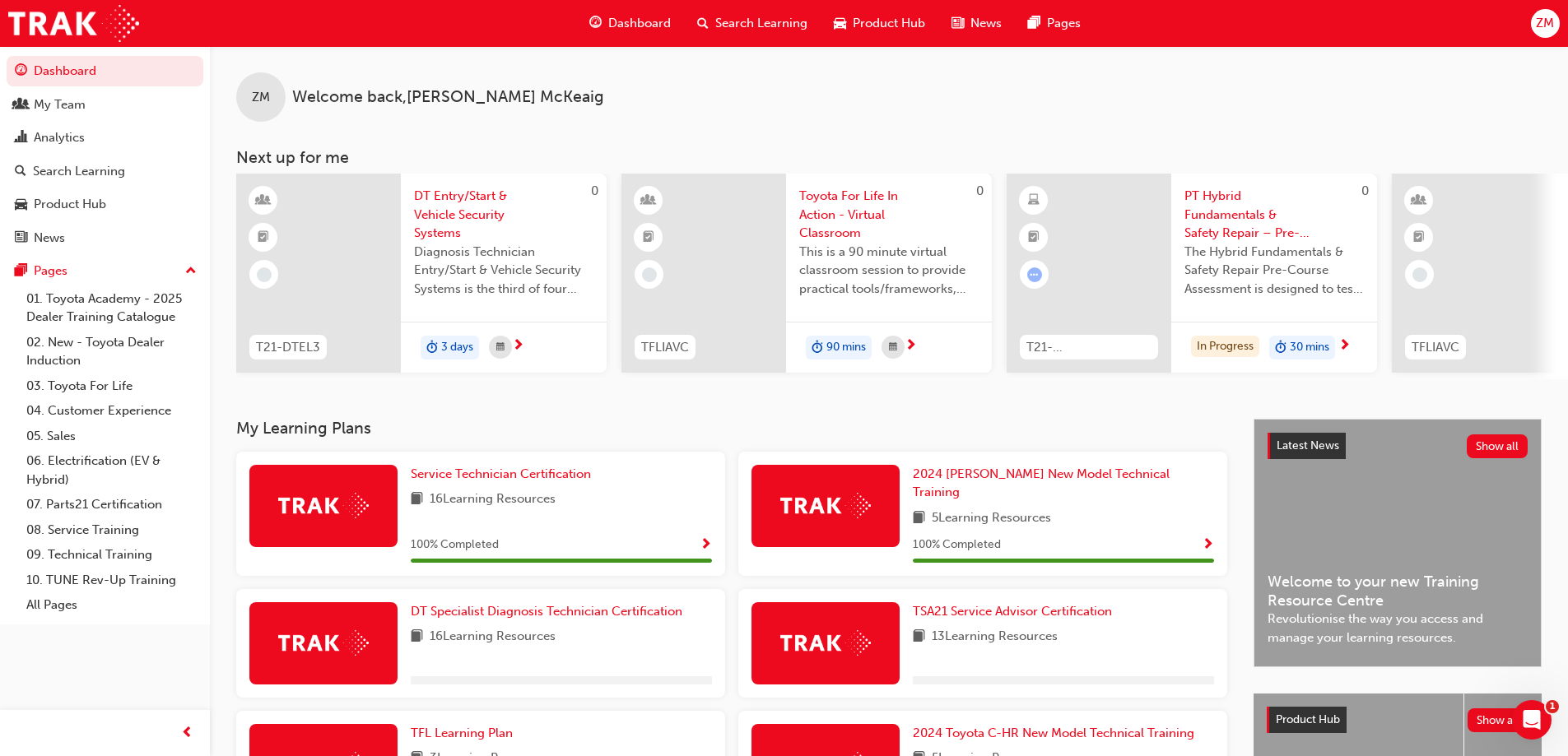
scroll to position [378, 0]
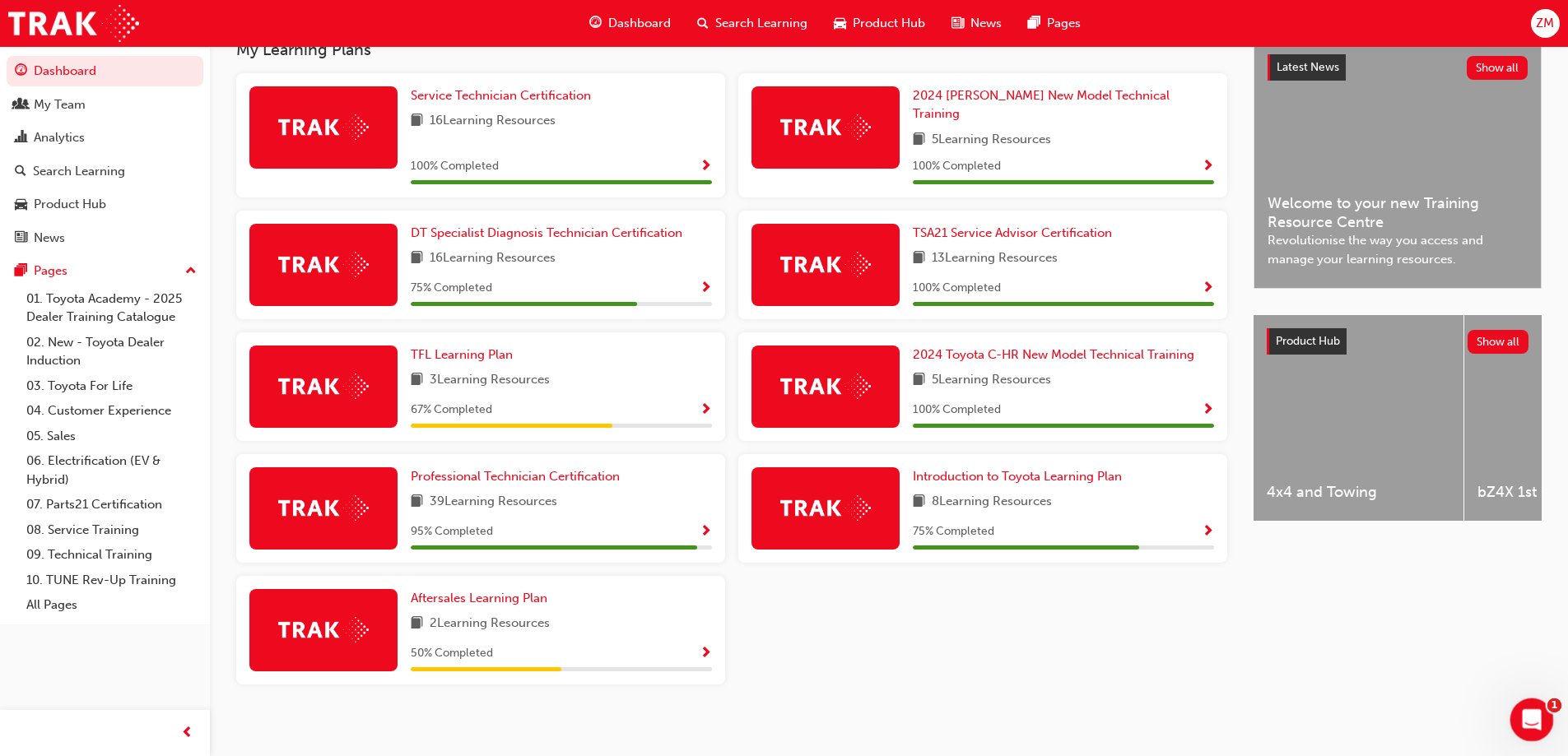
click at [1524, 705] on icon "Open Intercom Messenger" at bounding box center [1529, 718] width 27 height 27
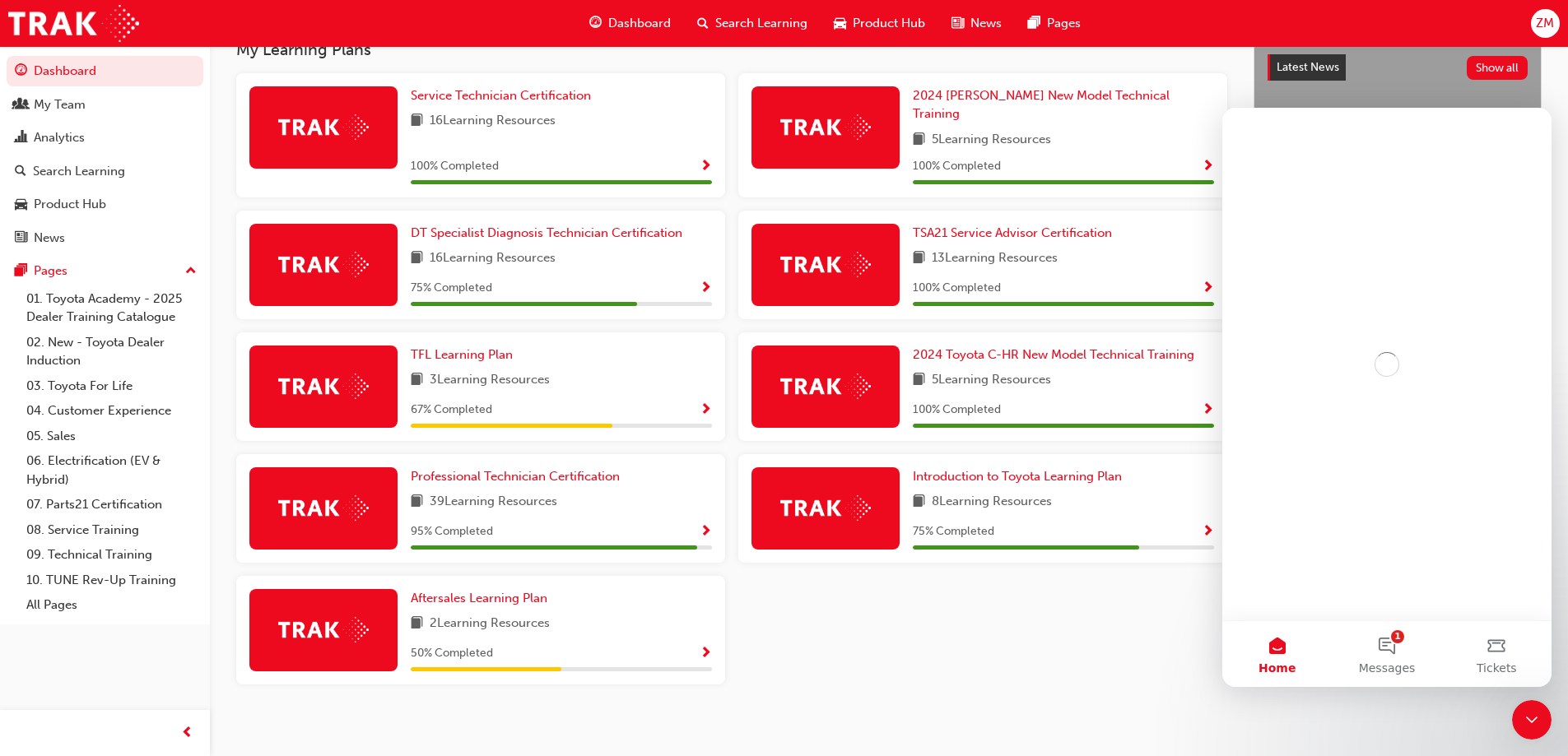
scroll to position [0, 0]
click at [1379, 650] on button "1 Messages" at bounding box center [1387, 654] width 110 height 66
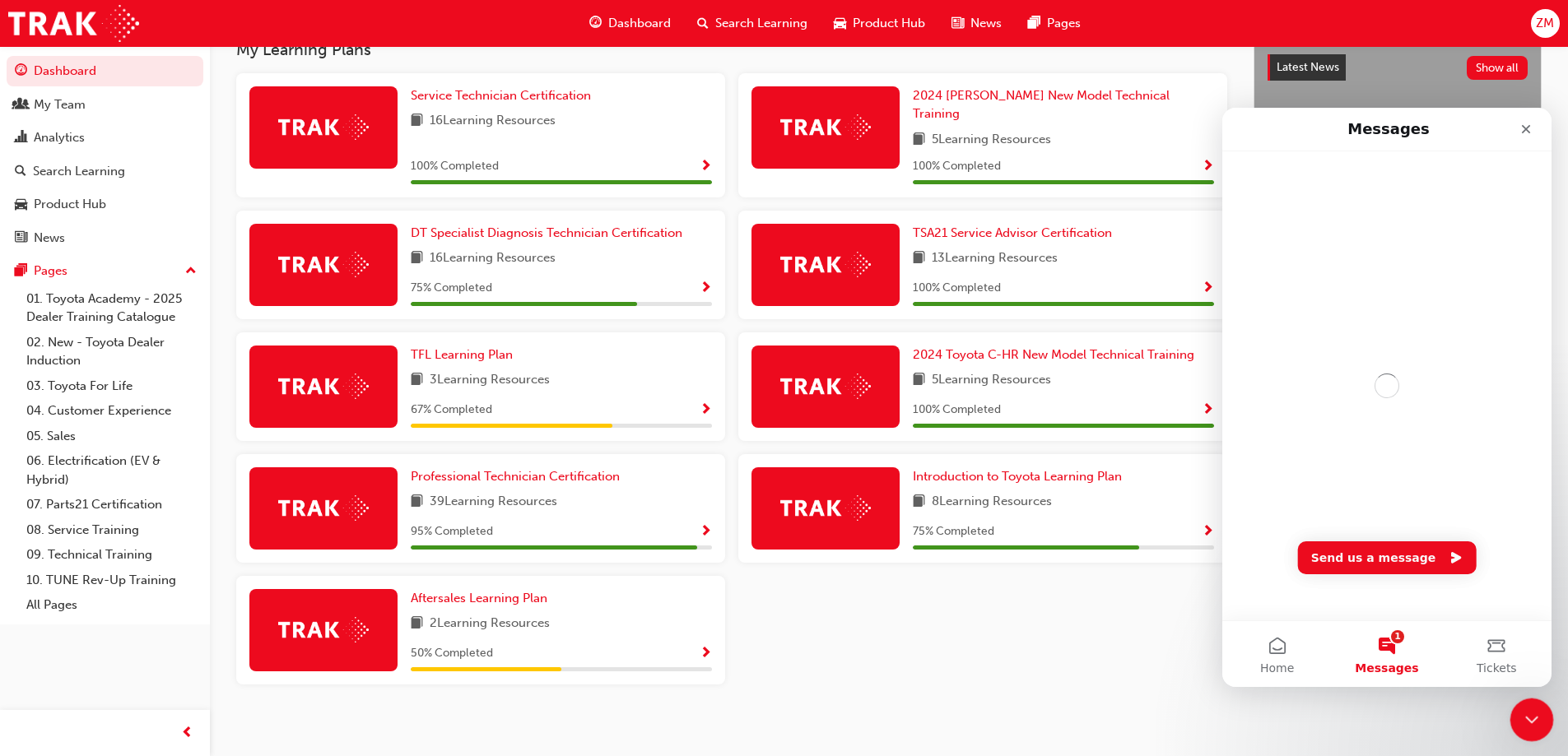
drag, startPoint x: 1526, startPoint y: 712, endPoint x: 2995, endPoint y: 1406, distance: 1624.7
click at [1525, 711] on icon "Close Intercom Messenger" at bounding box center [1528, 717] width 19 height 19
